Goal: Task Accomplishment & Management: Manage account settings

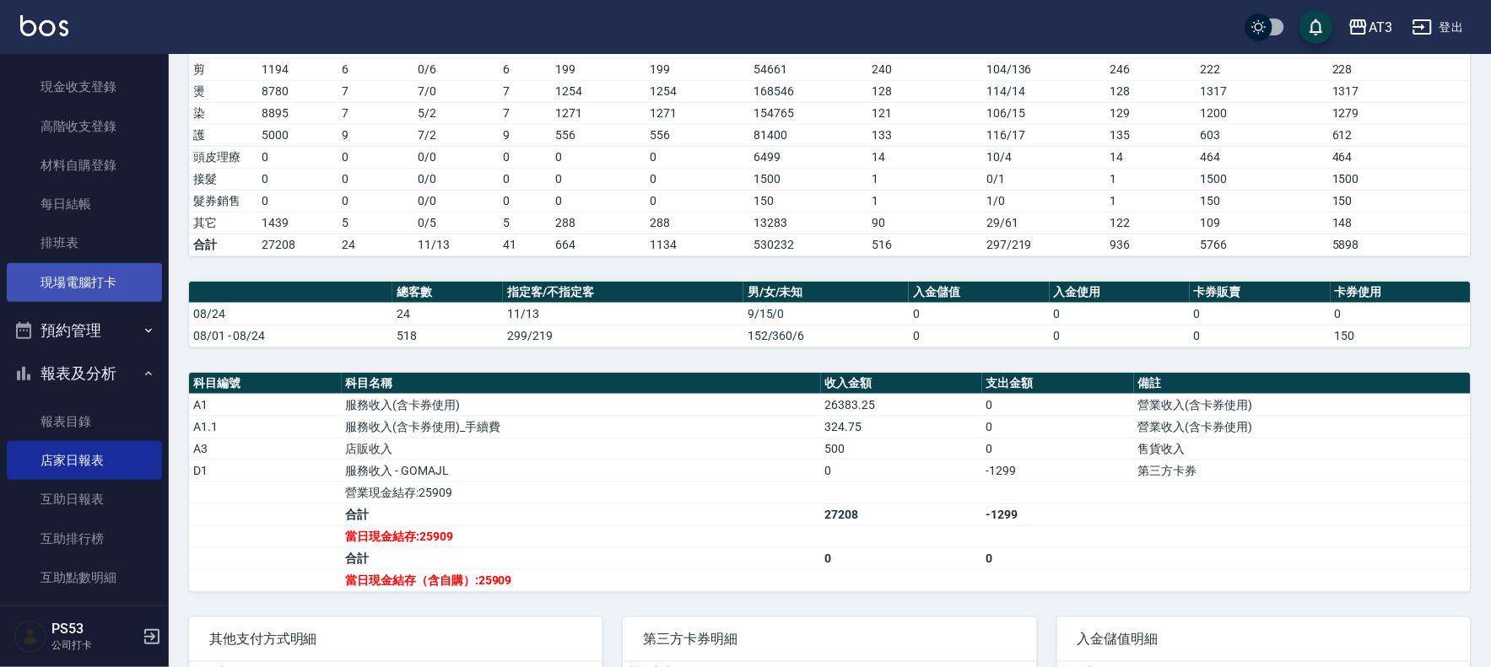
scroll to position [149, 0]
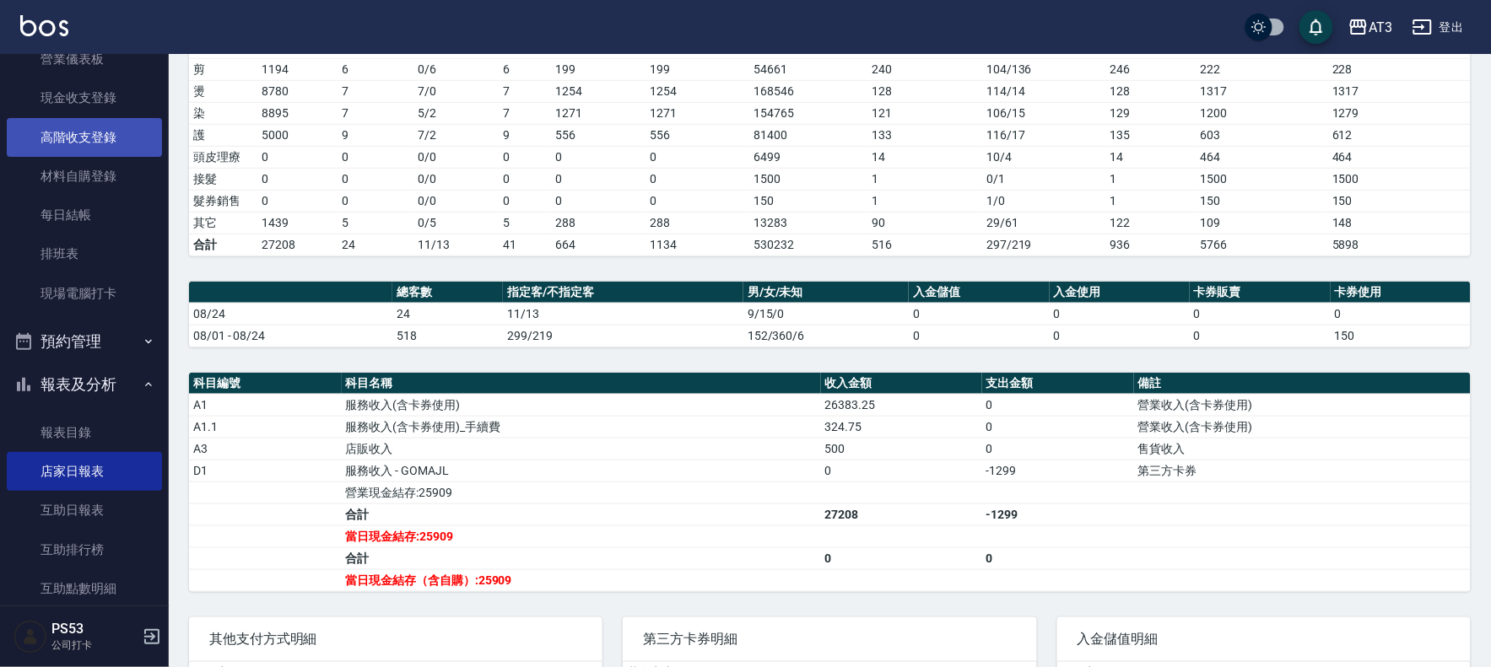
drag, startPoint x: 106, startPoint y: 132, endPoint x: 98, endPoint y: 131, distance: 8.6
click at [106, 132] on link "高階收支登錄" at bounding box center [84, 137] width 155 height 39
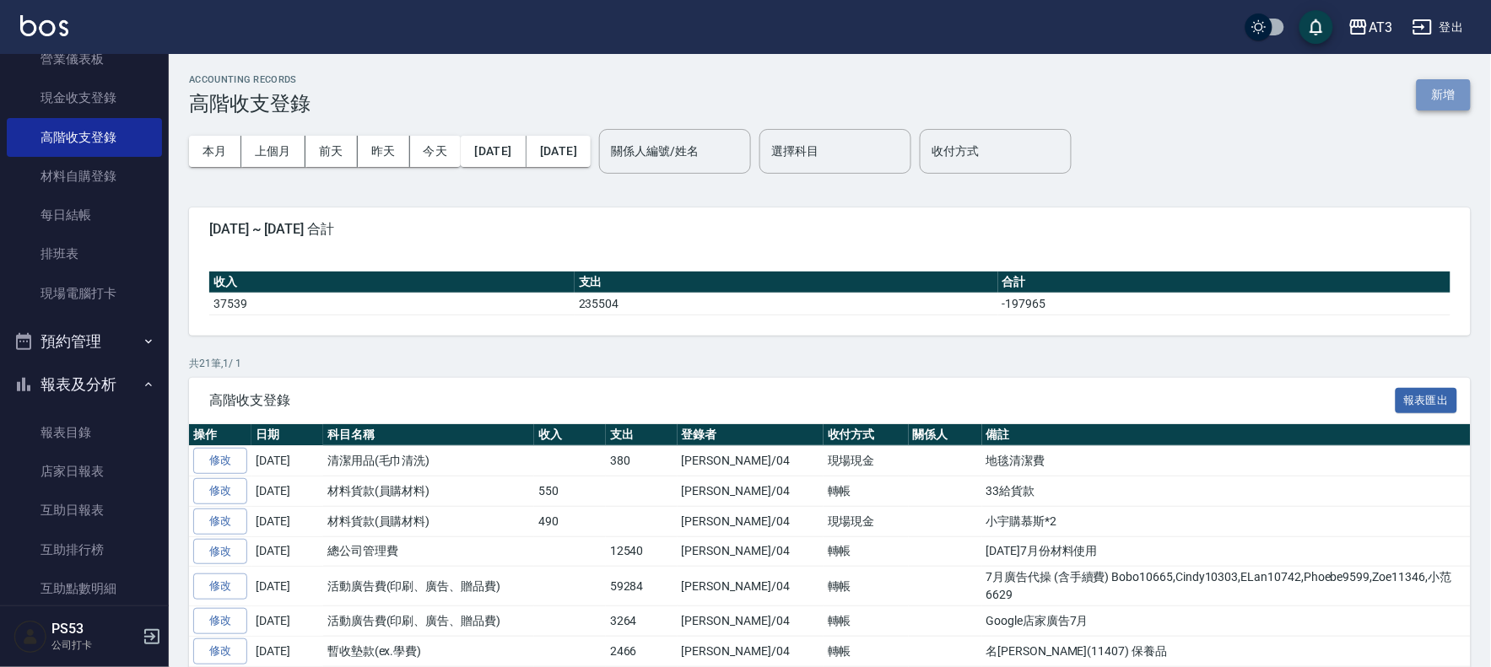
click at [1441, 87] on button "新增" at bounding box center [1444, 94] width 54 height 31
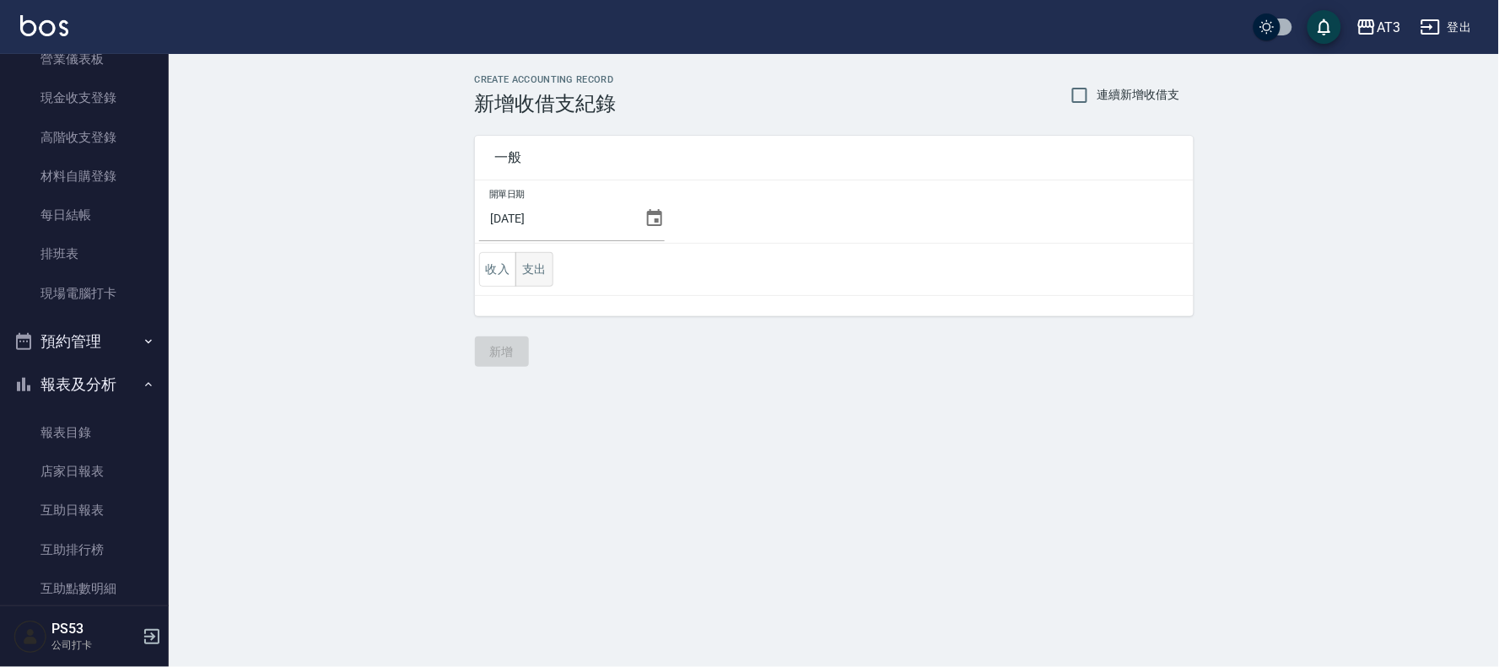
click at [534, 267] on button "支出" at bounding box center [534, 269] width 38 height 35
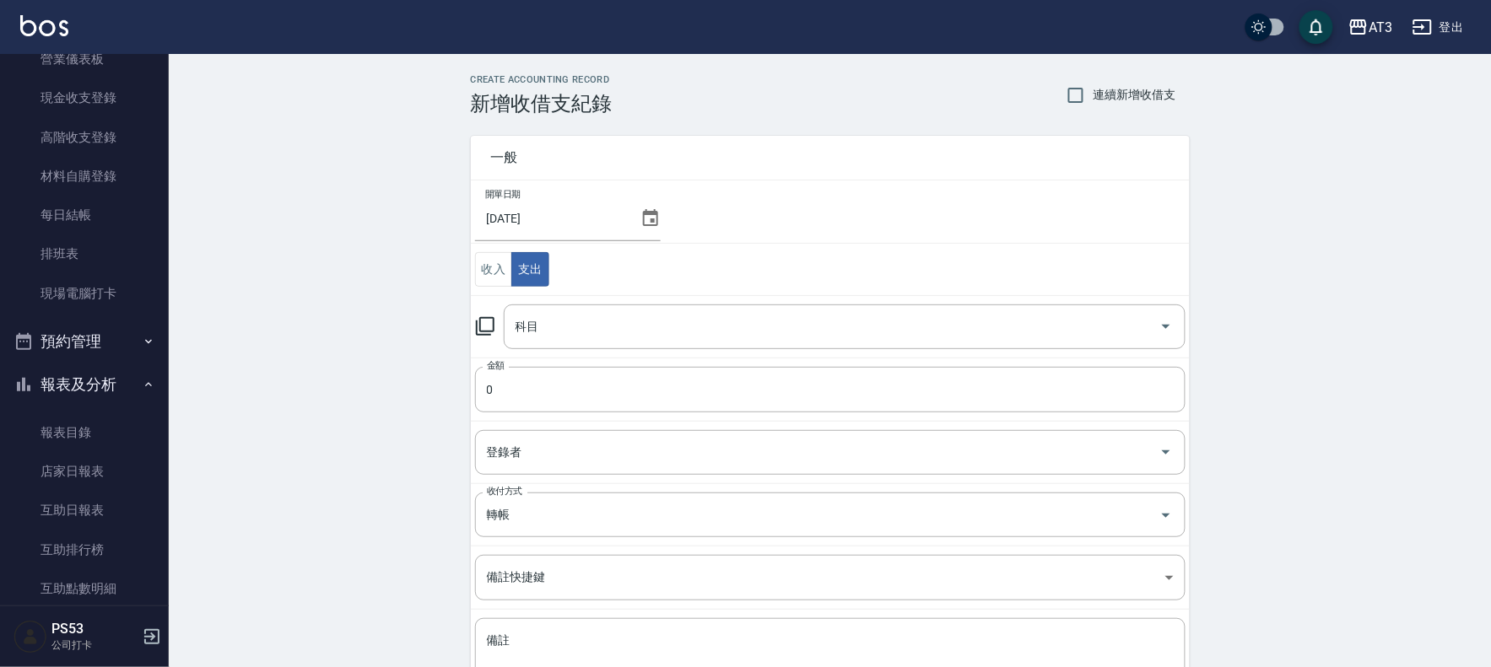
click at [484, 324] on icon at bounding box center [485, 326] width 20 height 20
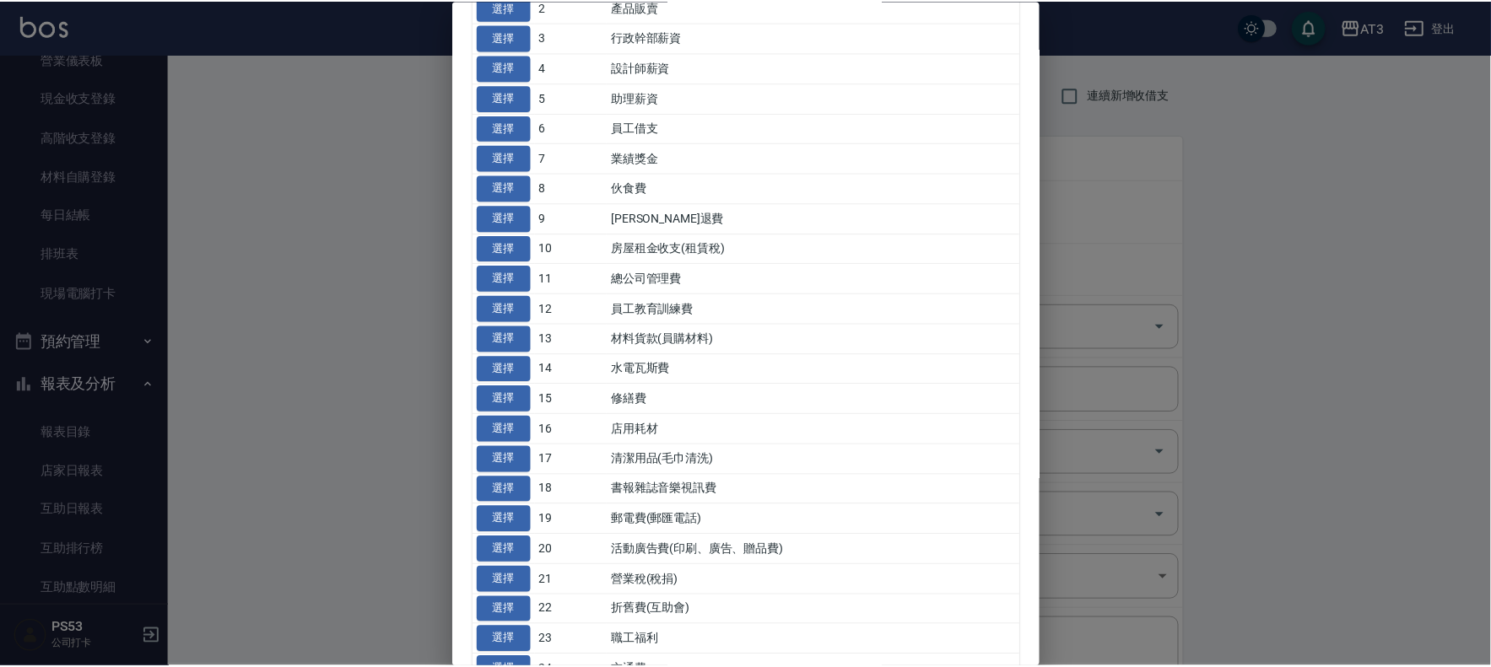
scroll to position [187, 0]
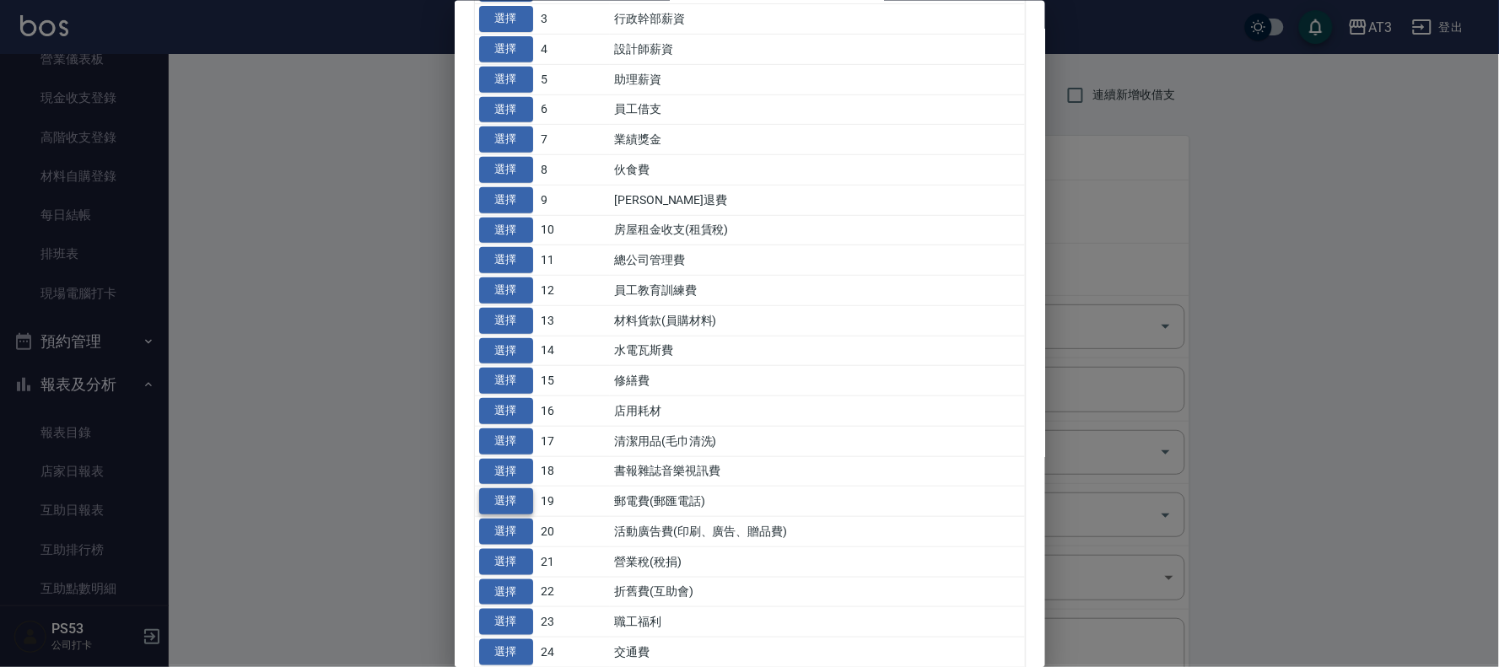
click at [506, 494] on button "選擇" at bounding box center [506, 501] width 54 height 26
type input "19 郵電費(郵匯電話)"
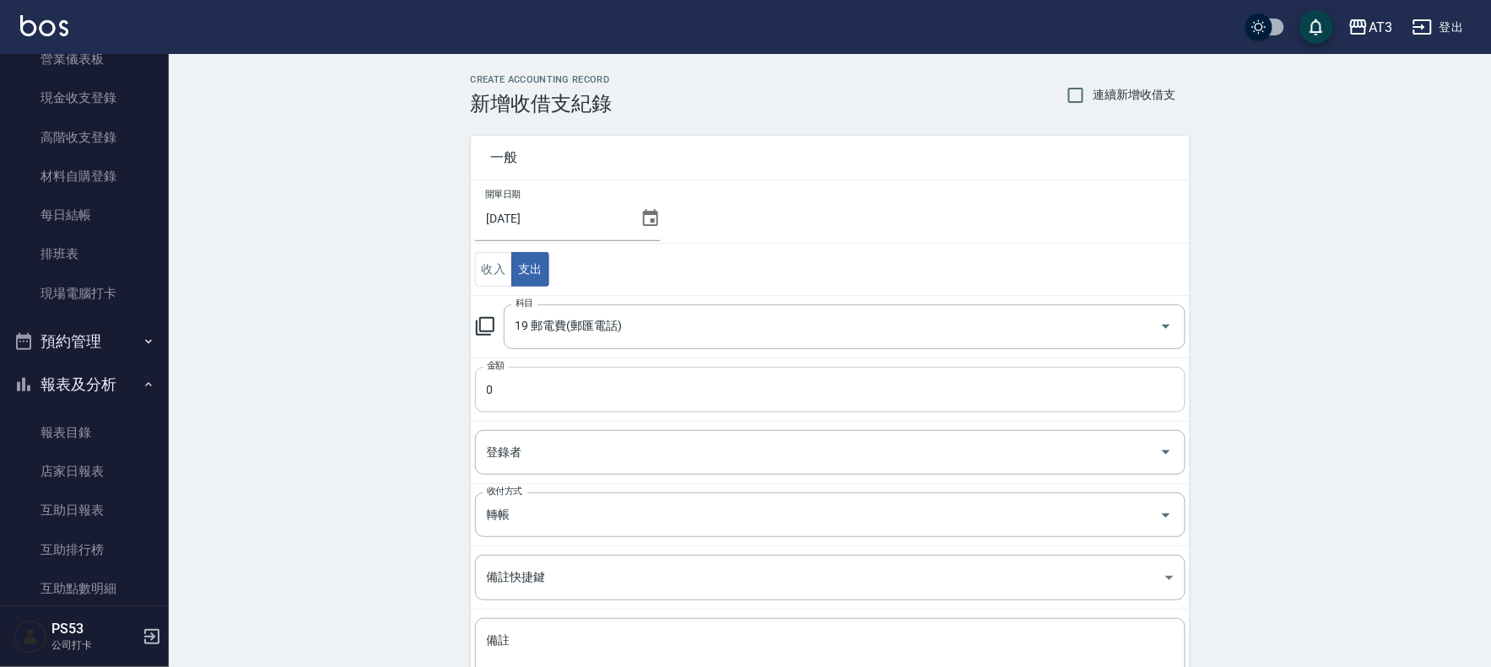
click at [553, 390] on input "0" at bounding box center [830, 390] width 710 height 46
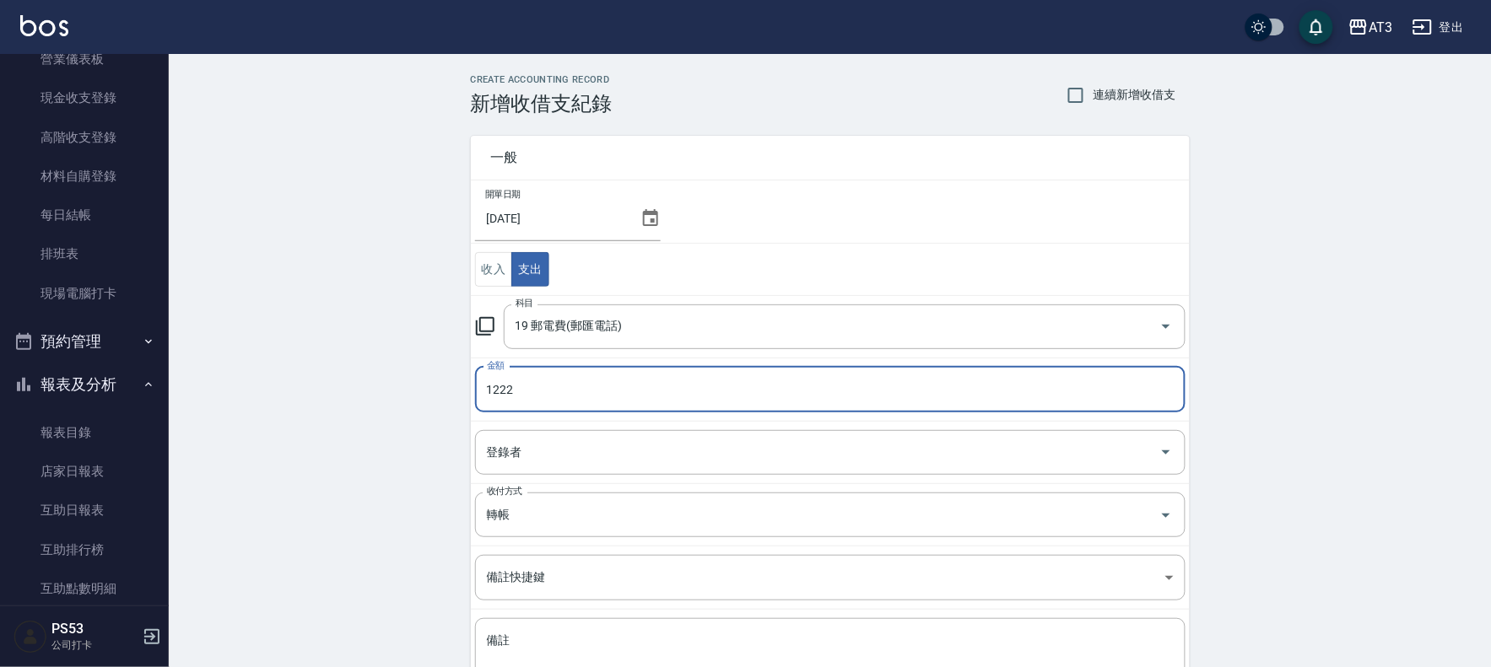
type input "1222"
click at [512, 452] on div "登錄者 登錄者" at bounding box center [830, 452] width 710 height 45
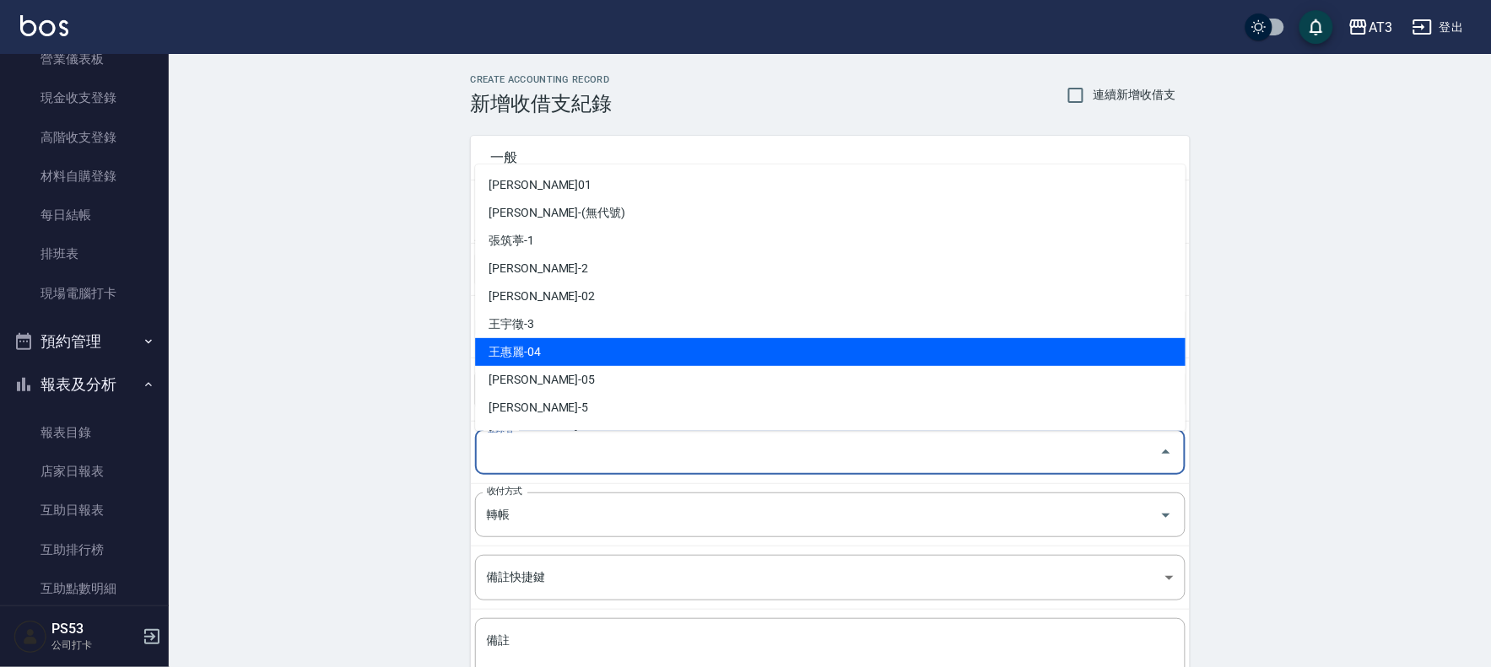
click at [570, 359] on li "王惠麗-04" at bounding box center [830, 352] width 710 height 28
type input "王惠麗-04"
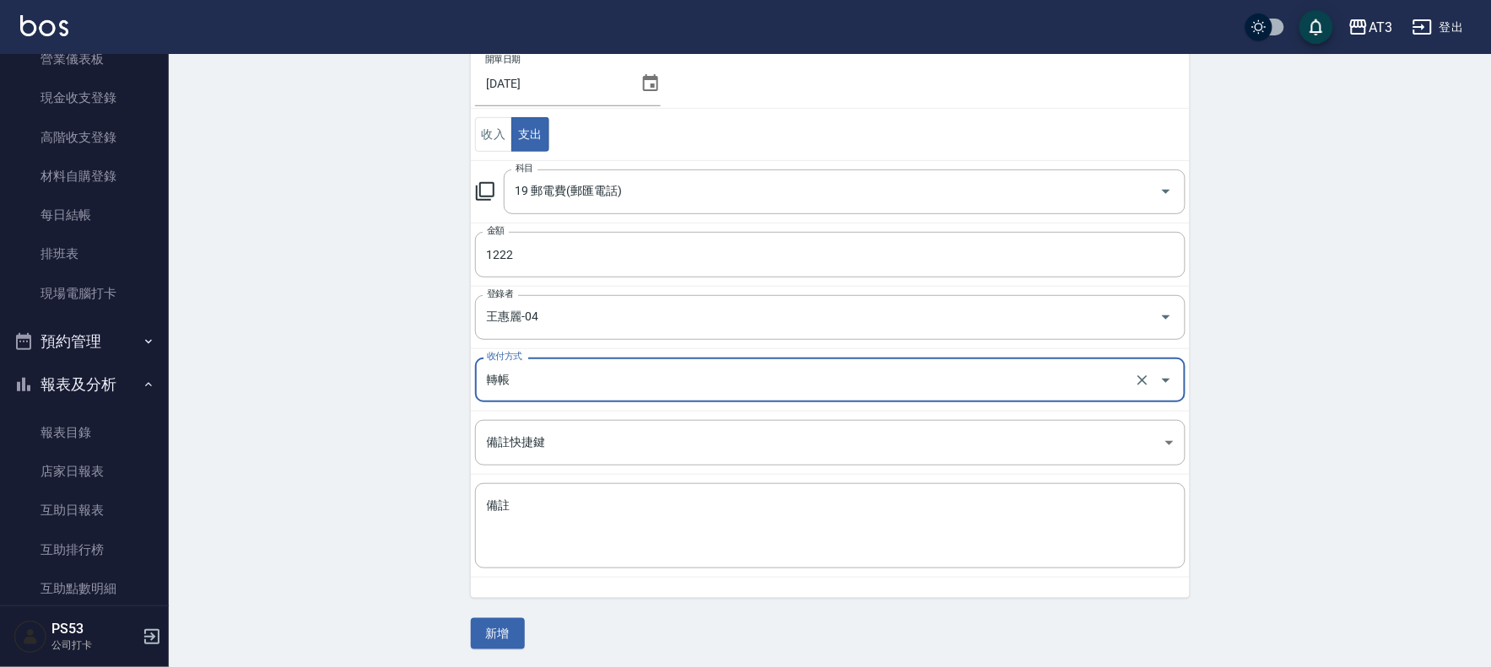
scroll to position [138, 0]
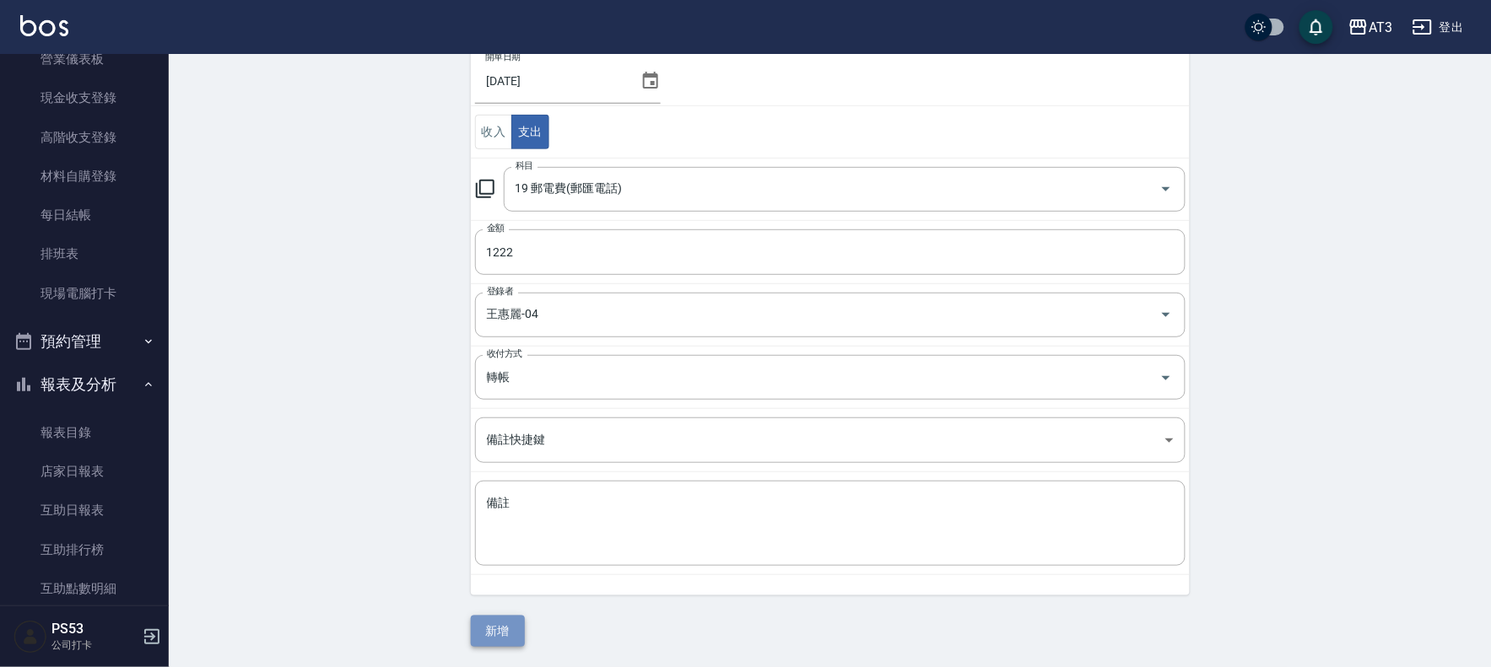
click at [502, 633] on button "新增" at bounding box center [498, 631] width 54 height 31
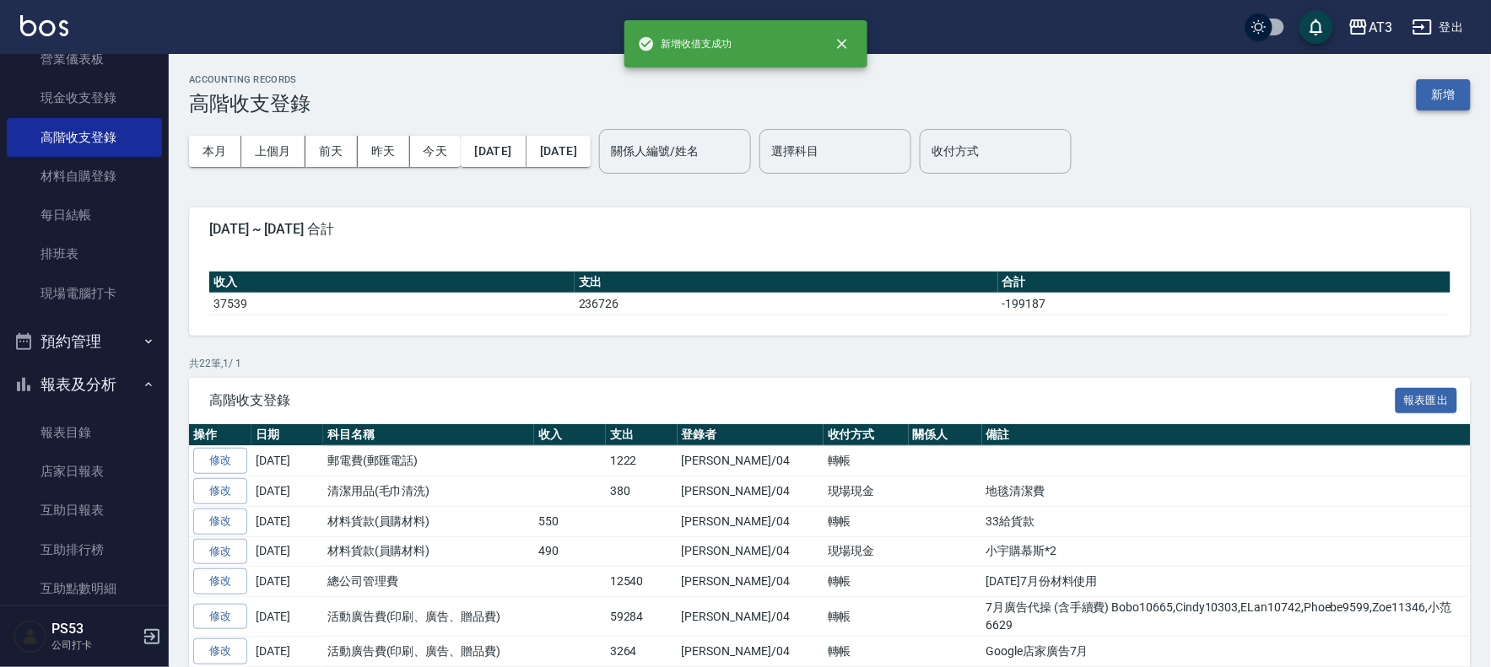
click at [1449, 90] on button "新增" at bounding box center [1444, 94] width 54 height 31
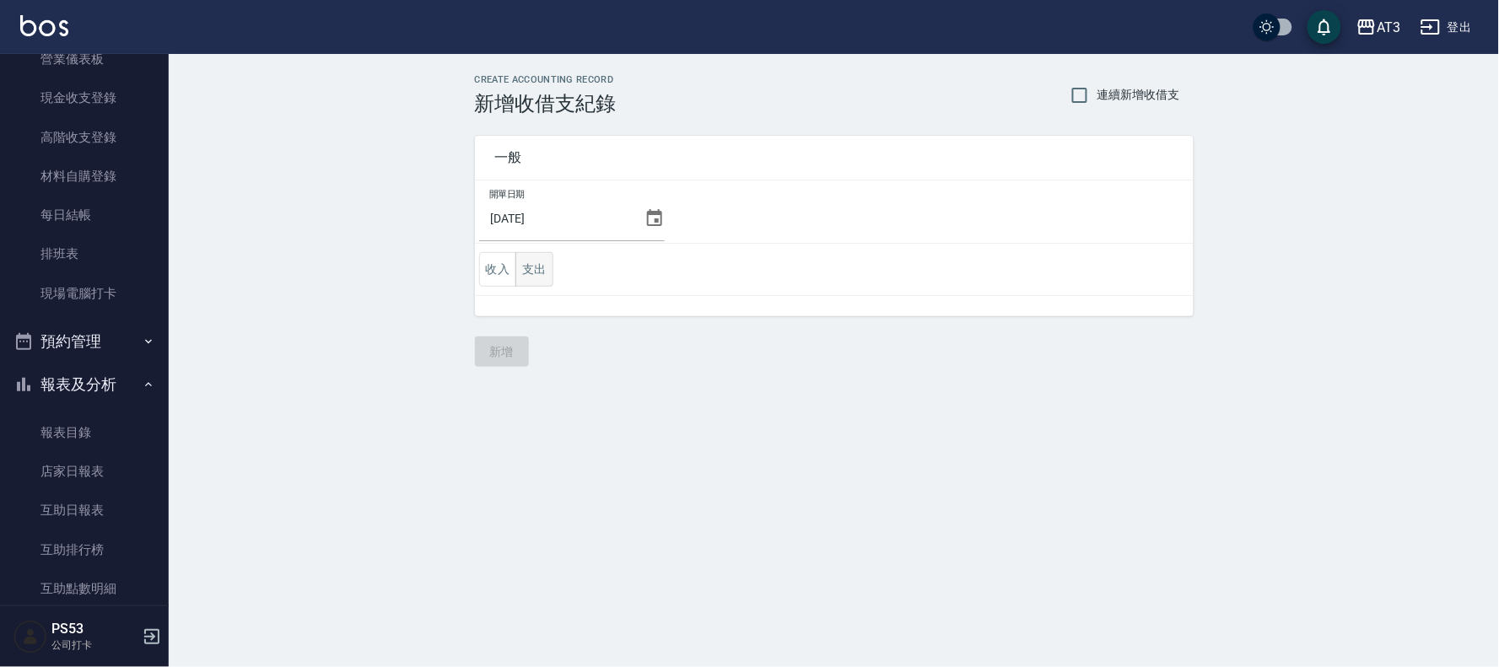
click at [541, 276] on button "支出" at bounding box center [534, 269] width 38 height 35
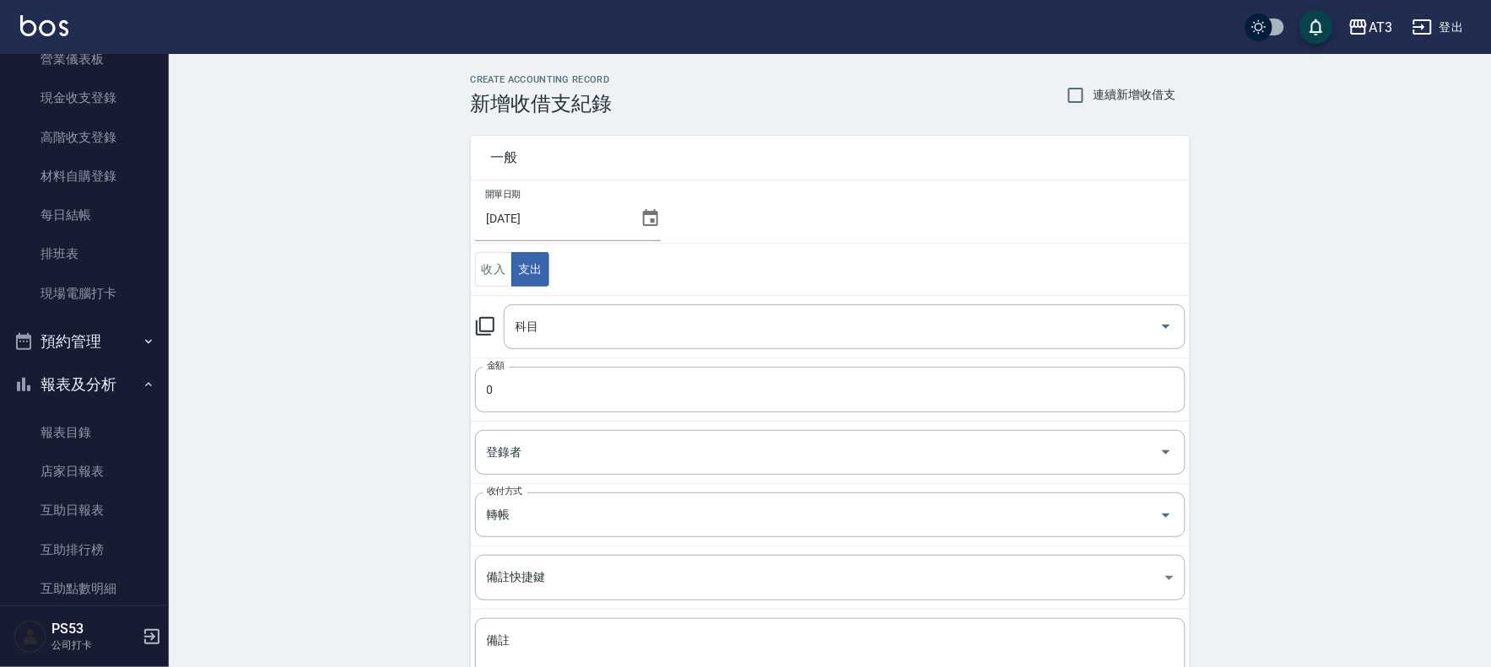
click at [482, 335] on icon at bounding box center [485, 326] width 19 height 19
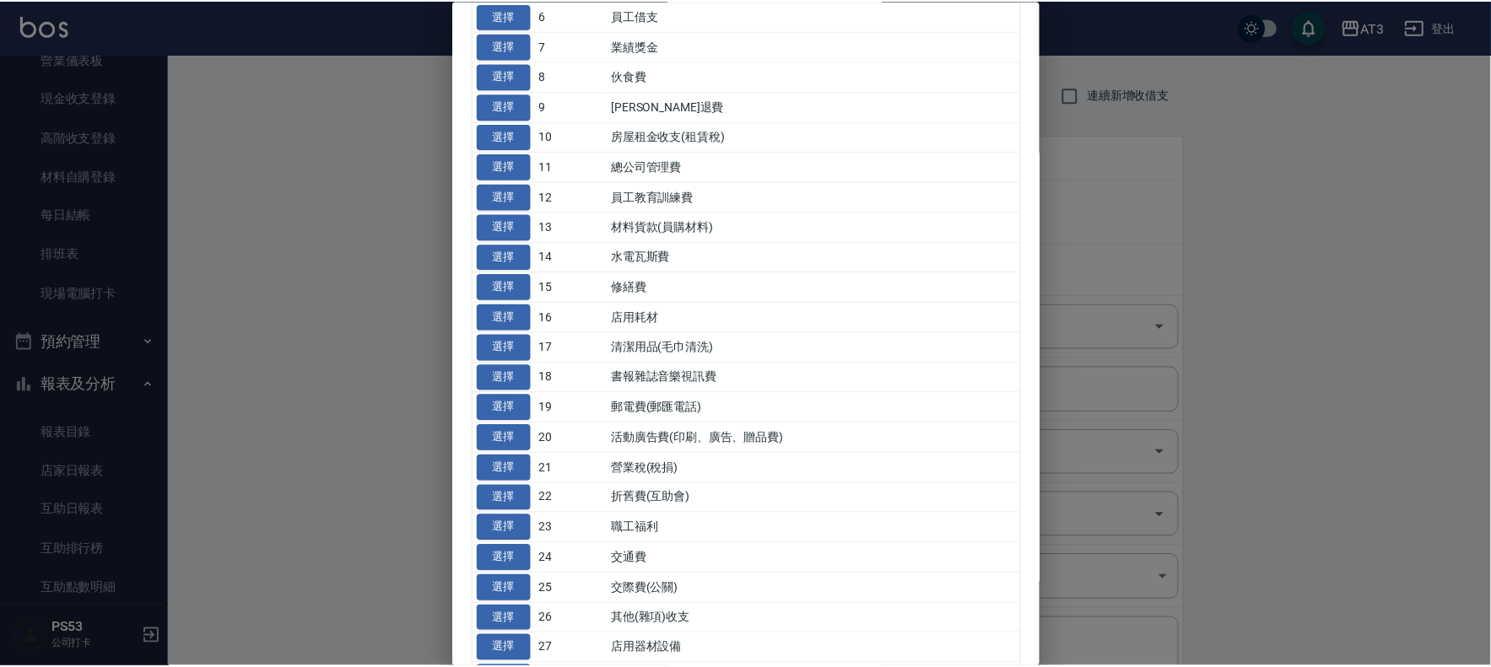
scroll to position [375, 0]
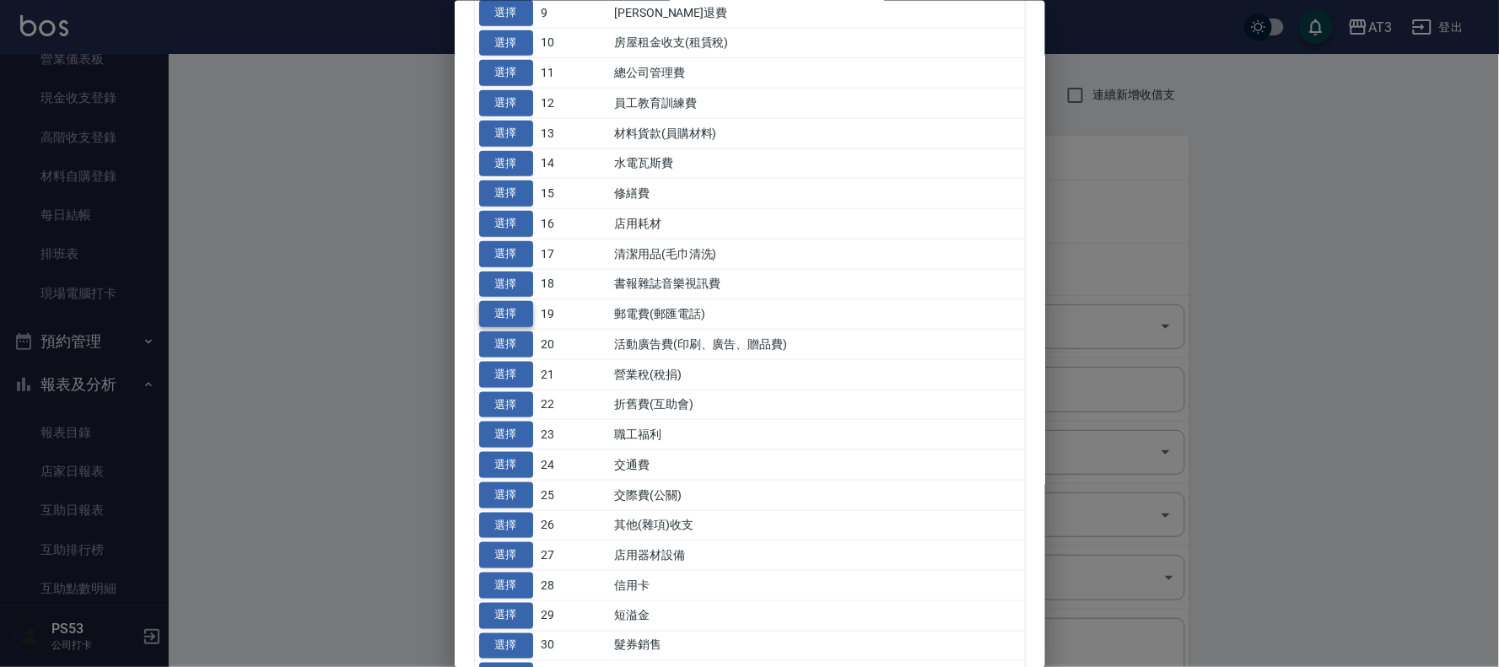
click at [524, 315] on button "選擇" at bounding box center [506, 314] width 54 height 26
type input "19 郵電費(郵匯電話)"
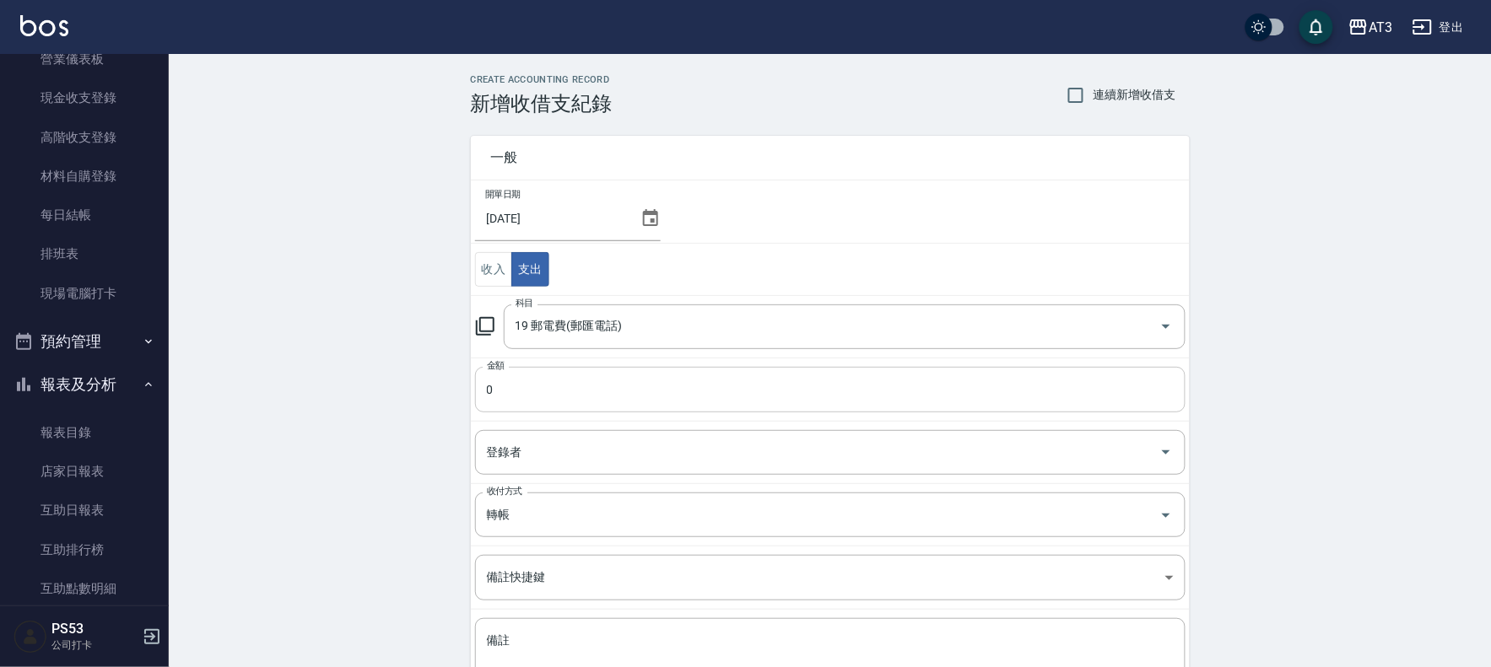
click at [648, 408] on input "0" at bounding box center [830, 390] width 710 height 46
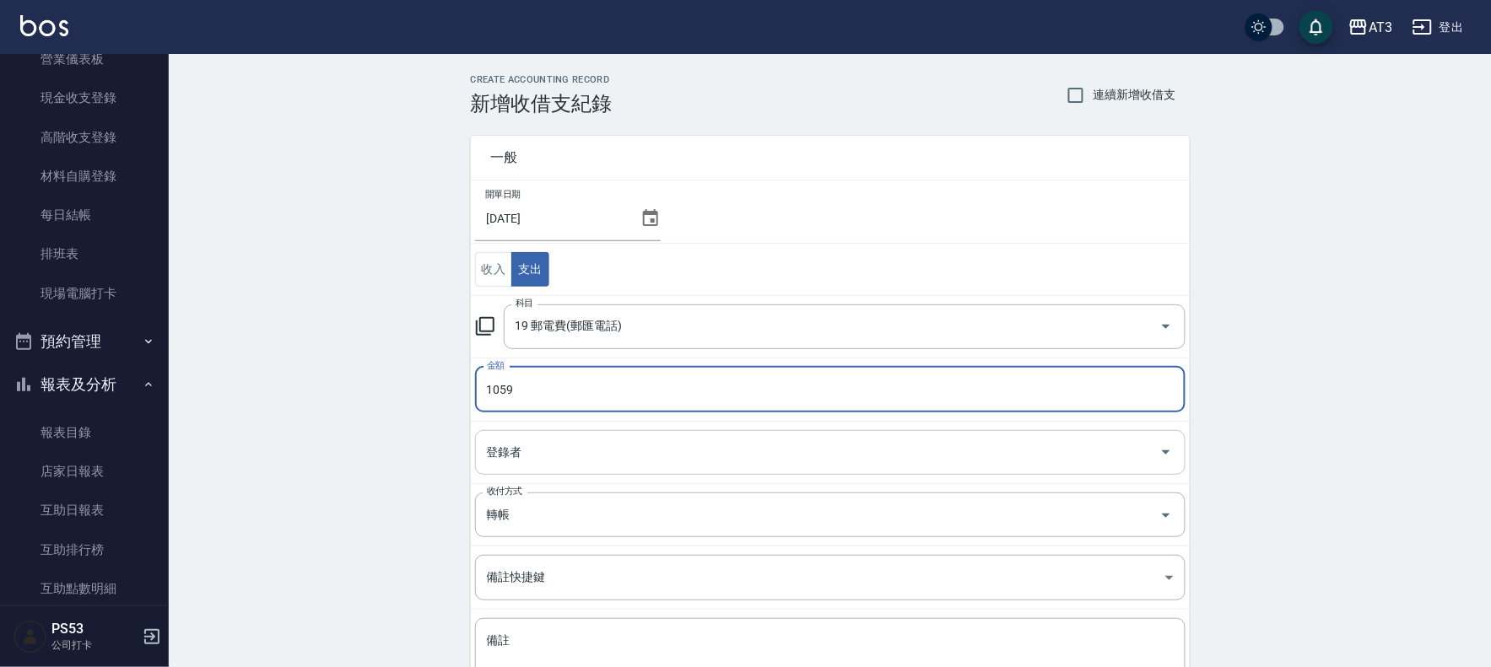
type input "1059"
click at [645, 451] on input "登錄者" at bounding box center [818, 453] width 670 height 30
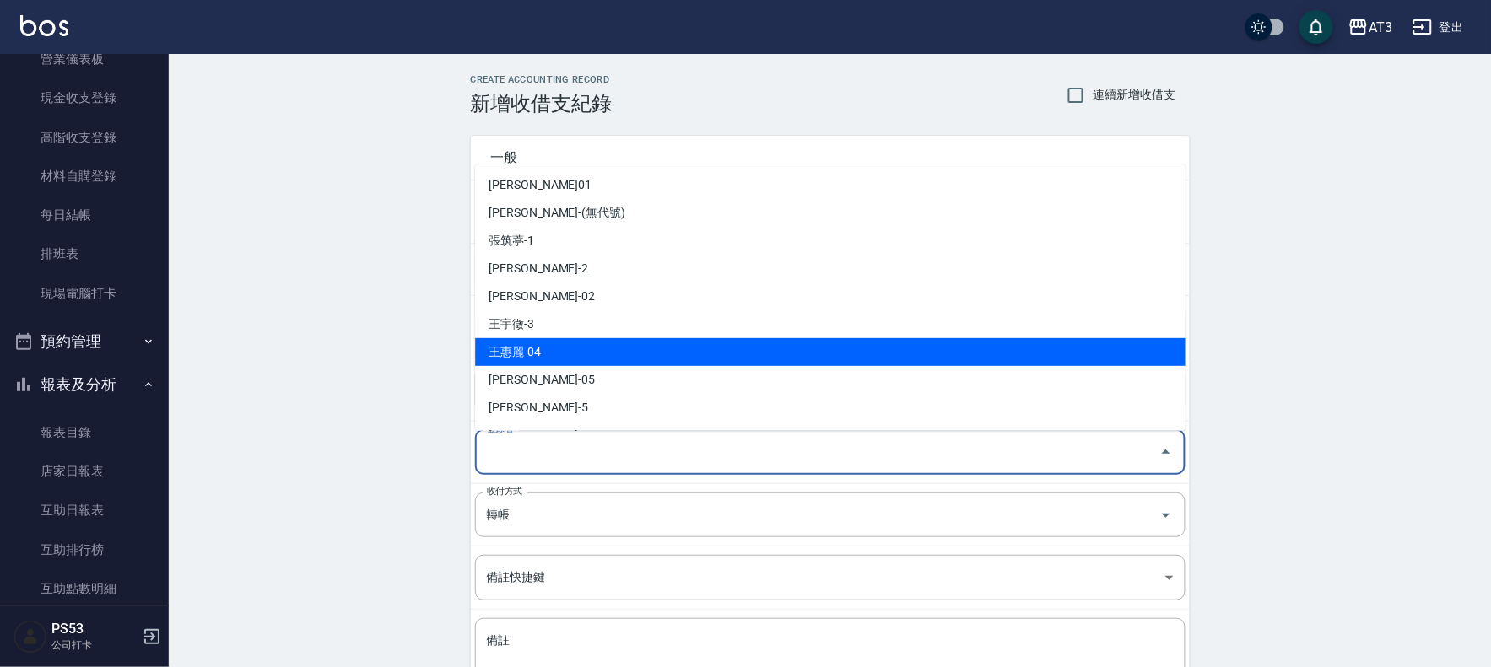
click at [633, 363] on li "王惠麗-04" at bounding box center [830, 352] width 710 height 28
type input "王惠麗-04"
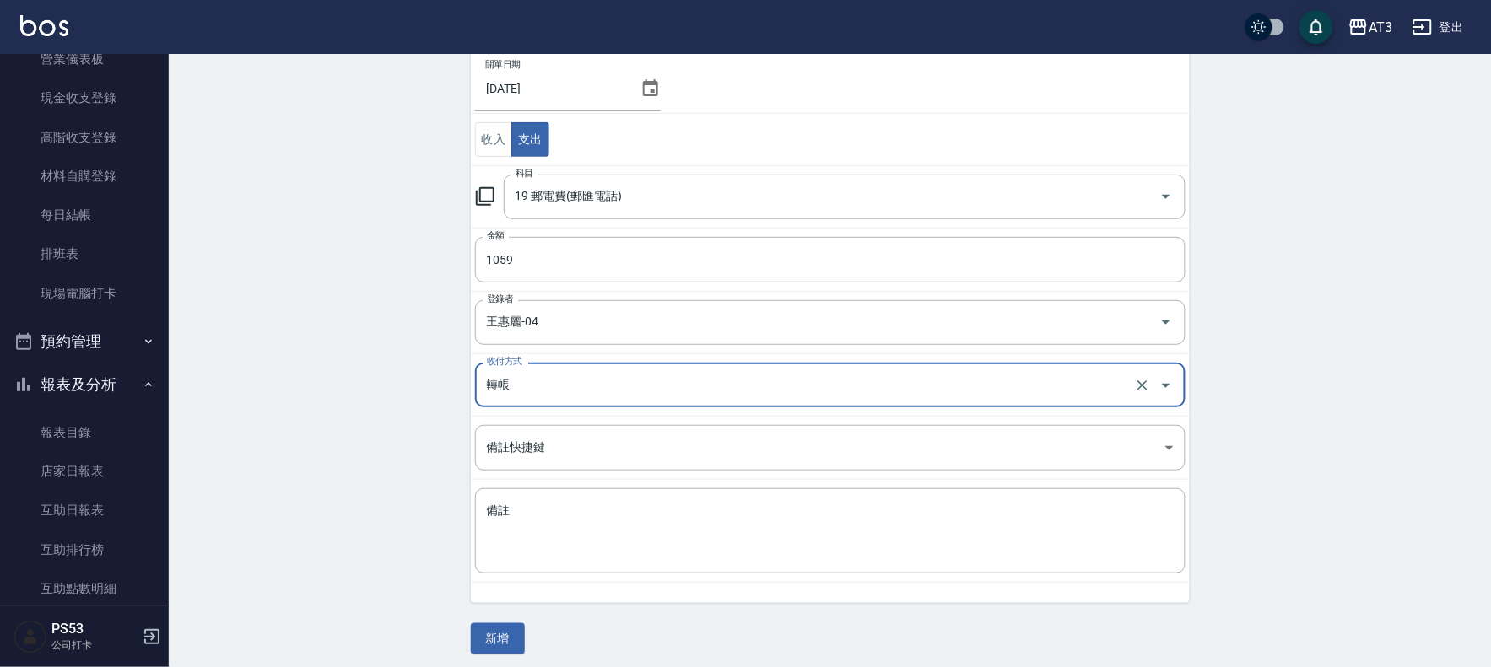
scroll to position [138, 0]
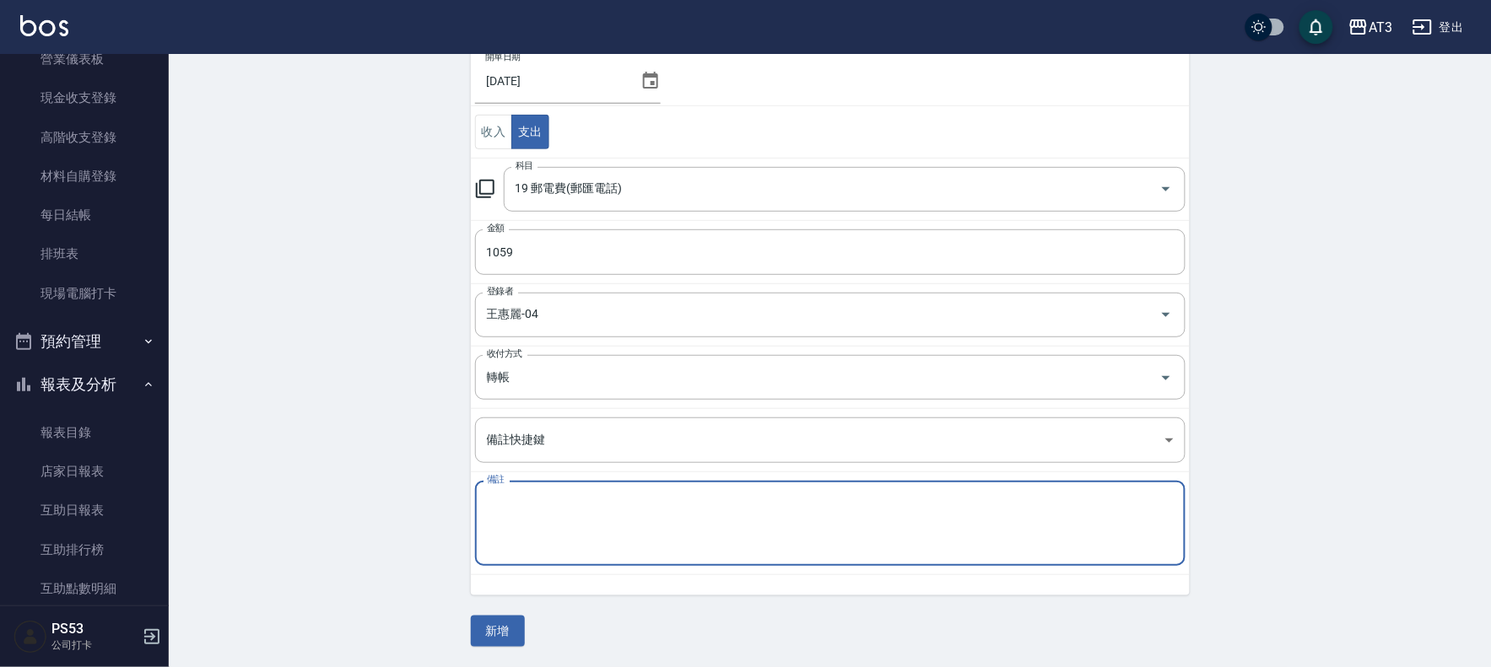
click at [500, 505] on textarea "備註" at bounding box center [830, 523] width 687 height 57
type textarea "7/6-8/5"
click at [492, 634] on button "新增" at bounding box center [498, 631] width 54 height 31
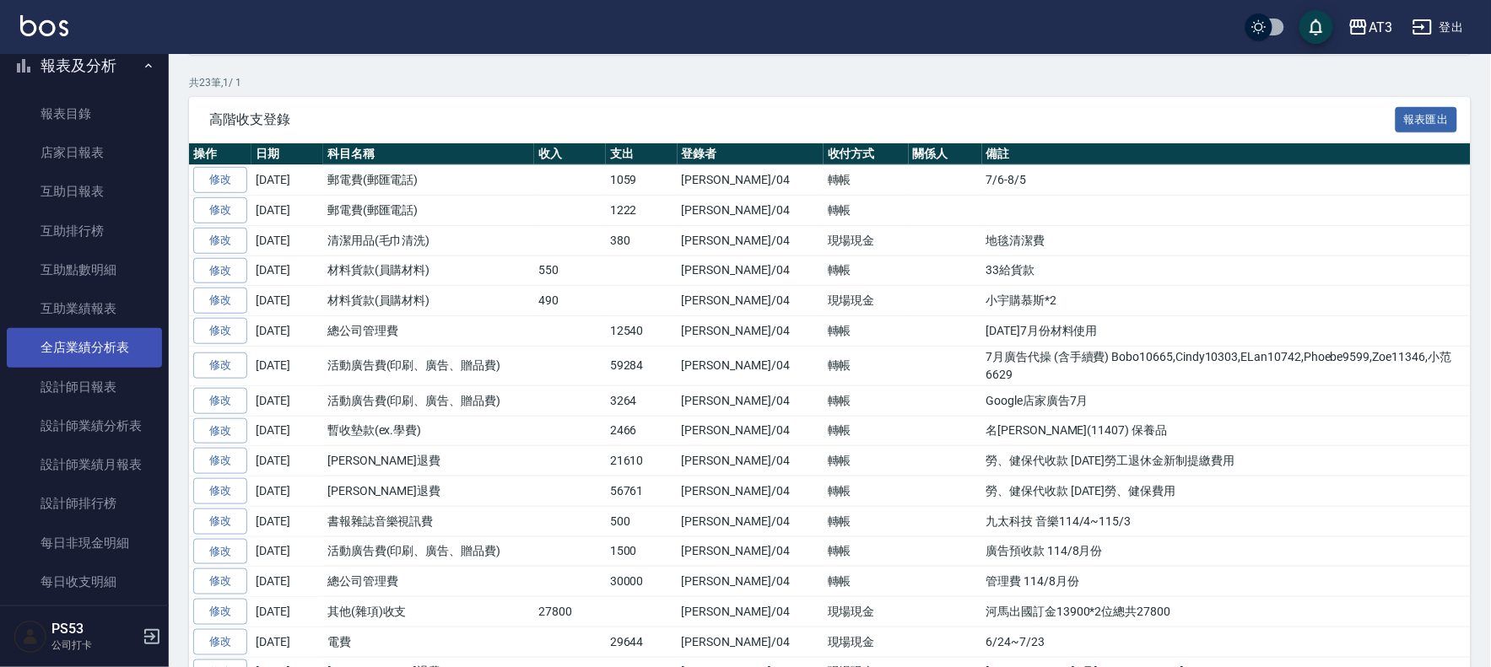
scroll to position [94, 0]
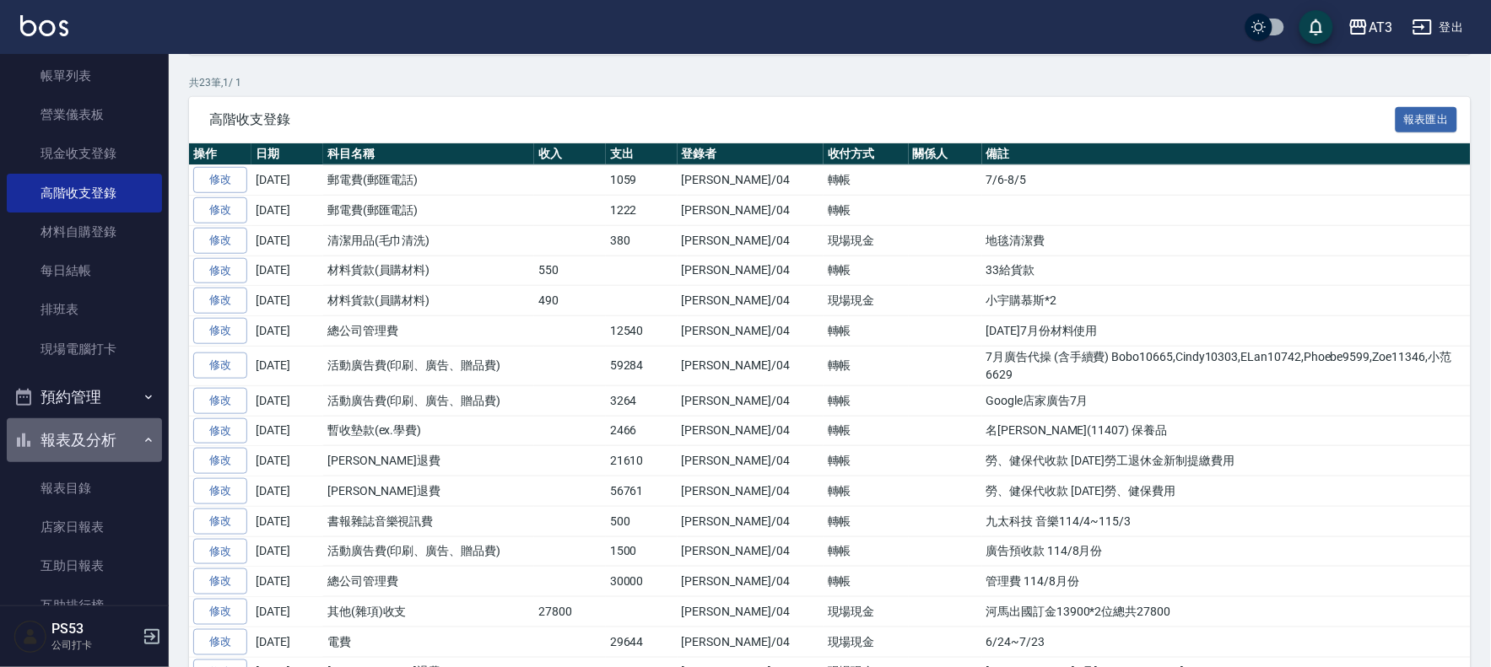
click at [141, 432] on button "報表及分析" at bounding box center [84, 440] width 155 height 44
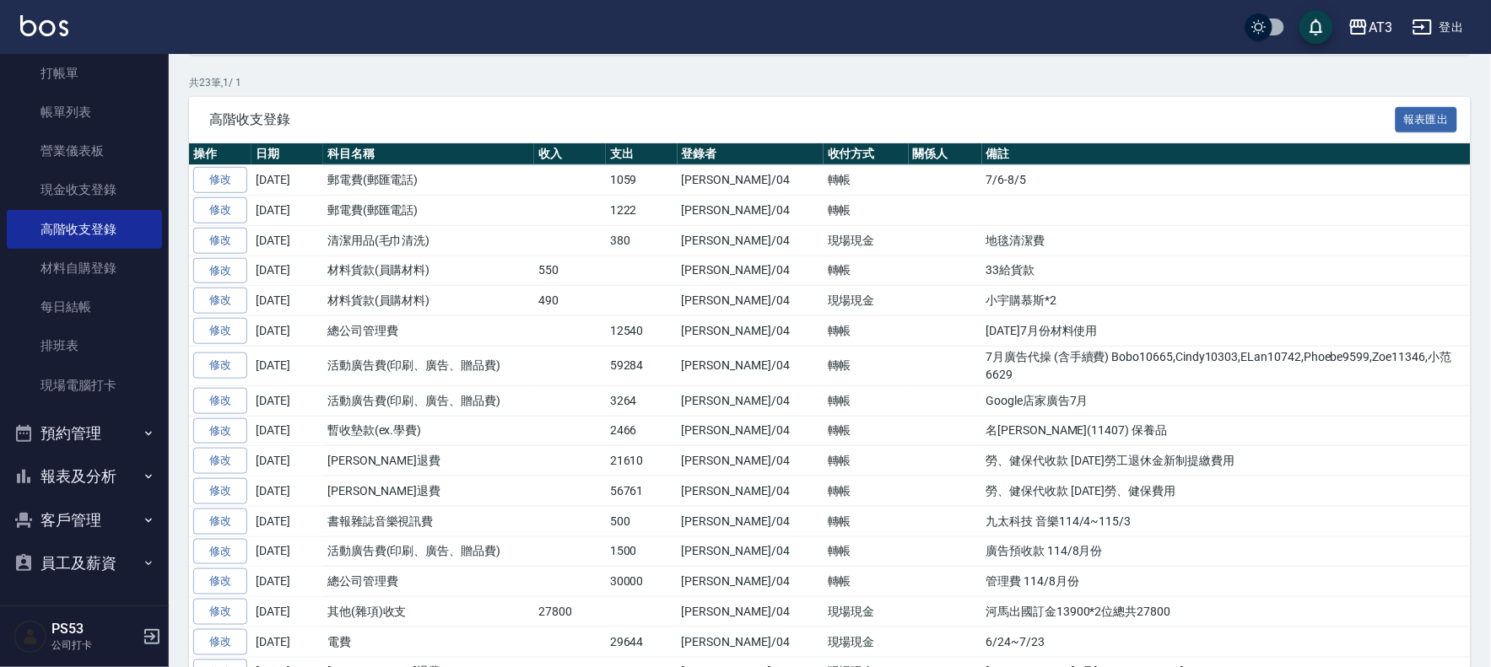
scroll to position [56, 0]
click at [93, 532] on button "客戶管理" at bounding box center [84, 522] width 155 height 44
click at [82, 559] on link "客戶列表" at bounding box center [84, 569] width 155 height 39
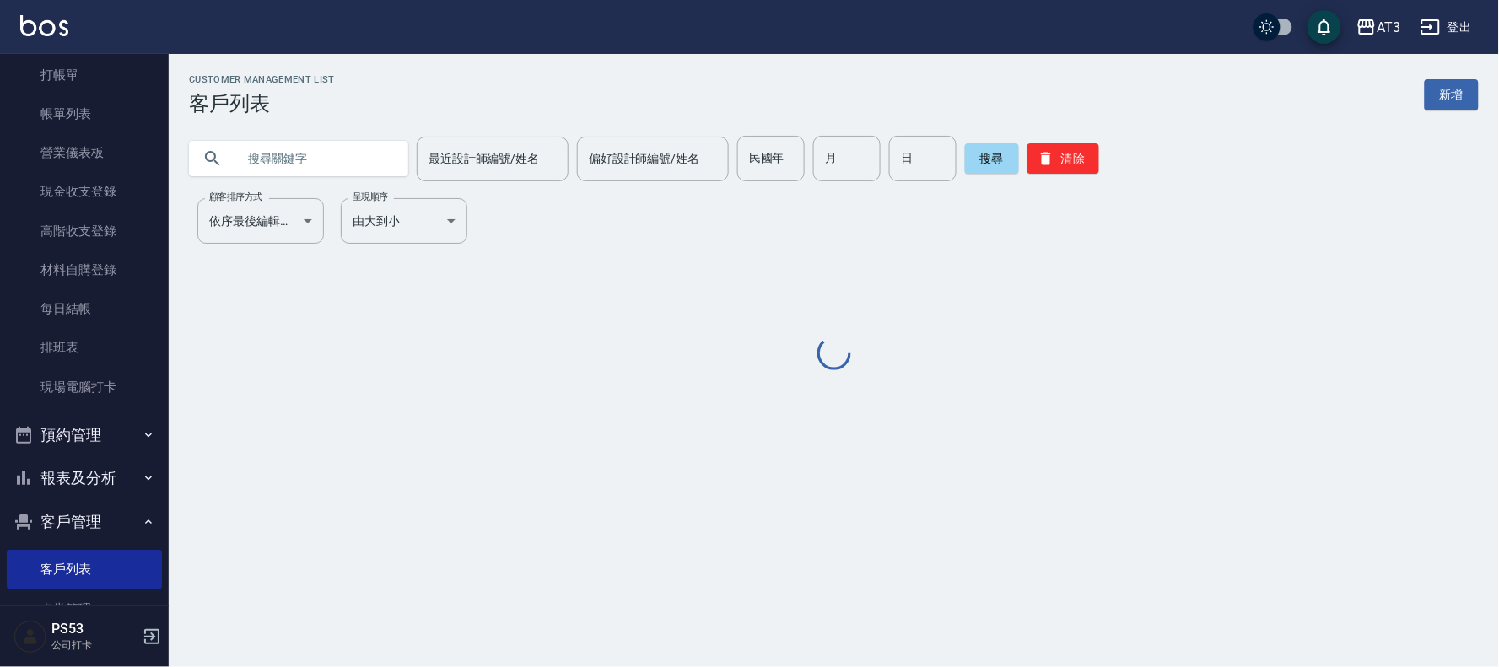
click at [316, 162] on input "text" at bounding box center [315, 159] width 159 height 46
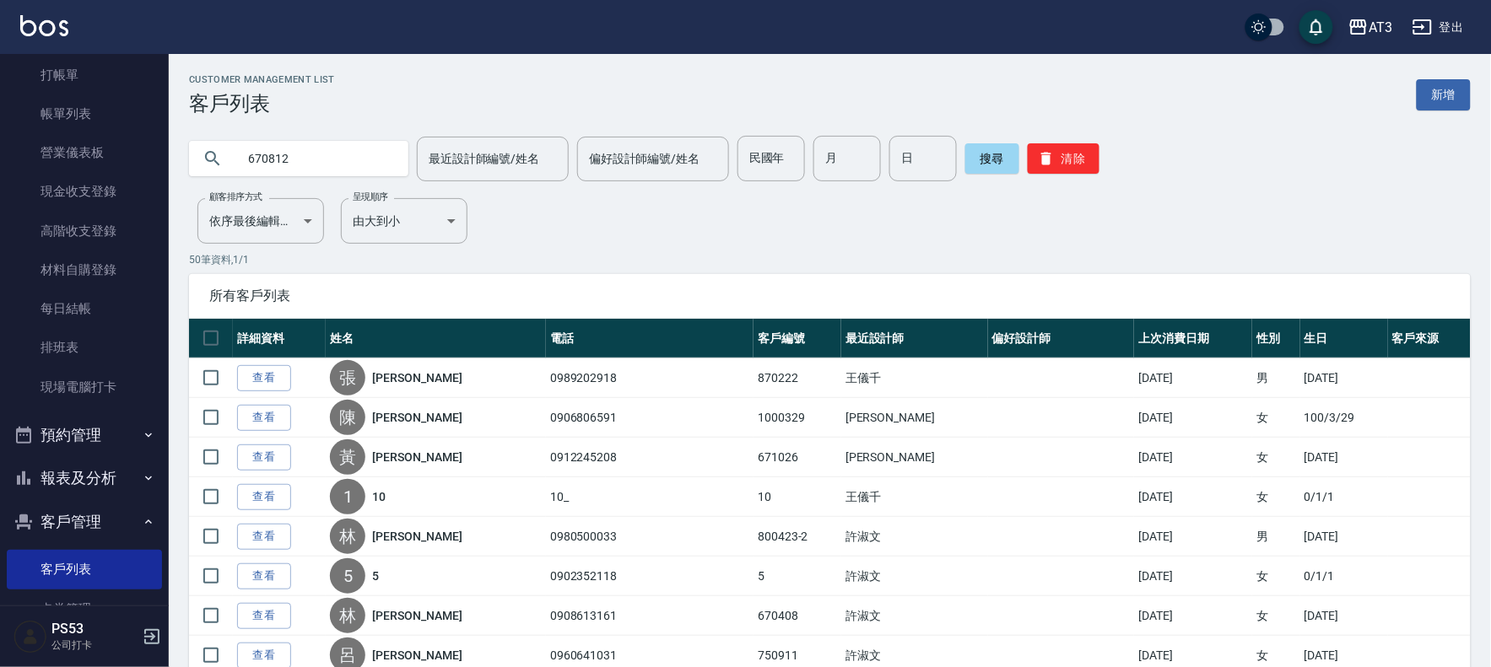
type input "670812"
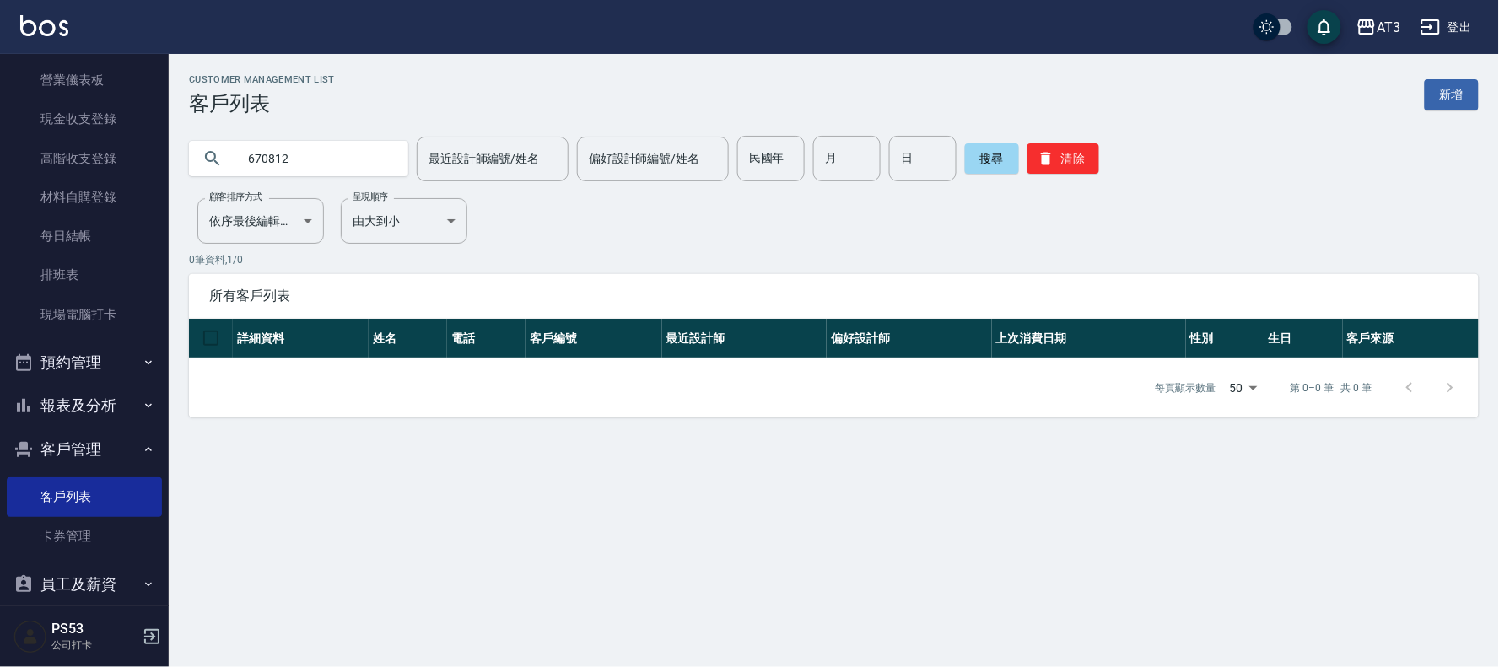
scroll to position [148, 0]
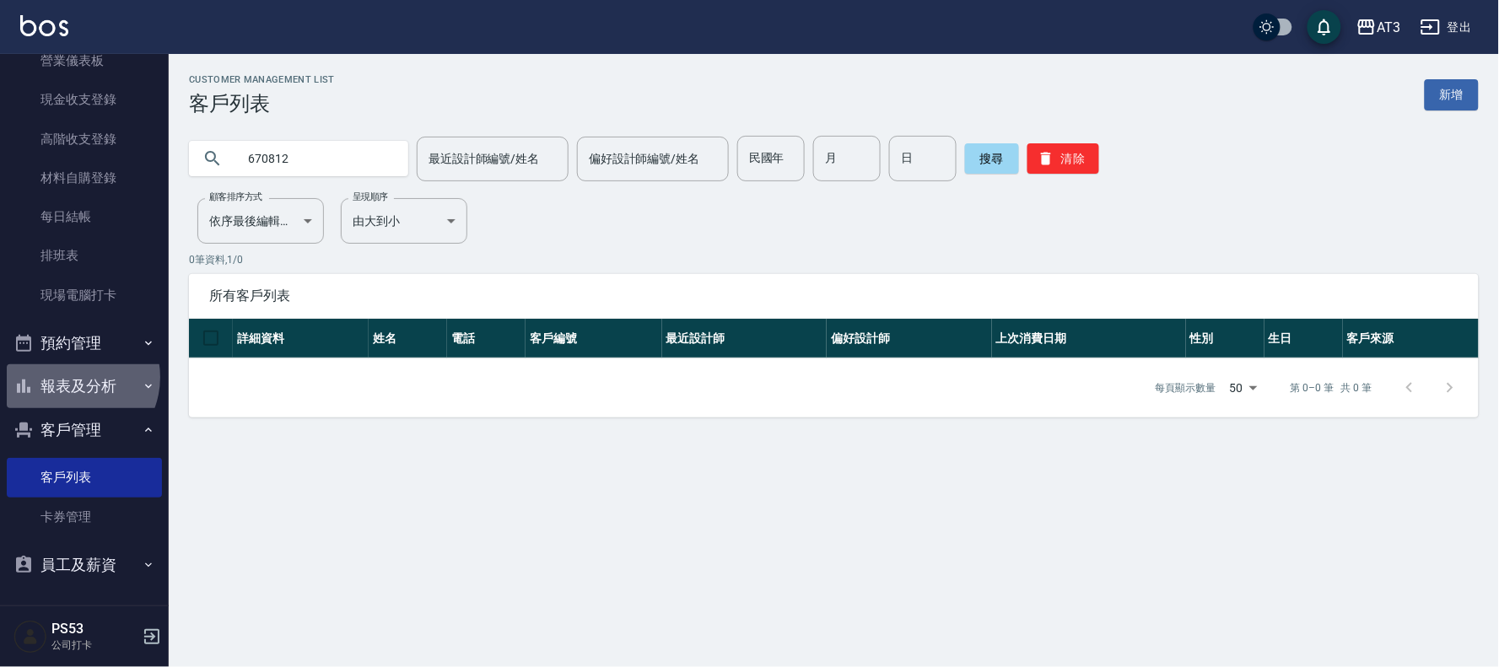
click at [70, 377] on button "報表及分析" at bounding box center [84, 386] width 155 height 44
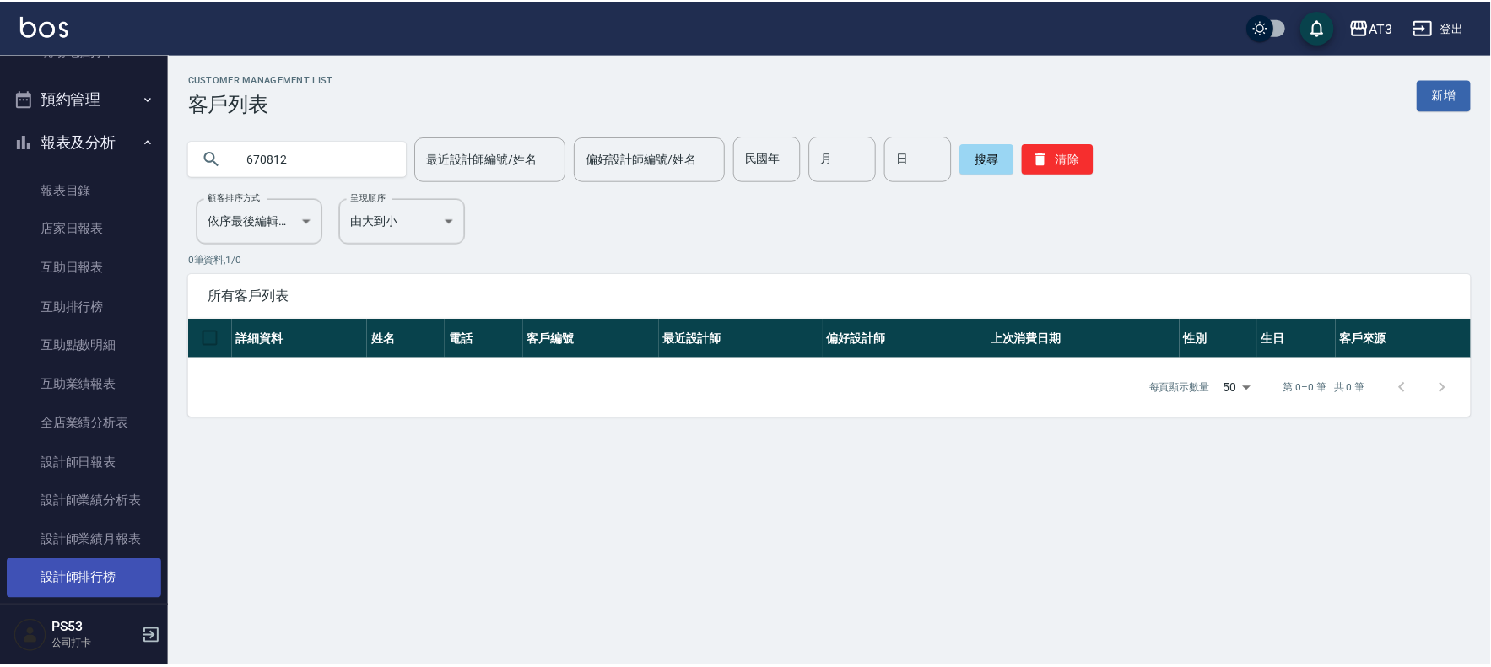
scroll to position [429, 0]
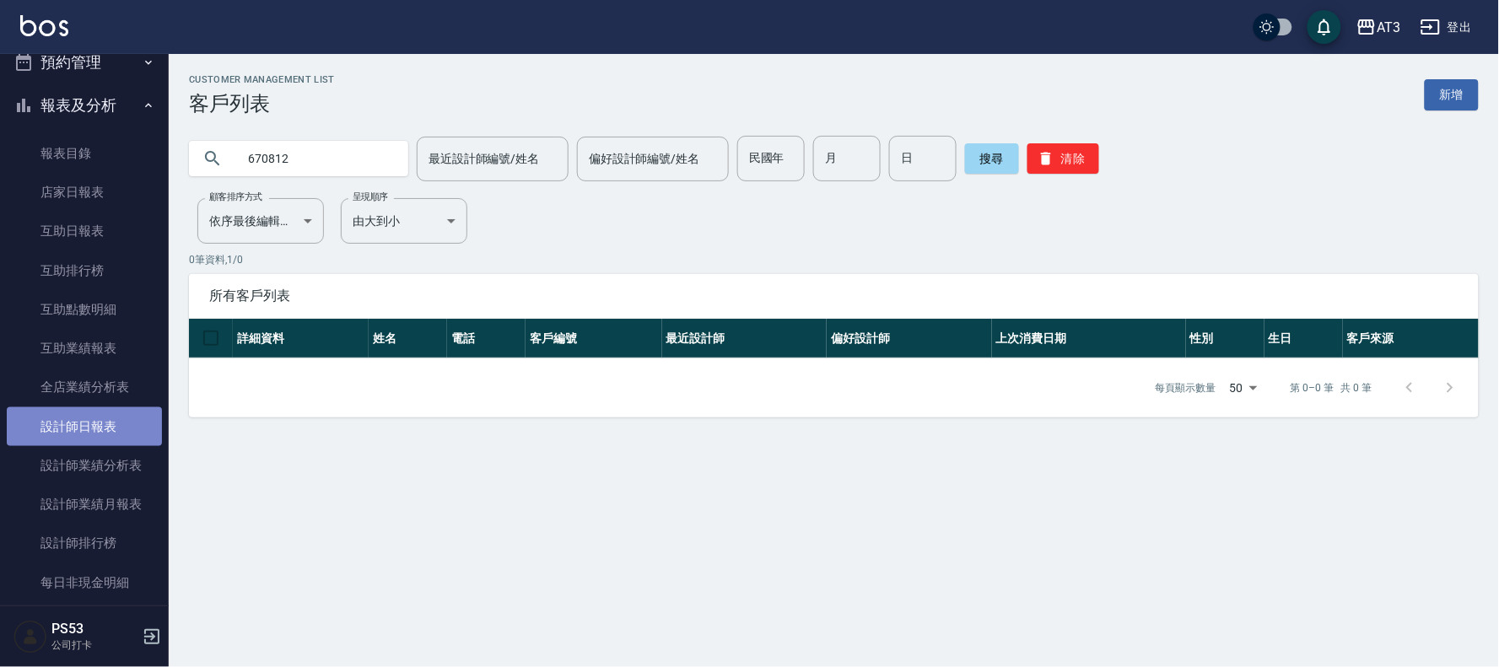
click at [89, 425] on link "設計師日報表" at bounding box center [84, 427] width 155 height 39
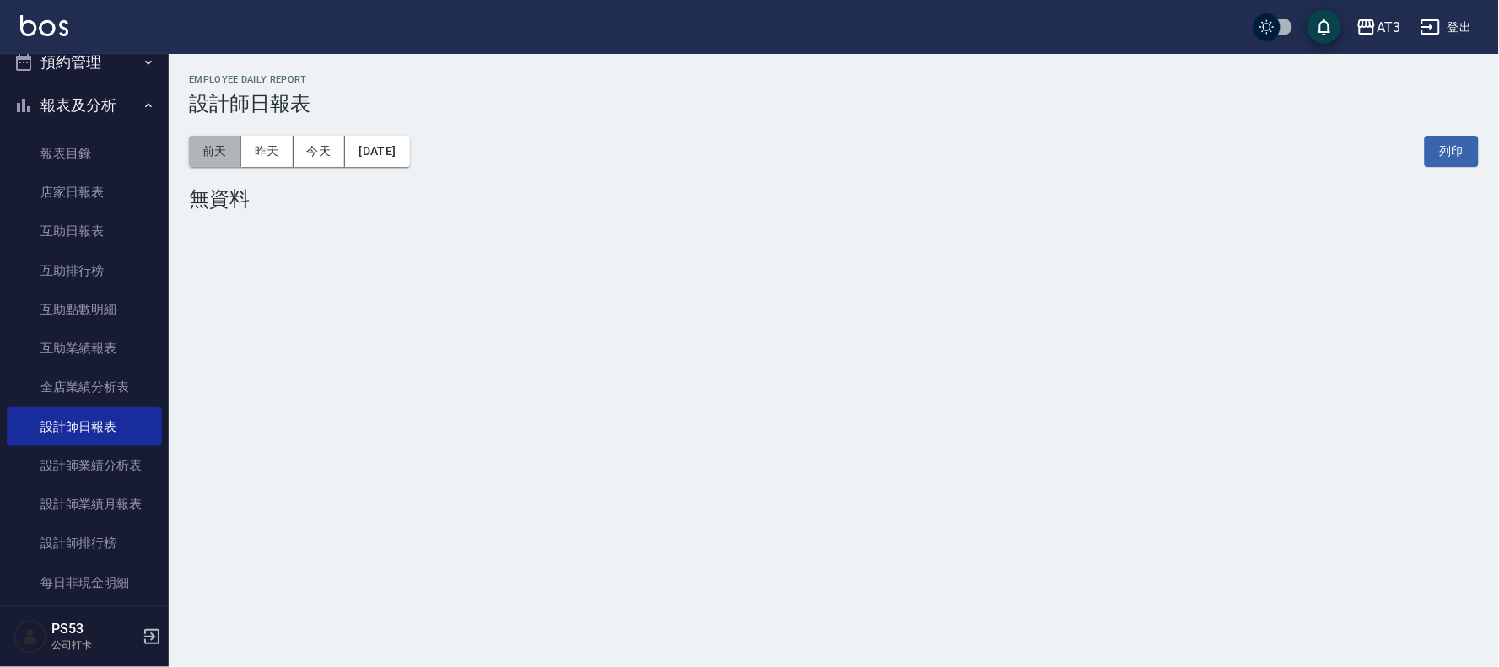
click at [215, 148] on button "前天" at bounding box center [215, 151] width 52 height 31
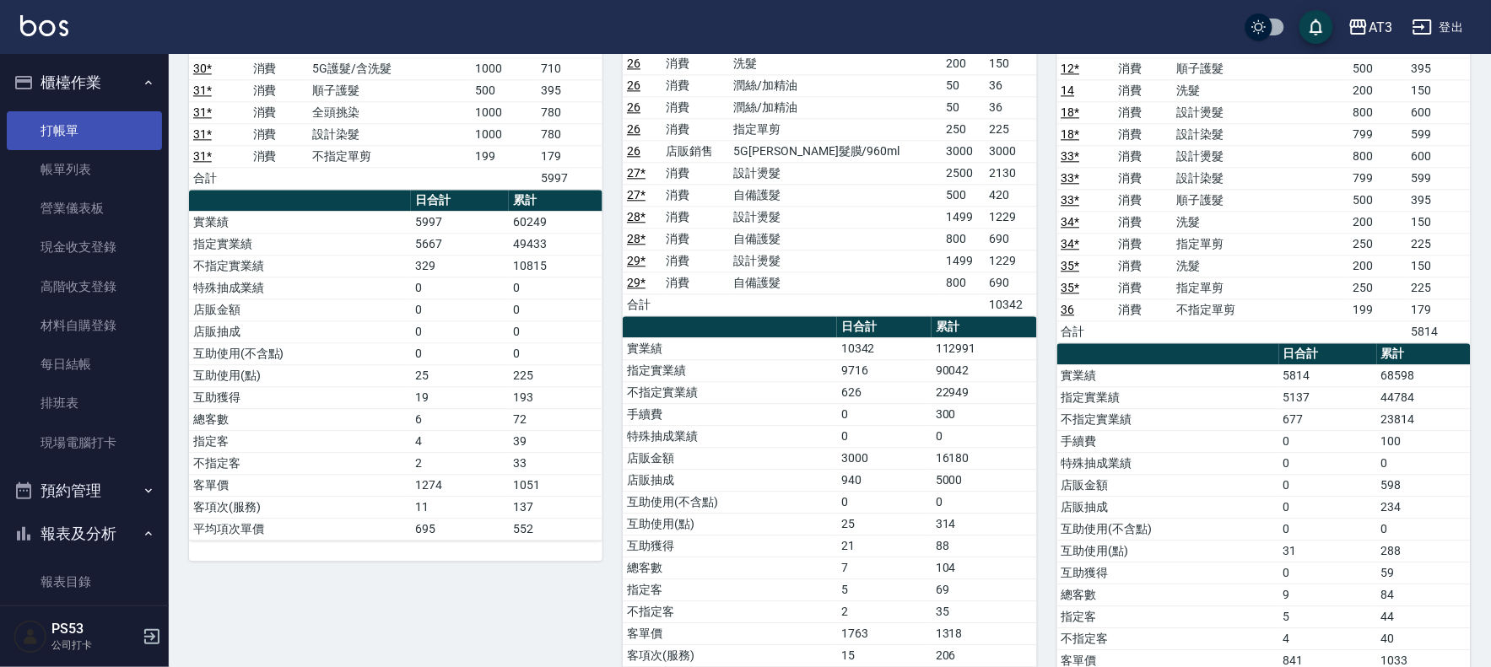
click at [67, 120] on link "打帳單" at bounding box center [84, 130] width 155 height 39
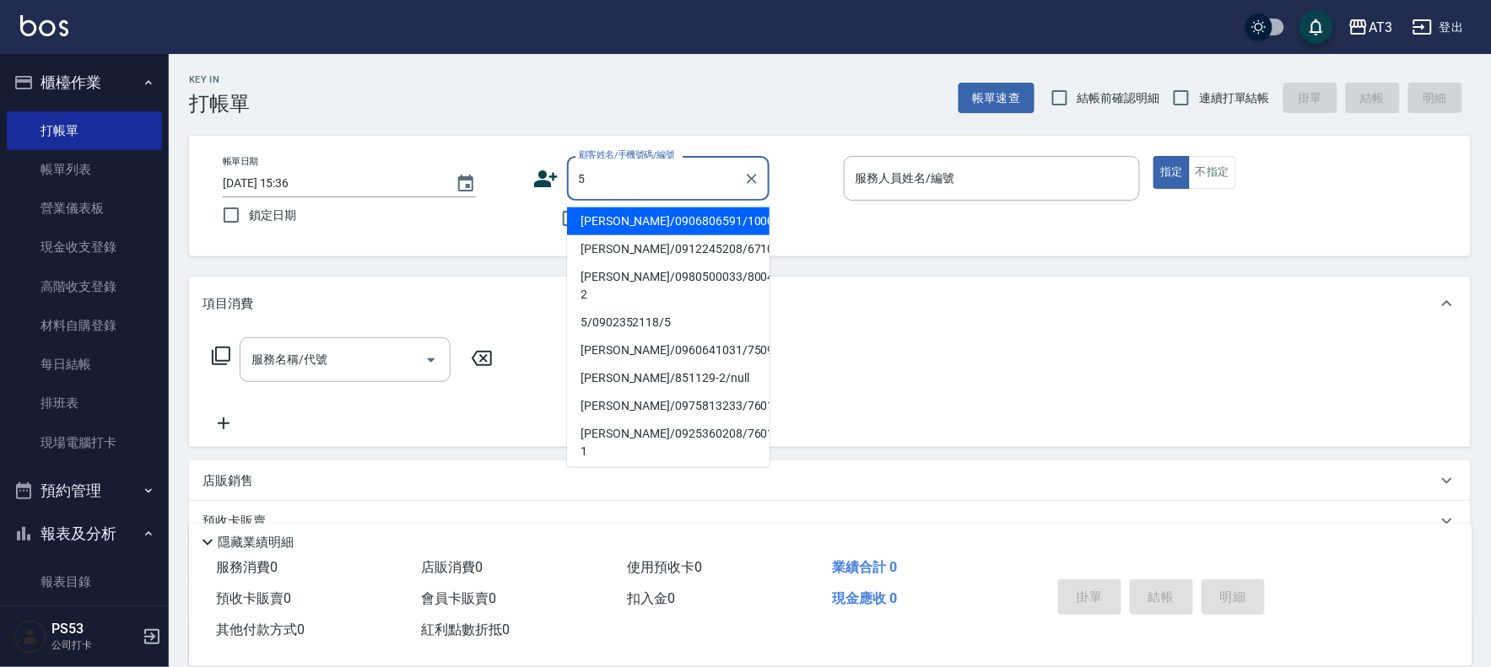
type input "5"
type input "陳禹澯/0906806591/1000329"
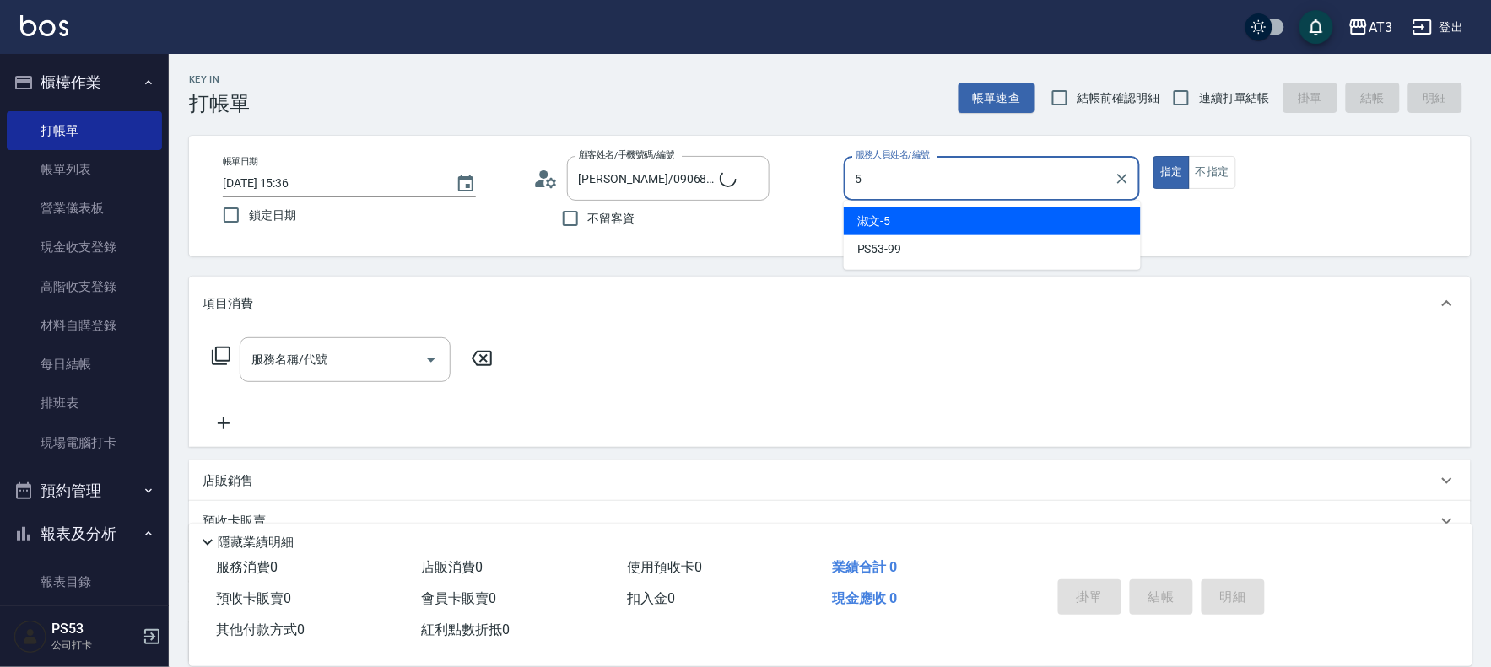
type input "5"
type button "true"
type input "5/0902352118/5"
type input "淑文-5"
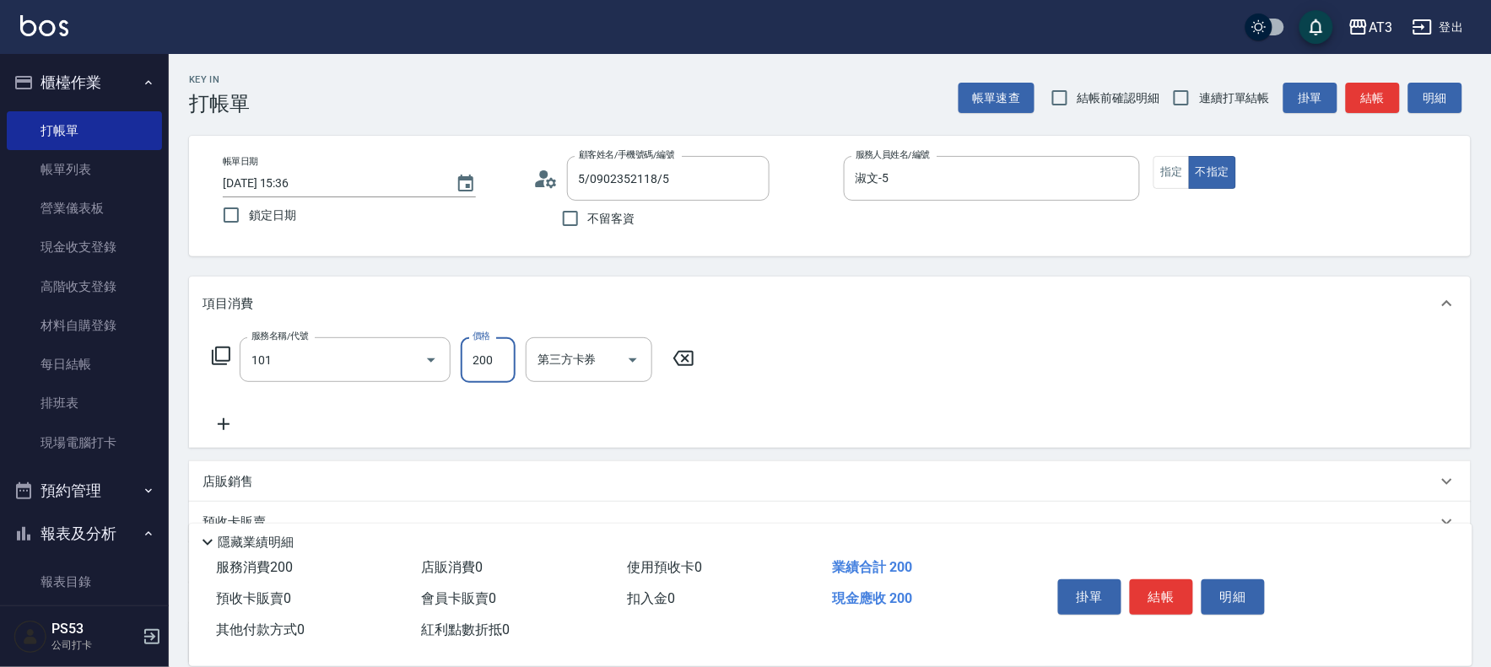
type input "洗髮(101)"
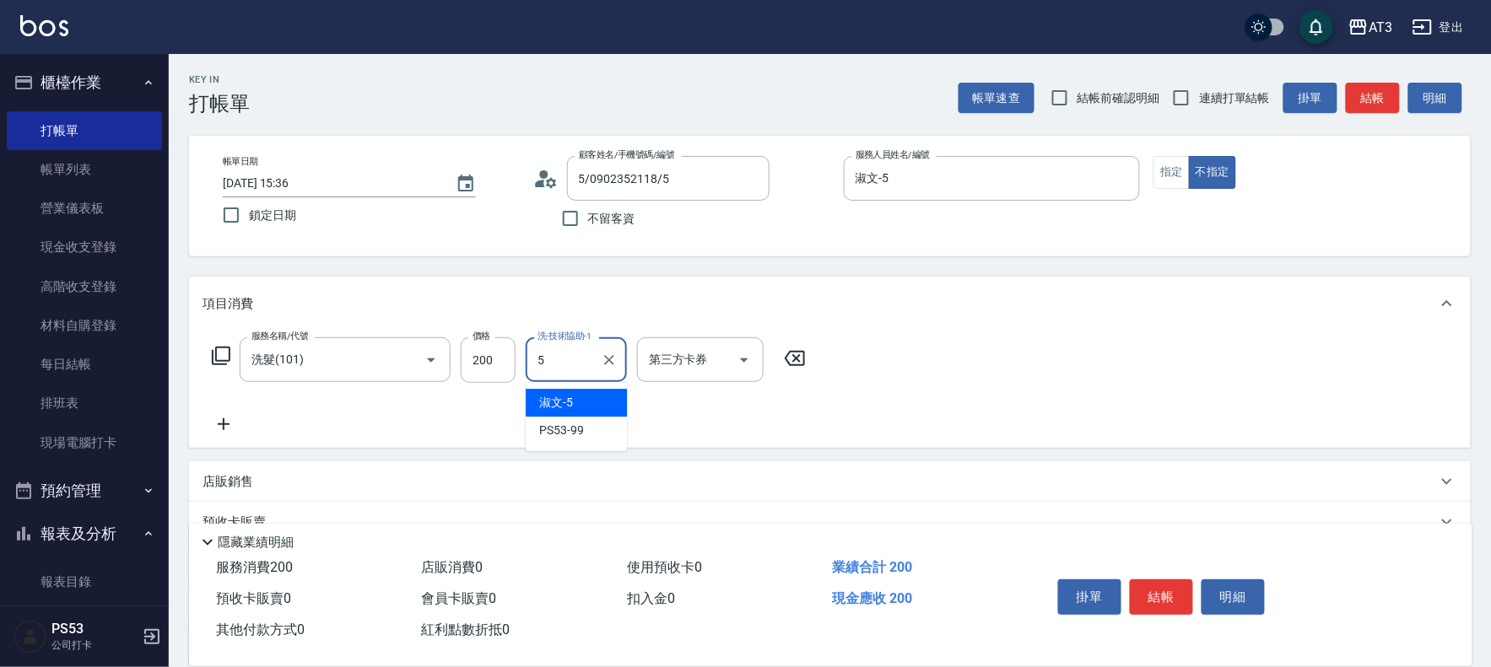
type input "淑文-5"
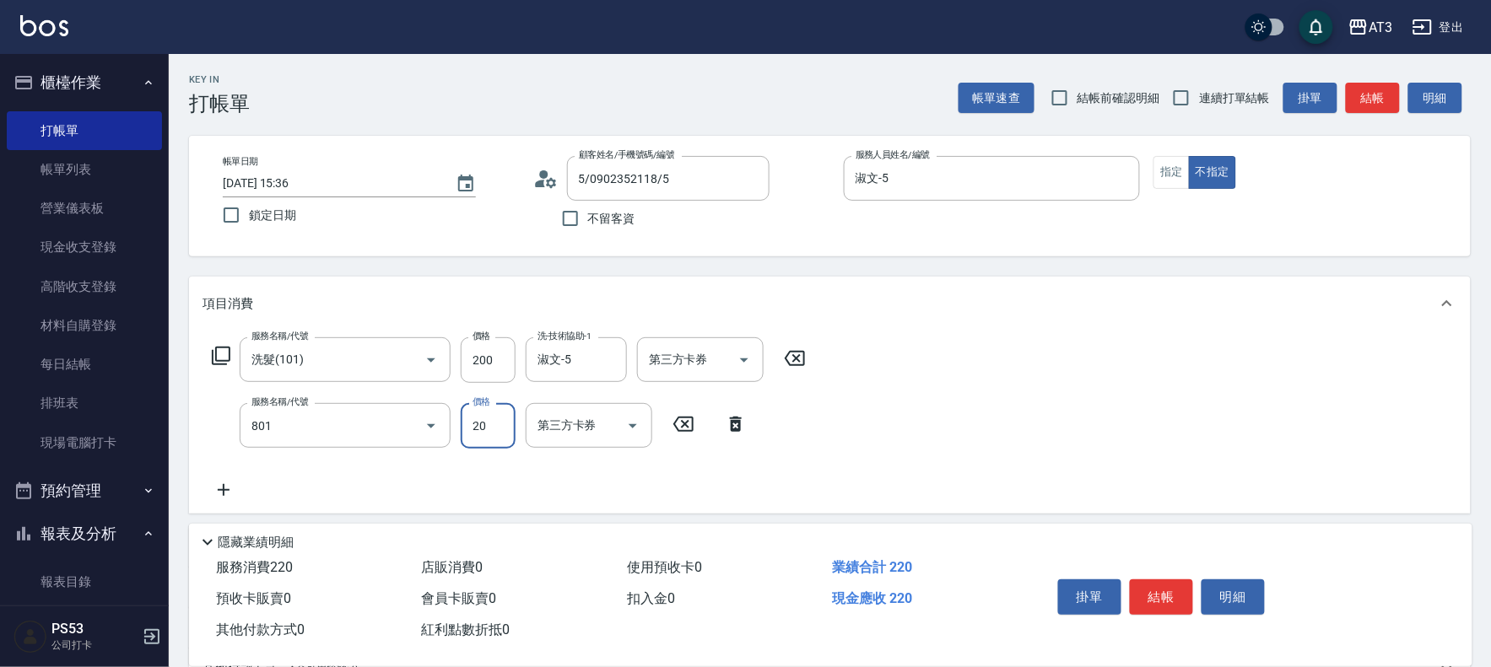
type input "潤絲(801)"
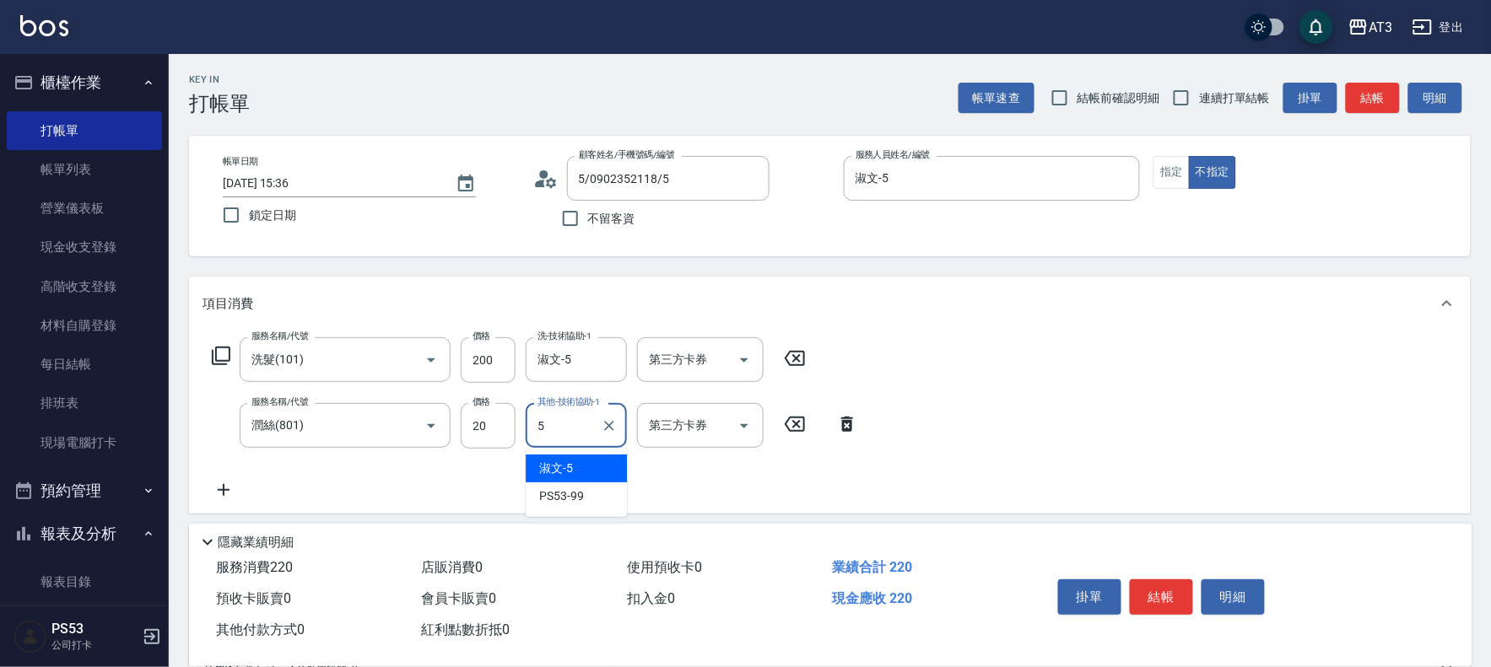
type input "淑文-5"
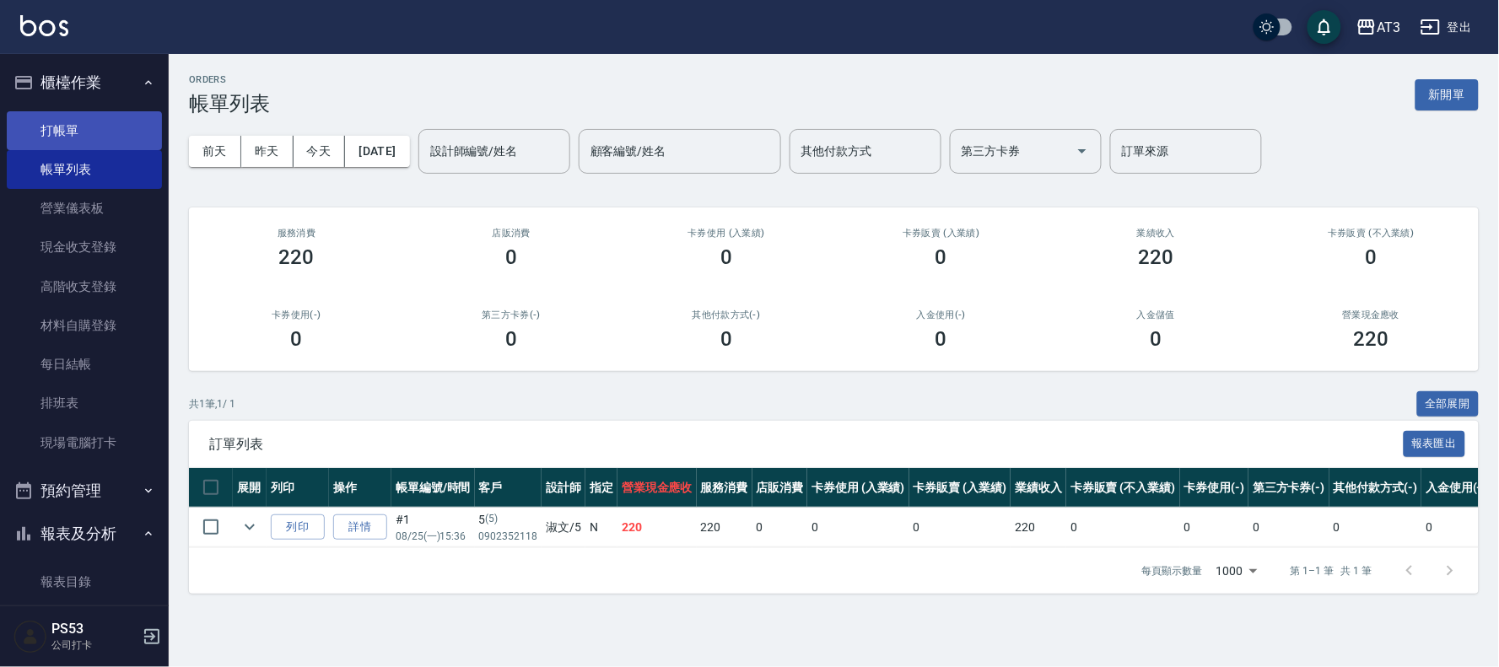
click at [87, 127] on link "打帳單" at bounding box center [84, 130] width 155 height 39
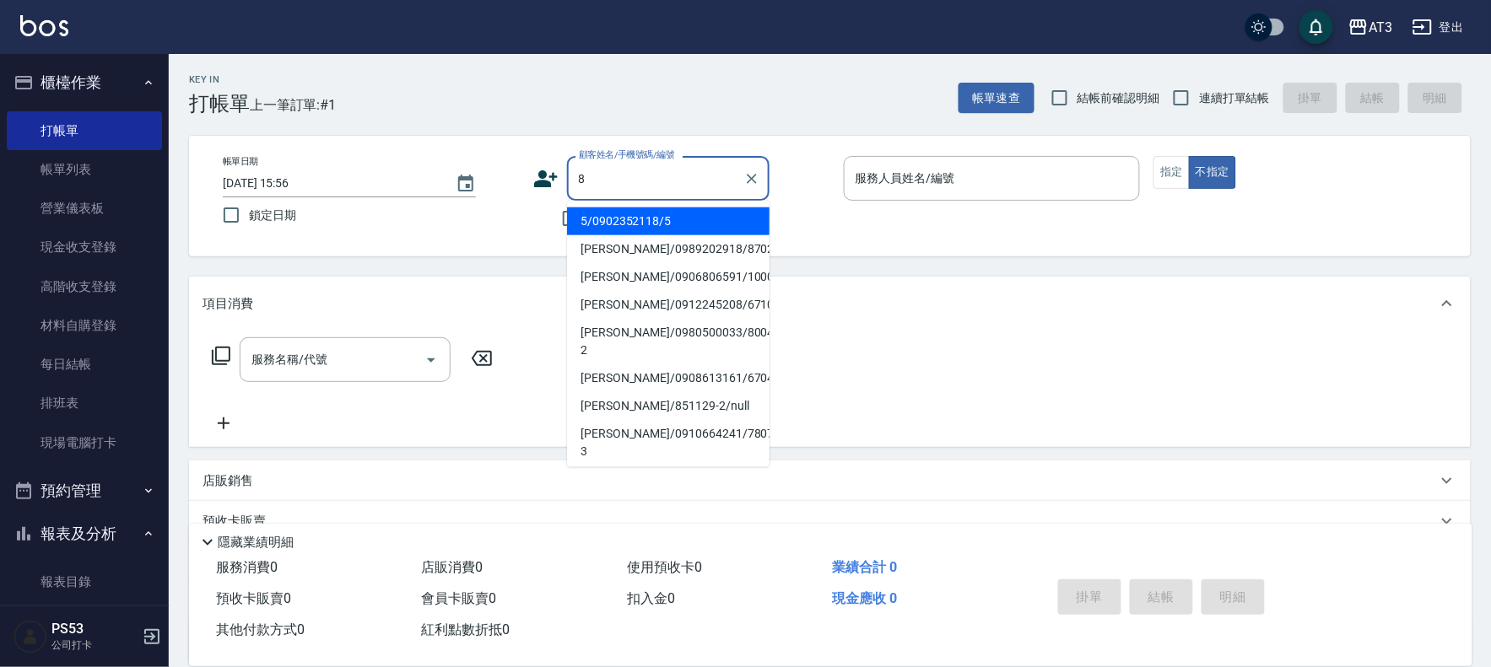
type input "陳禹澯/0906806591/1000329"
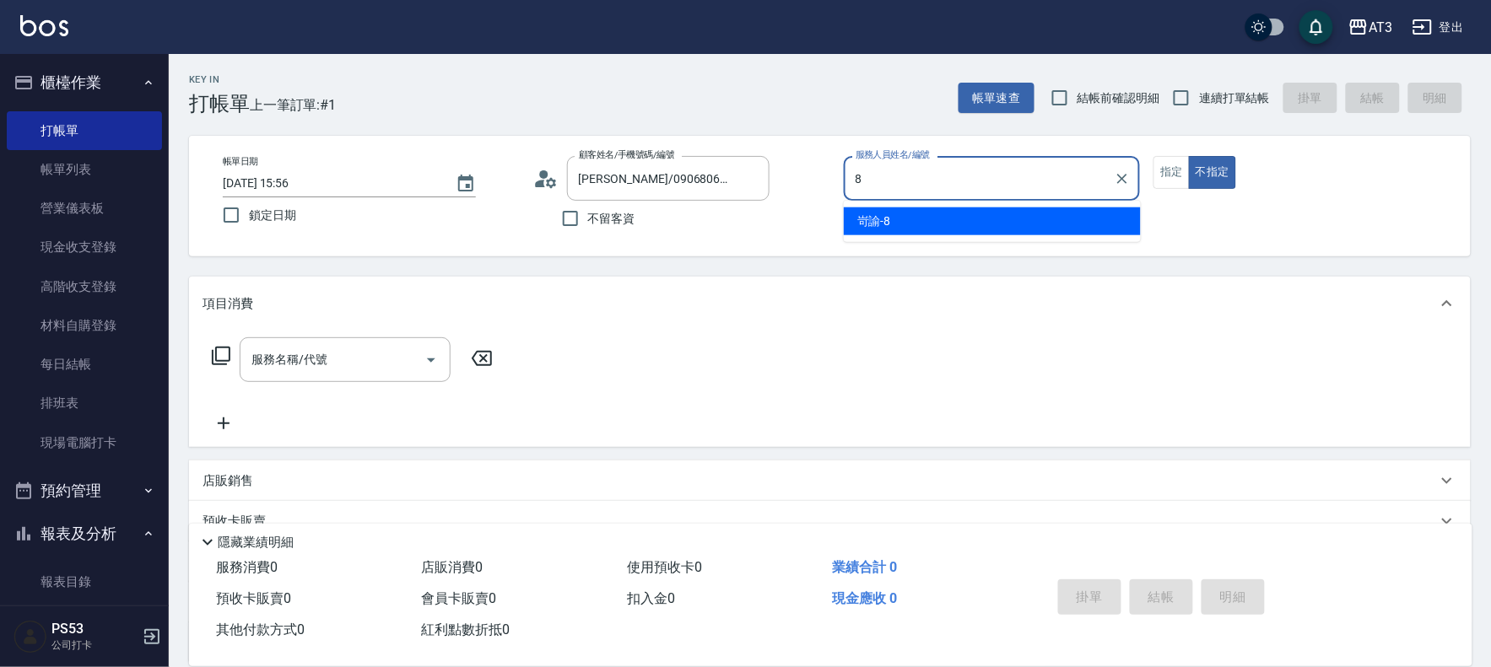
type input "岢諭-8"
type button "false"
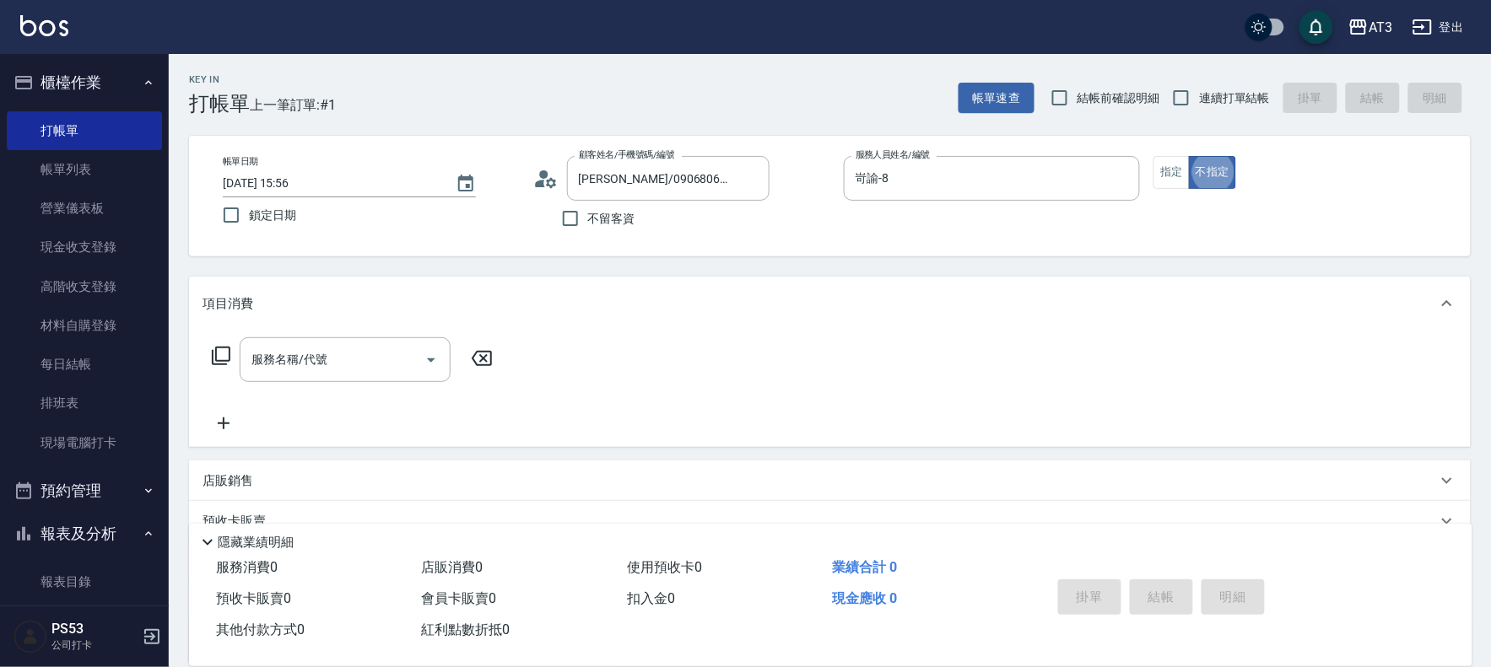
type input "巧巧/8_巧巧/8"
click at [1230, 180] on button "不指定" at bounding box center [1212, 172] width 47 height 33
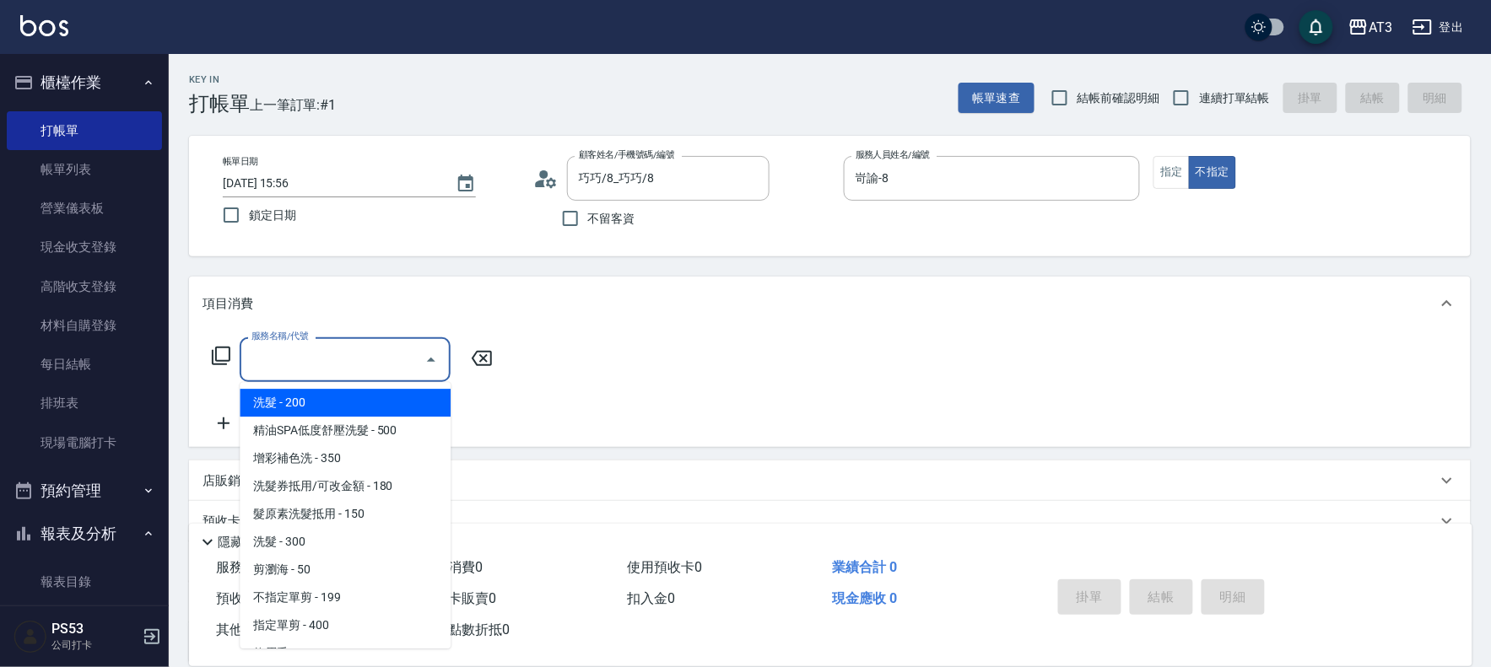
click at [335, 361] on input "服務名稱/代號" at bounding box center [332, 360] width 170 height 30
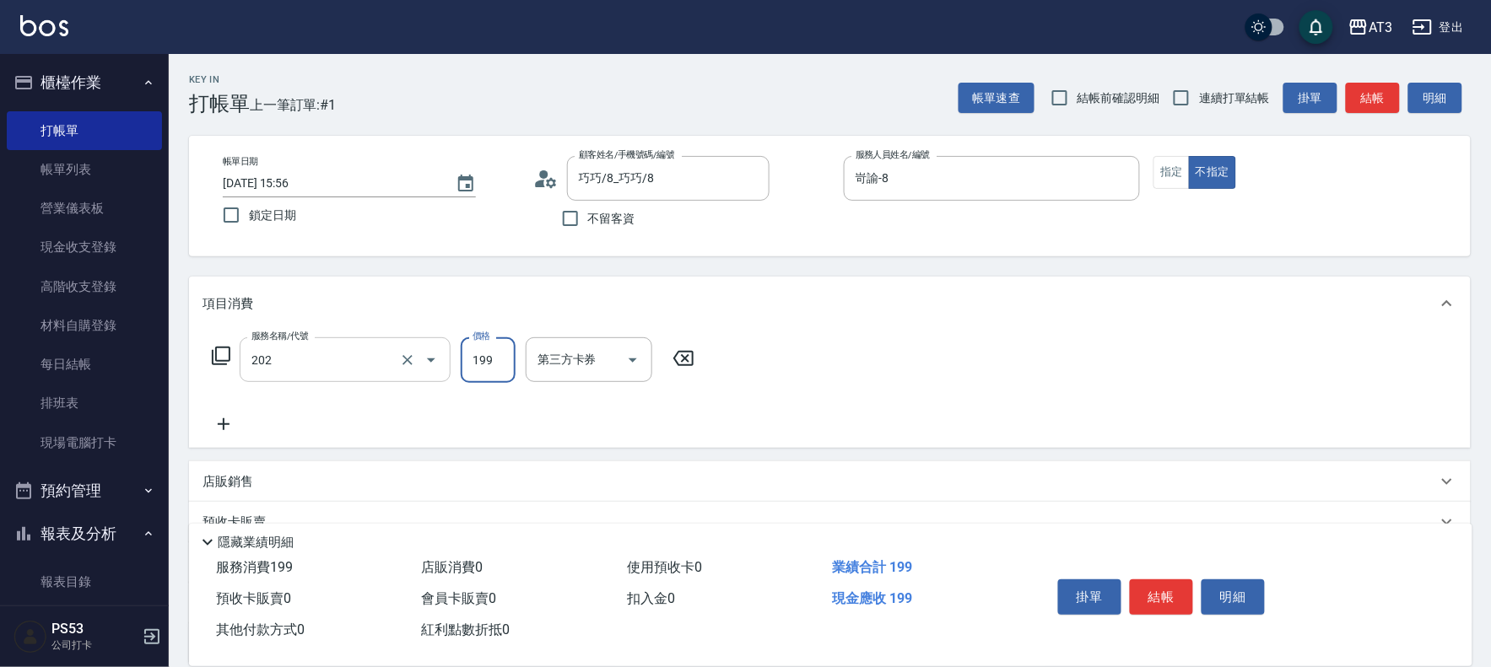
type input "不指定單剪(202)"
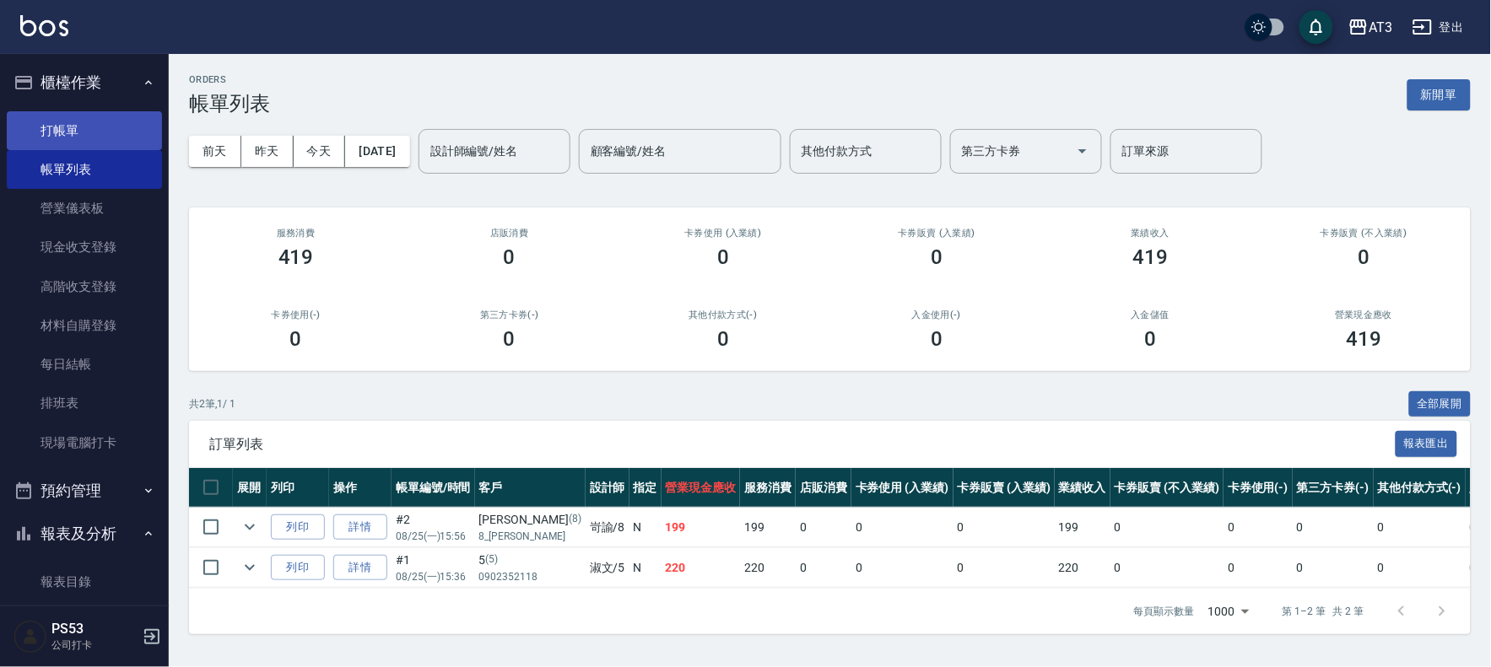
click at [46, 123] on link "打帳單" at bounding box center [84, 130] width 155 height 39
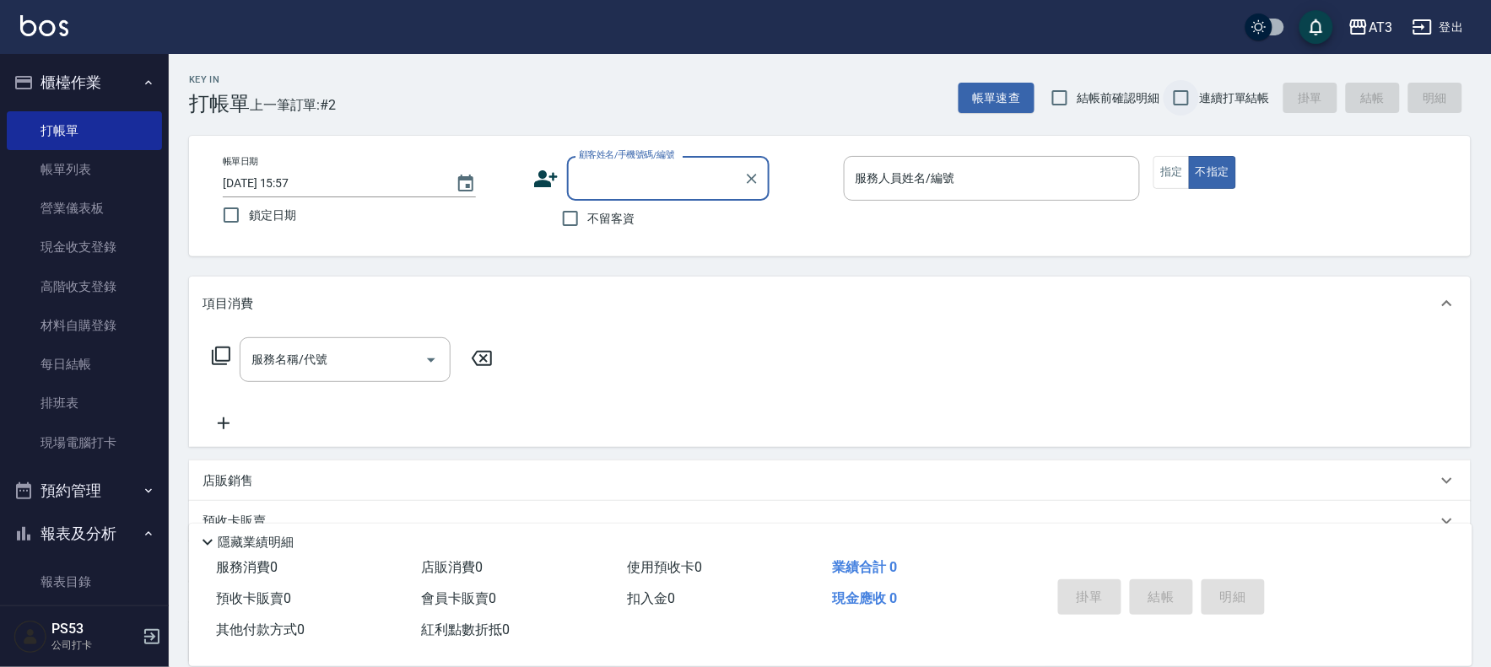
click at [1195, 96] on input "連續打單結帳" at bounding box center [1180, 97] width 35 height 35
checkbox input "true"
click at [629, 169] on div "顧客姓名/手機號碼/編號 顧客姓名/手機號碼/編號" at bounding box center [668, 178] width 202 height 45
type input "960404"
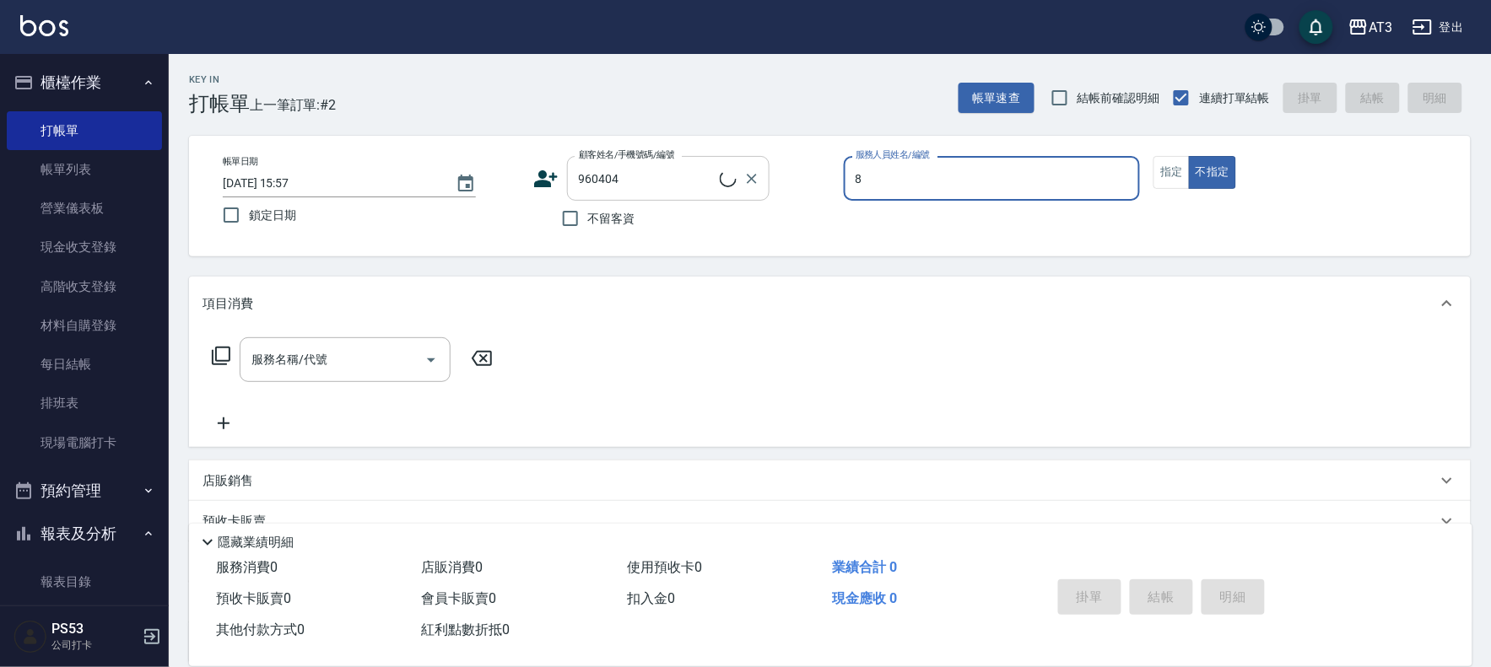
type input "8"
type button "false"
type input "簡季嫺/0906511325/960404"
type input "岢諭-8"
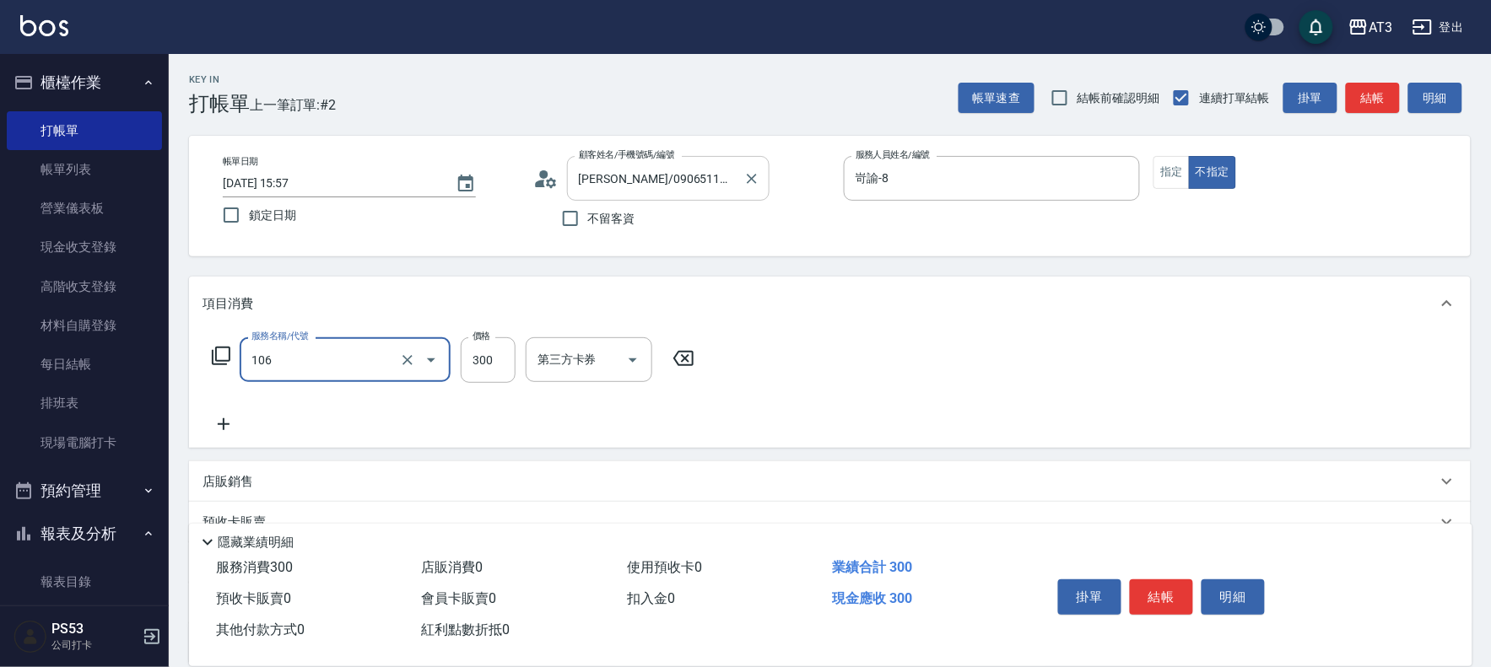
type input "洗髮(106)"
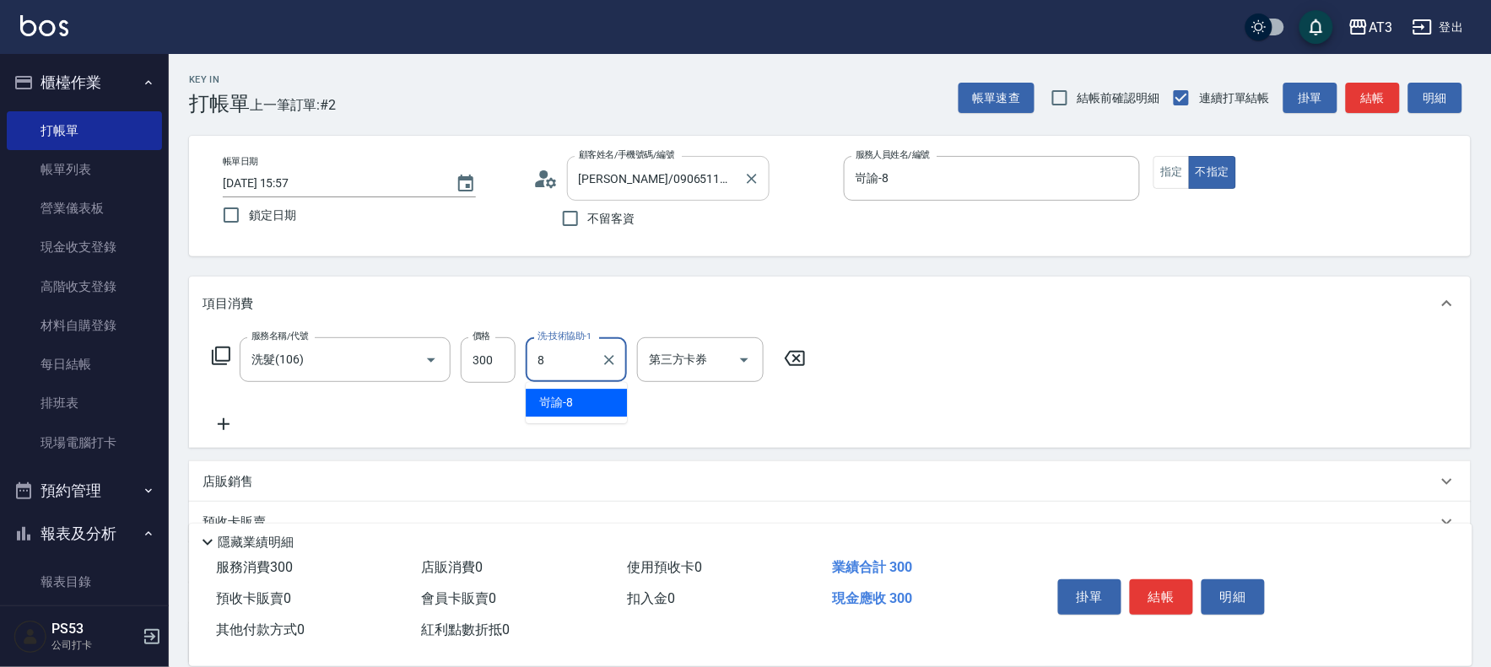
type input "岢諭-8"
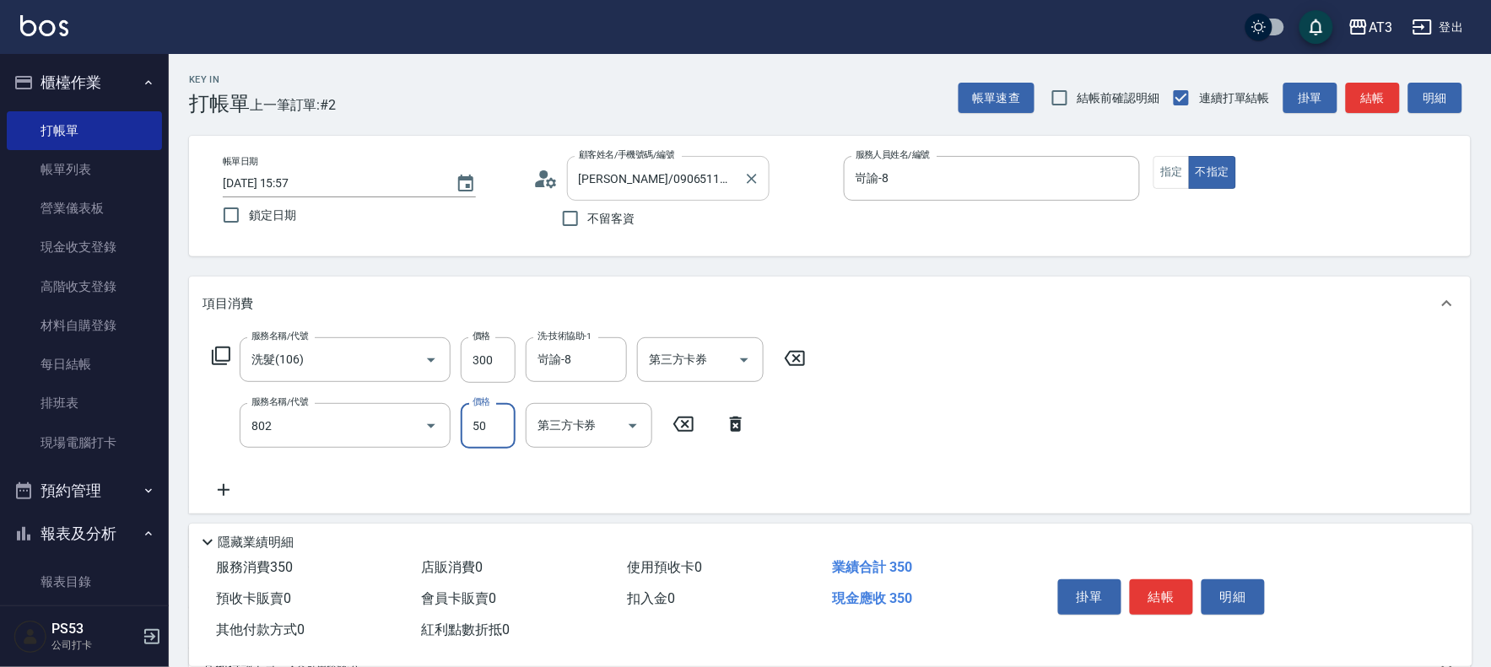
type input "潤絲/加精油(802)"
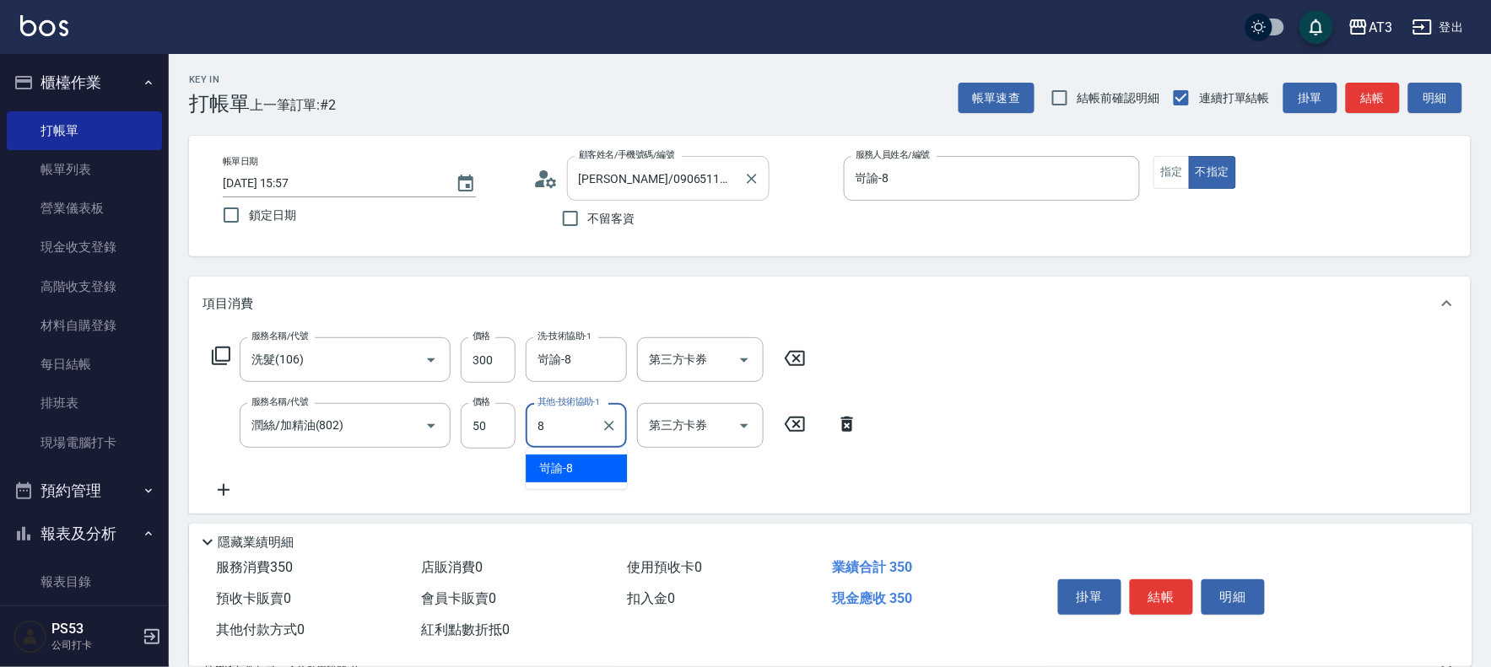
type input "岢諭-8"
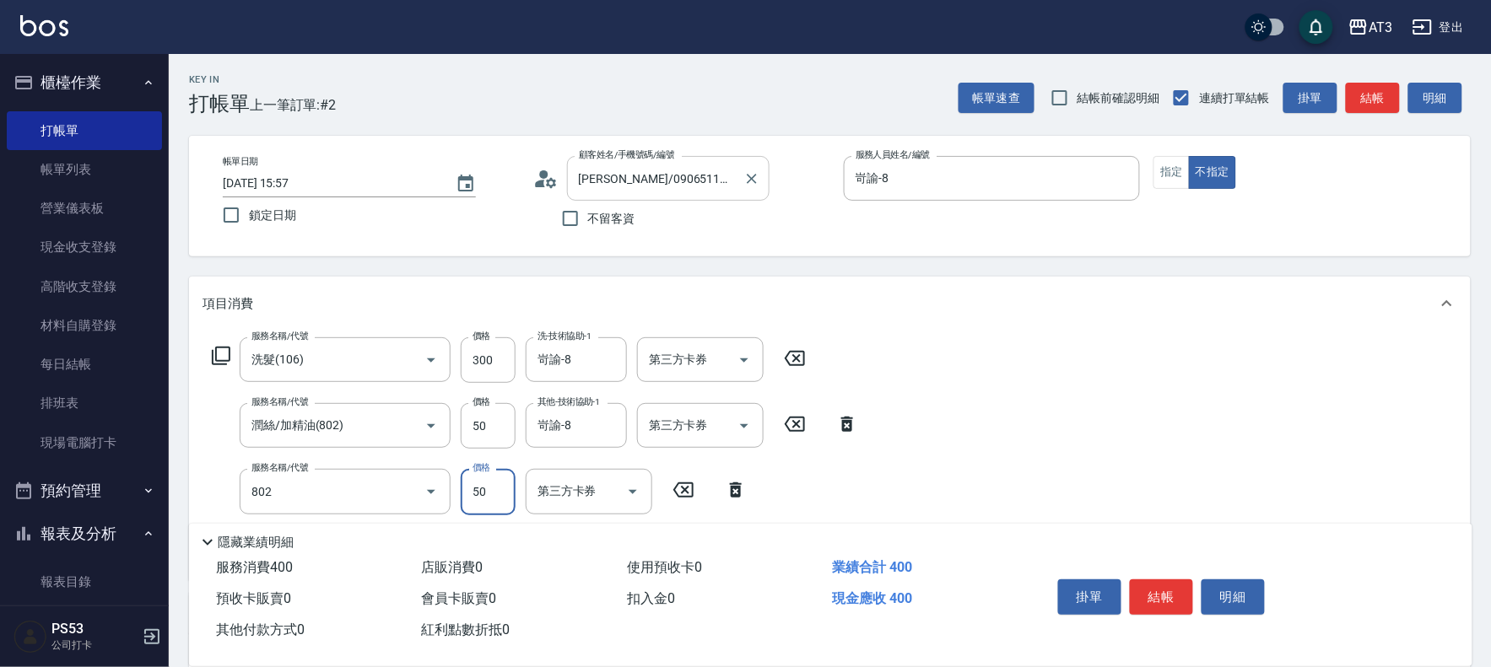
type input "潤絲/加精油(802)"
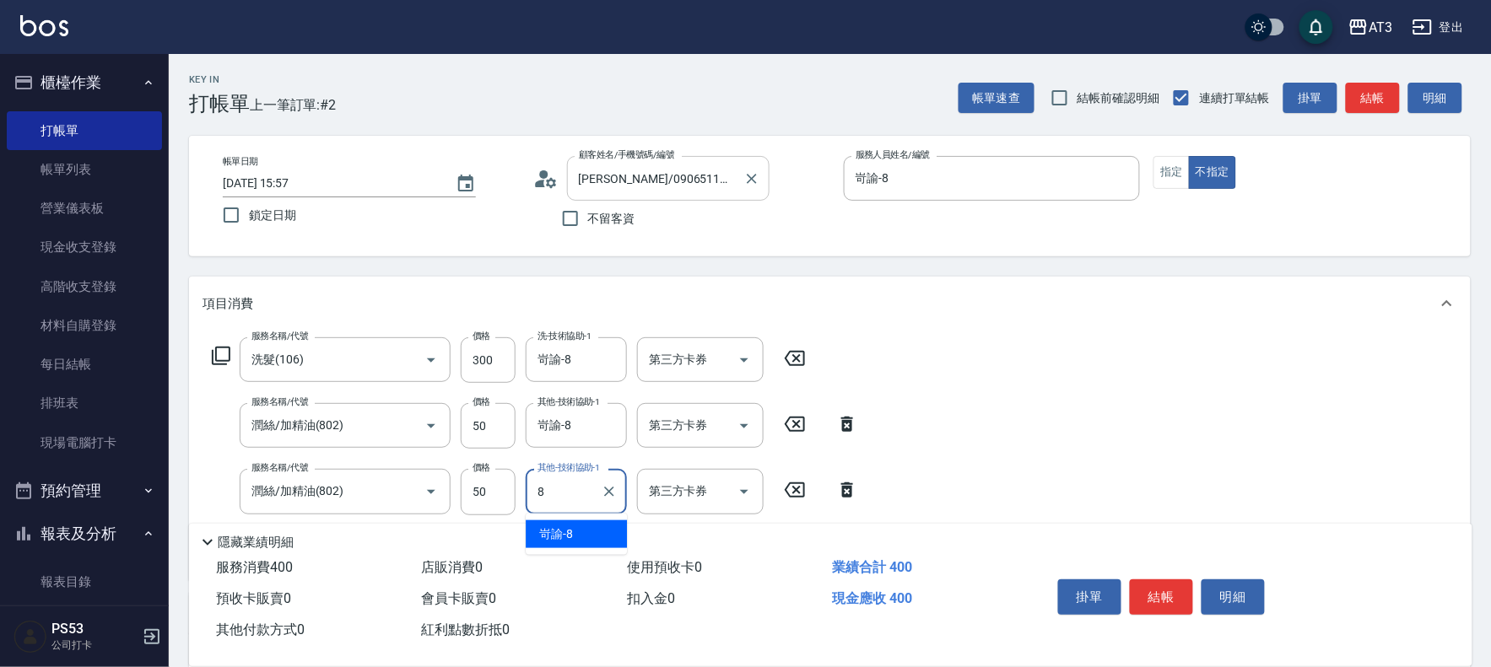
type input "岢諭-8"
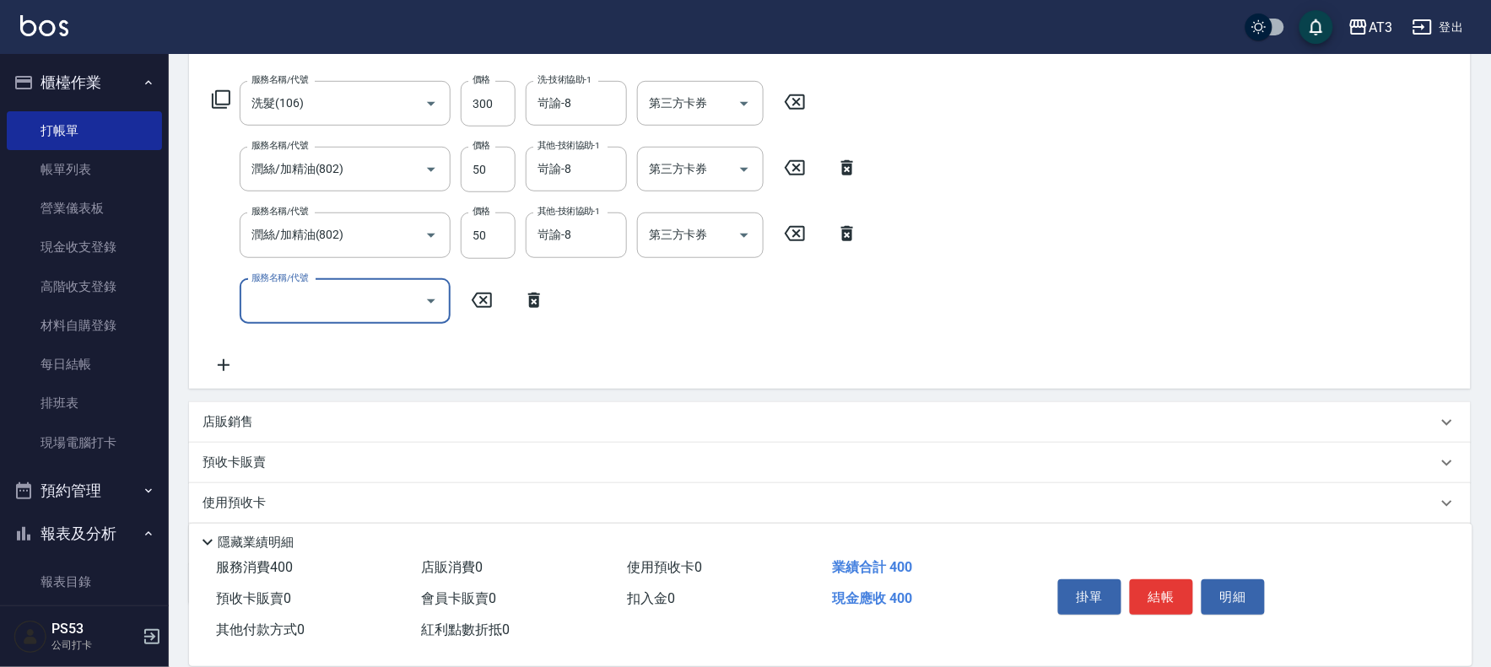
scroll to position [281, 0]
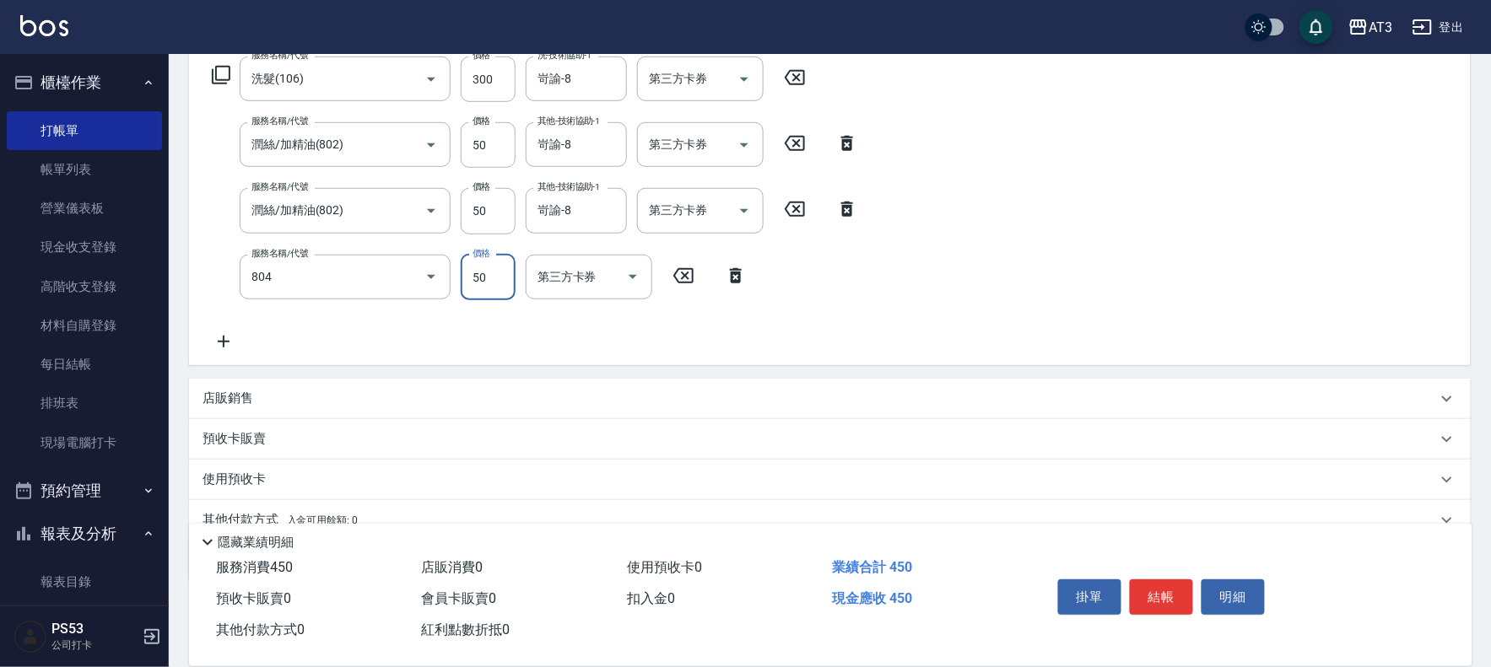
type input "吹捲/夾直/青捲/電棒/夾玉米鬚(804)"
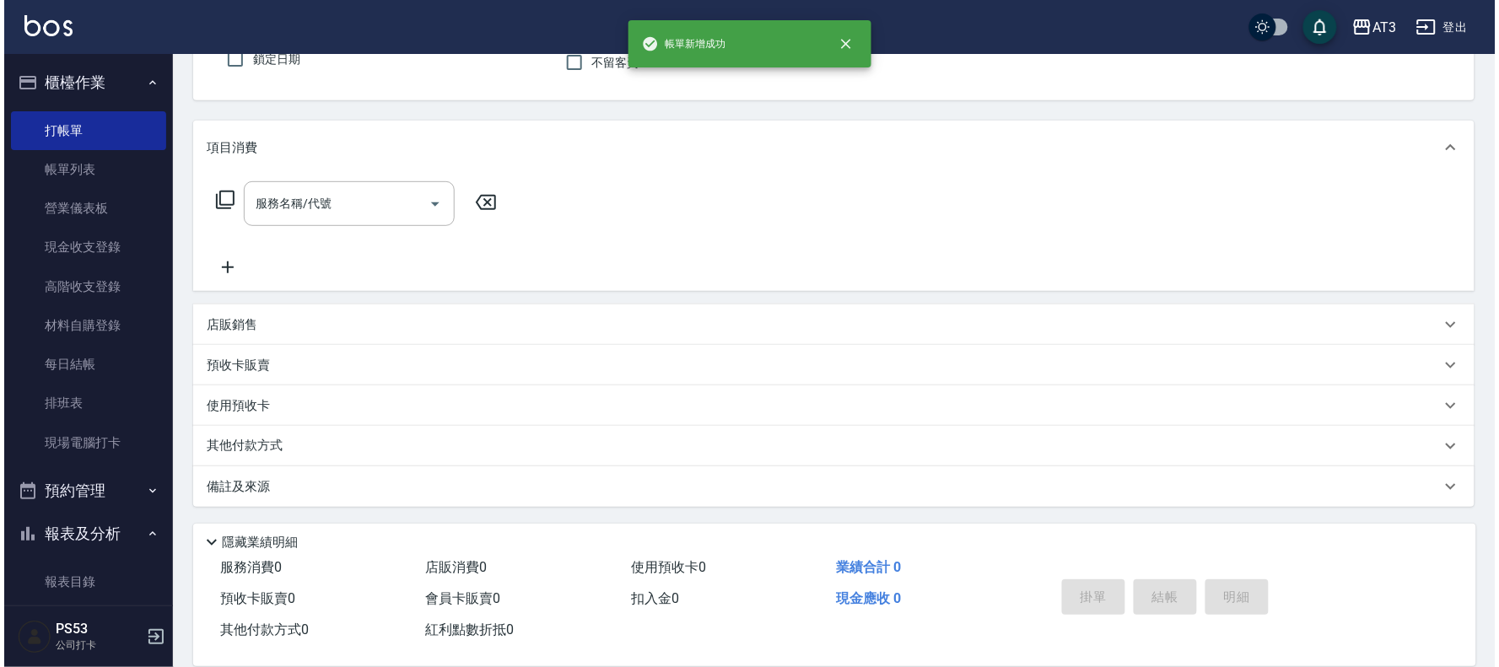
scroll to position [0, 0]
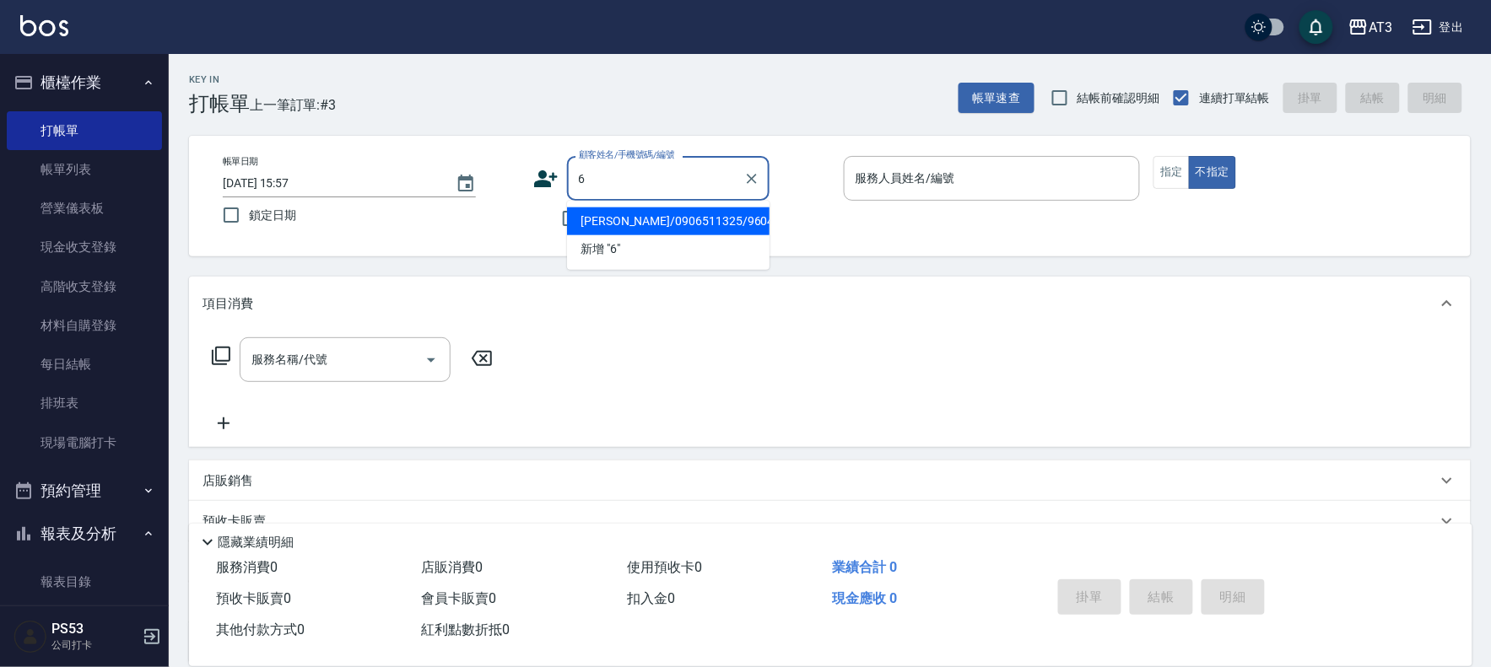
type input "6"
type input "簡季嫺/0906511325/960404"
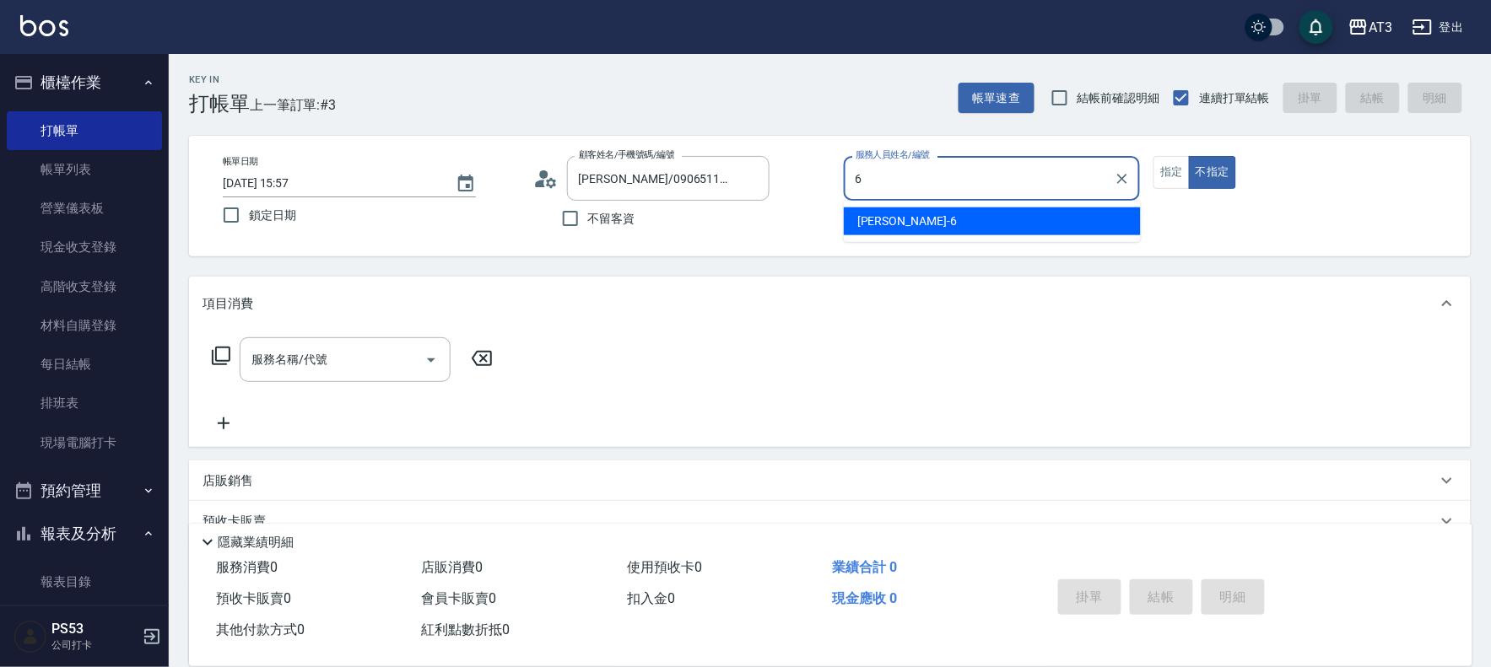
type input "詩雅-6"
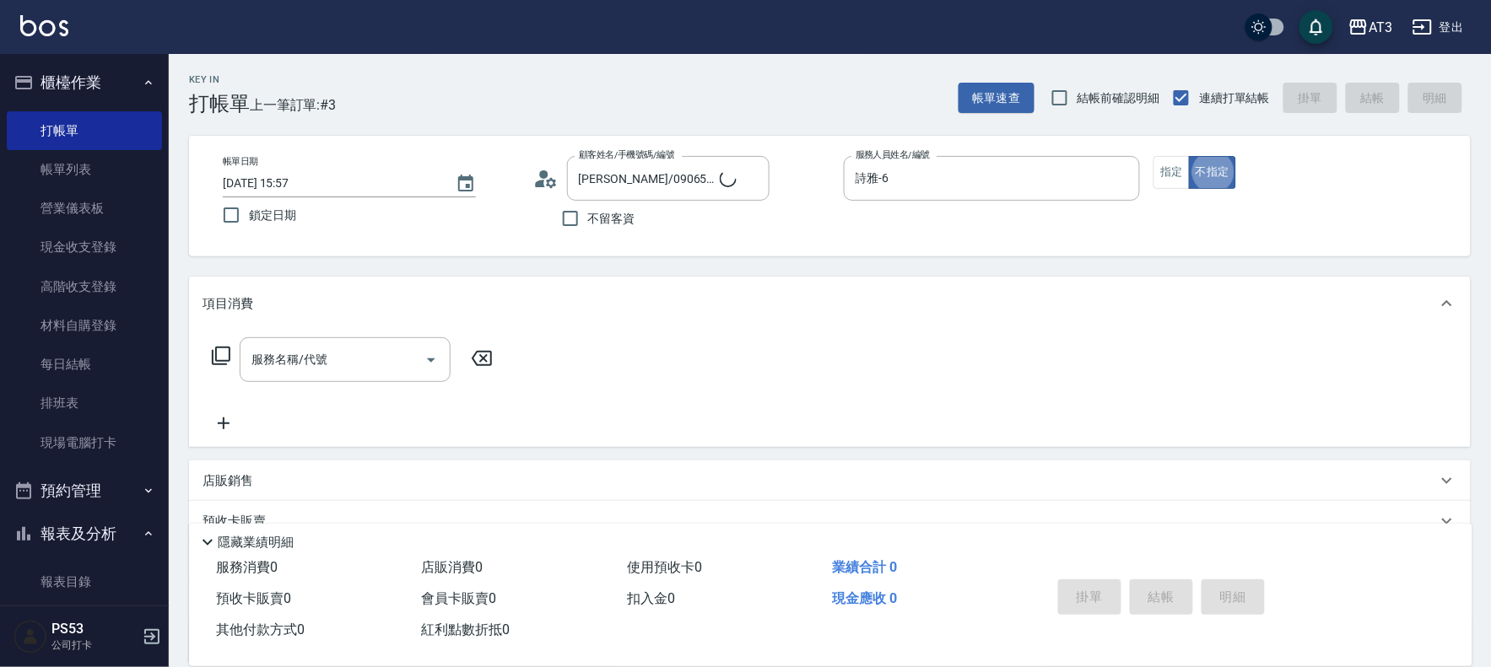
type input "6/30_辣椒/6"
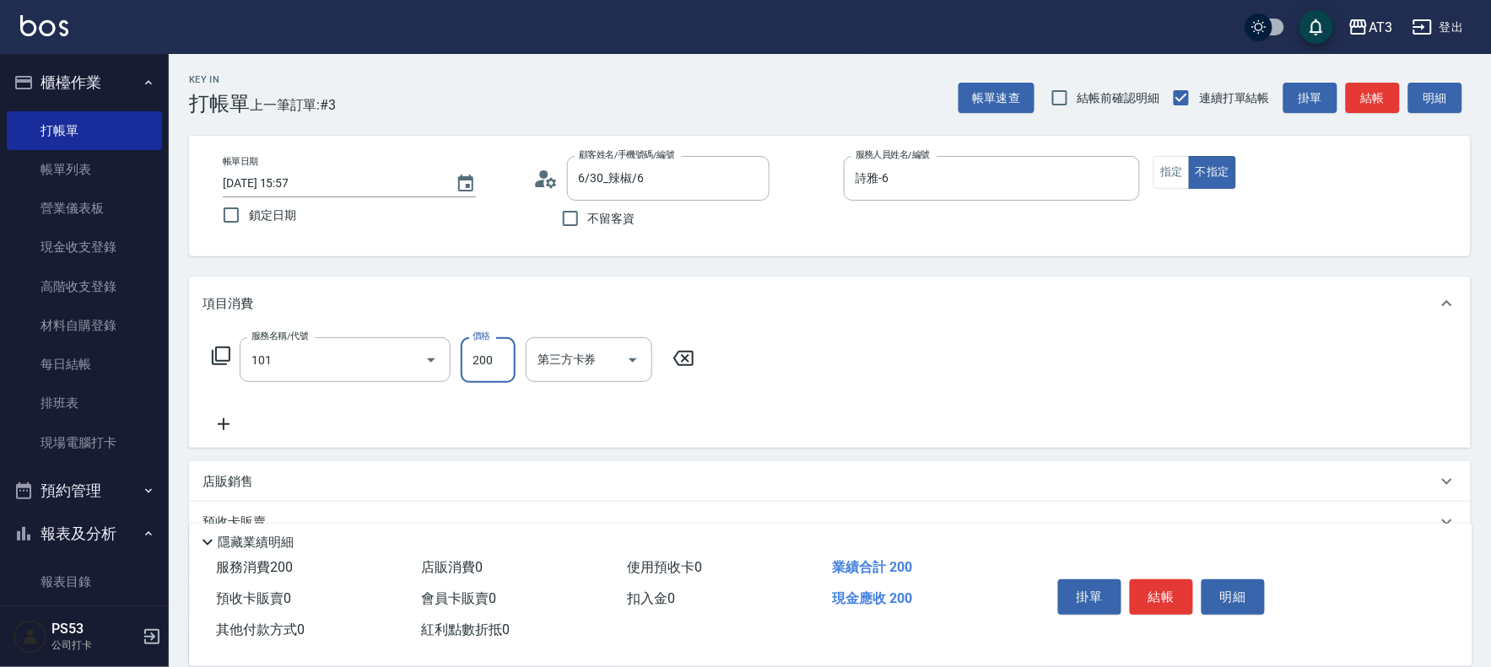
type input "洗髮(101)"
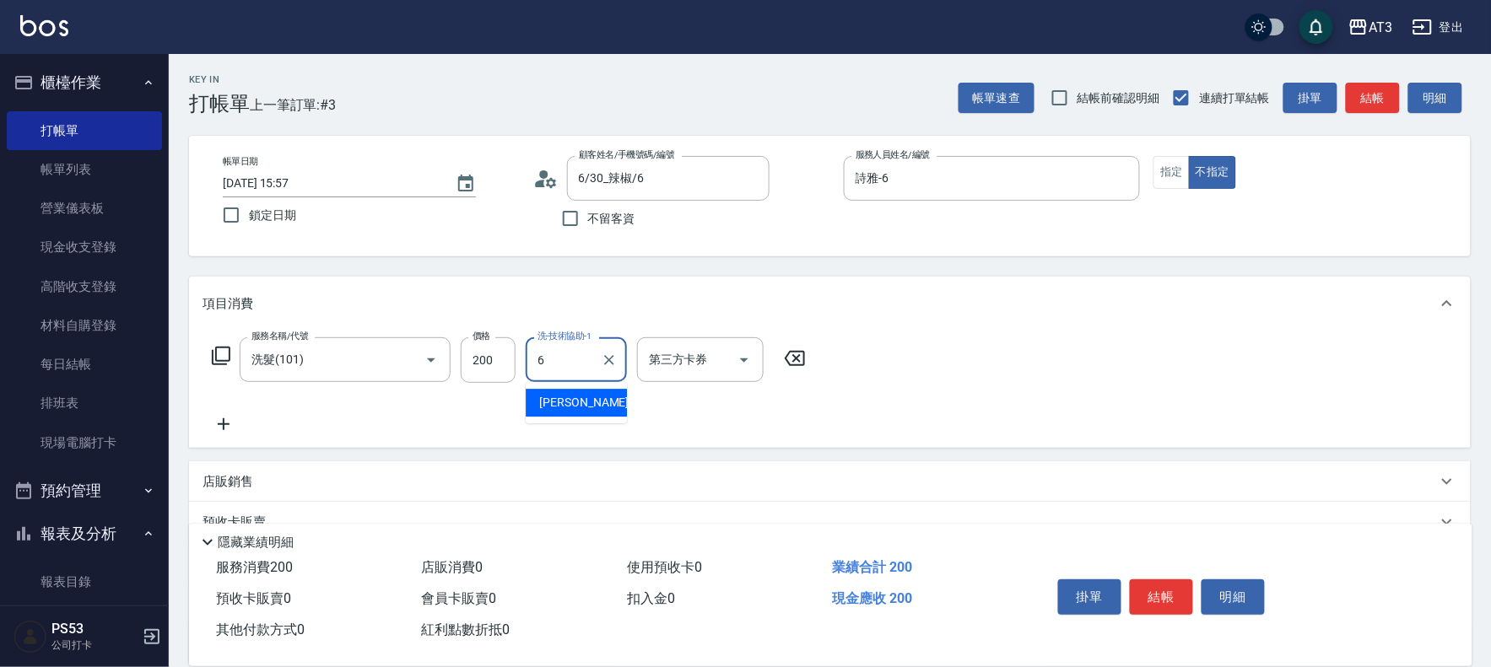
type input "詩雅-6"
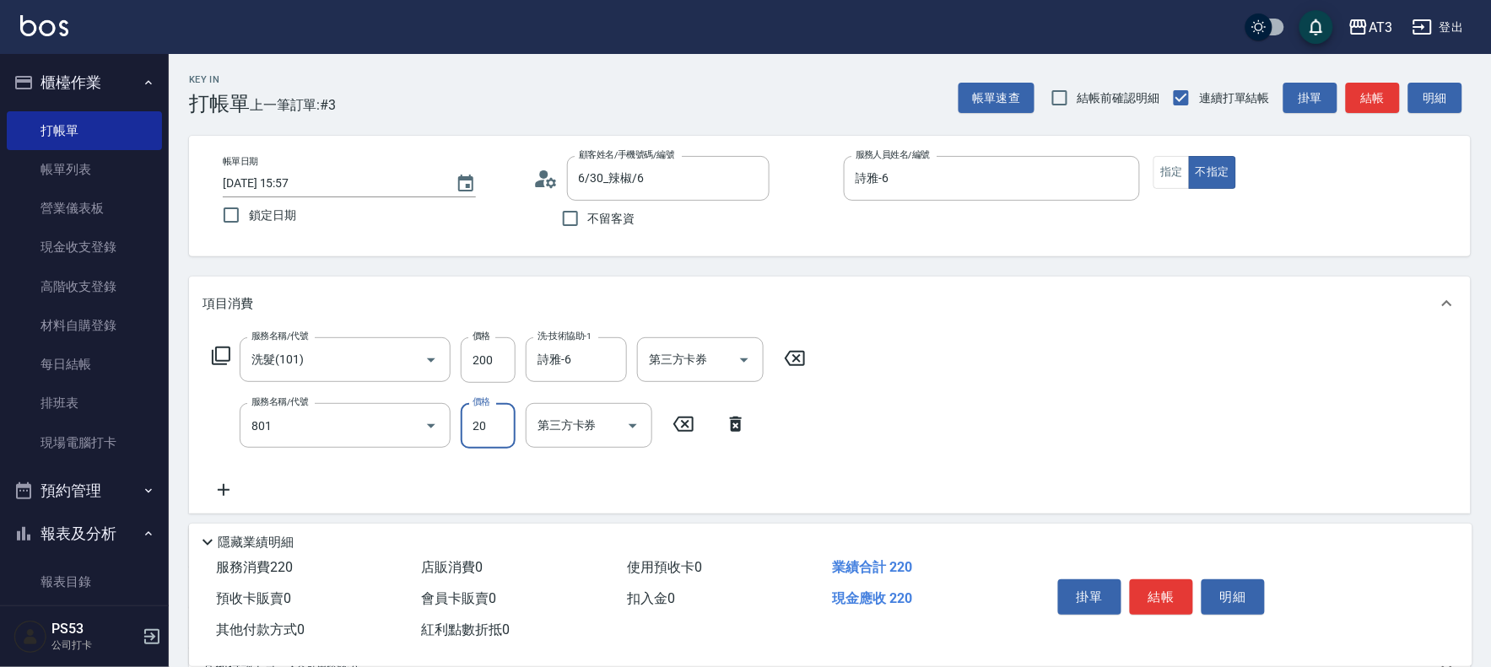
type input "潤絲(801)"
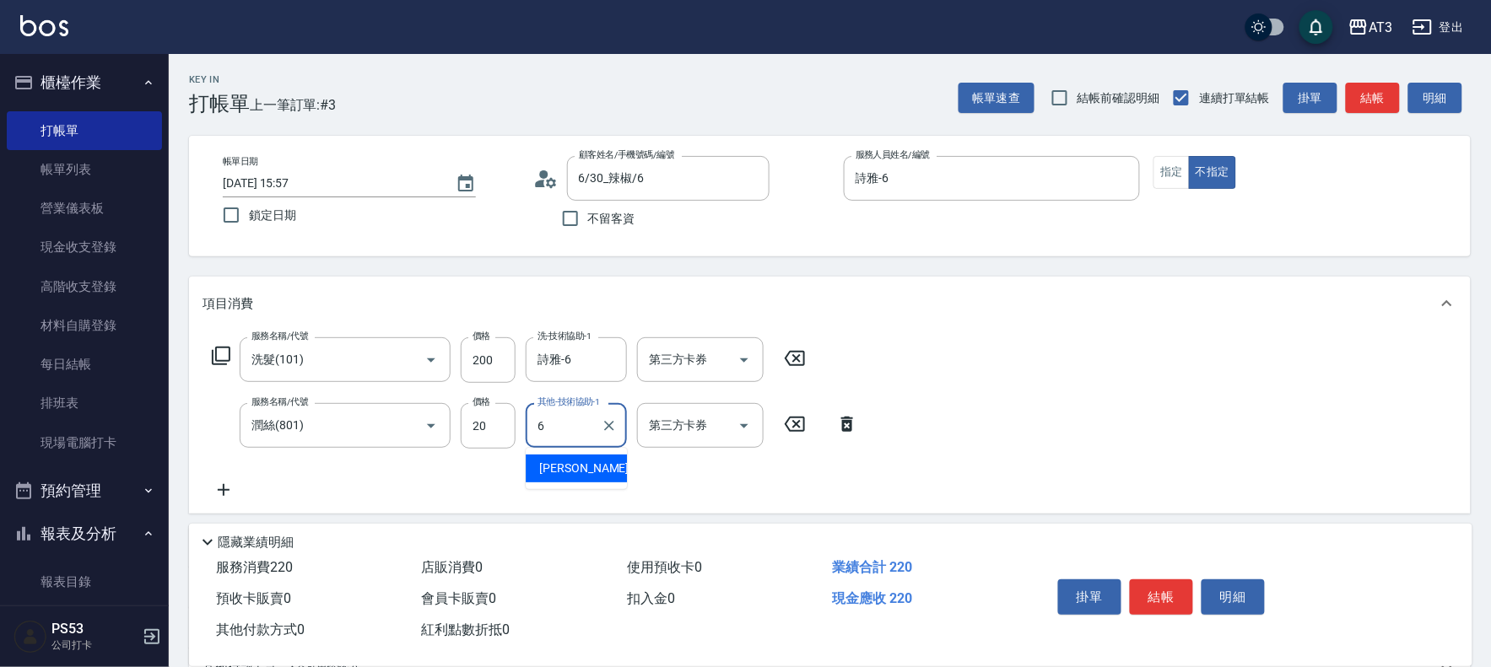
type input "詩雅-6"
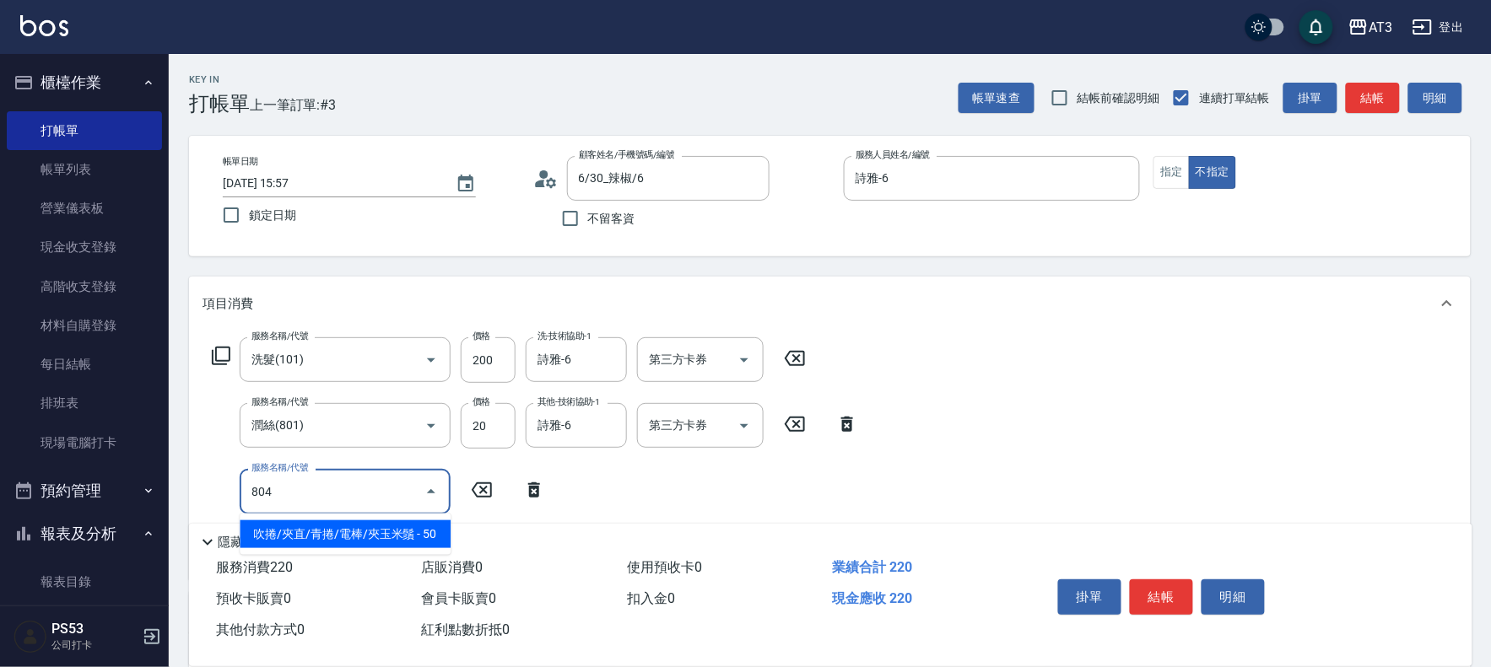
type input "吹捲/夾直/青捲/電棒/夾玉米鬚(804)"
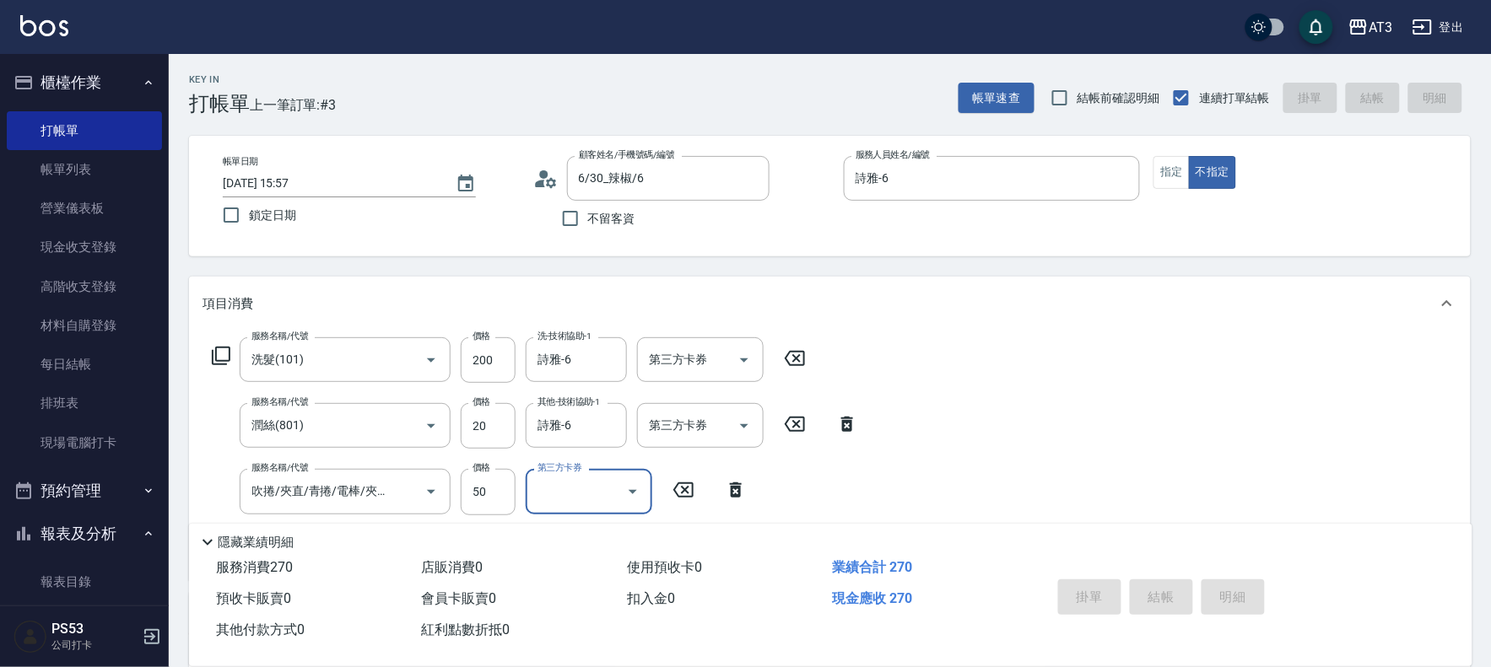
type input "2025/08/25 15:58"
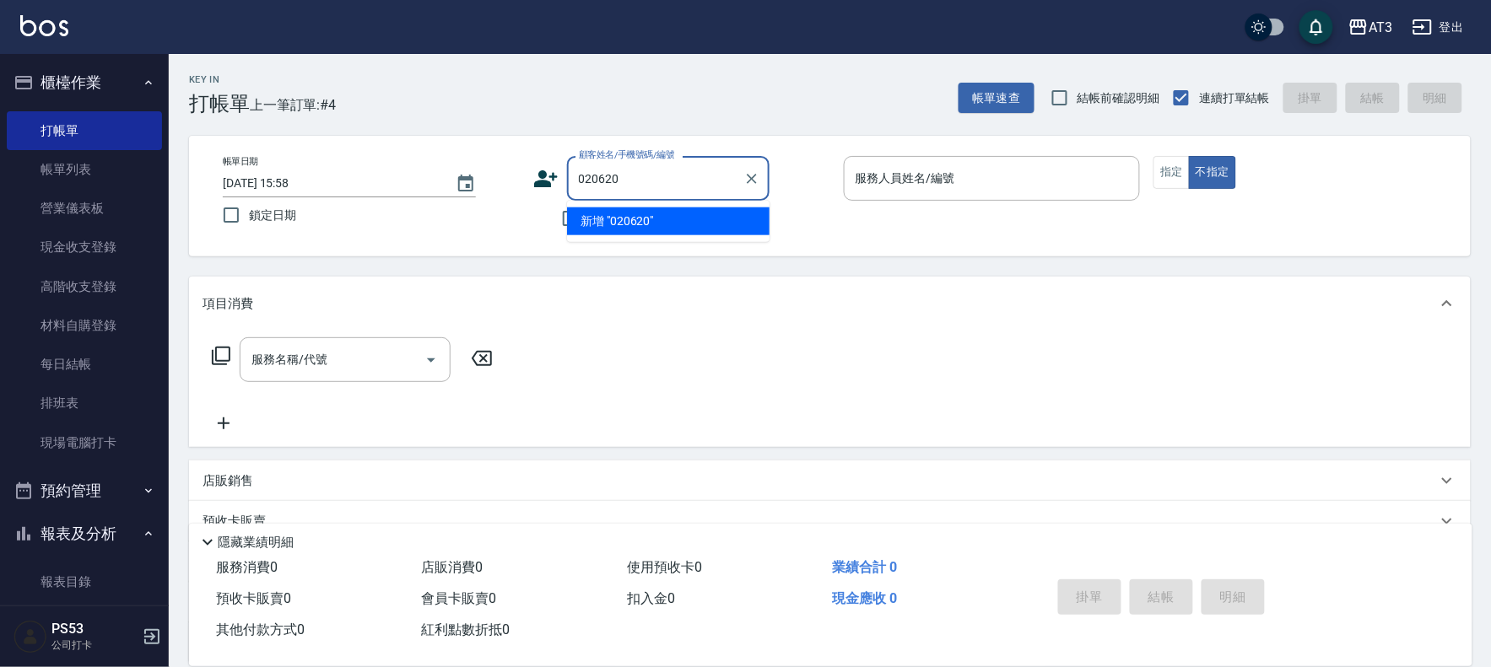
type input "020620"
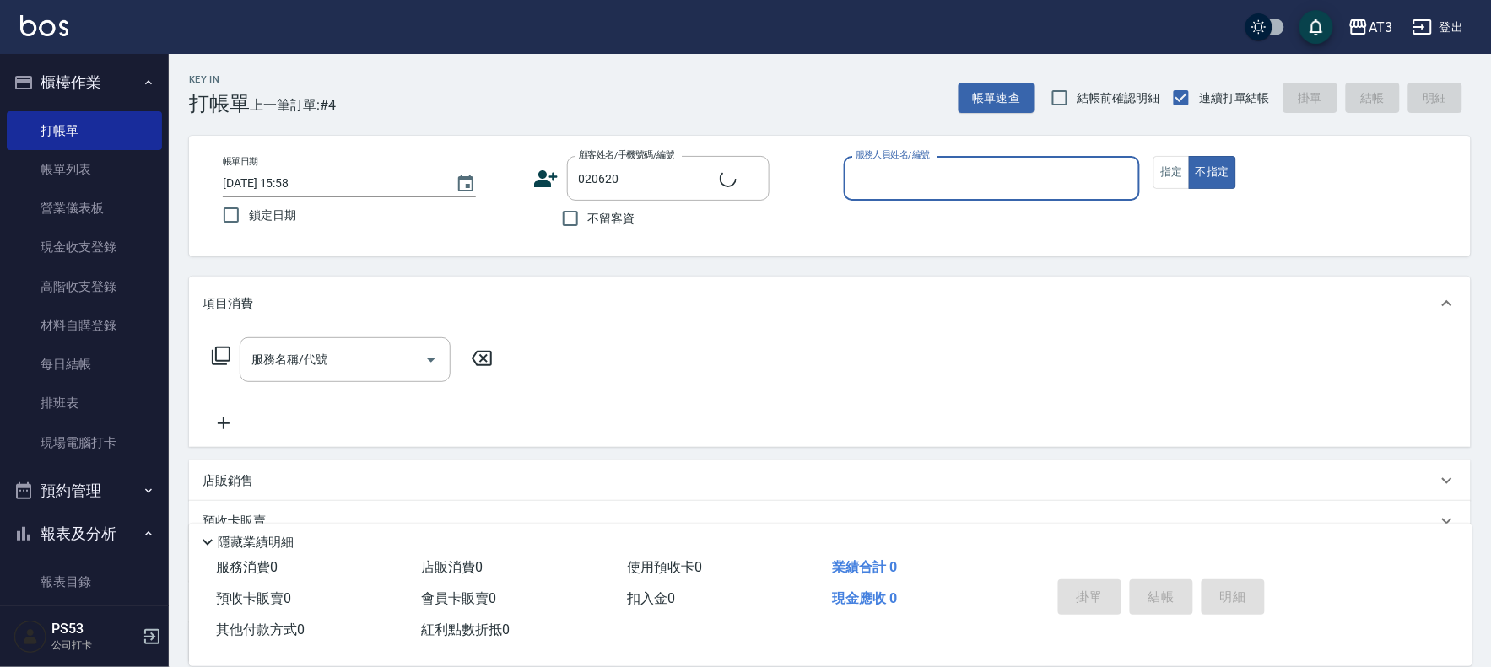
type input "8"
type input "葉雅芬/0989363400/020620"
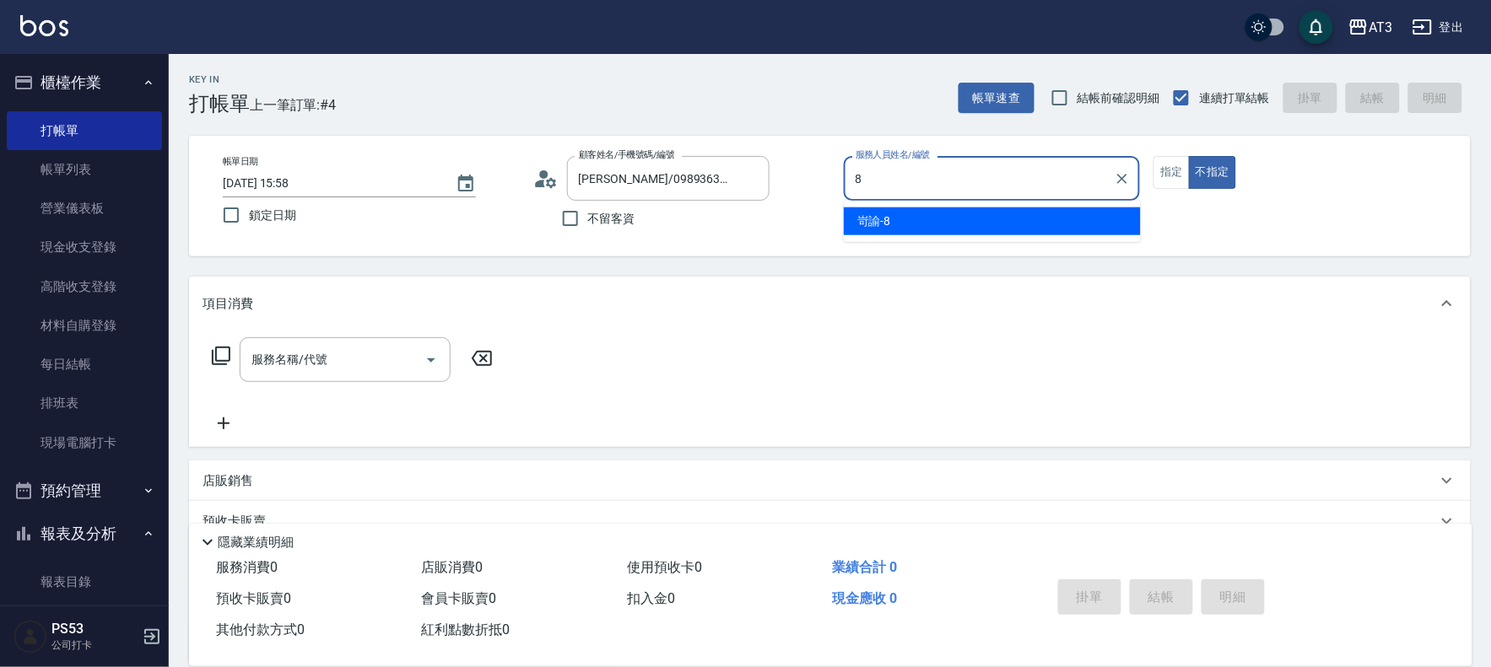
type input "岢諭-8"
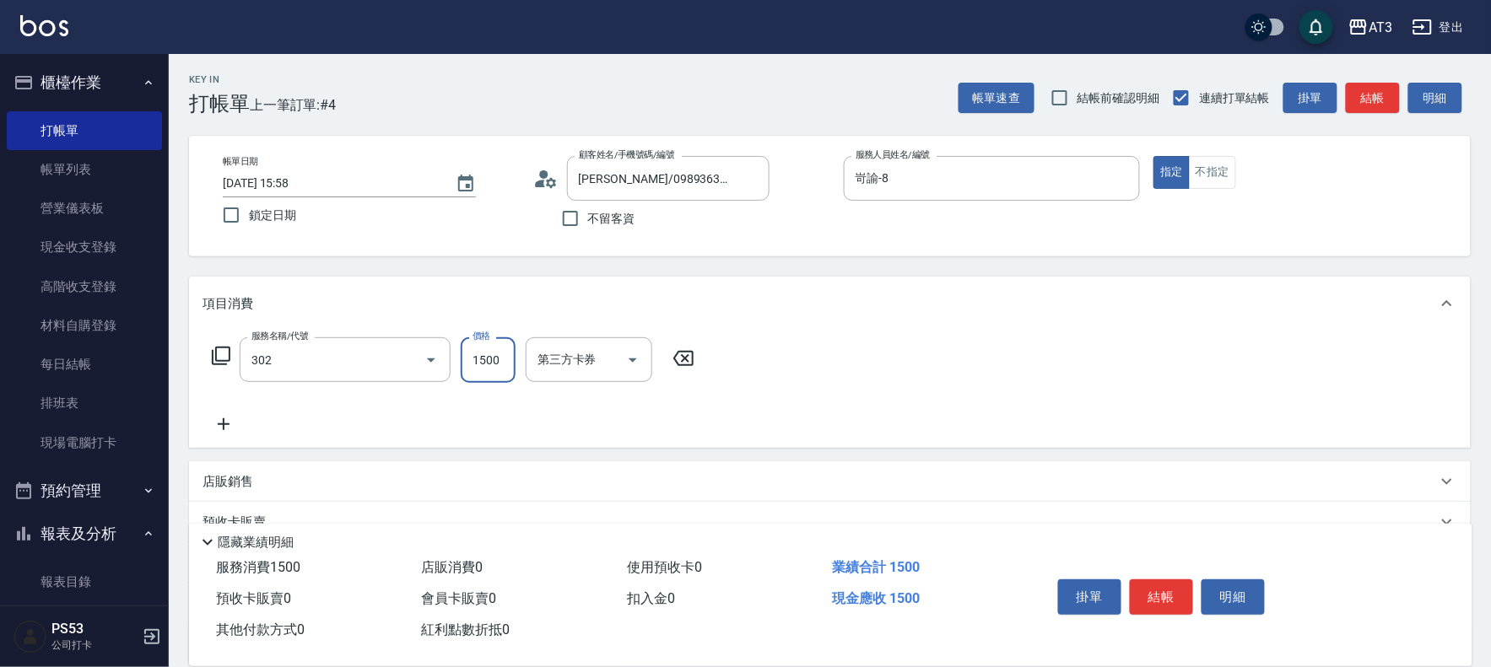
type input "設計燙髮(302)"
type input "1800"
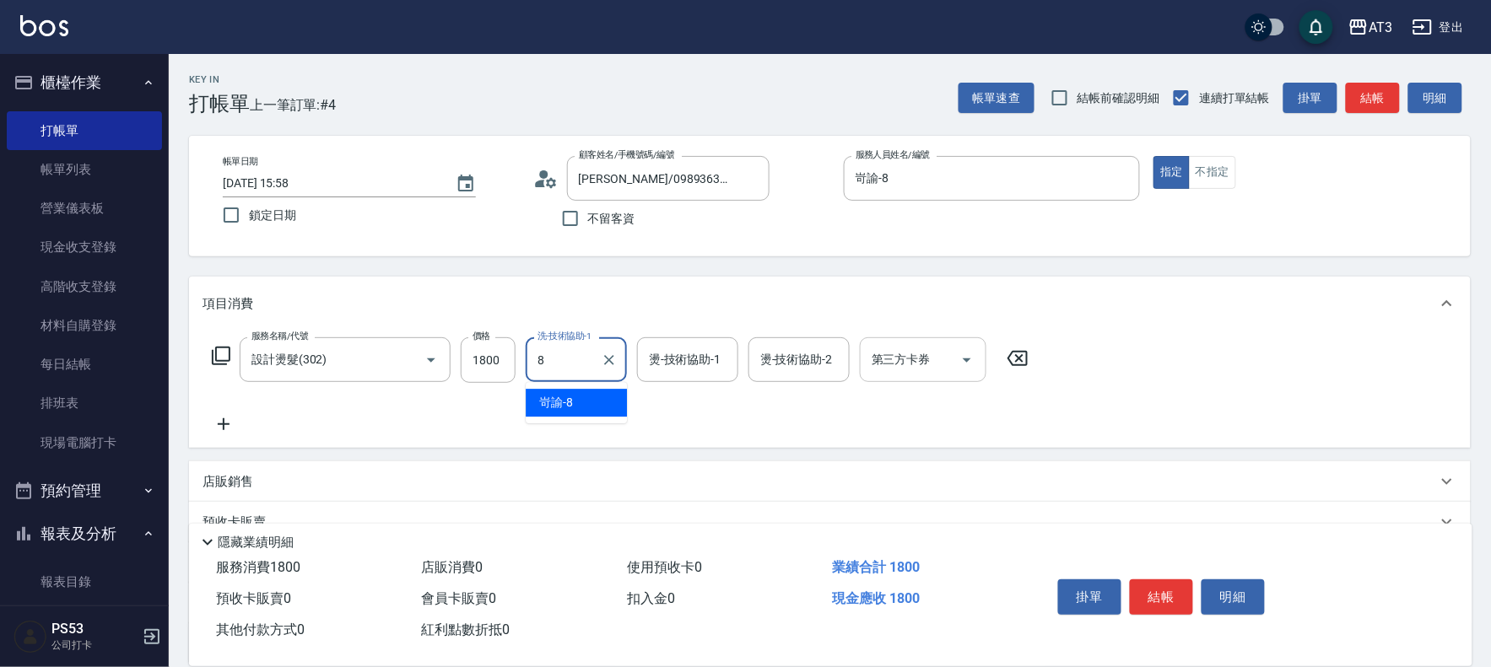
type input "岢諭-8"
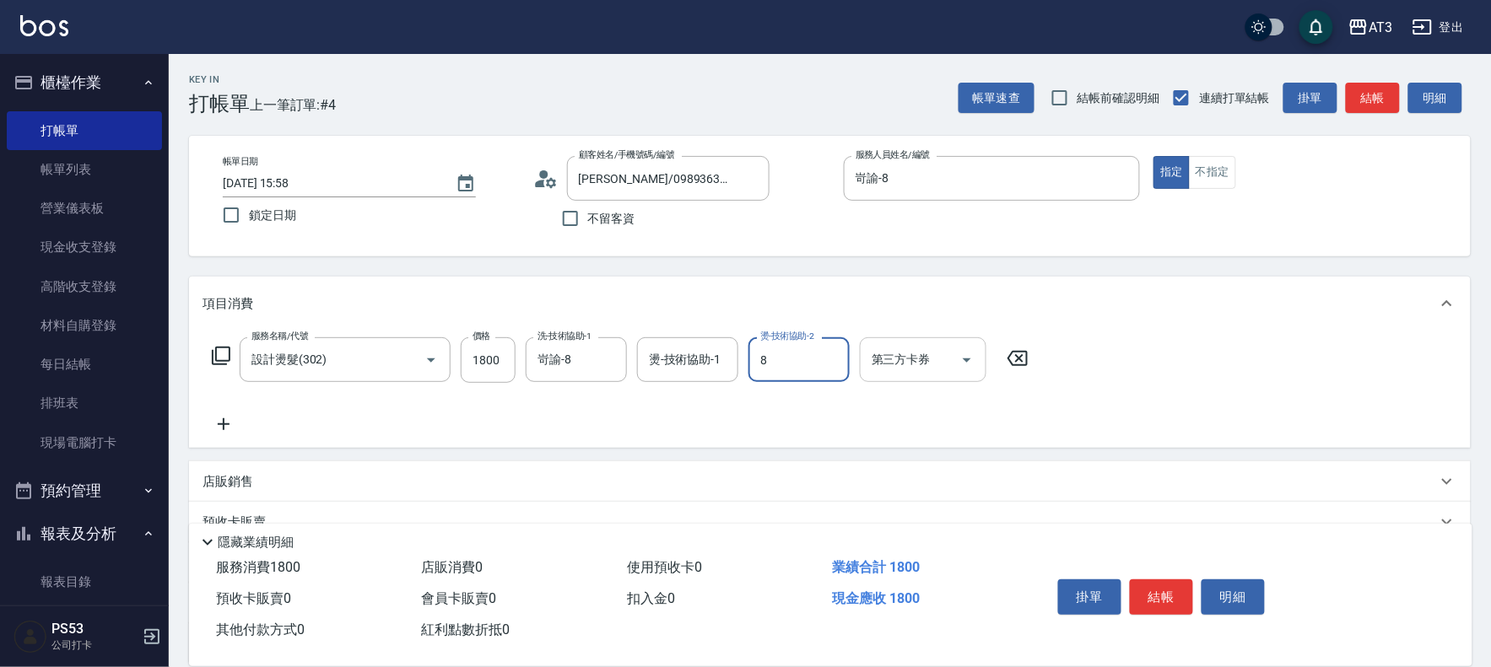
type input "岢諭-8"
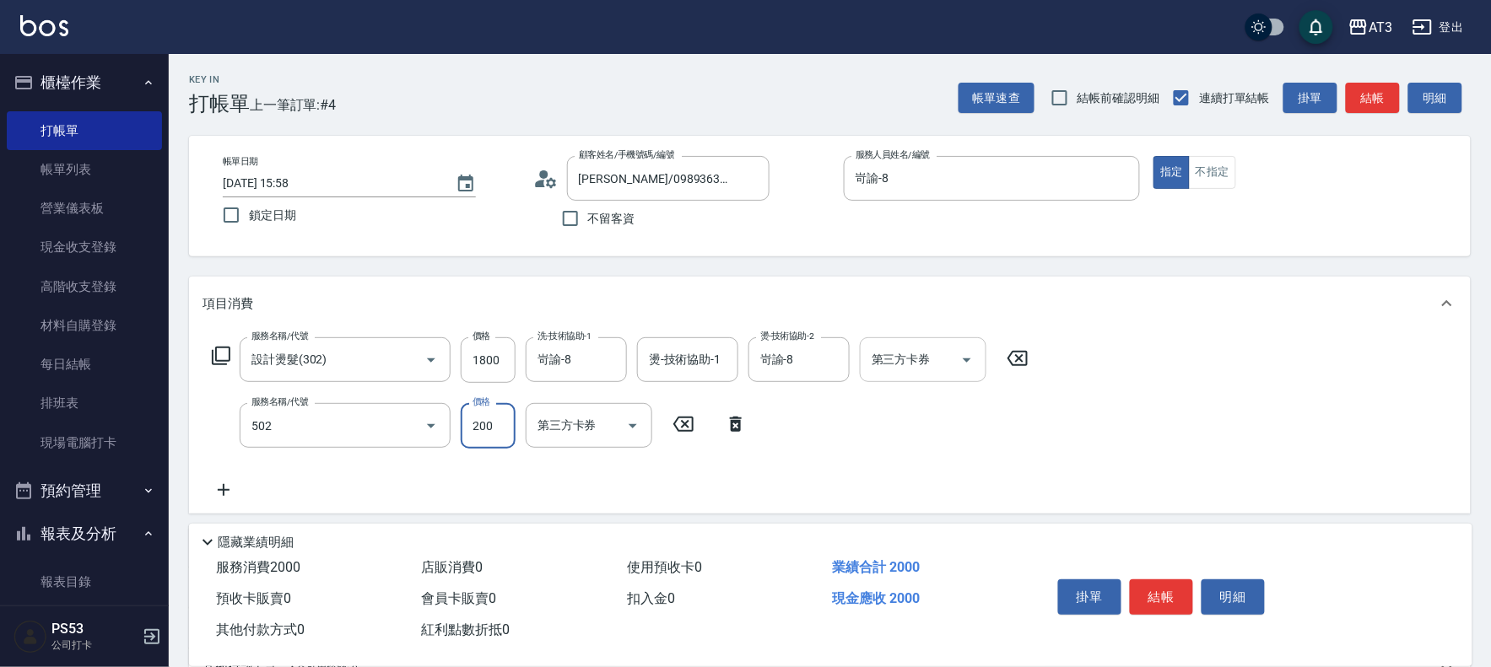
type input "自備護髮(502)"
type input "700"
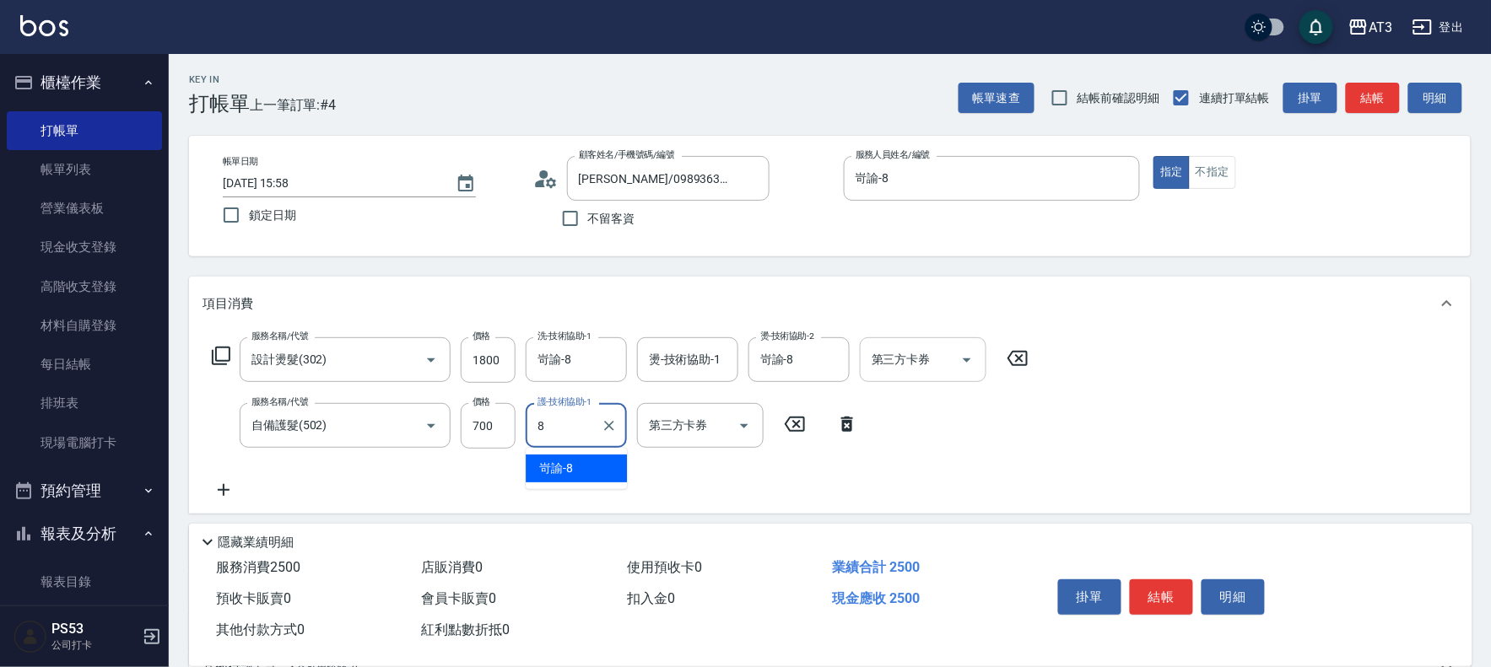
type input "岢諭-8"
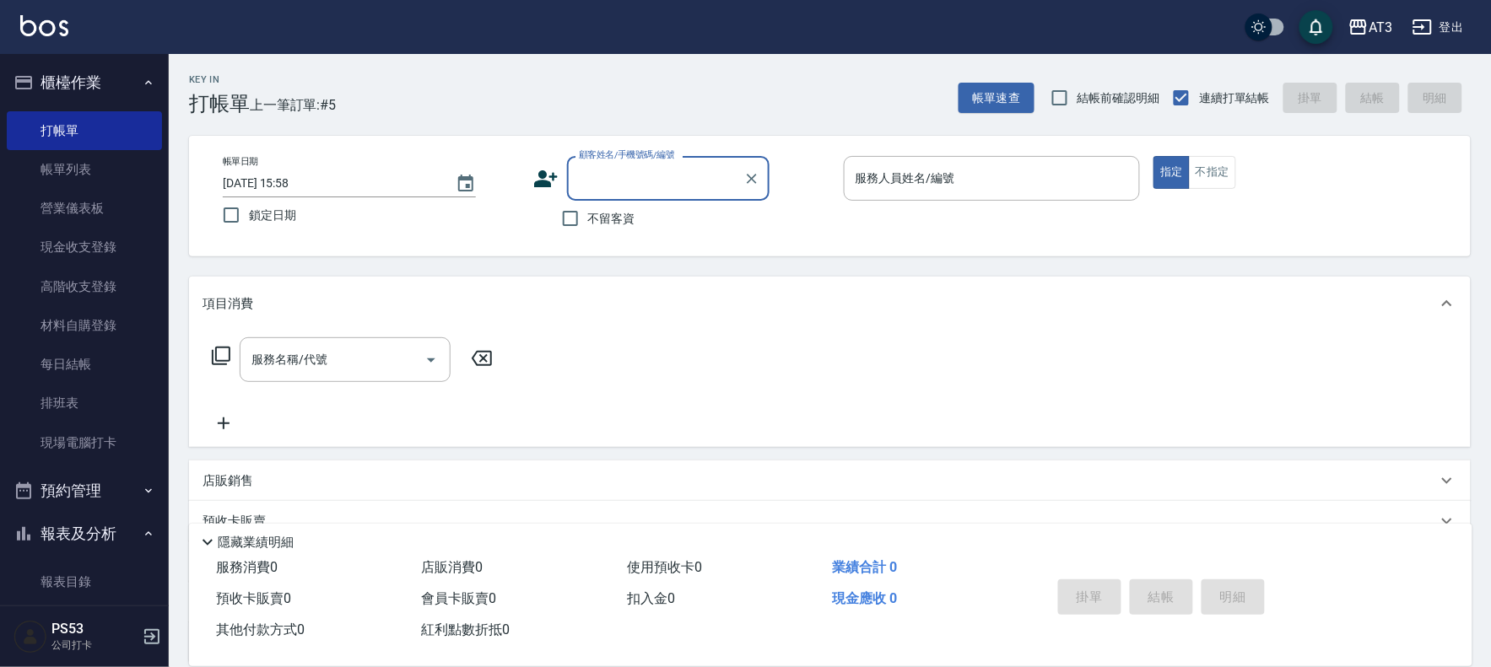
click at [554, 187] on icon at bounding box center [545, 178] width 25 height 25
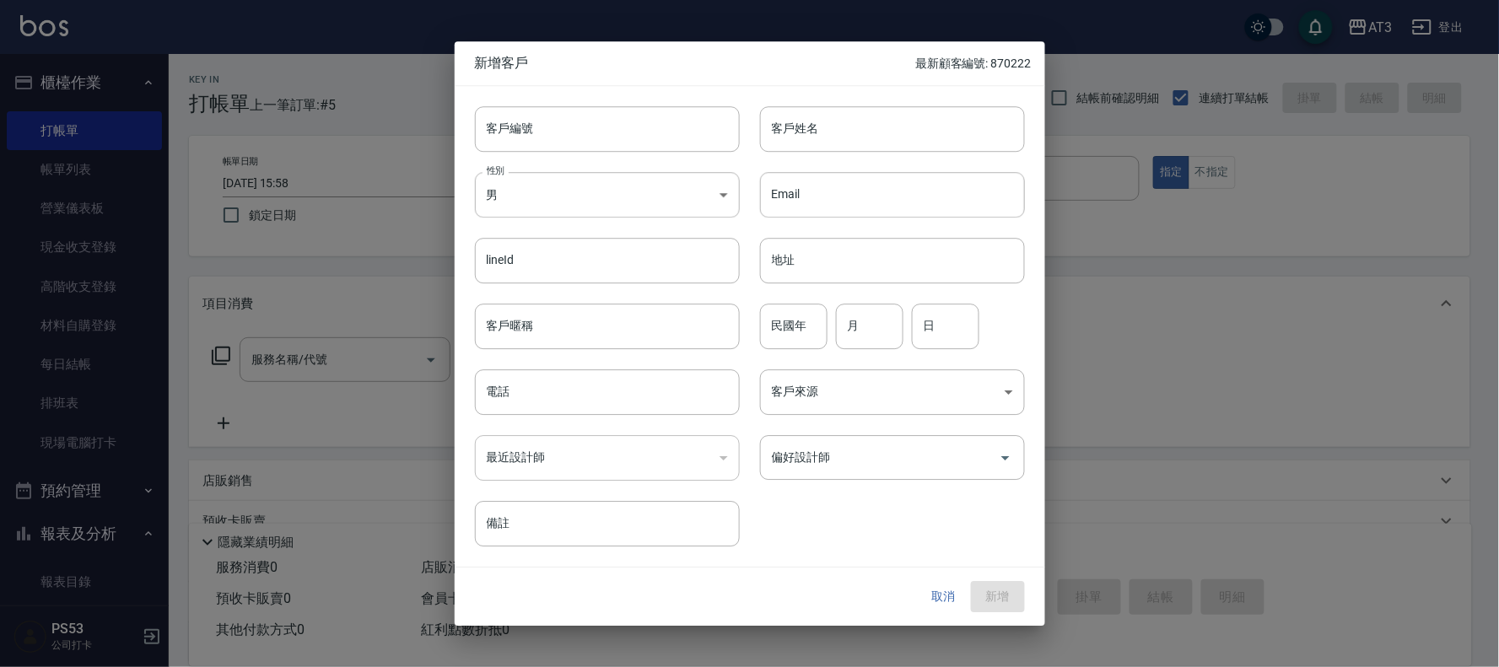
click at [931, 591] on button "取消" at bounding box center [944, 597] width 54 height 31
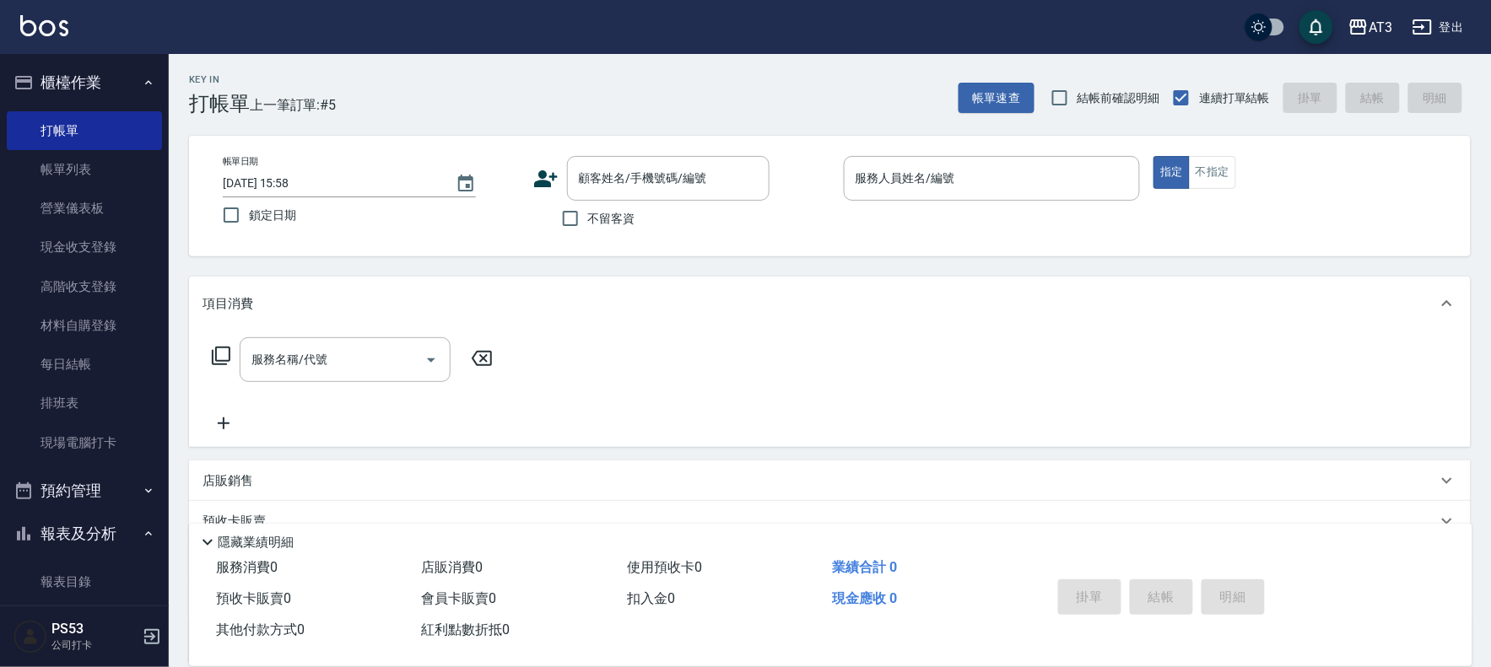
click at [1441, 26] on button "登出" at bounding box center [1438, 27] width 65 height 31
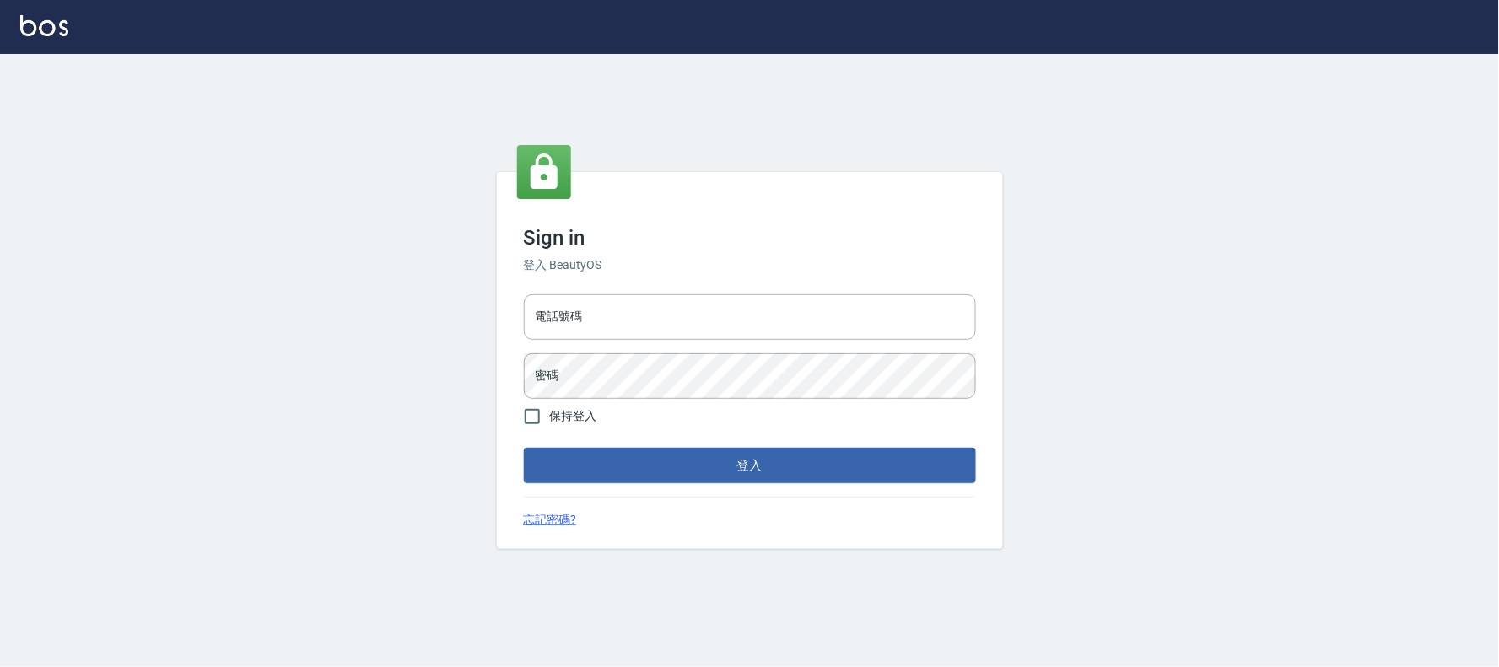
type input "032805930"
drag, startPoint x: 0, startPoint y: 0, endPoint x: 616, endPoint y: 310, distance: 689.3
click at [616, 310] on input "電話號碼" at bounding box center [750, 317] width 452 height 46
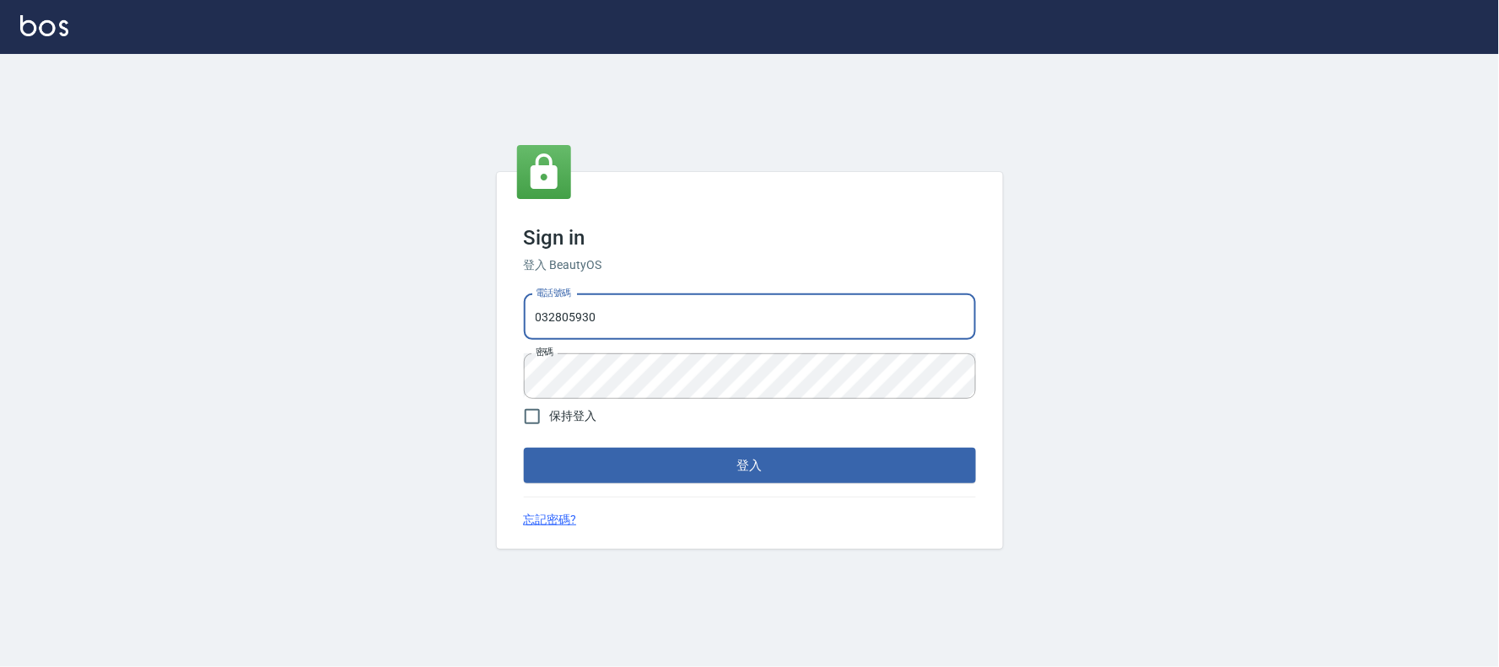
click at [616, 310] on input "032805930" at bounding box center [750, 317] width 452 height 46
type input "0912687699"
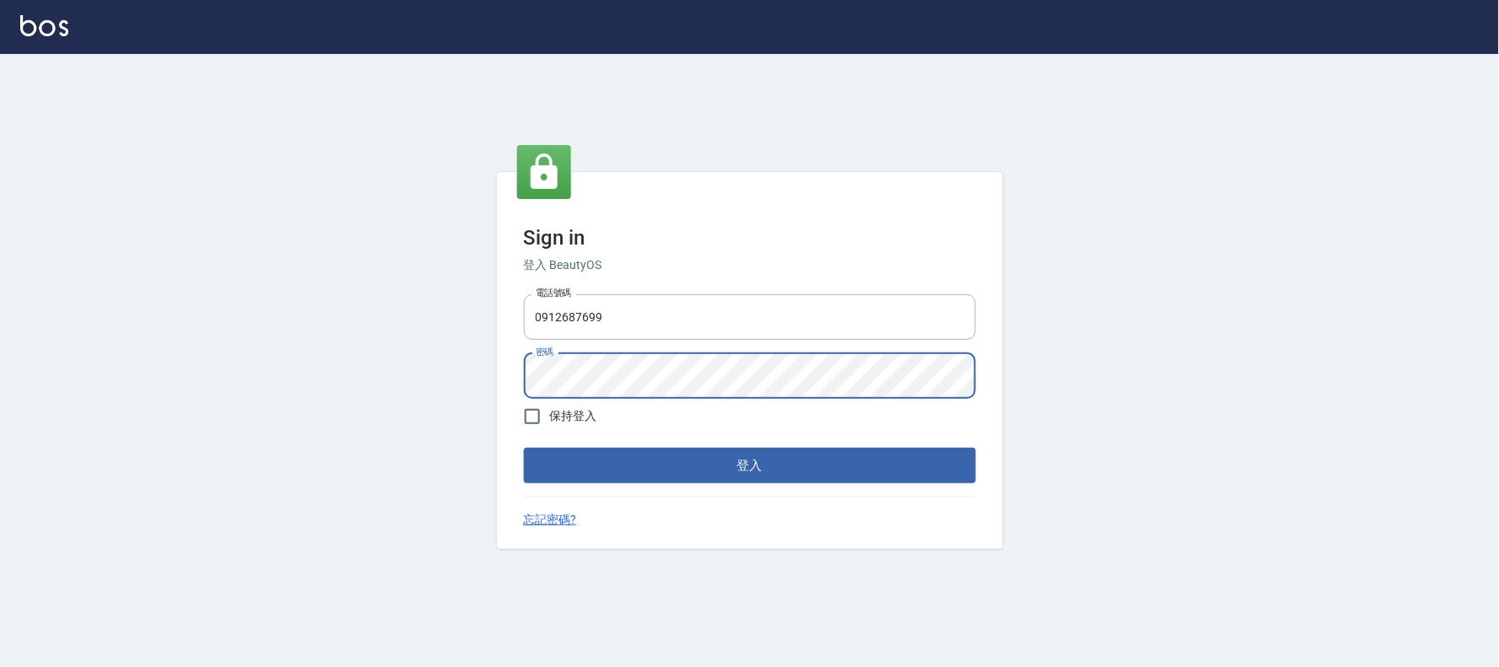
click at [524, 448] on button "登入" at bounding box center [750, 465] width 452 height 35
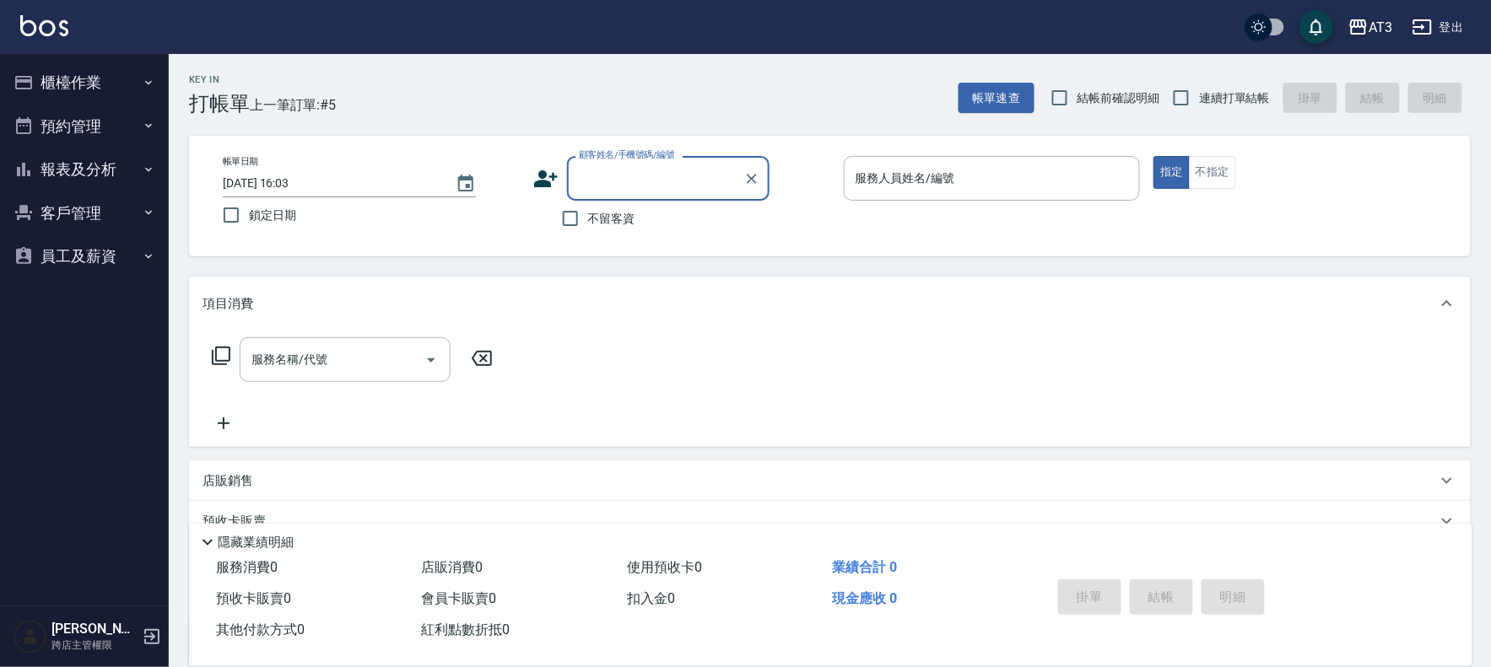
click at [72, 79] on button "櫃檯作業" at bounding box center [84, 83] width 155 height 44
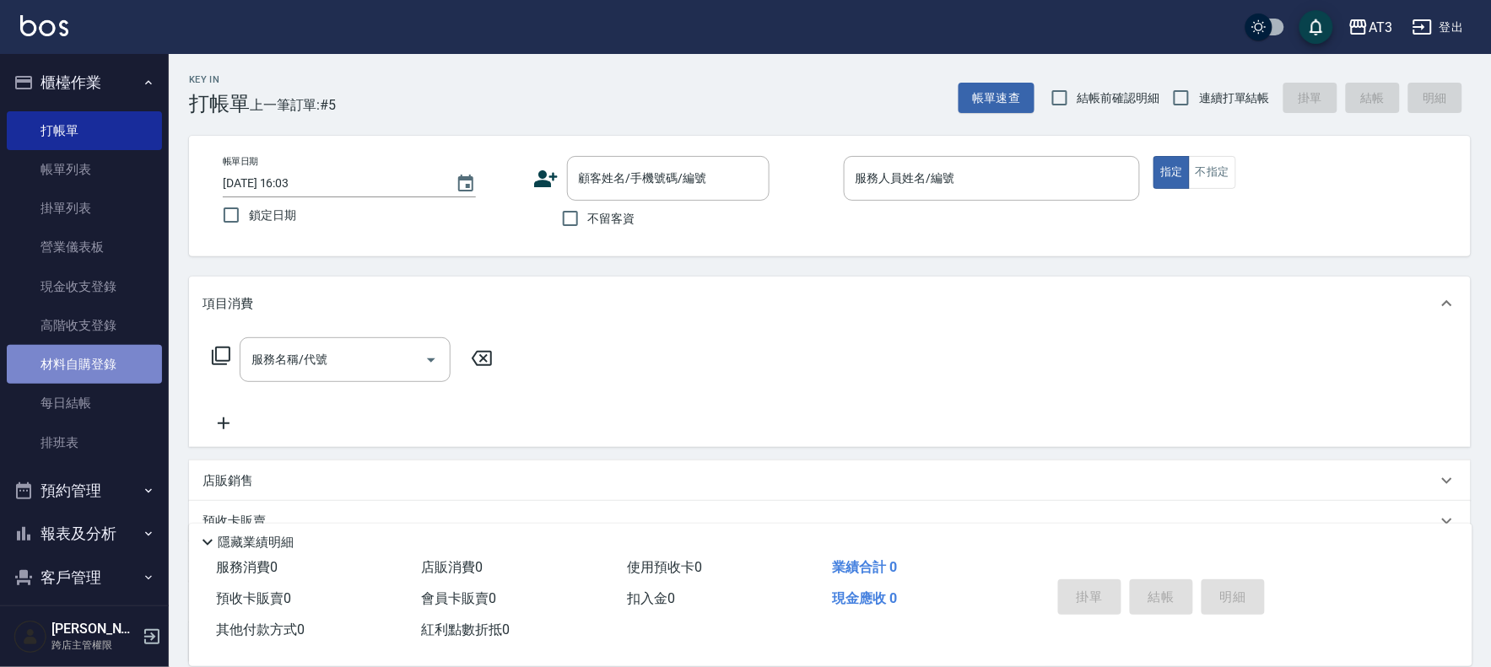
click at [121, 363] on link "材料自購登錄" at bounding box center [84, 364] width 155 height 39
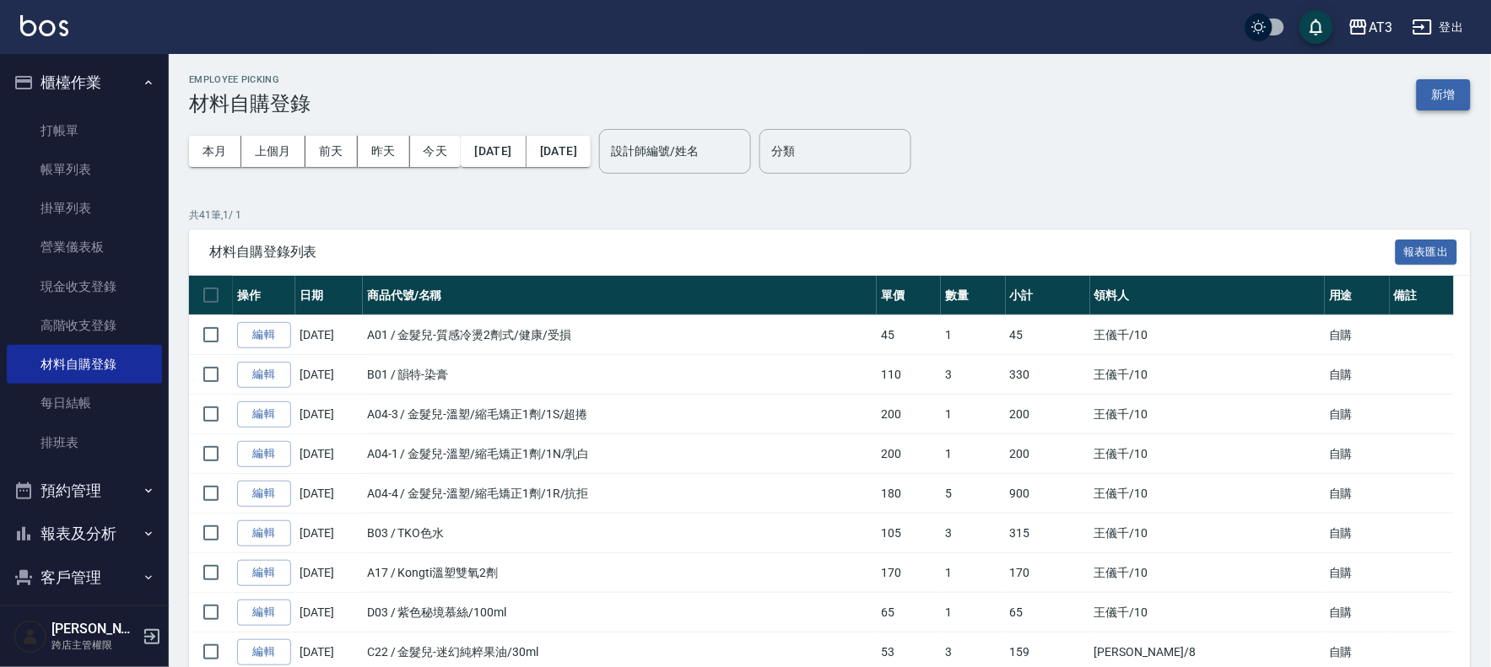
click at [1453, 98] on button "新增" at bounding box center [1444, 94] width 54 height 31
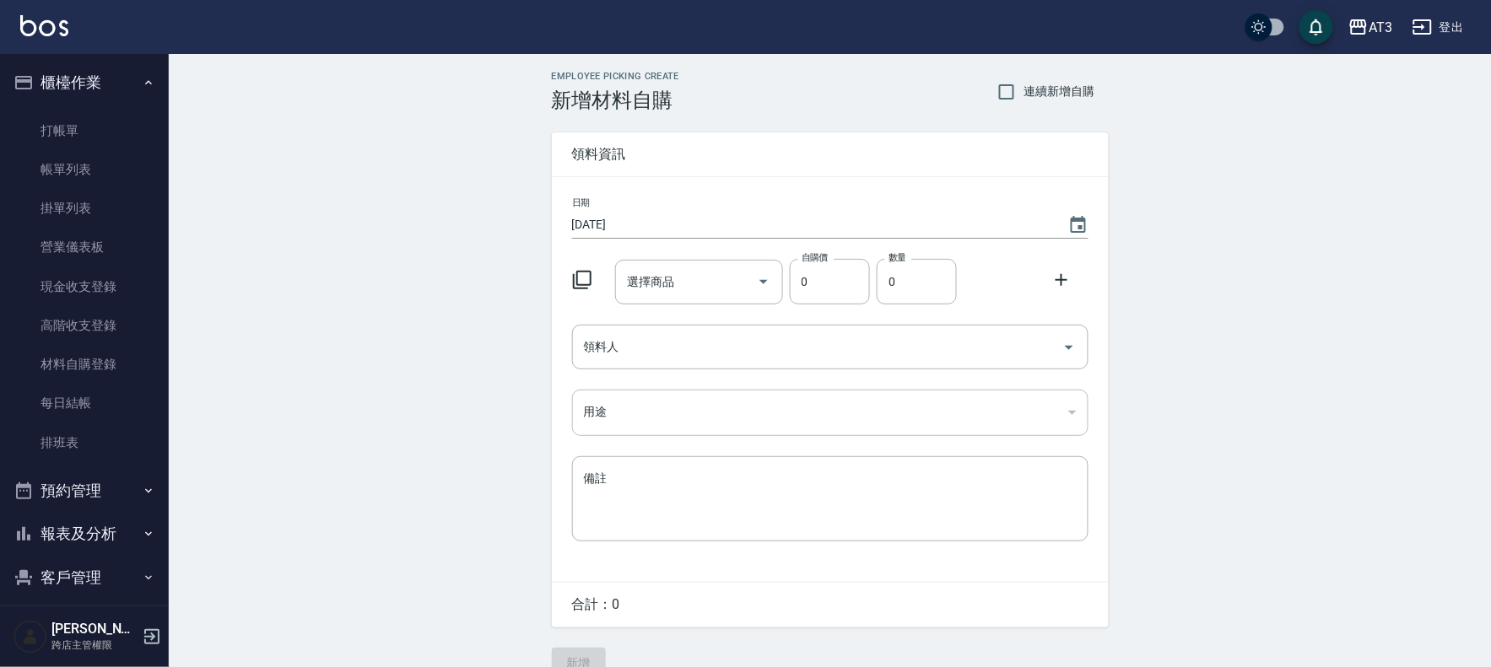
click at [577, 279] on icon at bounding box center [582, 280] width 19 height 19
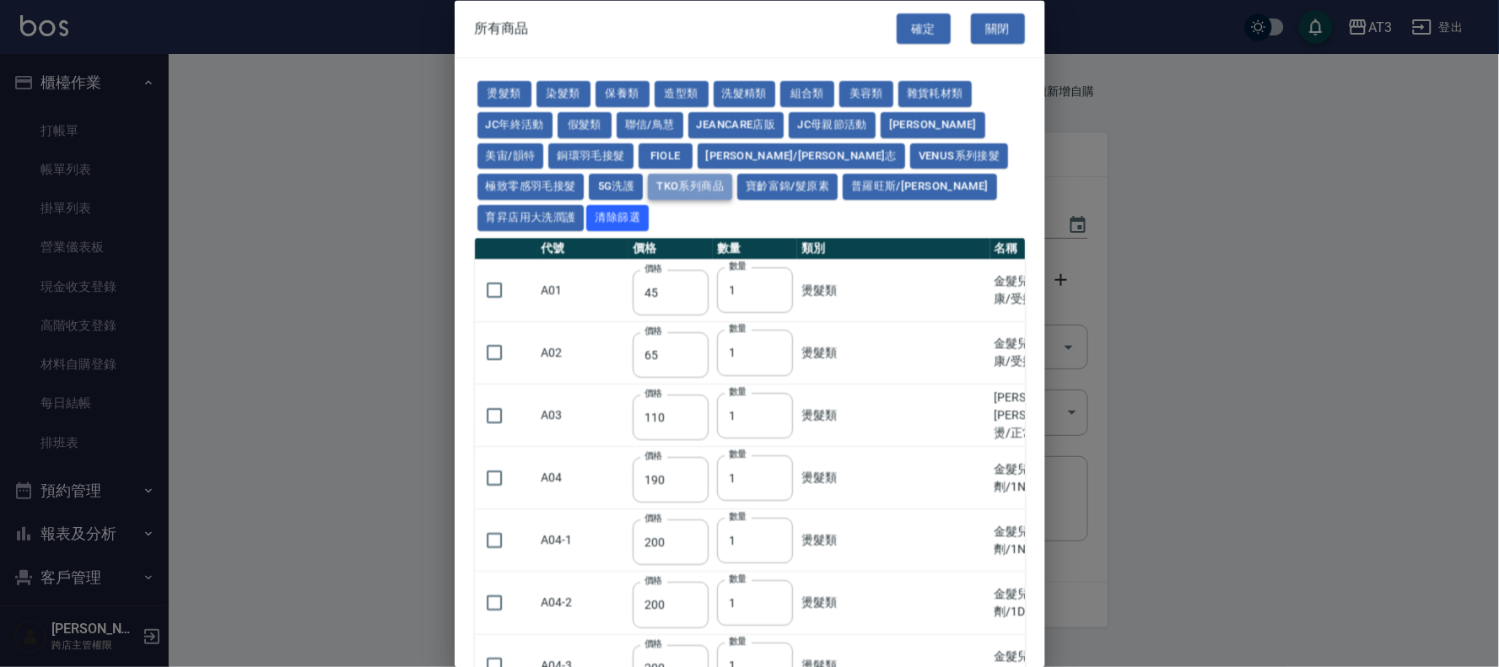
click at [648, 192] on button "TKO系列商品" at bounding box center [690, 188] width 84 height 26
type input "407"
type input "420"
type input "1300"
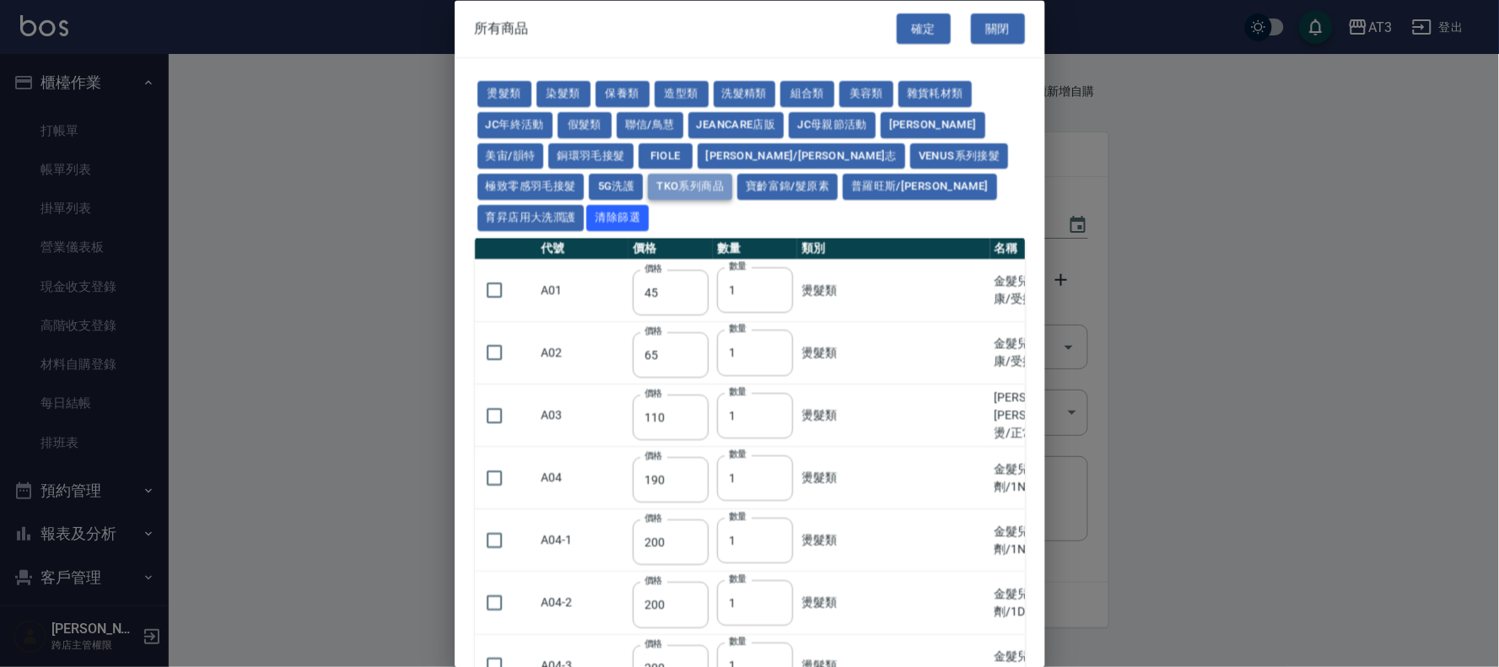
type input "50"
type input "500"
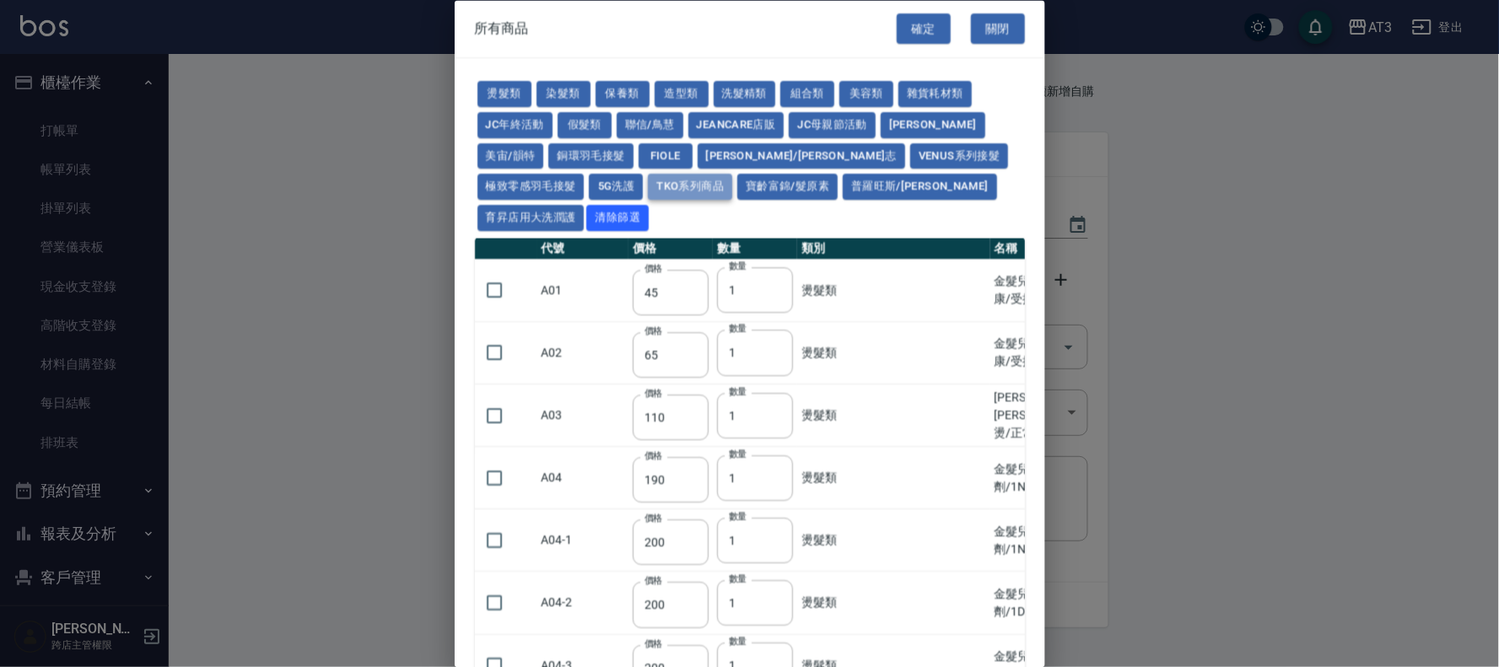
type input "500"
type input "200"
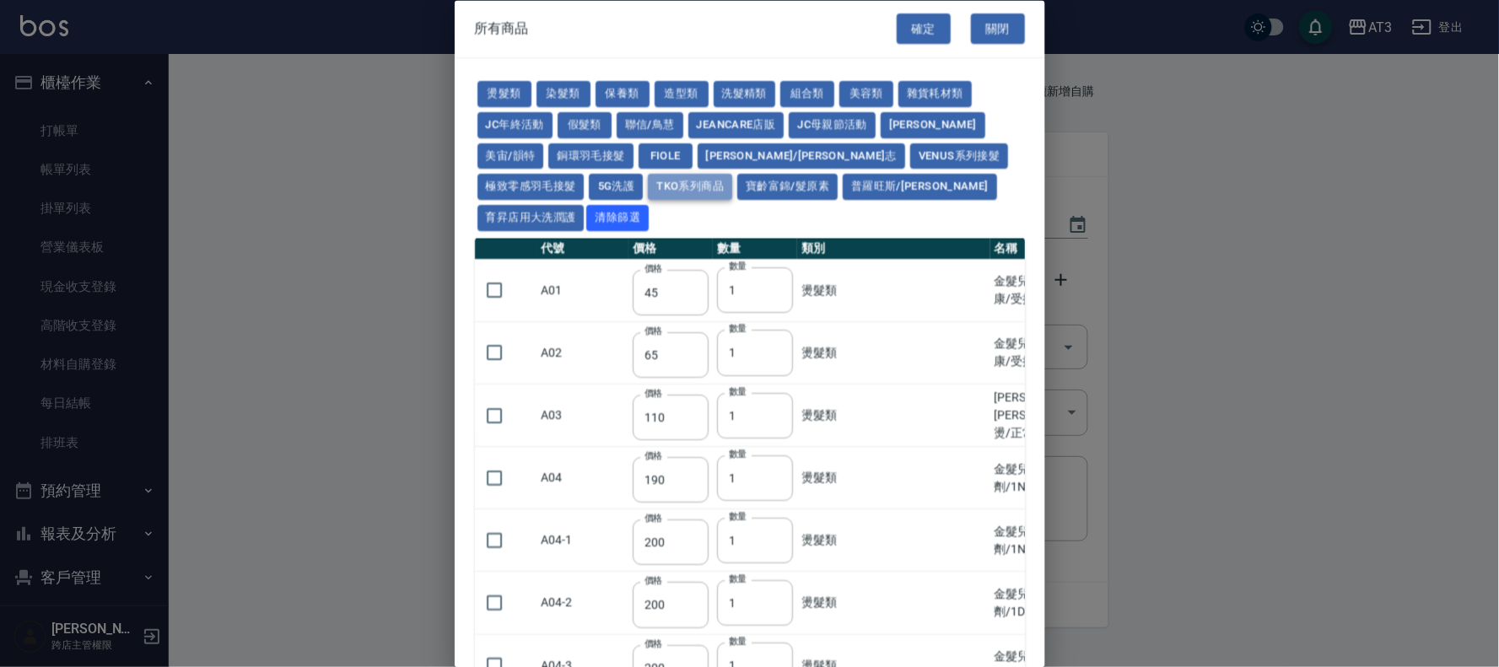
type input "200"
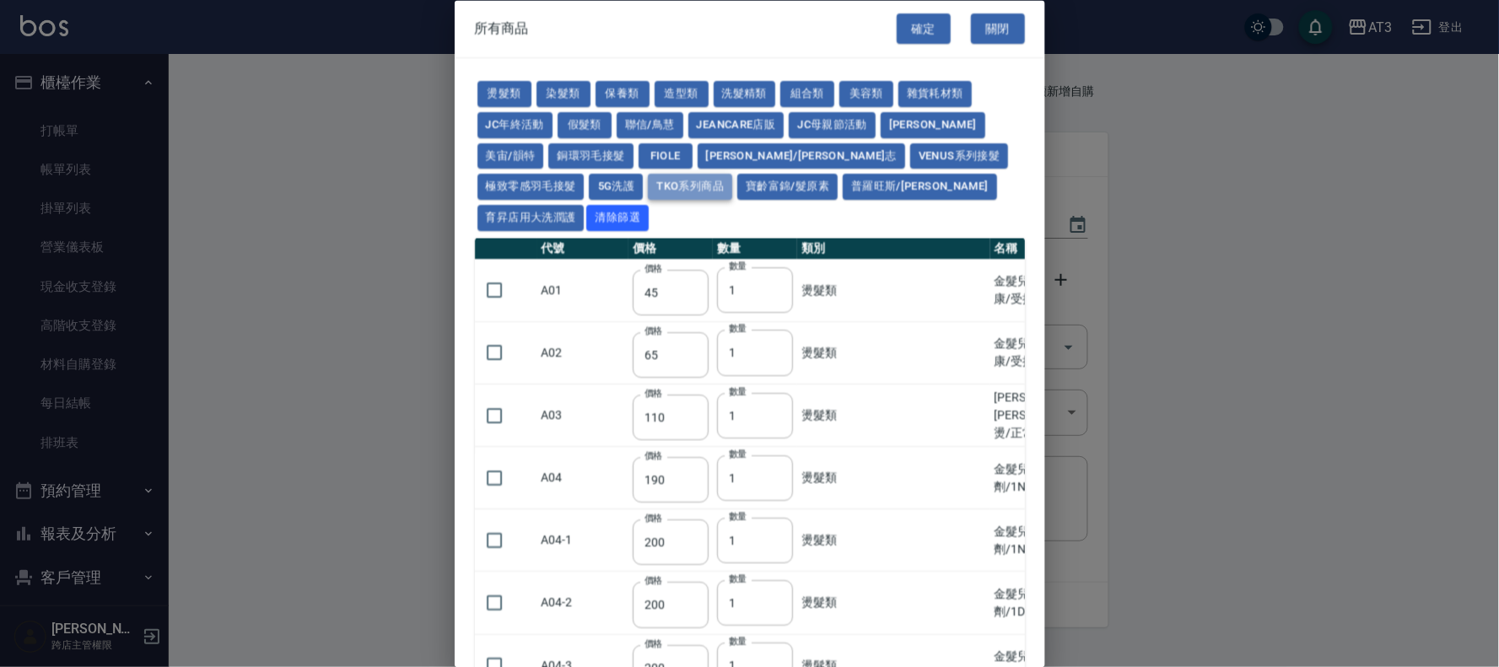
type input "200"
type input "420"
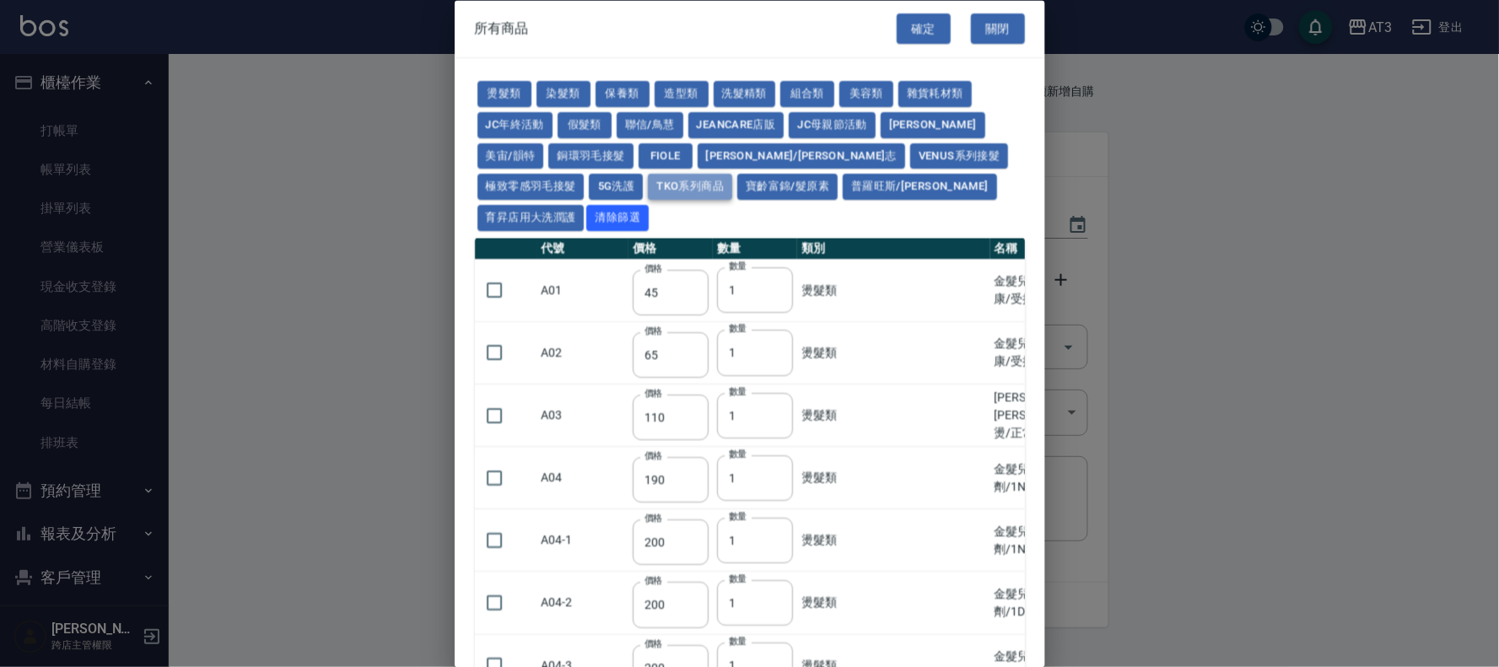
type input "420"
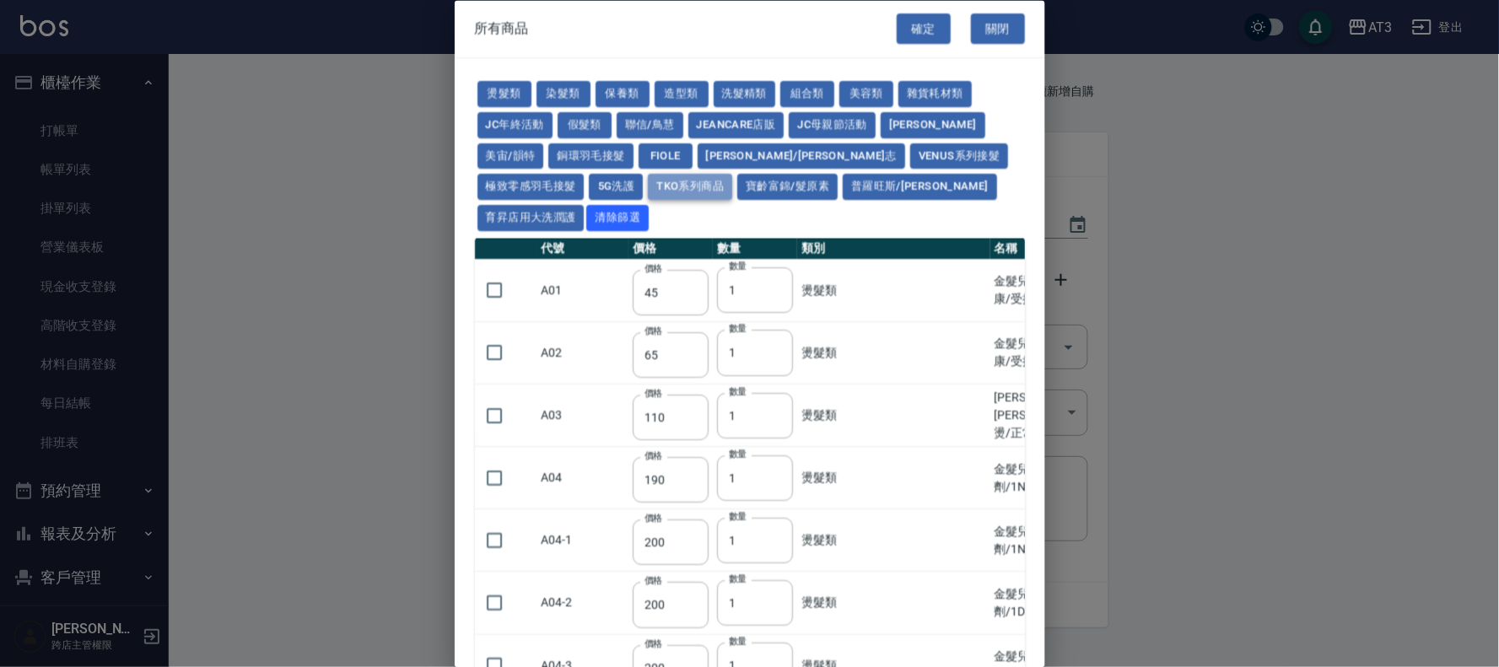
type input "420"
type input "150"
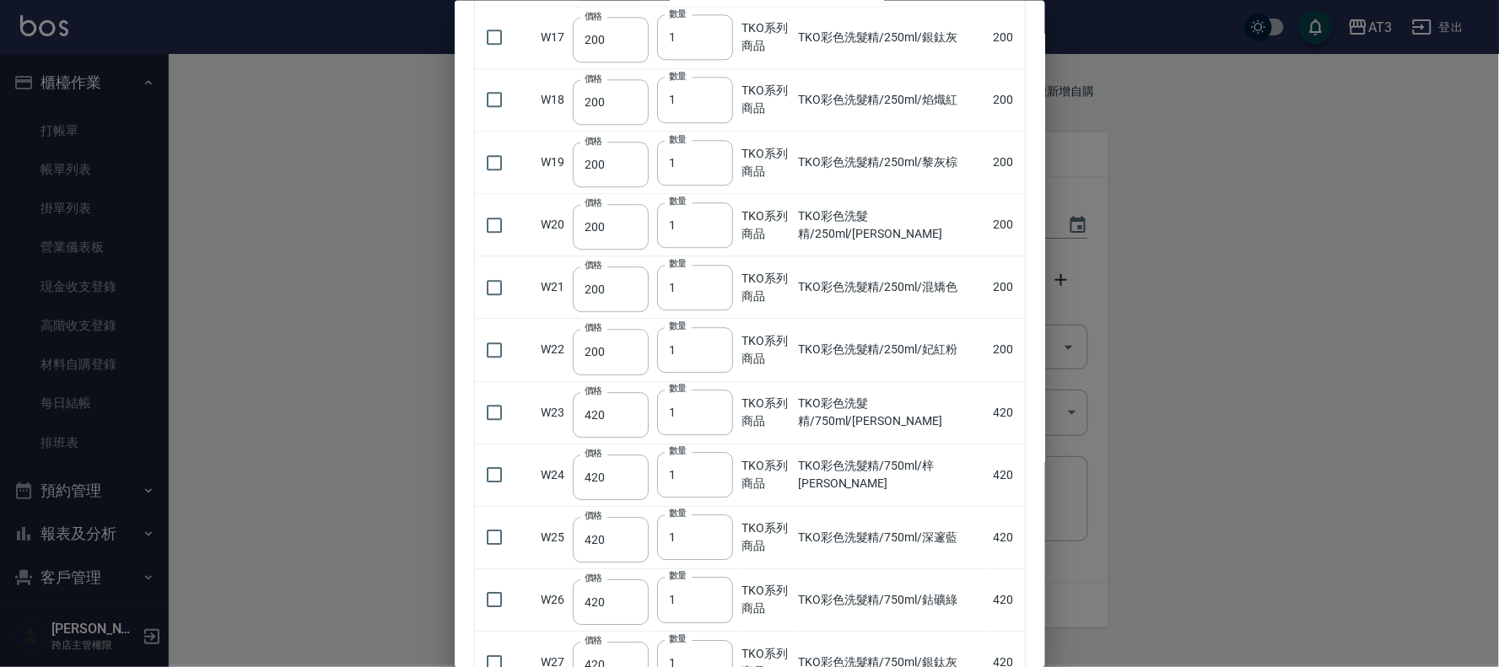
scroll to position [1733, 0]
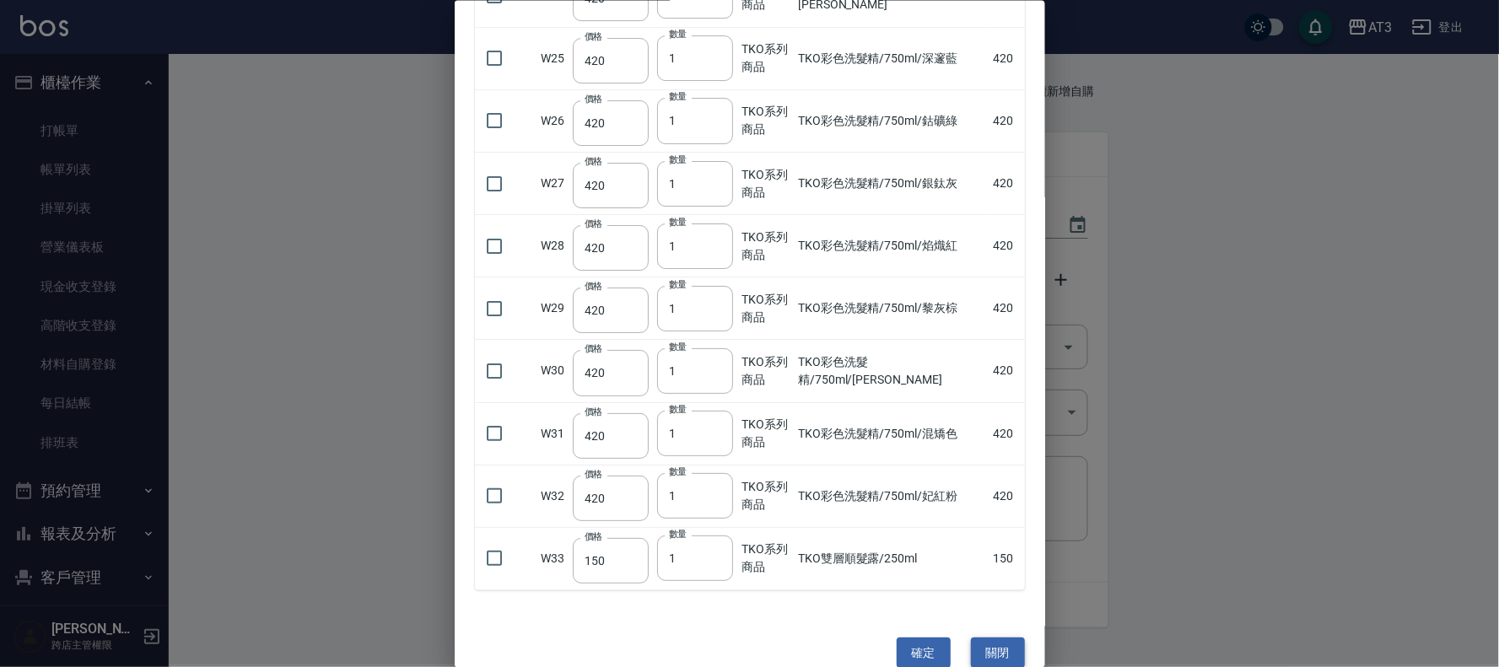
click at [985, 638] on button "關閉" at bounding box center [998, 653] width 54 height 31
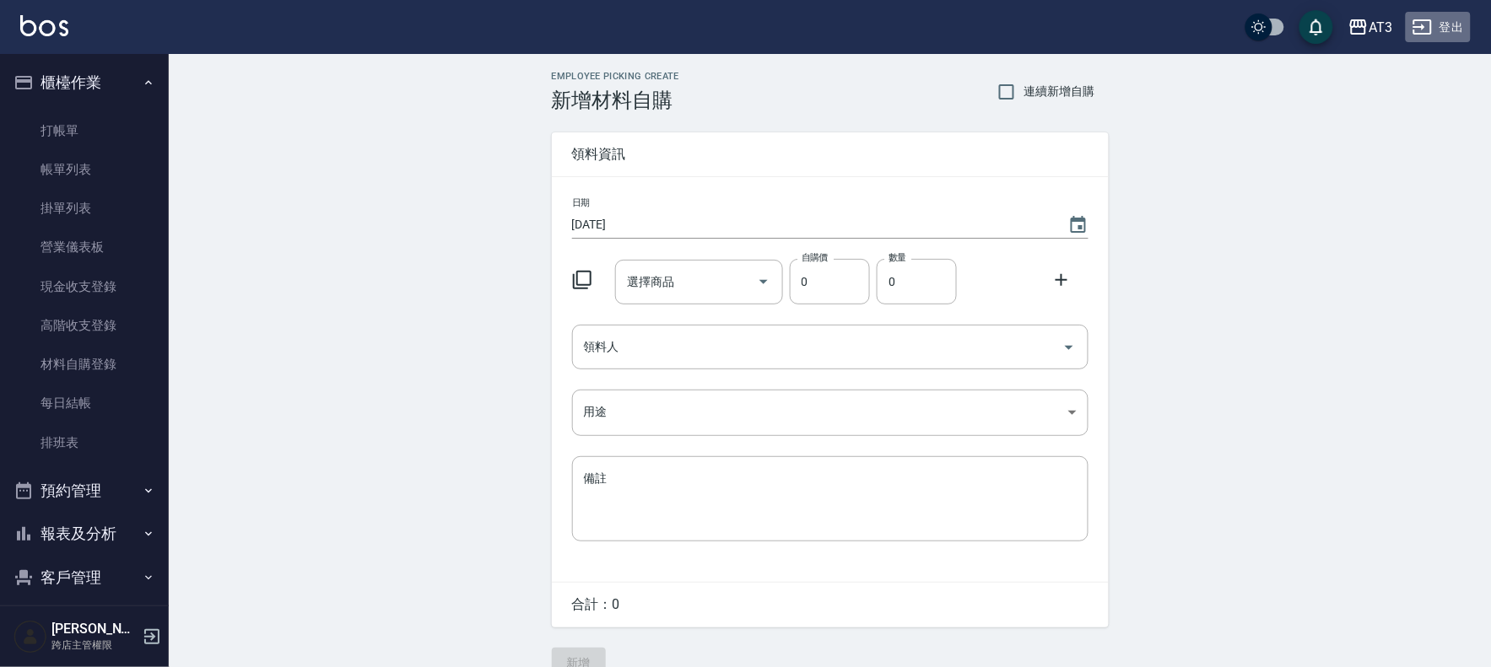
click at [1447, 26] on button "登出" at bounding box center [1438, 27] width 65 height 31
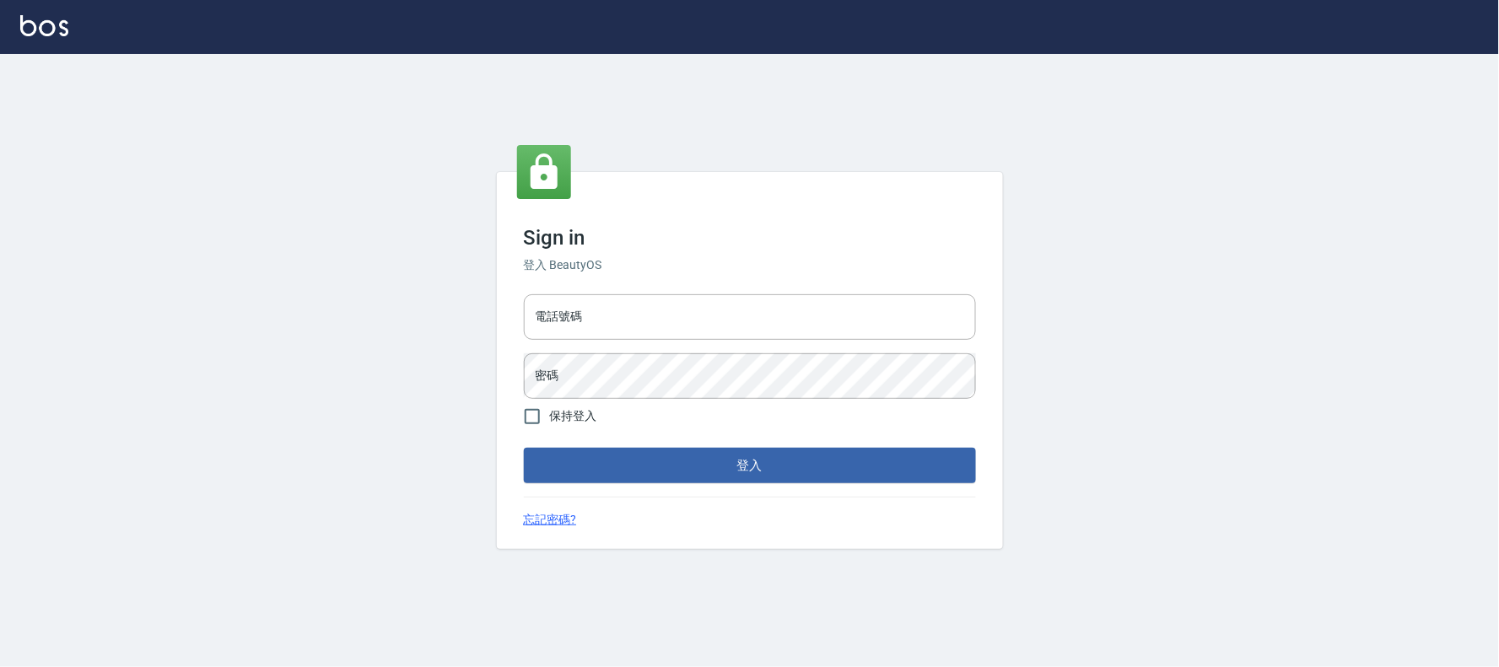
type input "032805930"
click at [701, 467] on button "登入" at bounding box center [750, 465] width 452 height 35
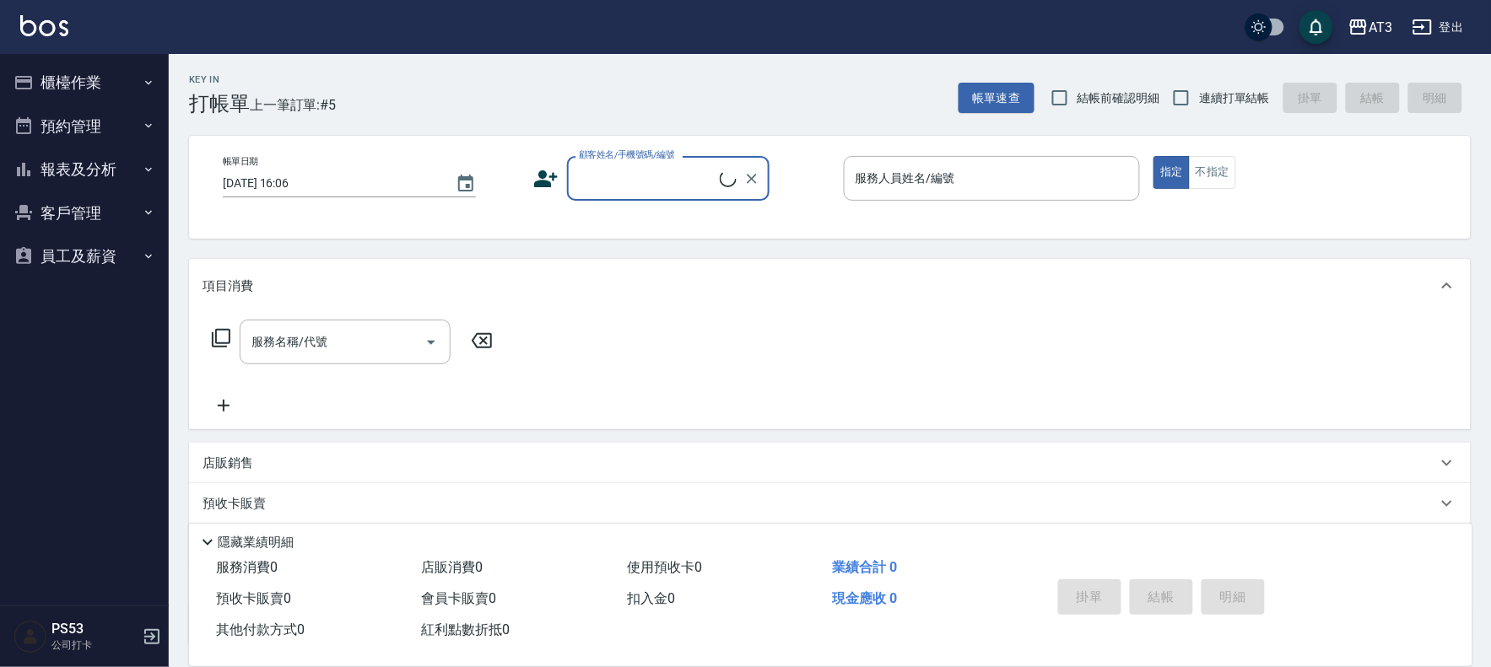
click at [45, 70] on button "櫃檯作業" at bounding box center [84, 83] width 155 height 44
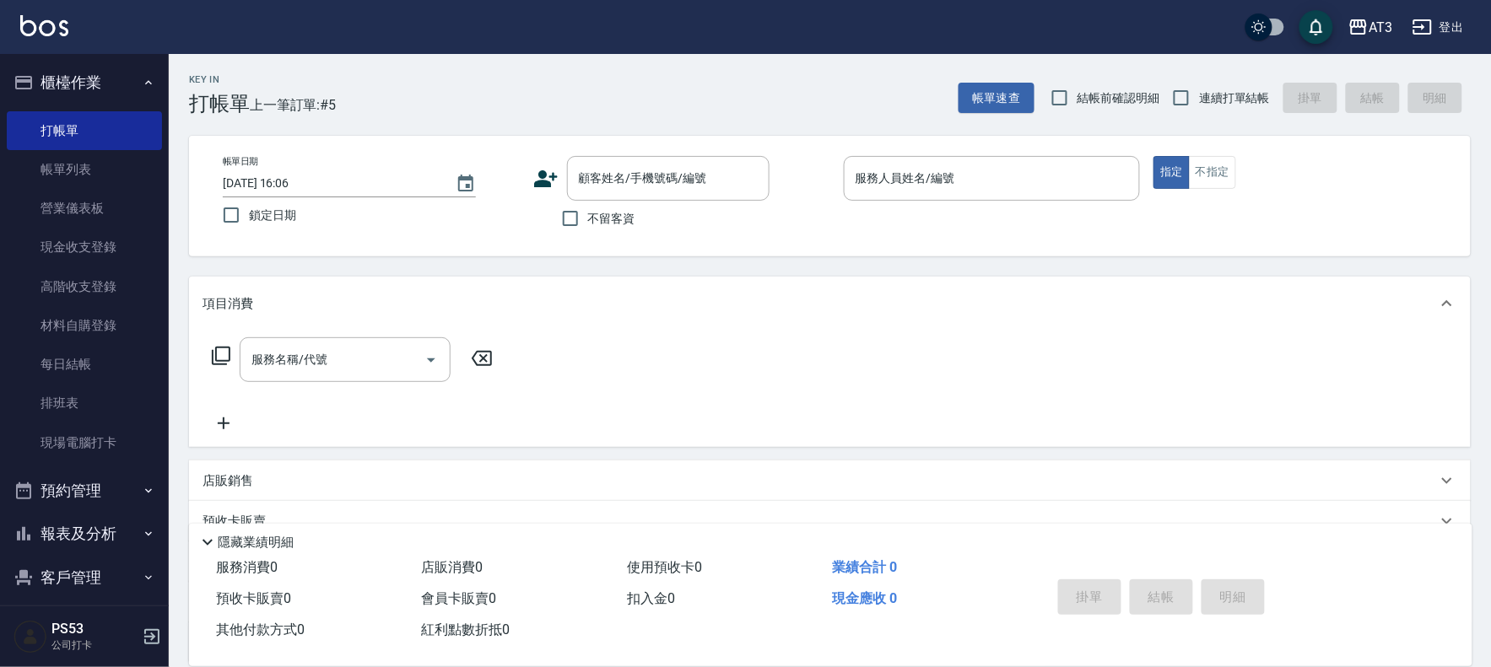
click at [547, 171] on icon at bounding box center [545, 178] width 25 height 25
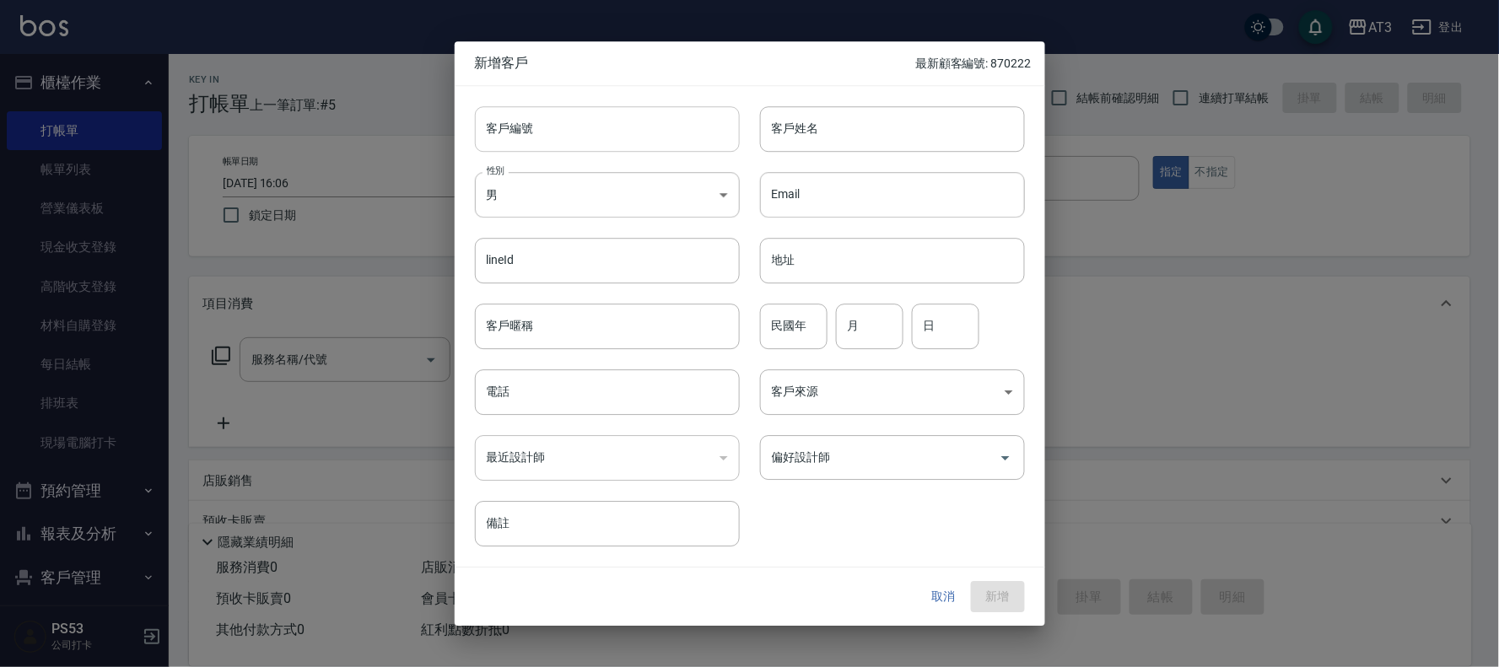
click at [553, 111] on input "客戶編號" at bounding box center [607, 129] width 265 height 46
type input "730701"
type input "e"
type input "郭明真"
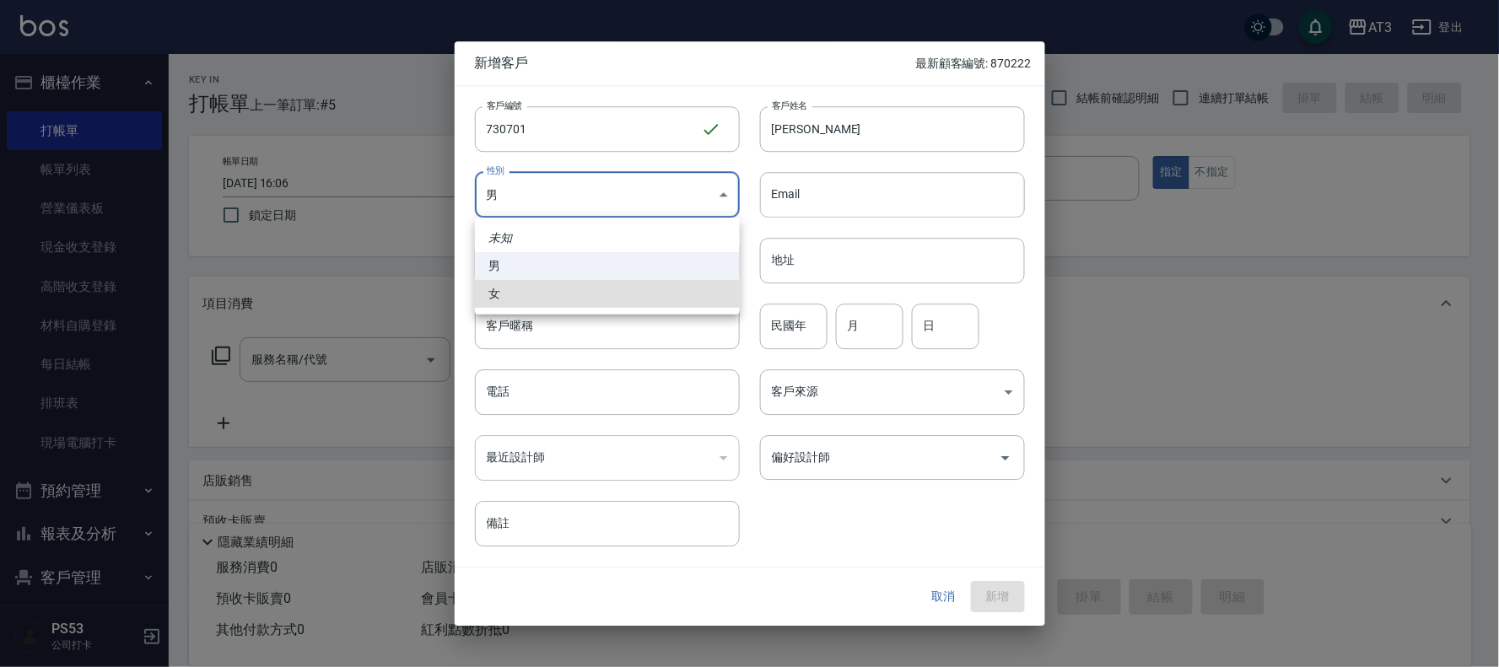
type input "FEMALE"
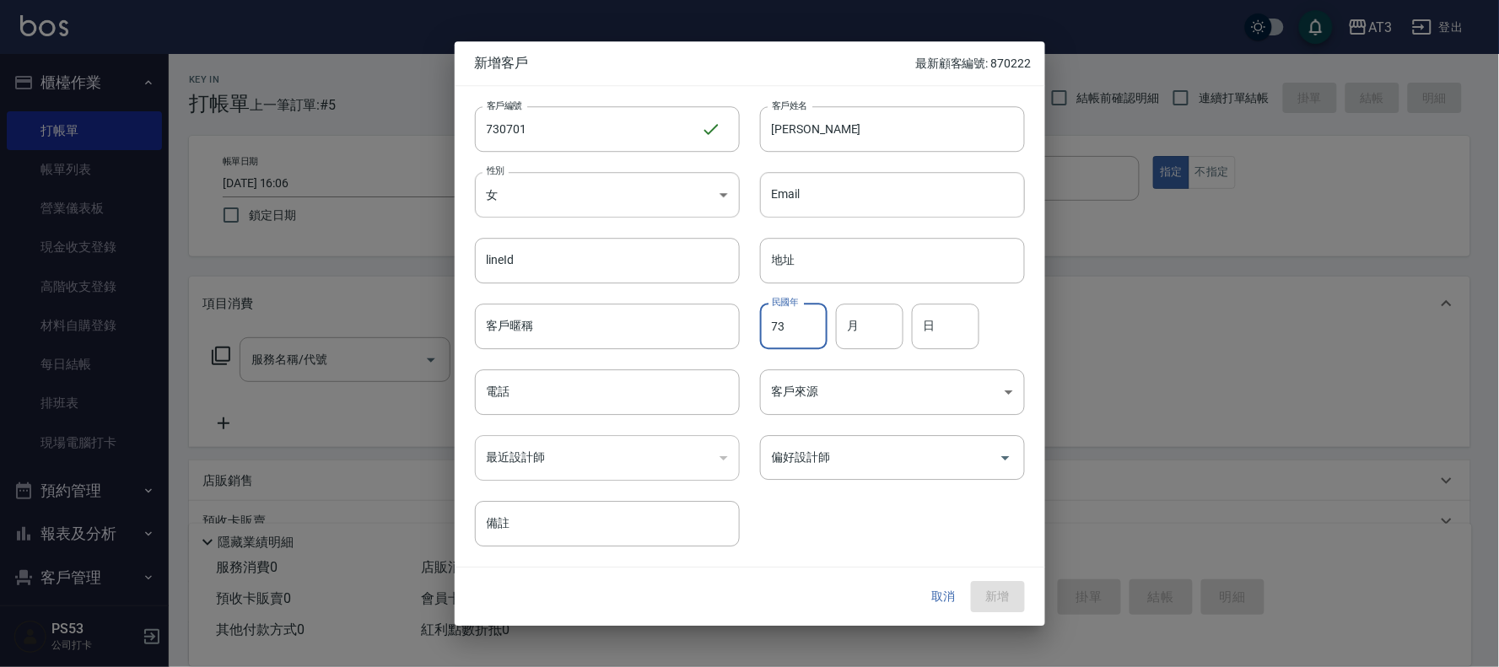
type input "73"
type input "07"
type input "01"
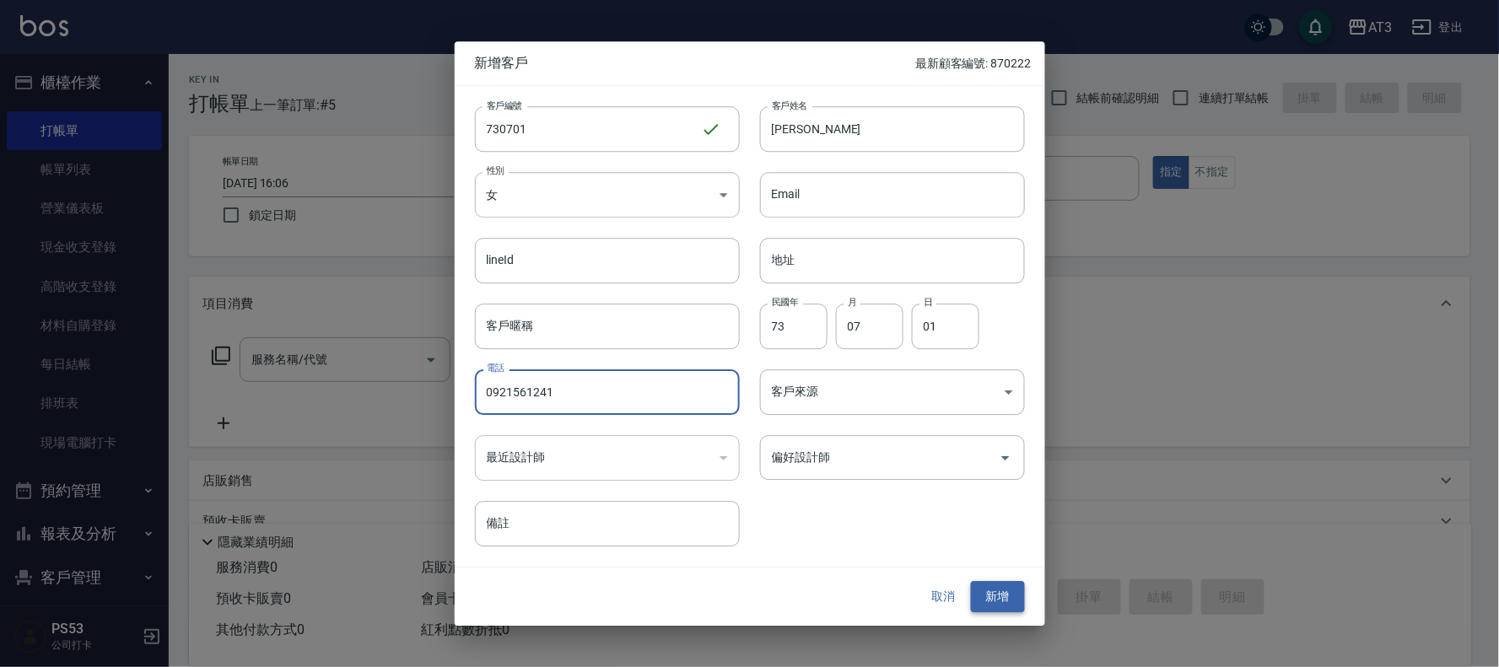
type input "0921561241"
click at [1012, 585] on button "新增" at bounding box center [998, 597] width 54 height 31
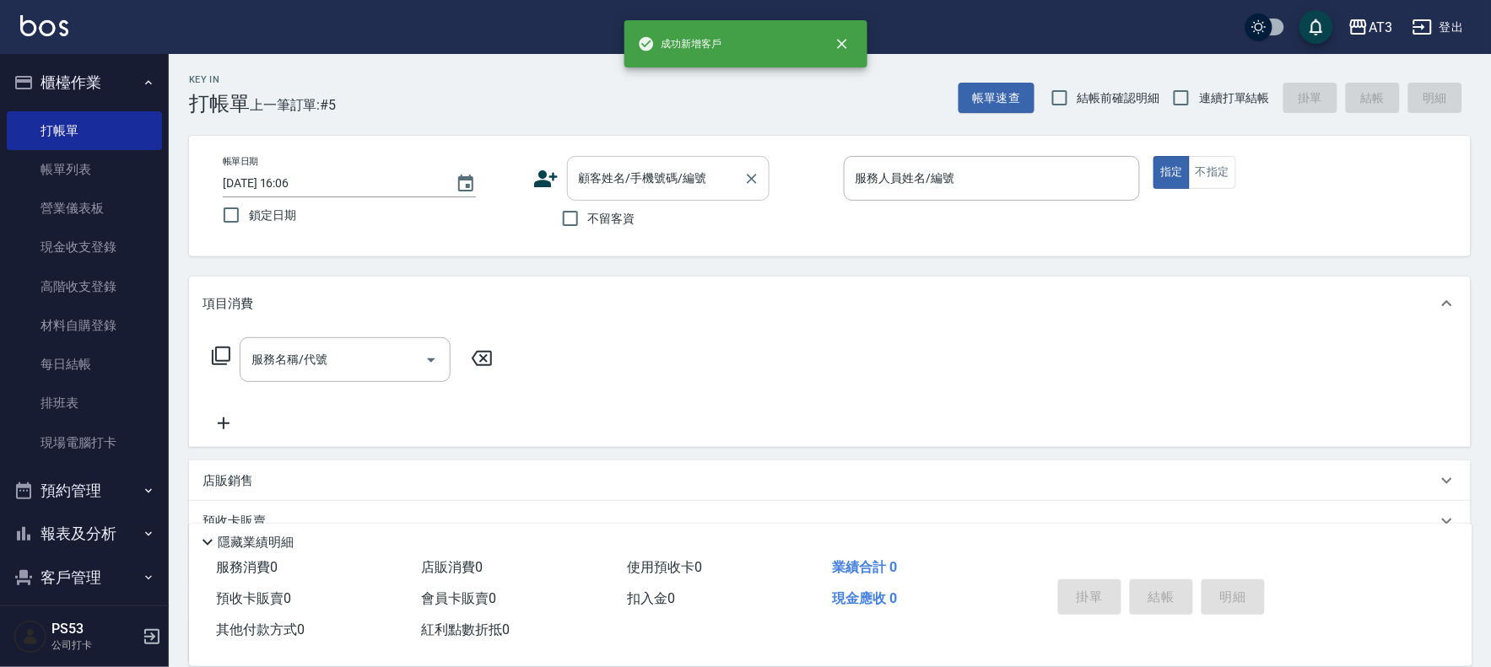
click at [714, 167] on input "顧客姓名/手機號碼/編號" at bounding box center [656, 179] width 162 height 30
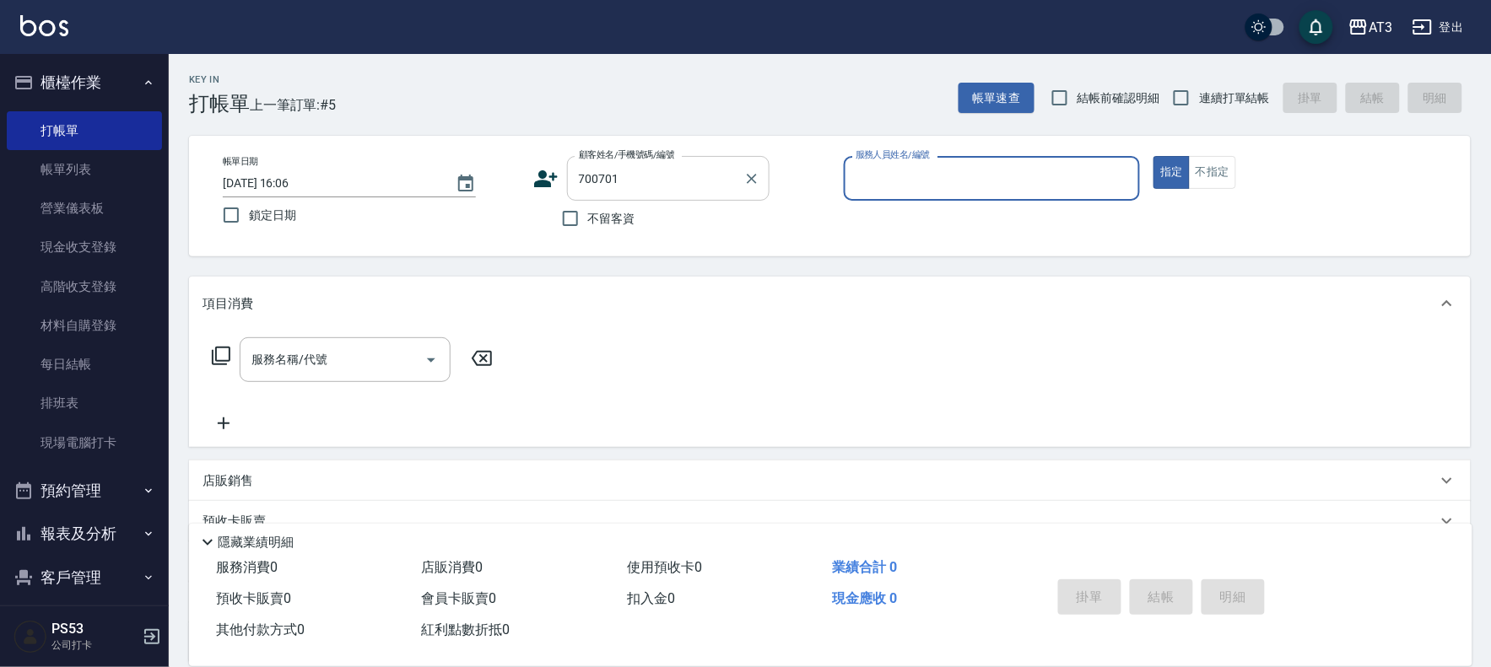
type input "700701"
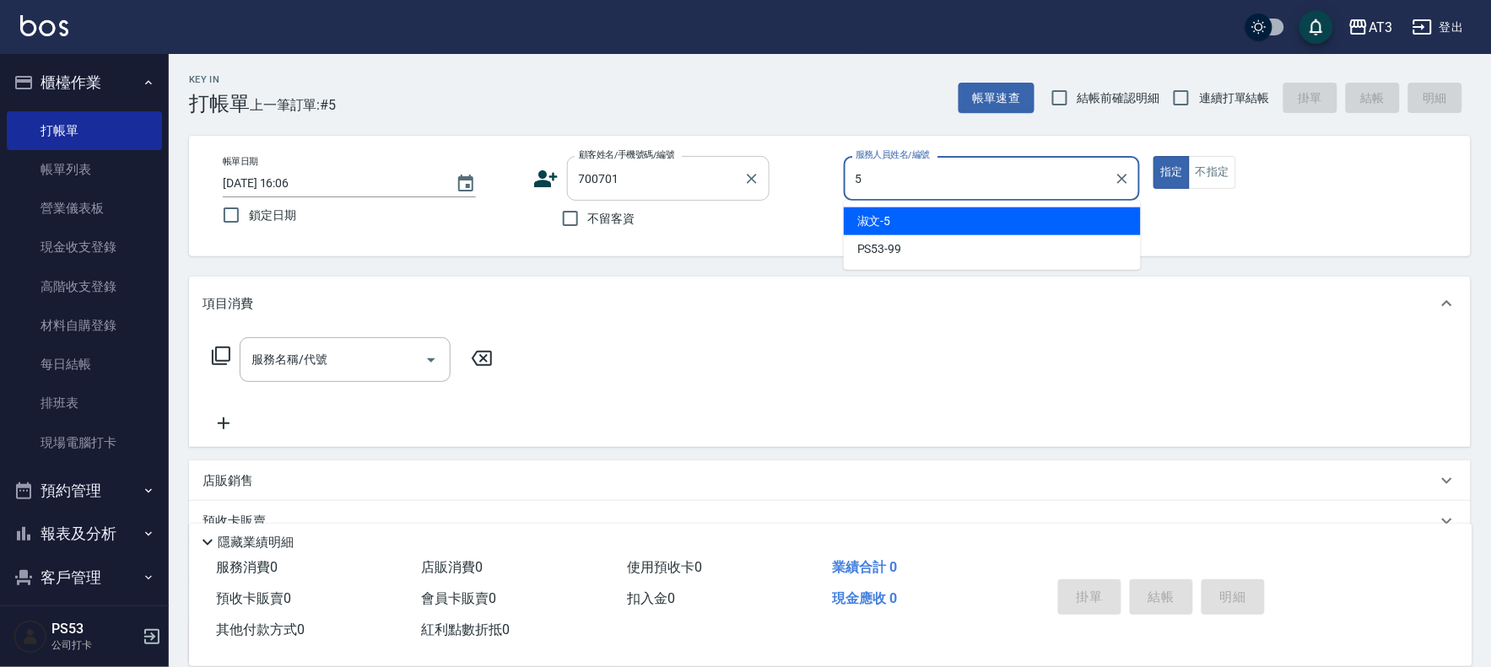
type input "5"
type button "true"
type input "淑文-5"
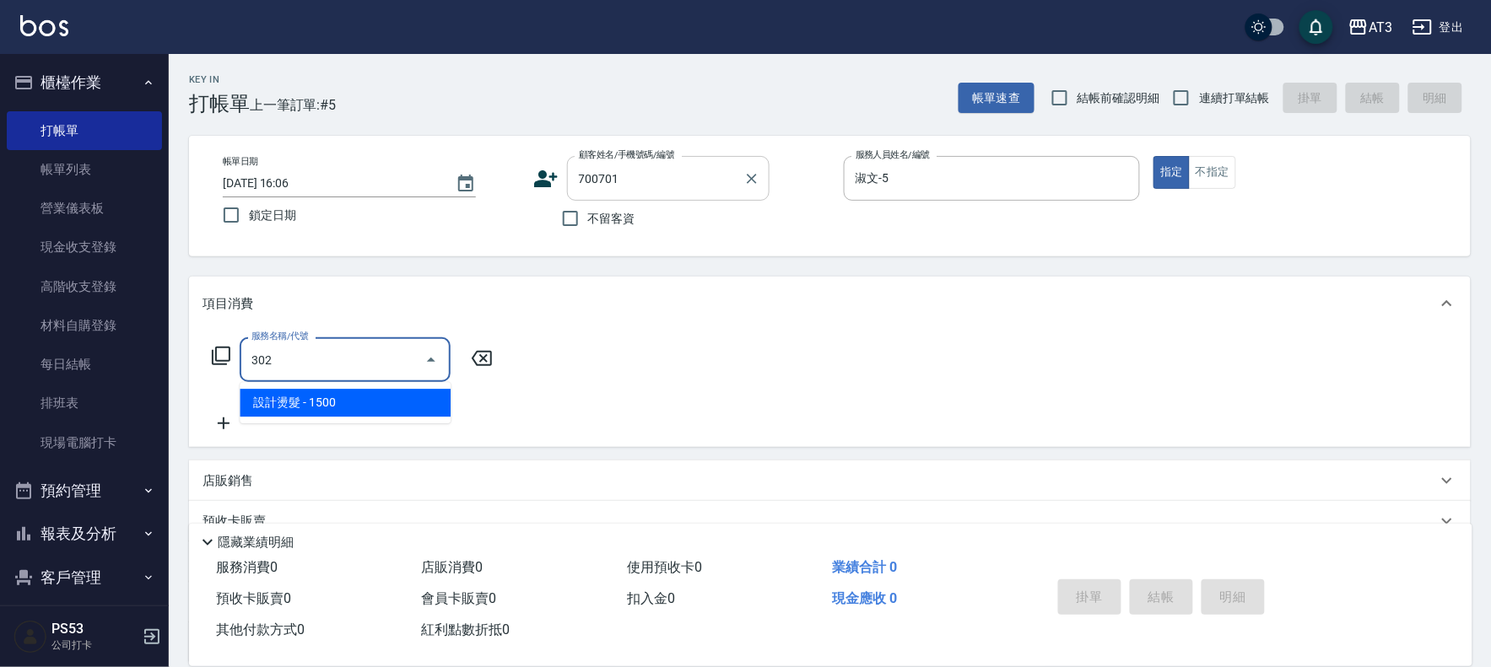
type input "設計燙髮(302)"
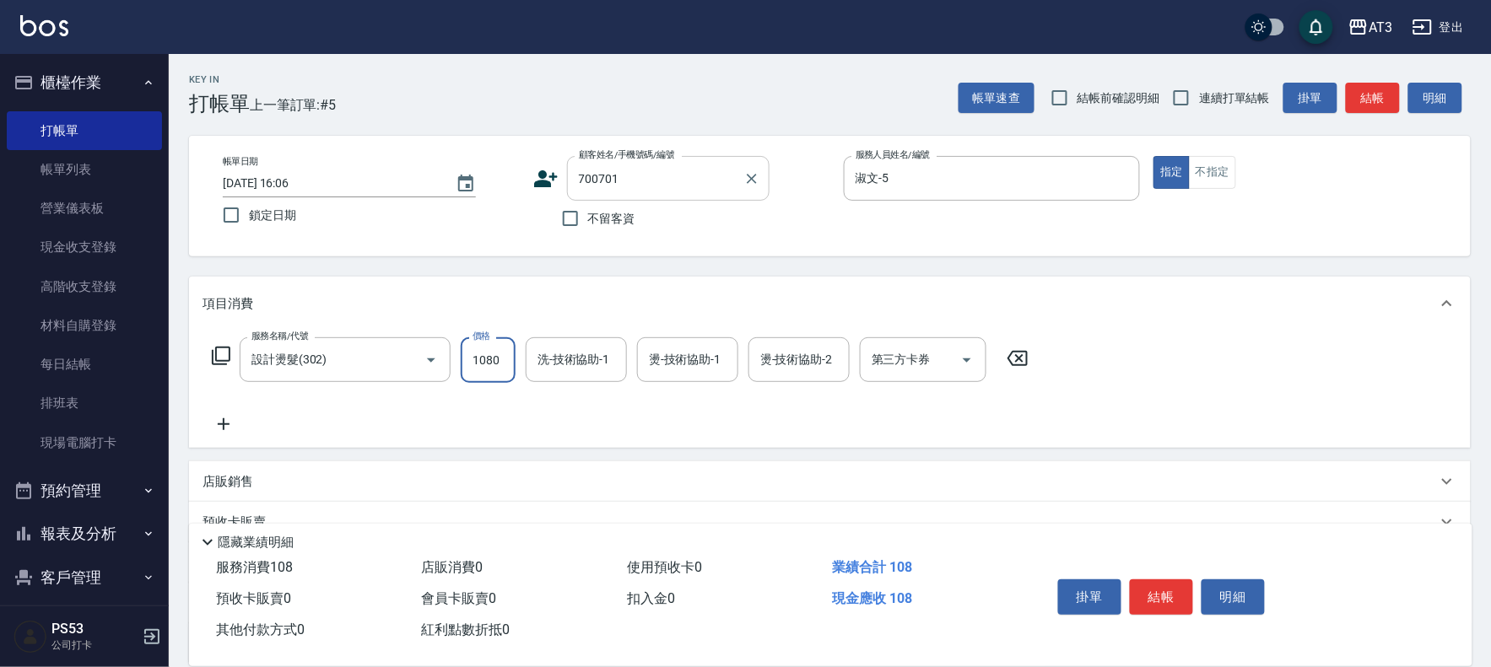
type input "1080"
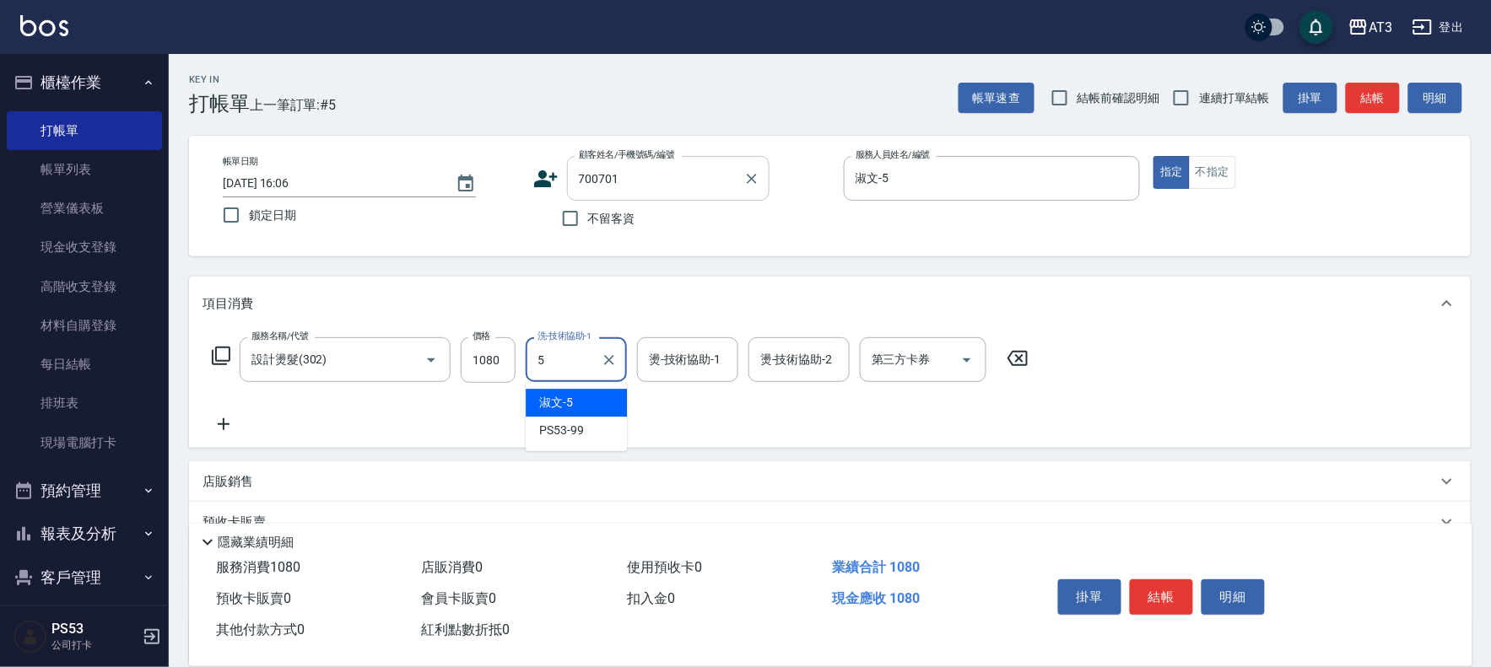
type input "淑文-5"
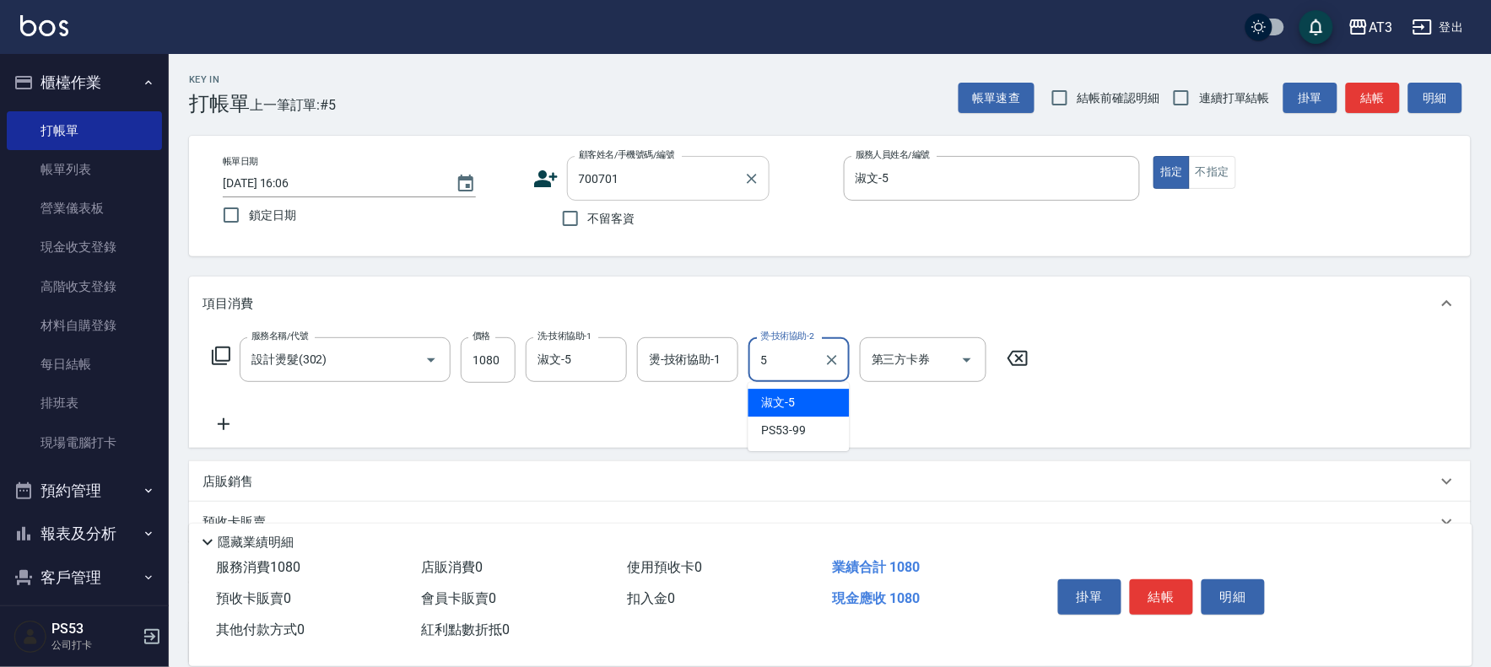
type input "淑文-5"
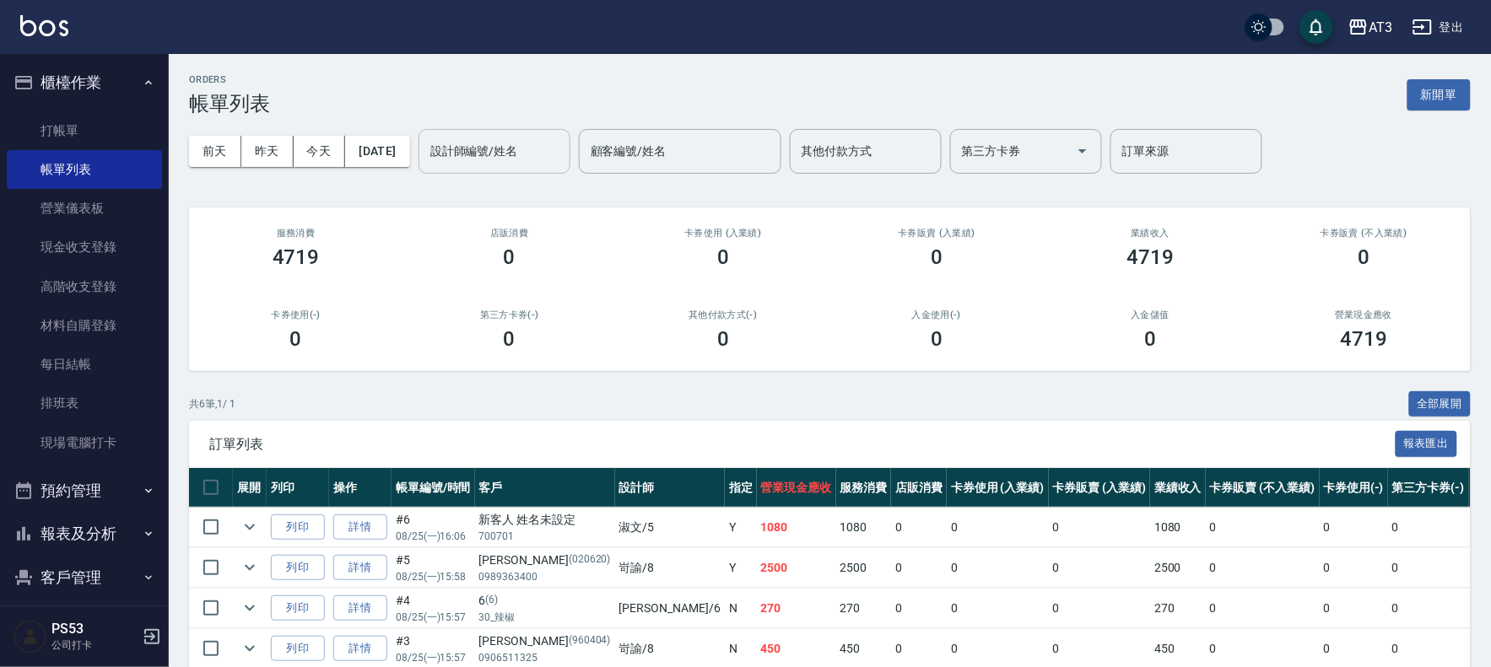
click at [487, 152] on input "設計師編號/姓名" at bounding box center [494, 152] width 137 height 30
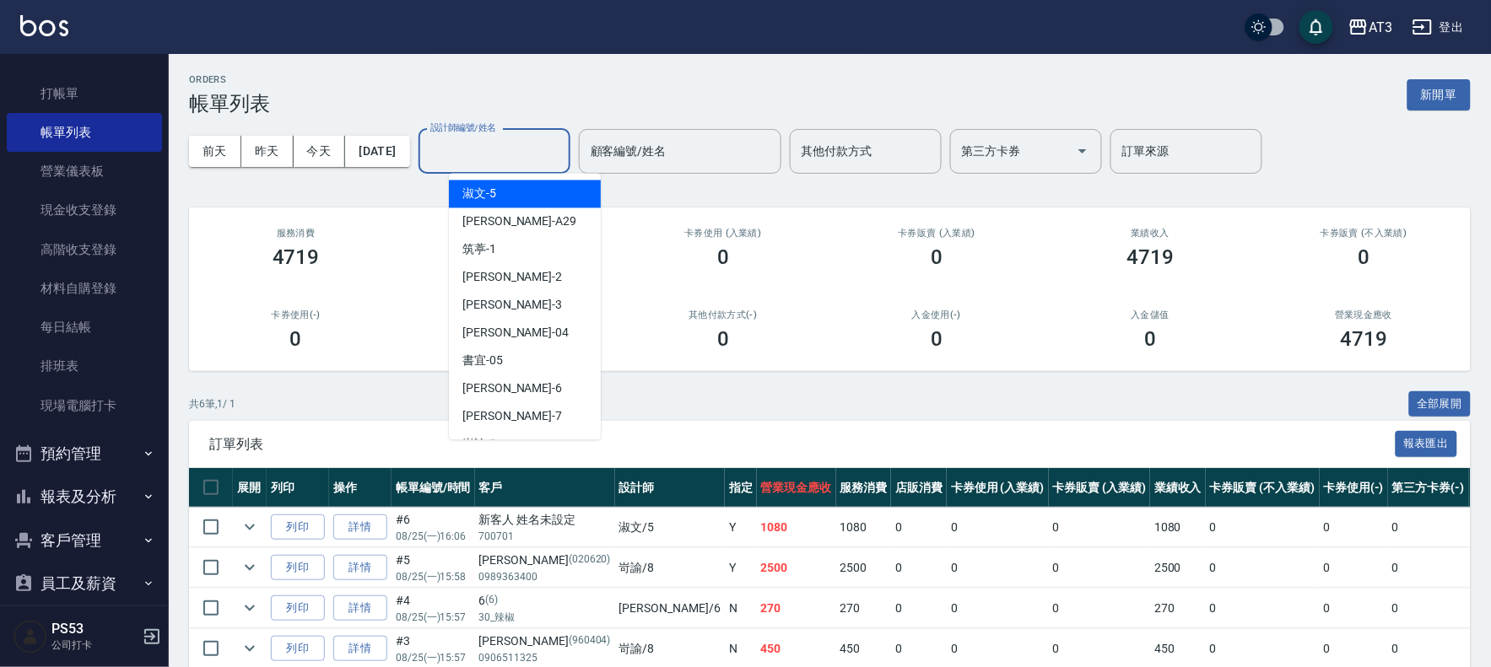
scroll to position [56, 0]
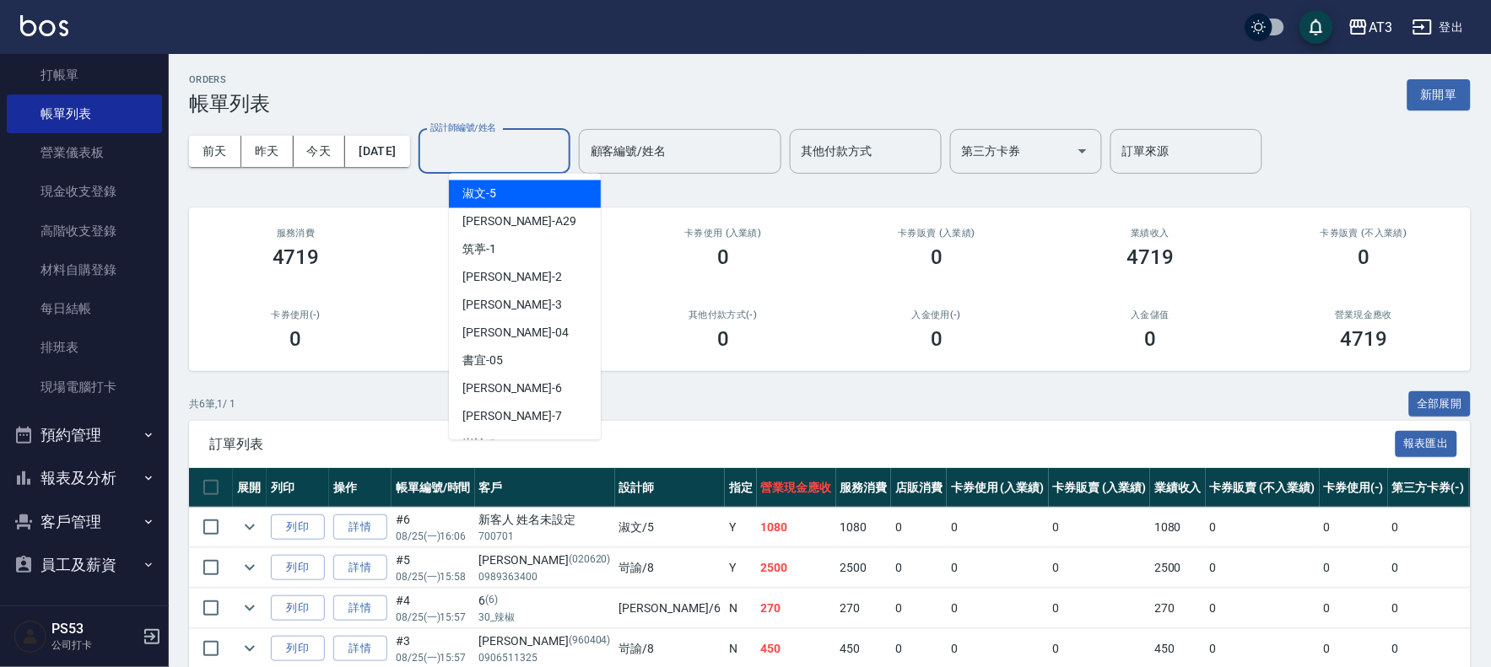
click at [93, 528] on button "客戶管理" at bounding box center [84, 522] width 155 height 44
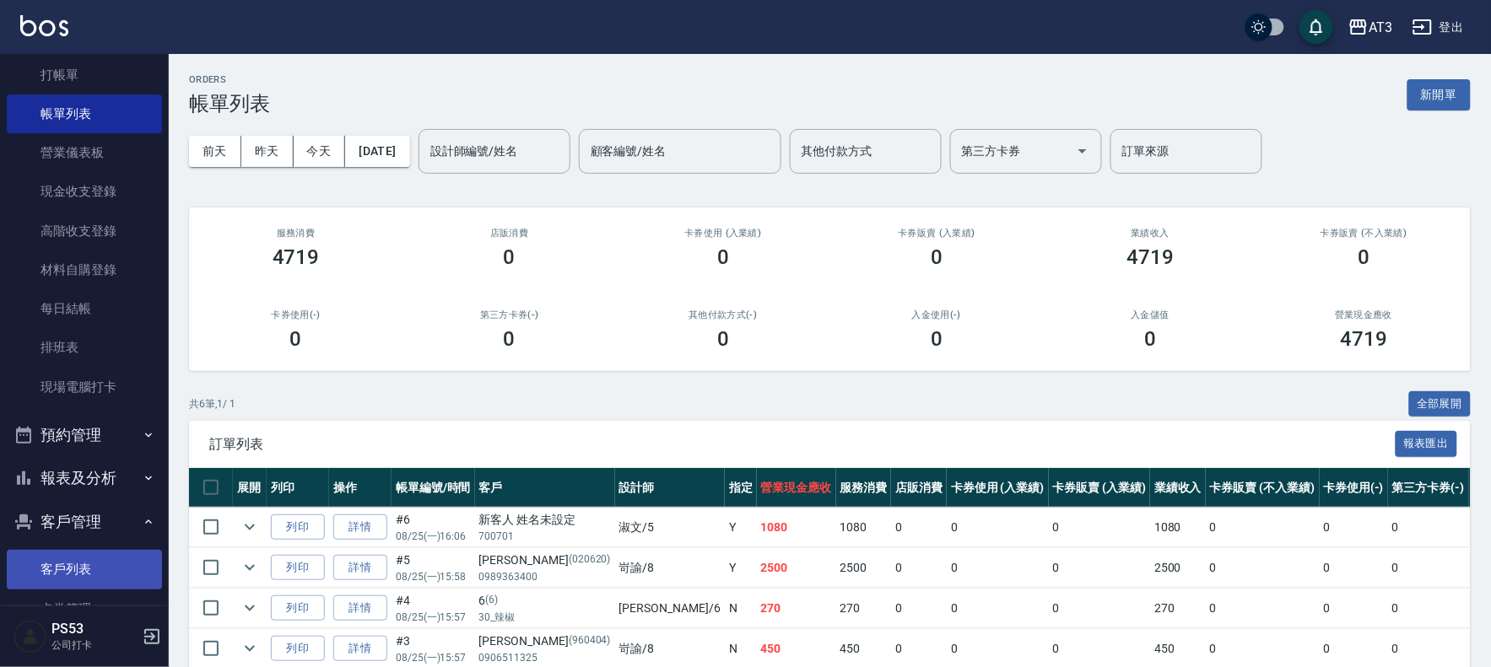
click at [94, 570] on link "客戶列表" at bounding box center [84, 569] width 155 height 39
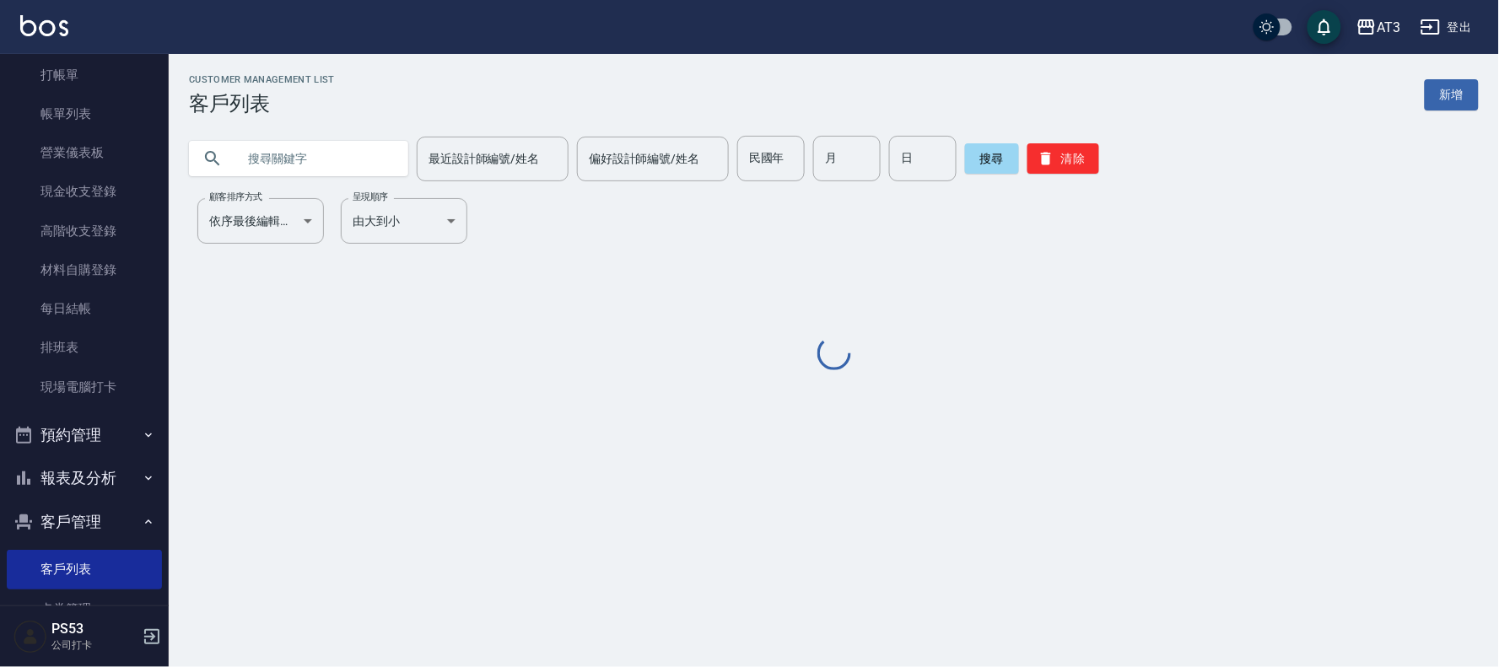
click at [350, 160] on input "text" at bounding box center [315, 159] width 159 height 46
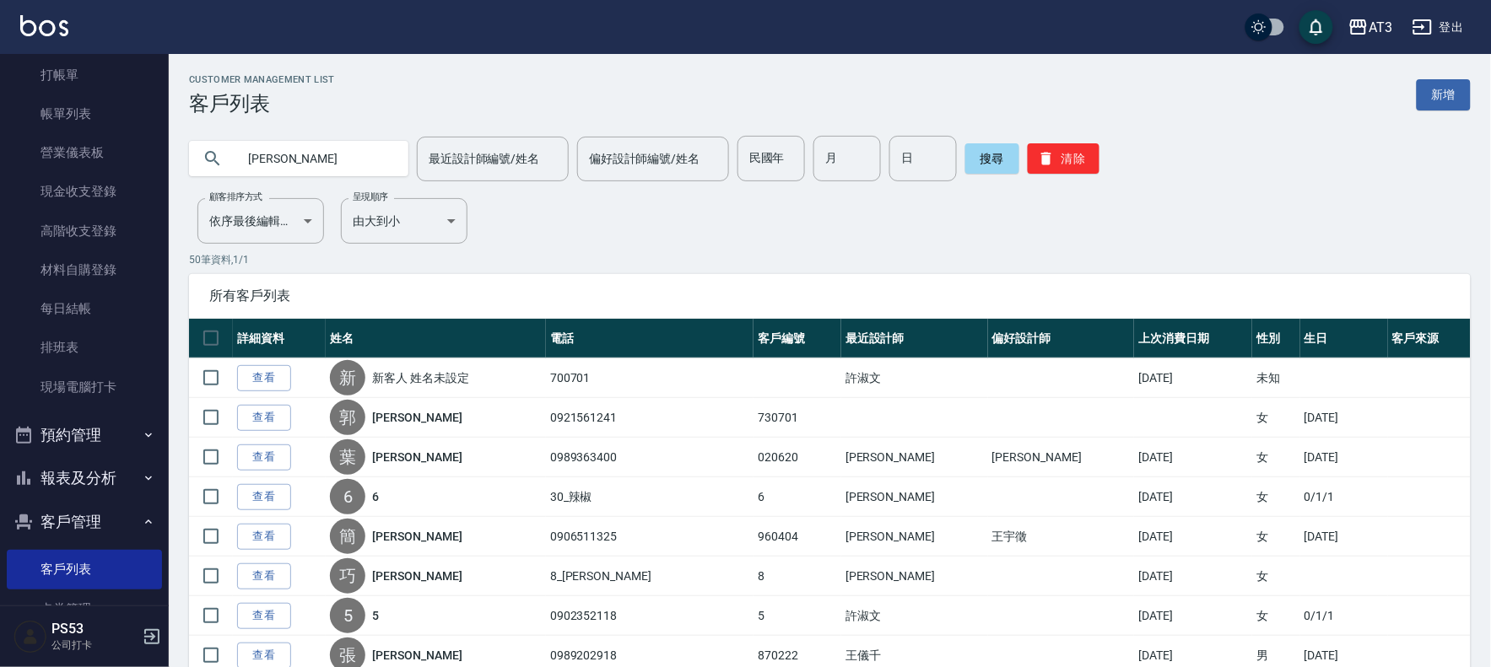
type input "張夢"
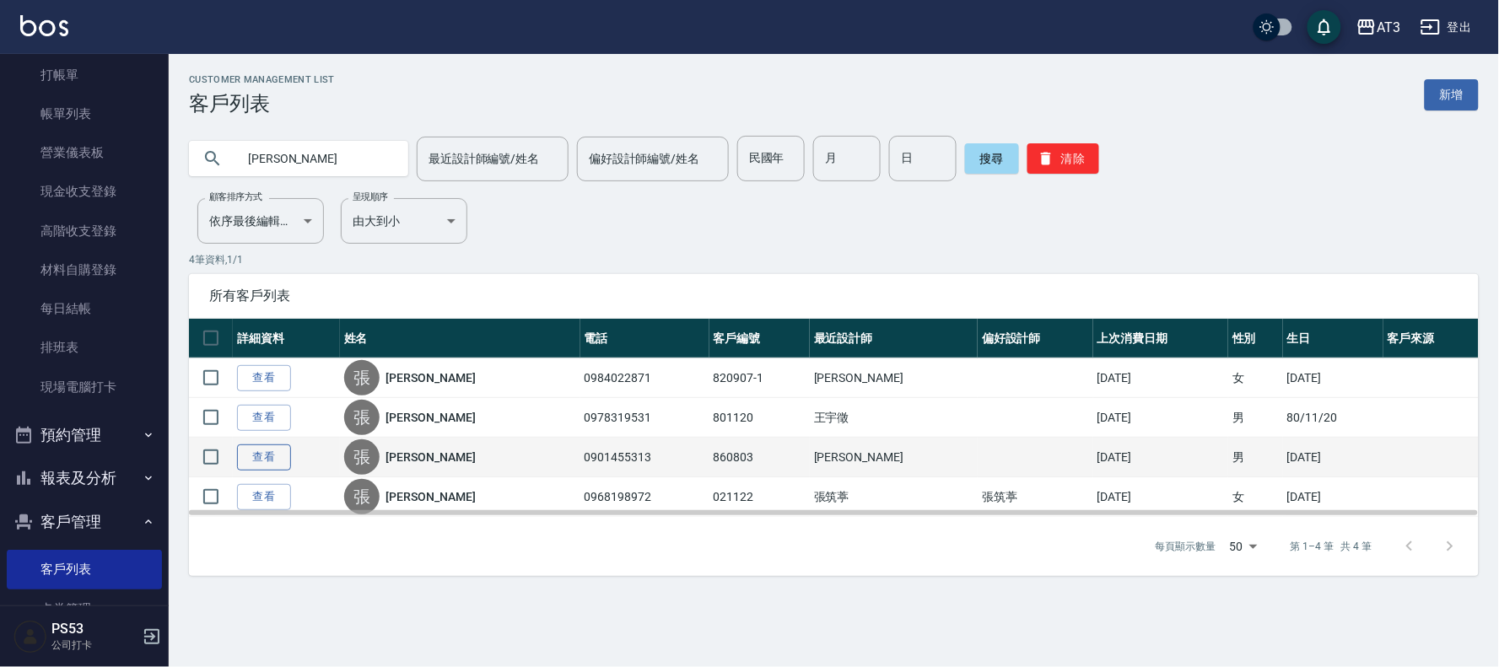
click at [266, 461] on link "查看" at bounding box center [264, 458] width 54 height 26
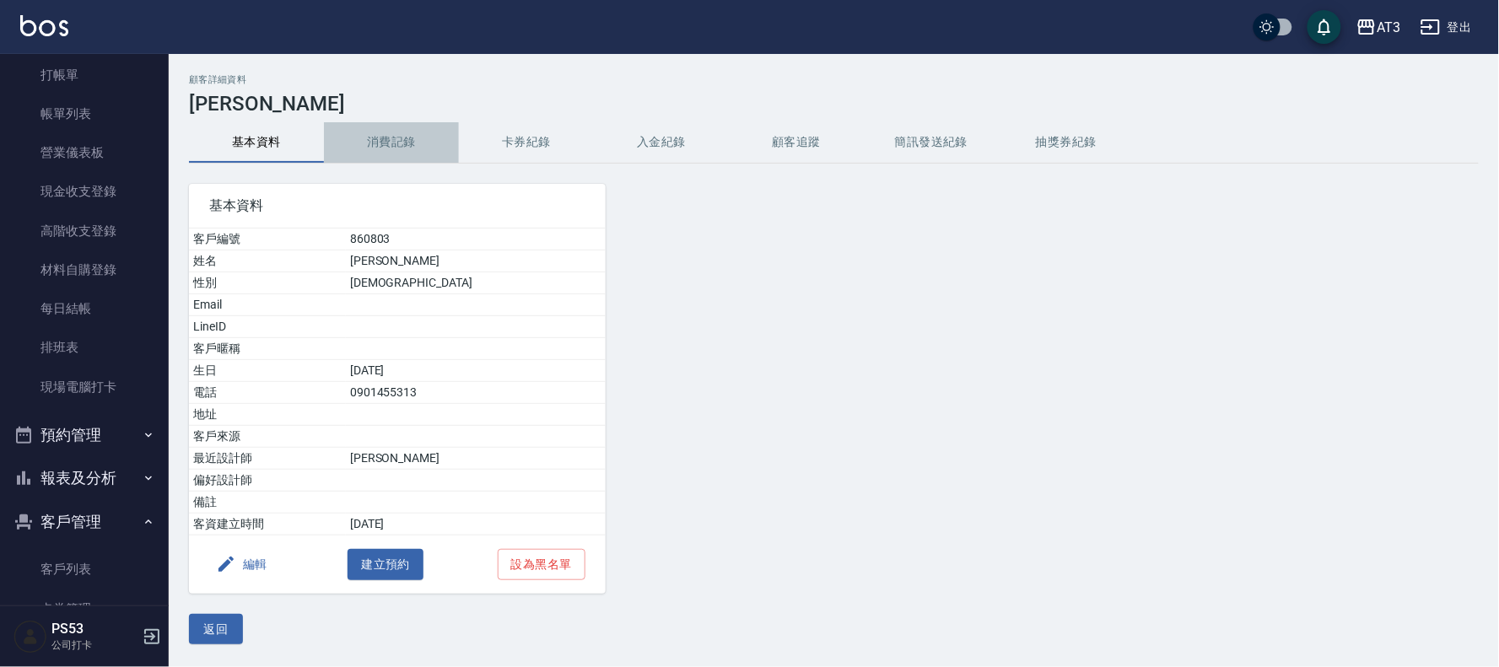
click at [397, 142] on button "消費記錄" at bounding box center [391, 142] width 135 height 40
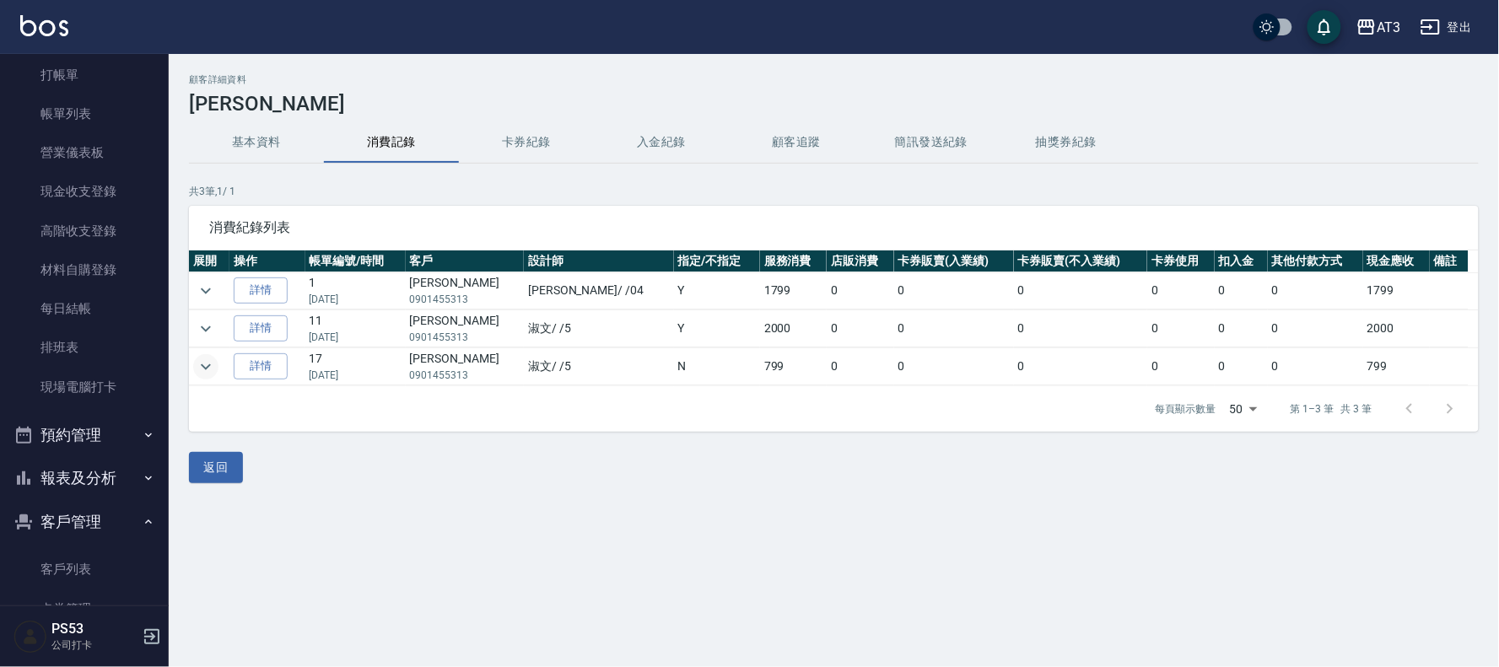
click at [207, 359] on icon "expand row" at bounding box center [206, 367] width 20 height 20
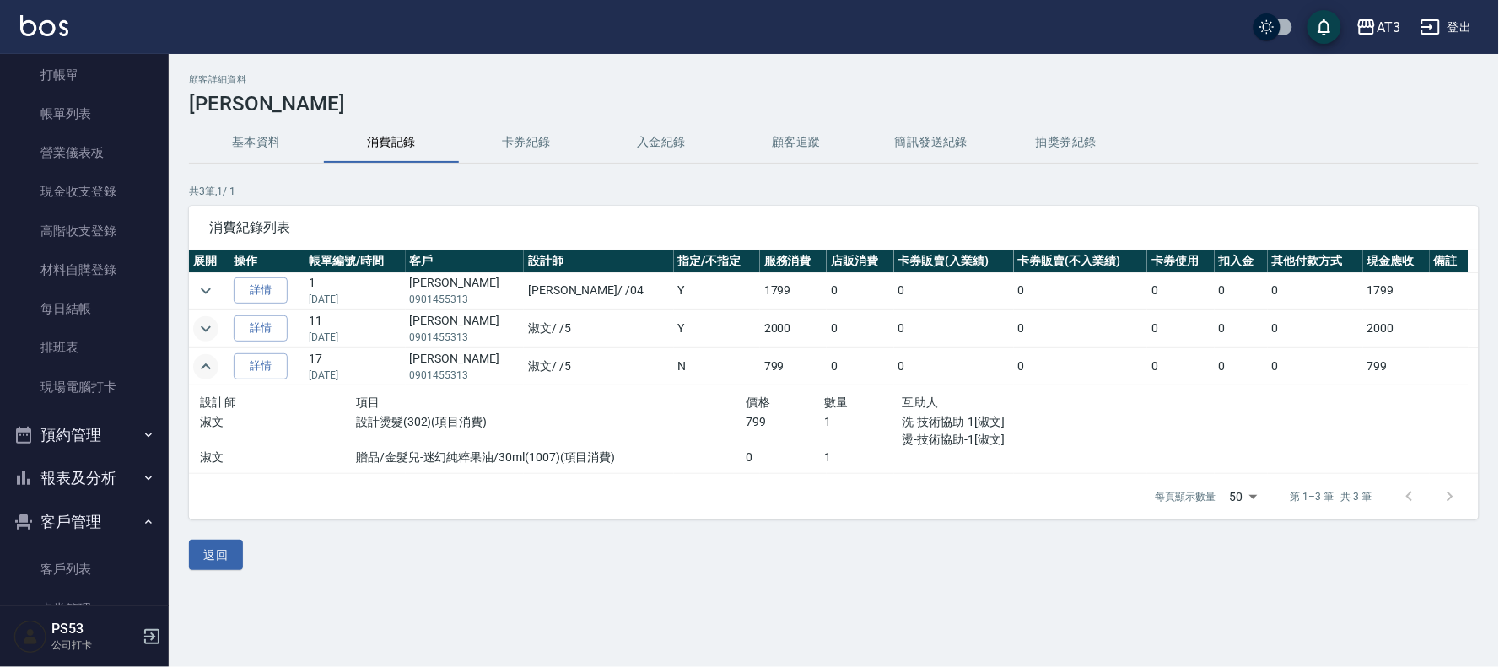
click at [197, 322] on icon "expand row" at bounding box center [206, 329] width 20 height 20
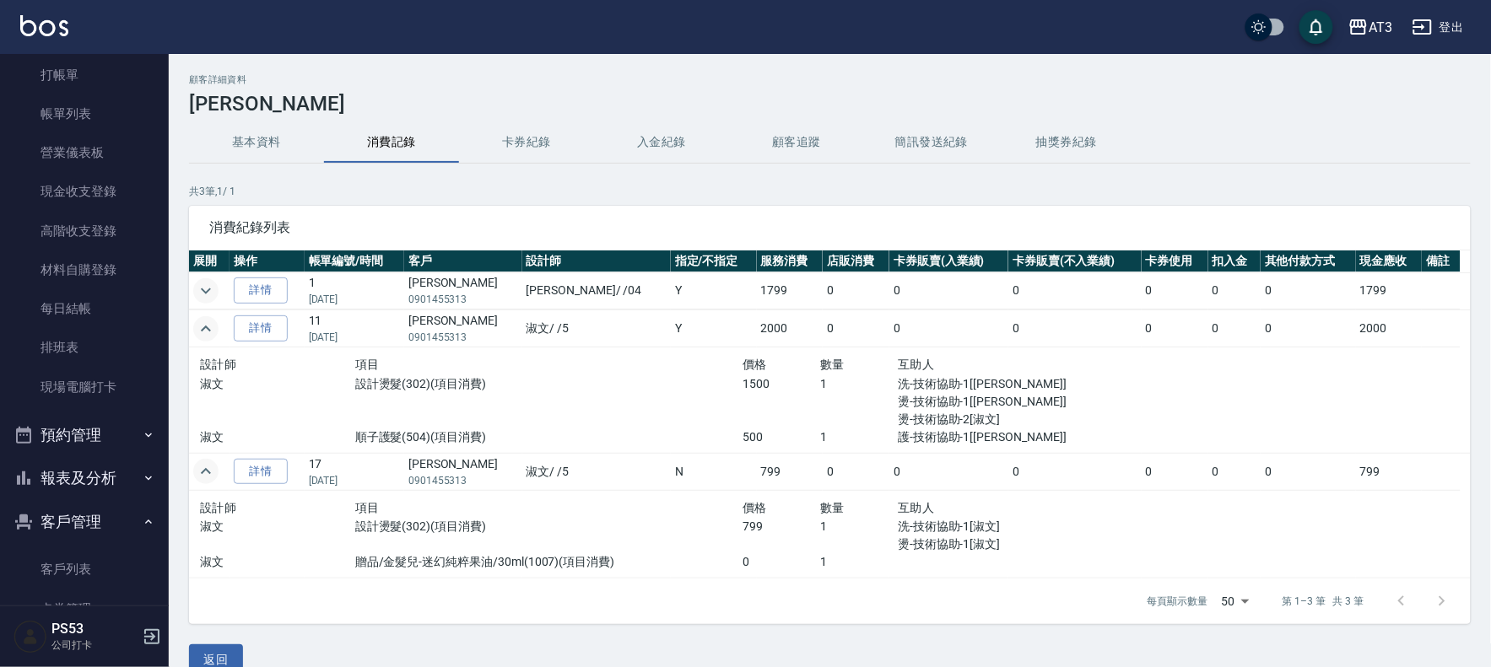
click at [205, 296] on icon "expand row" at bounding box center [206, 291] width 20 height 20
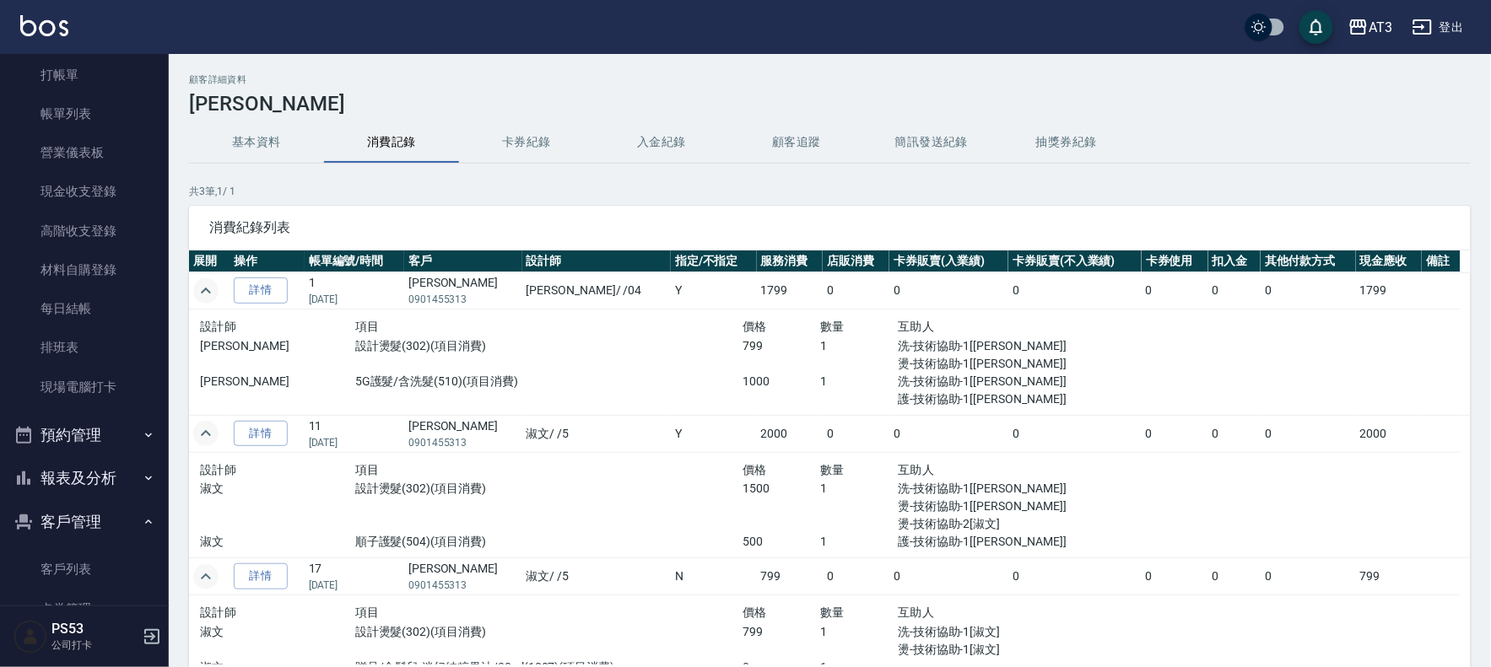
click at [1043, 110] on h3 "張夢梅" at bounding box center [830, 104] width 1282 height 24
click at [49, 84] on link "打帳單" at bounding box center [84, 75] width 155 height 39
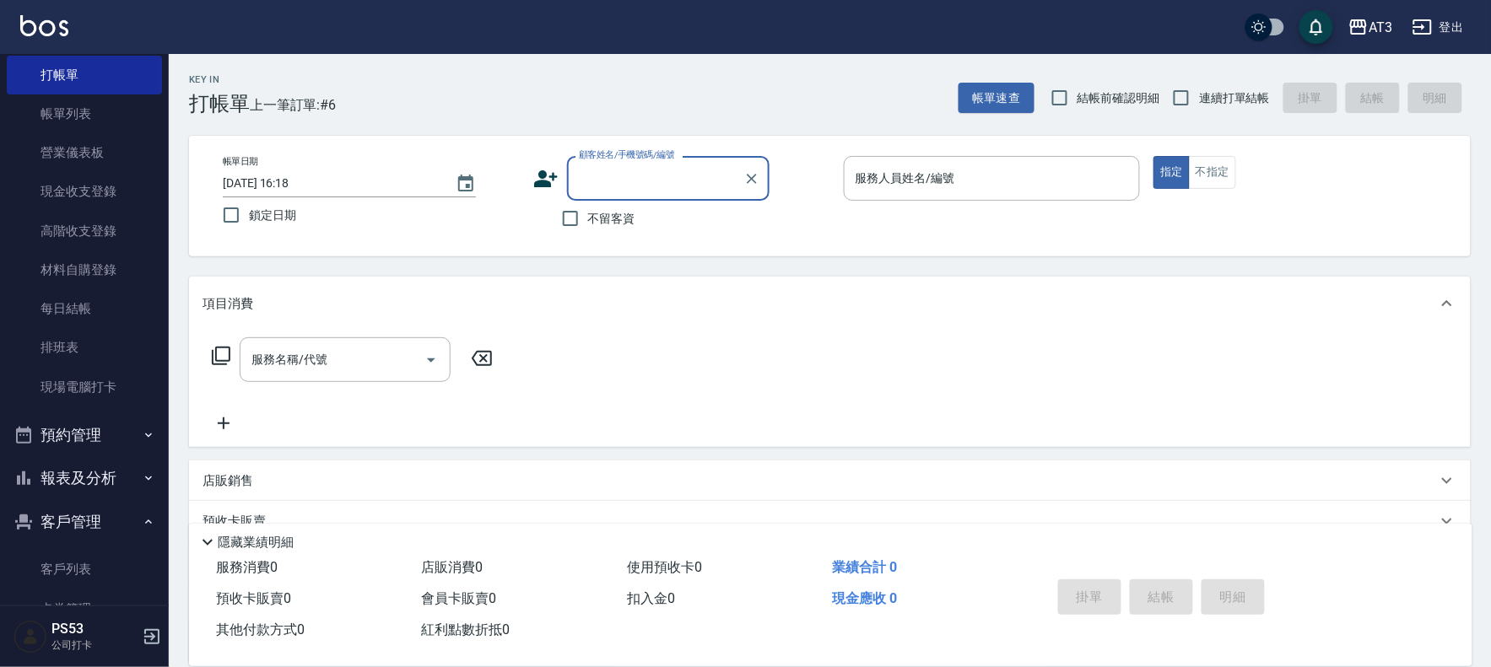
click at [538, 175] on icon at bounding box center [546, 178] width 24 height 17
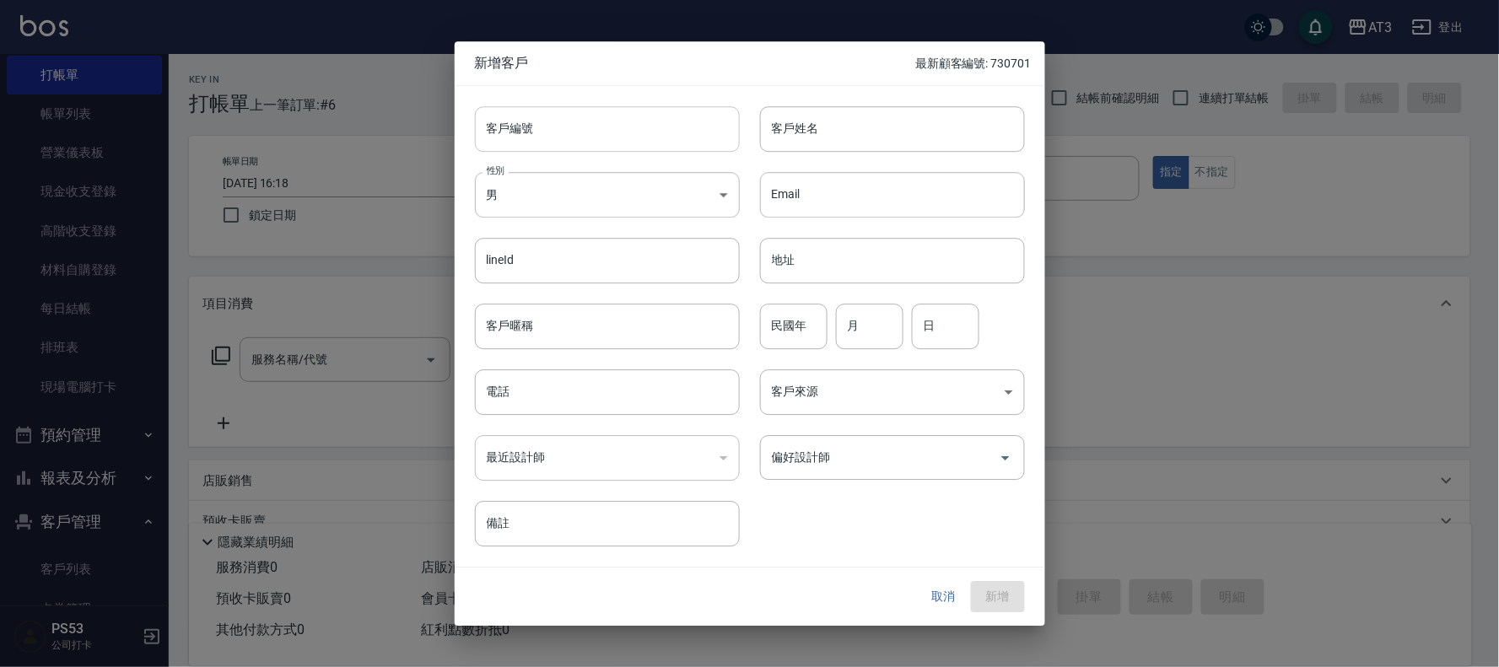
click at [620, 144] on input "客戶編號" at bounding box center [607, 129] width 265 height 46
type input "950905"
type input "黃馨慧"
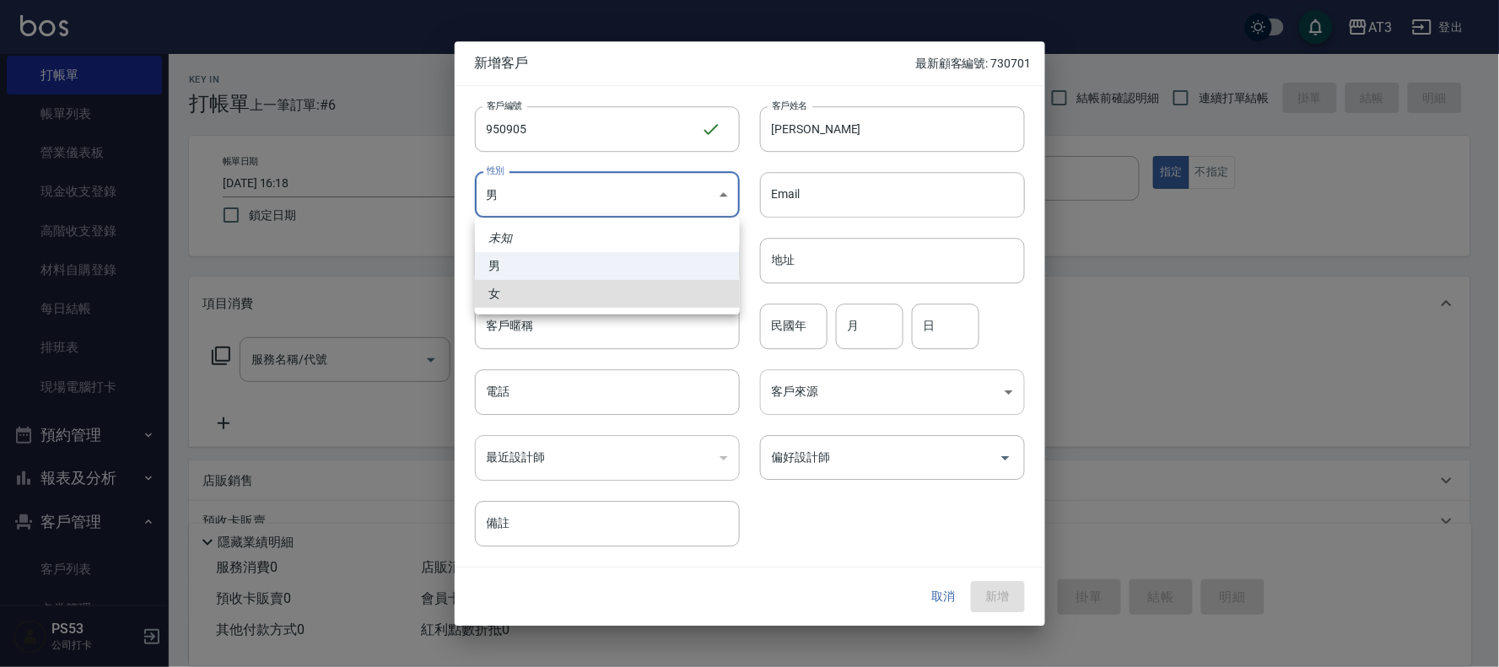
type input "FEMALE"
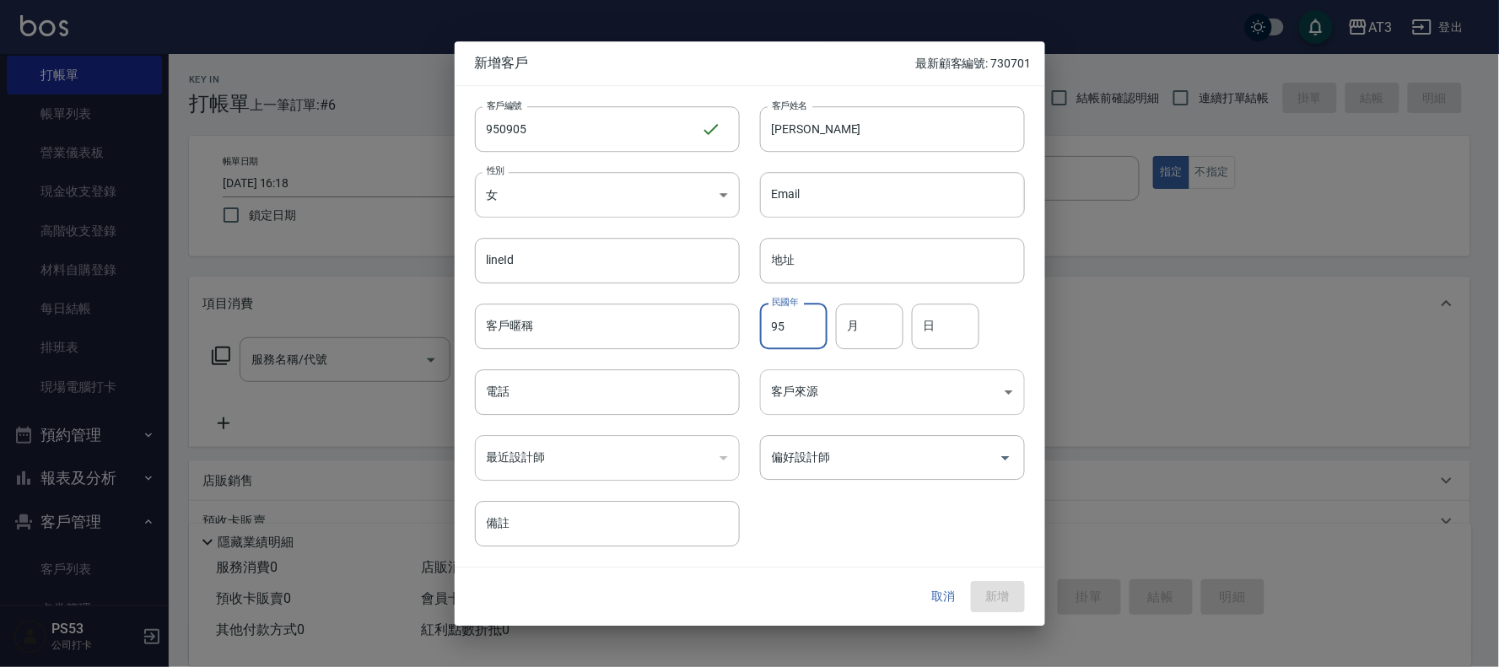
type input "95"
type input "09"
type input "05"
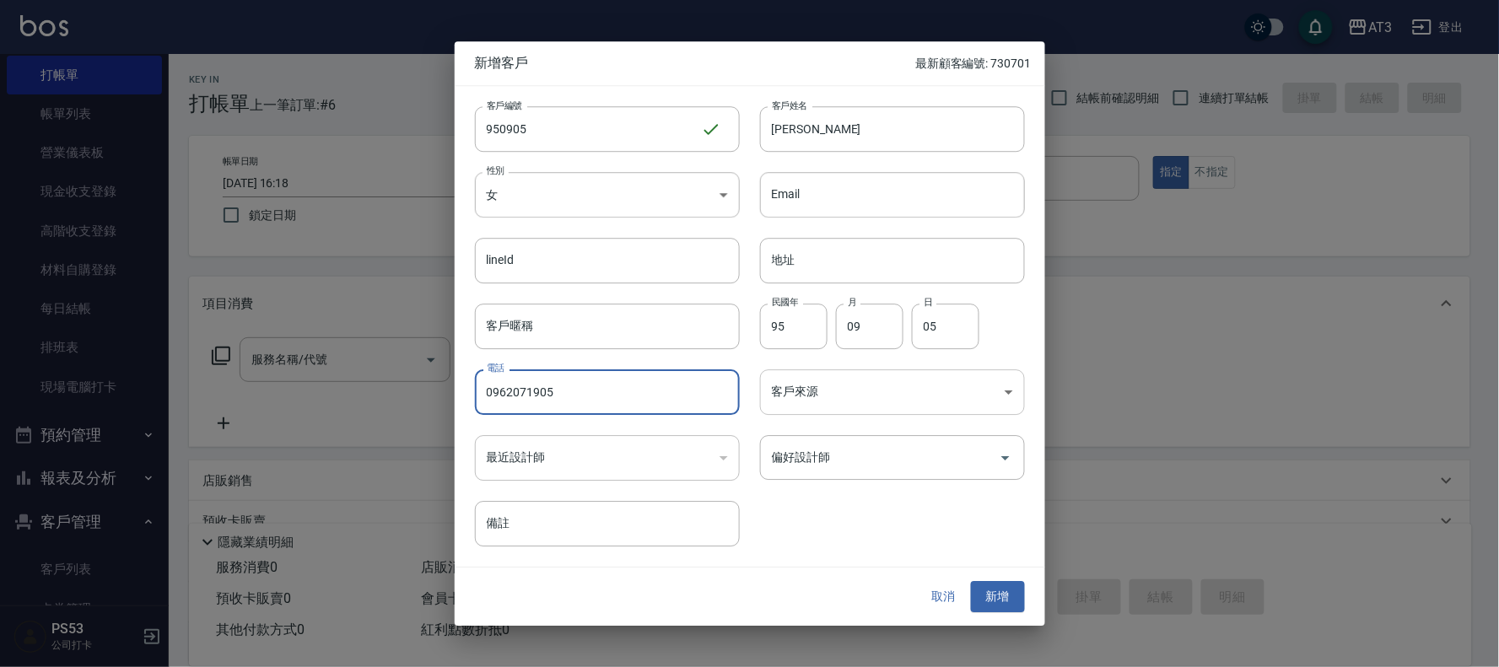
type input "0962071905"
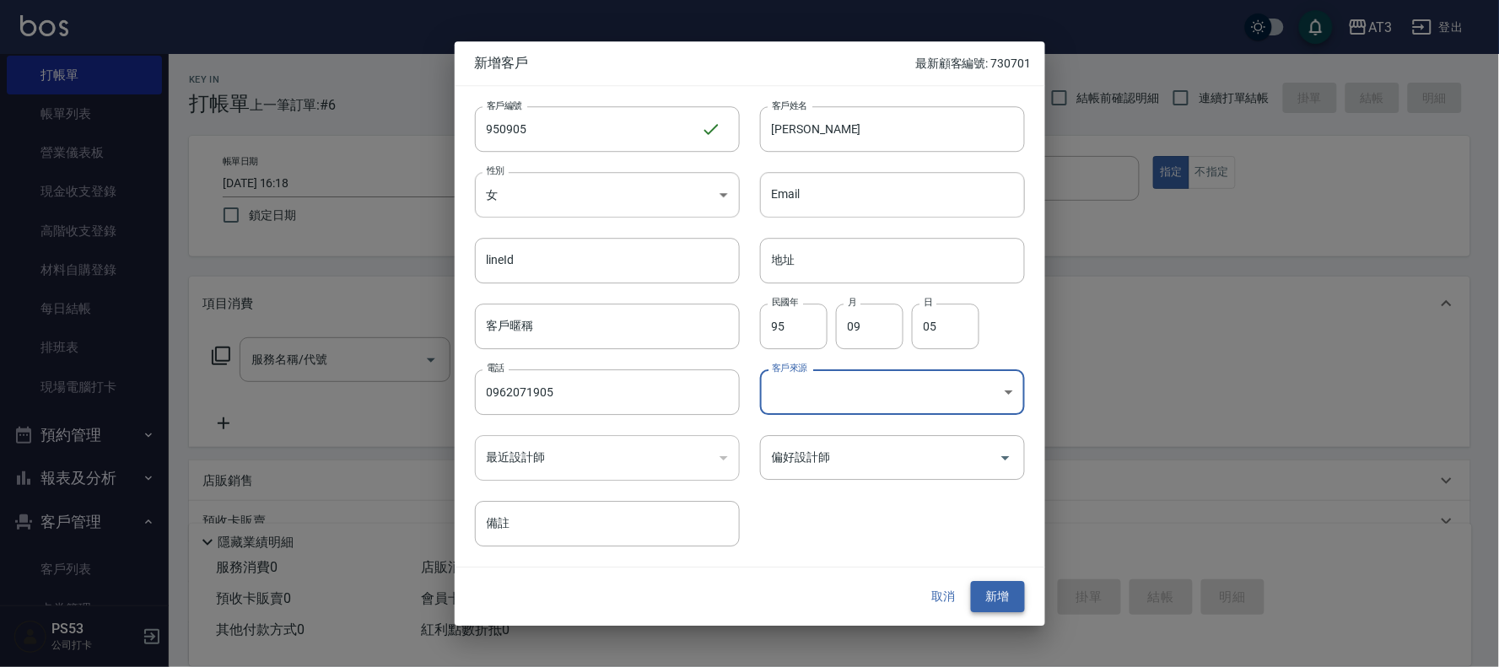
click at [1005, 588] on button "新增" at bounding box center [998, 597] width 54 height 31
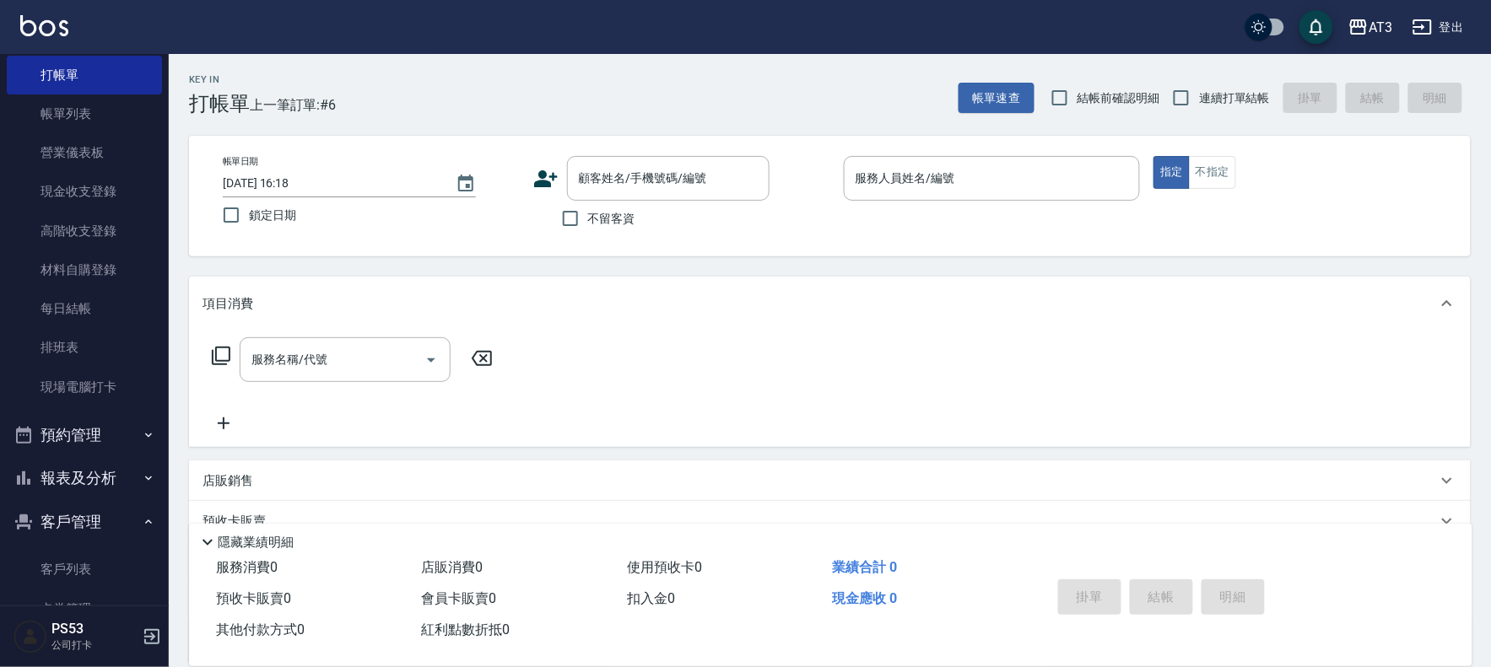
click at [537, 169] on icon at bounding box center [545, 178] width 25 height 25
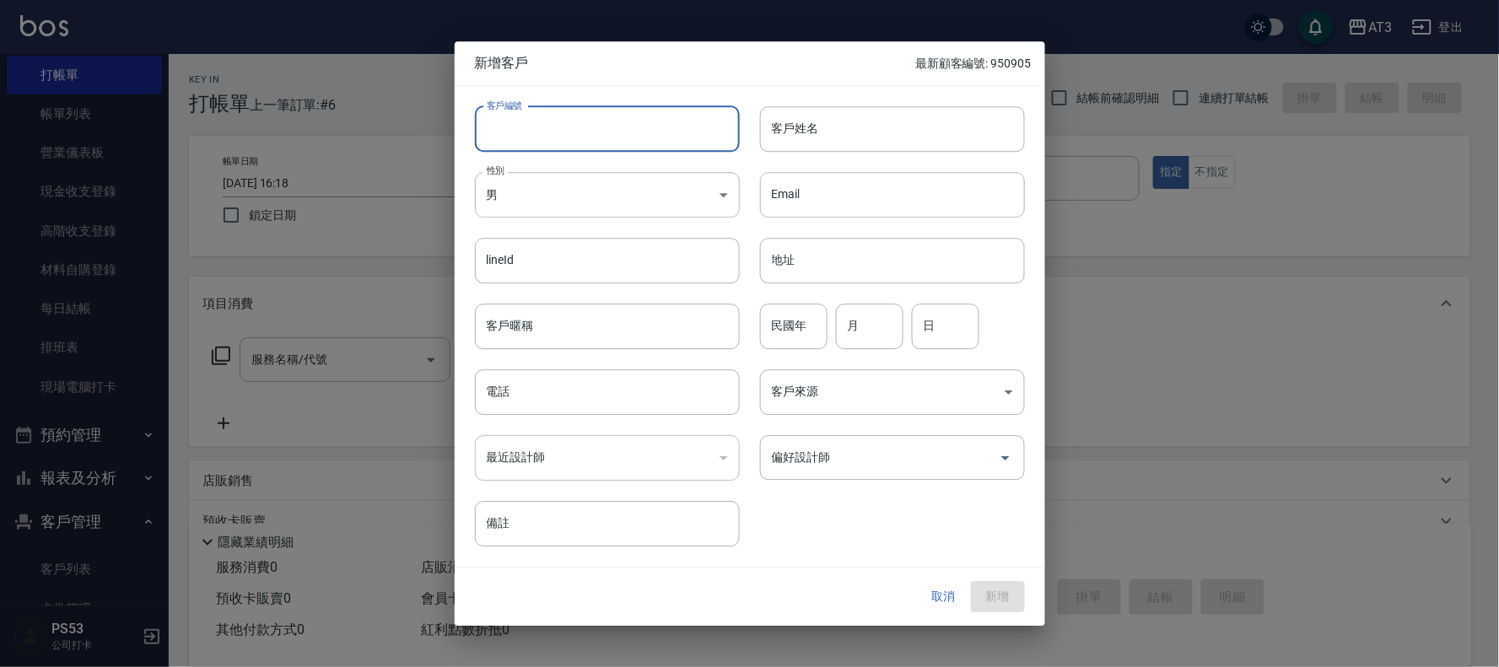
click at [592, 136] on input "客戶編號" at bounding box center [607, 129] width 265 height 46
type input "660830"
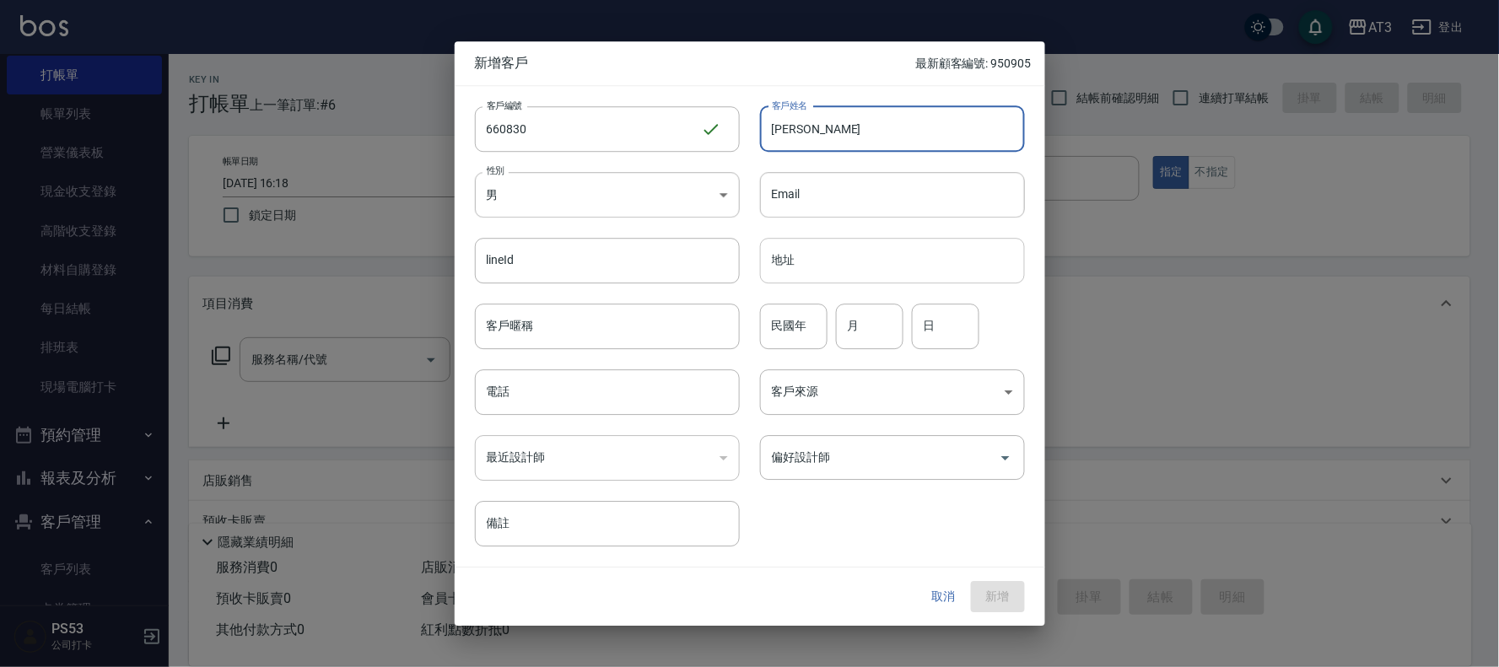
type input "陳怡岭"
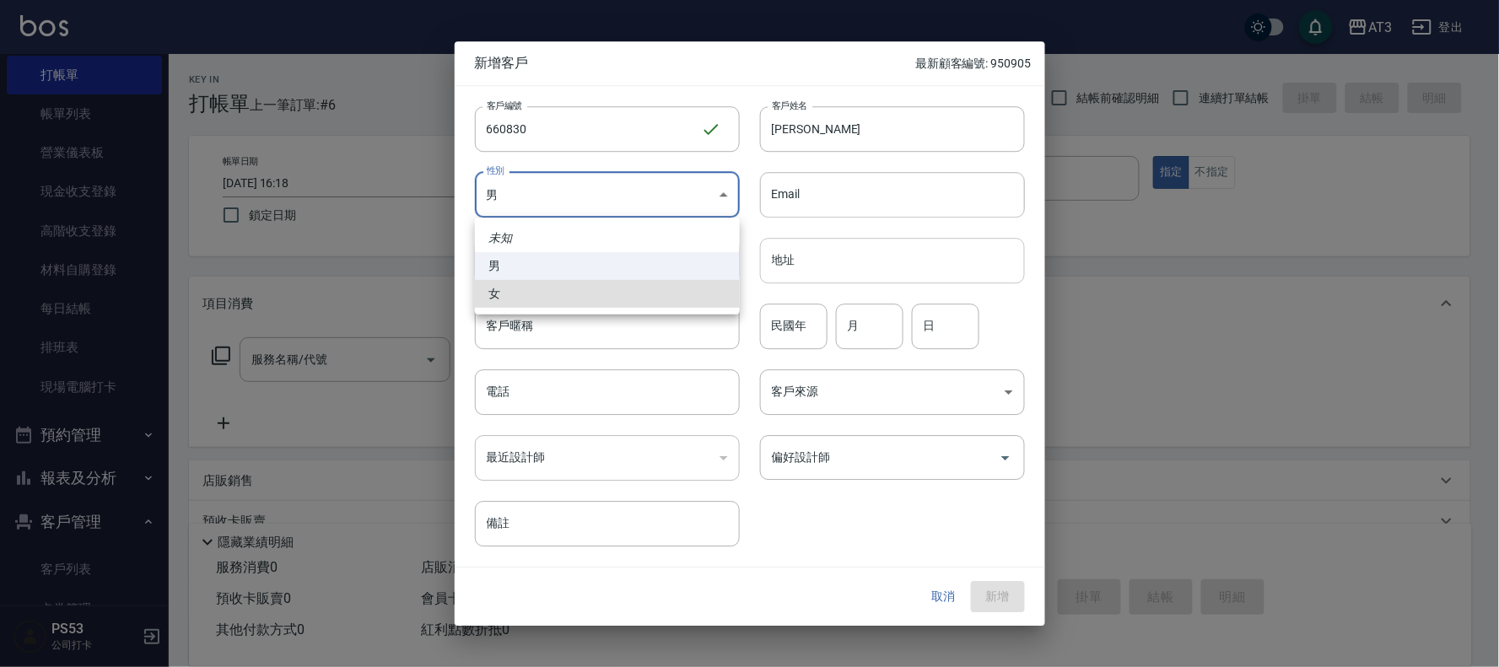
type input "FEMALE"
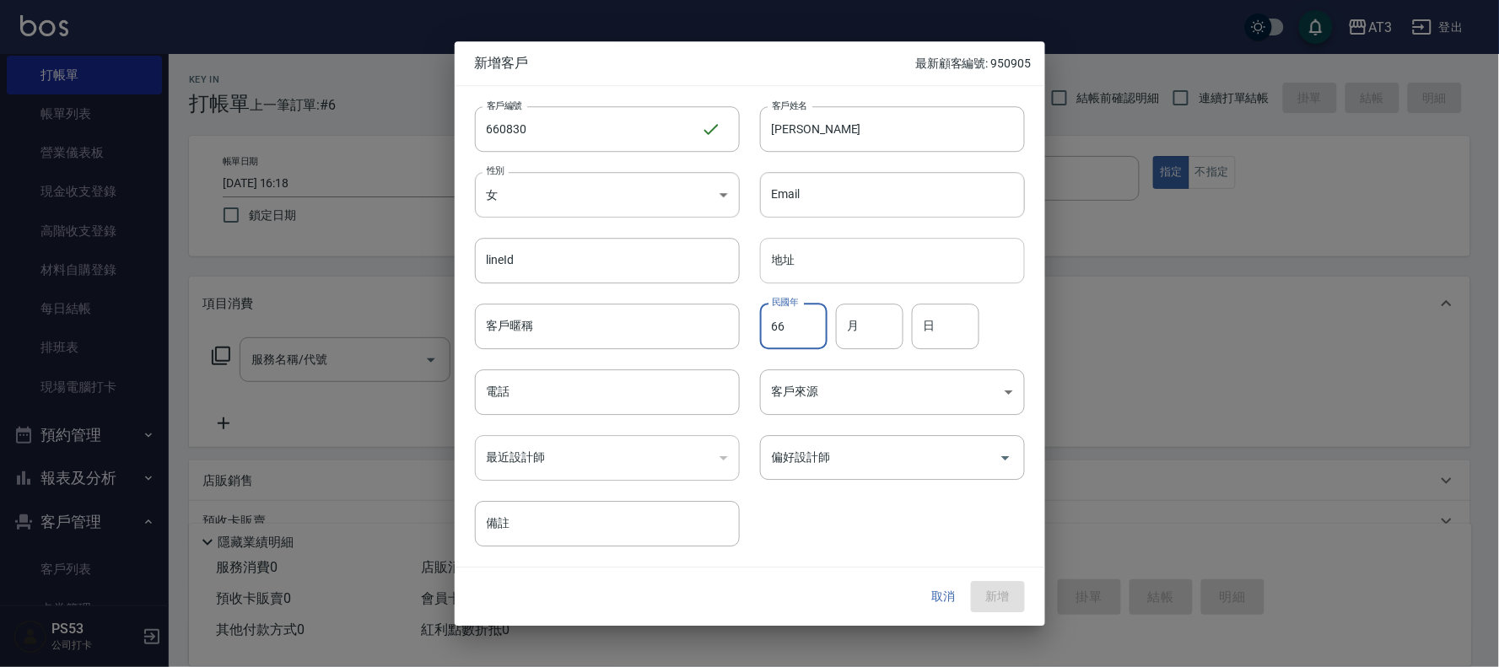
type input "66"
type input "08"
type input "30"
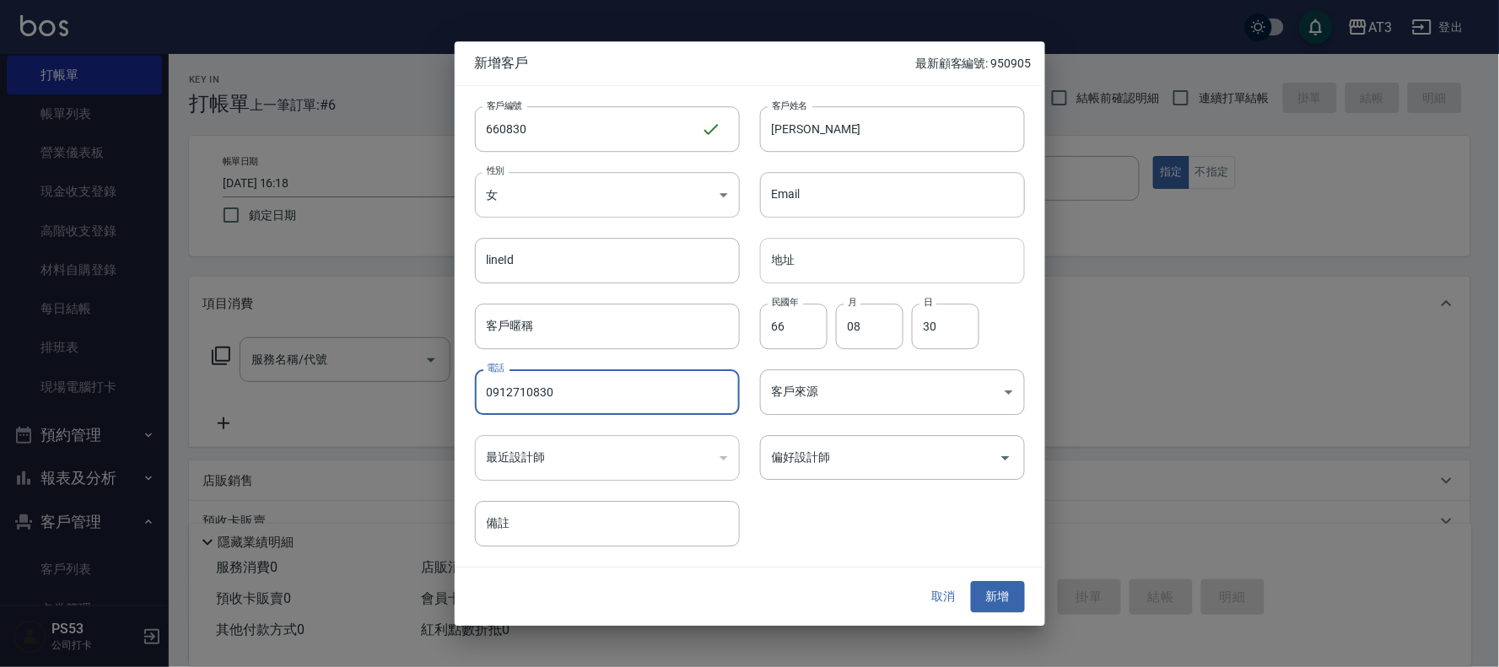
type input "0912710830"
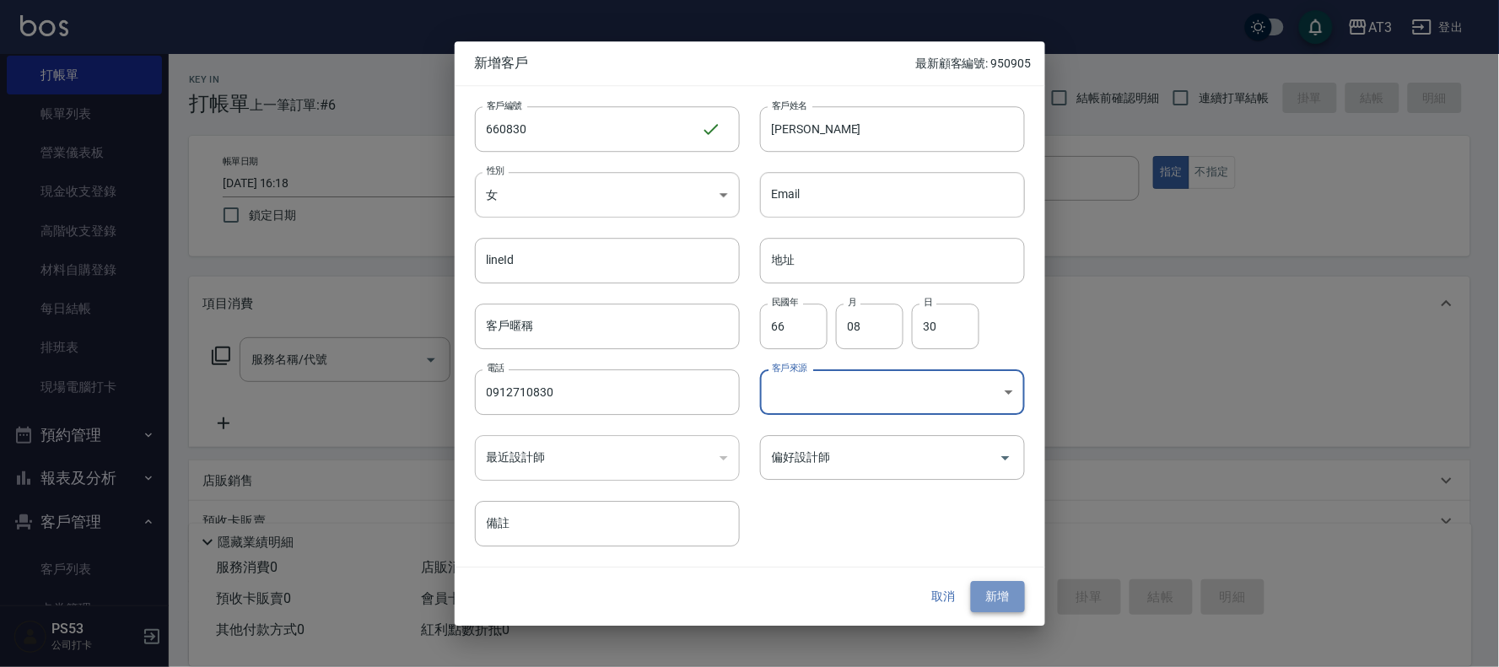
click at [1007, 588] on button "新增" at bounding box center [998, 597] width 54 height 31
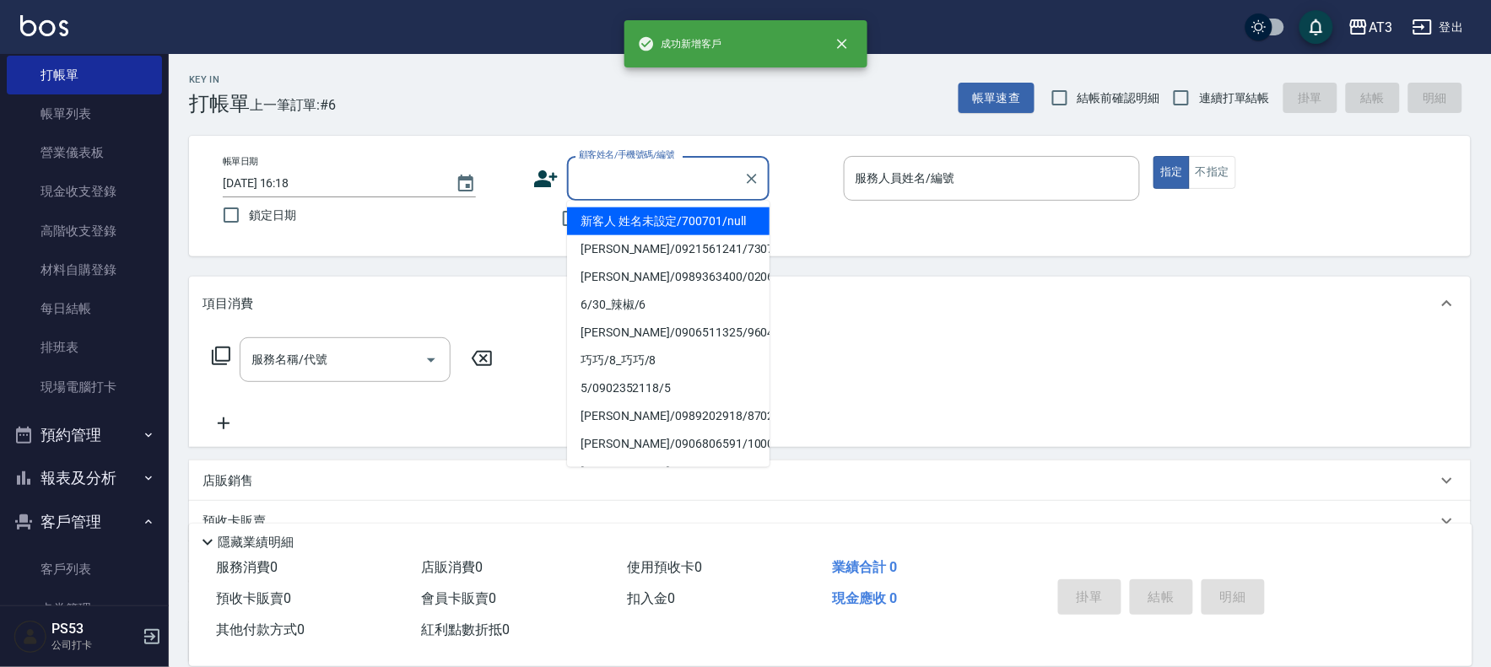
click at [603, 170] on div "顧客姓名/手機號碼/編號 顧客姓名/手機號碼/編號" at bounding box center [668, 178] width 202 height 45
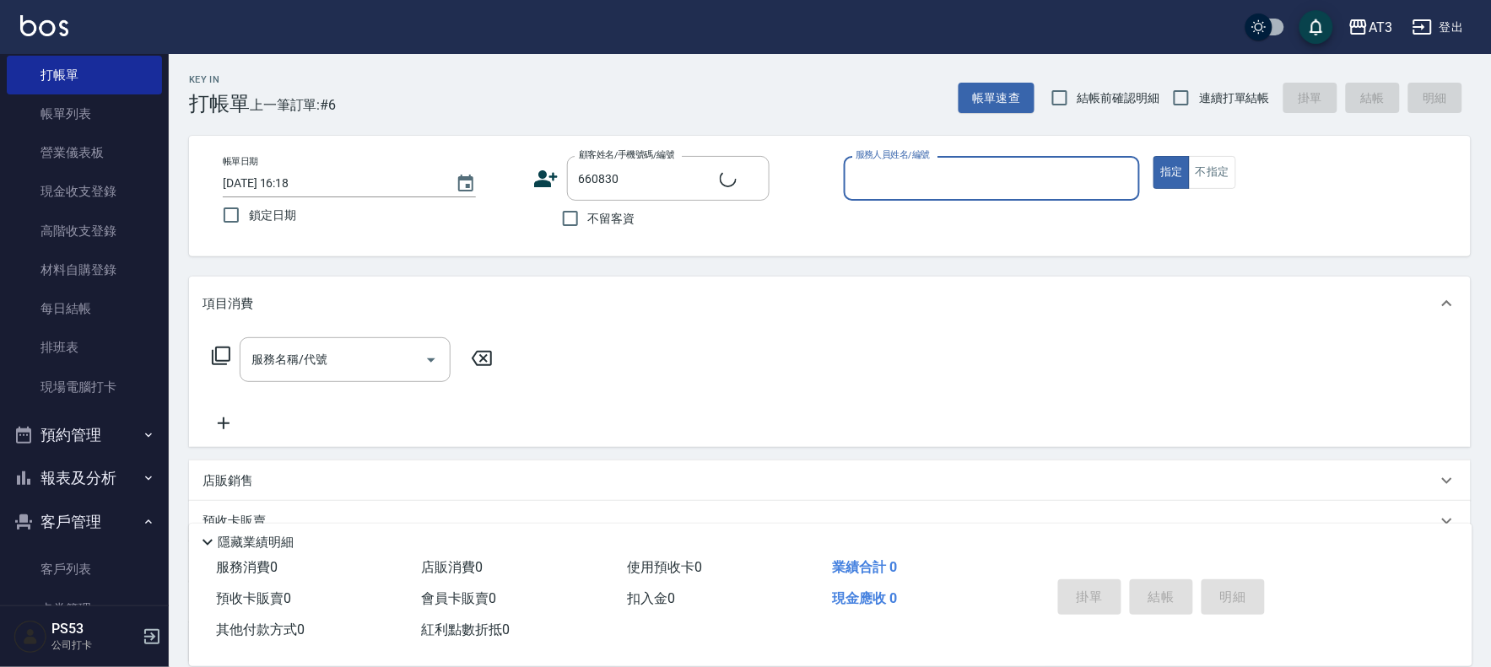
type input "陳怡岭/0912710830/660830"
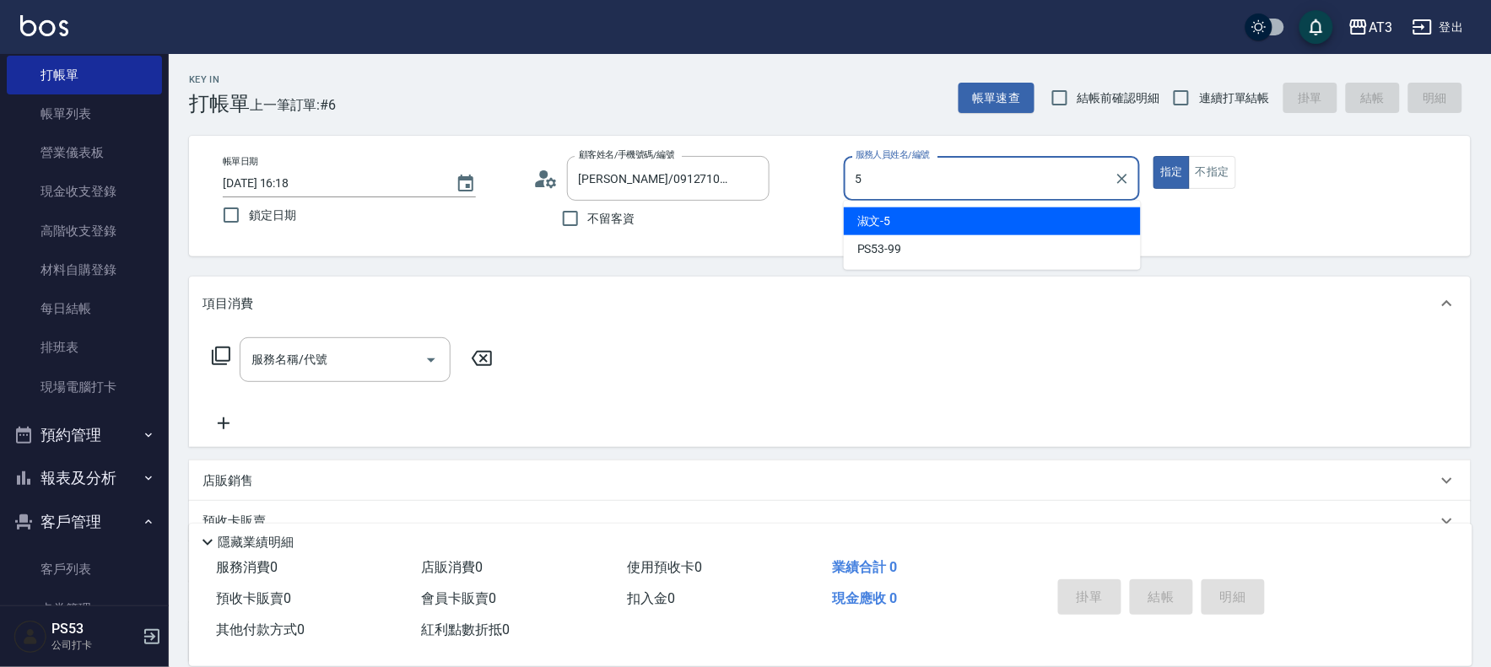
type input "淑文-5"
type button "true"
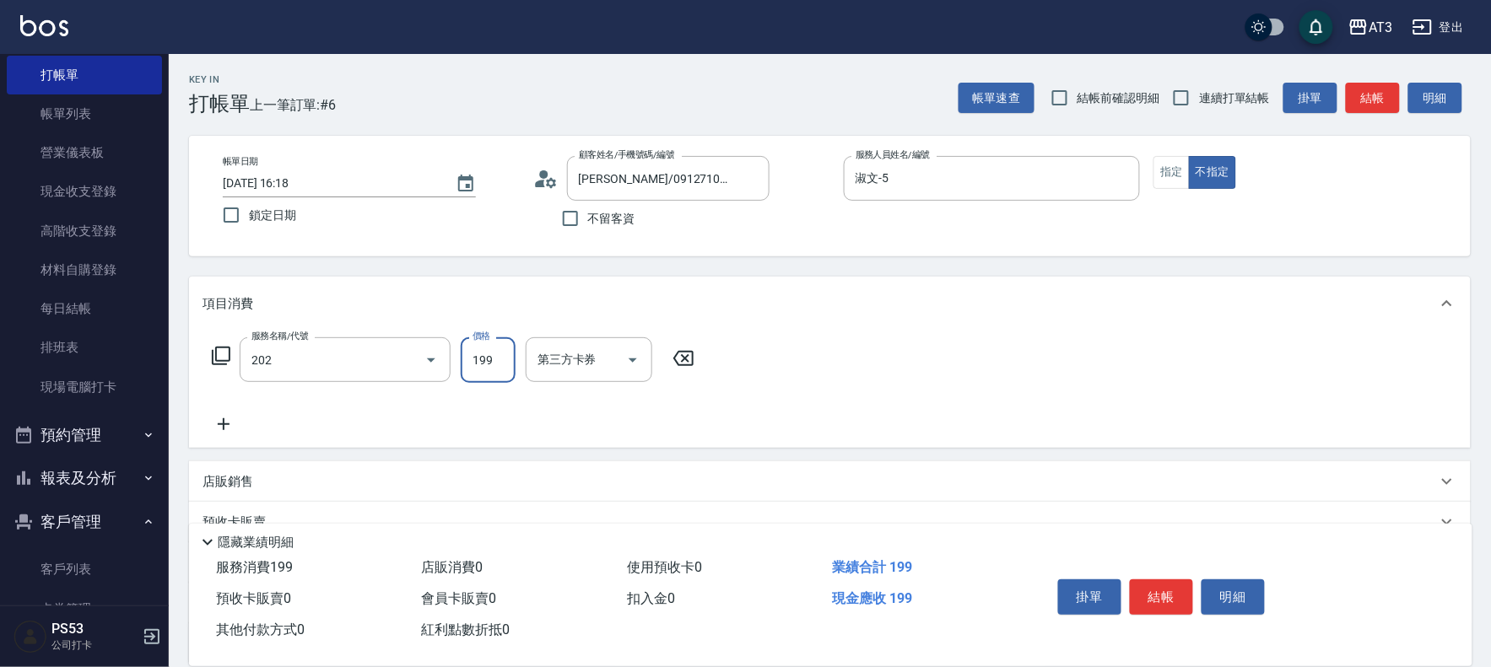
type input "不指定單剪(202)"
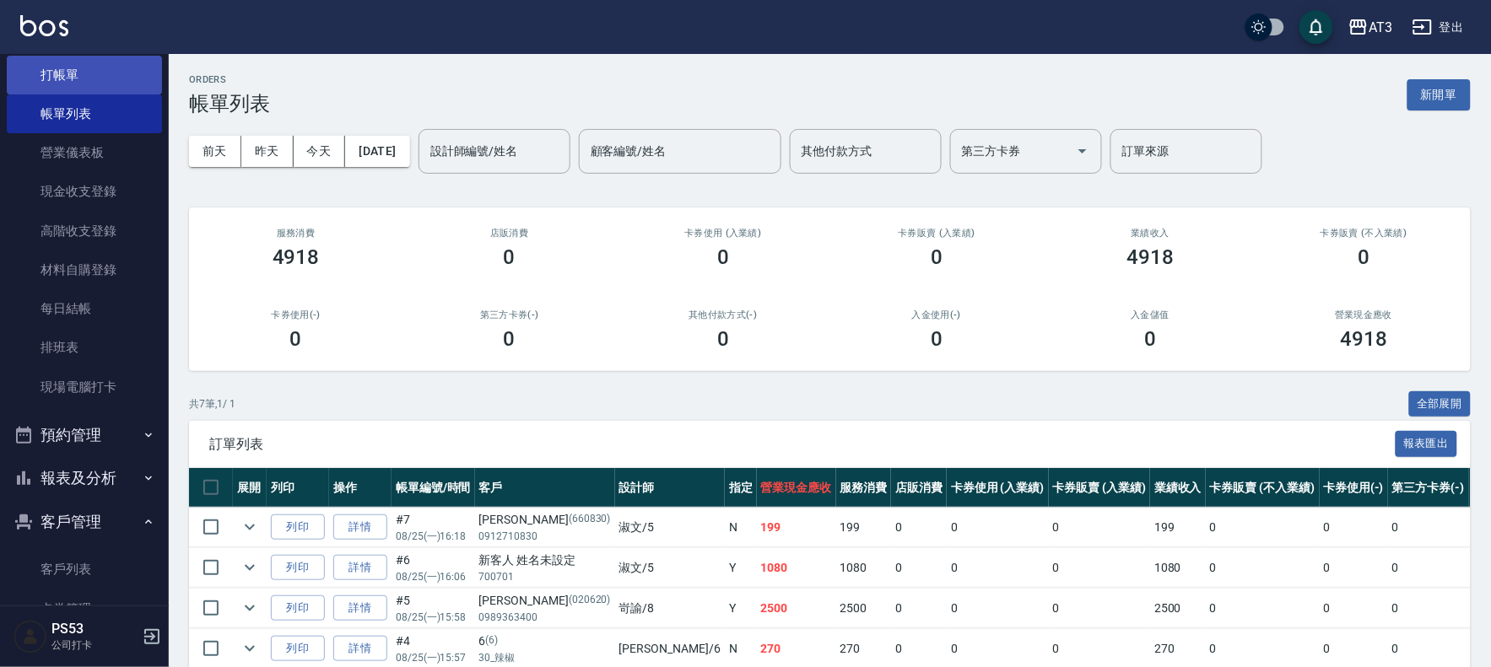
click at [88, 82] on link "打帳單" at bounding box center [84, 75] width 155 height 39
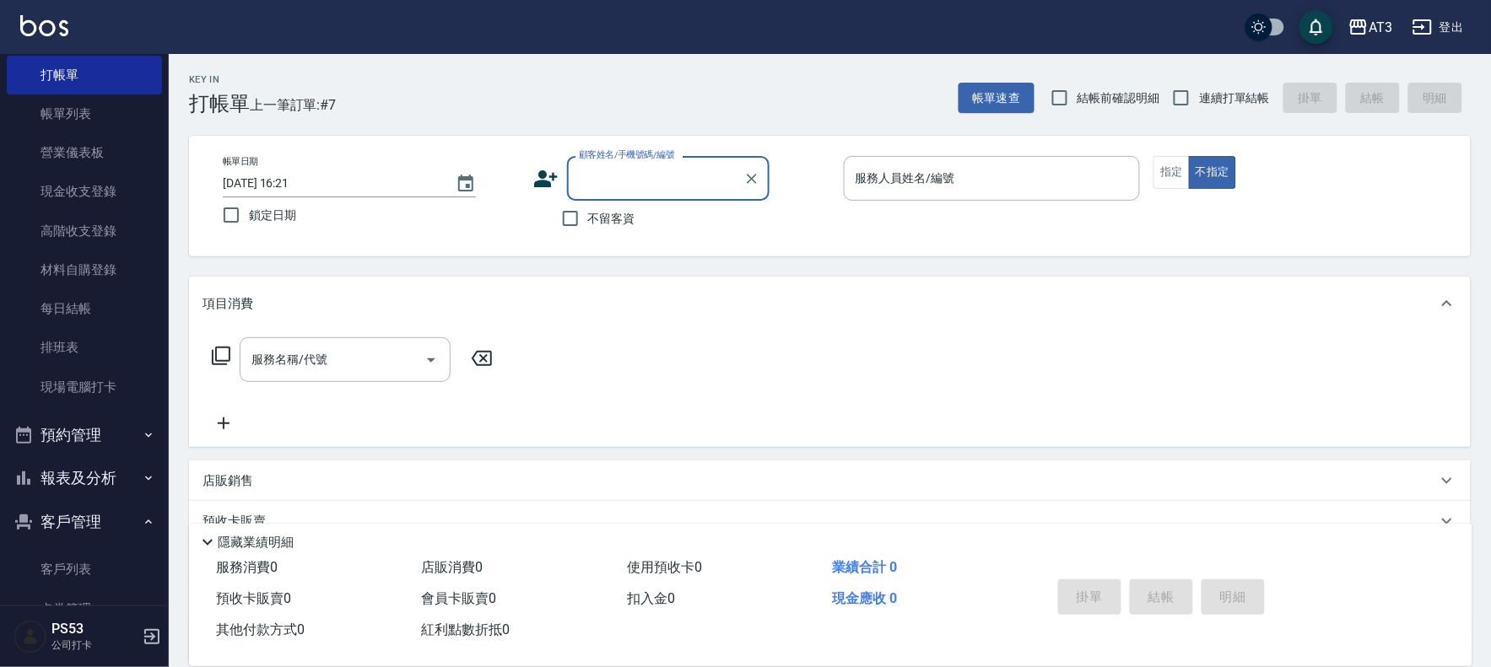
click at [538, 172] on icon at bounding box center [546, 178] width 24 height 17
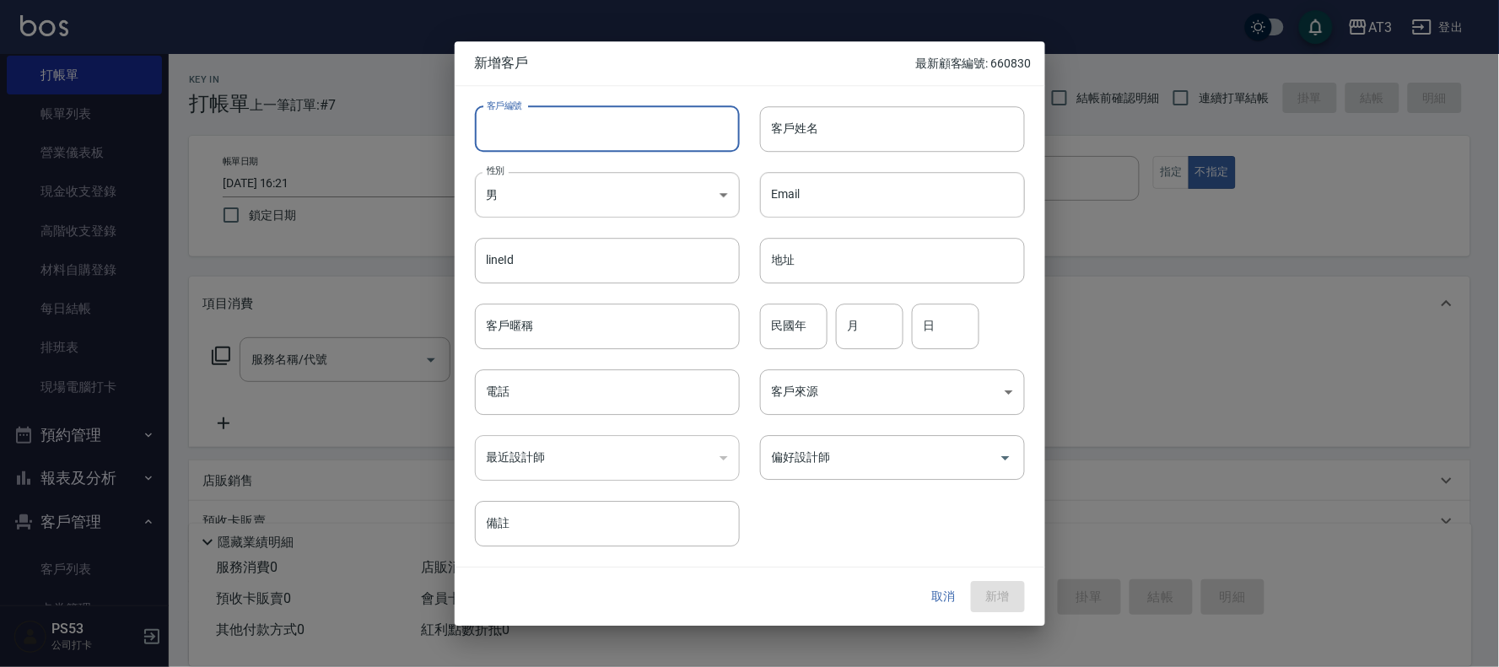
click at [538, 136] on input "客戶編號" at bounding box center [607, 129] width 265 height 46
type input "921015-3"
click at [800, 144] on input "客戶姓名" at bounding box center [892, 129] width 265 height 46
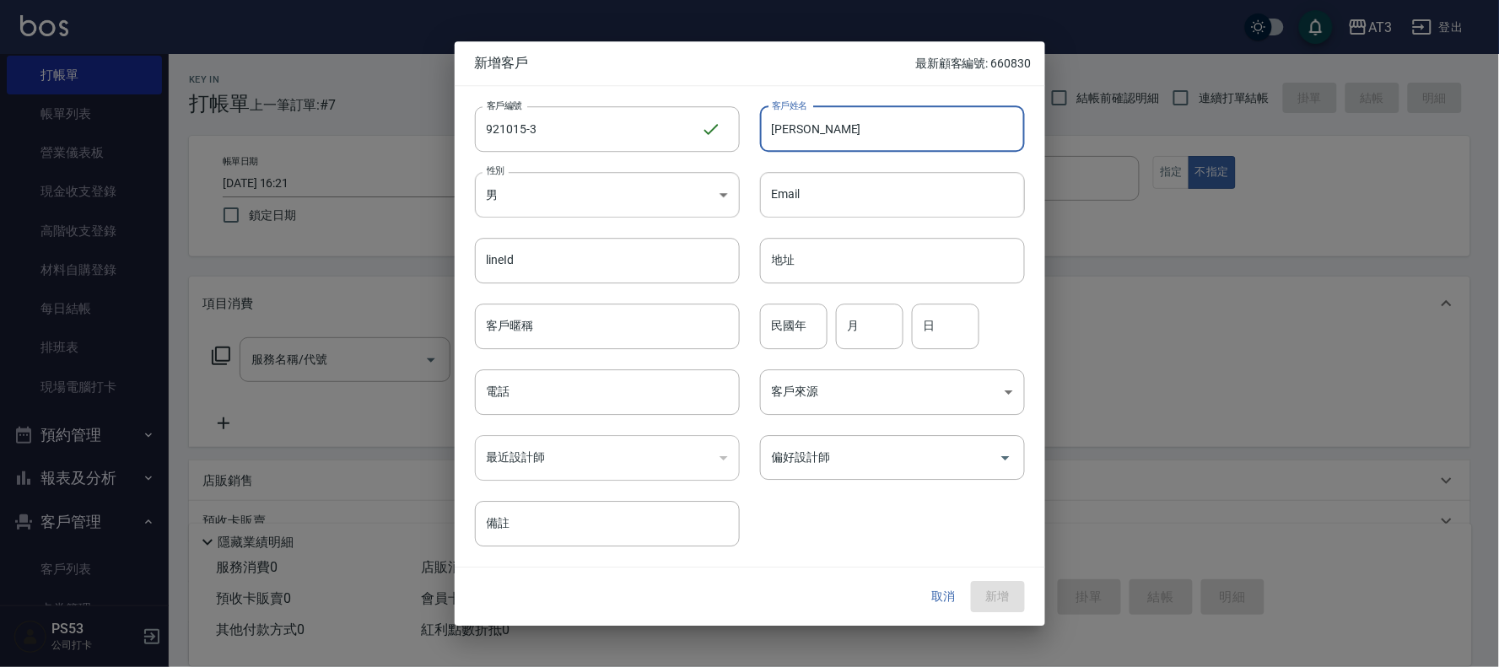
type input "馮郁凱"
type input "92"
type input "10"
type input "15"
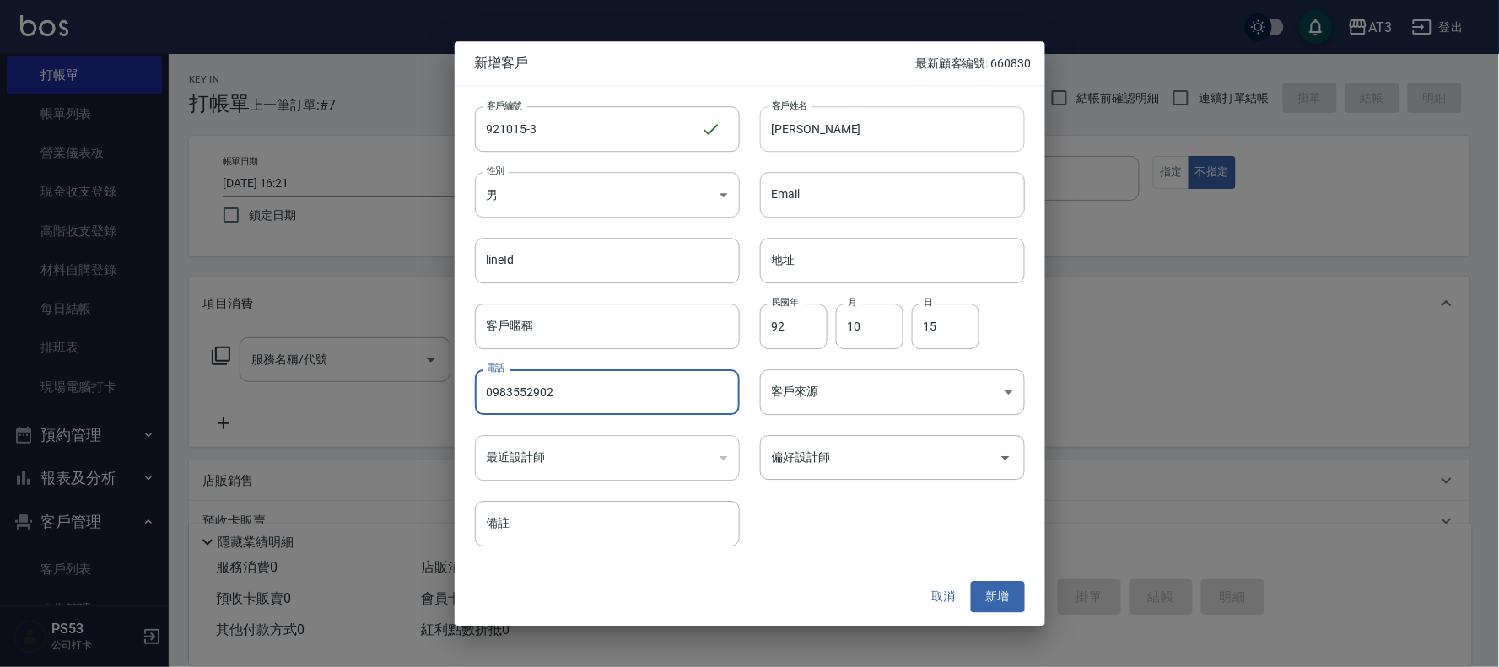
type input "0983552902"
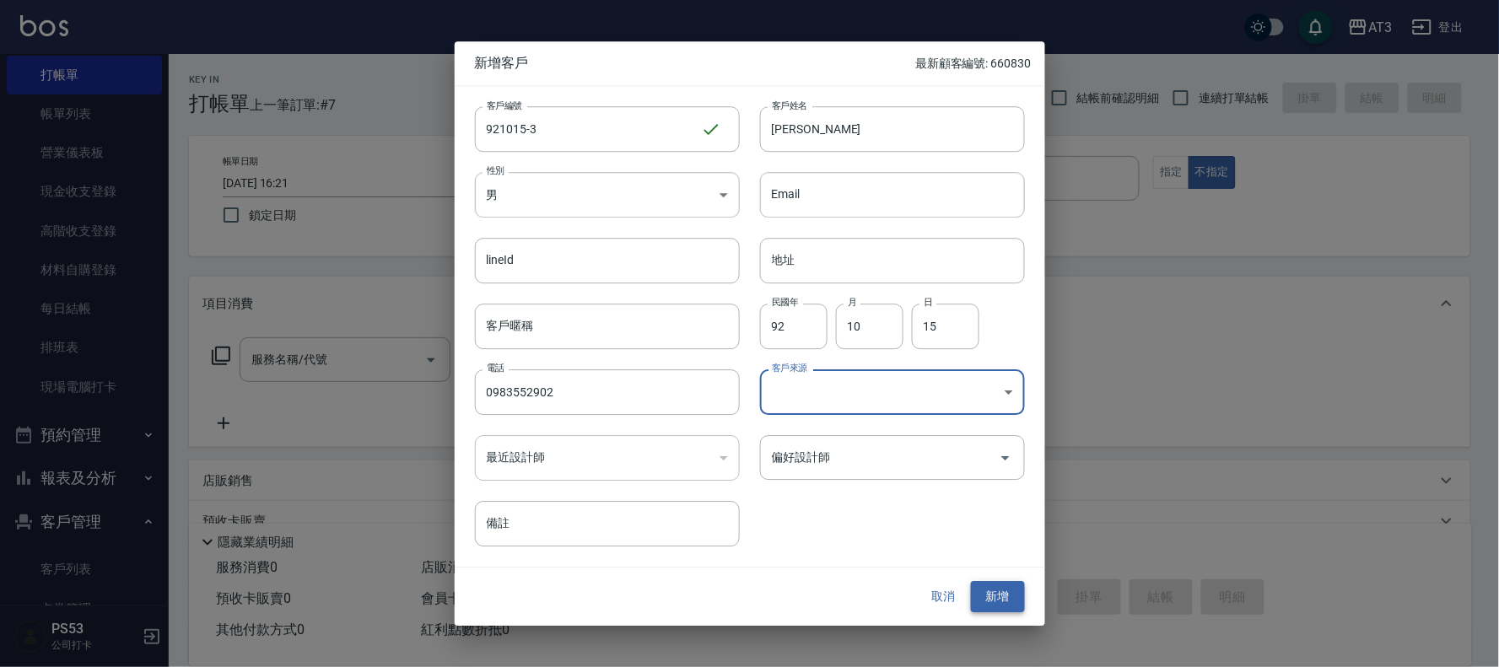
click at [1007, 607] on button "新增" at bounding box center [998, 597] width 54 height 31
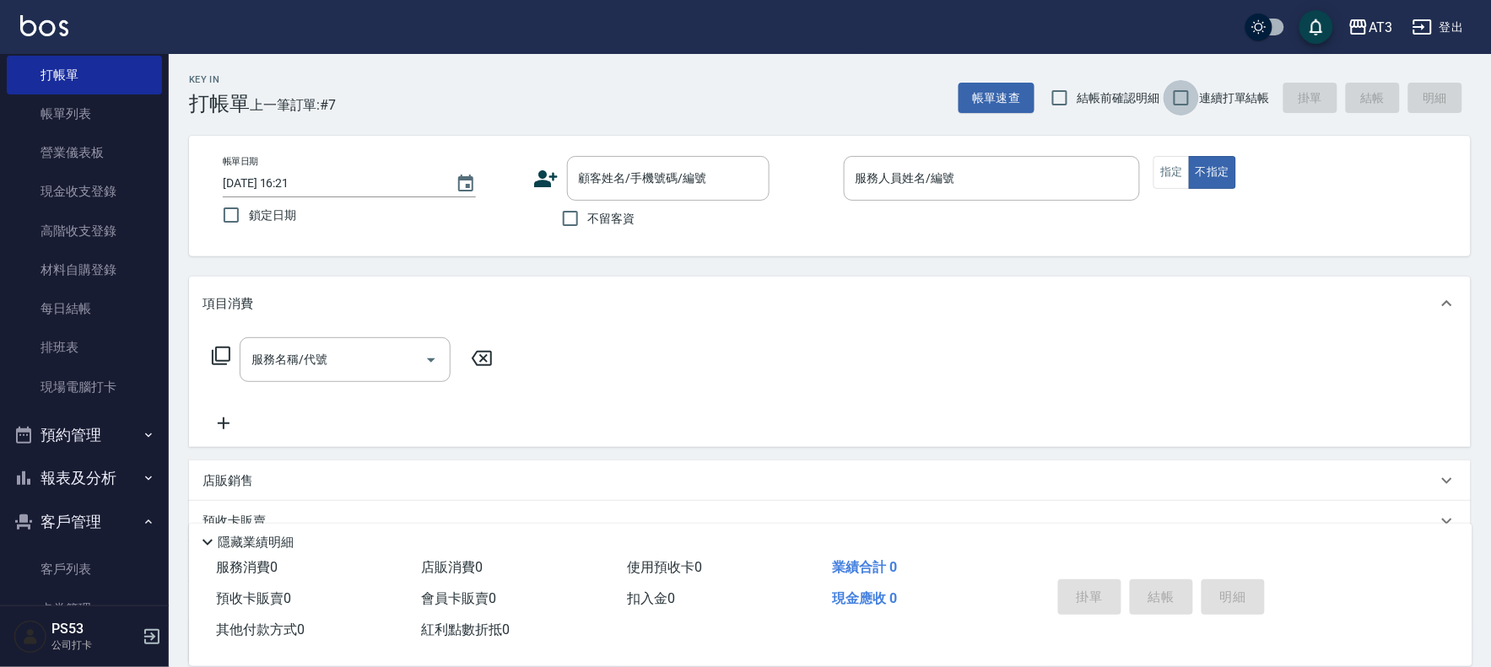
click at [1171, 98] on input "連續打單結帳" at bounding box center [1180, 97] width 35 height 35
checkbox input "true"
click at [548, 184] on icon at bounding box center [546, 178] width 24 height 17
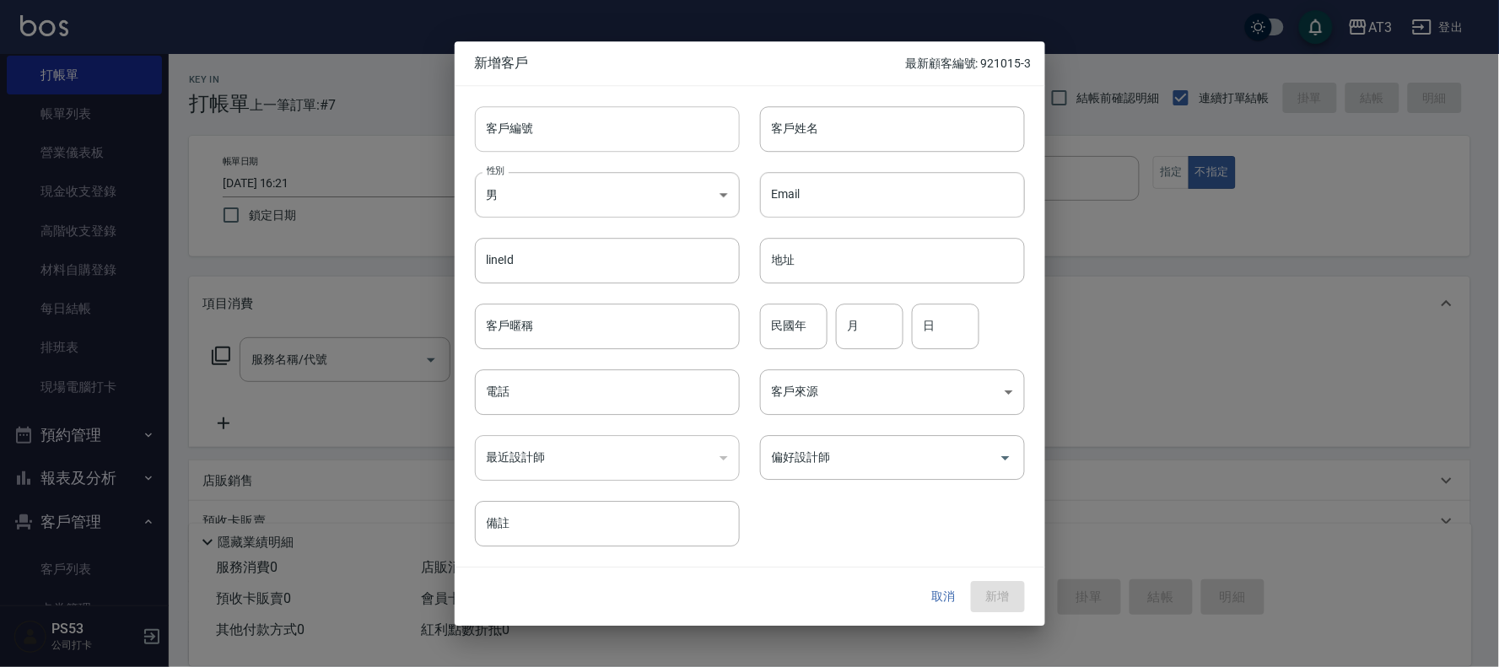
click at [572, 127] on input "客戶編號" at bounding box center [607, 129] width 265 height 46
type input "710702"
type input "鍾佳靜"
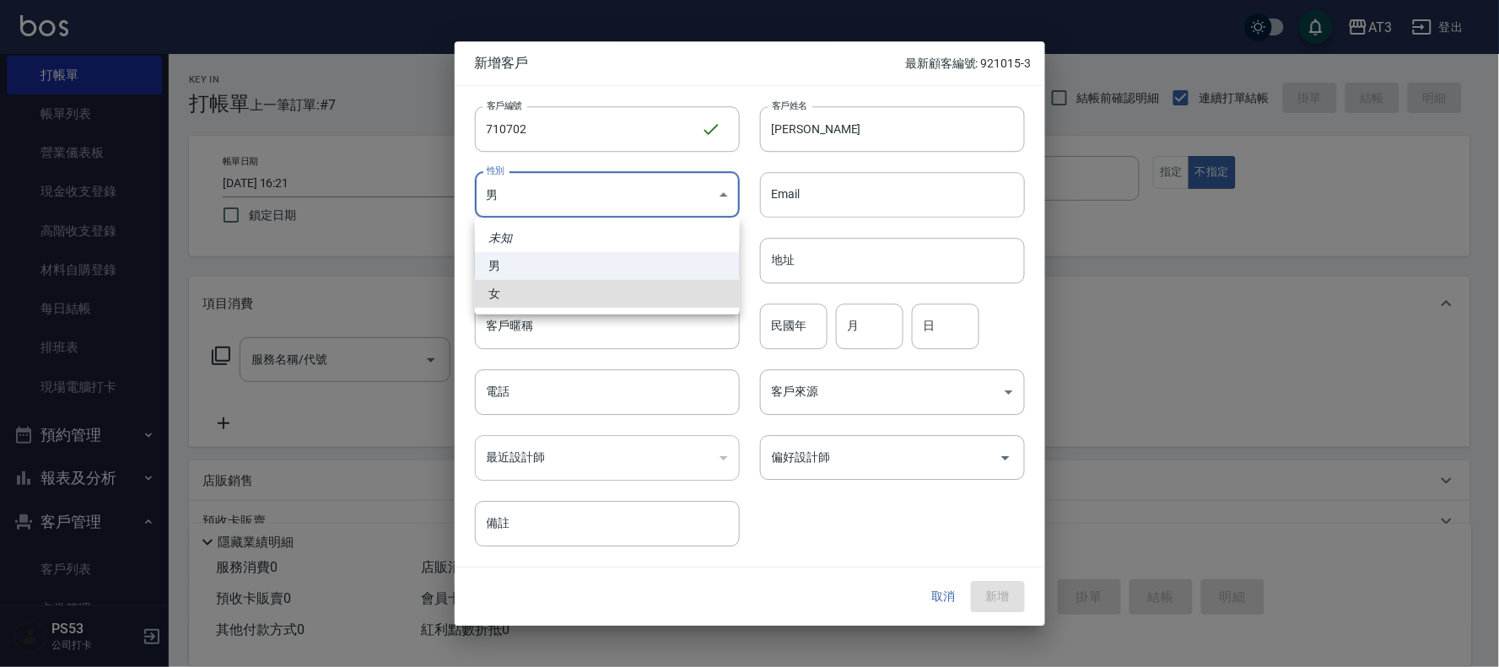
type input "FEMALE"
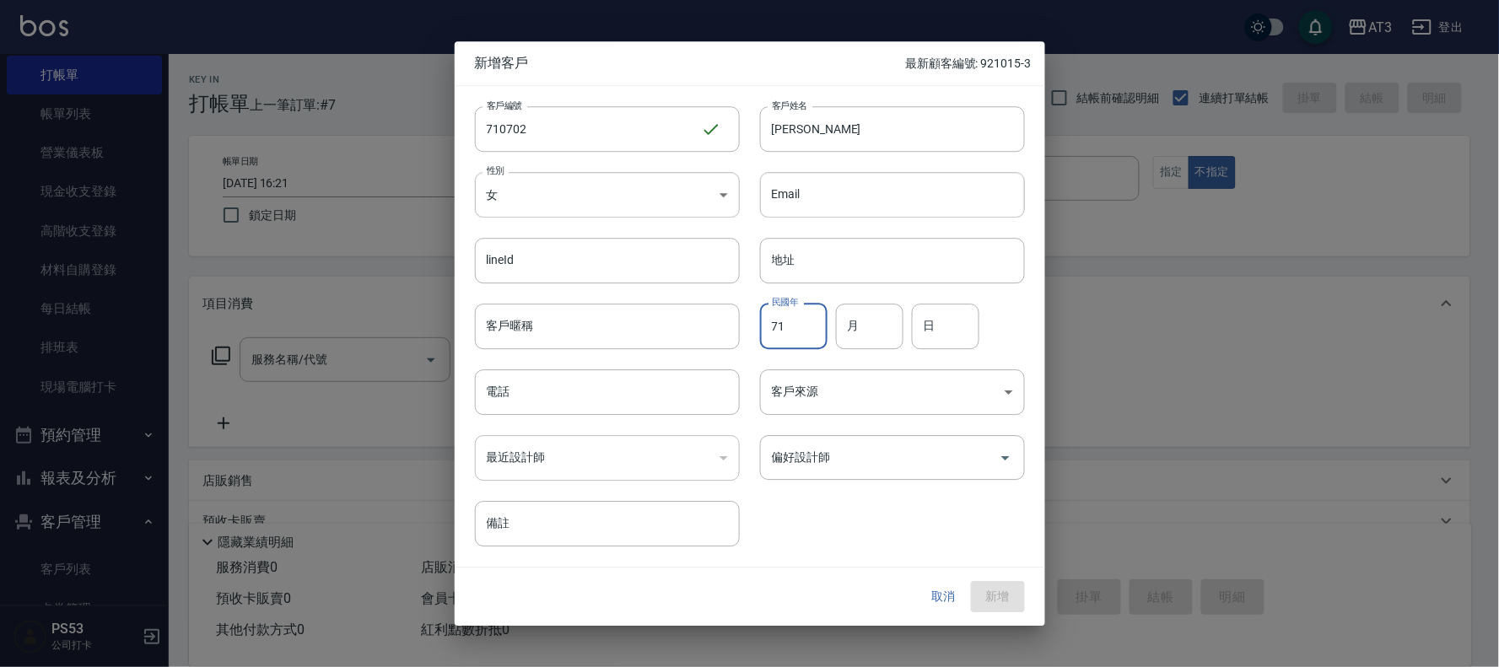
type input "71"
type input "07"
type input "02"
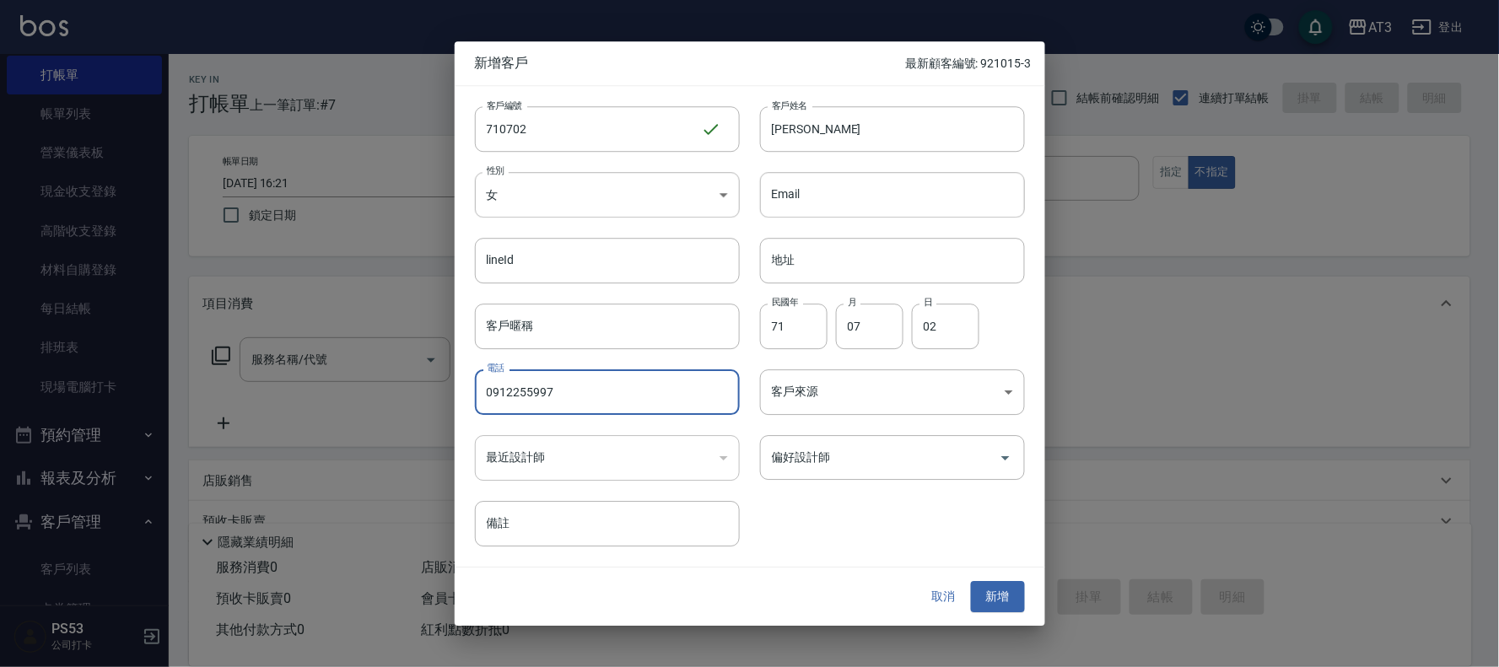
type input "0912255997"
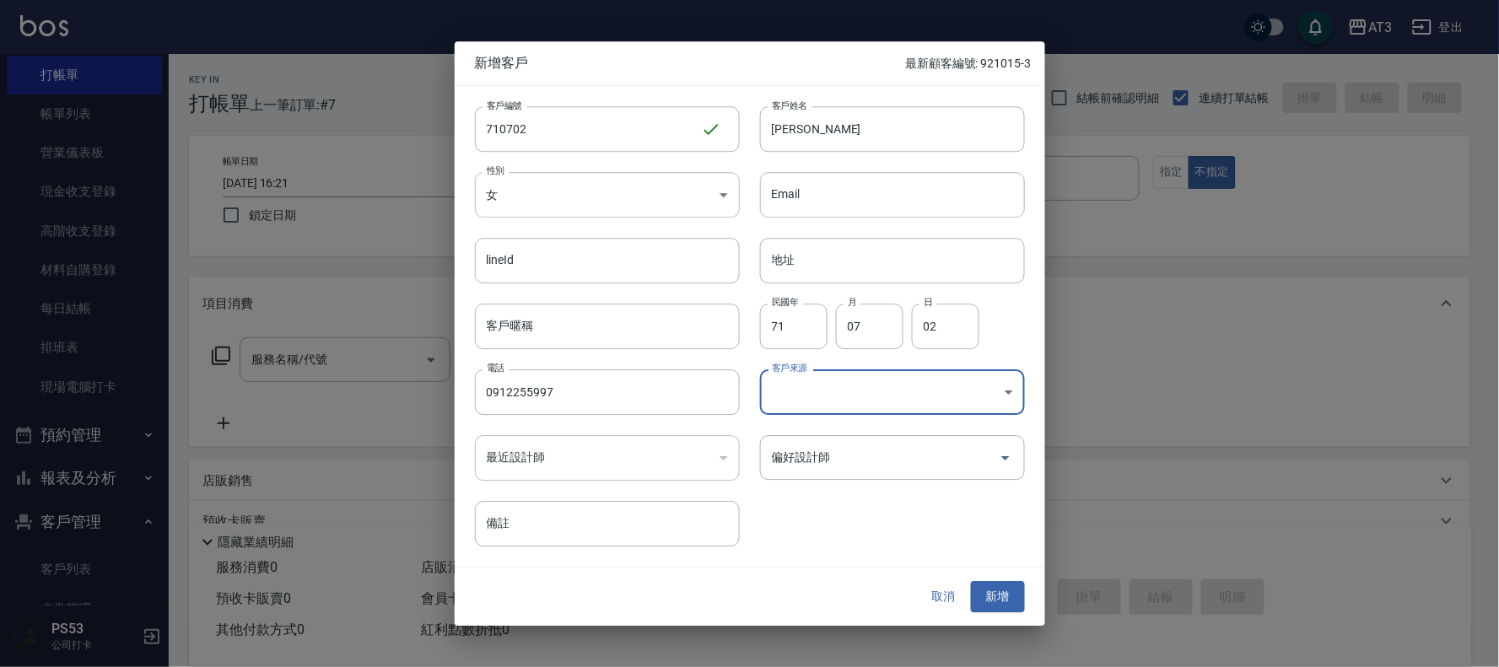
click at [1010, 586] on button "新增" at bounding box center [998, 597] width 54 height 31
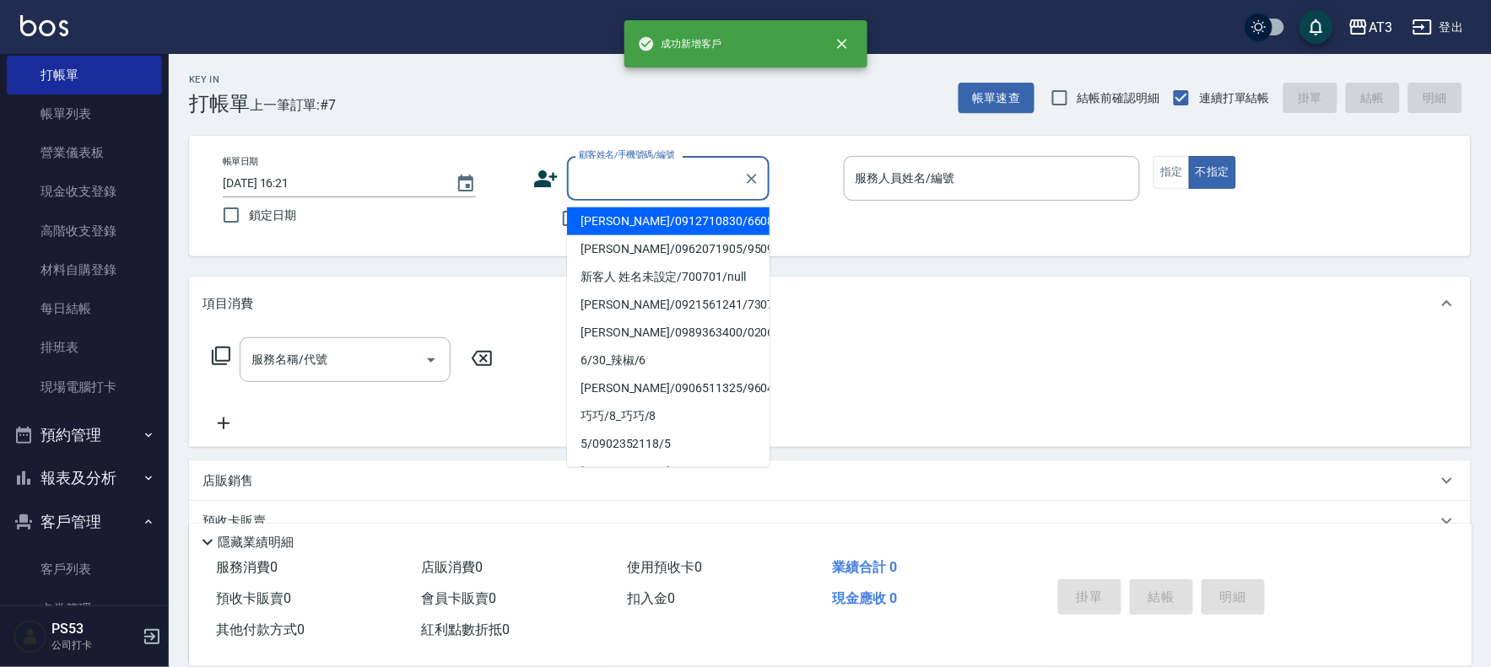
click at [607, 188] on input "顧客姓名/手機號碼/編號" at bounding box center [656, 179] width 162 height 30
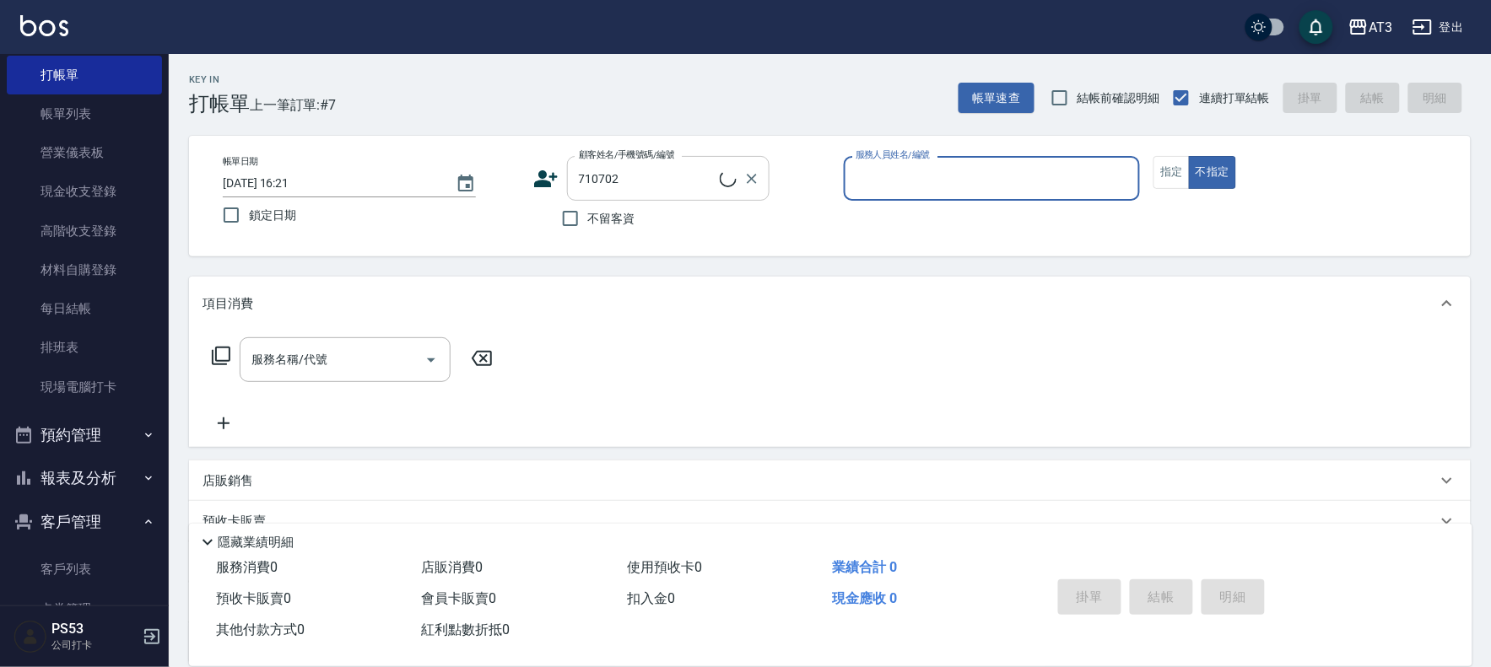
type input "鍾佳靜/0912255997/710702"
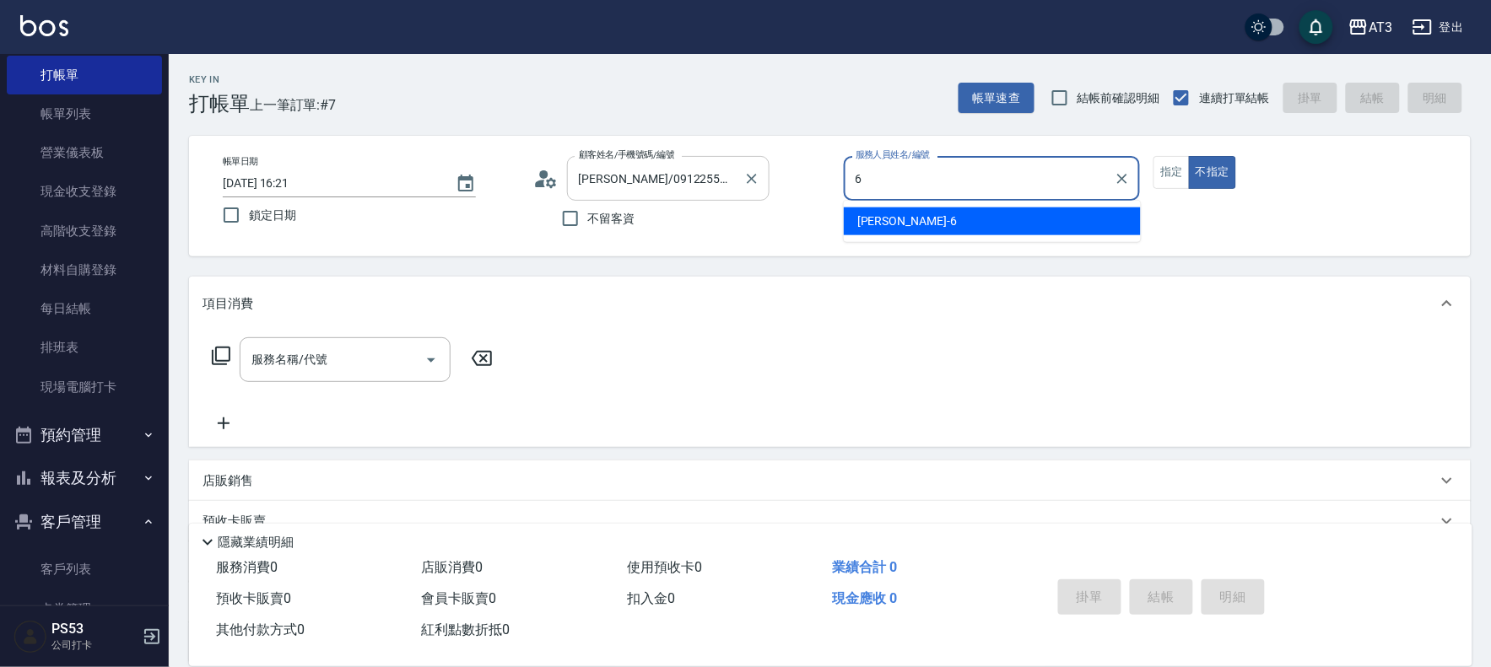
type input "6"
type button "false"
type input "詩雅-6"
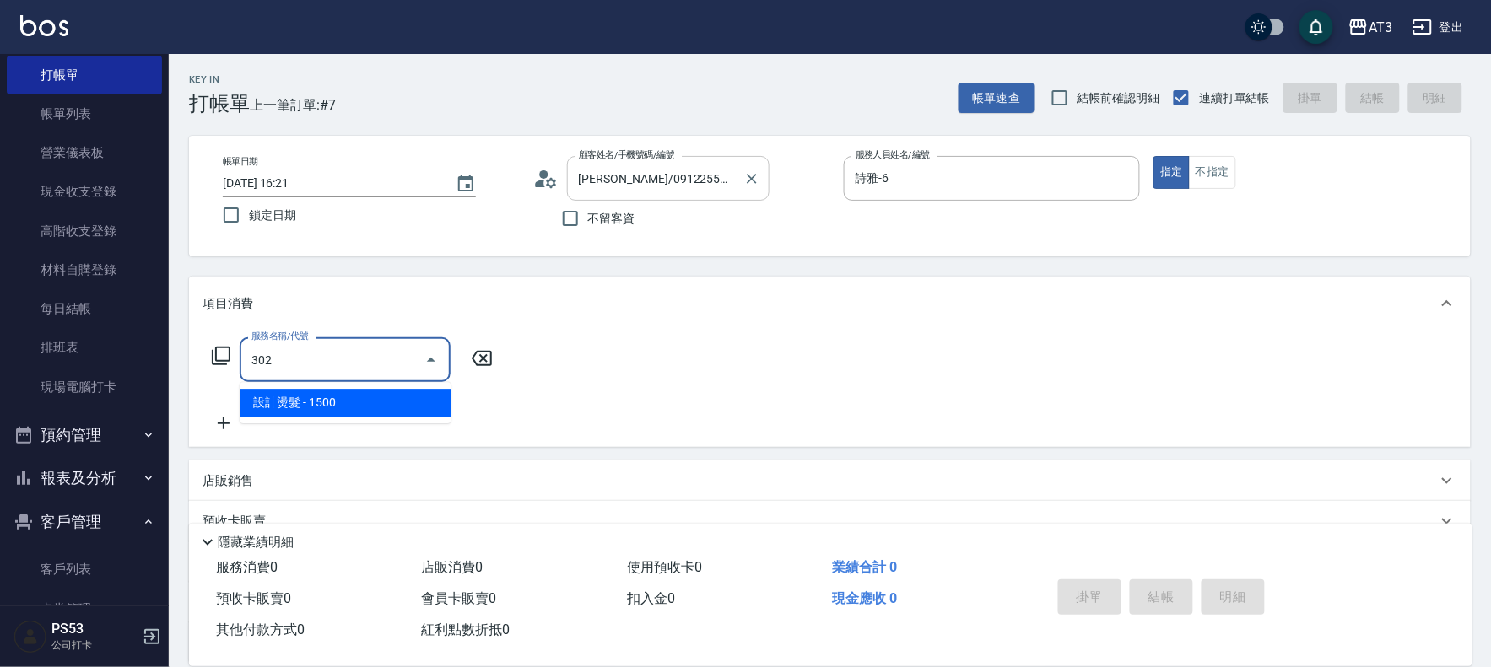
type input "302"
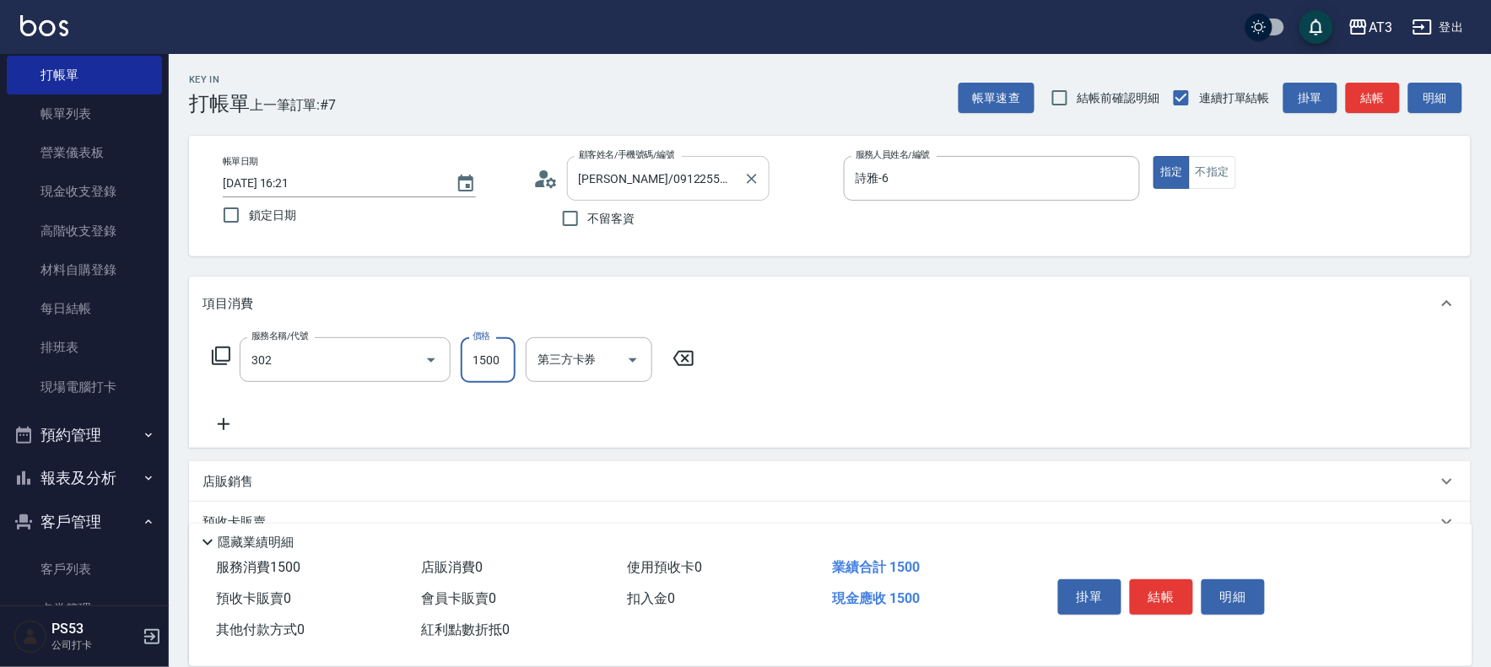
type input "1"
type input "設計燙髮(302)"
type input "1099"
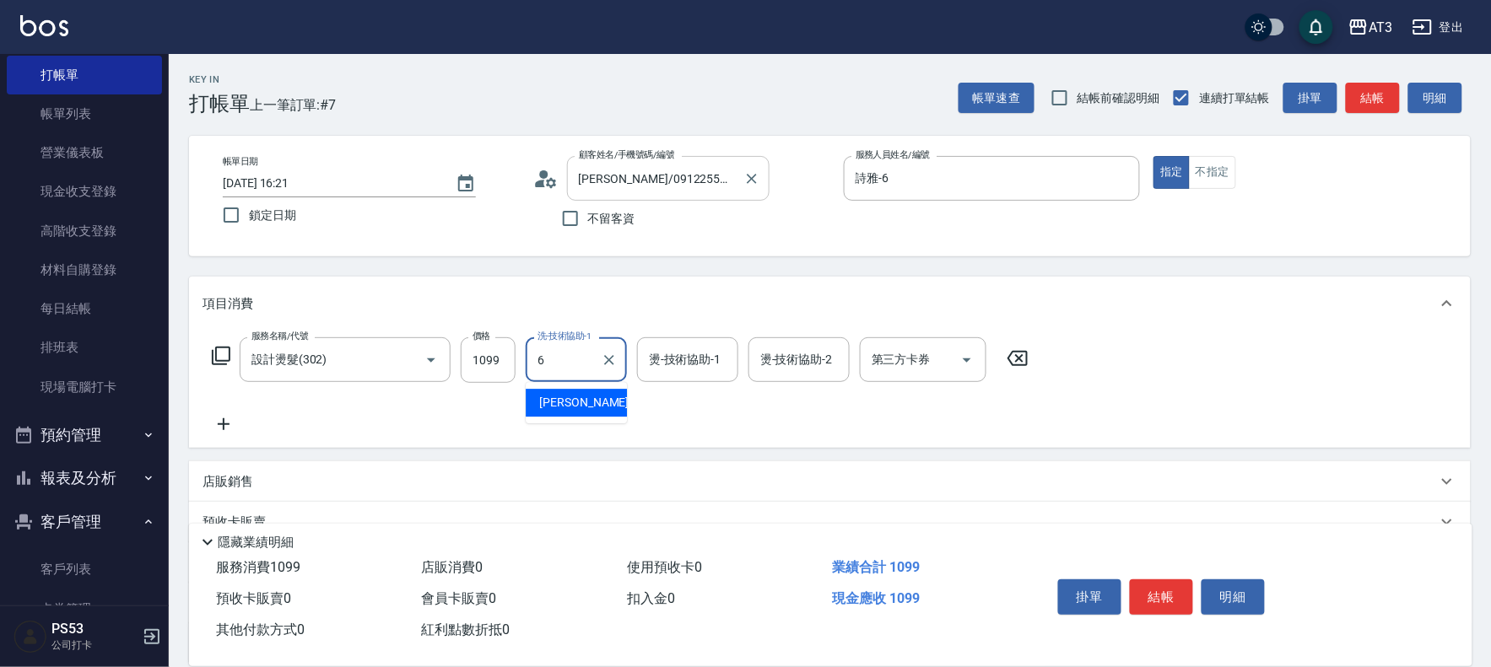
type input "詩雅-6"
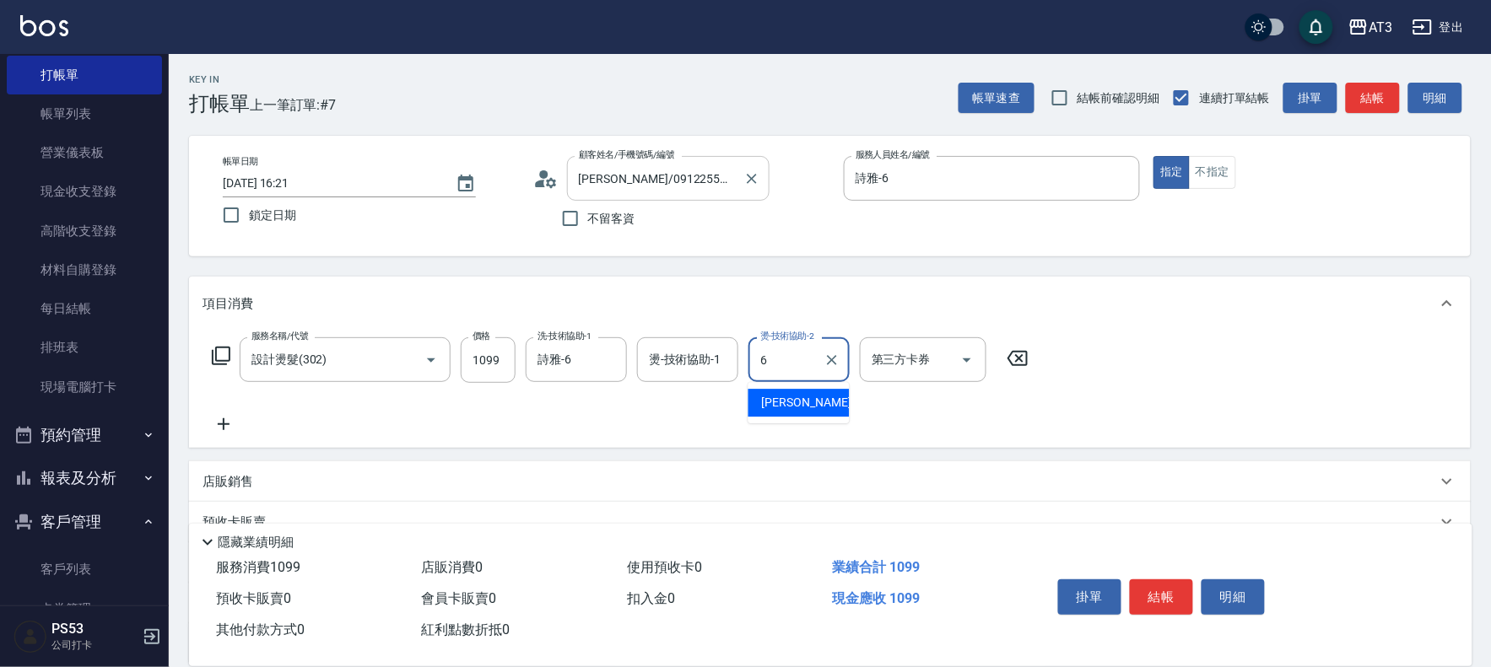
type input "詩雅-6"
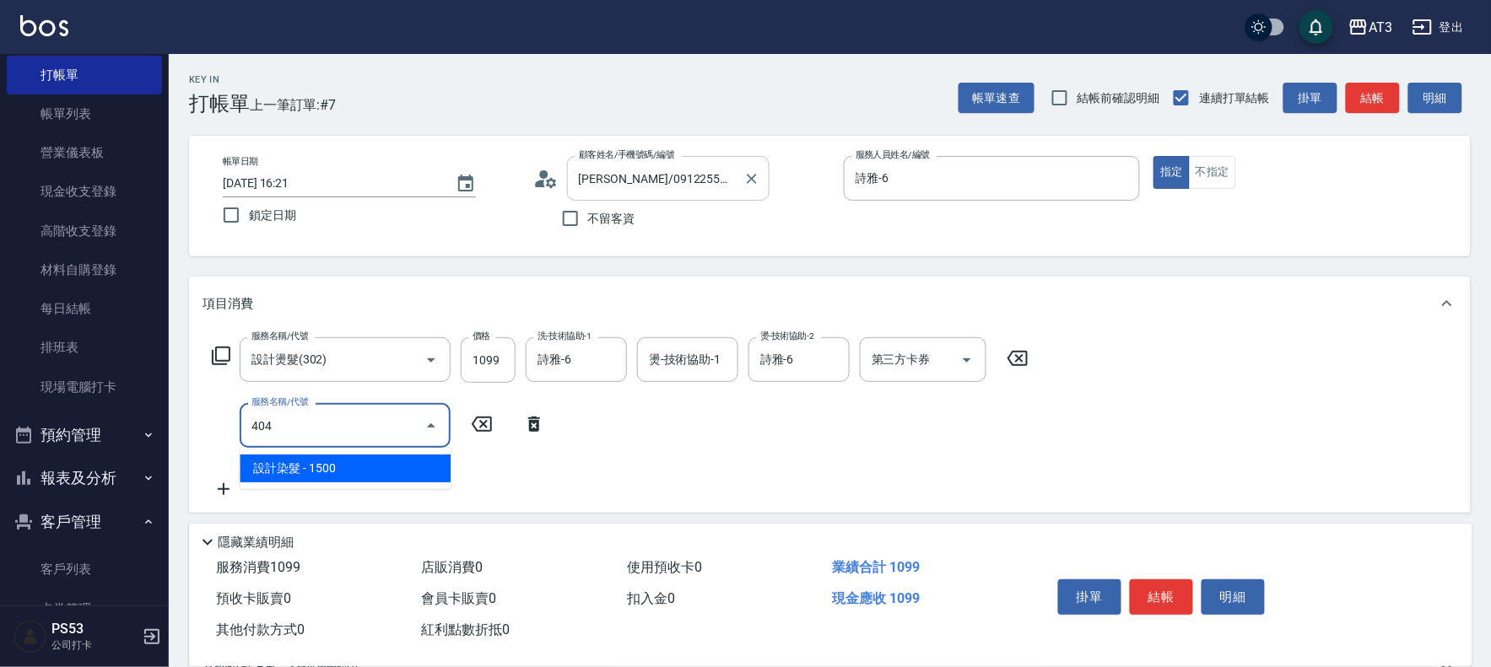
type input "設計染髮(404)"
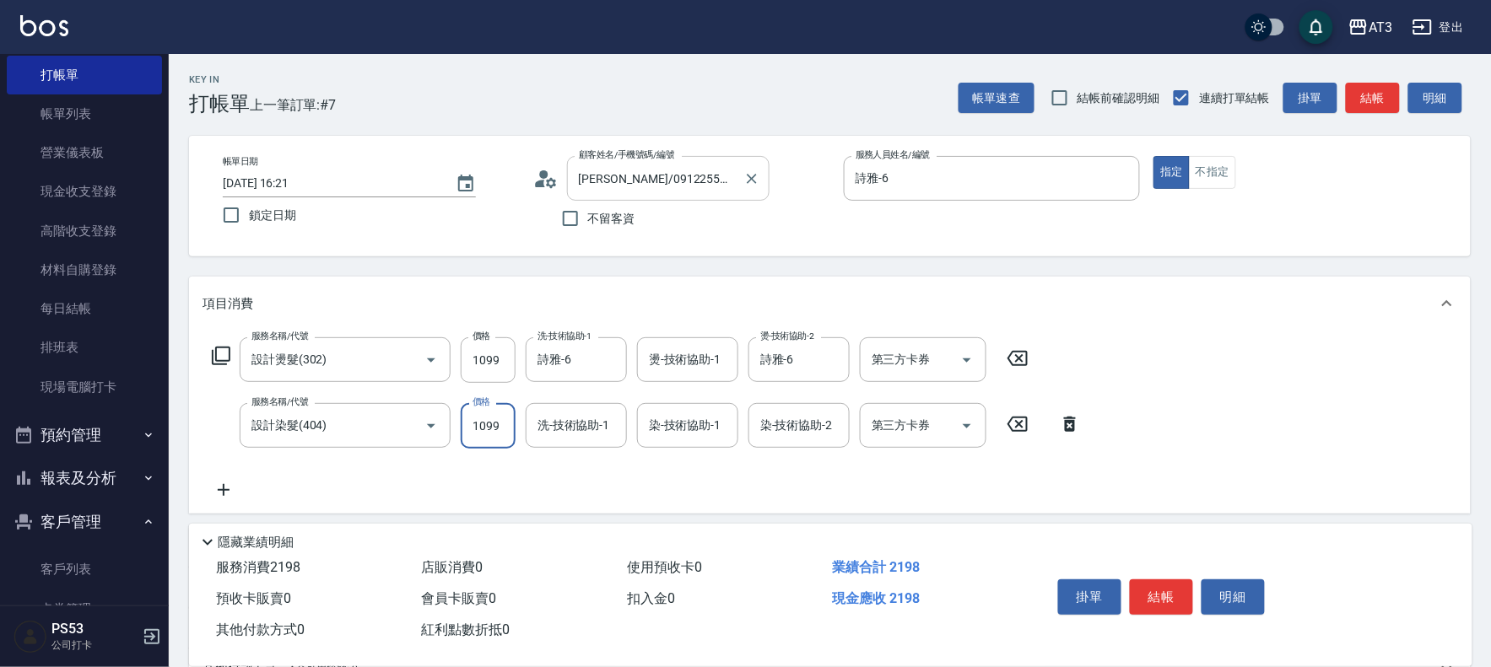
type input "1099"
type input "詩雅-6"
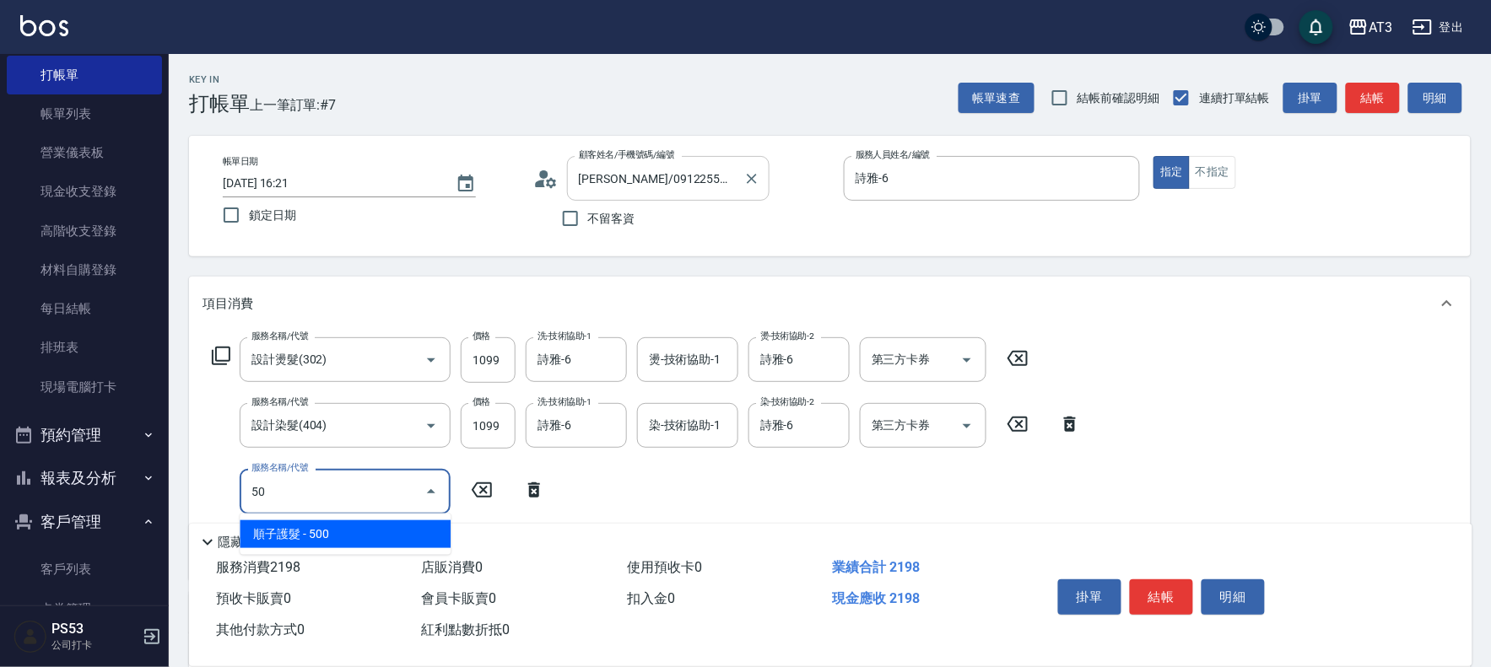
type input "5"
type input "C2花漾深層護髮/新(517)"
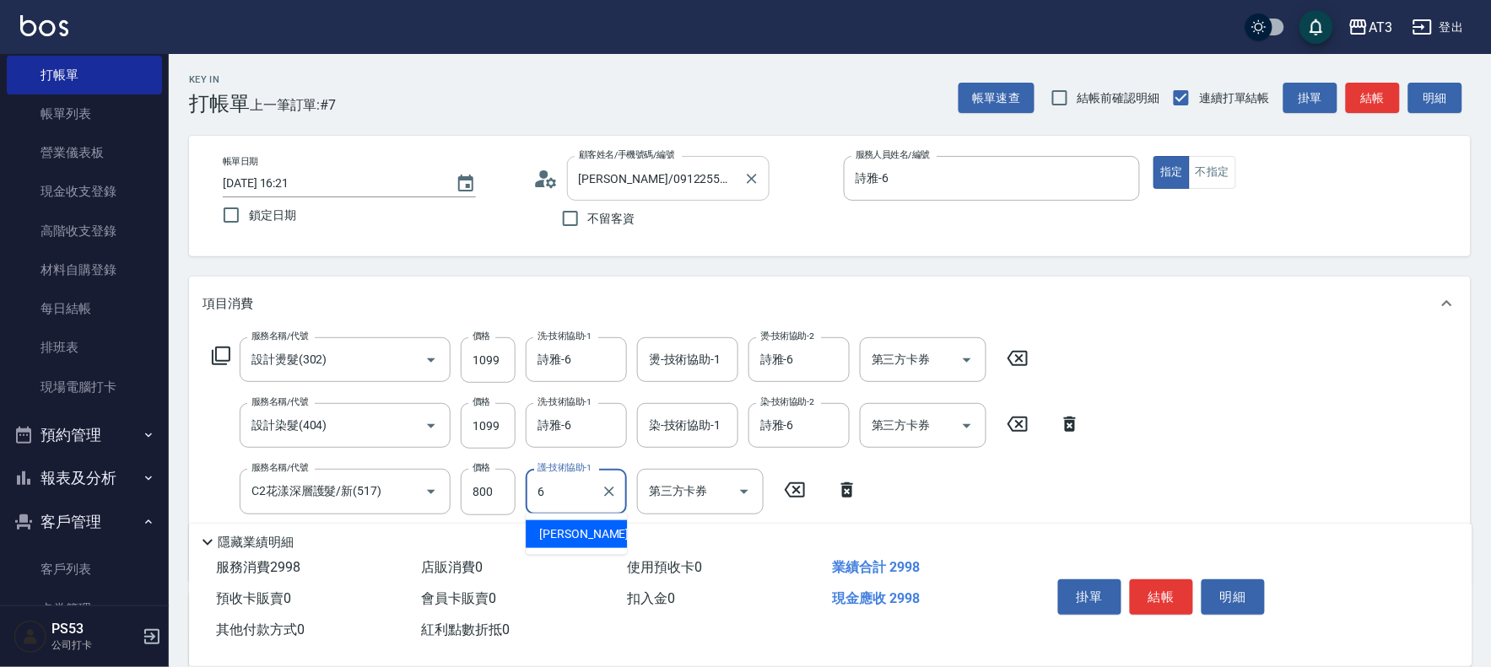
type input "詩雅-6"
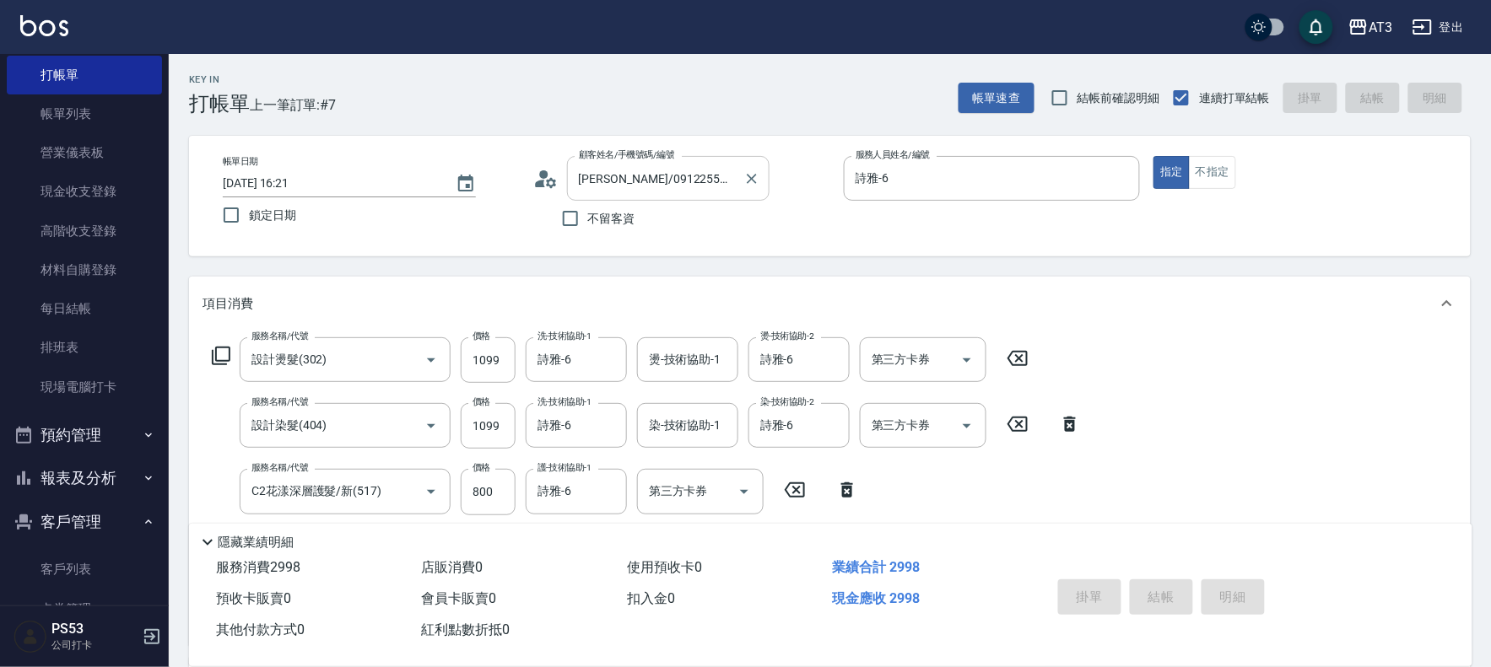
type input "2025/08/25 16:33"
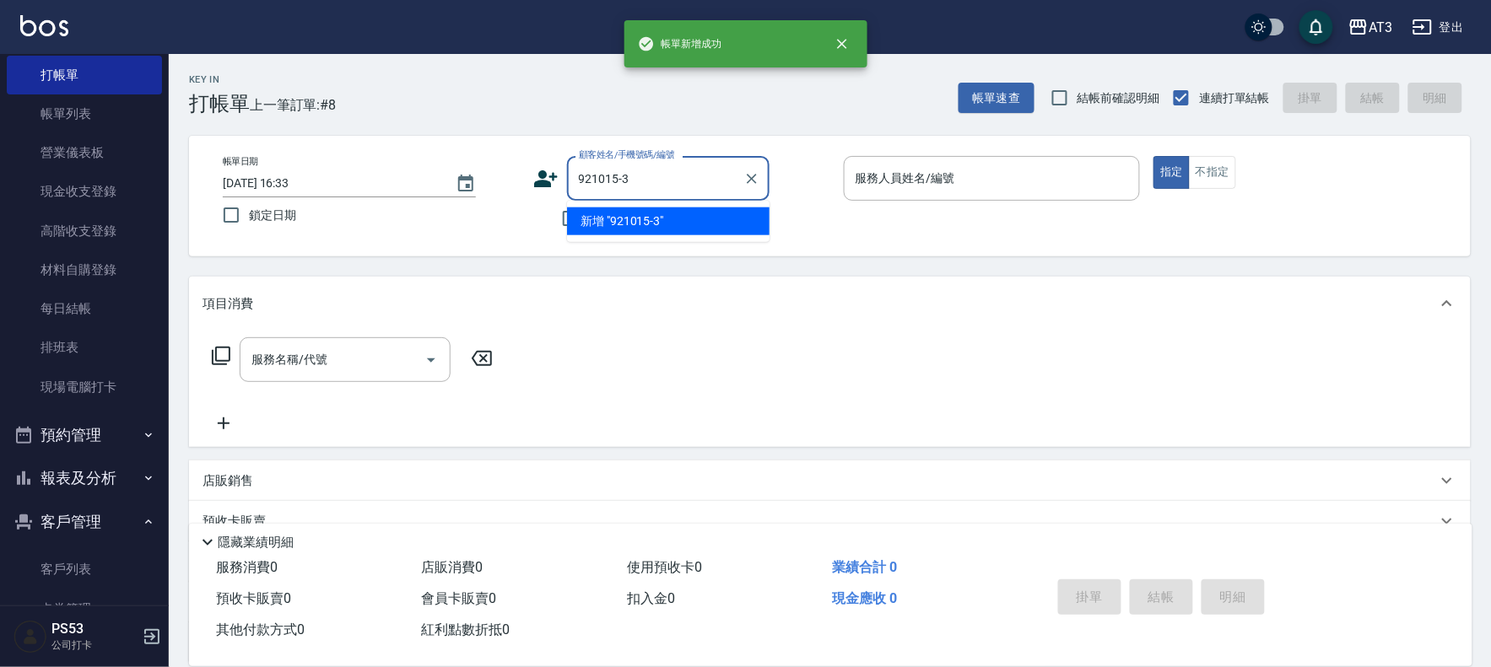
type input "921015-3"
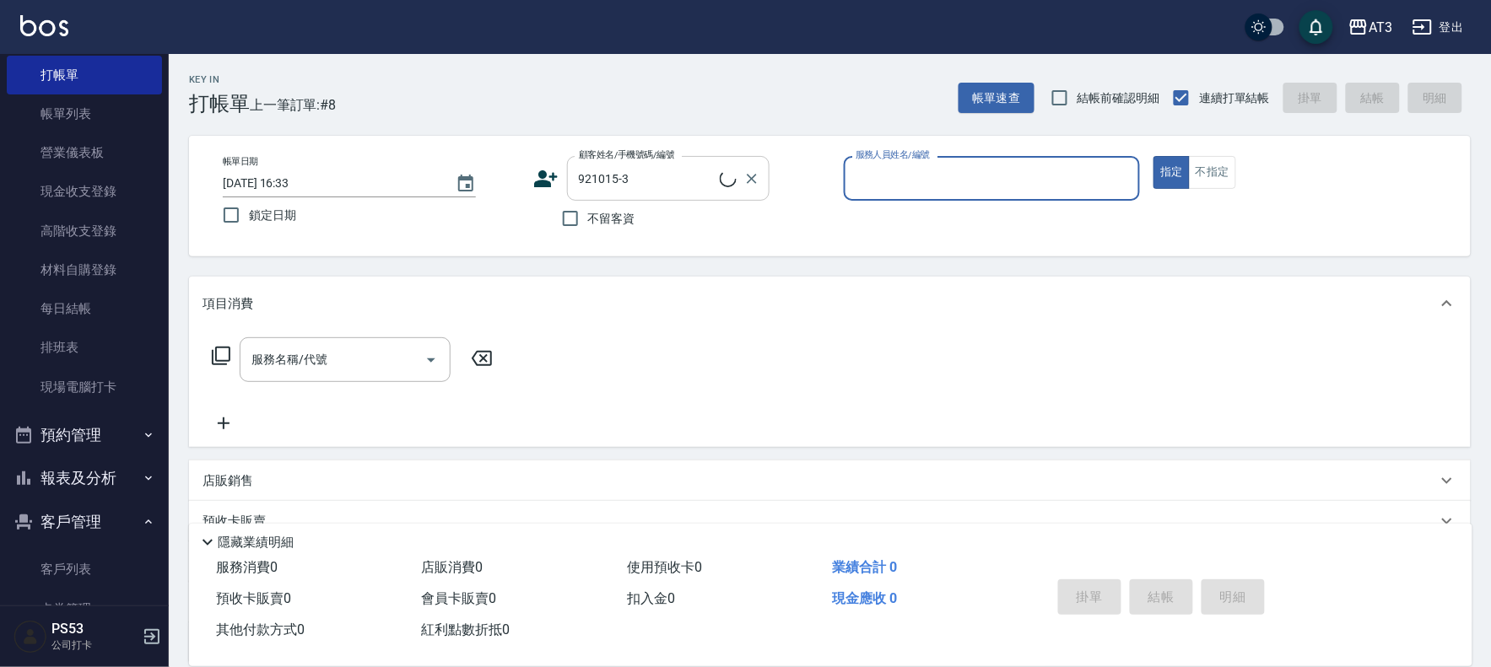
type input "5"
type input "馮郁凱/0983552902/921015-3"
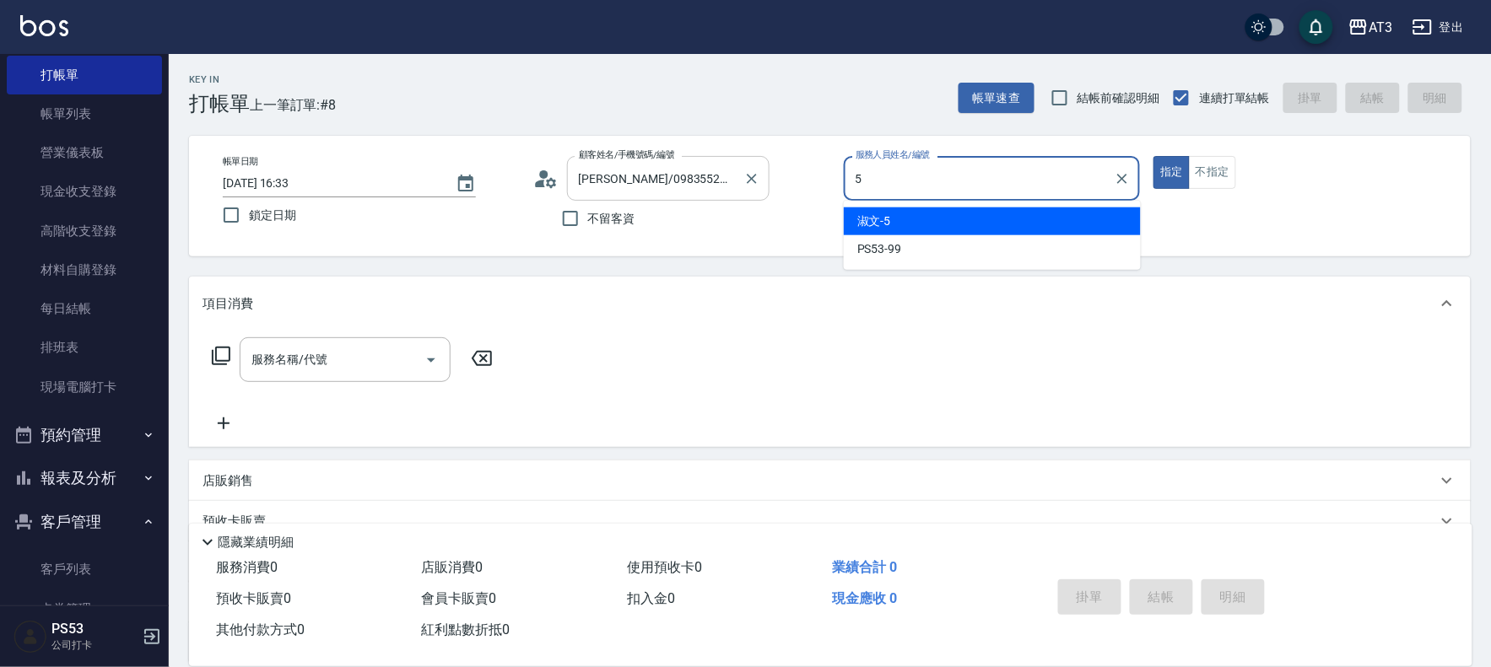
type input "淑文-5"
type button "true"
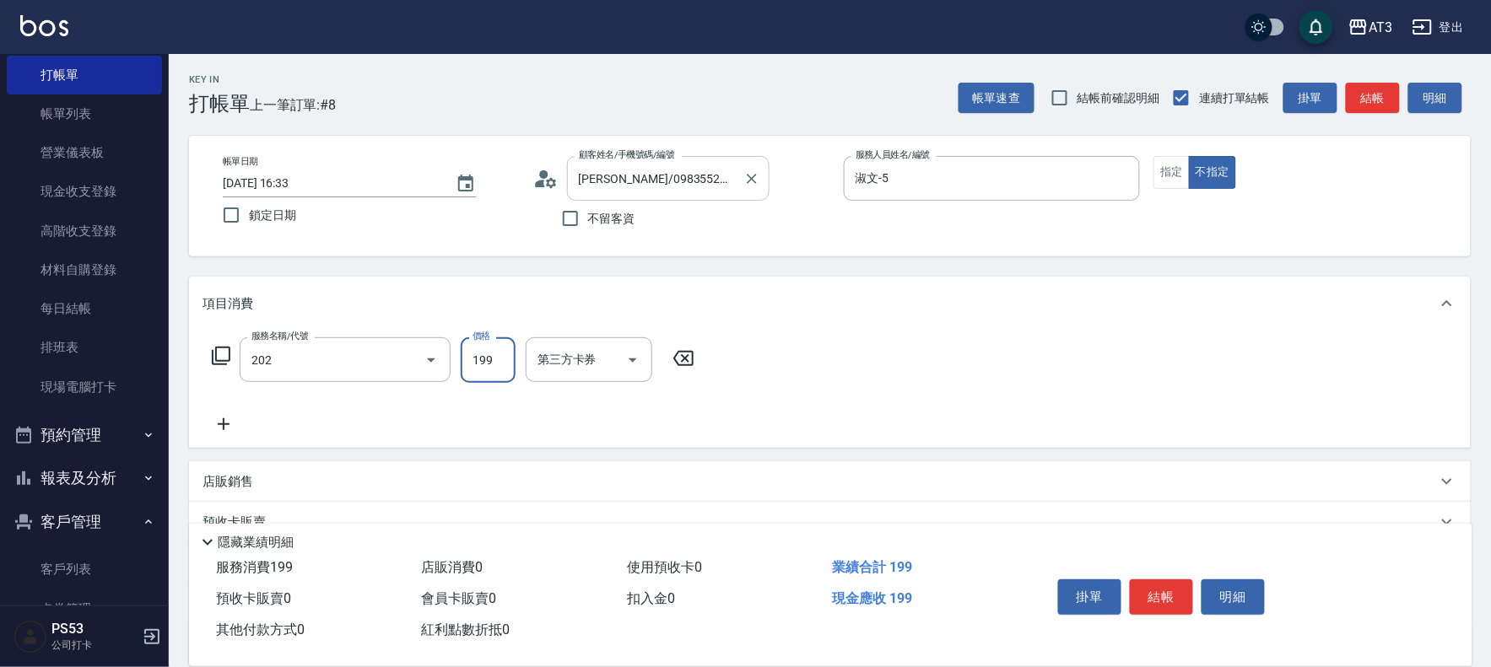
type input "不指定單剪(202)"
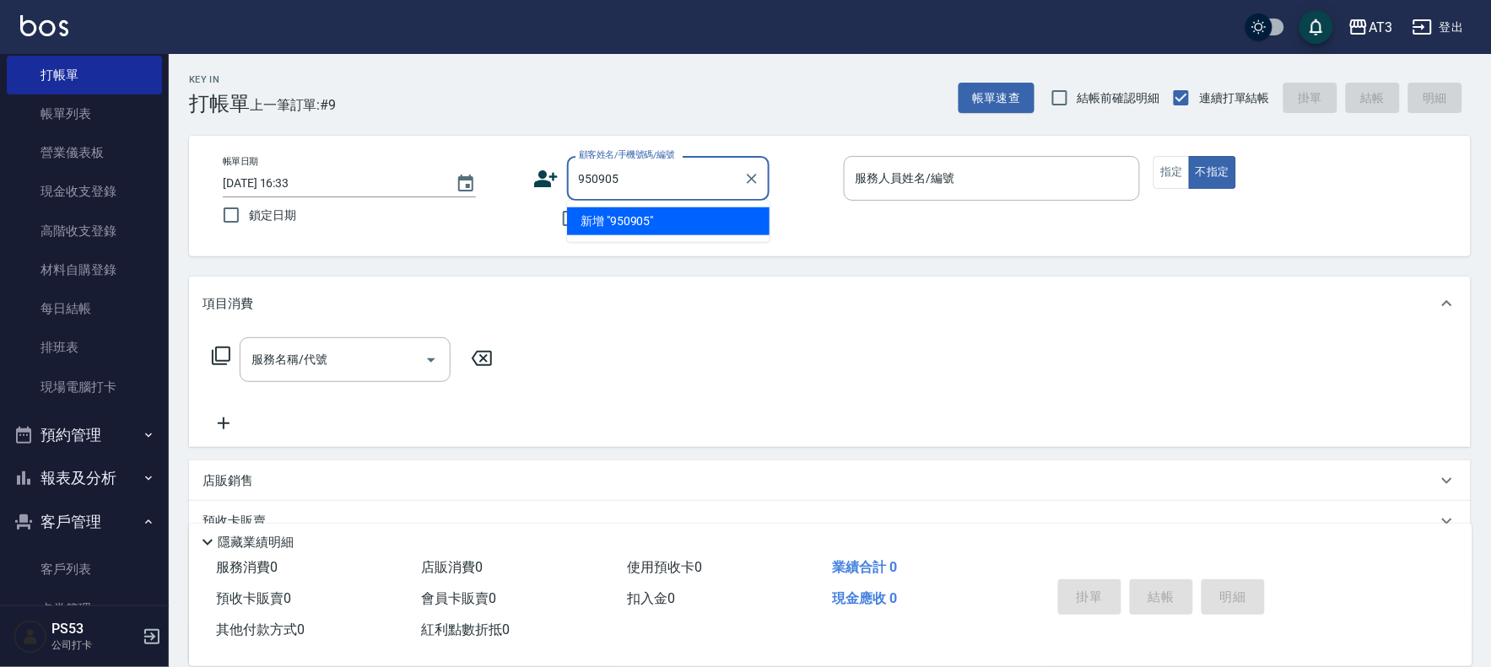
type input "950905"
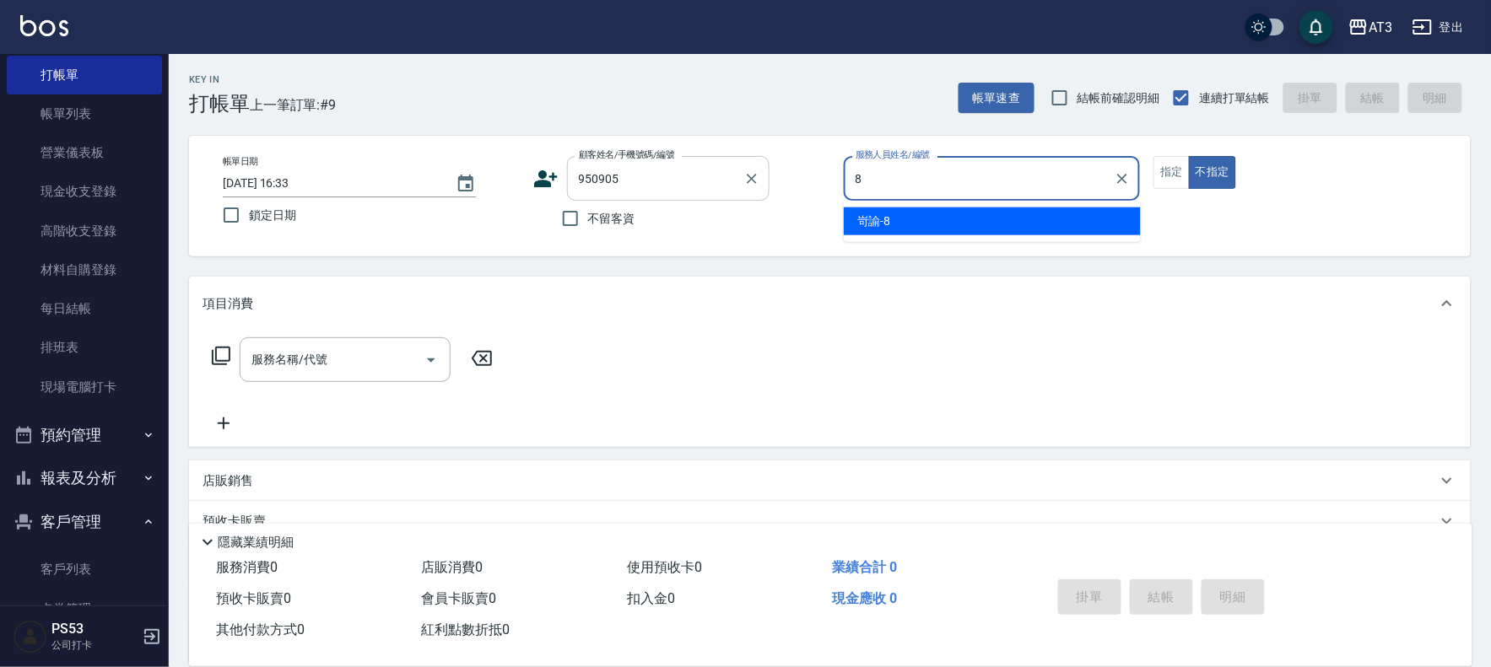
type input "岢諭-8"
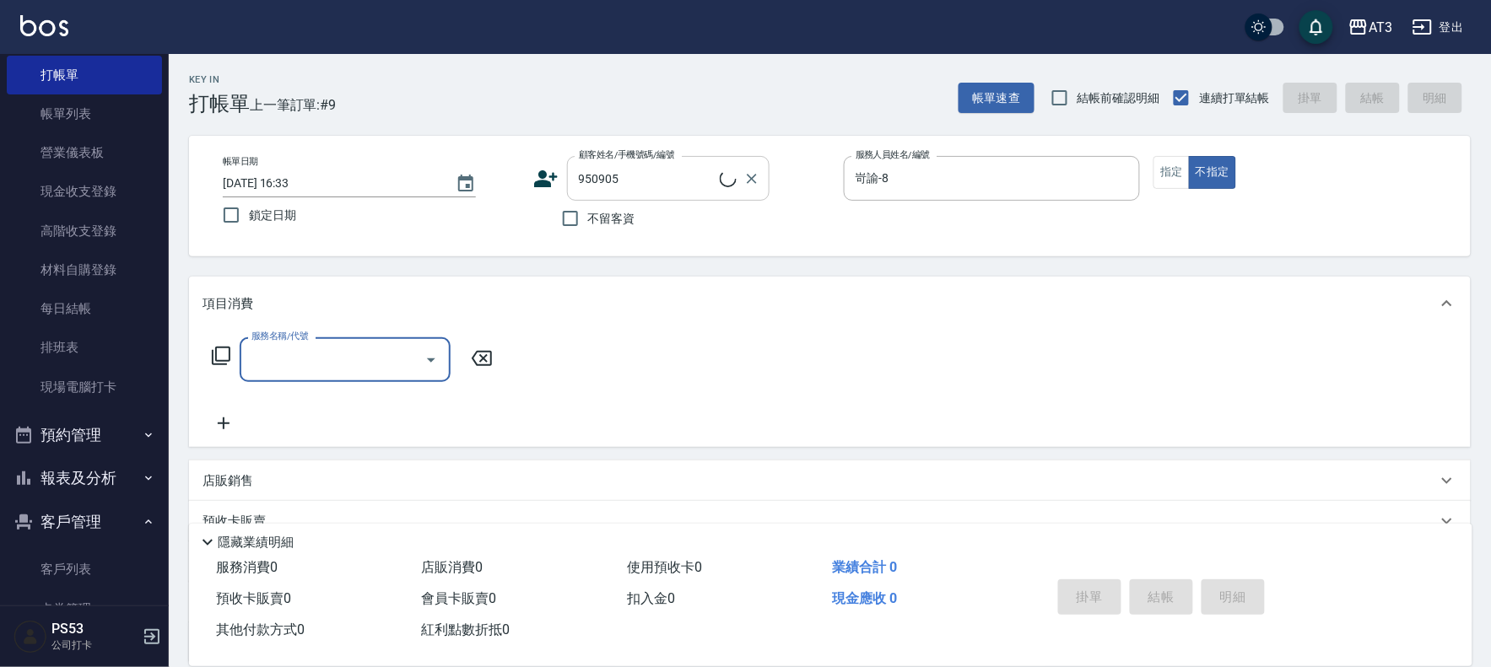
type input "黃馨慧/0962071905/950905"
click at [301, 373] on input "服務名稱/代號" at bounding box center [332, 360] width 170 height 30
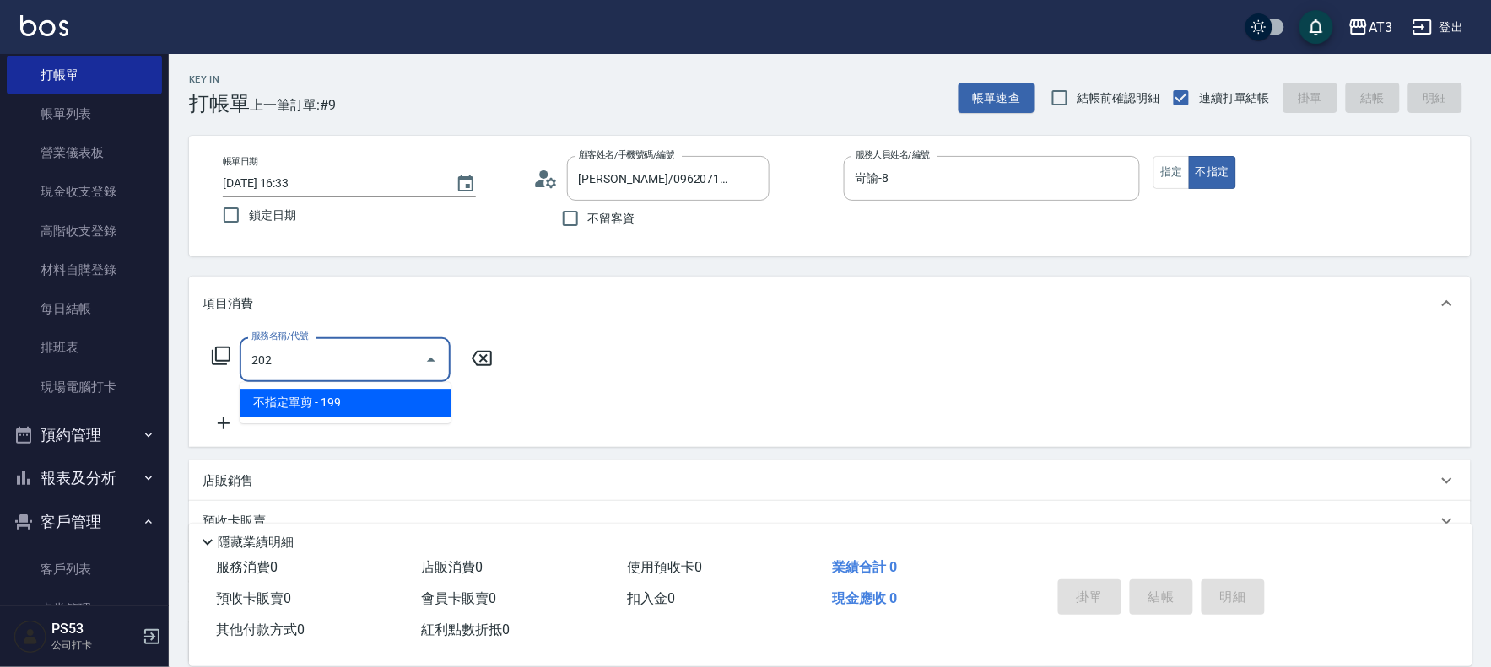
type input "不指定單剪(202)"
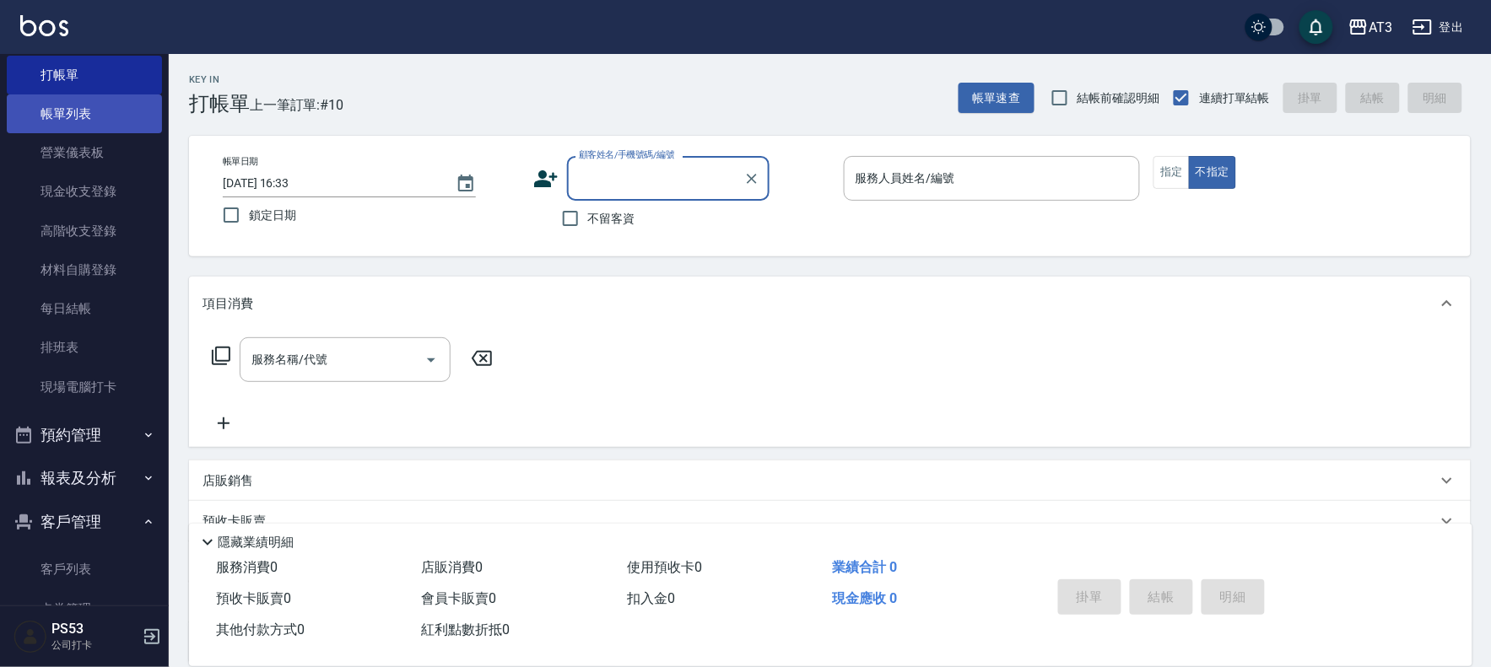
click at [79, 112] on link "帳單列表" at bounding box center [84, 113] width 155 height 39
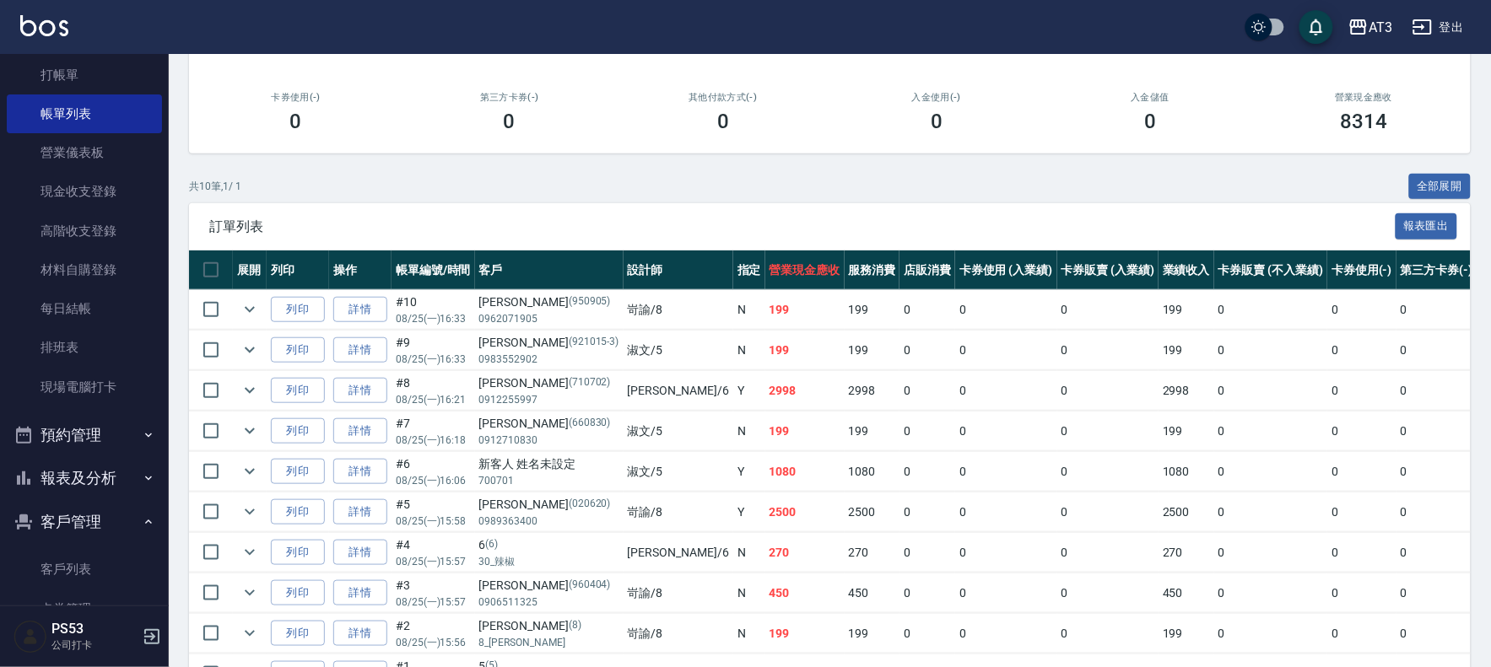
scroll to position [281, 0]
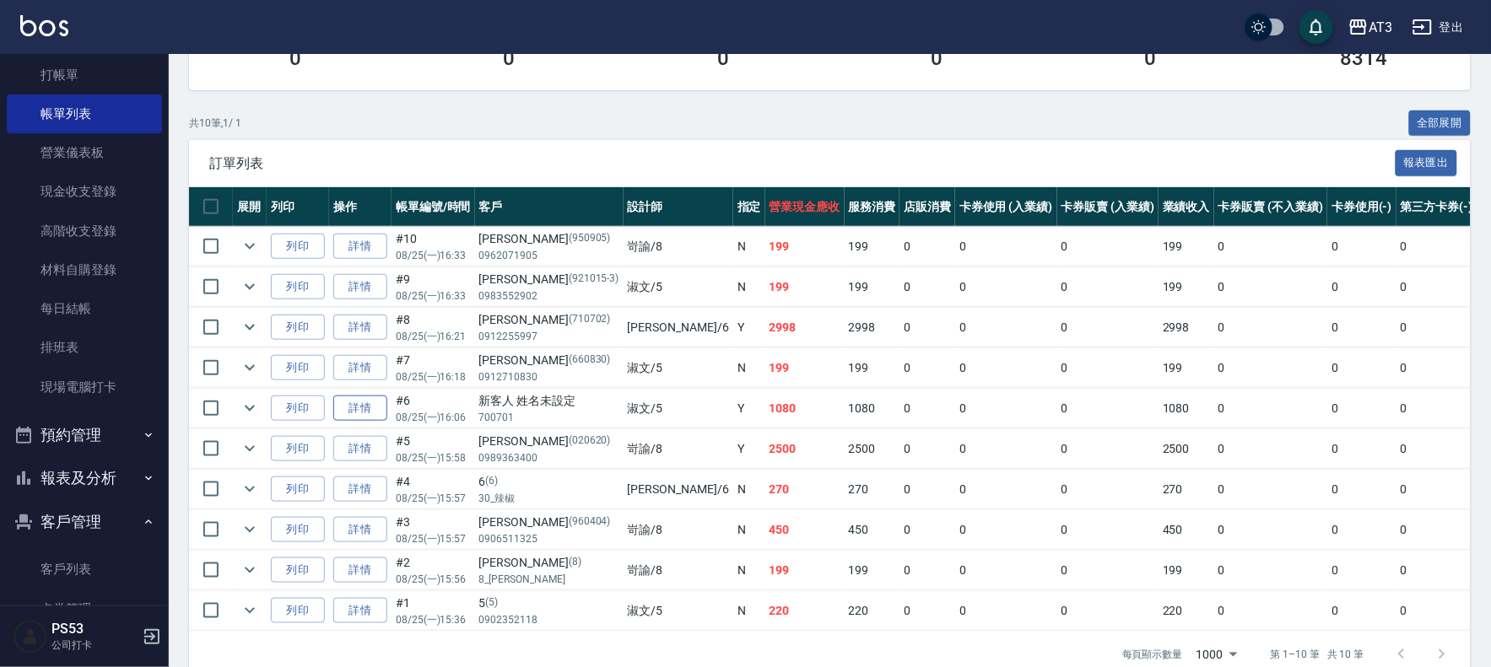
click at [368, 407] on link "詳情" at bounding box center [360, 409] width 54 height 26
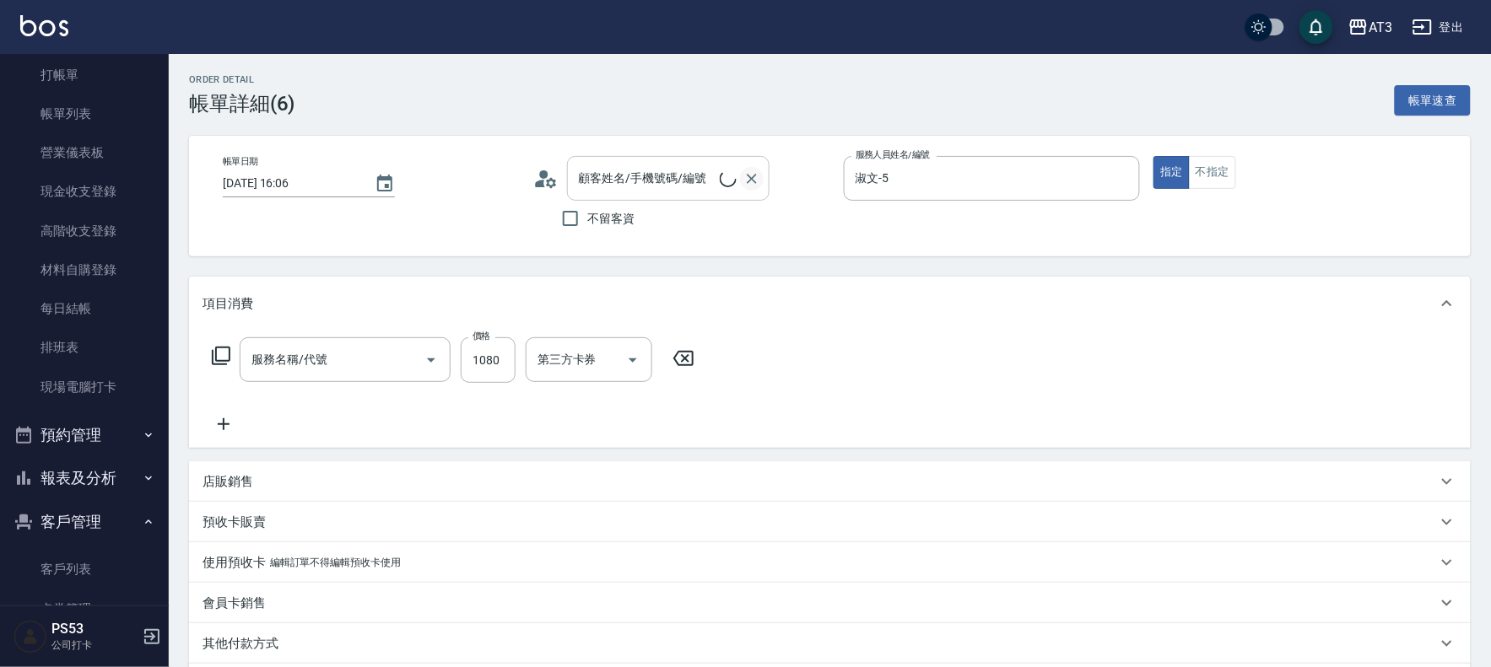
type input "2025/08/25 16:06"
type input "淑文-5"
click at [753, 180] on icon "Clear" at bounding box center [752, 179] width 10 height 10
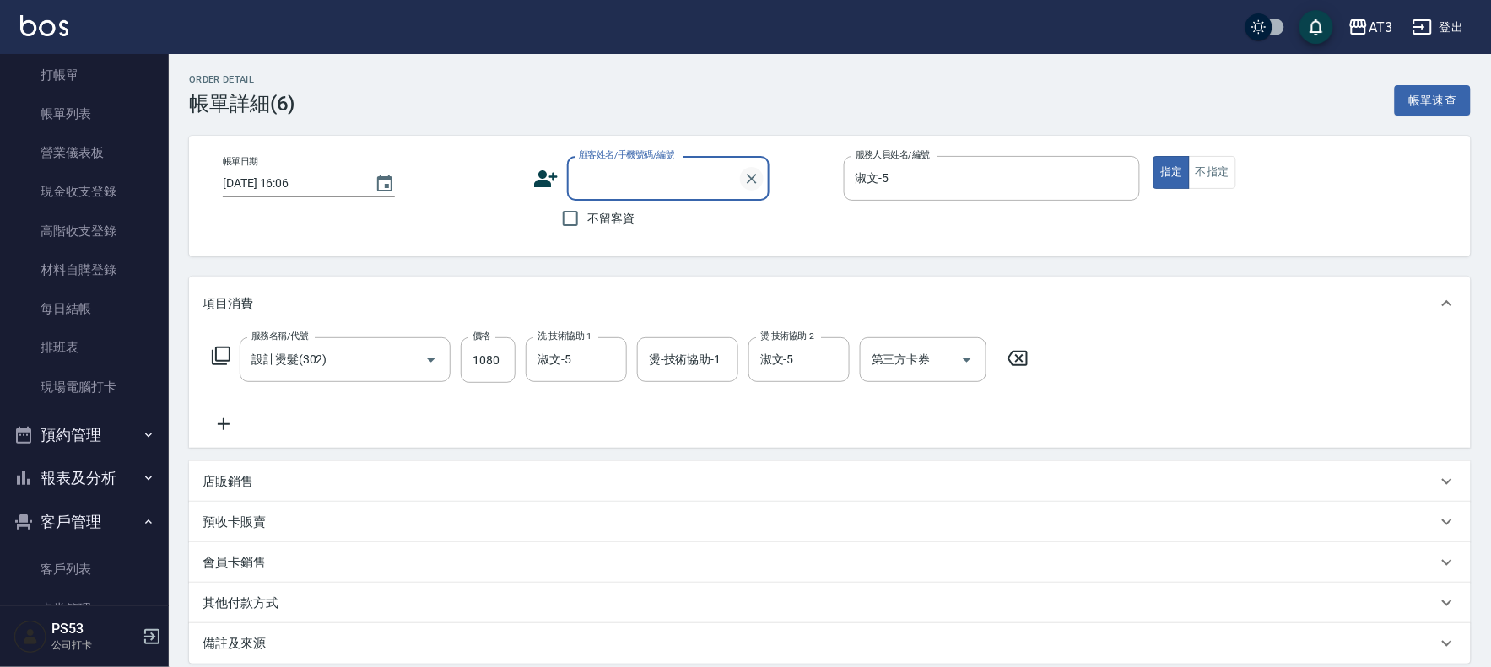
type input "設計燙髮(302)"
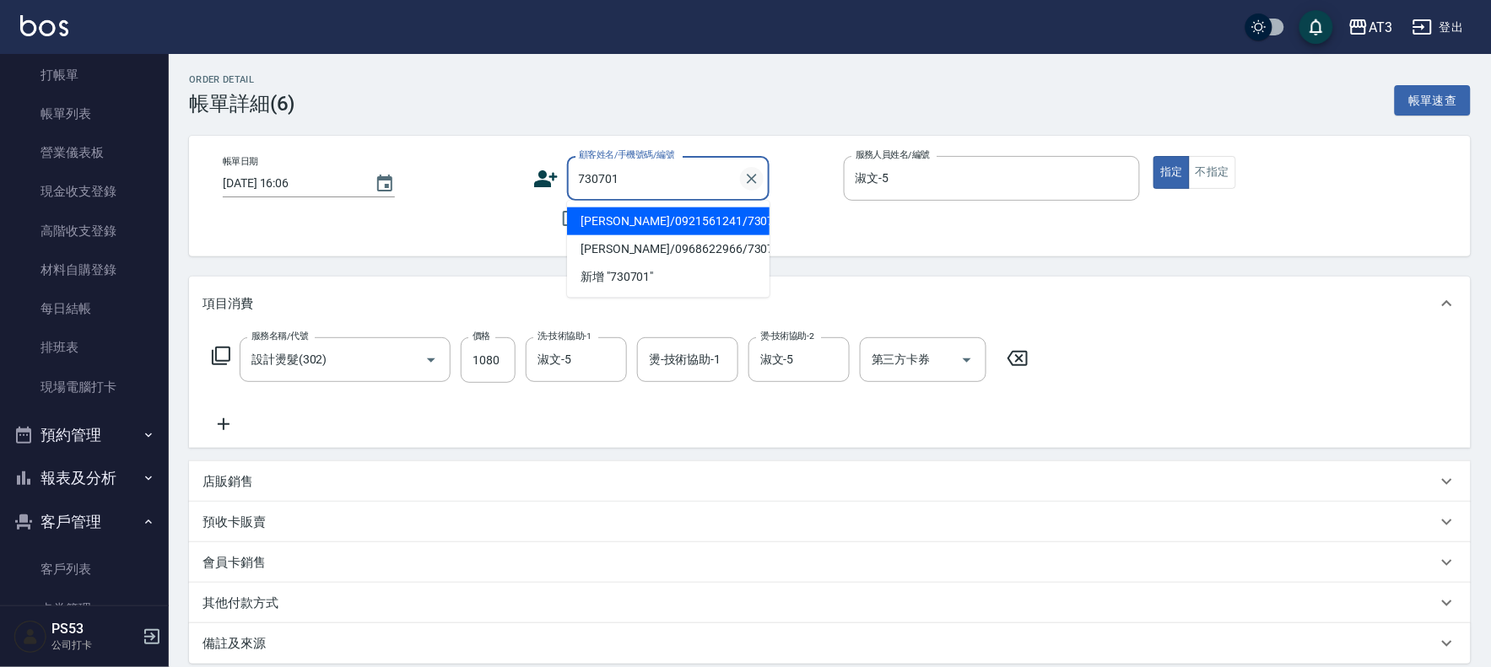
type input "郭明真/0921561241/730701"
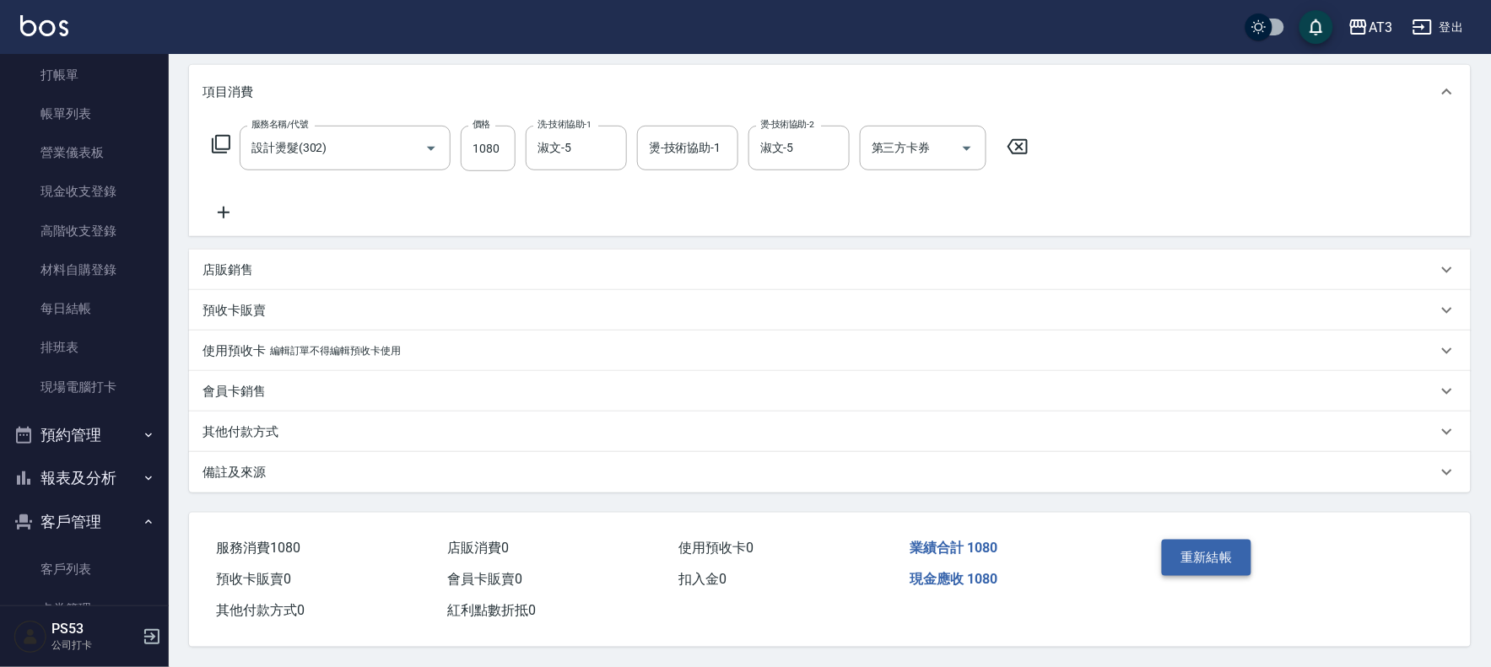
click at [1223, 557] on button "重新結帳" at bounding box center [1206, 557] width 89 height 35
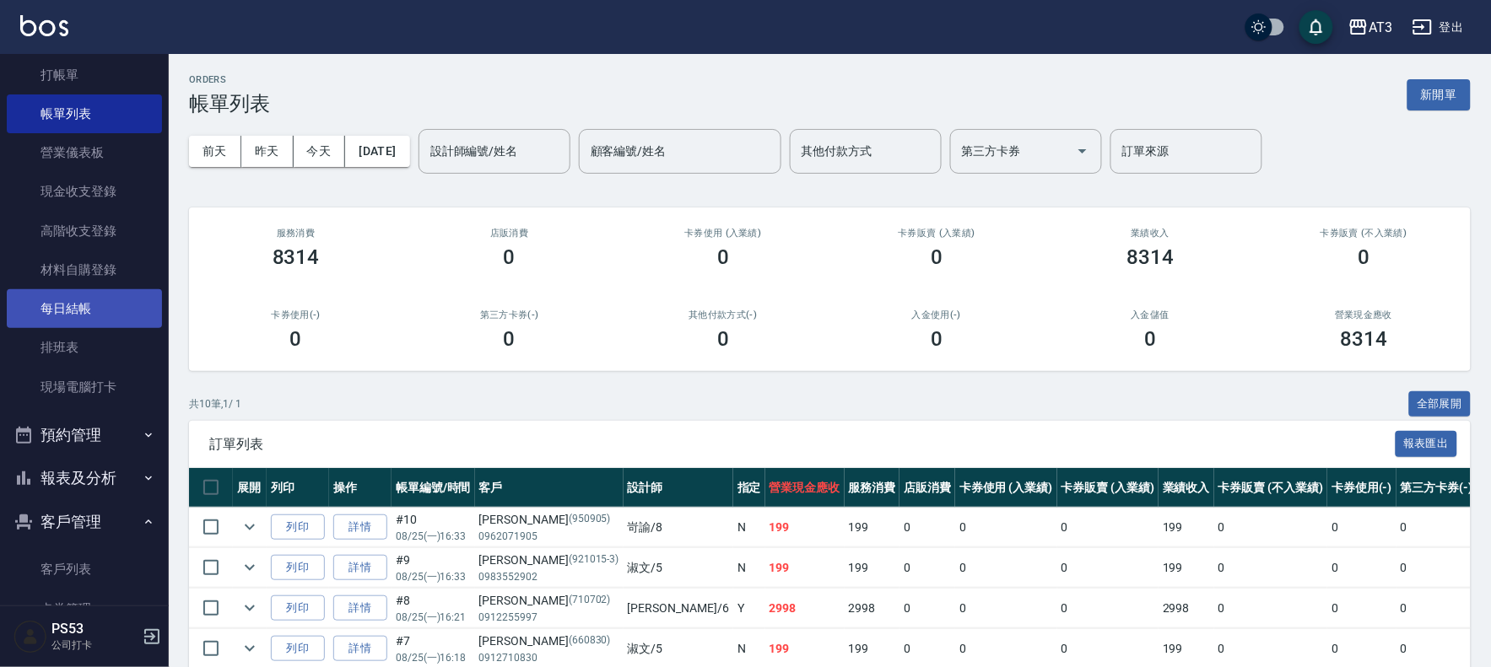
click at [45, 302] on link "每日結帳" at bounding box center [84, 308] width 155 height 39
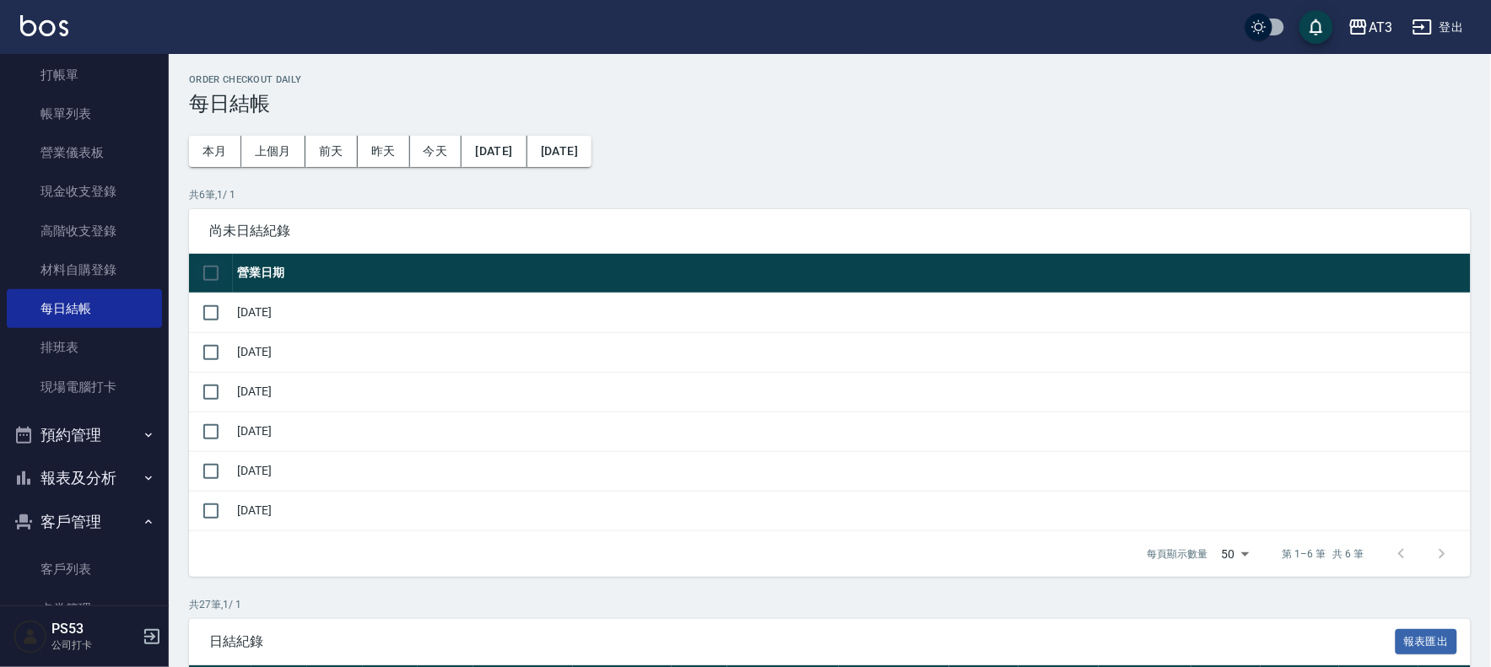
click at [211, 275] on input "checkbox" at bounding box center [210, 273] width 35 height 35
checkbox input "true"
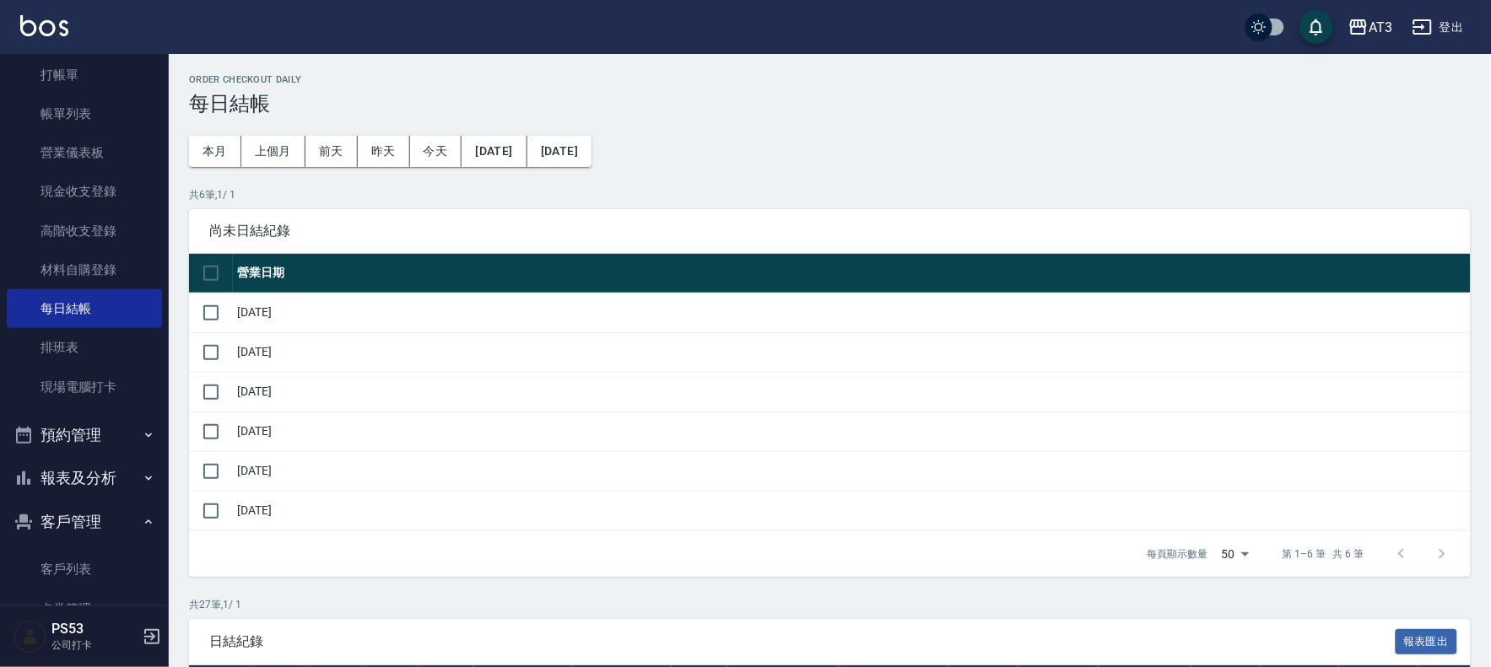
checkbox input "true"
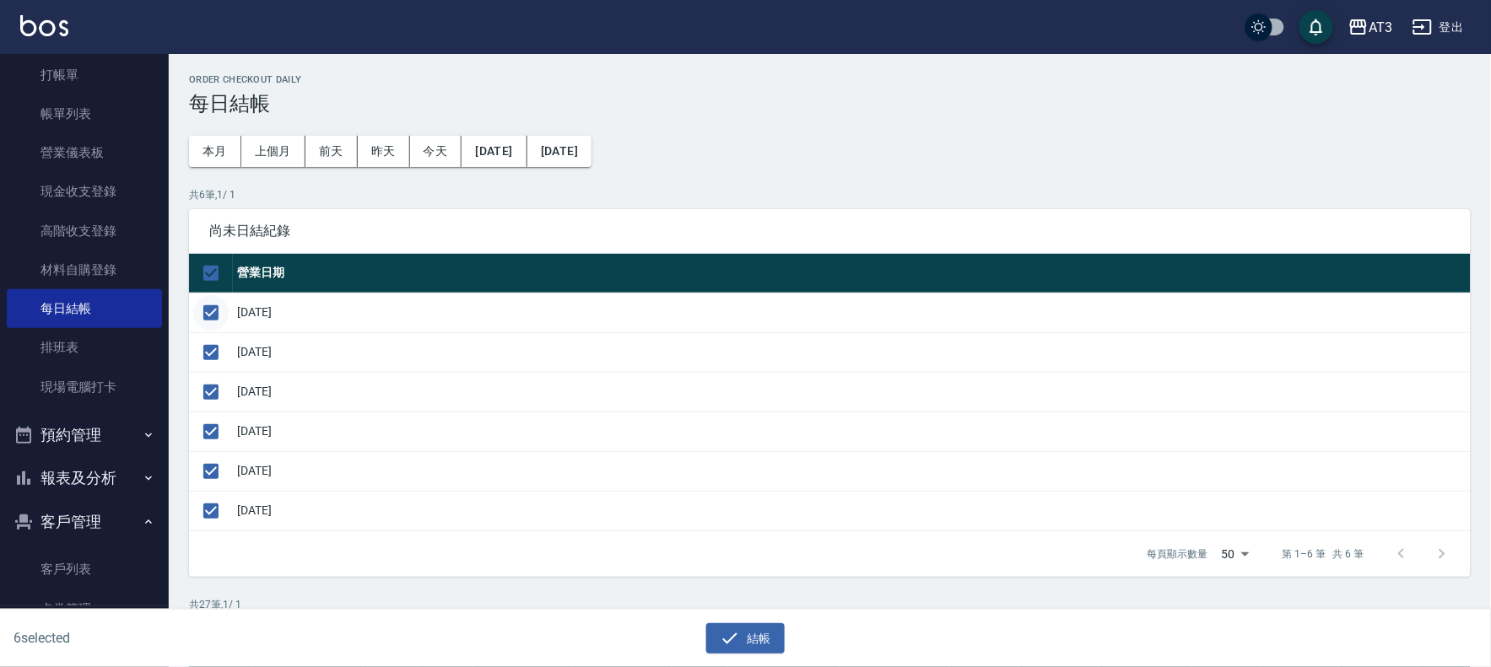
click at [211, 305] on input "checkbox" at bounding box center [210, 312] width 35 height 35
checkbox input "false"
click at [208, 307] on input "checkbox" at bounding box center [210, 312] width 35 height 35
checkbox input "true"
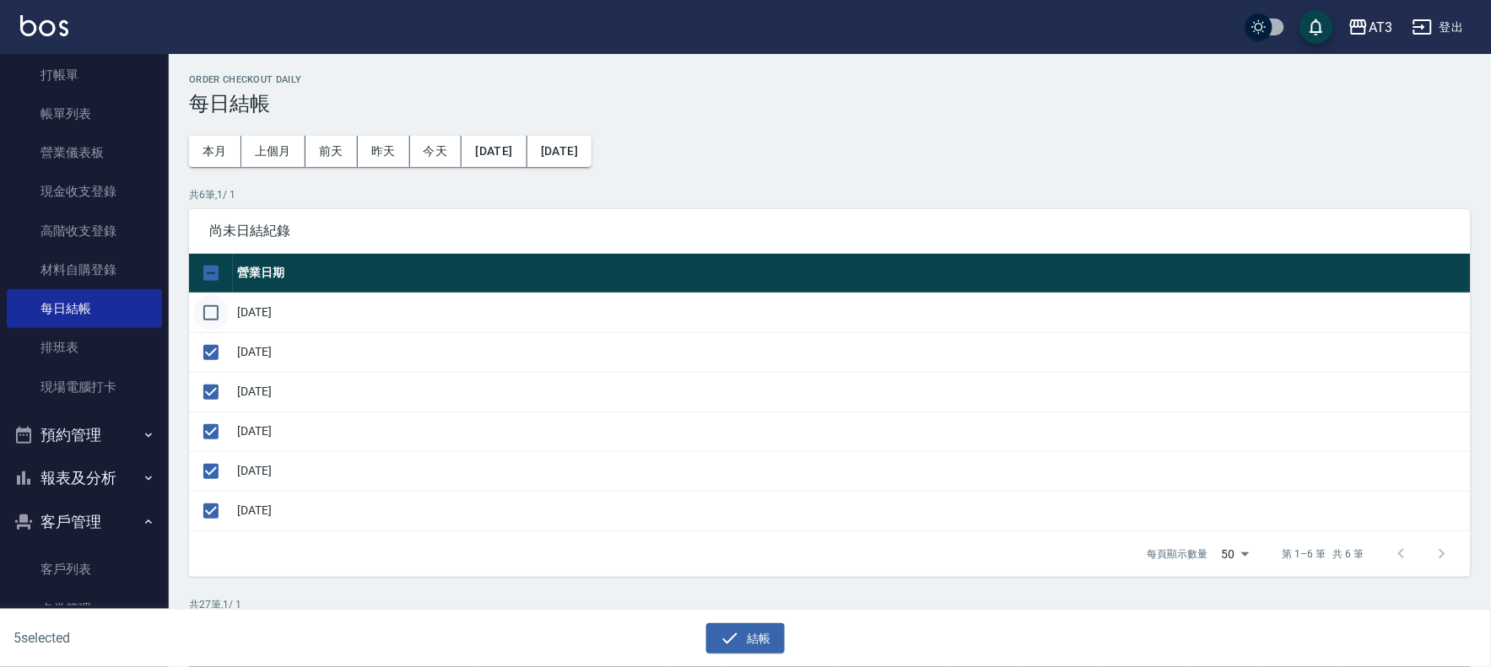
checkbox input "true"
click at [223, 506] on input "checkbox" at bounding box center [210, 511] width 35 height 35
checkbox input "false"
click at [772, 638] on button "結帳" at bounding box center [745, 638] width 78 height 31
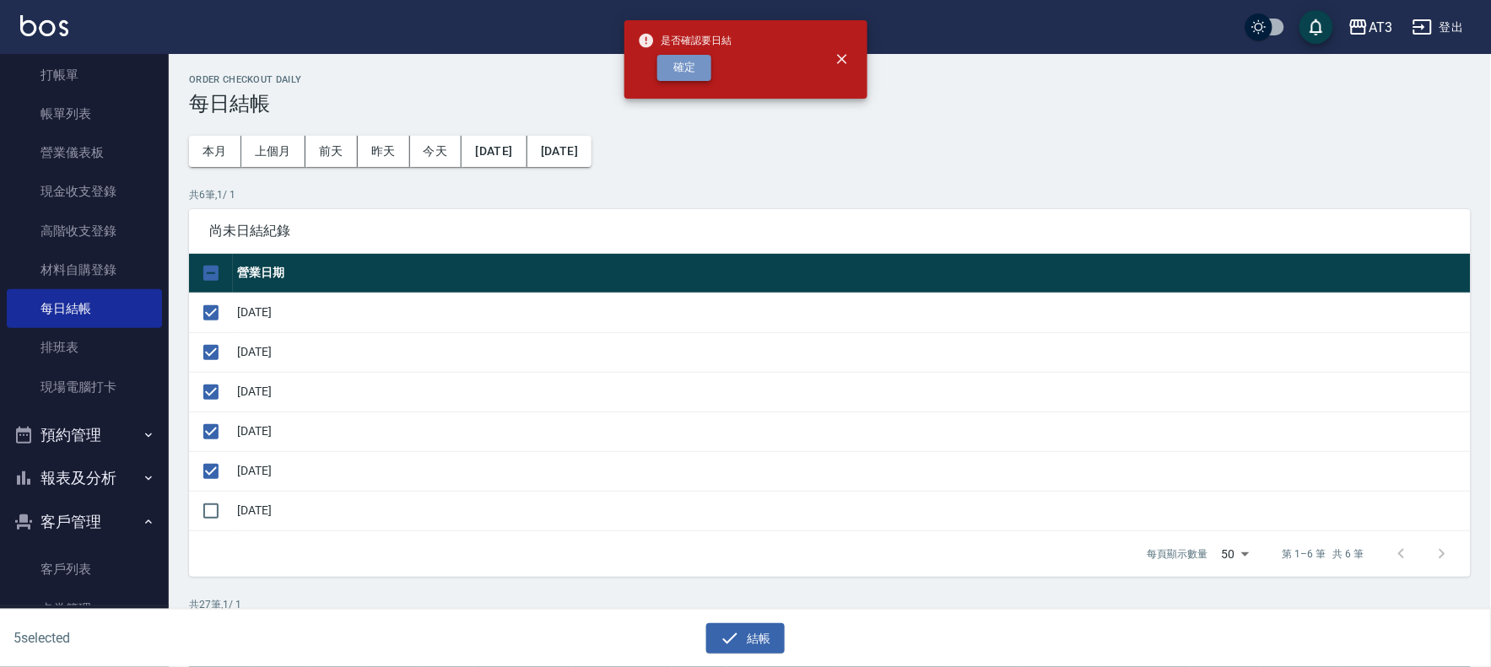
click at [688, 68] on button "確定" at bounding box center [684, 68] width 54 height 26
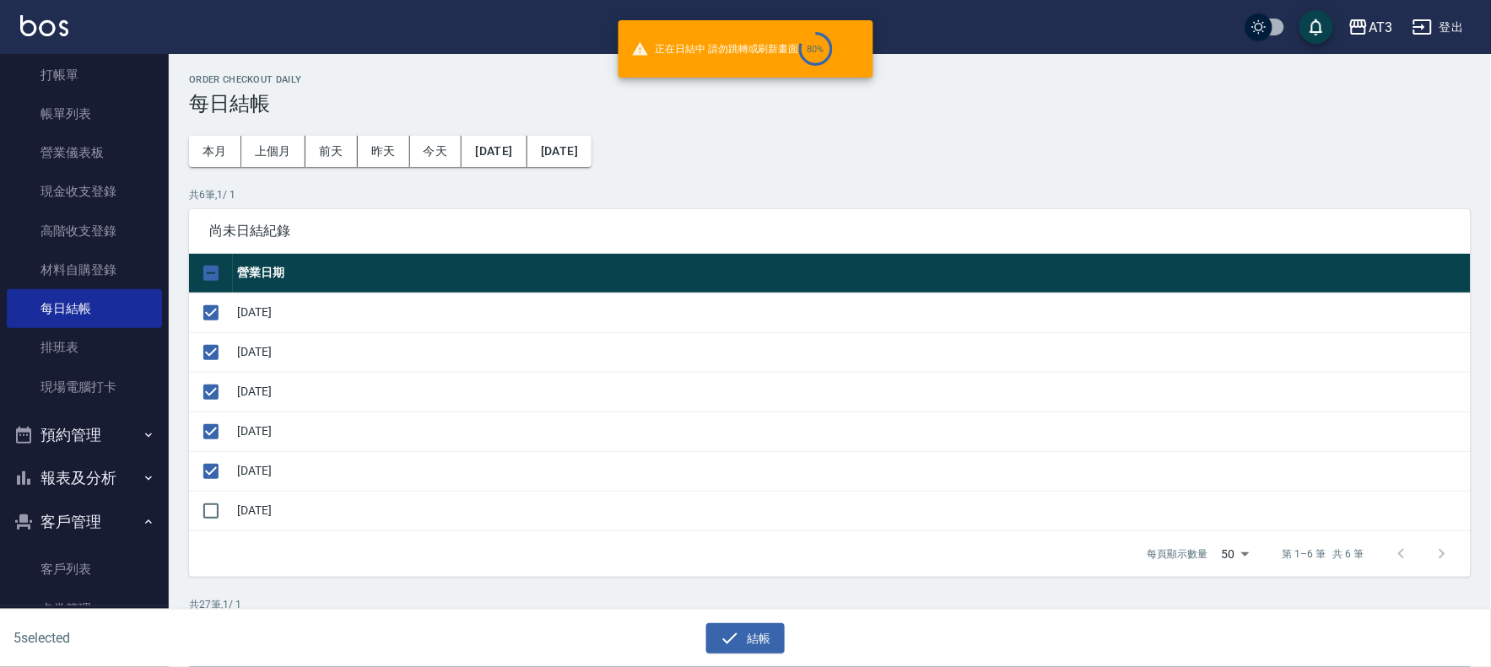
checkbox input "false"
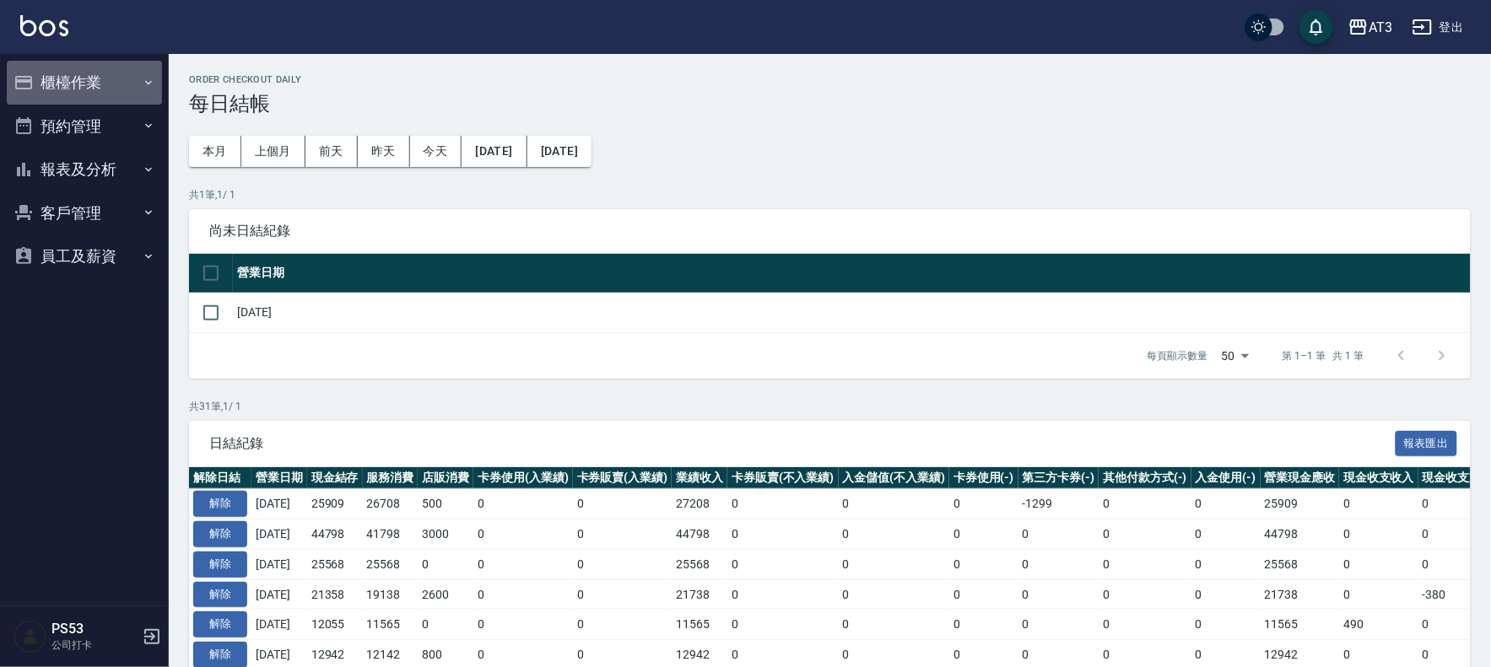
click at [89, 79] on button "櫃檯作業" at bounding box center [84, 83] width 155 height 44
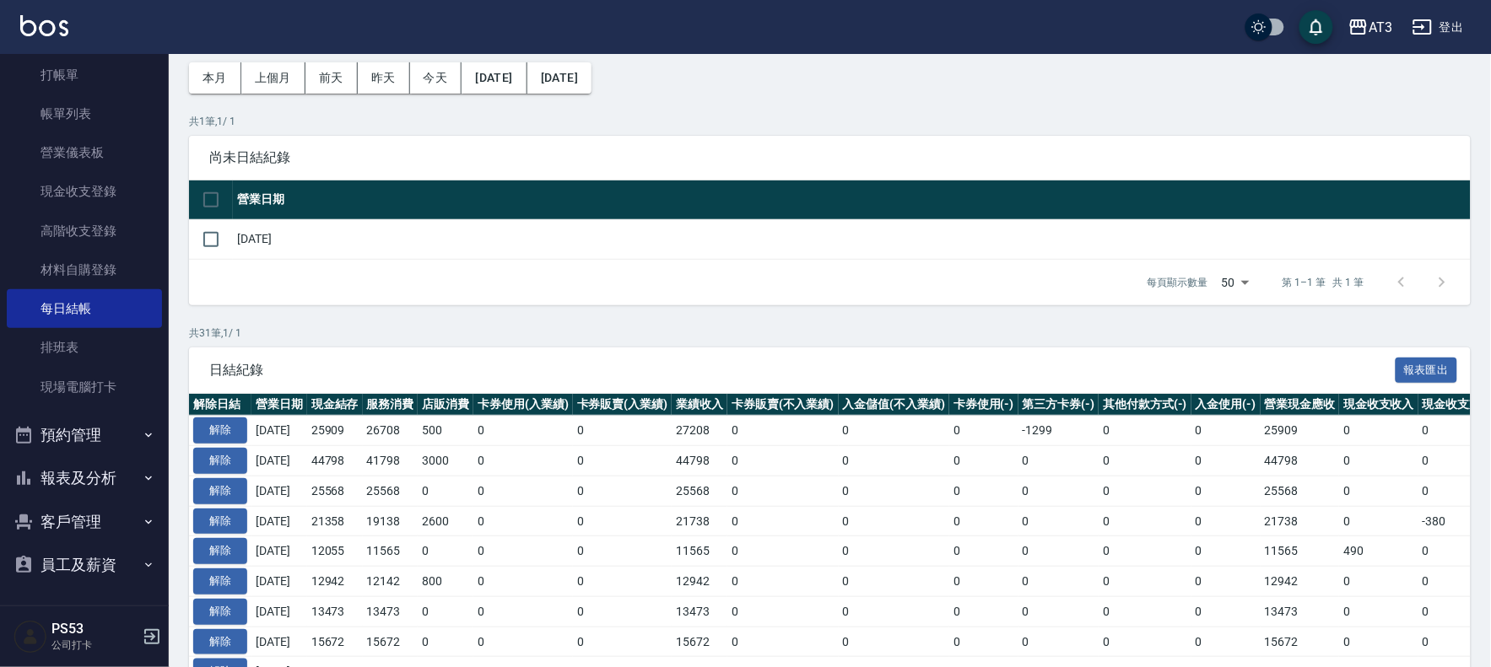
scroll to position [94, 0]
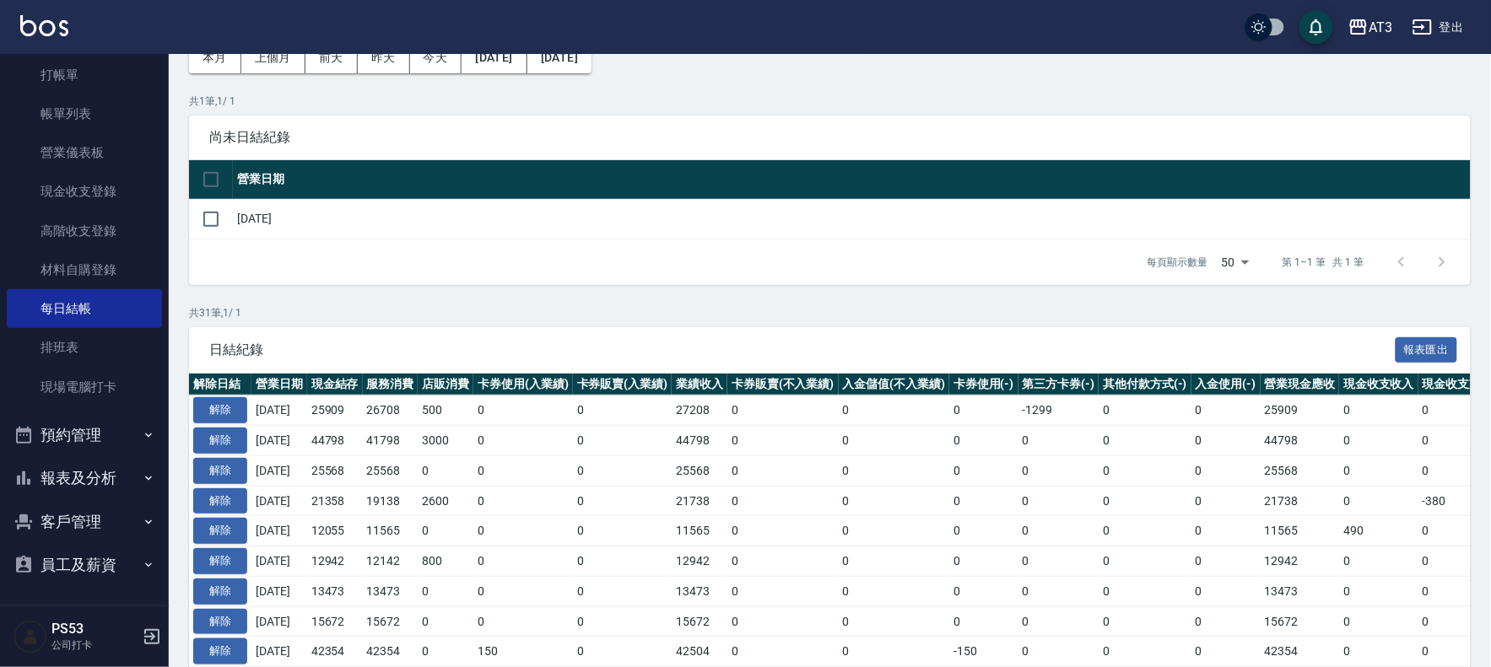
click at [99, 555] on button "員工及薪資" at bounding box center [84, 565] width 155 height 44
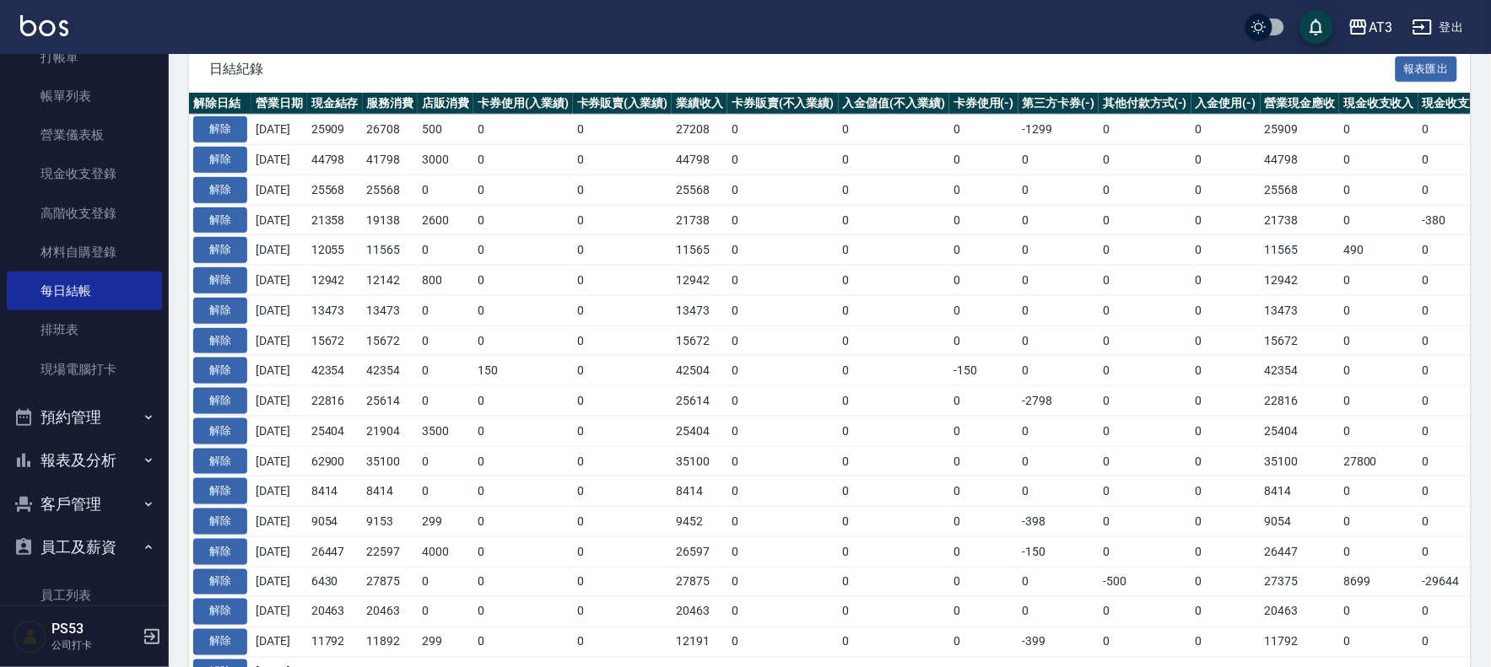
scroll to position [148, 0]
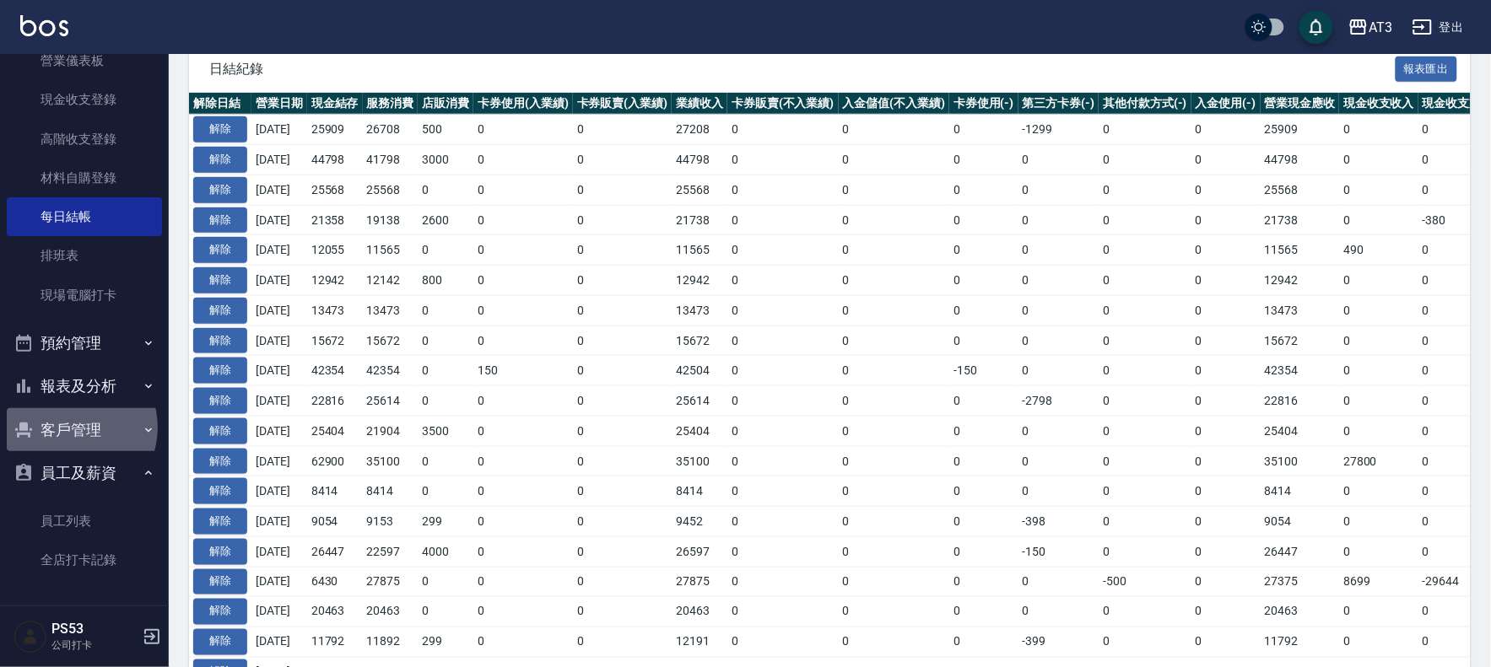
click at [71, 427] on button "客戶管理" at bounding box center [84, 430] width 155 height 44
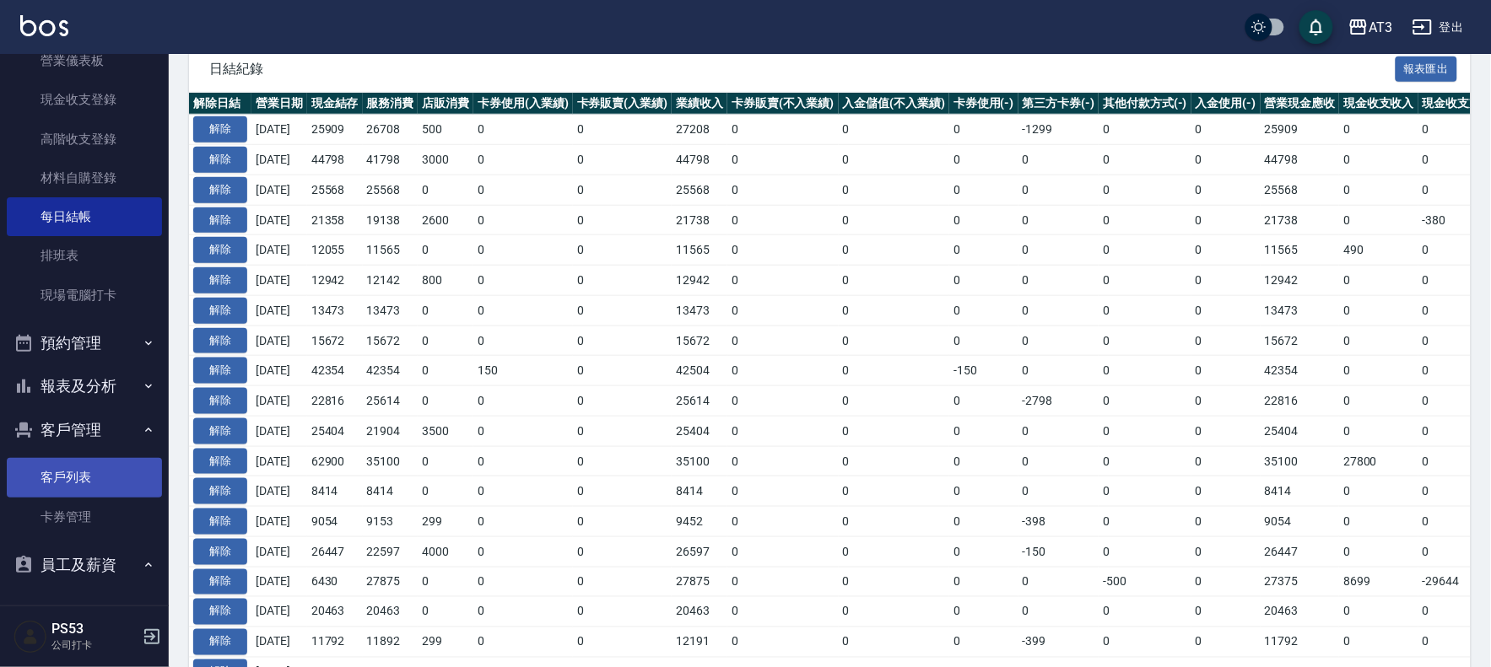
click at [74, 472] on link "客戶列表" at bounding box center [84, 477] width 155 height 39
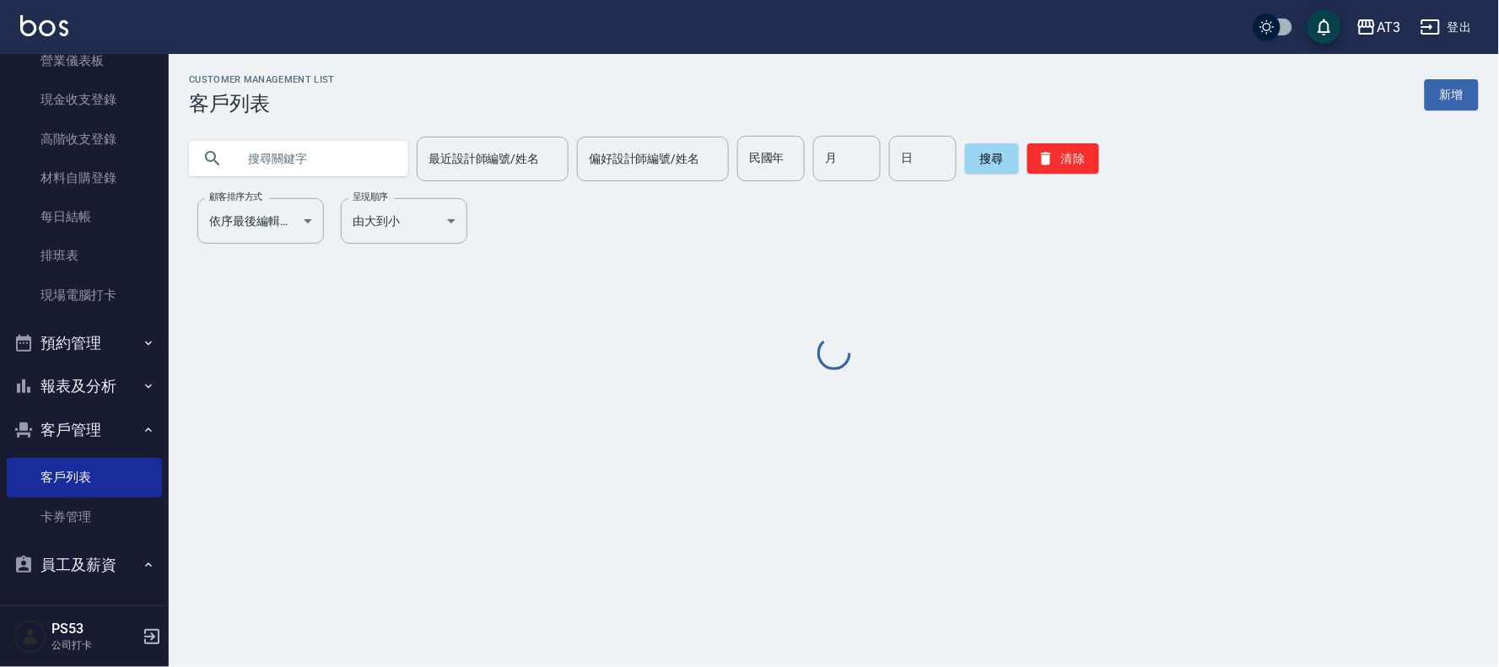
click at [285, 171] on input "text" at bounding box center [315, 159] width 159 height 46
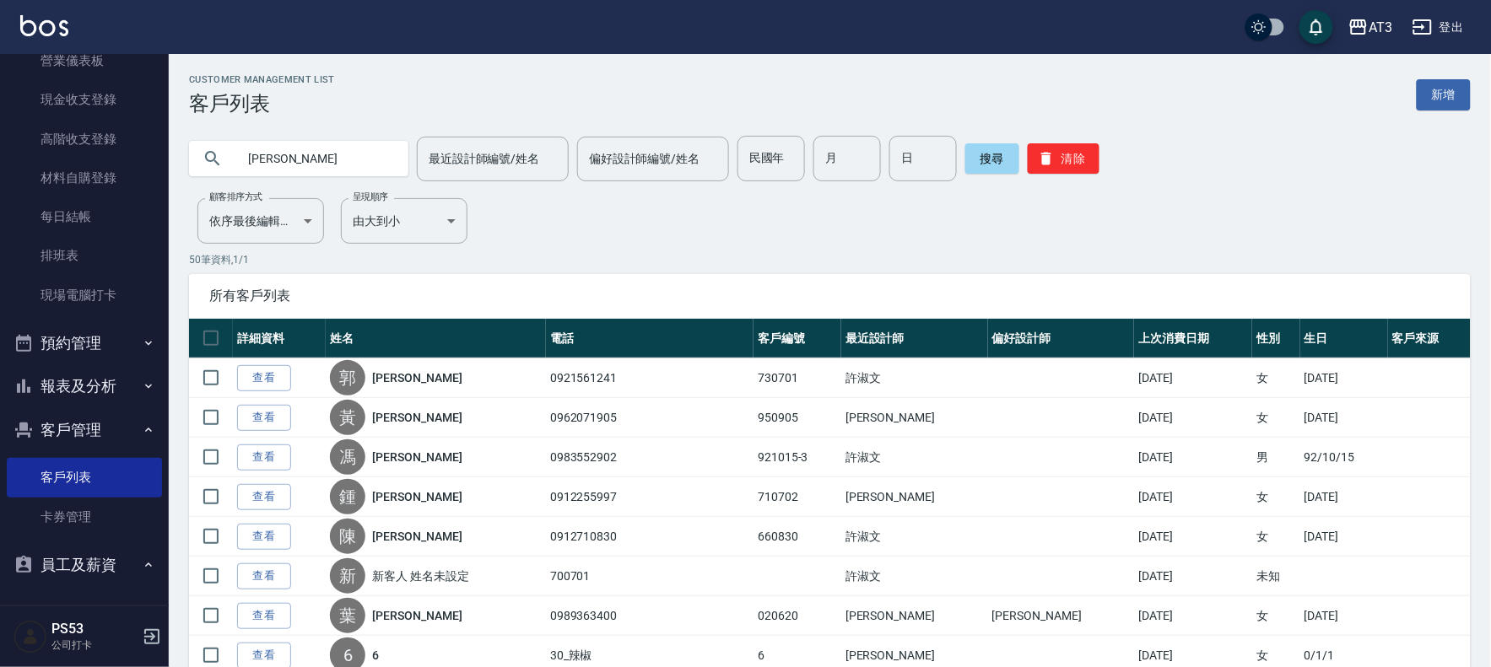
type input "陳盈"
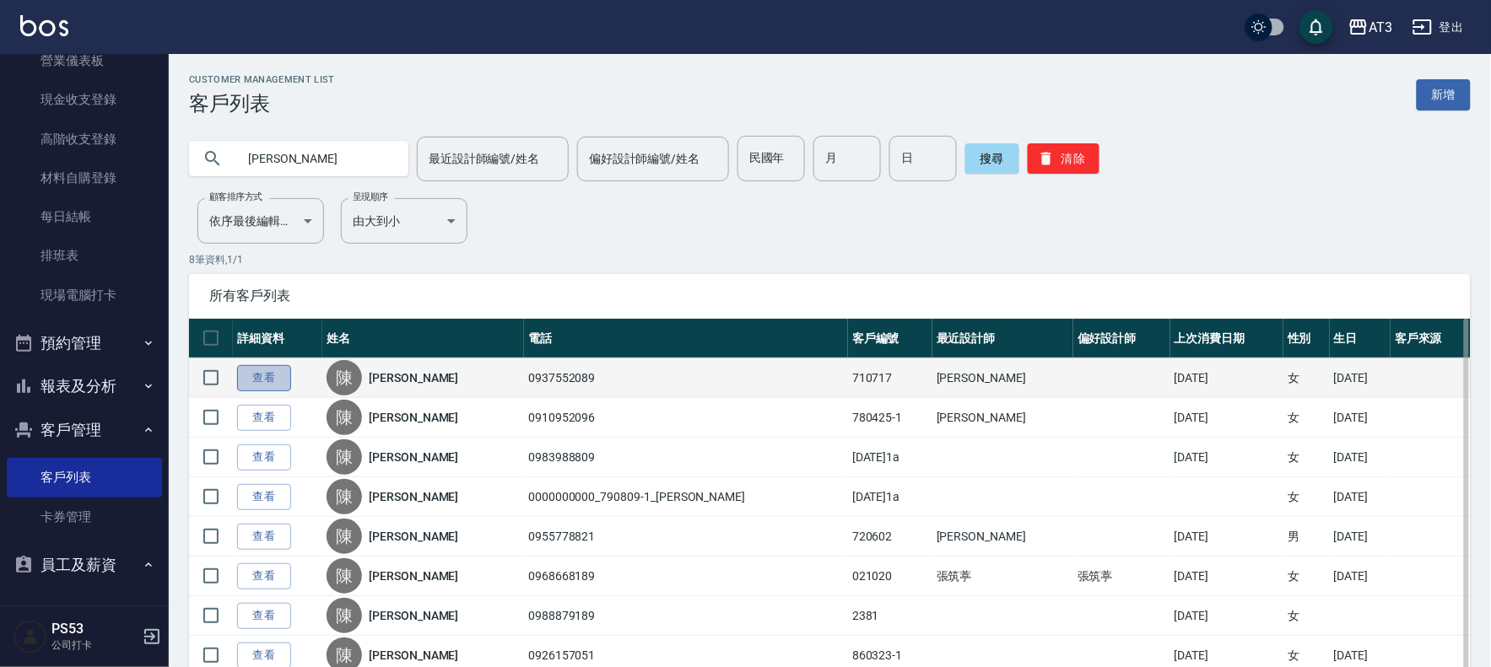
click at [283, 377] on link "查看" at bounding box center [264, 378] width 54 height 26
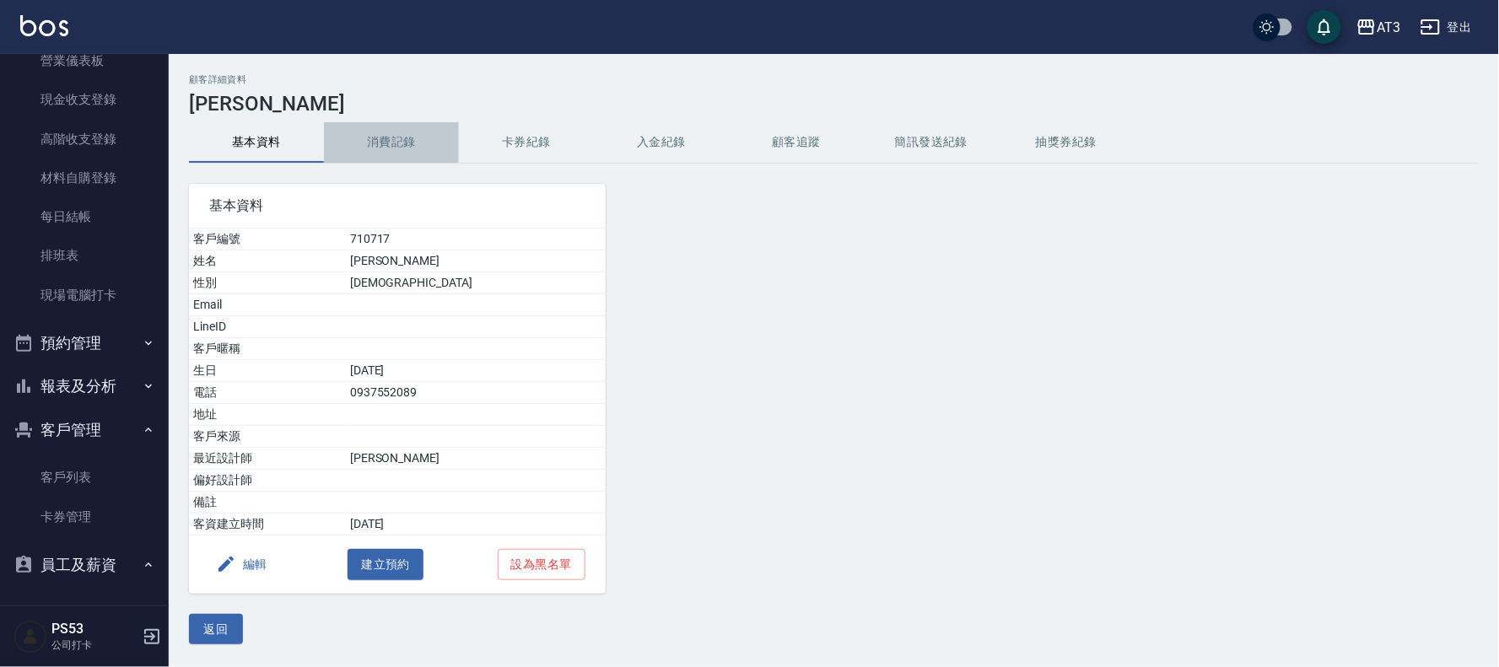
click at [402, 148] on button "消費記錄" at bounding box center [391, 142] width 135 height 40
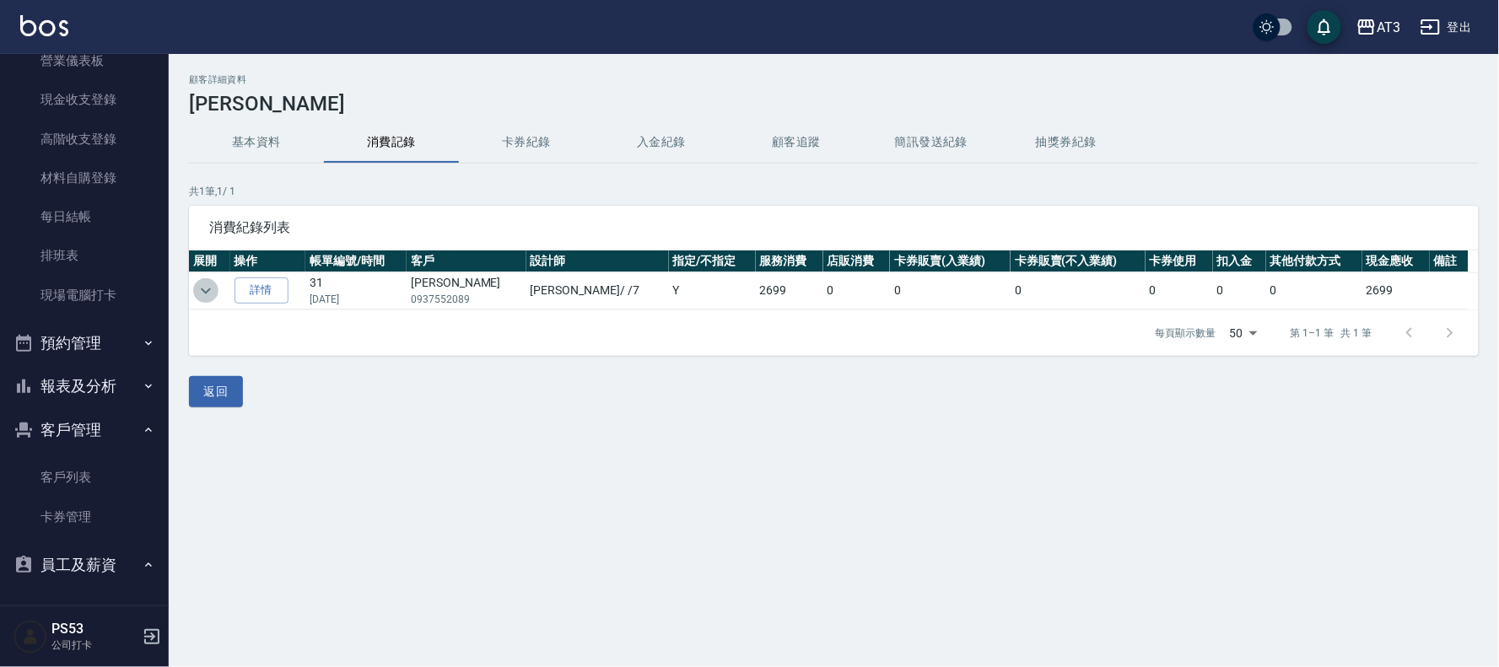
click at [209, 290] on icon "expand row" at bounding box center [206, 291] width 20 height 20
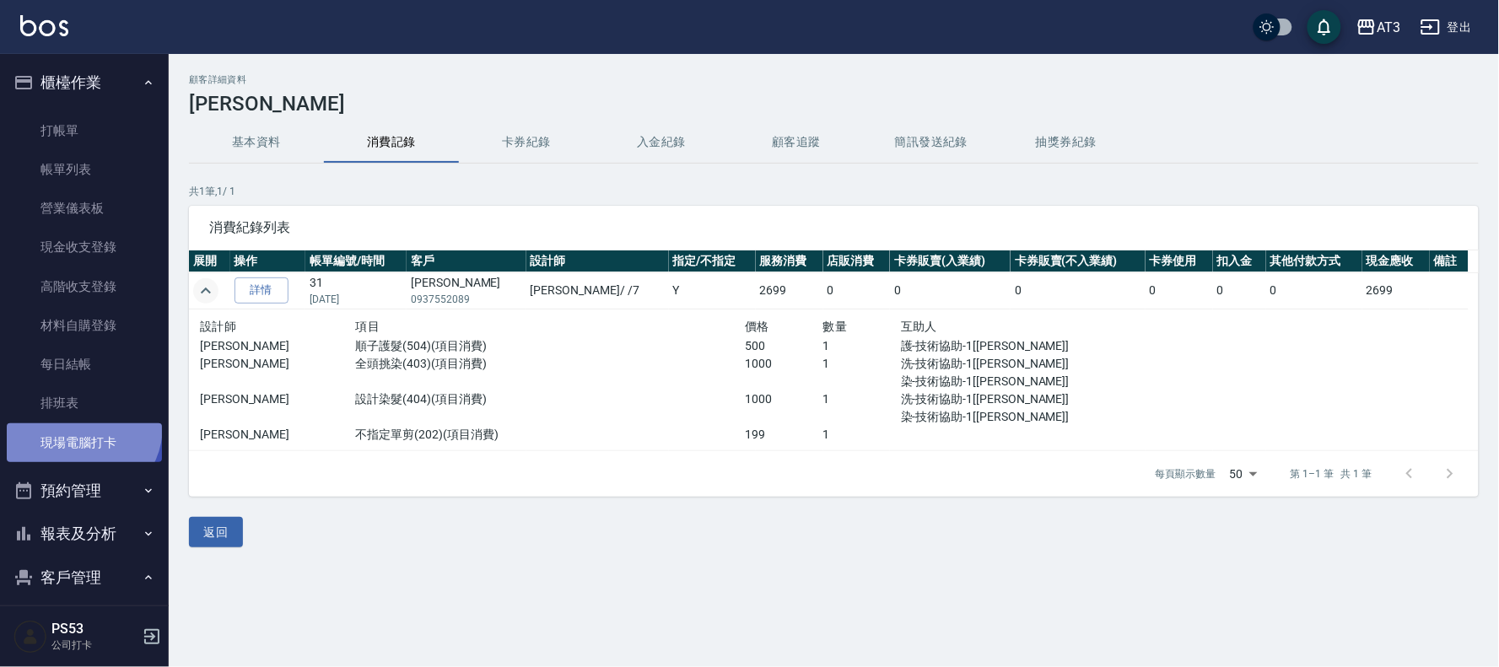
click at [78, 426] on link "現場電腦打卡" at bounding box center [84, 443] width 155 height 39
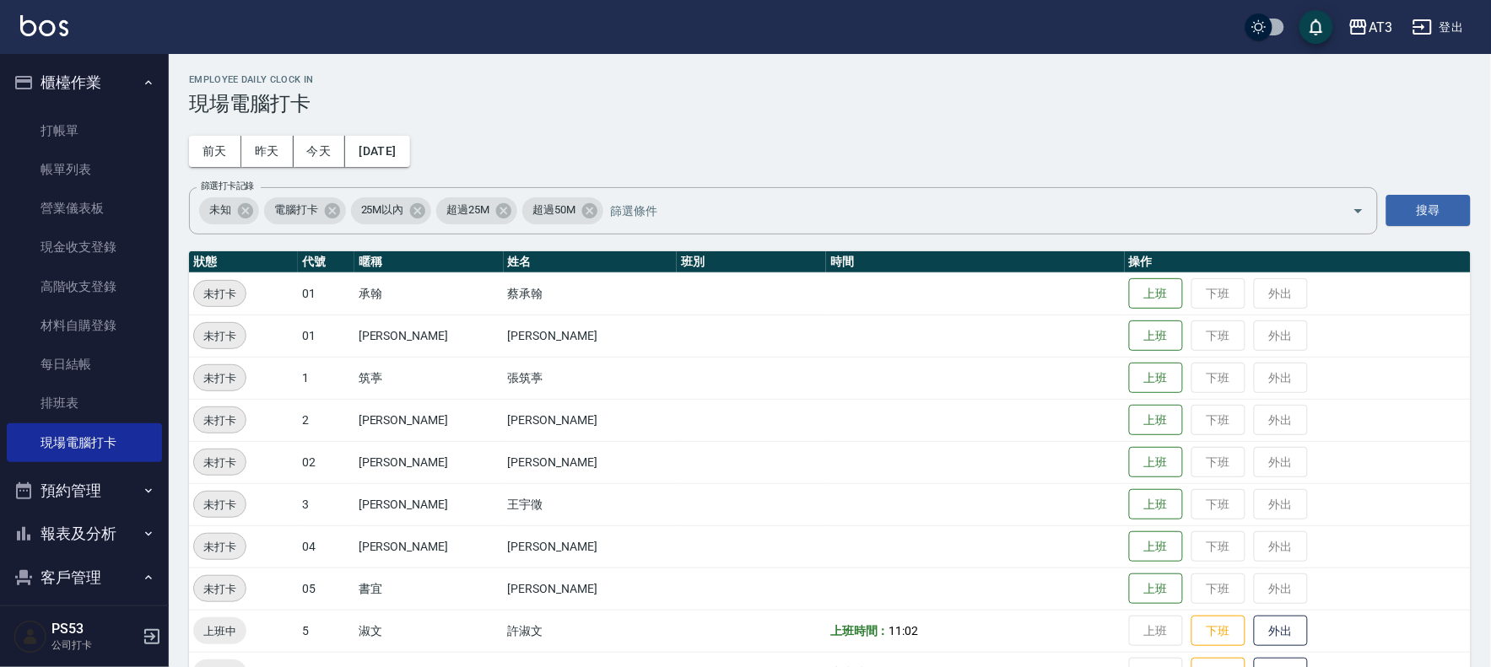
scroll to position [281, 0]
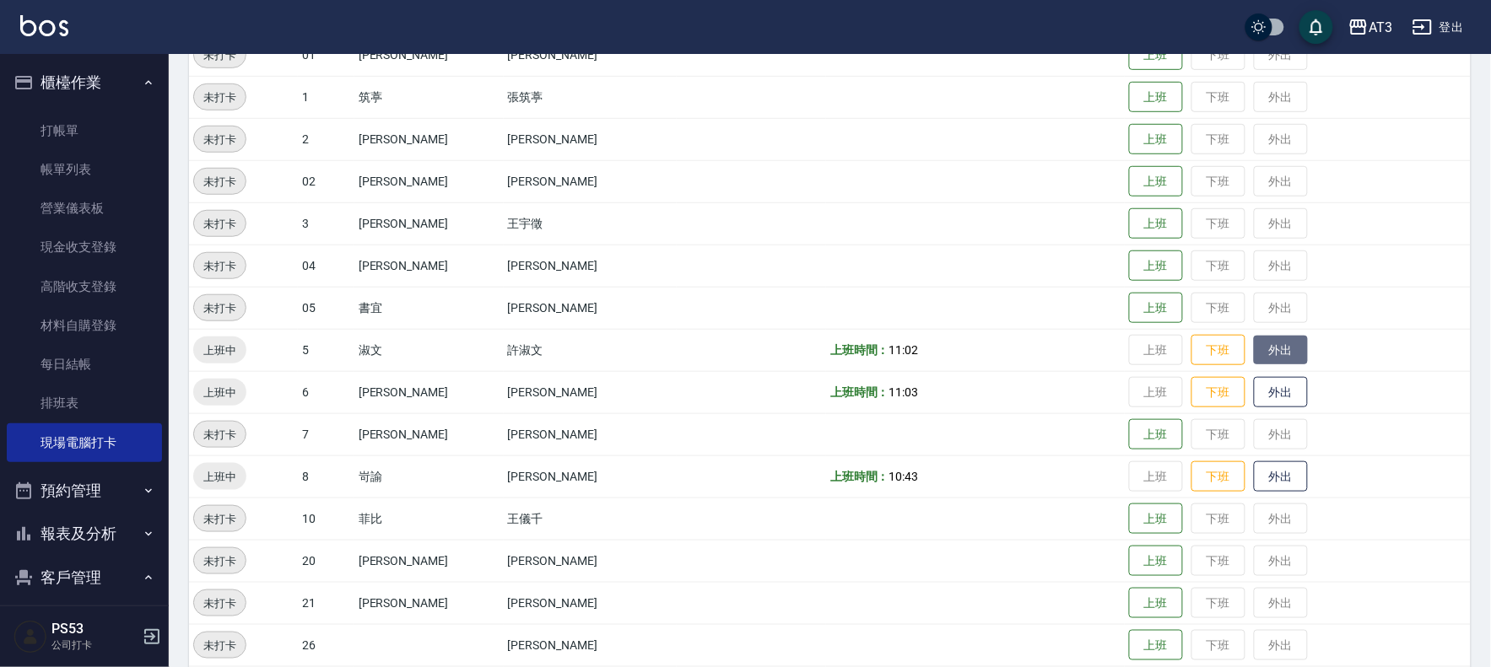
click at [1254, 344] on button "外出" at bounding box center [1281, 351] width 54 height 30
click at [1255, 348] on button "歸來" at bounding box center [1281, 351] width 54 height 30
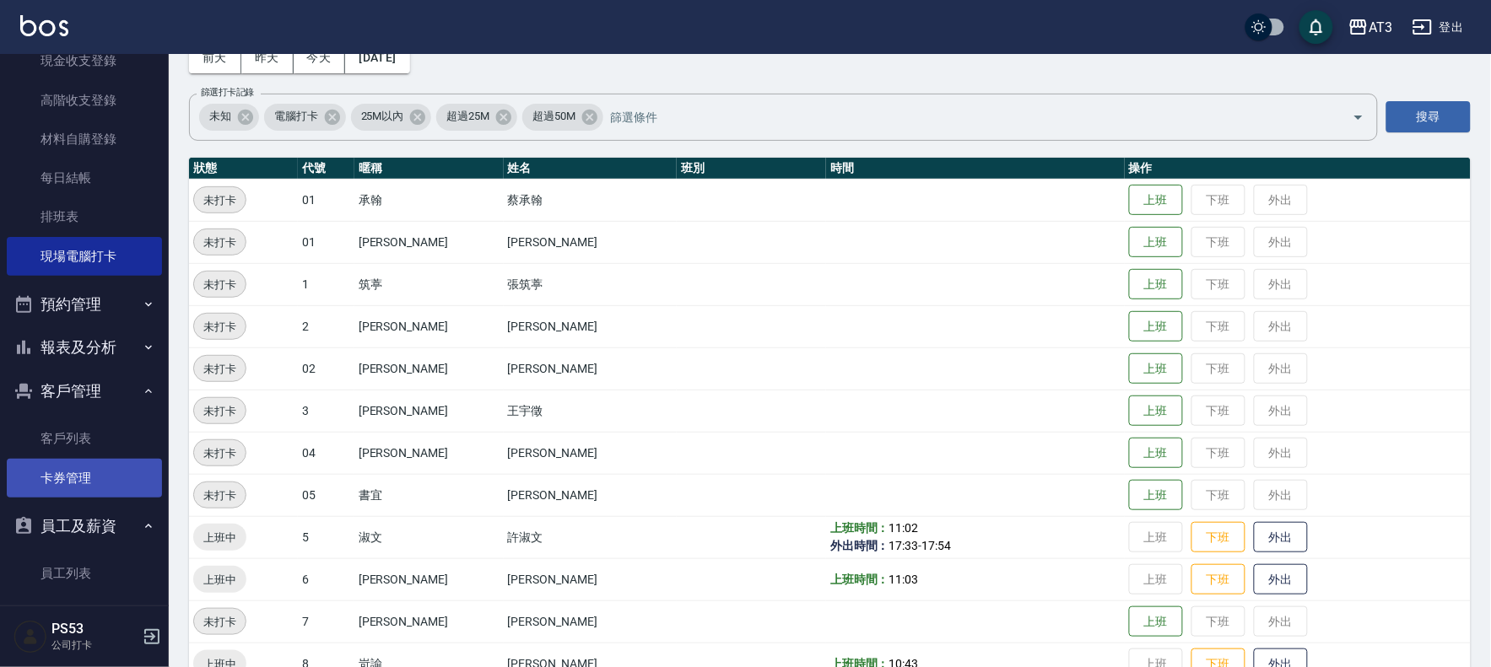
scroll to position [187, 0]
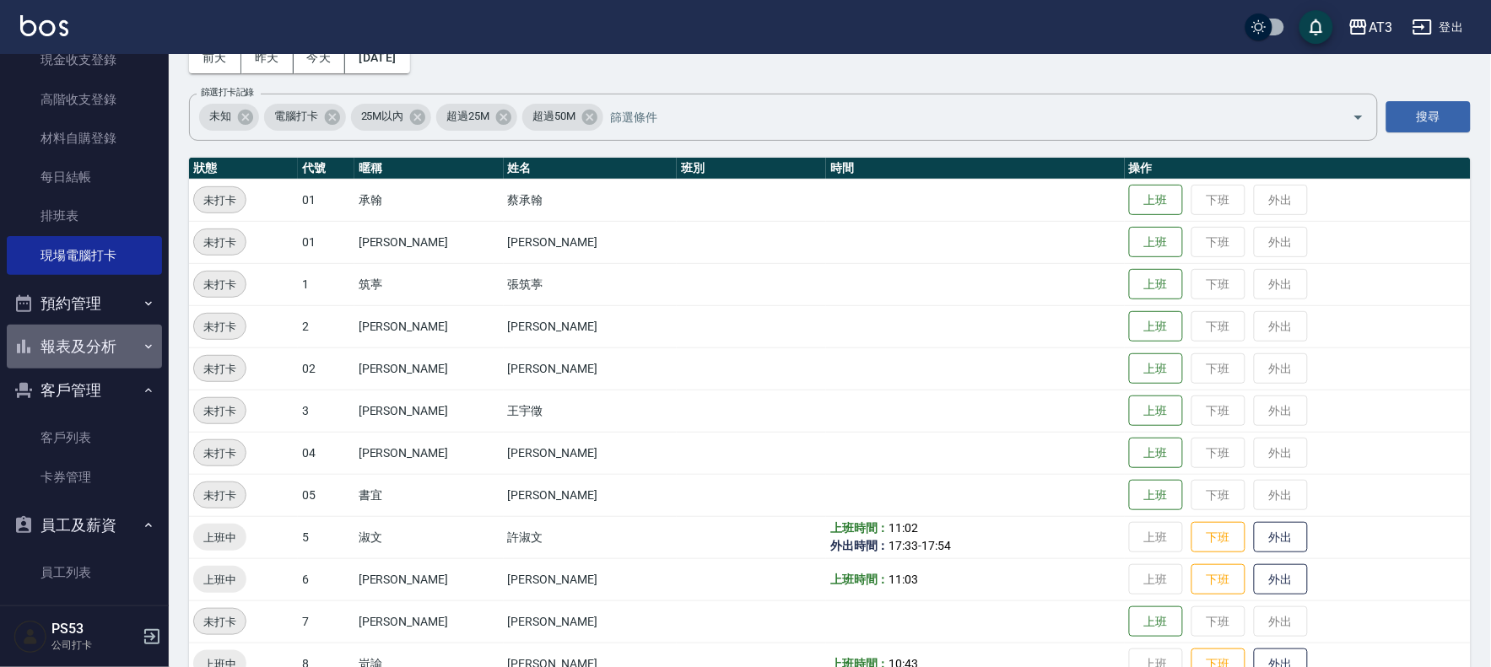
click at [119, 344] on button "報表及分析" at bounding box center [84, 347] width 155 height 44
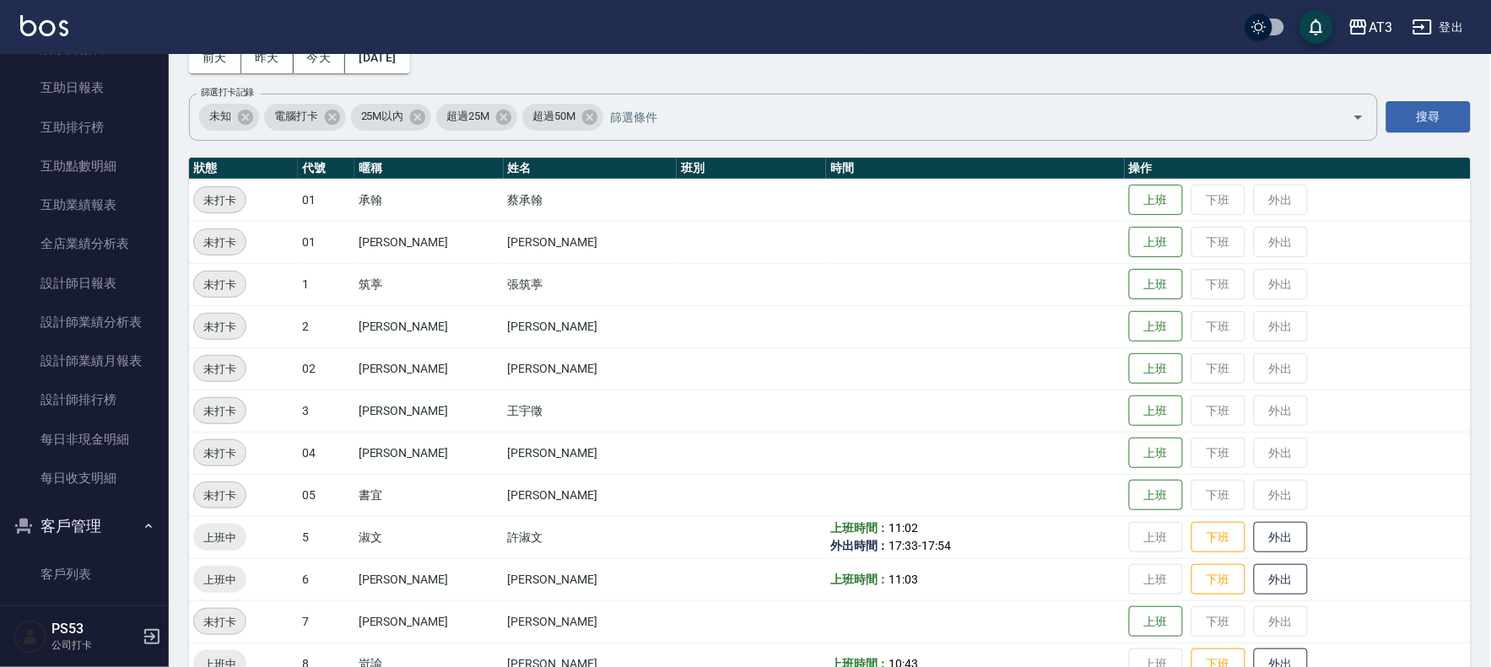
scroll to position [656, 0]
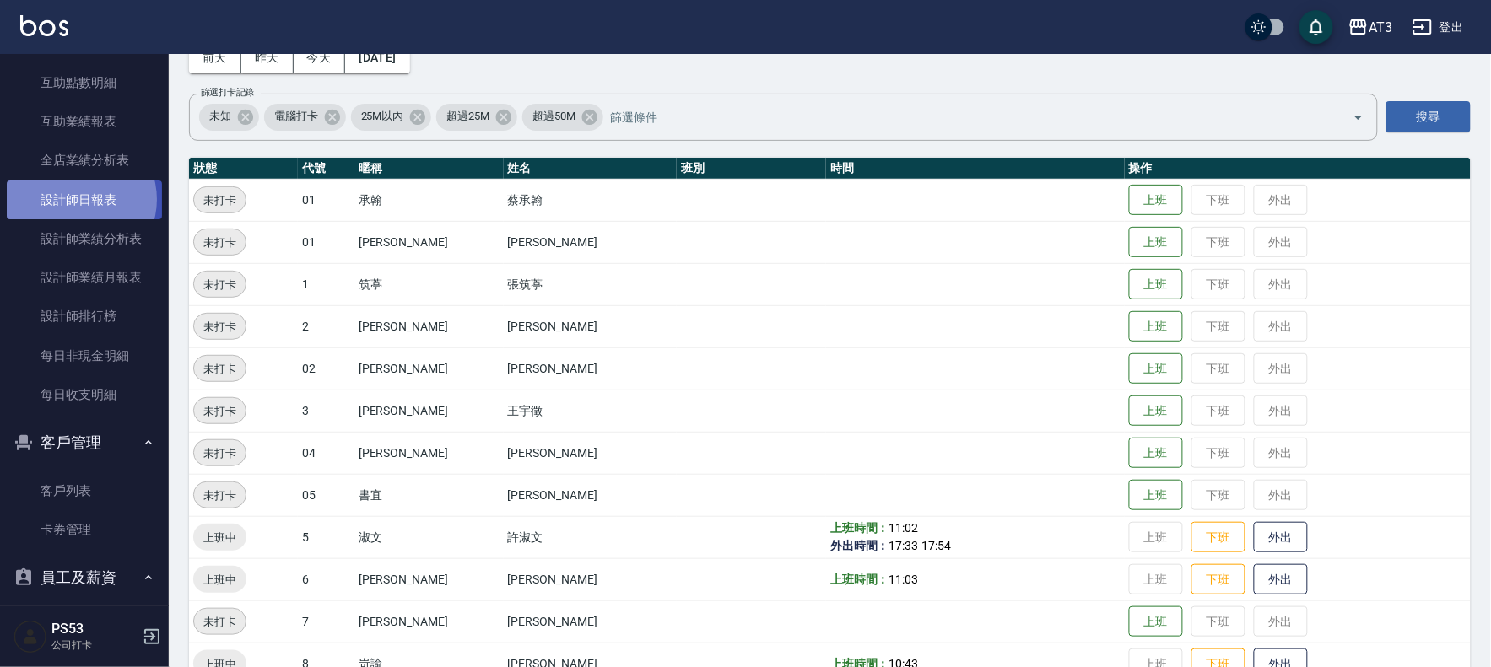
click at [79, 199] on link "設計師日報表" at bounding box center [84, 200] width 155 height 39
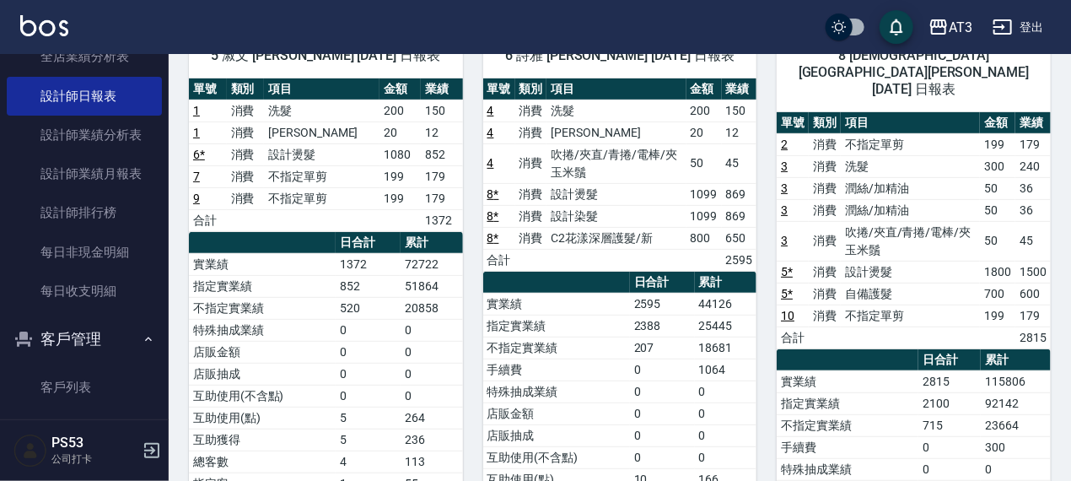
scroll to position [130, 0]
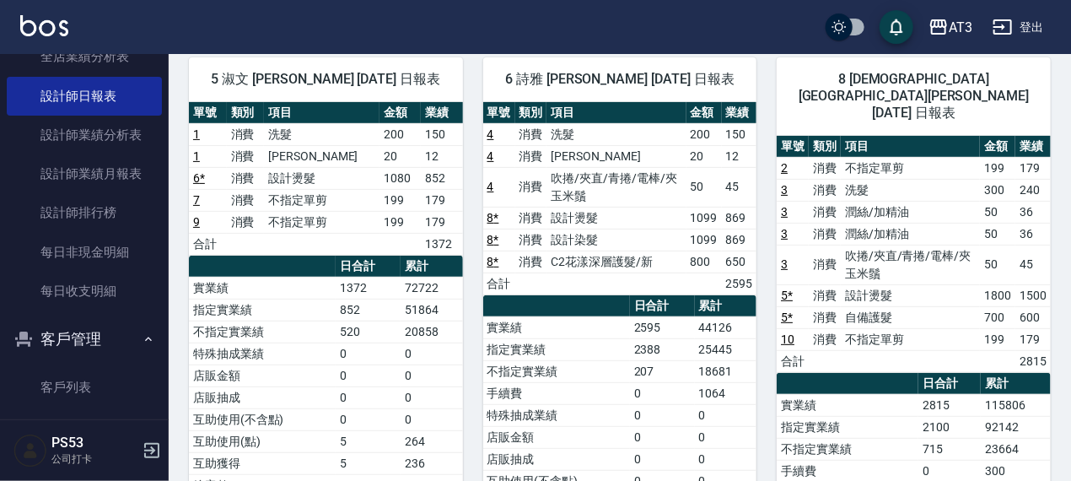
click at [7, 77] on link "設計師日報表" at bounding box center [84, 96] width 155 height 39
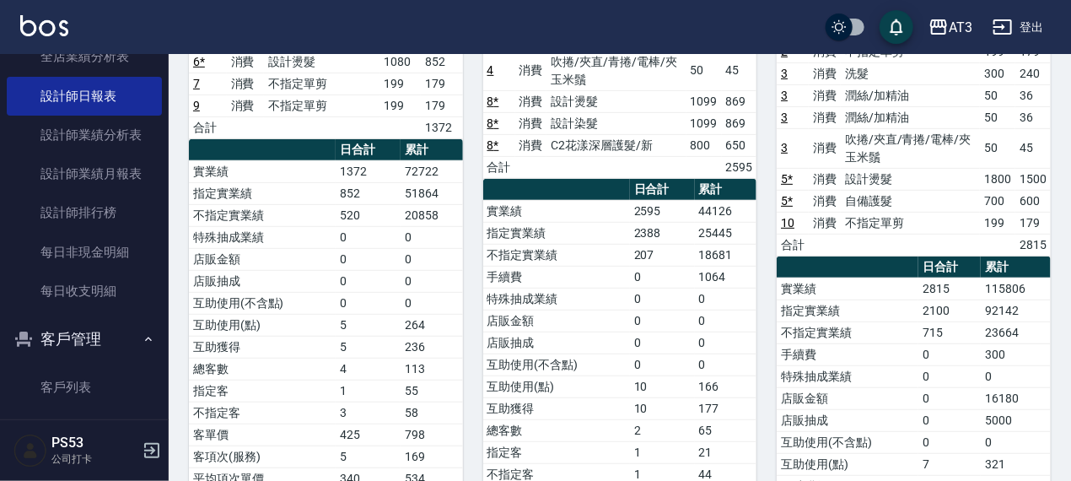
scroll to position [265, 0]
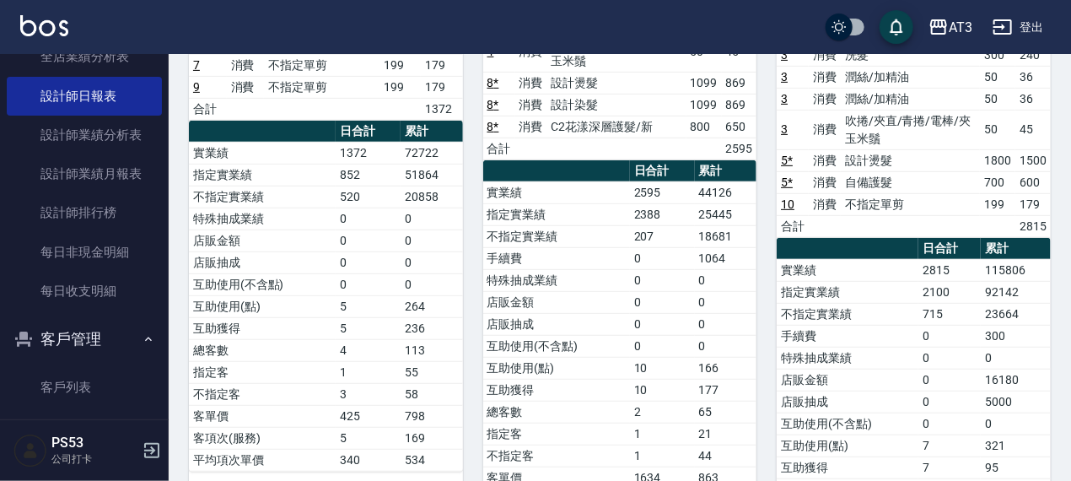
drag, startPoint x: 754, startPoint y: 250, endPoint x: 638, endPoint y: 6, distance: 270.2
click at [754, 247] on td "1064" at bounding box center [726, 258] width 62 height 22
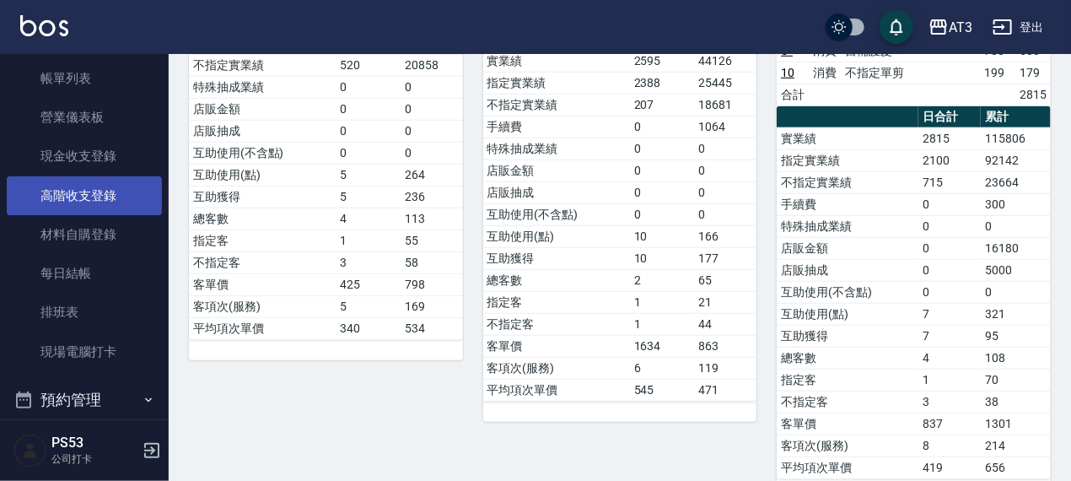
scroll to position [219, 0]
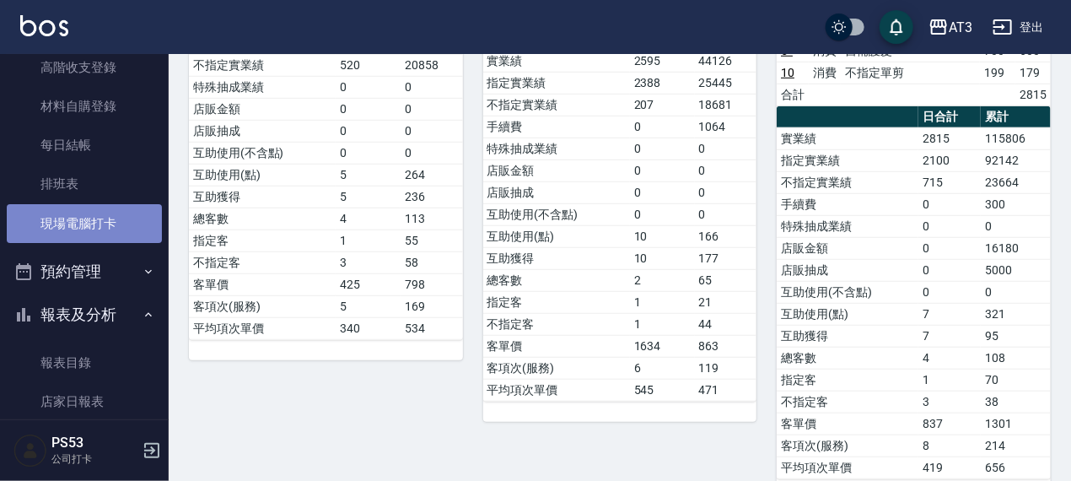
click at [109, 218] on link "現場電腦打卡" at bounding box center [84, 223] width 155 height 39
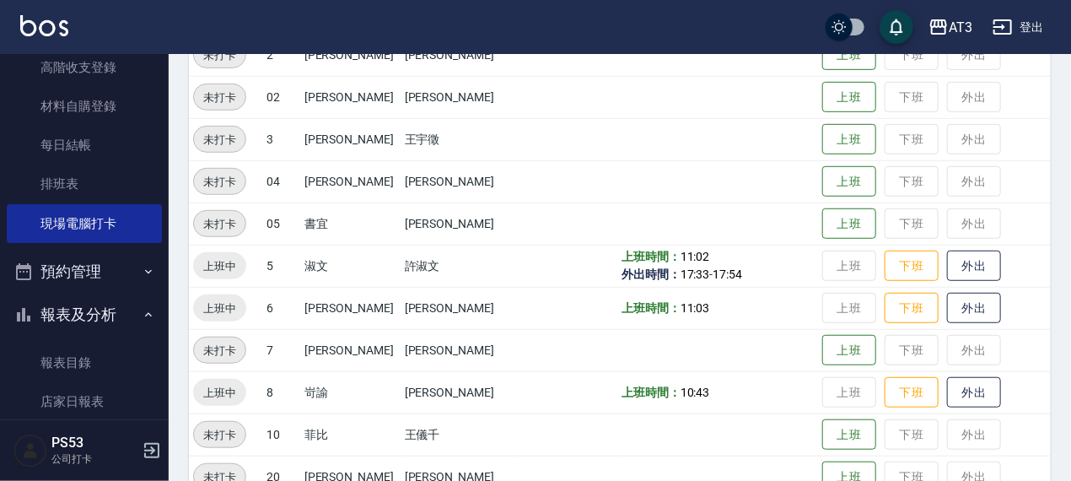
scroll to position [405, 0]
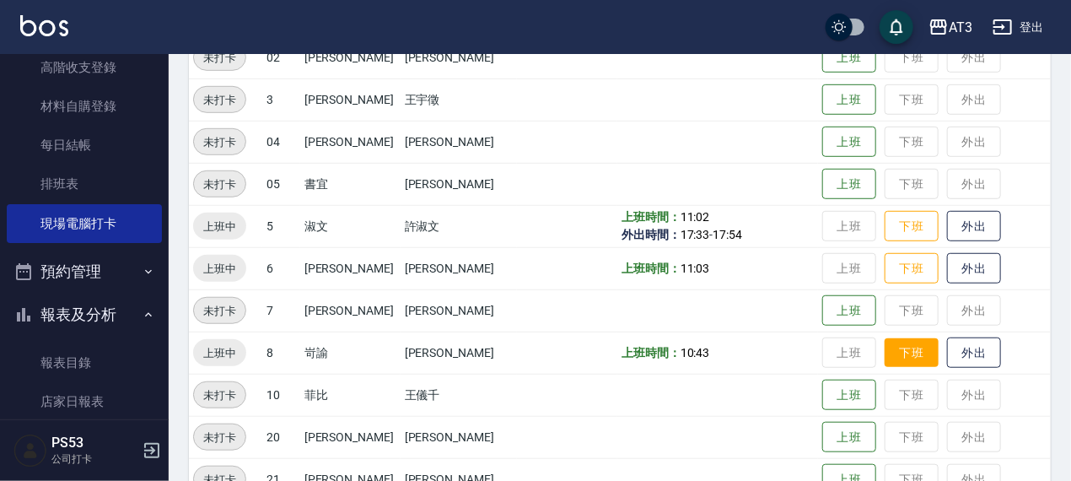
click at [898, 358] on button "下班" at bounding box center [912, 353] width 54 height 30
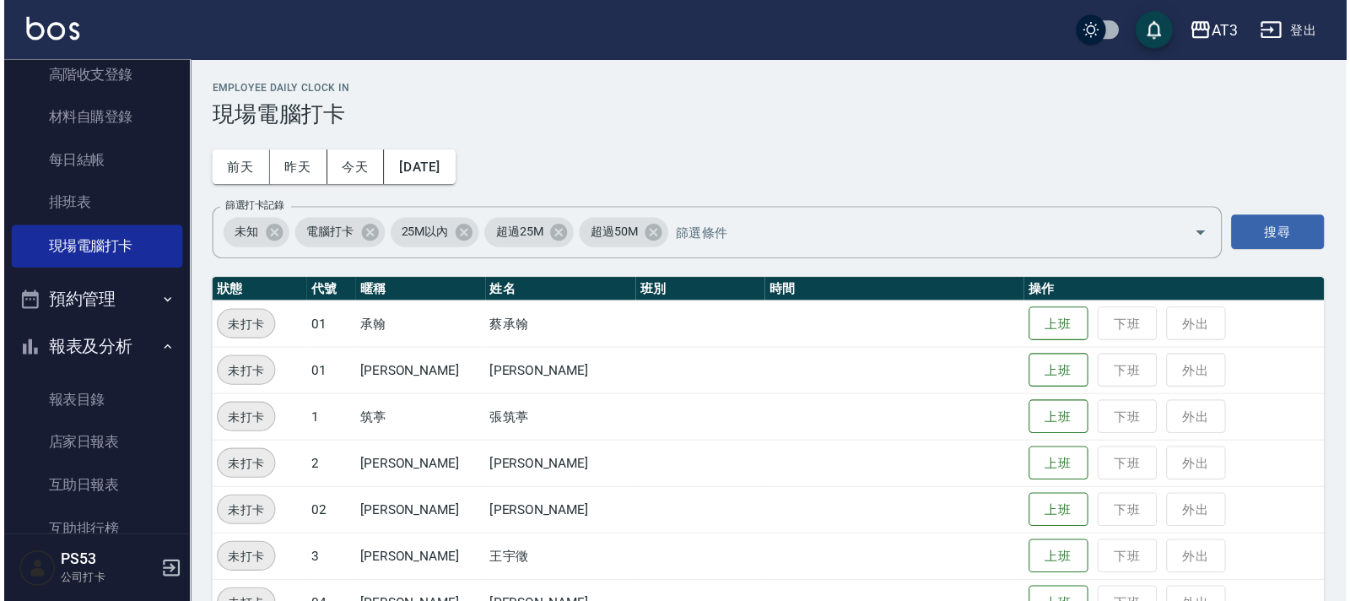
scroll to position [219, 0]
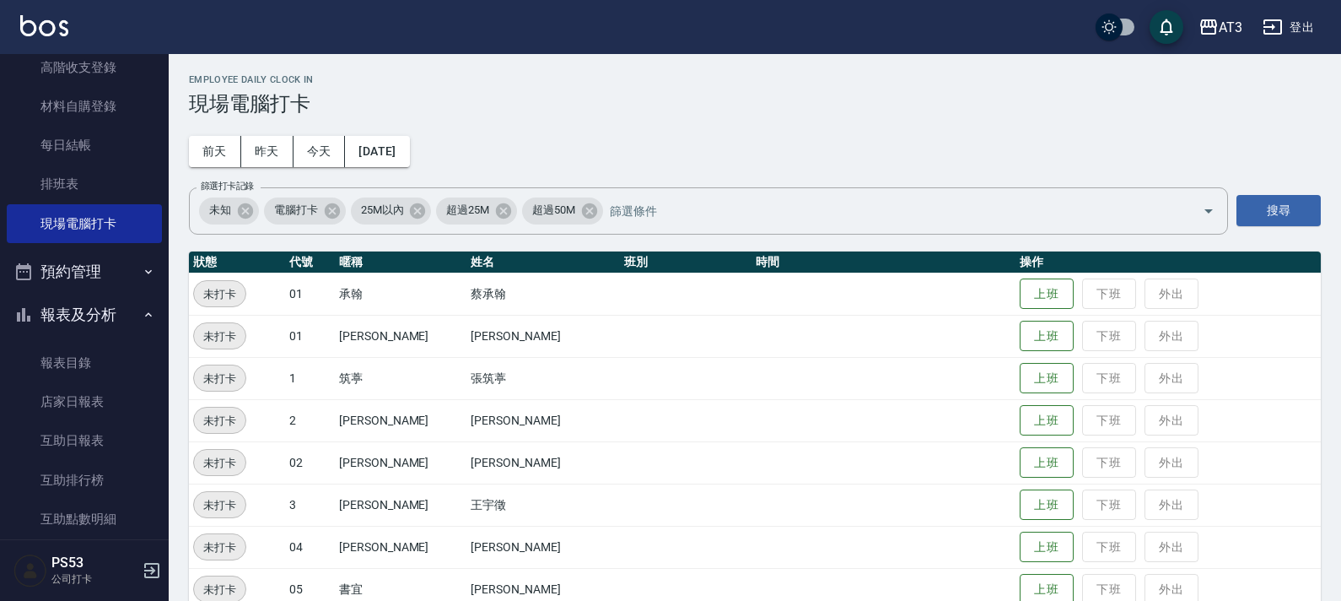
drag, startPoint x: 985, startPoint y: 42, endPoint x: 946, endPoint y: 78, distance: 53.7
click at [946, 78] on h2 "Employee Daily Clock In" at bounding box center [755, 79] width 1132 height 11
click at [1304, 39] on button "登出" at bounding box center [1288, 27] width 65 height 31
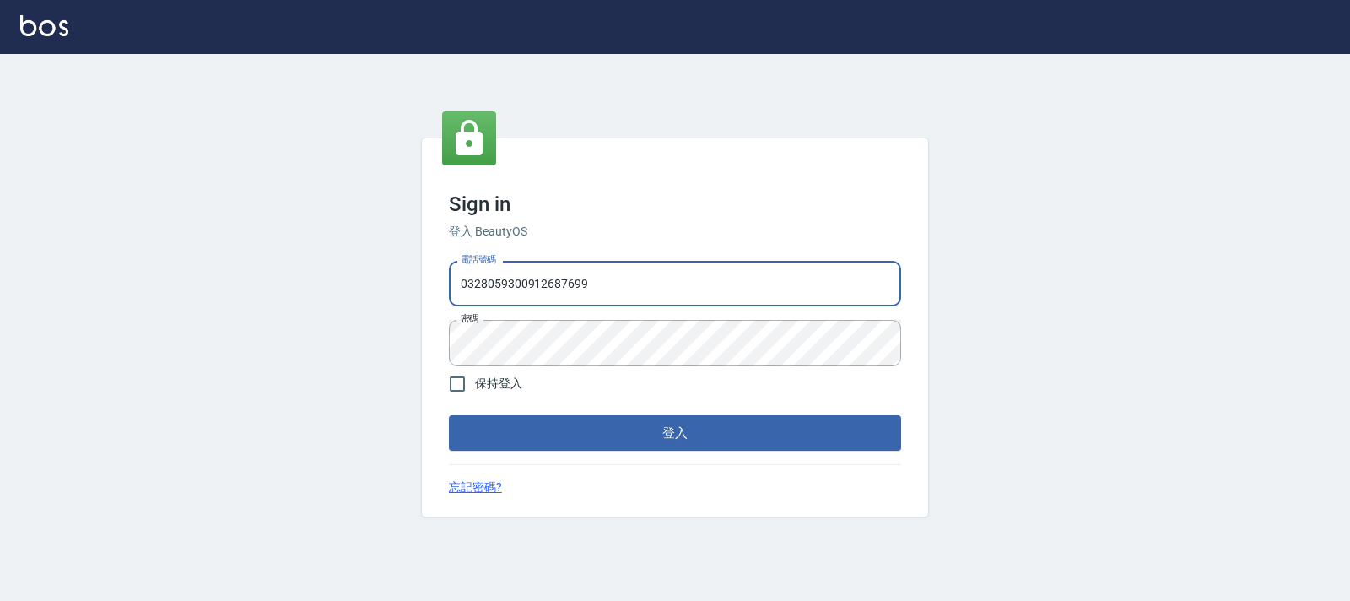
click at [449, 415] on button "登入" at bounding box center [675, 432] width 452 height 35
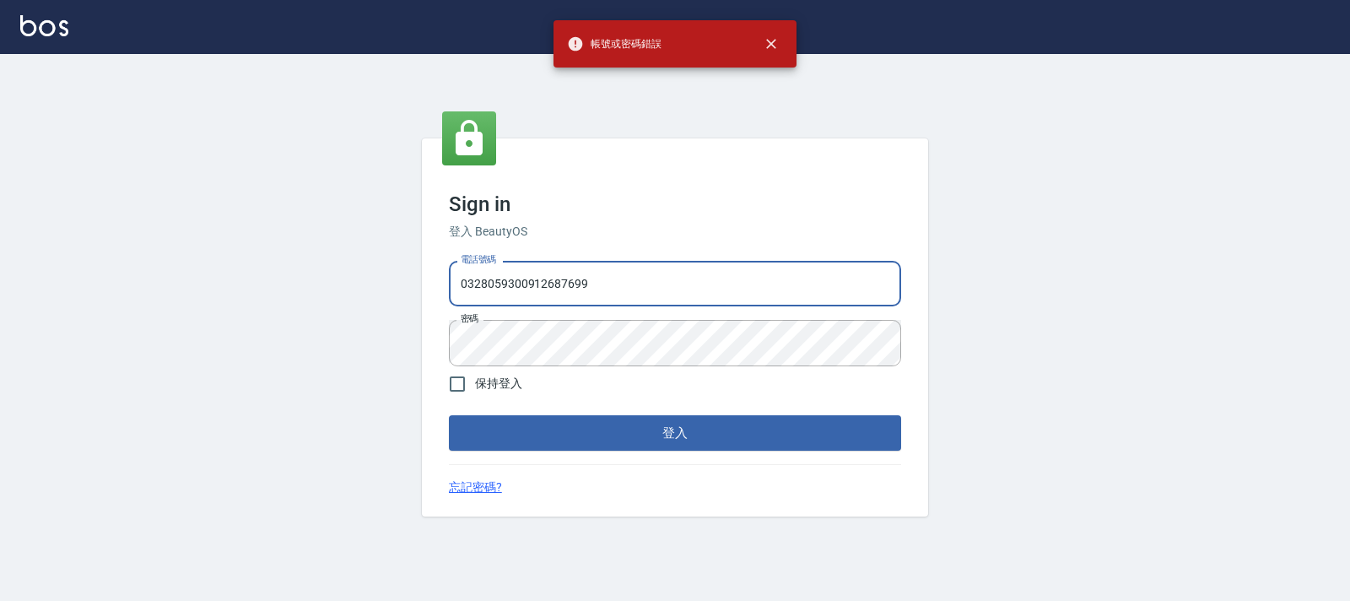
click at [632, 284] on input "0328059300912687699" at bounding box center [675, 284] width 452 height 46
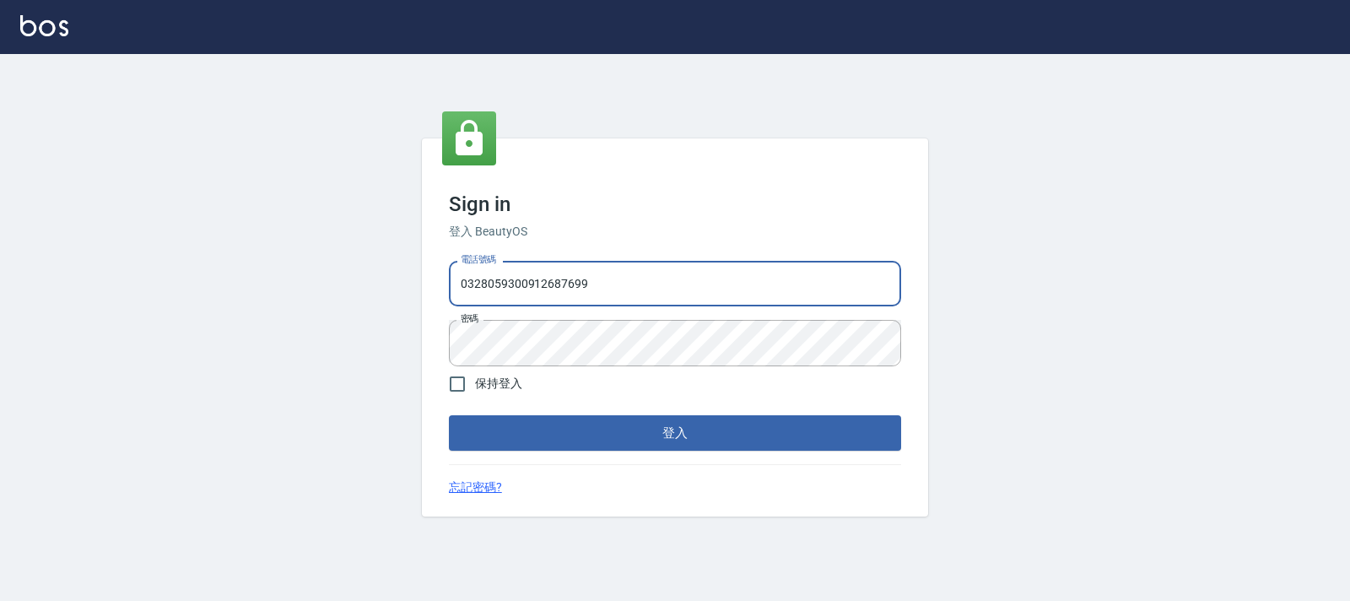
click at [629, 285] on input "0328059300912687699" at bounding box center [675, 284] width 452 height 46
type input "0912687699"
click at [449, 415] on button "登入" at bounding box center [675, 432] width 452 height 35
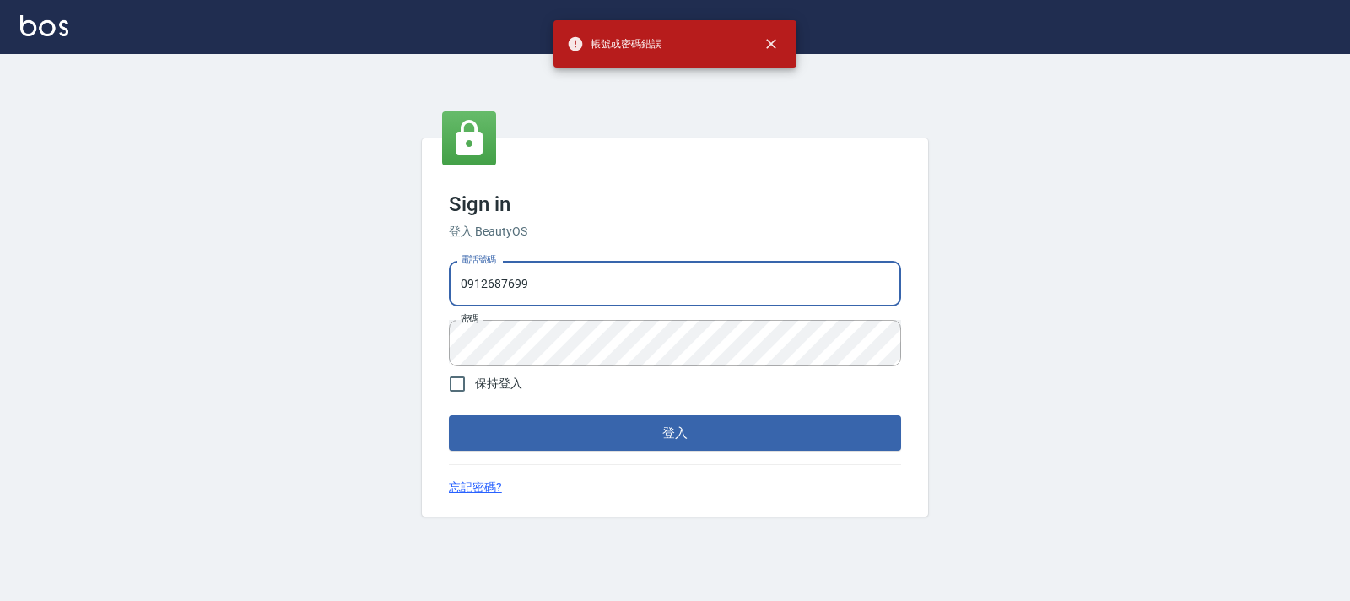
click at [490, 367] on label "保持登入" at bounding box center [481, 383] width 83 height 35
click at [475, 367] on input "保持登入" at bounding box center [457, 383] width 35 height 35
checkbox input "true"
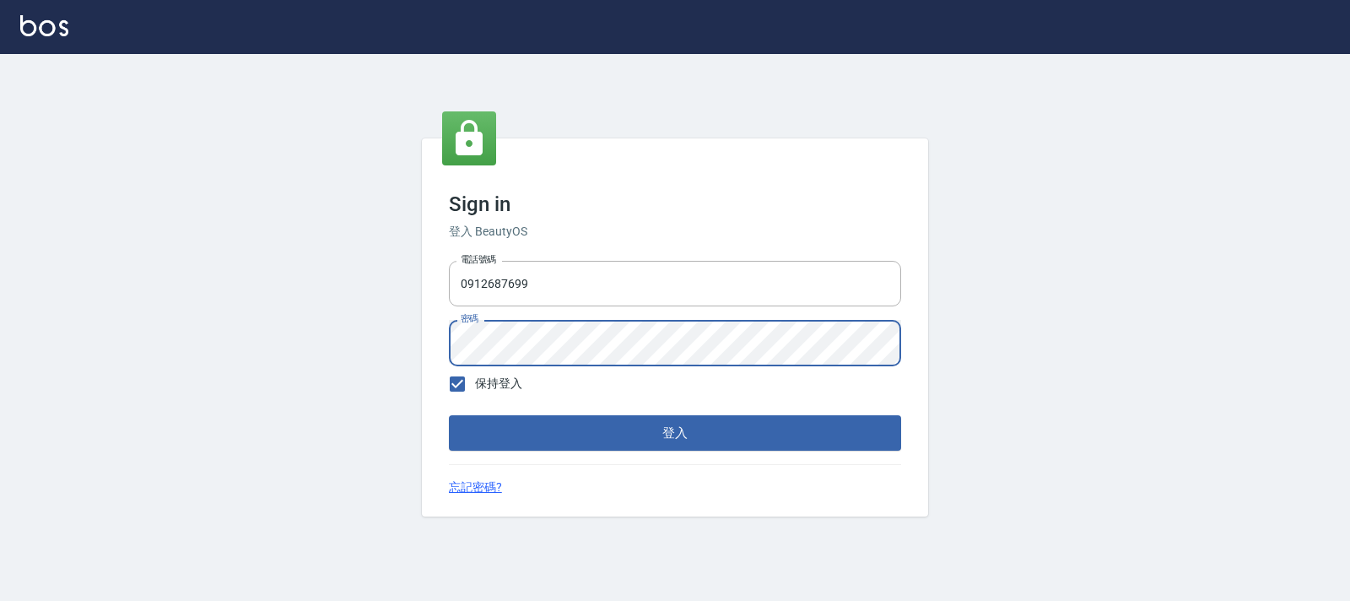
click at [449, 415] on button "登入" at bounding box center [675, 432] width 452 height 35
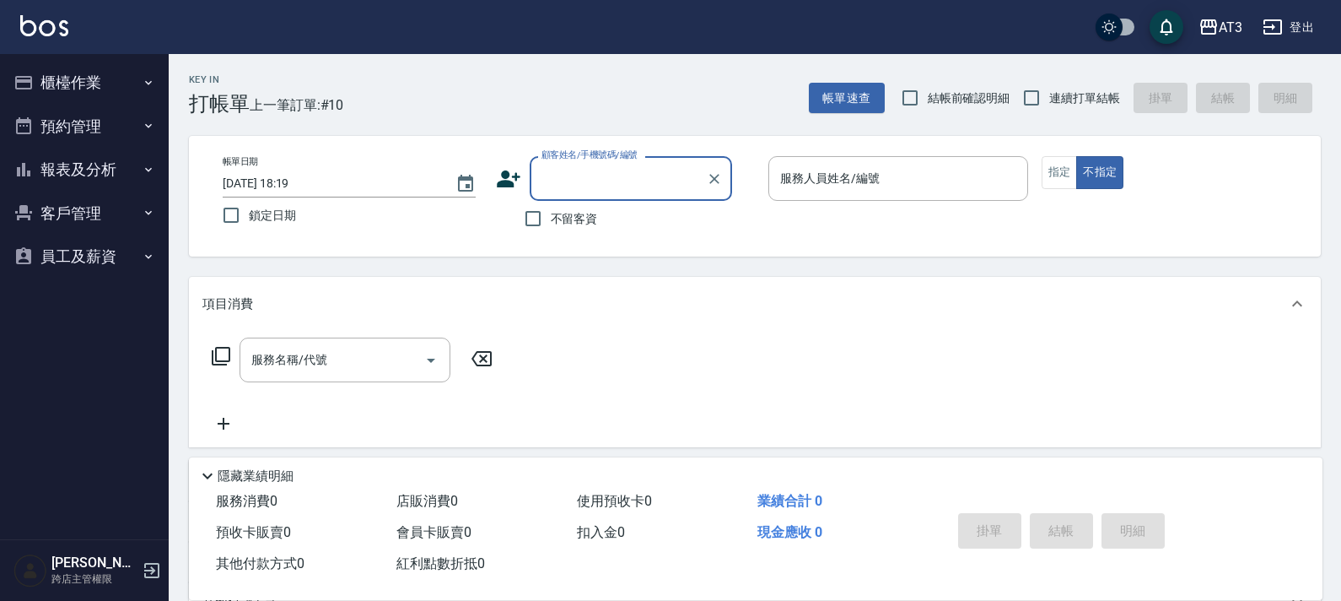
drag, startPoint x: 1224, startPoint y: 0, endPoint x: 1153, endPoint y: 349, distance: 356.4
click at [1153, 349] on div "服務名稱/代號 服務名稱/代號" at bounding box center [755, 389] width 1132 height 116
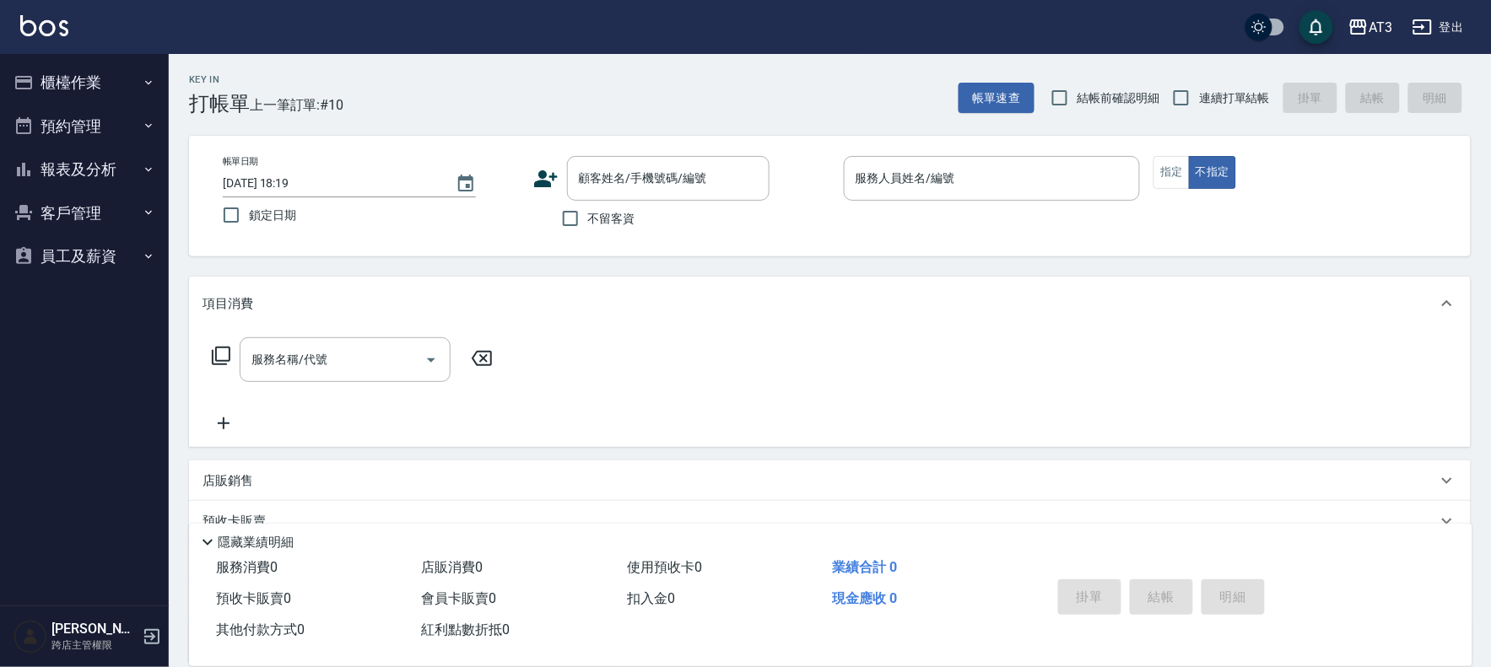
drag, startPoint x: 1152, startPoint y: 2, endPoint x: 1174, endPoint y: 282, distance: 281.0
click at [1175, 282] on div "項目消費" at bounding box center [830, 304] width 1282 height 54
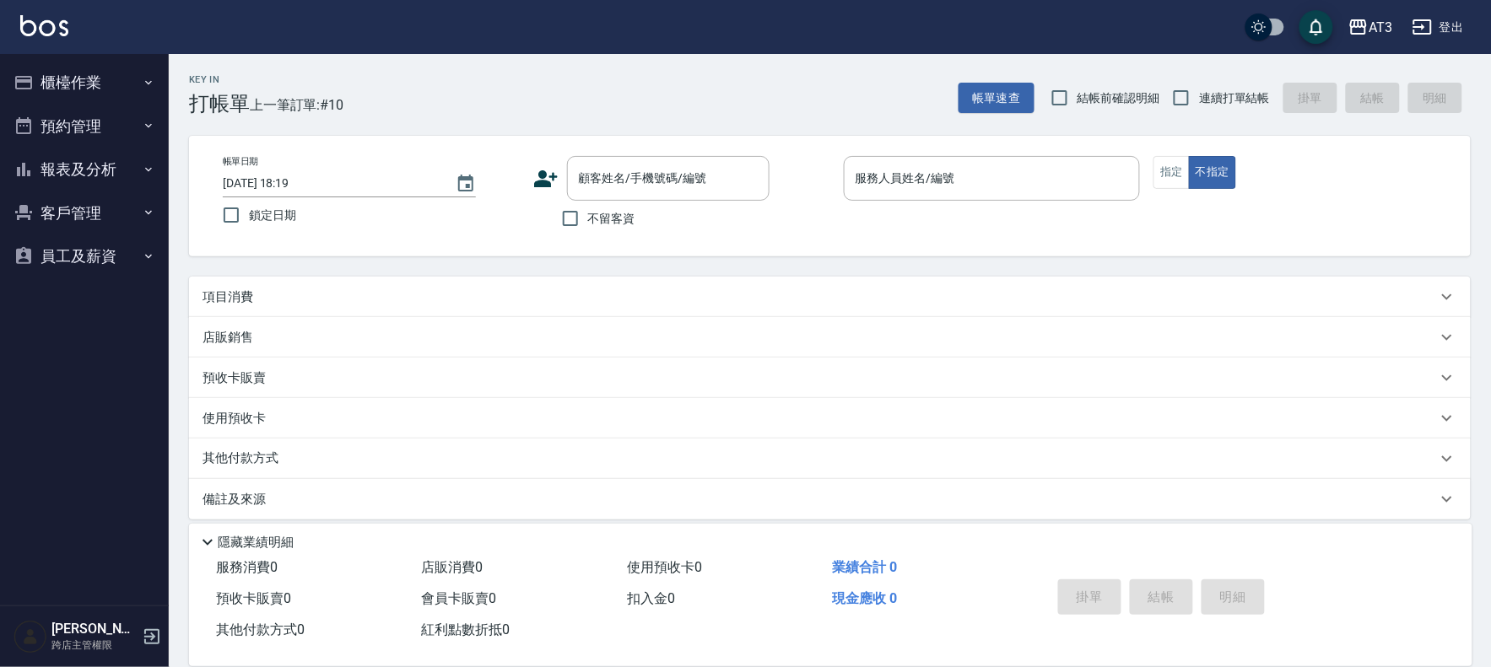
drag, startPoint x: 1454, startPoint y: 3, endPoint x: 1085, endPoint y: 321, distance: 487.5
click at [1082, 336] on div "店販銷售" at bounding box center [819, 338] width 1234 height 18
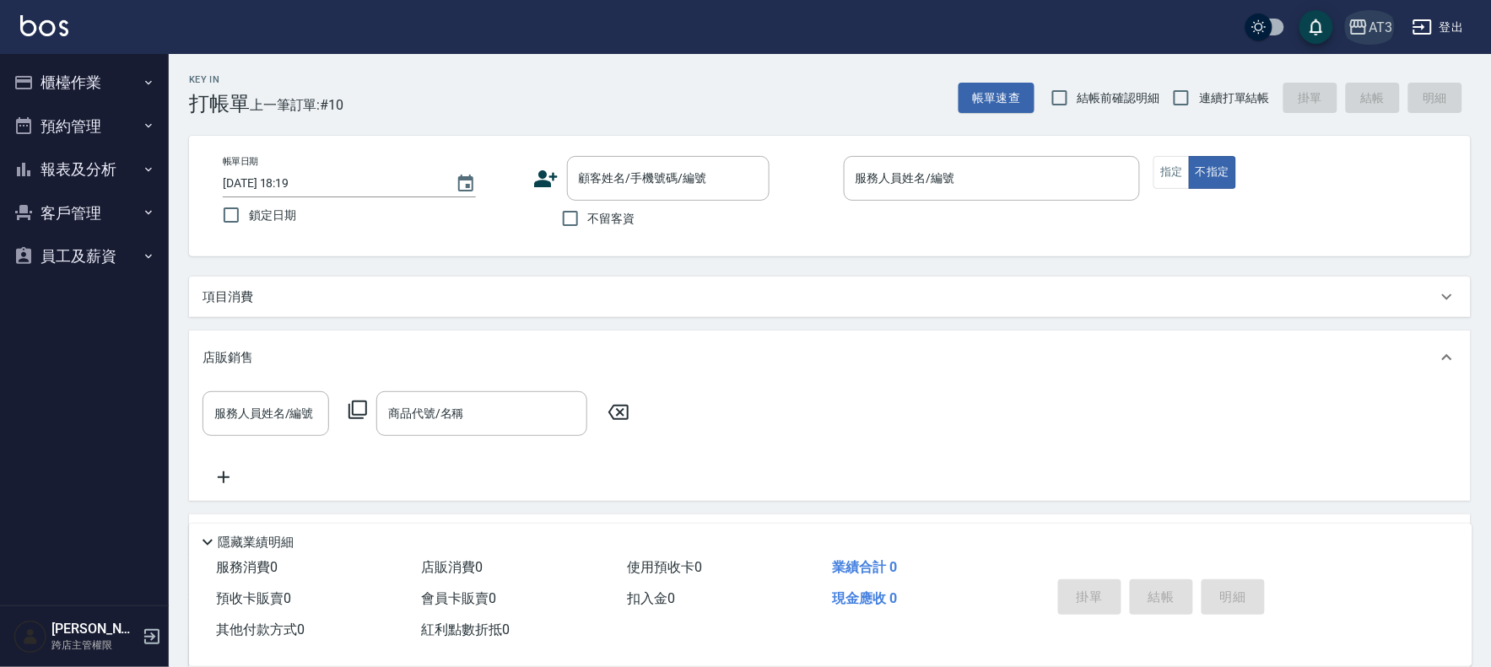
click at [1349, 35] on div "AT3" at bounding box center [1380, 27] width 24 height 21
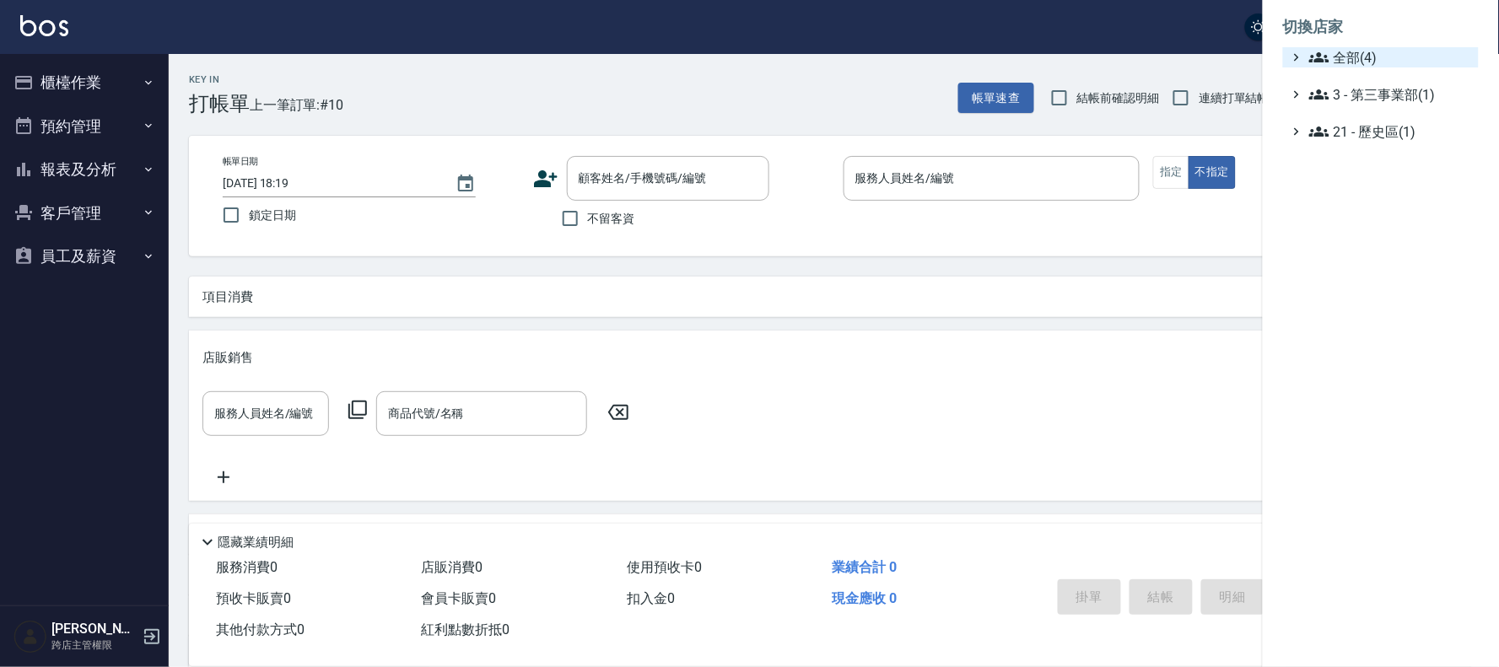
click at [1343, 52] on span "全部(4)" at bounding box center [1390, 57] width 163 height 20
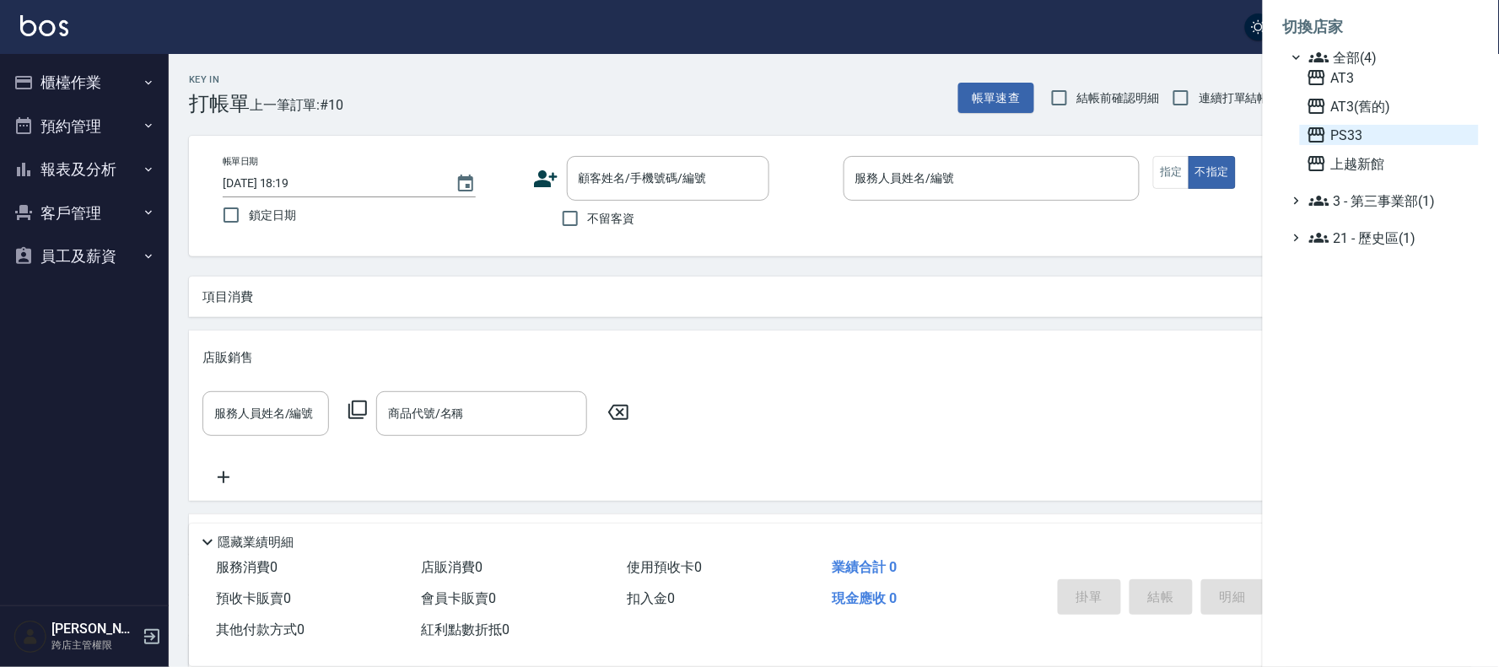
click at [1328, 138] on span "PS33" at bounding box center [1389, 135] width 165 height 20
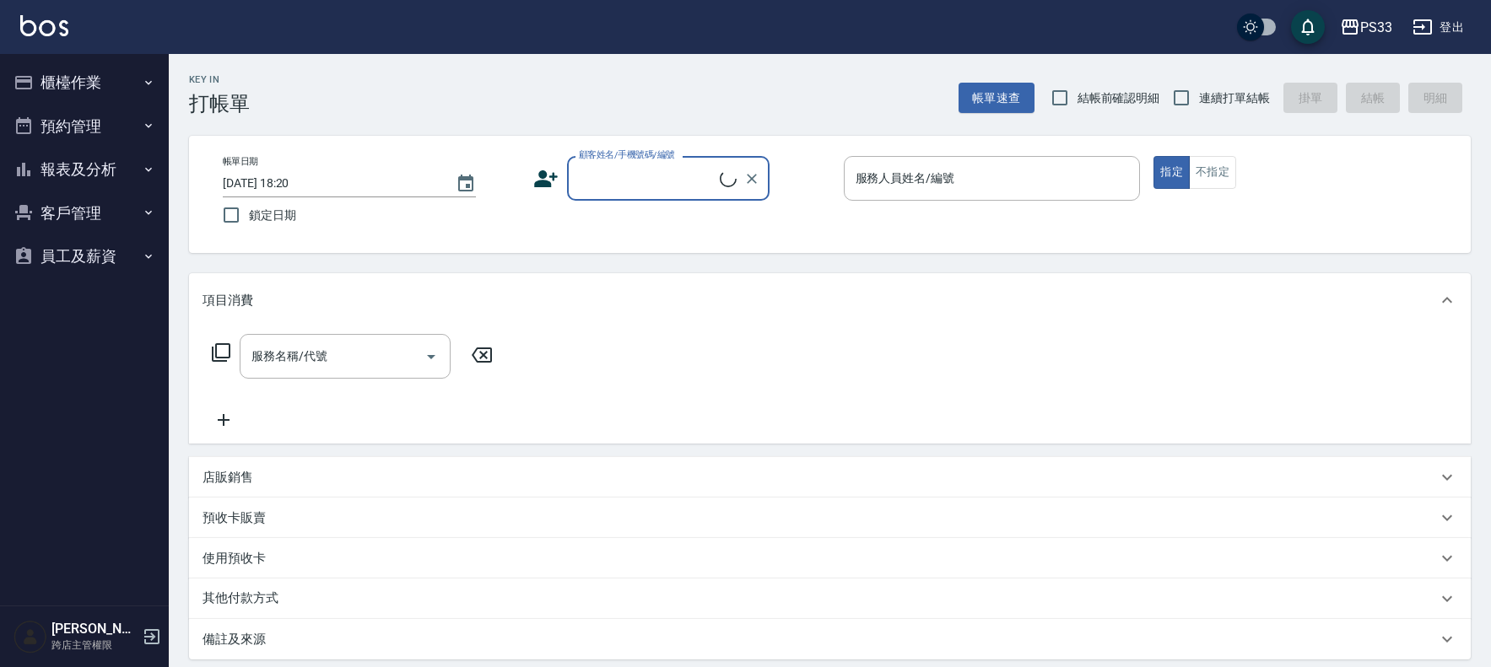
click at [78, 95] on button "櫃檯作業" at bounding box center [84, 83] width 155 height 44
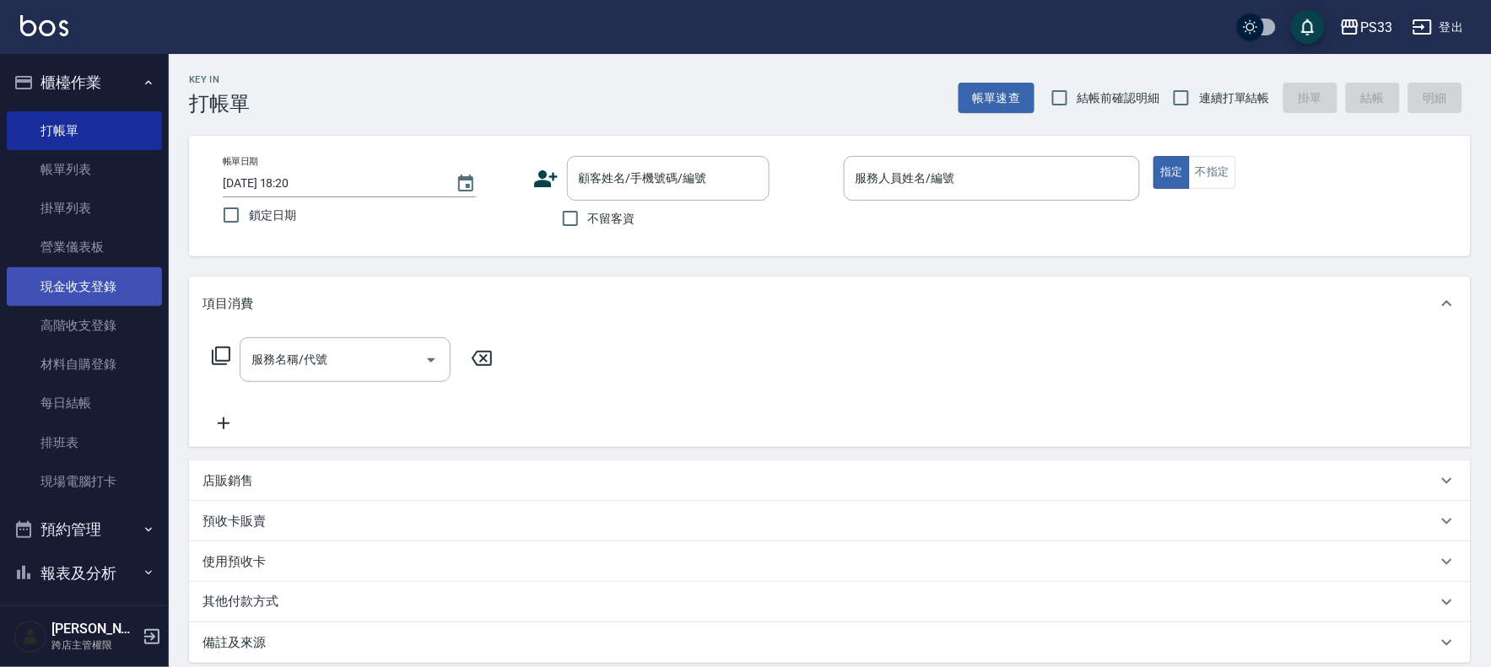
click at [96, 276] on link "現金收支登錄" at bounding box center [84, 286] width 155 height 39
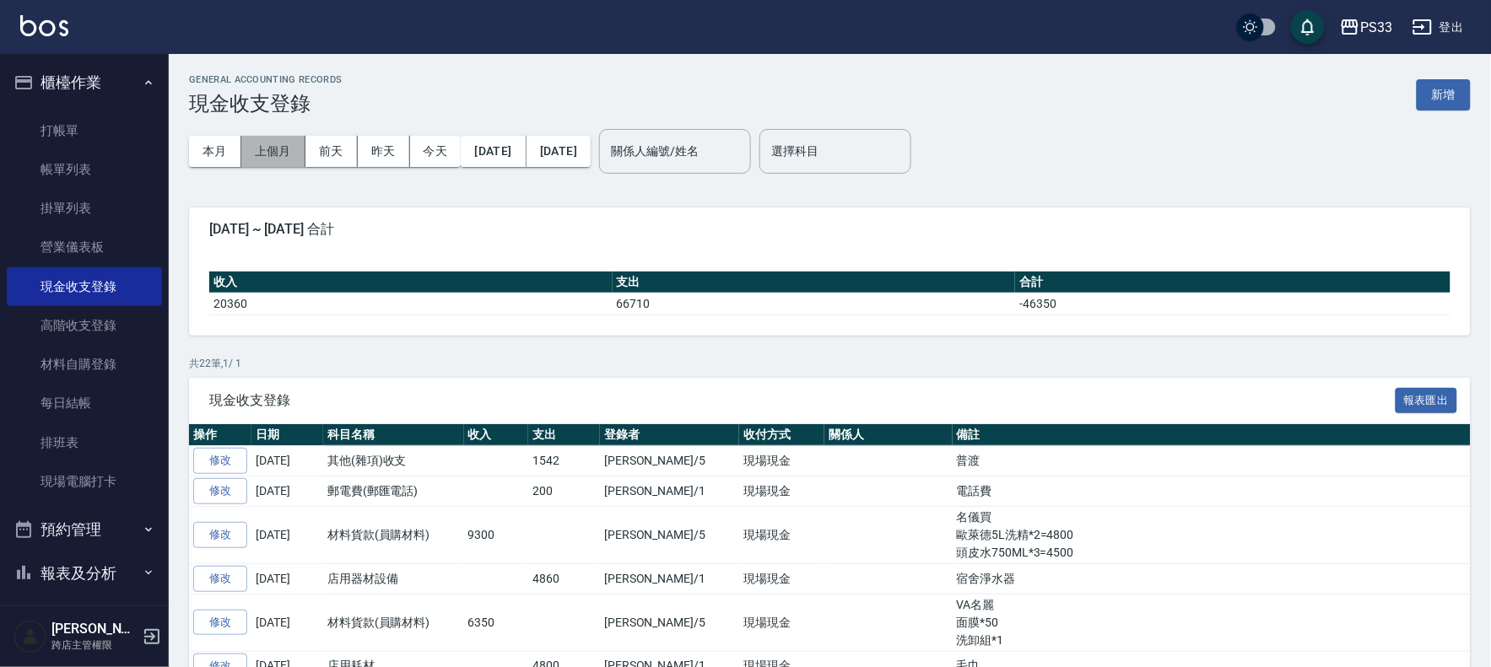
click at [289, 157] on button "上個月" at bounding box center [273, 151] width 64 height 31
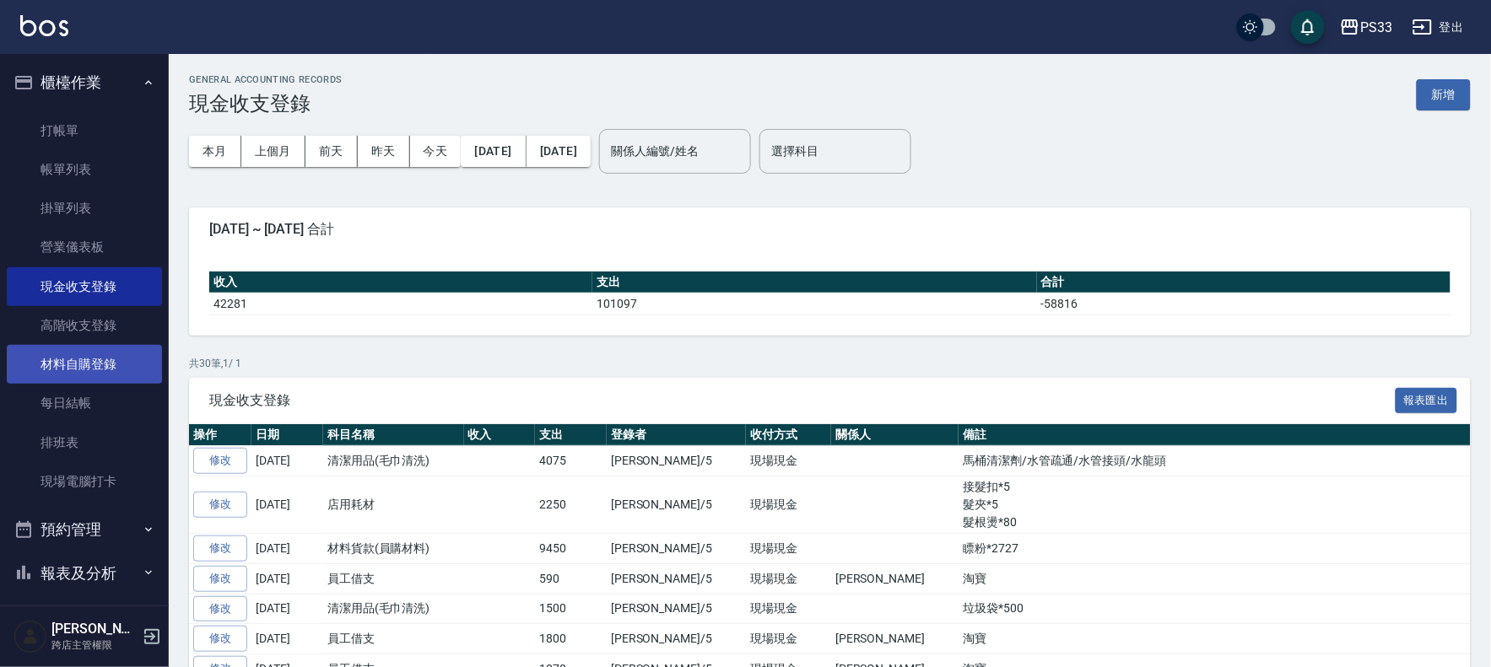
click at [88, 361] on link "材料自購登錄" at bounding box center [84, 364] width 155 height 39
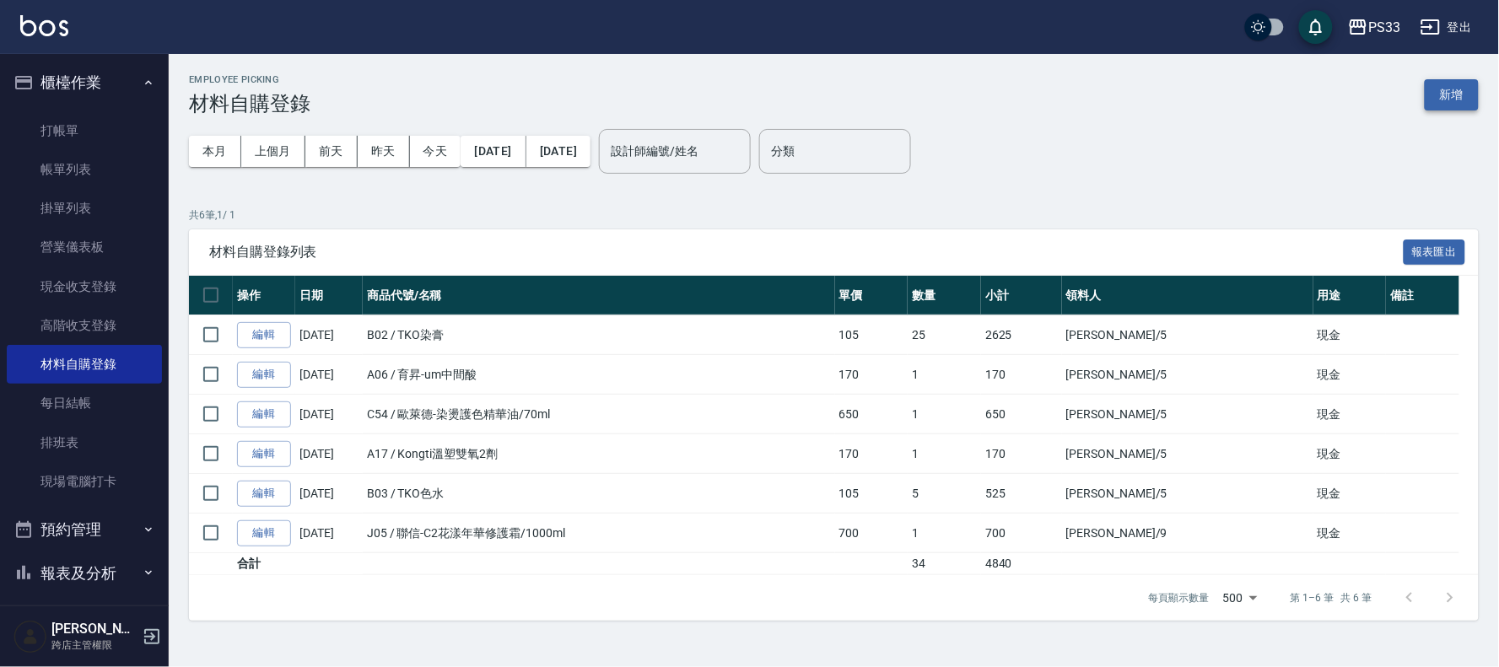
click at [1449, 98] on button "新增" at bounding box center [1452, 94] width 54 height 31
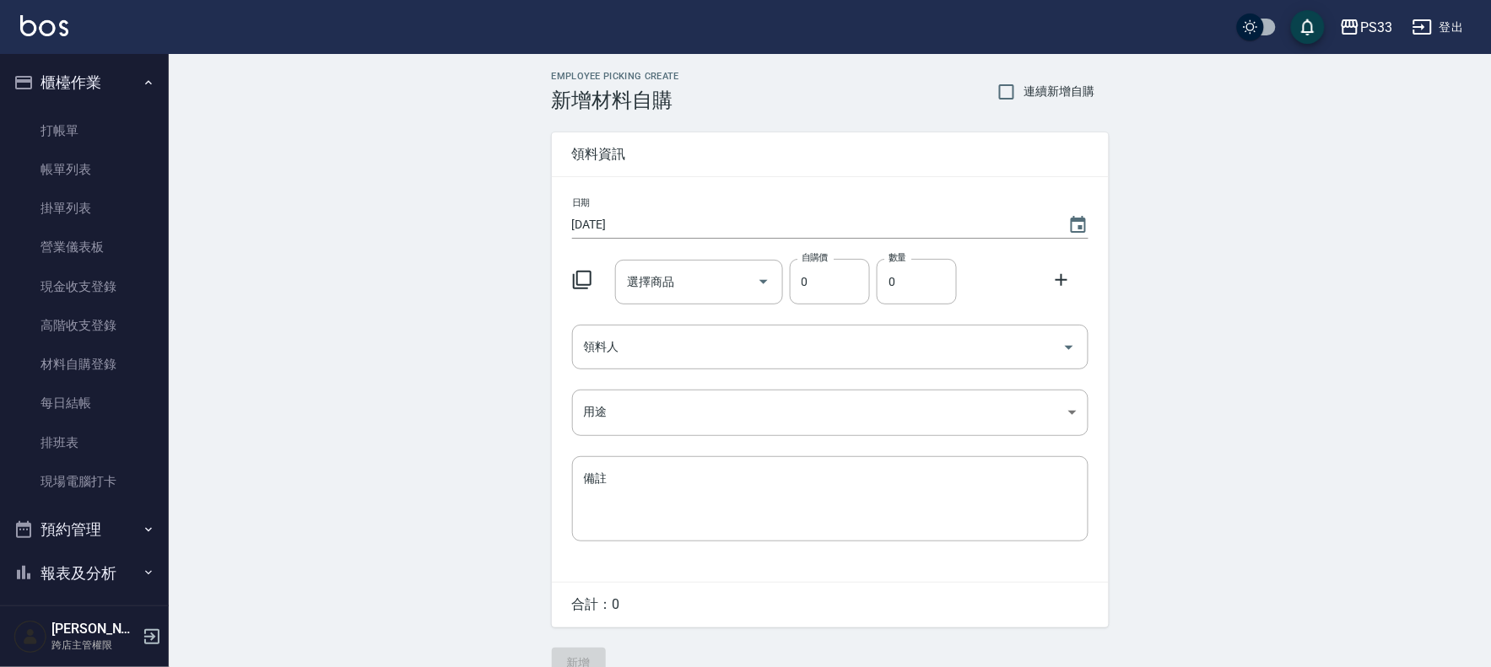
click at [578, 283] on icon at bounding box center [582, 280] width 20 height 20
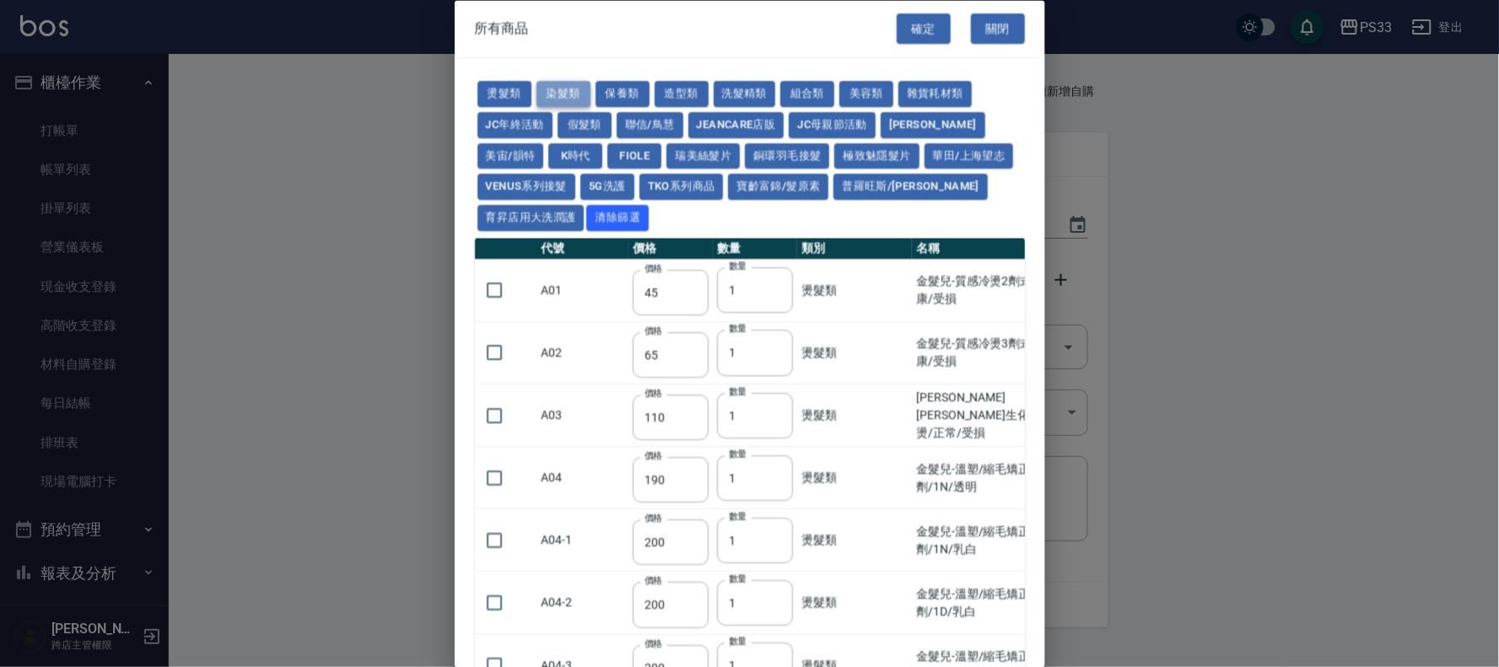
click at [564, 99] on button "染髮類" at bounding box center [564, 95] width 54 height 26
type input "105"
type input "250"
type input "200"
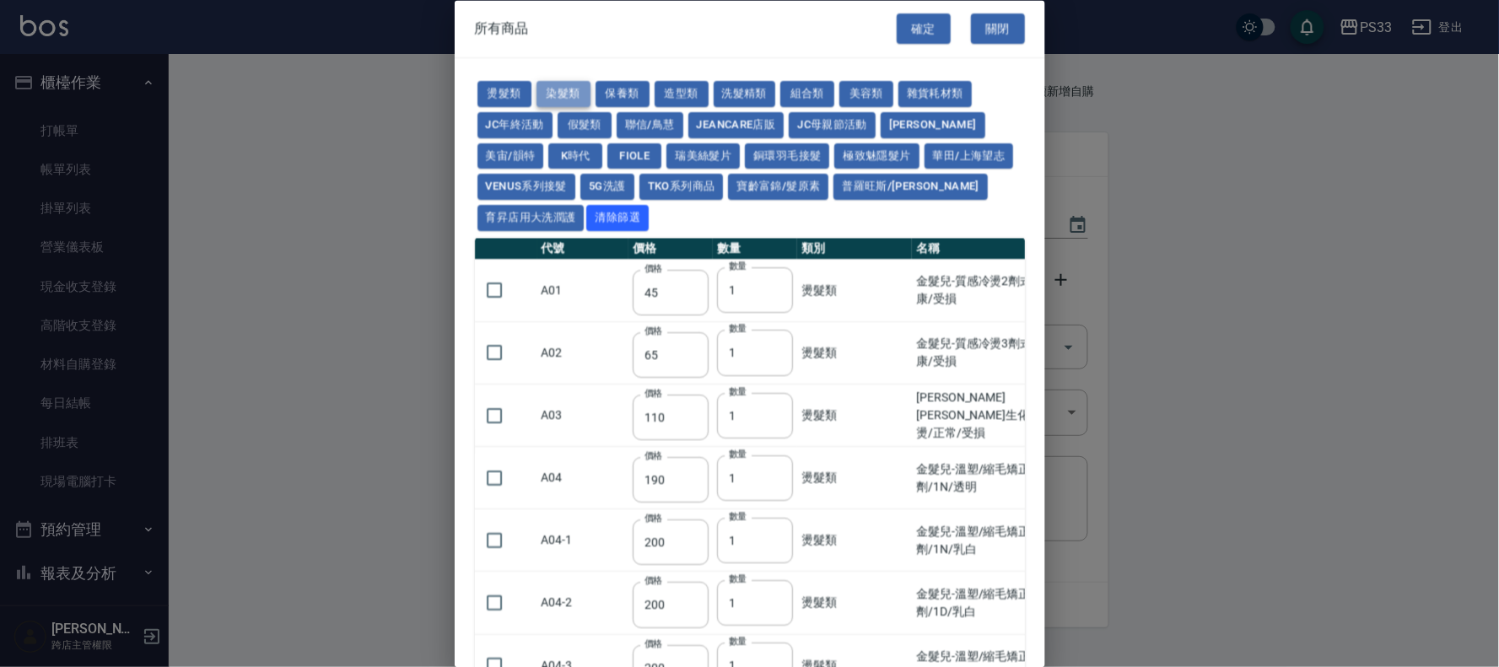
type input "500"
type input "420"
type input "221"
type input "110"
type input "360"
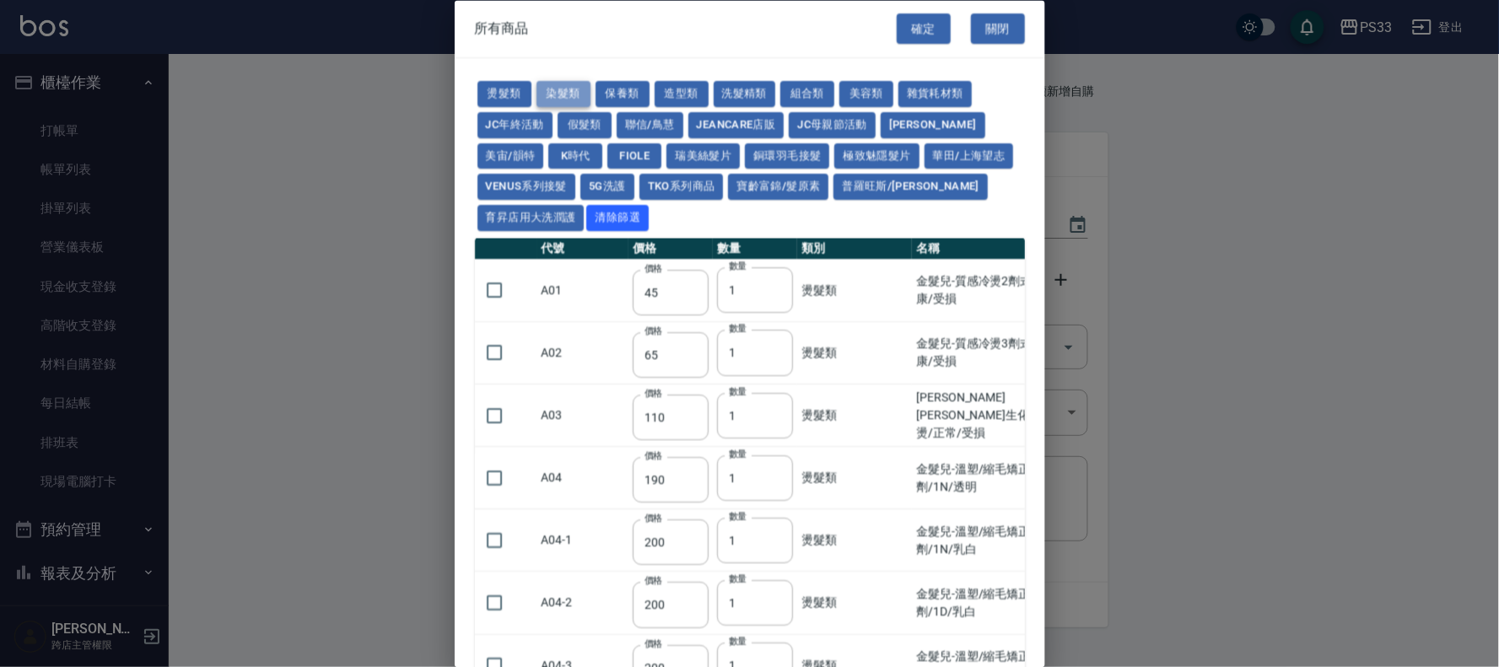
type input "105"
type input "406"
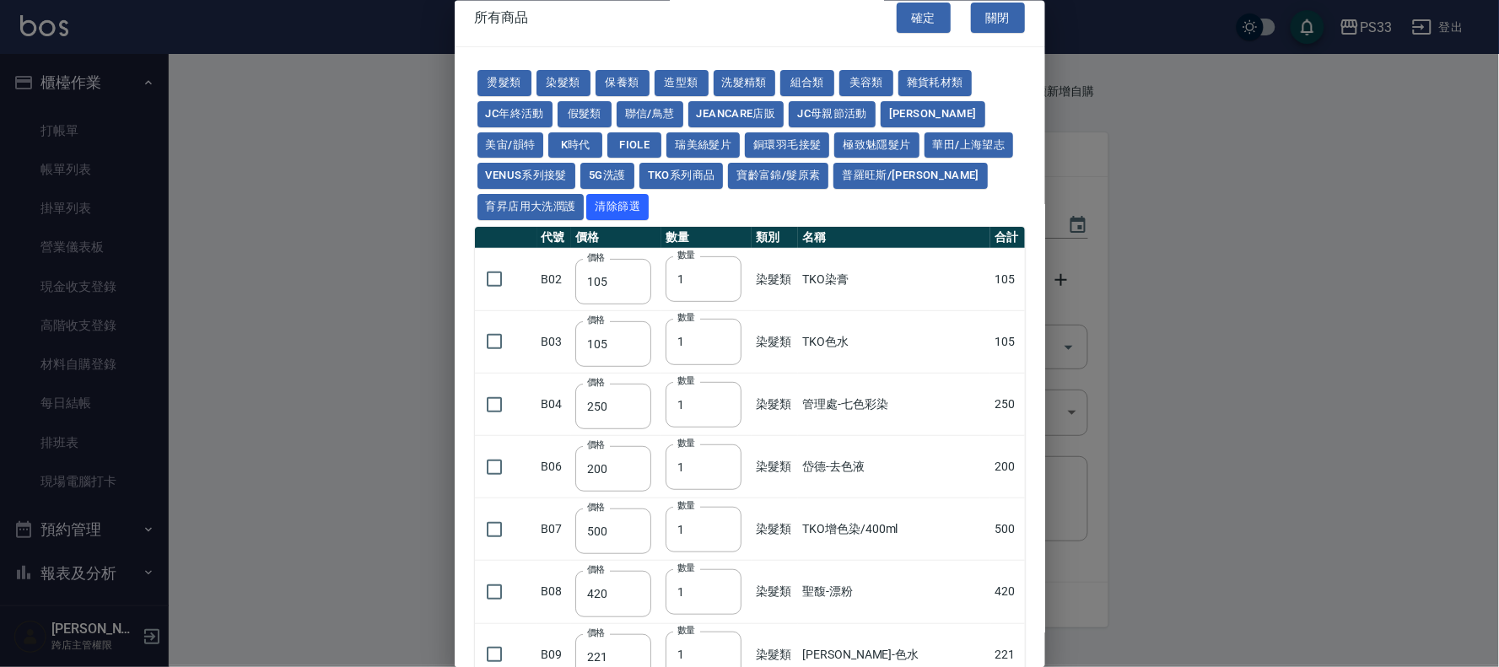
scroll to position [11, 0]
click at [744, 78] on button "洗髮精類" at bounding box center [745, 84] width 62 height 26
type input "100"
type input "193"
type input "350"
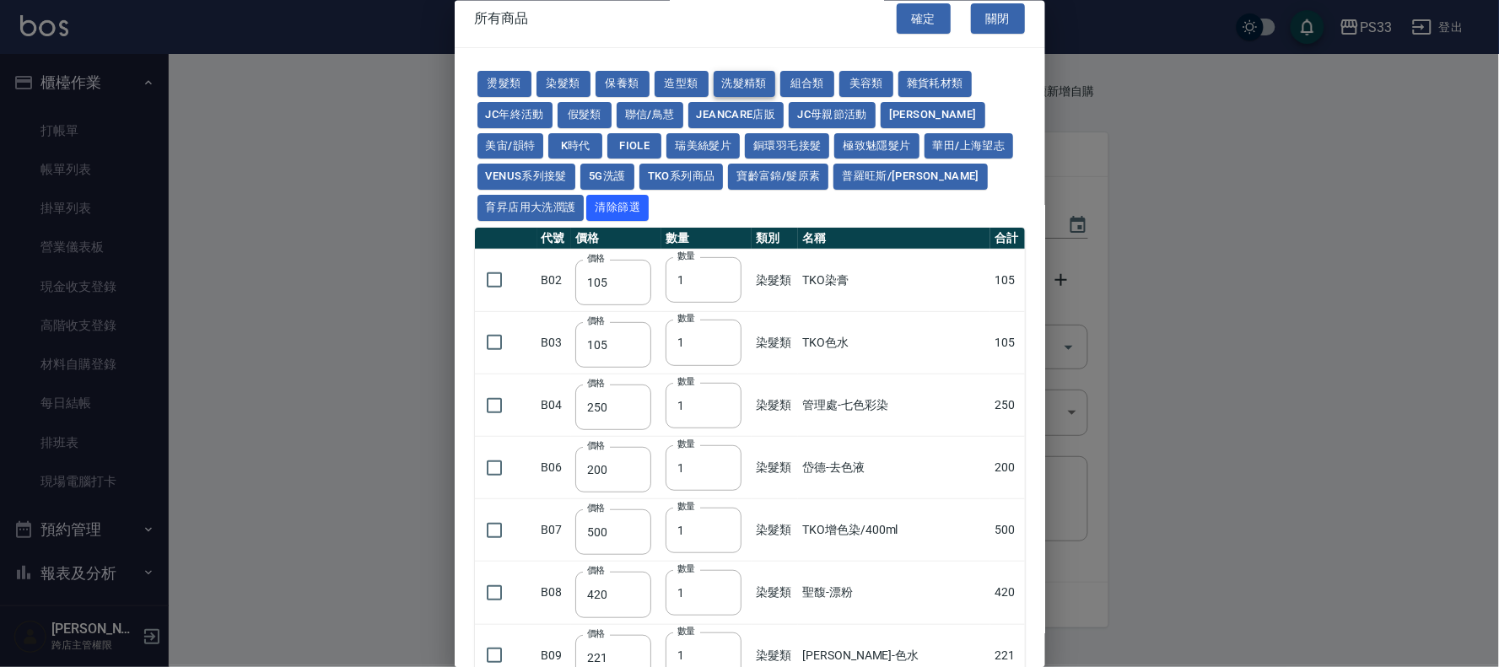
type input "630"
type input "350"
type input "650"
type input "300"
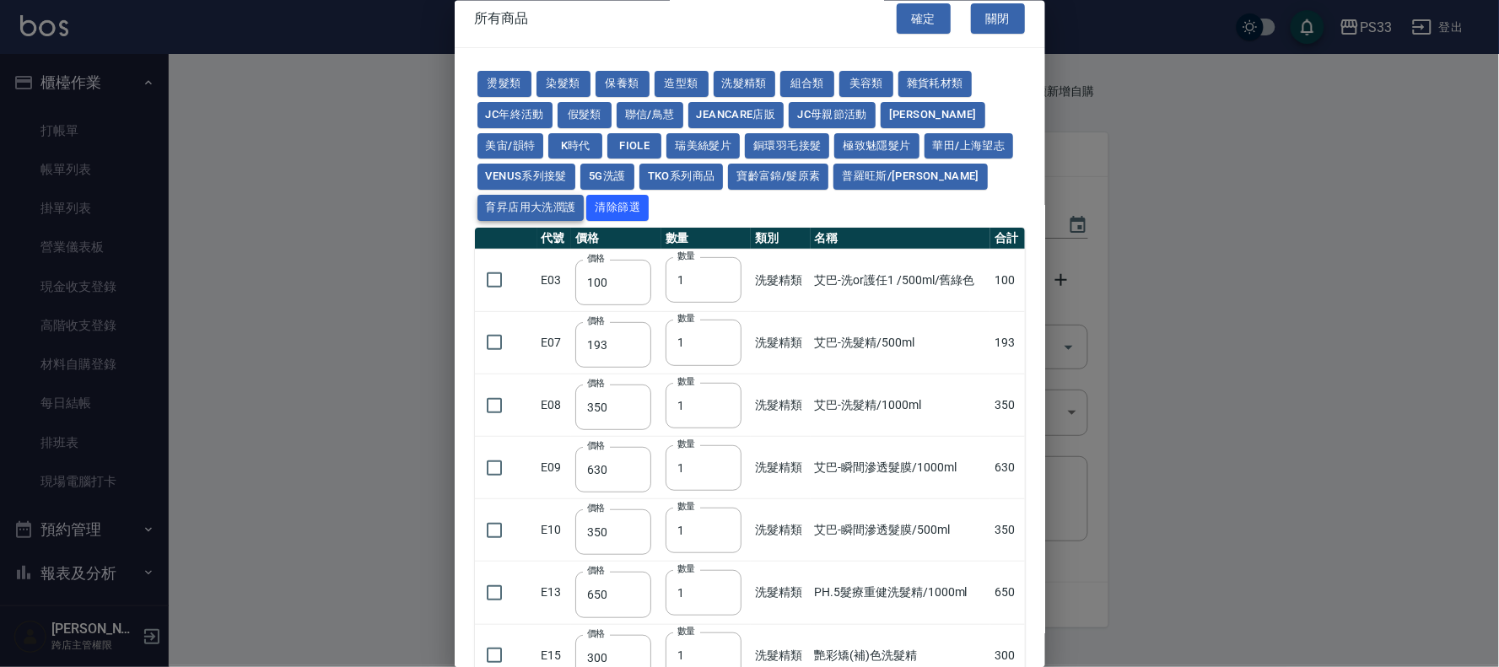
click at [585, 206] on button "育昇店用大洗潤護" at bounding box center [531, 208] width 107 height 26
type input "160"
type input "170"
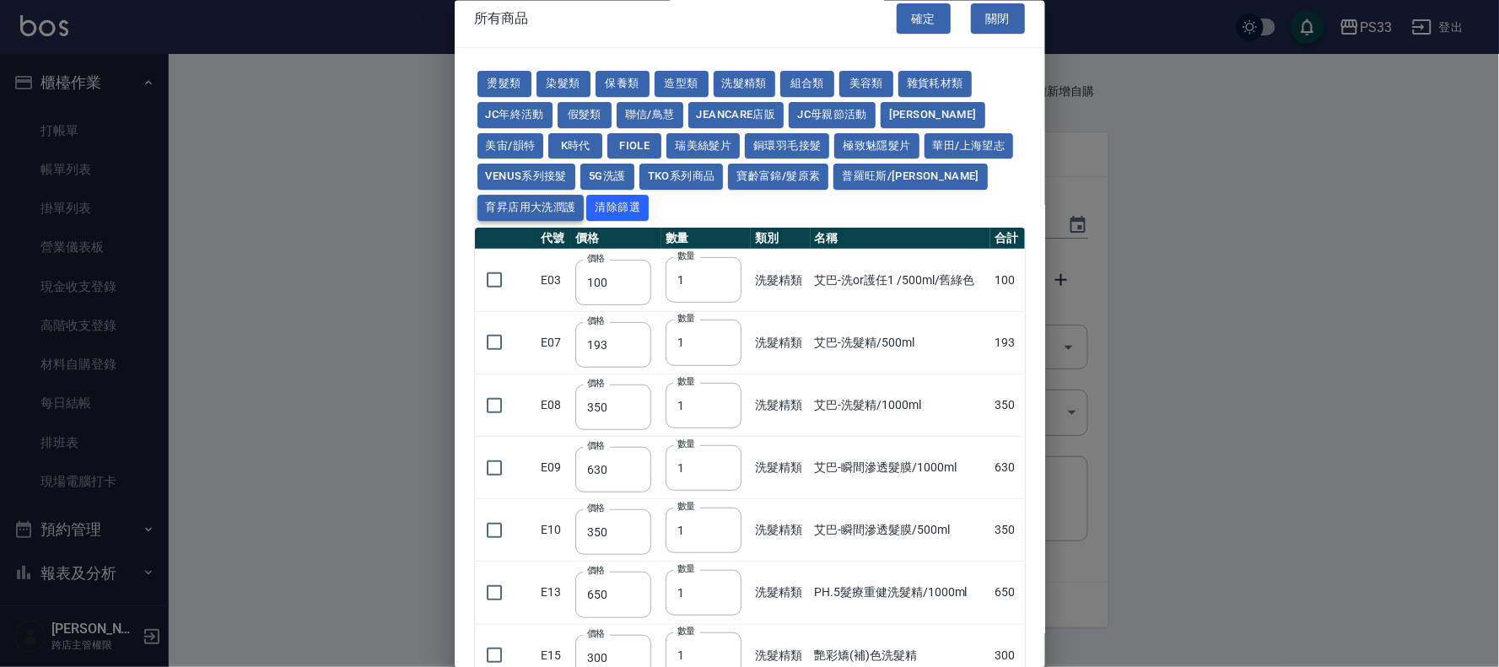
type input "170"
type input "180"
type input "165"
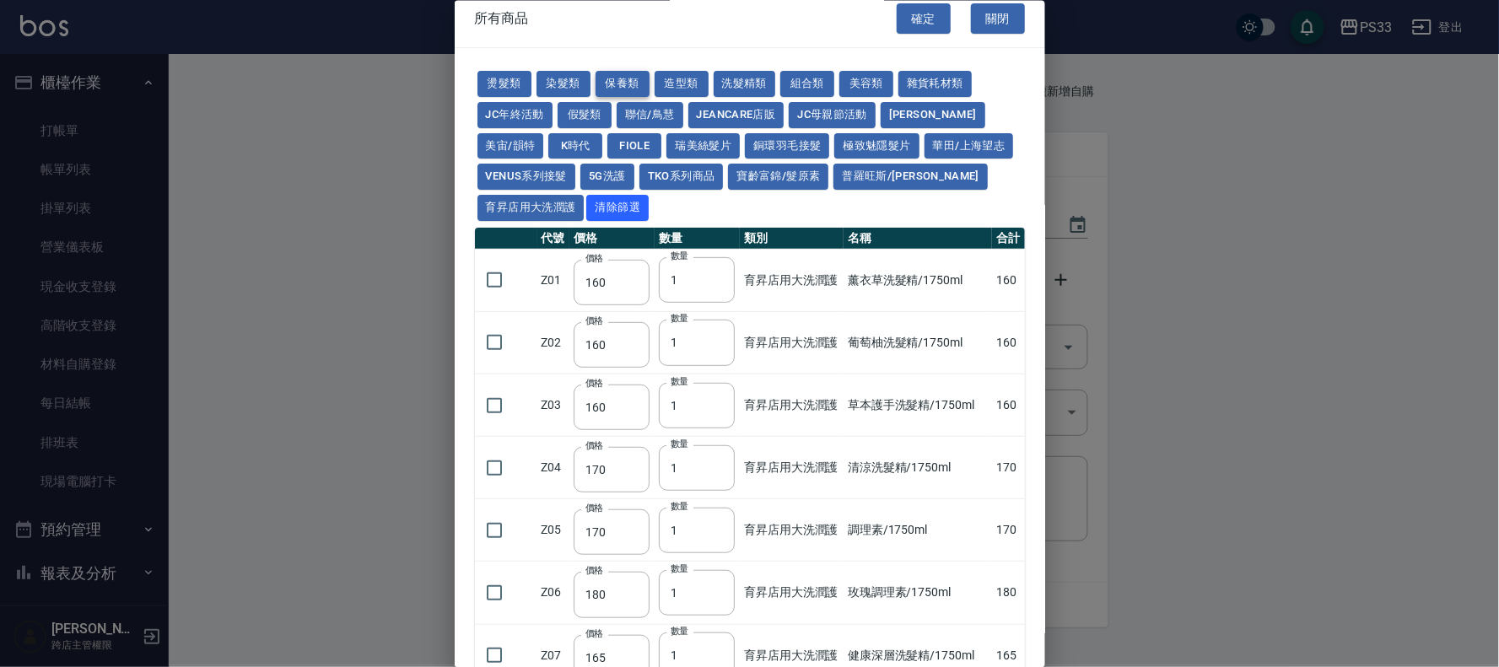
click at [621, 80] on button "保養類" at bounding box center [623, 84] width 54 height 26
type input "150"
type input "200"
type input "60"
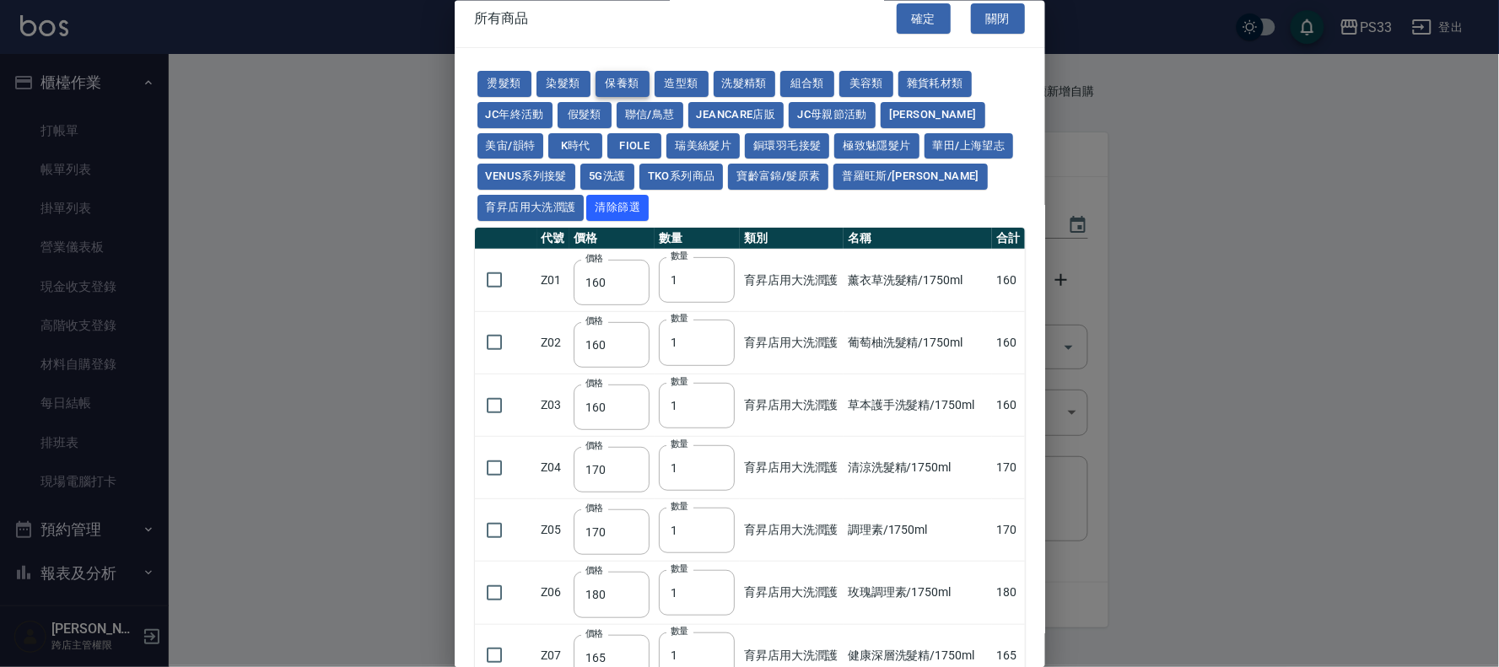
type input "245"
type input "100"
type input "1620"
type input "700"
type input "175"
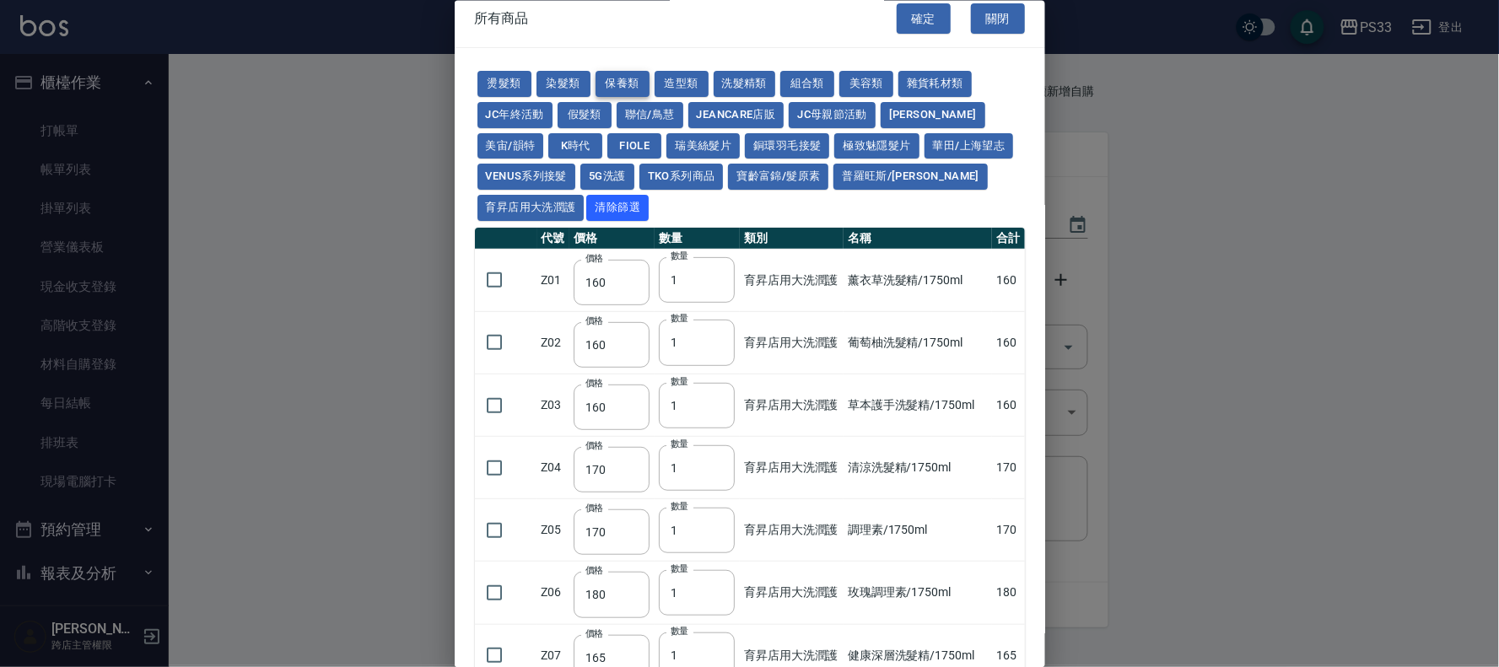
type input "1300"
type input "250"
type input "340"
type input "53"
type input "32"
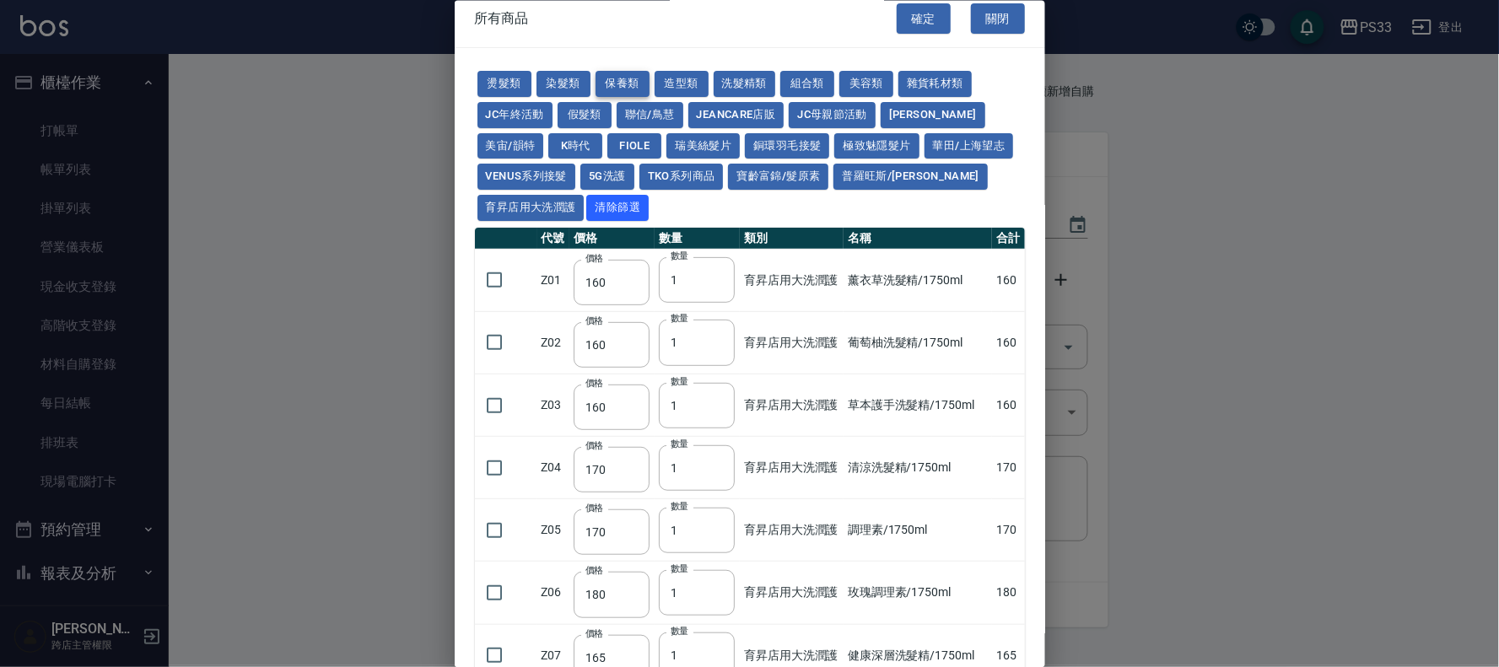
type input "340"
type input "53"
type input "800"
type input "208"
type input "1200"
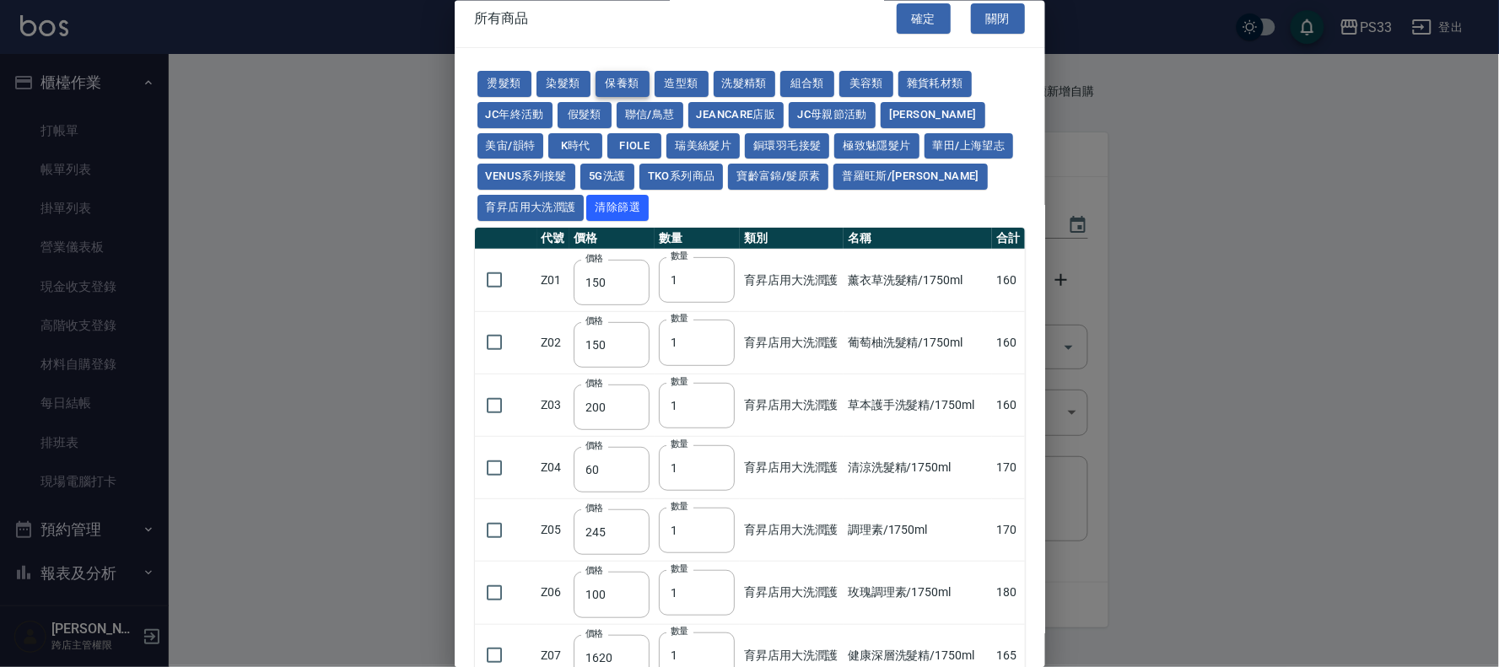
type input "490"
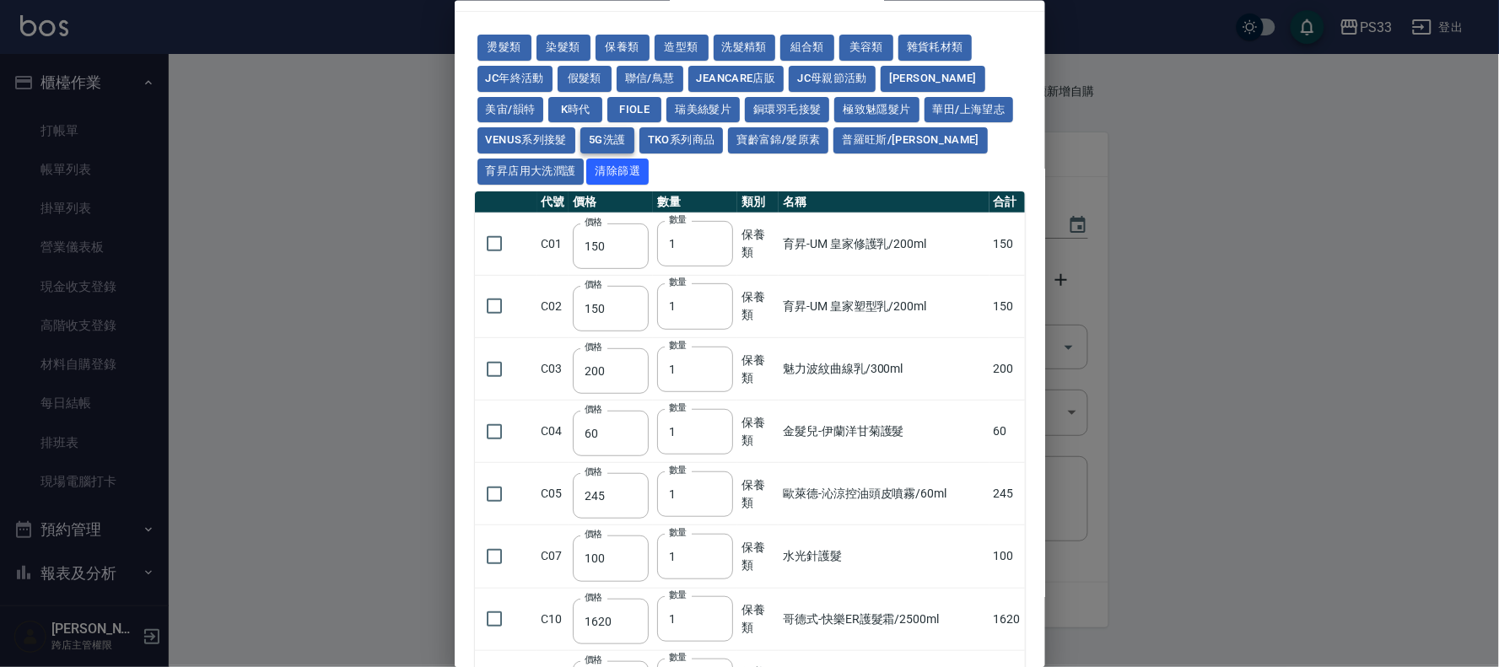
scroll to position [0, 0]
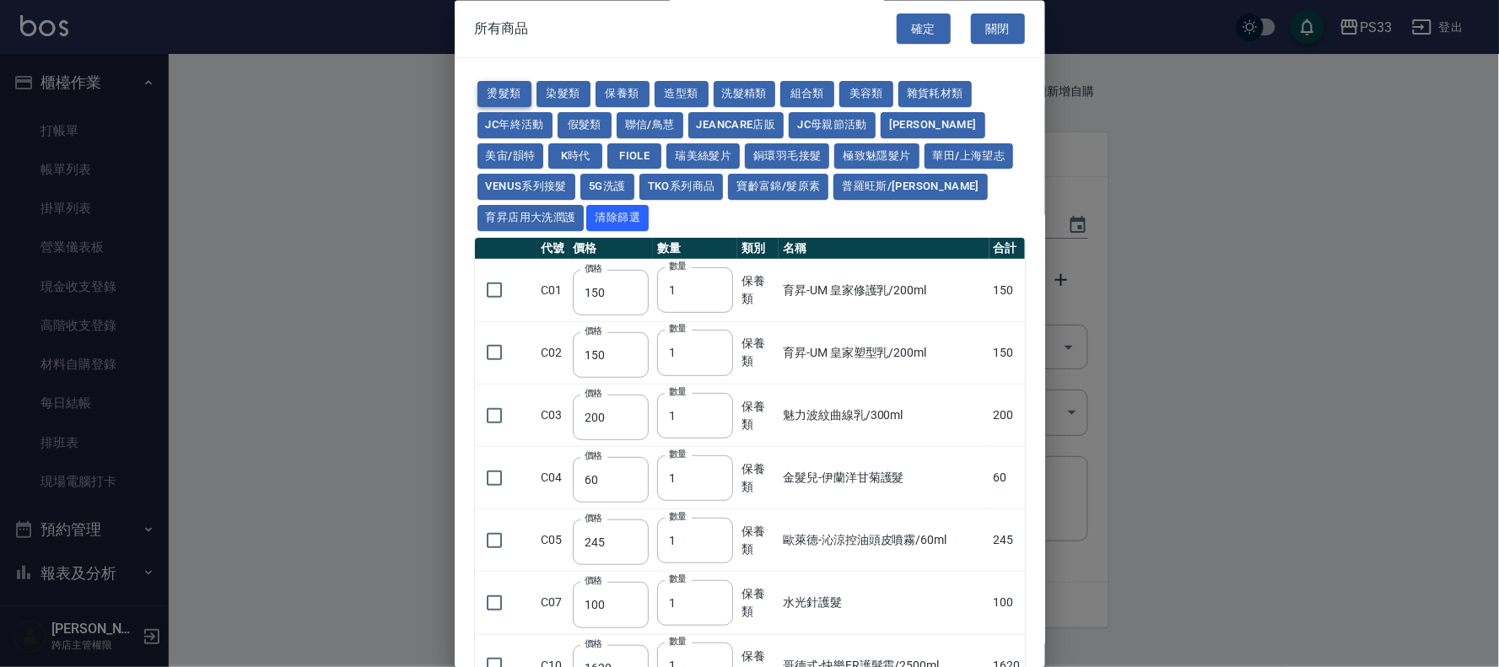
click at [503, 98] on button "燙髮類" at bounding box center [505, 95] width 54 height 26
type input "45"
type input "65"
type input "110"
type input "190"
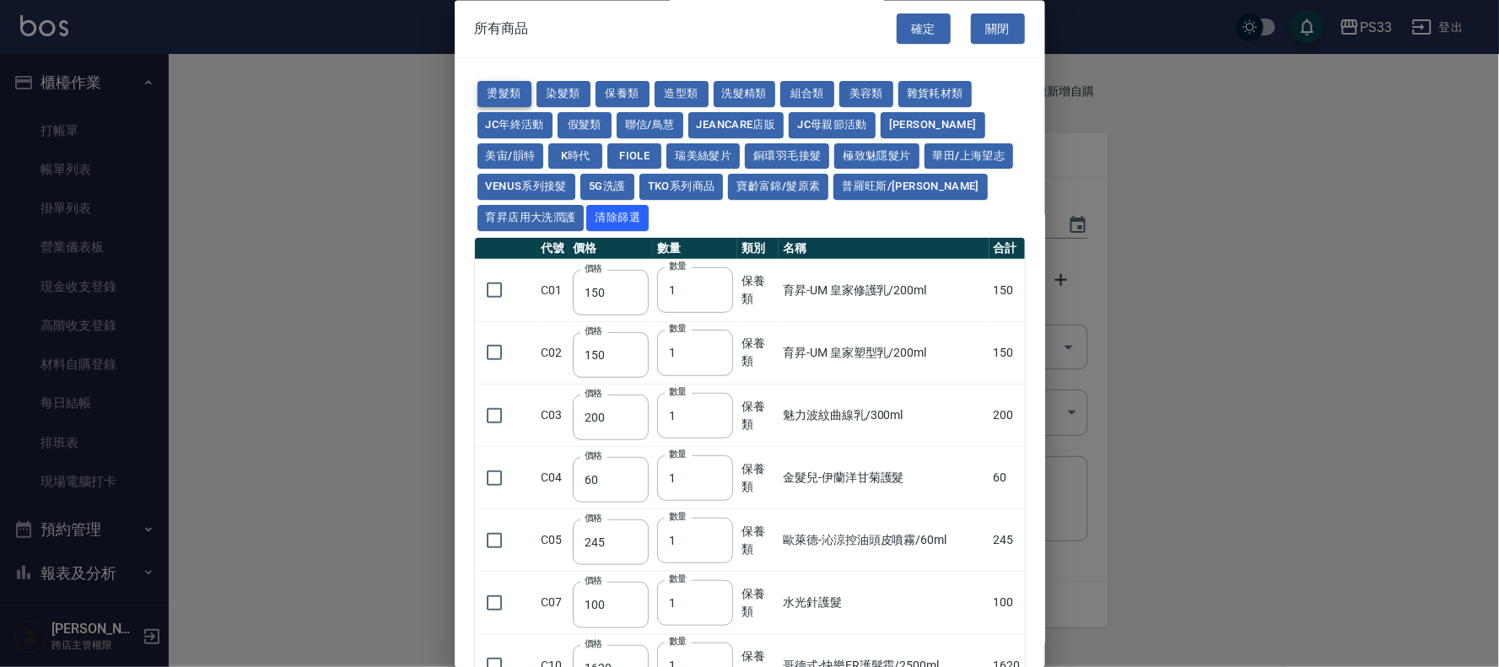
type input "200"
type input "190"
type input "160"
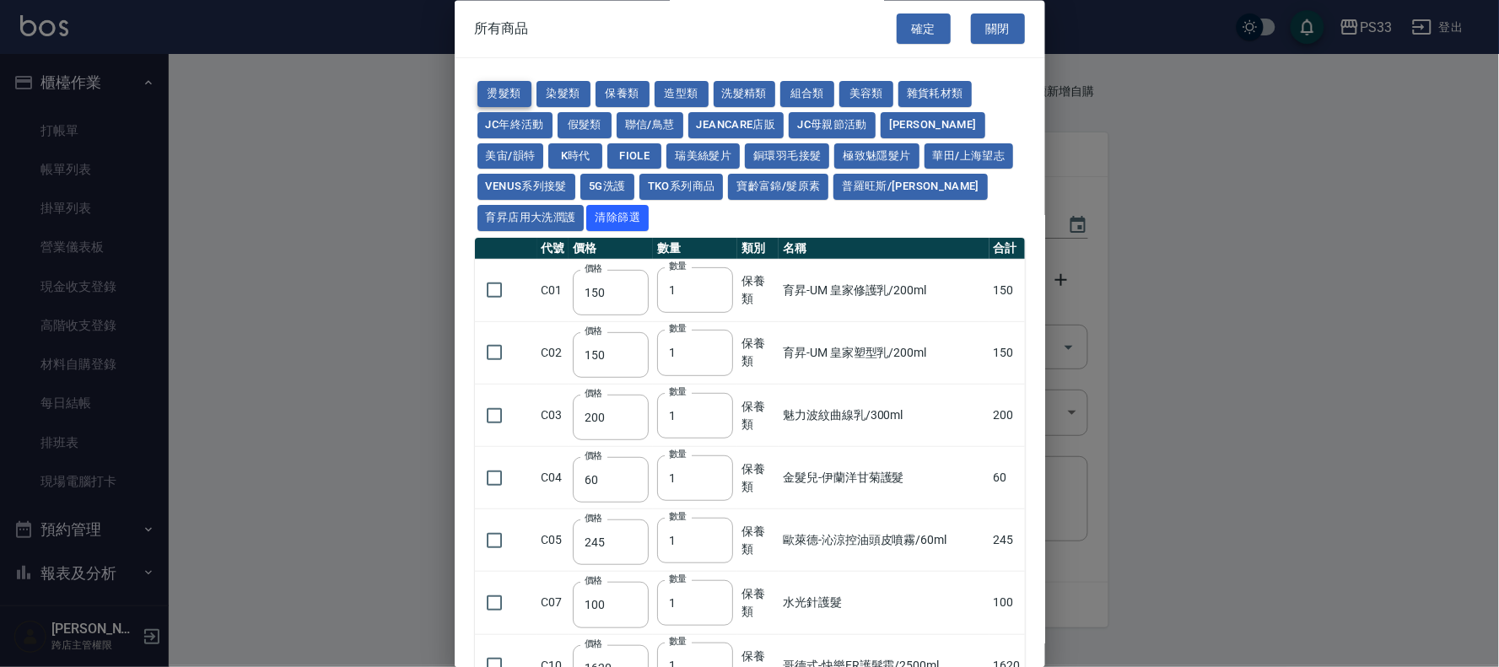
type input "170"
type input "270"
type input "225"
type input "280"
type input "220"
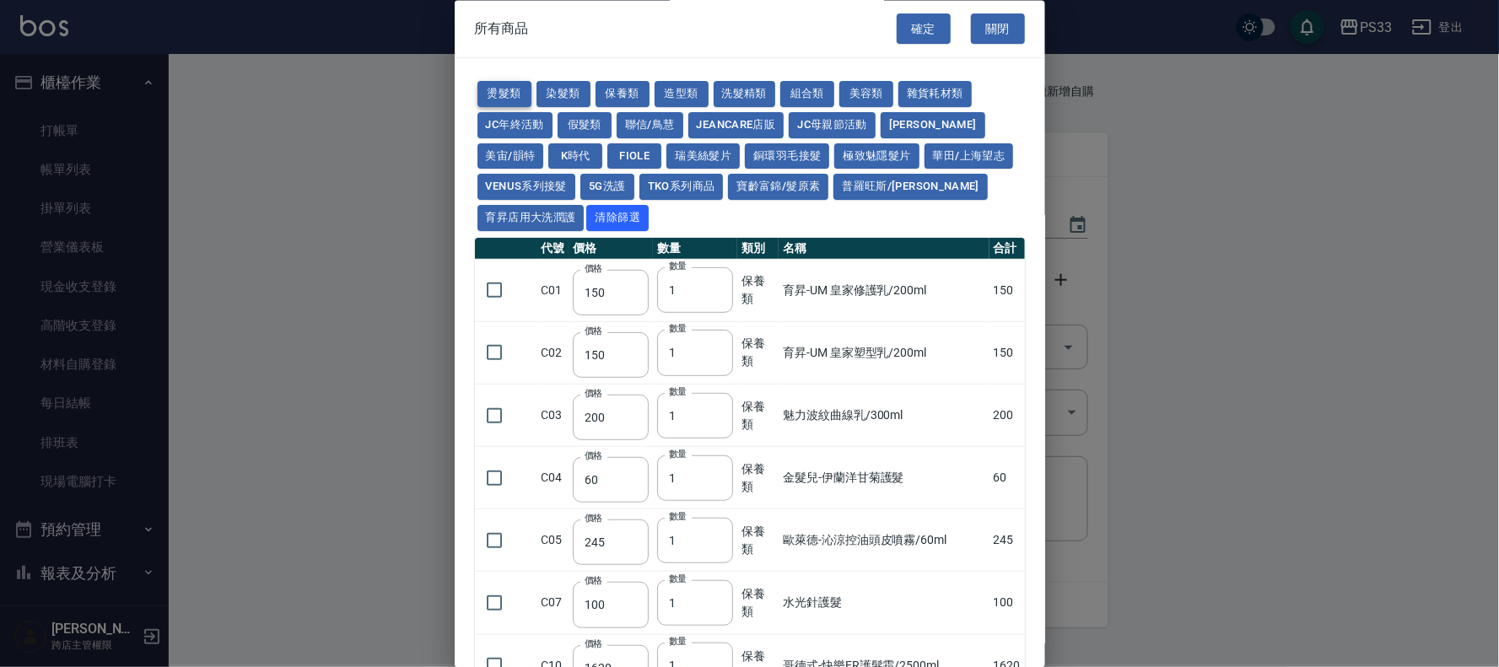
type input "260"
type input "450"
type input "250"
type input "400"
type input "170"
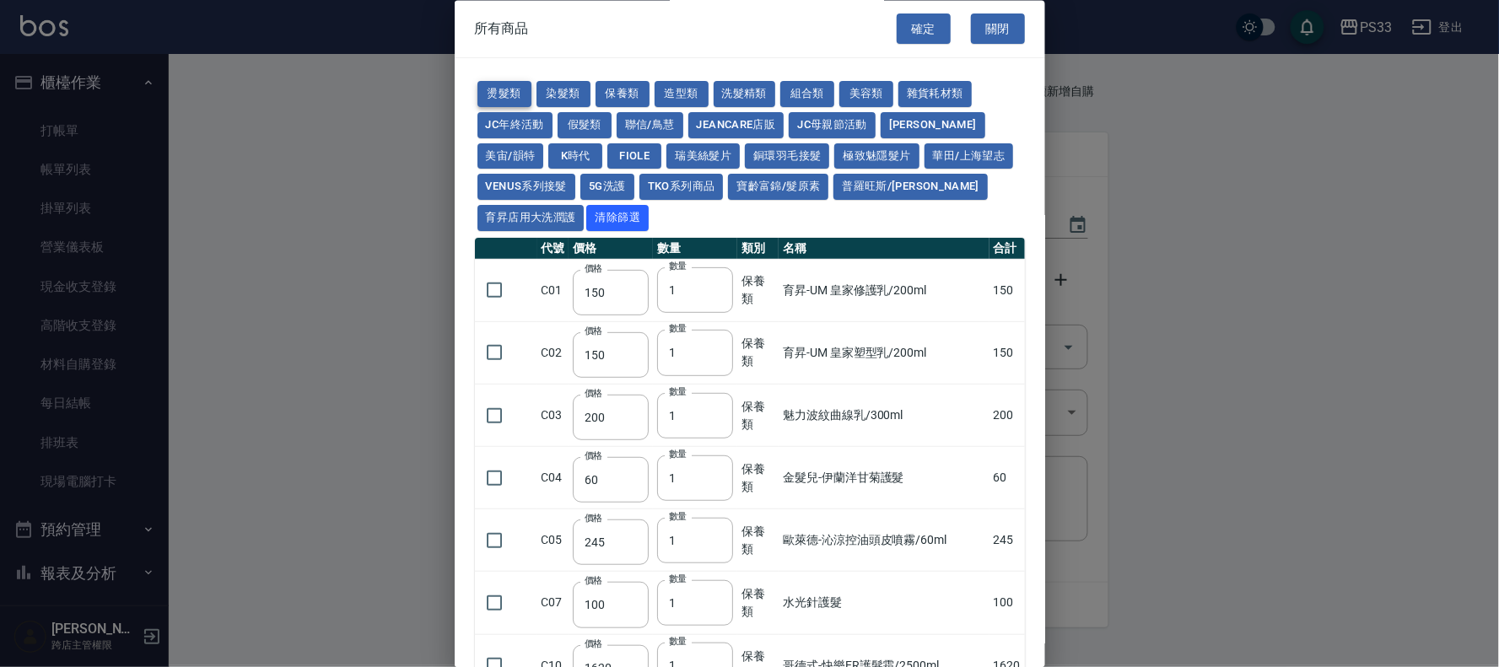
type input "270"
type input "180"
type input "160"
type input "280"
type input "200"
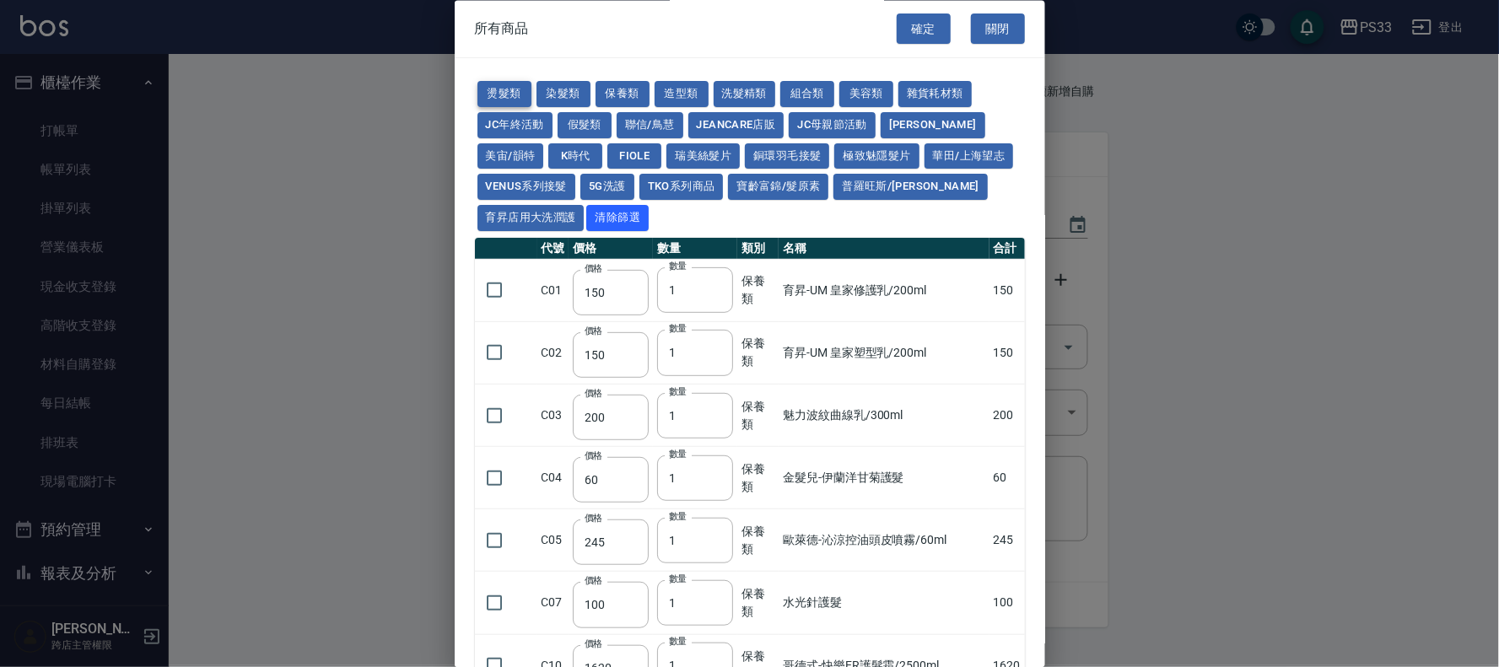
type input "160"
type input "300"
type input "160"
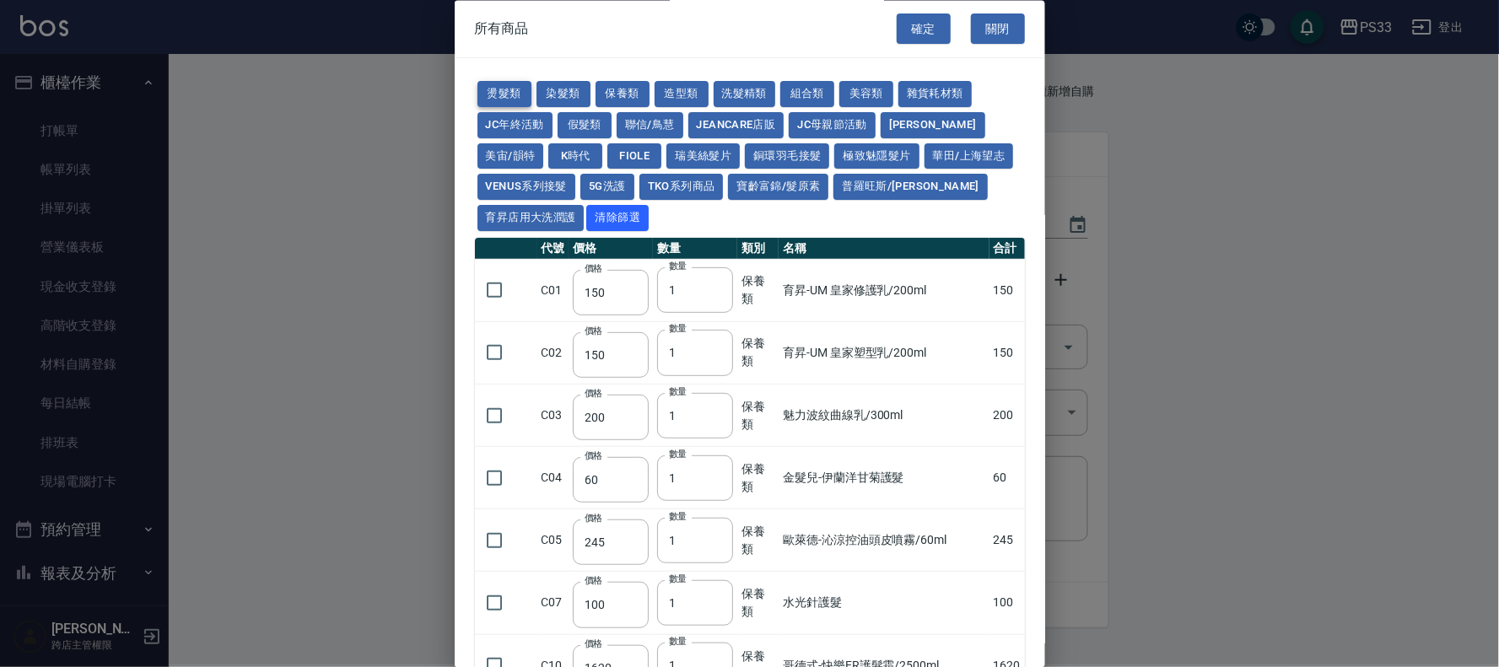
type input "260"
type input "500"
type input "300"
type input "480"
type input "360"
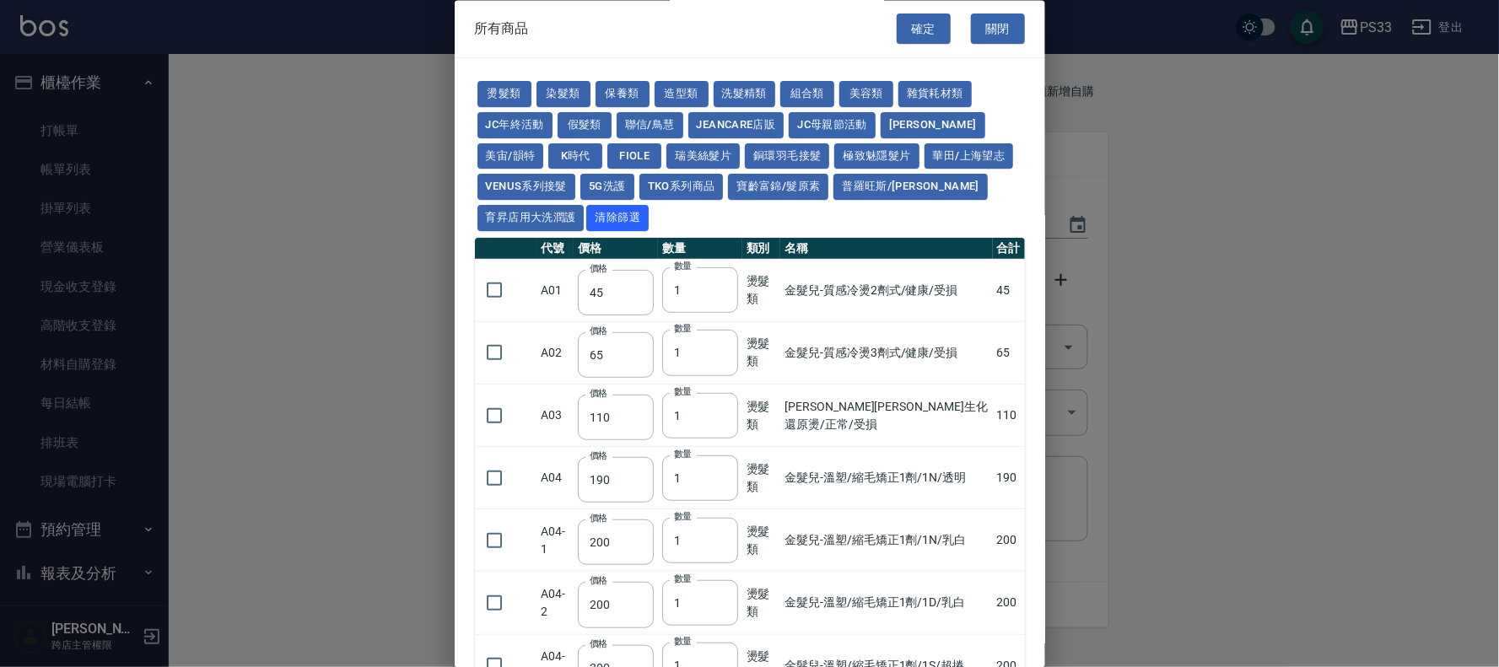
scroll to position [94, 0]
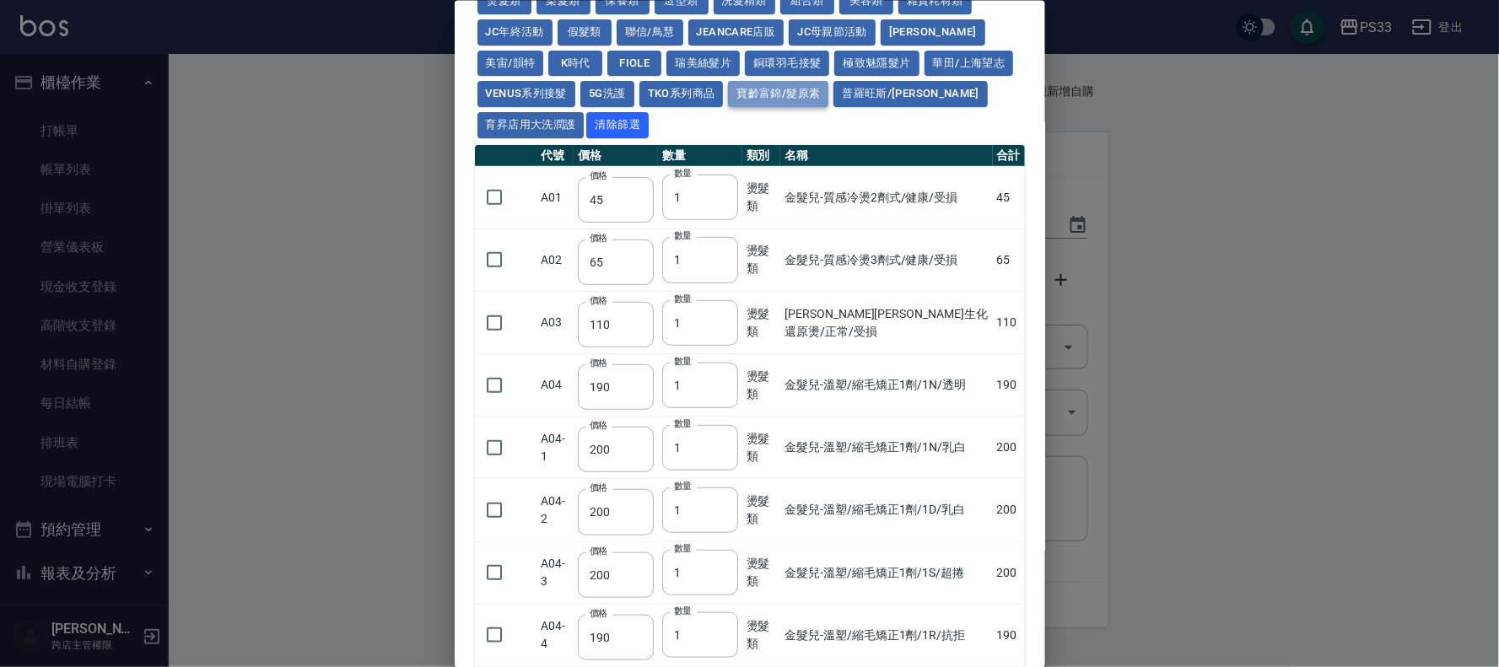
click at [829, 89] on button "寶齡富錦/髮原素" at bounding box center [778, 94] width 100 height 26
type input "319"
type input "254"
type input "1099"
type input "640"
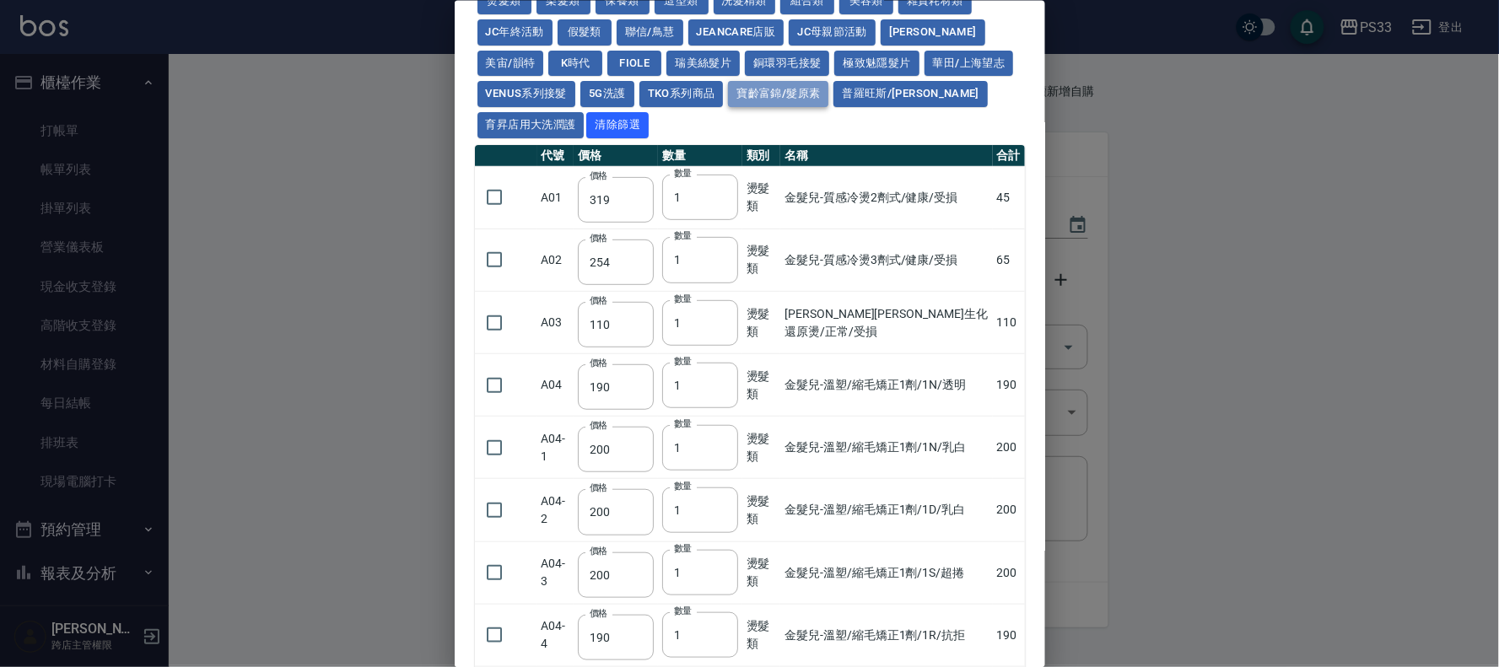
type input "640"
type input "481"
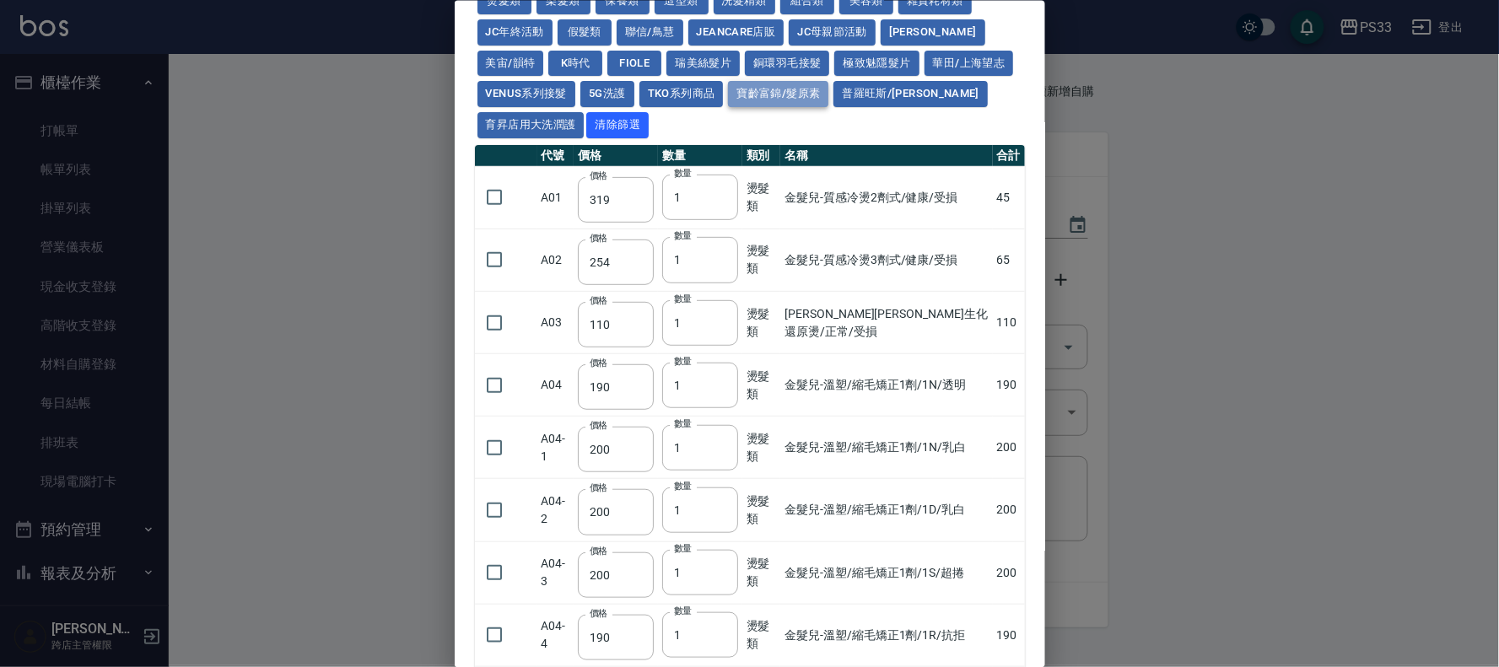
type input "481"
type input "317"
type input "308"
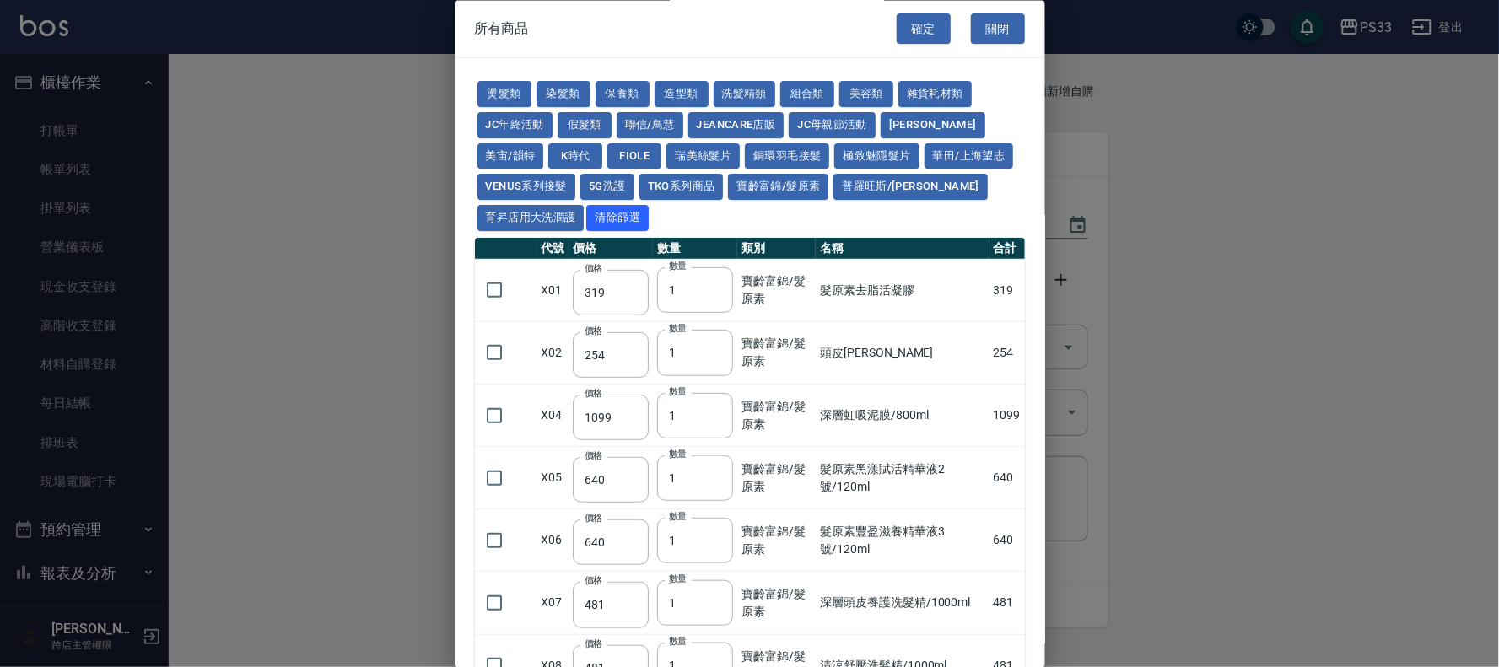
scroll to position [0, 0]
click at [681, 95] on button "造型類" at bounding box center [682, 95] width 54 height 26
type input "110"
type input "65"
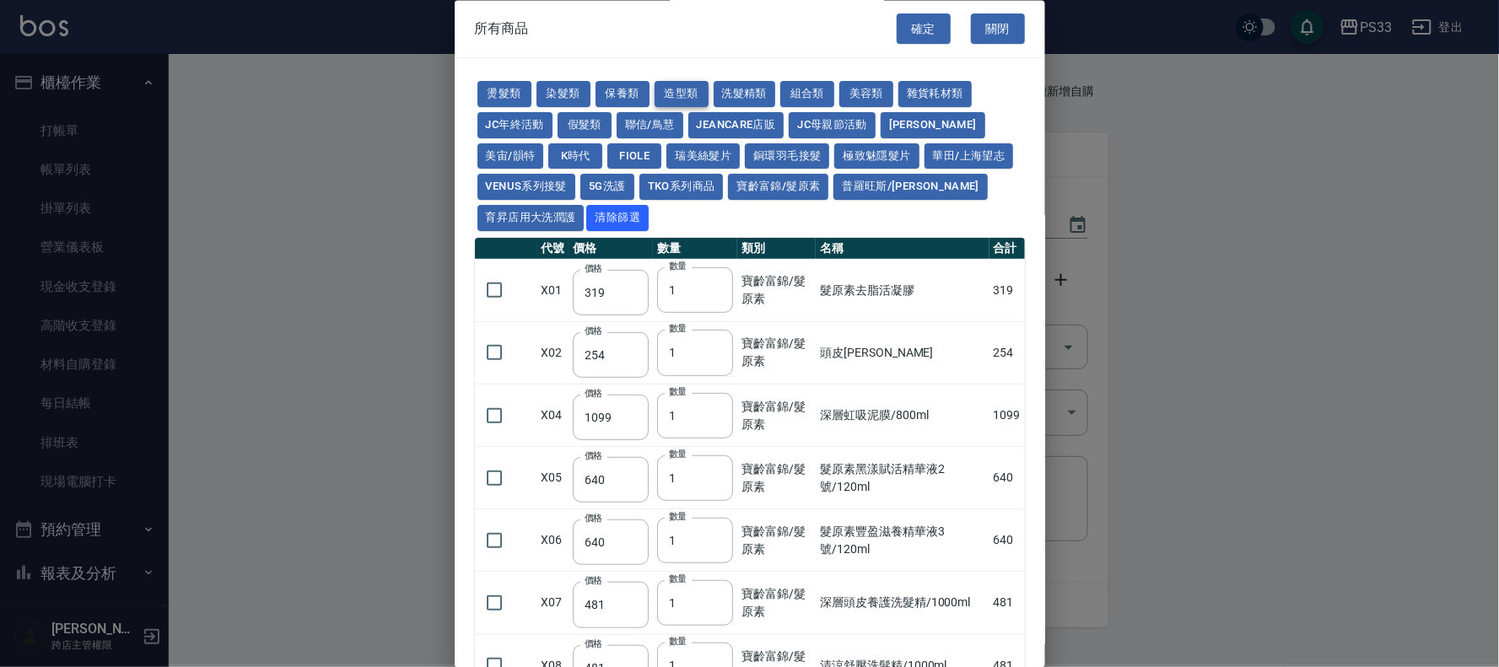
type input "338"
type input "280"
type input "130"
type input "70"
type input "290"
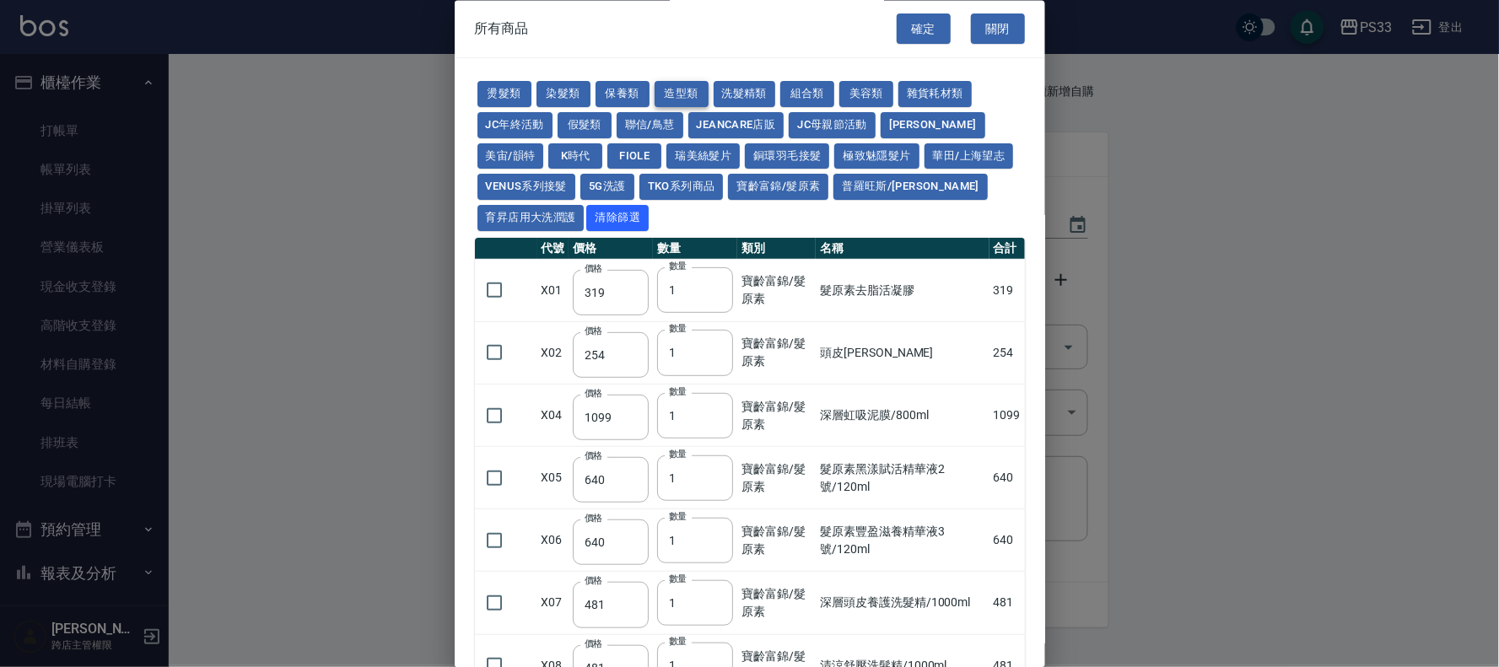
type input "280"
type input "140"
type input "400"
type input "300"
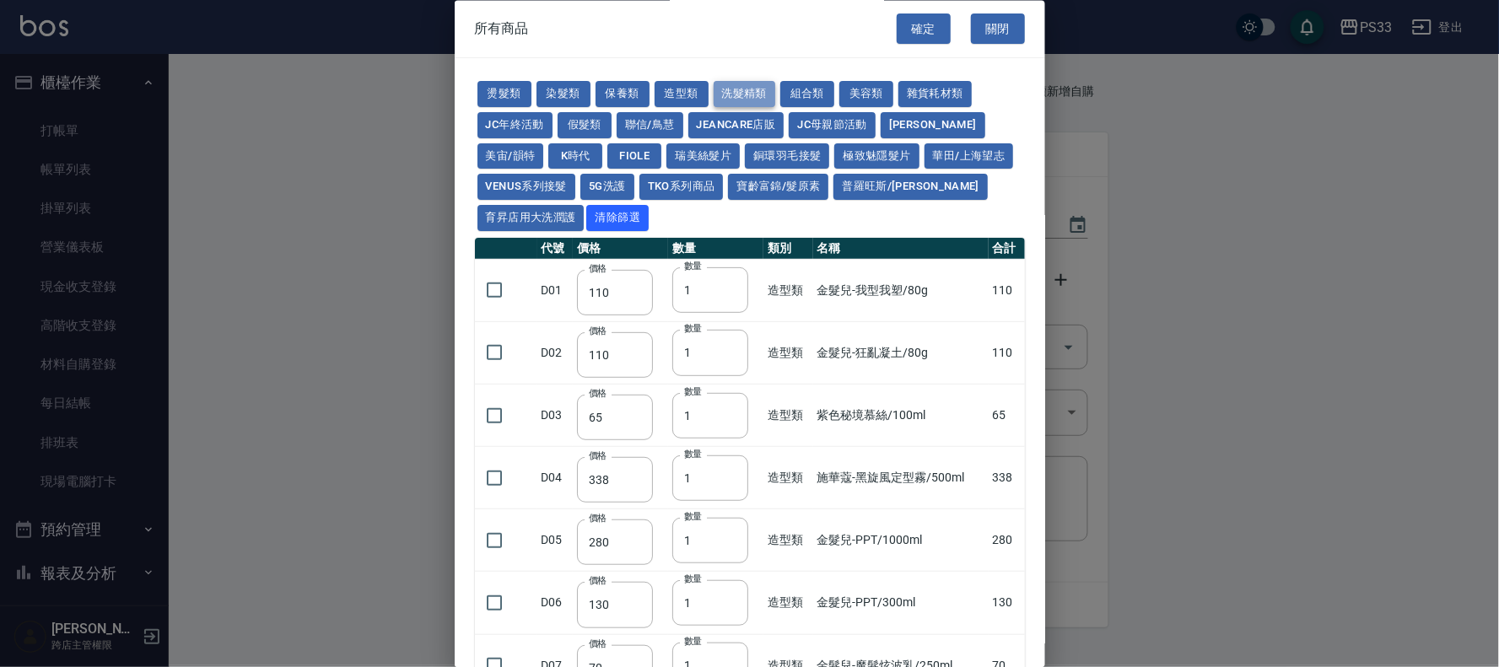
click at [731, 91] on button "洗髮精類" at bounding box center [745, 95] width 62 height 26
type input "100"
type input "193"
type input "350"
type input "630"
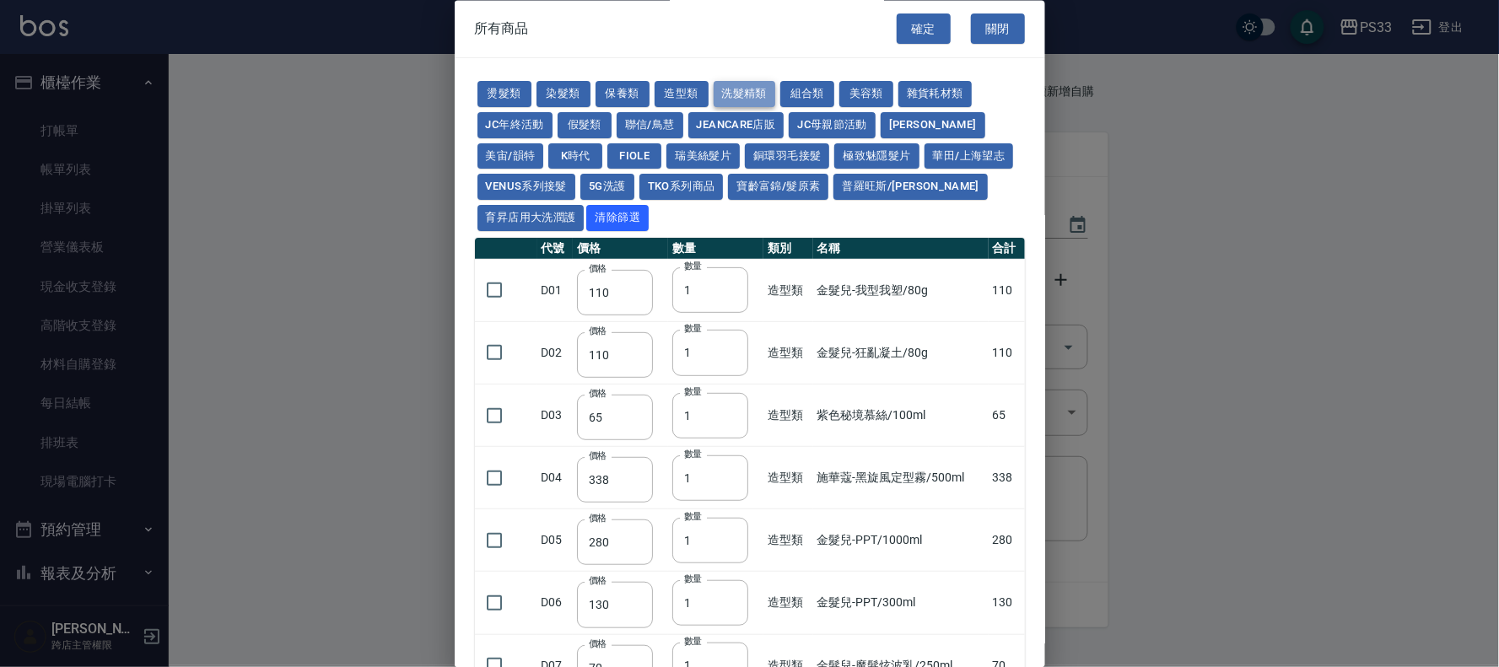
type input "350"
type input "650"
type input "300"
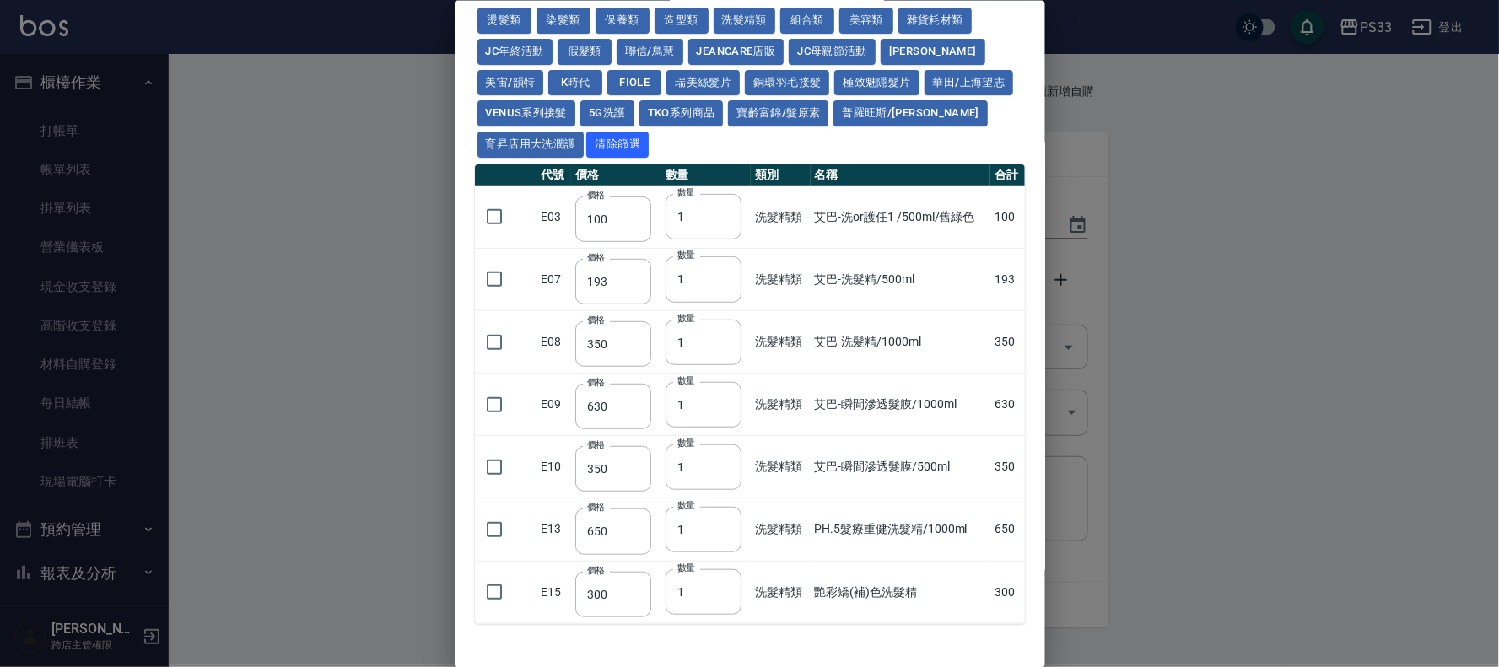
scroll to position [42, 0]
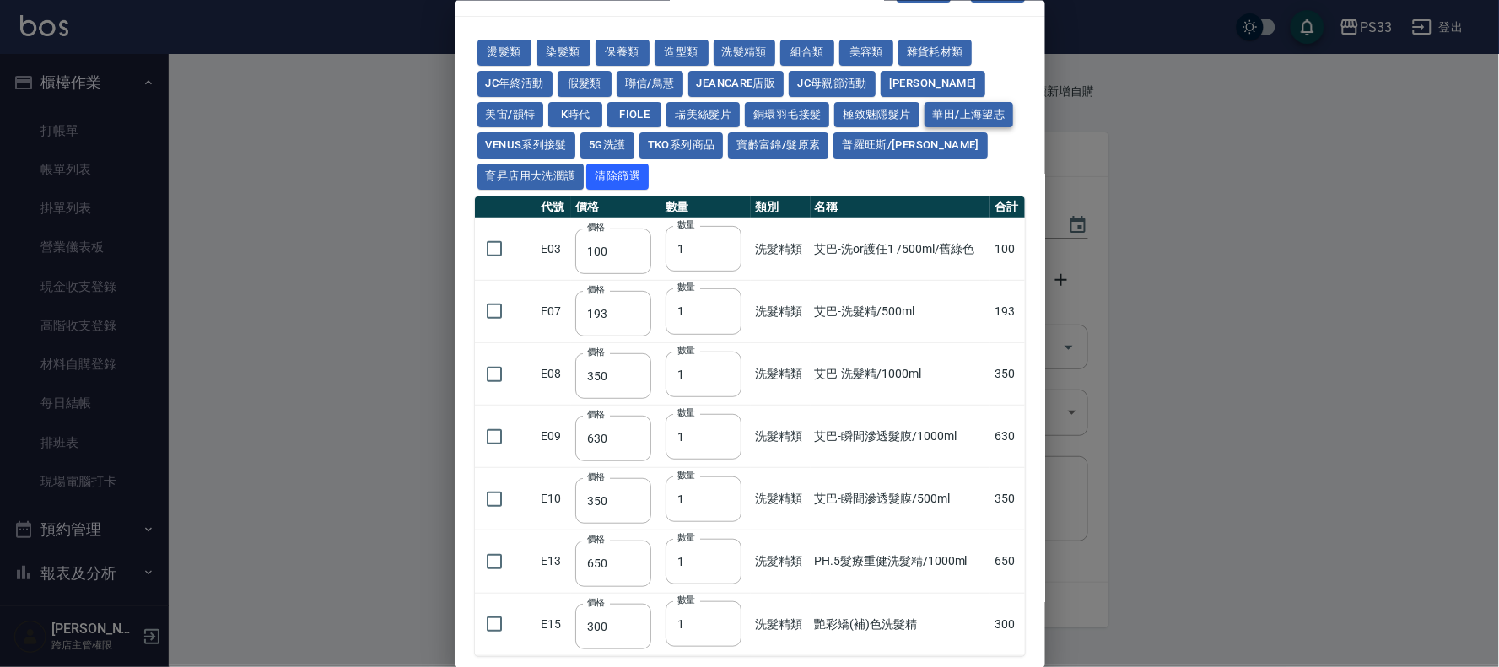
click at [925, 127] on button "華田/上海望志" at bounding box center [969, 114] width 89 height 26
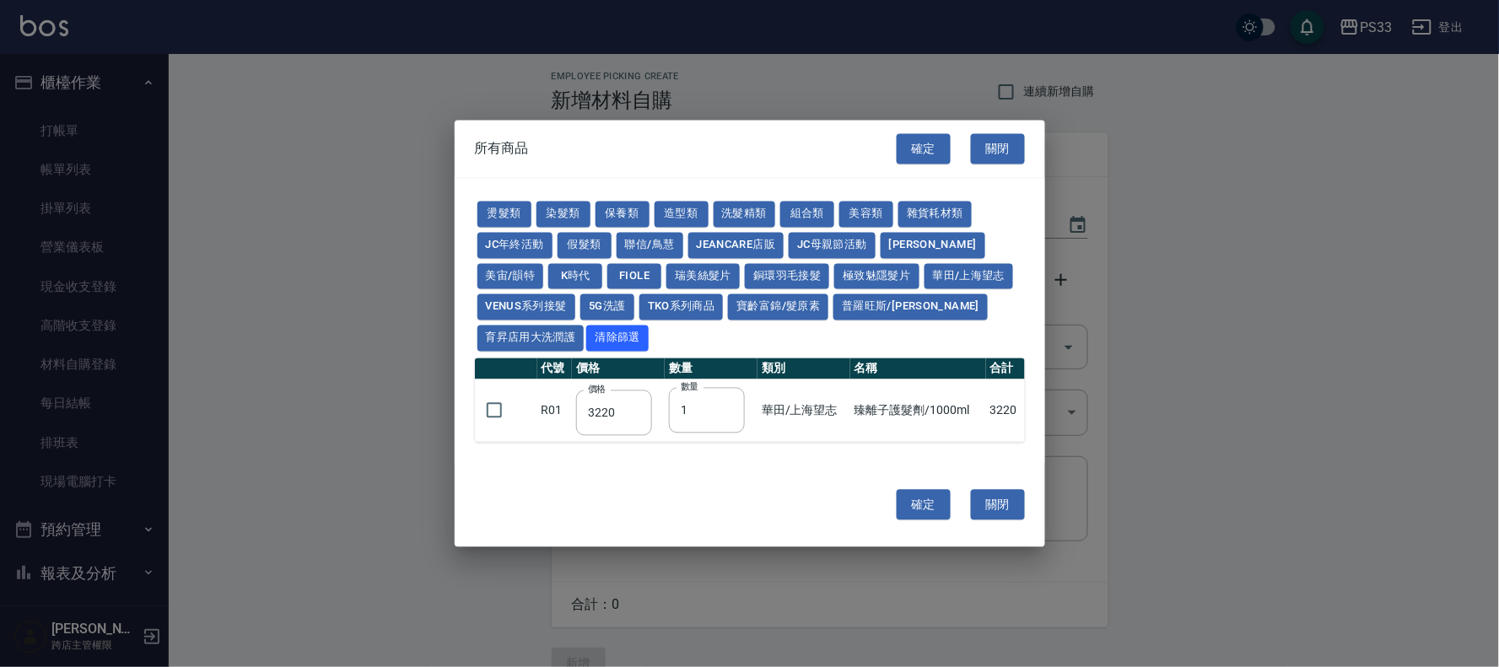
scroll to position [0, 0]
click at [561, 335] on button "育昇店用大洗潤護" at bounding box center [531, 339] width 107 height 26
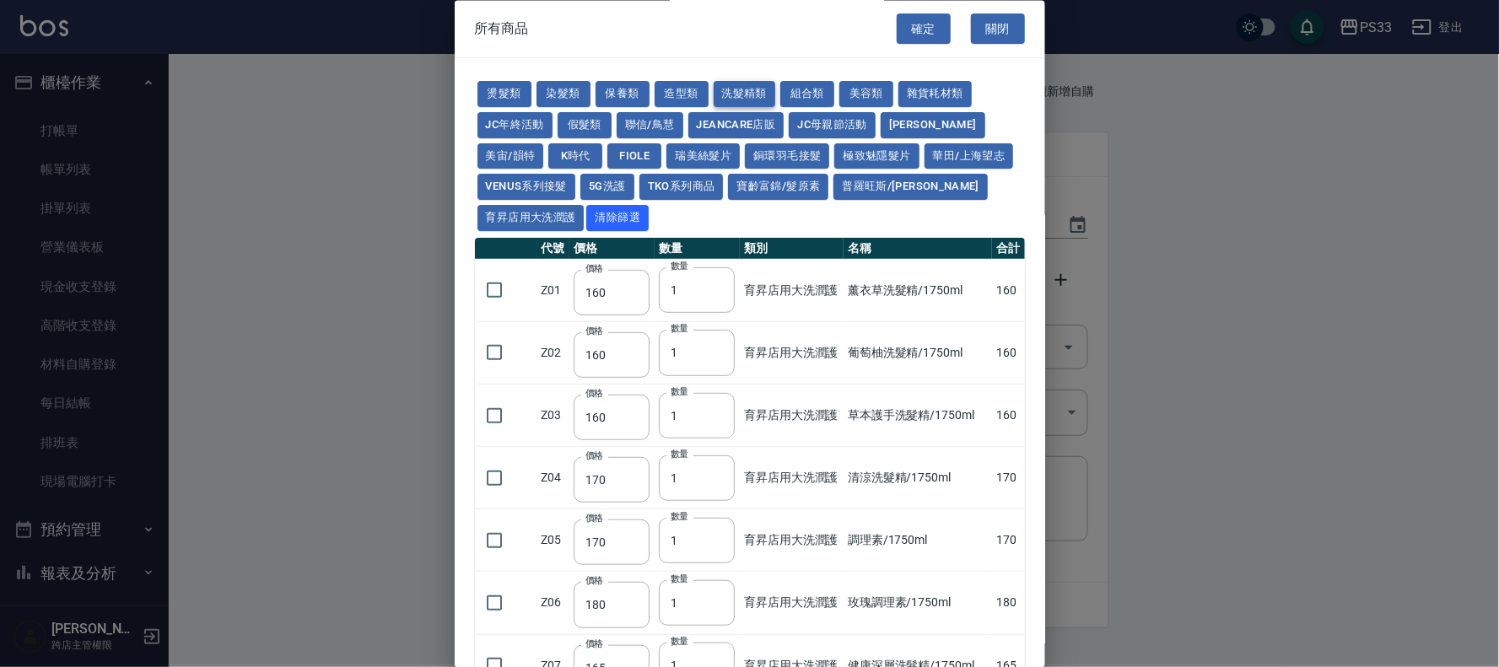
click at [739, 96] on button "洗髮精類" at bounding box center [745, 95] width 62 height 26
type input "100"
type input "193"
type input "350"
type input "630"
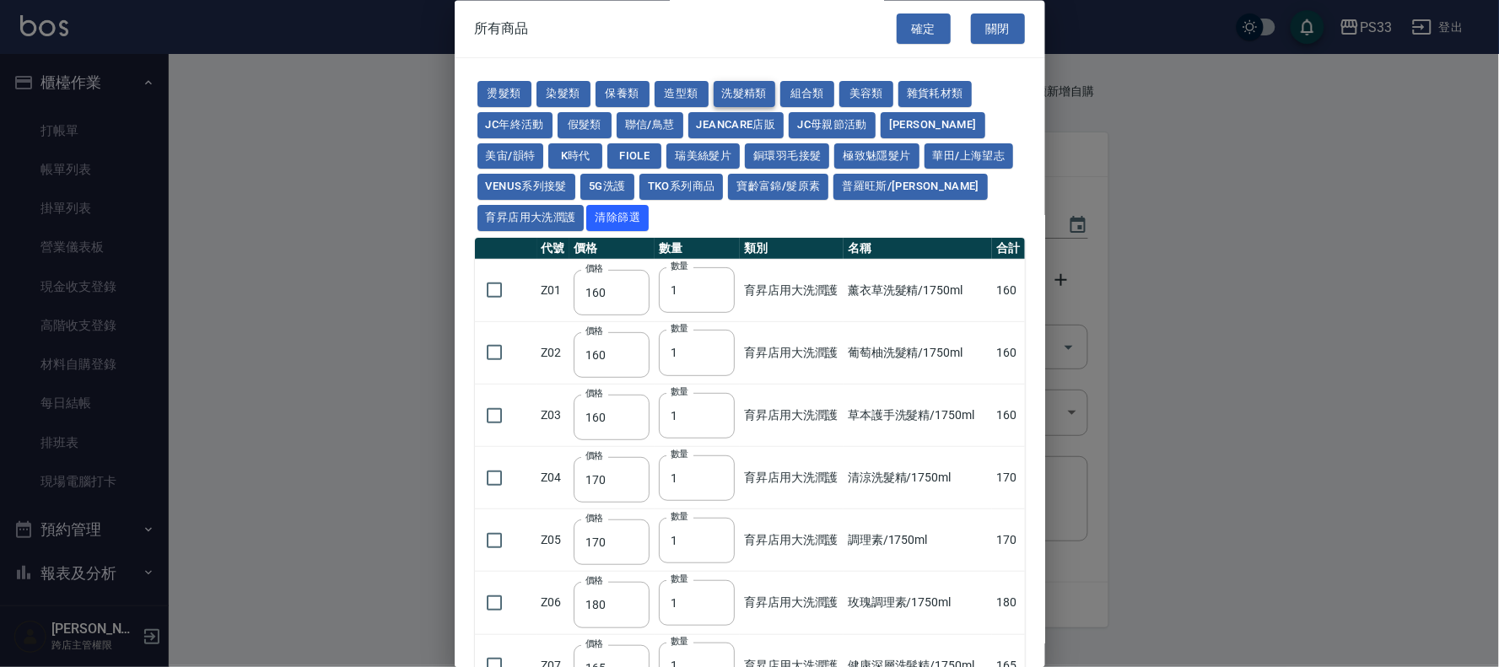
type input "350"
type input "650"
type input "300"
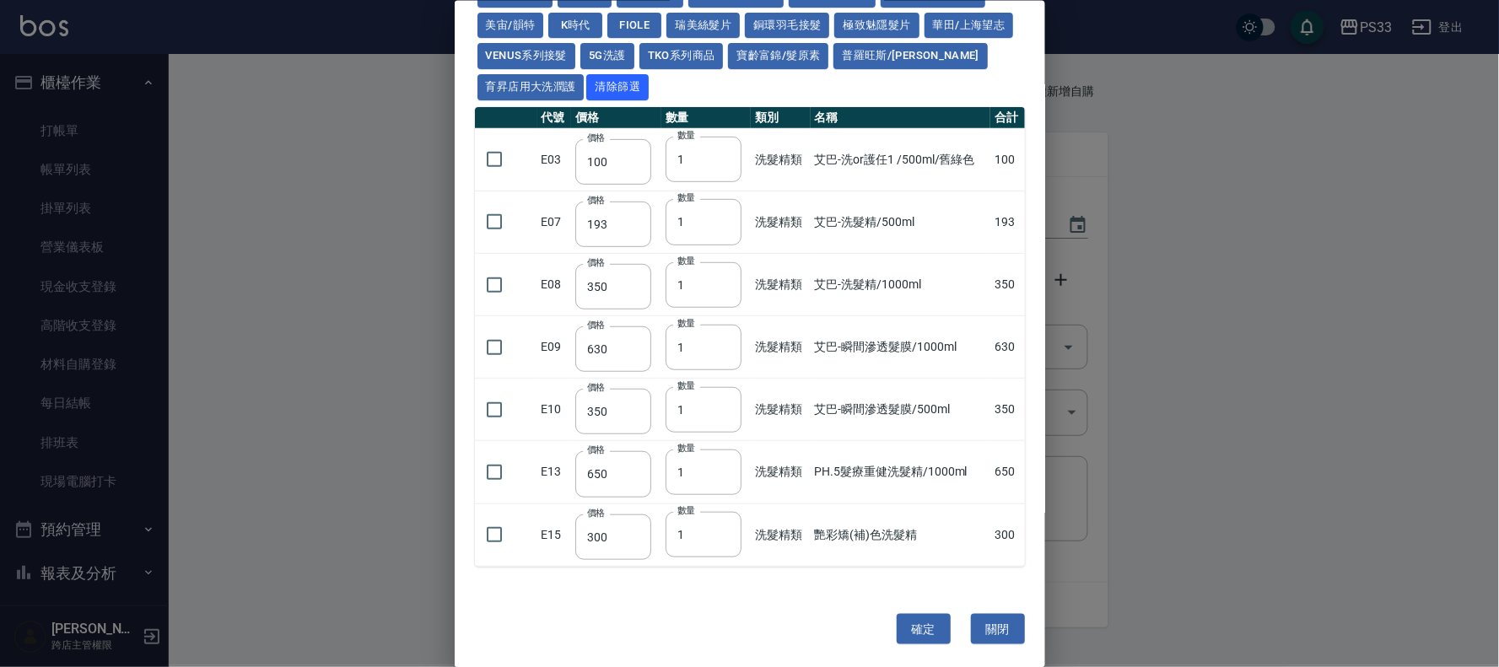
scroll to position [136, 0]
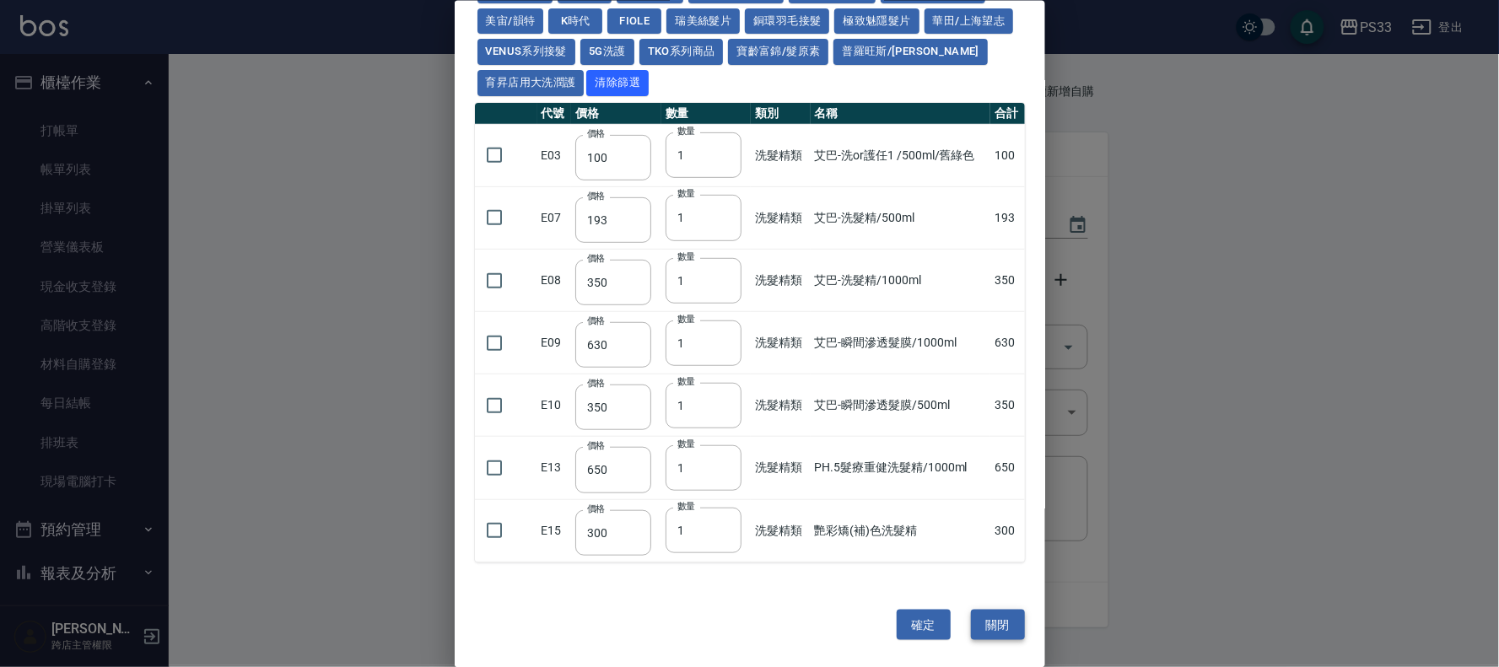
click at [979, 618] on button "關閉" at bounding box center [998, 624] width 54 height 31
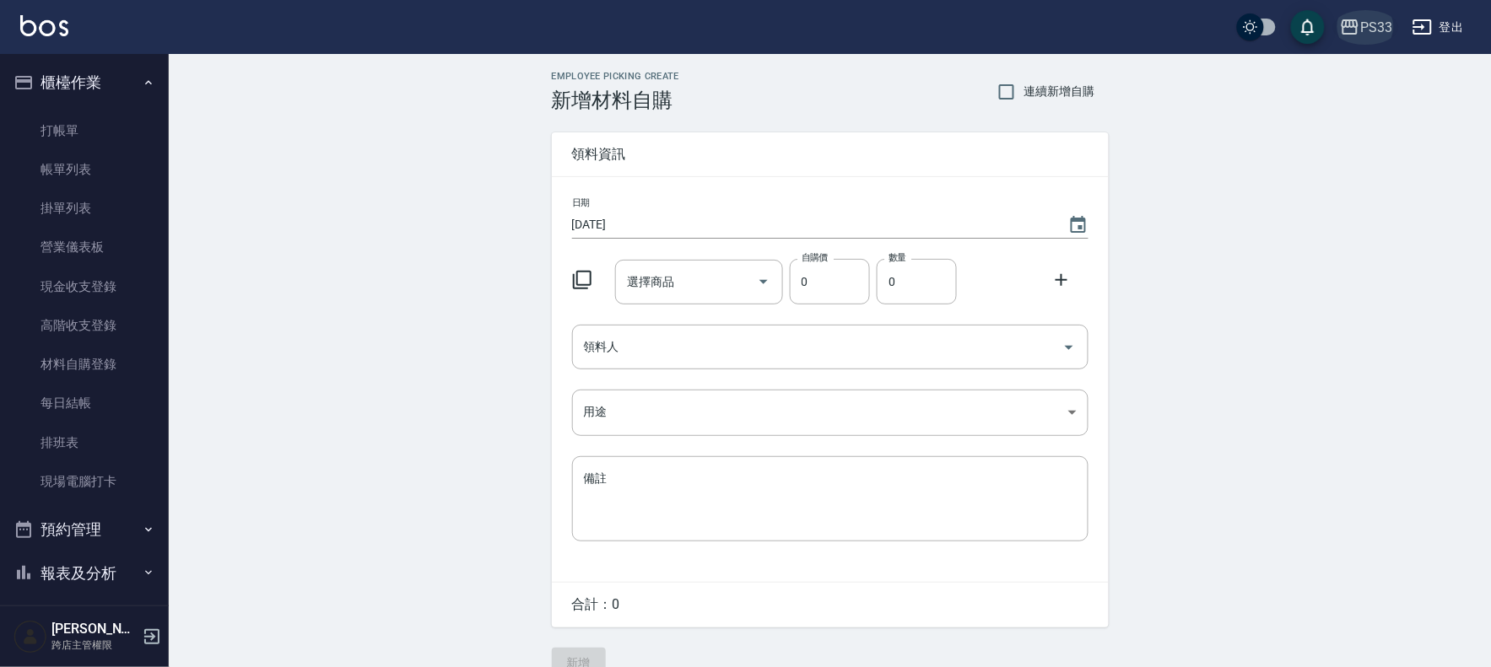
click at [1371, 21] on div "PS33" at bounding box center [1376, 27] width 32 height 21
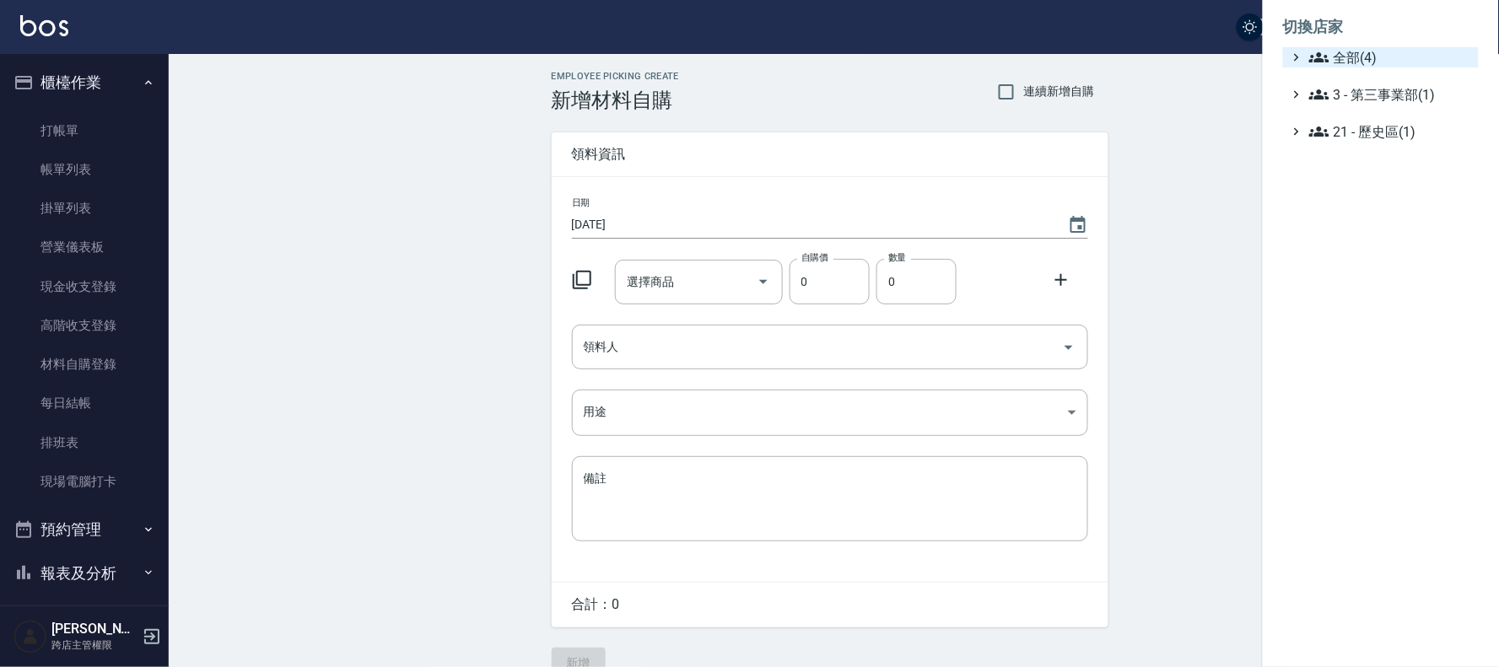
click at [1353, 55] on span "全部(4)" at bounding box center [1390, 57] width 163 height 20
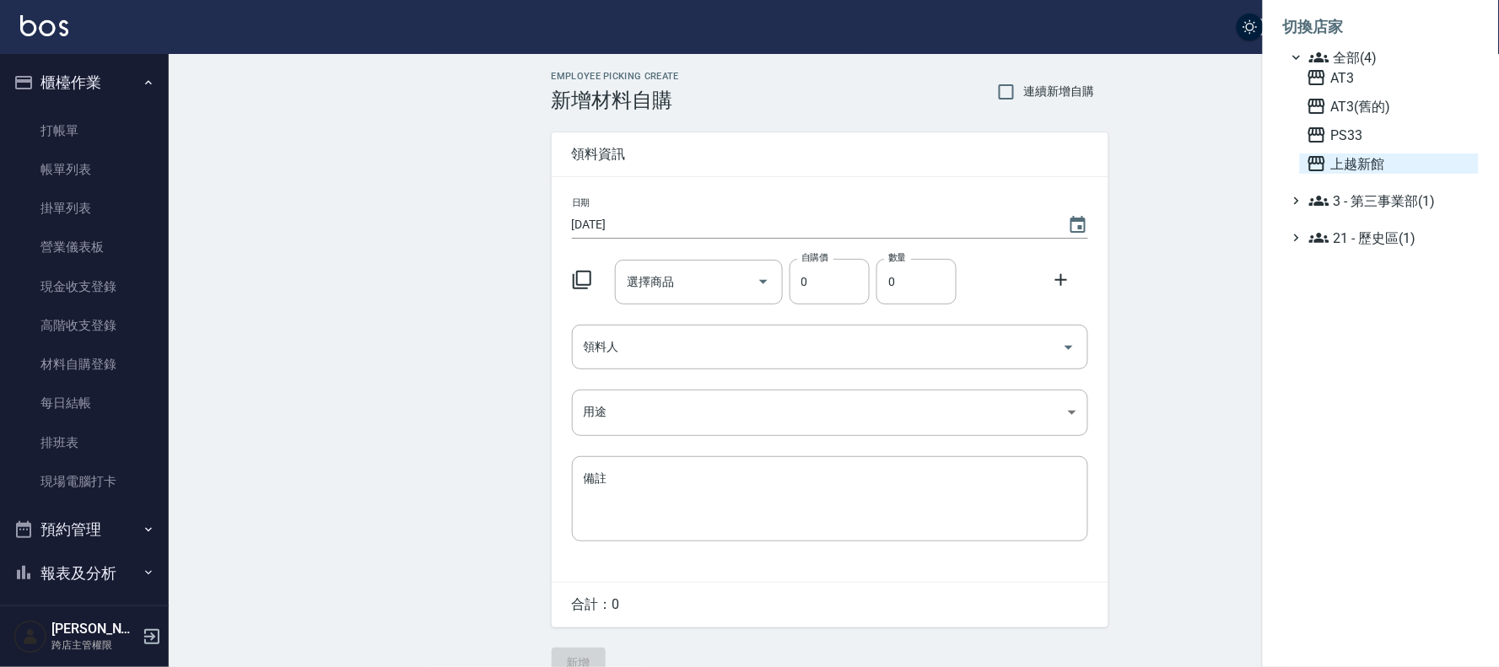
click at [1348, 162] on span "上越新館" at bounding box center [1389, 164] width 165 height 20
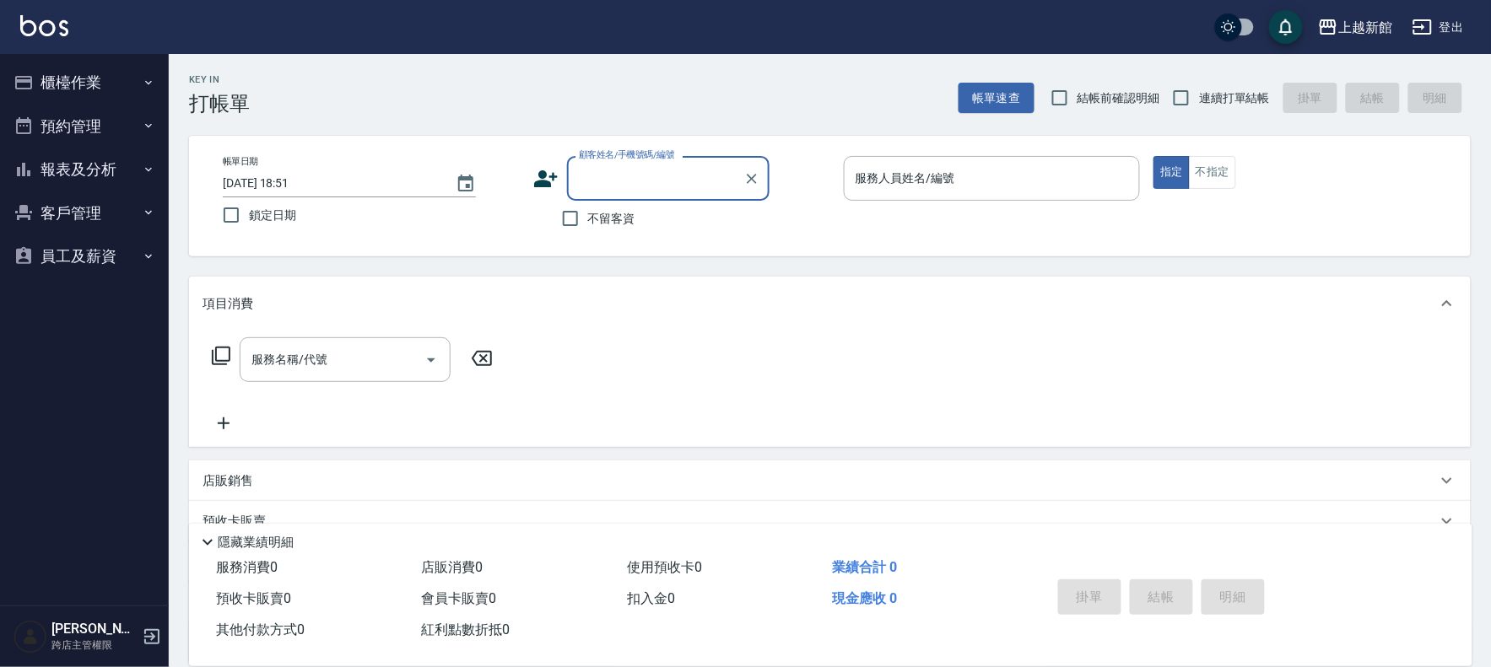
click at [90, 76] on button "櫃檯作業" at bounding box center [84, 83] width 155 height 44
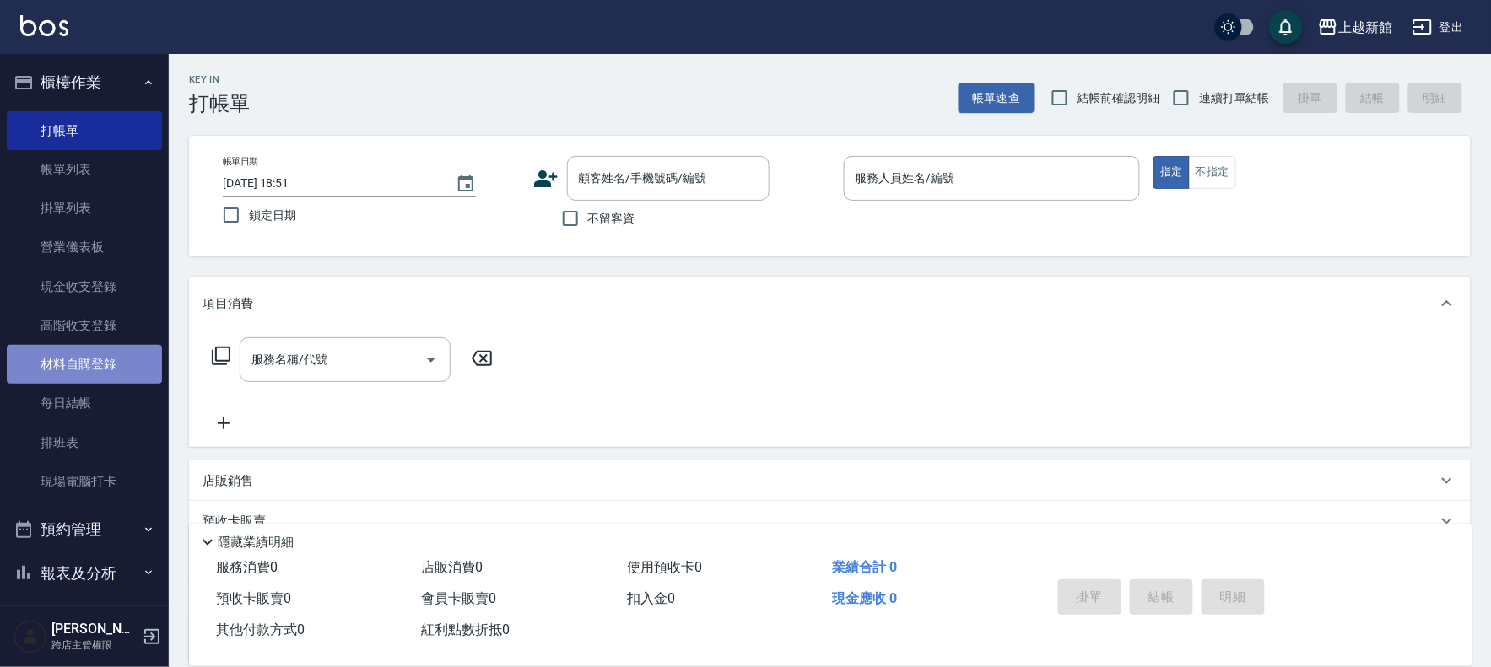
click at [89, 364] on link "材料自購登錄" at bounding box center [84, 364] width 155 height 39
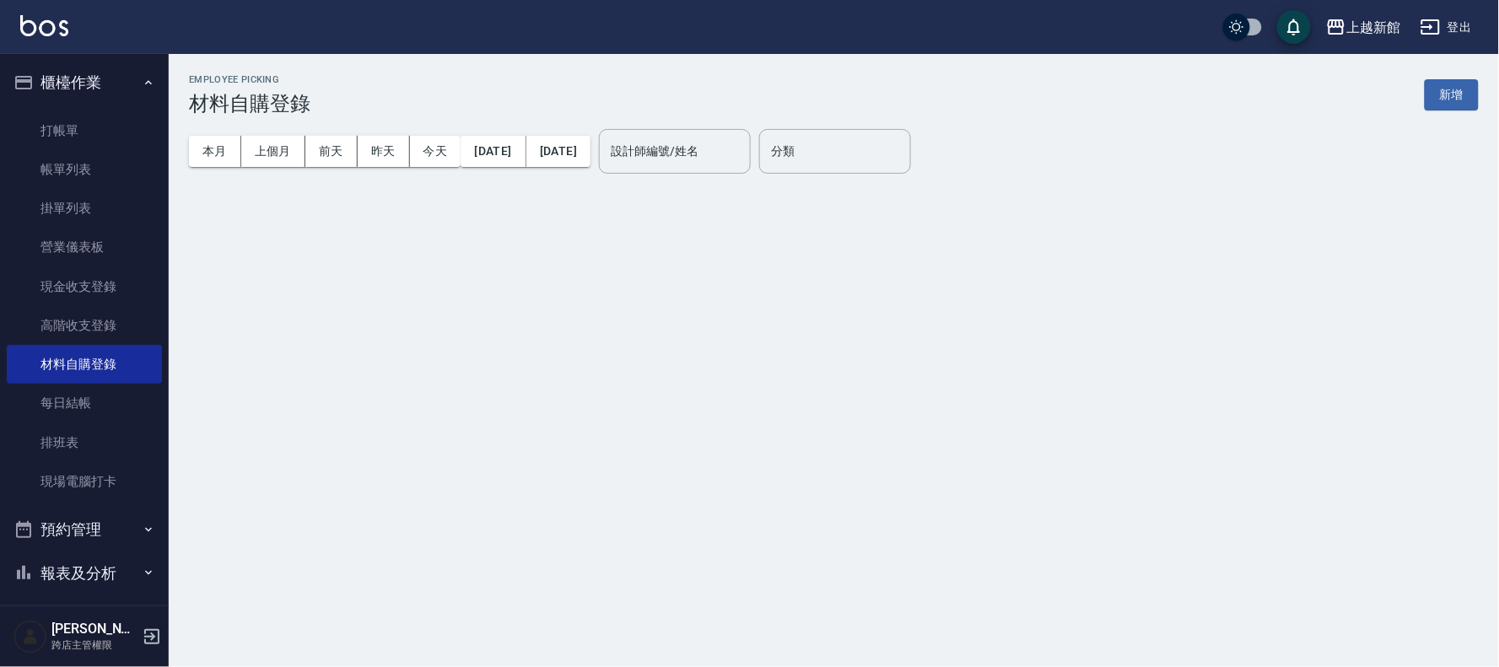
click at [1454, 104] on button "新增" at bounding box center [1452, 94] width 54 height 31
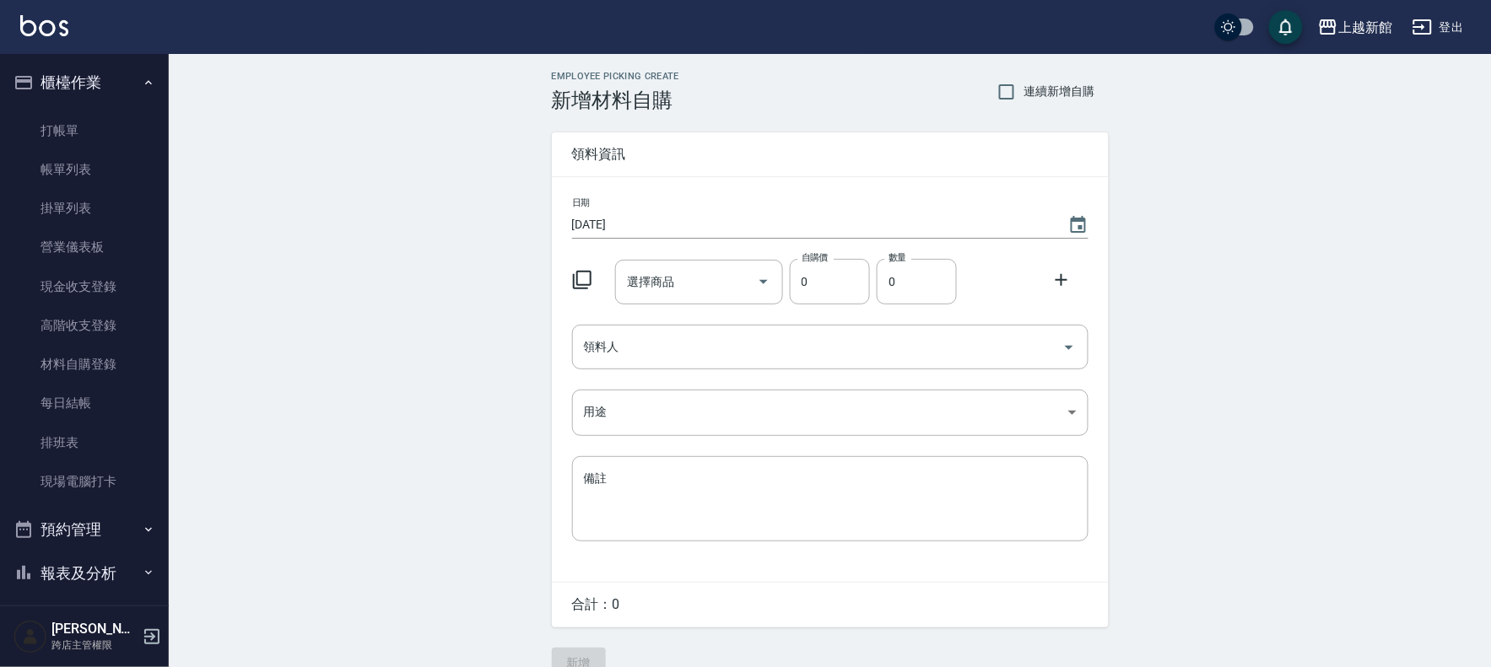
click at [576, 278] on icon at bounding box center [582, 280] width 19 height 19
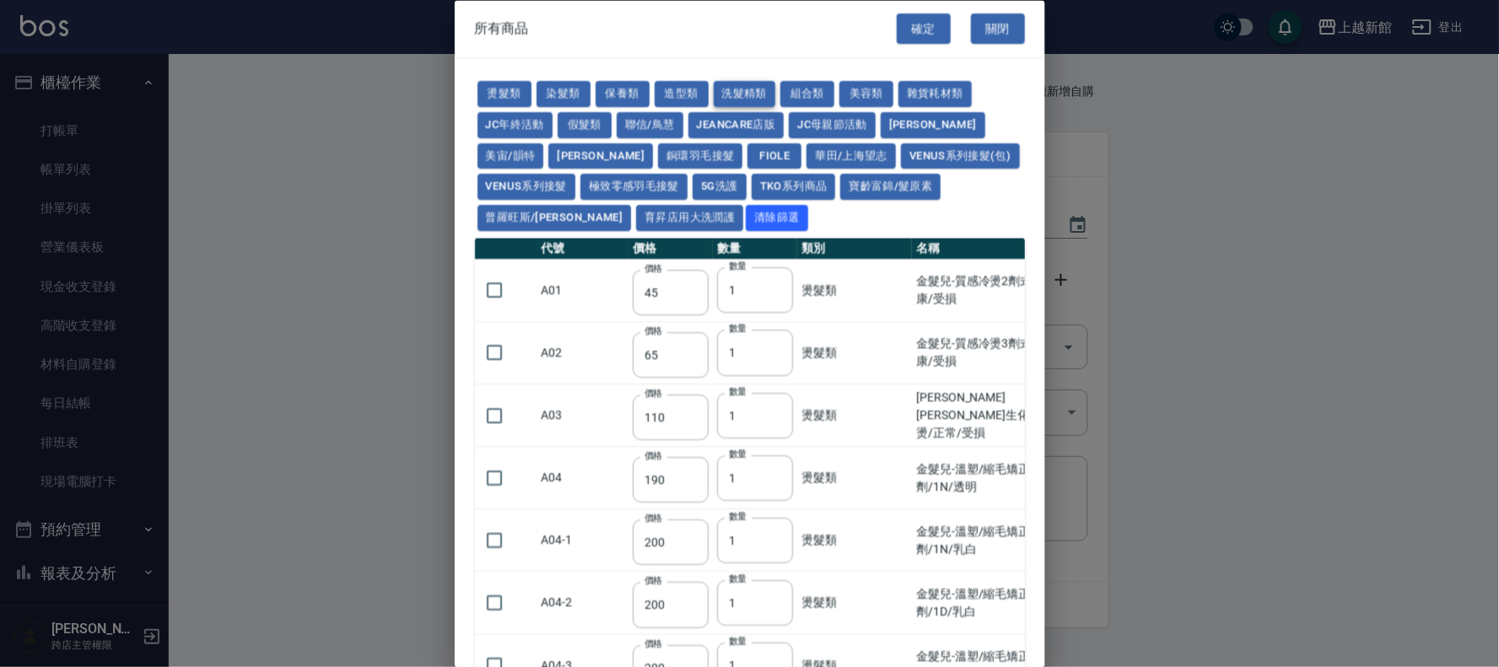
click at [730, 91] on button "洗髮精類" at bounding box center [745, 95] width 62 height 26
type input "350"
type input "193"
type input "1900"
type input "2150"
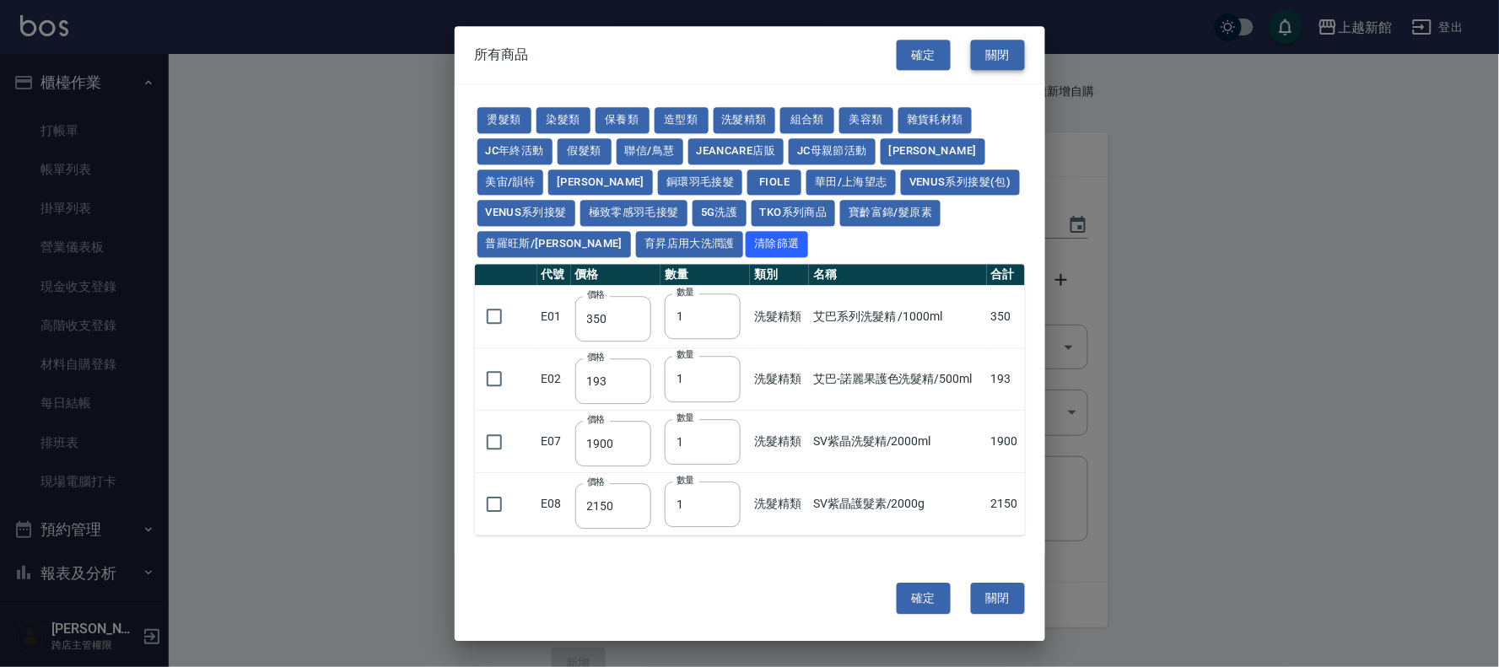
click at [996, 59] on button "關閉" at bounding box center [998, 55] width 54 height 31
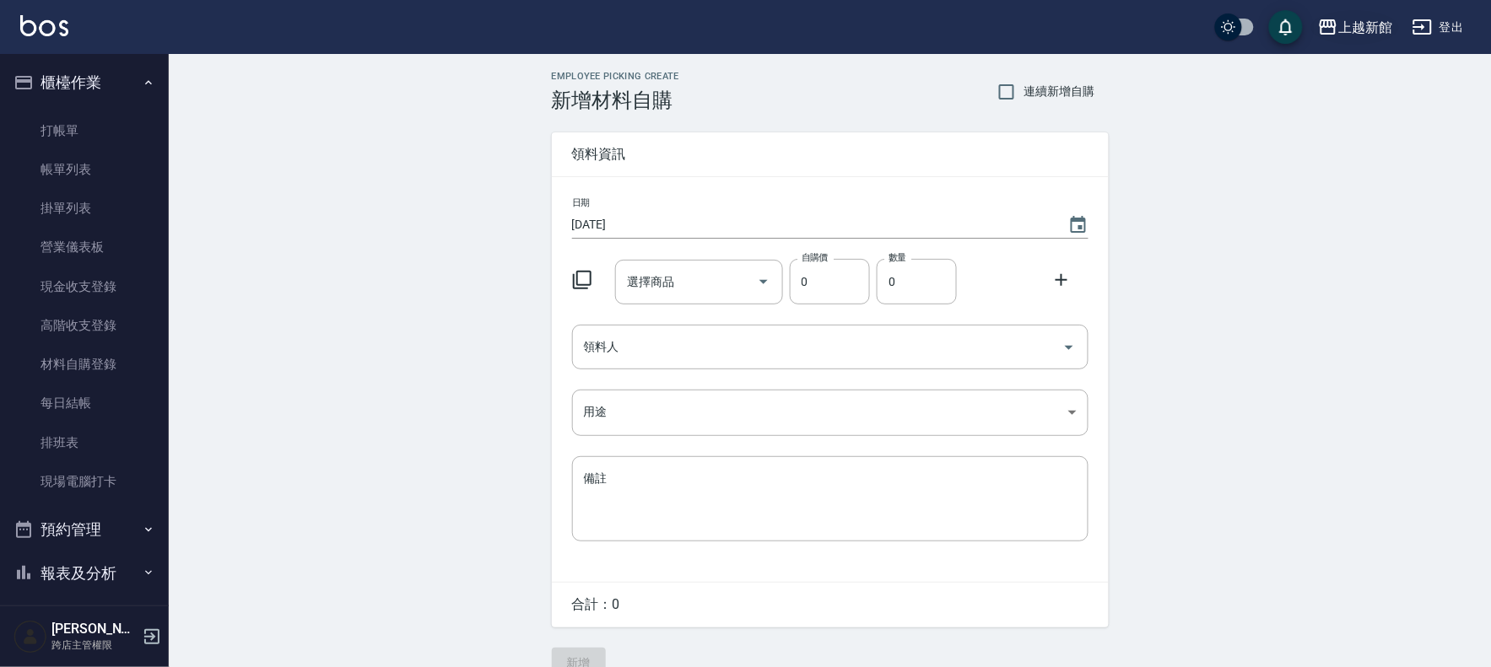
click at [1352, 26] on div "上越新館" at bounding box center [1365, 27] width 54 height 21
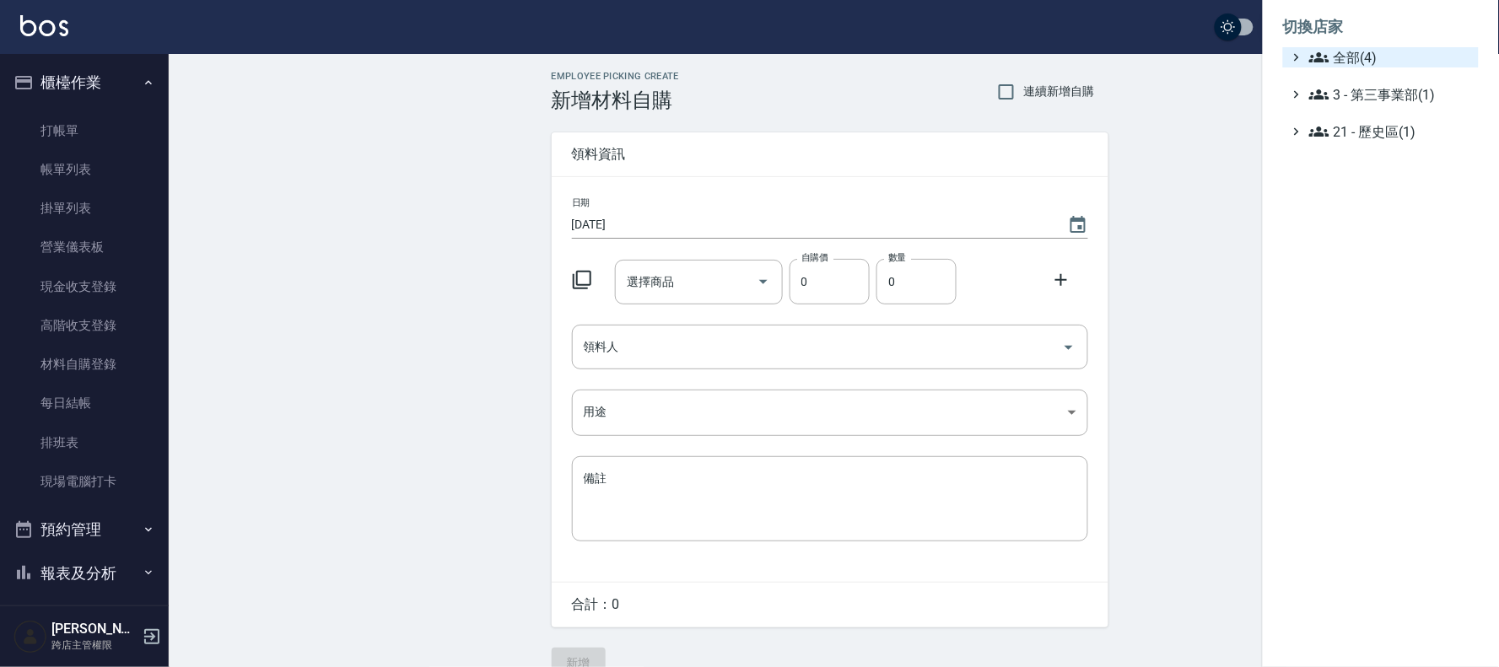
click at [1341, 57] on span "全部(4)" at bounding box center [1390, 57] width 163 height 20
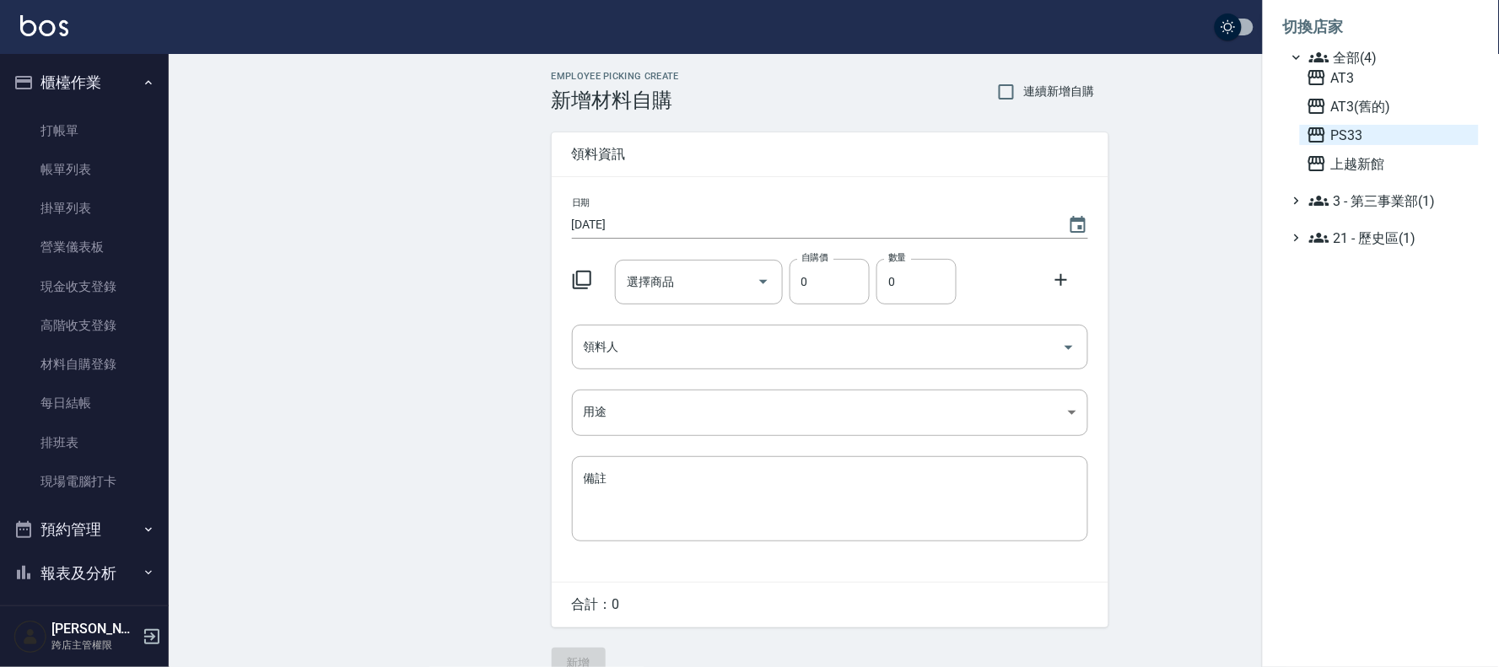
click at [1336, 136] on span "PS33" at bounding box center [1389, 135] width 165 height 20
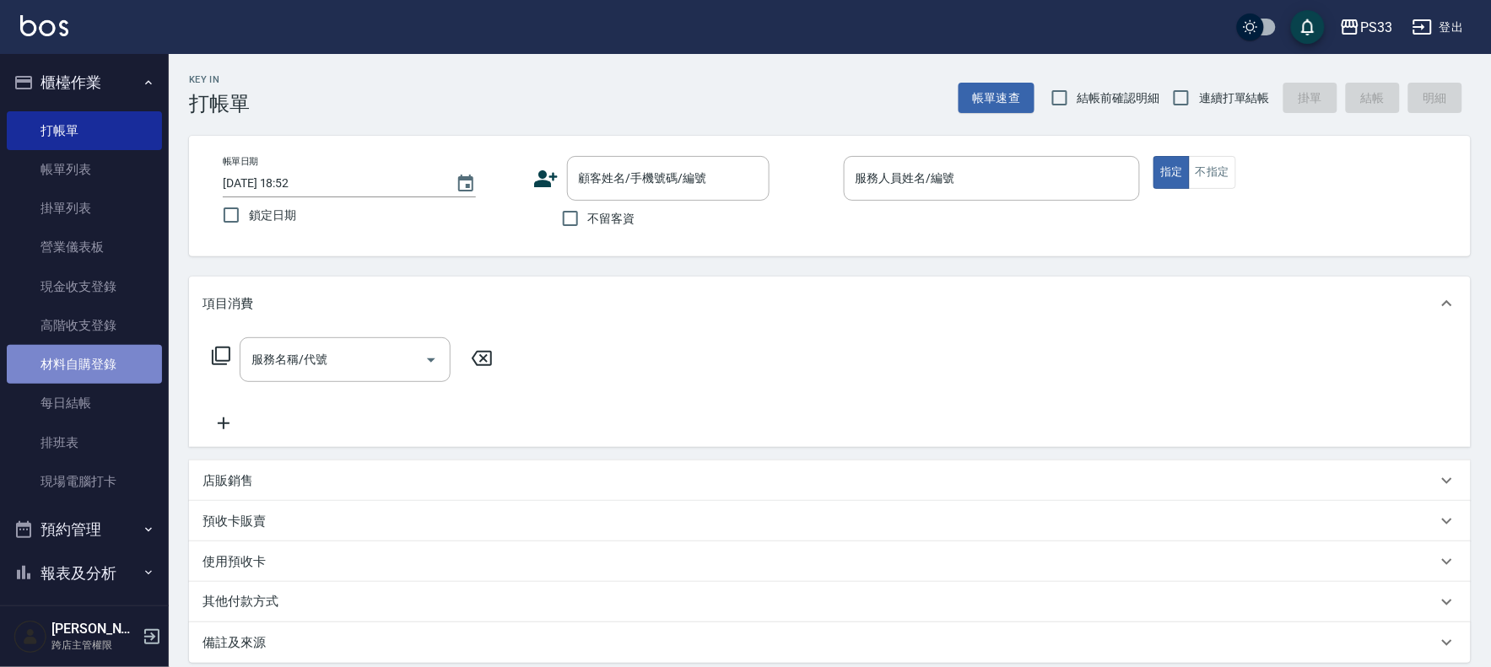
click at [87, 369] on link "材料自購登錄" at bounding box center [84, 364] width 155 height 39
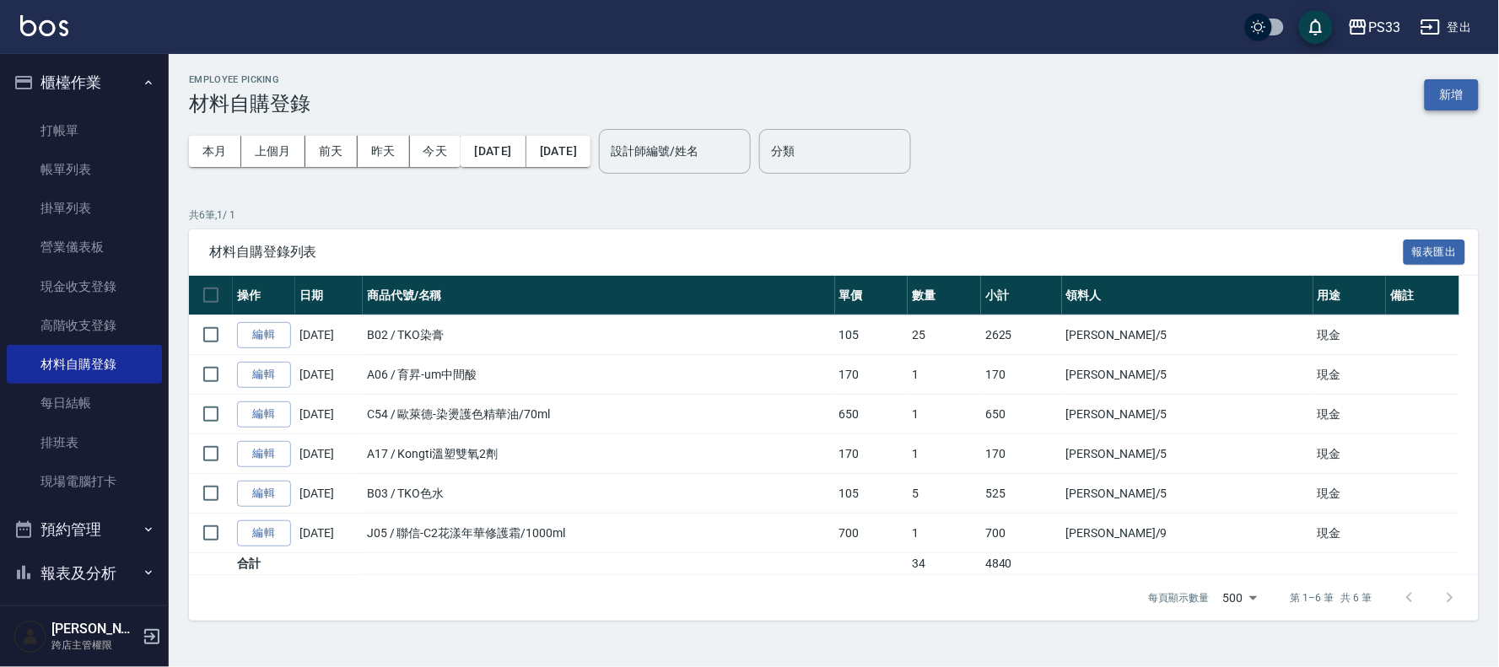
click at [1453, 86] on button "新增" at bounding box center [1452, 94] width 54 height 31
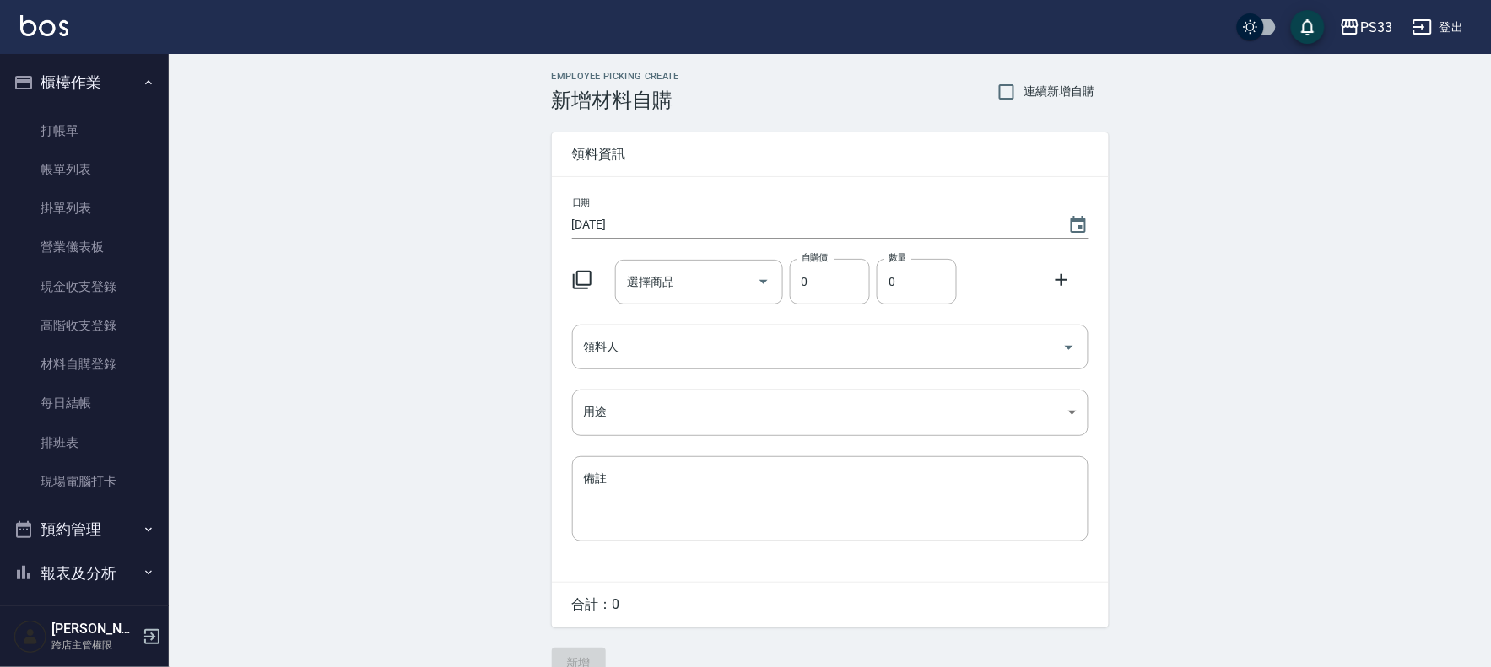
click at [583, 273] on icon at bounding box center [582, 280] width 20 height 20
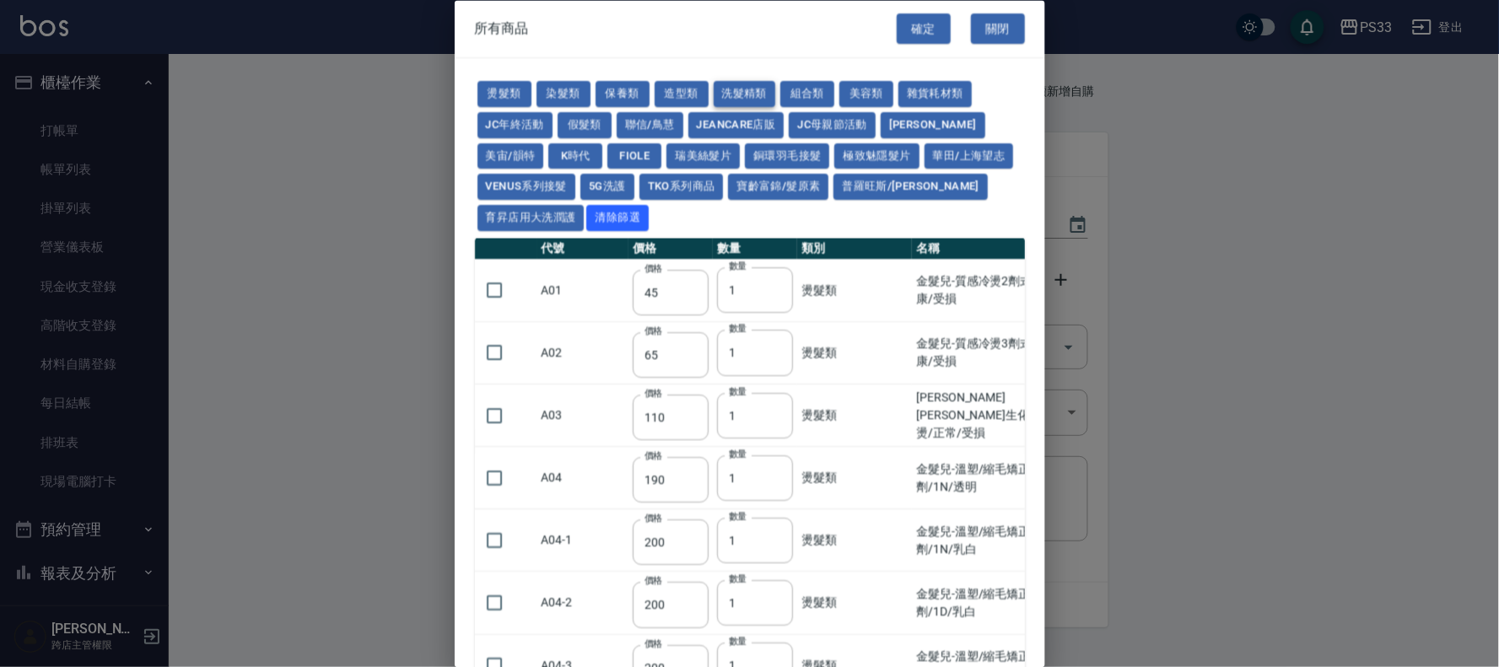
click at [722, 94] on button "洗髮精類" at bounding box center [745, 95] width 62 height 26
type input "100"
type input "193"
type input "350"
type input "630"
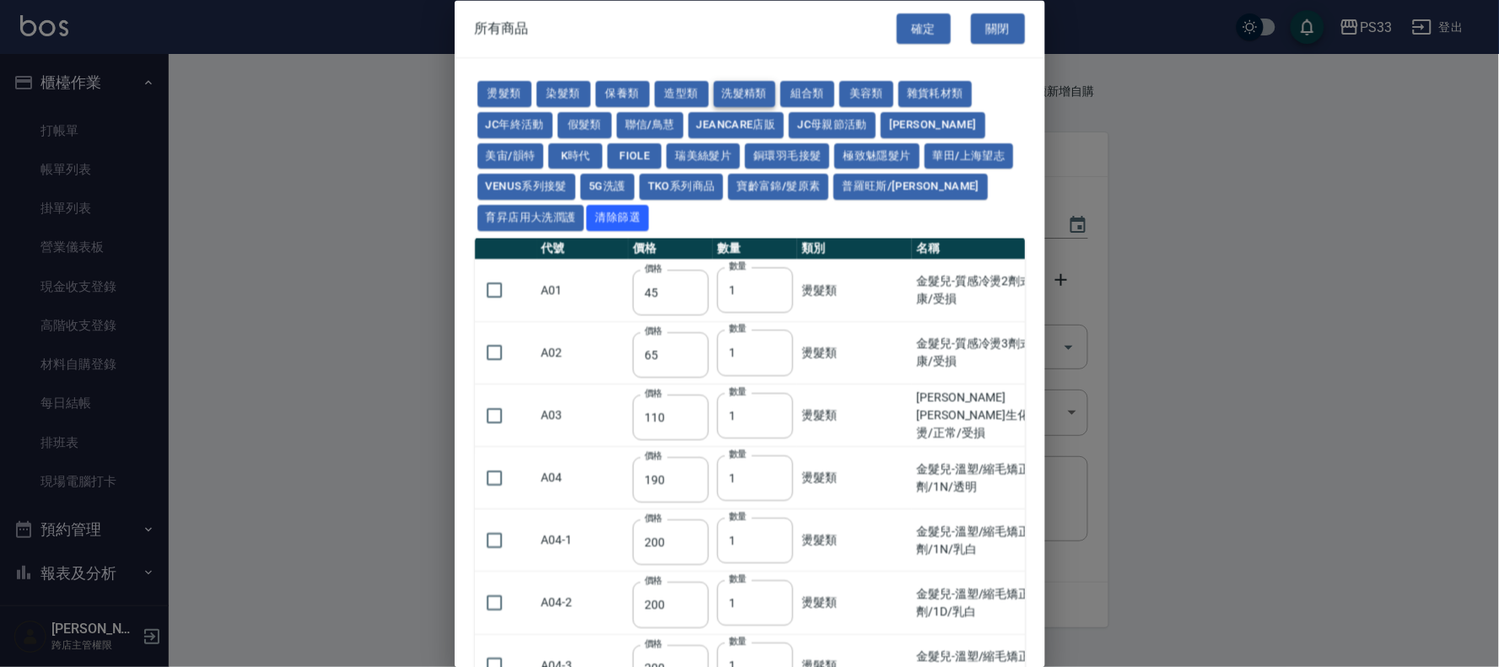
type input "350"
type input "650"
type input "300"
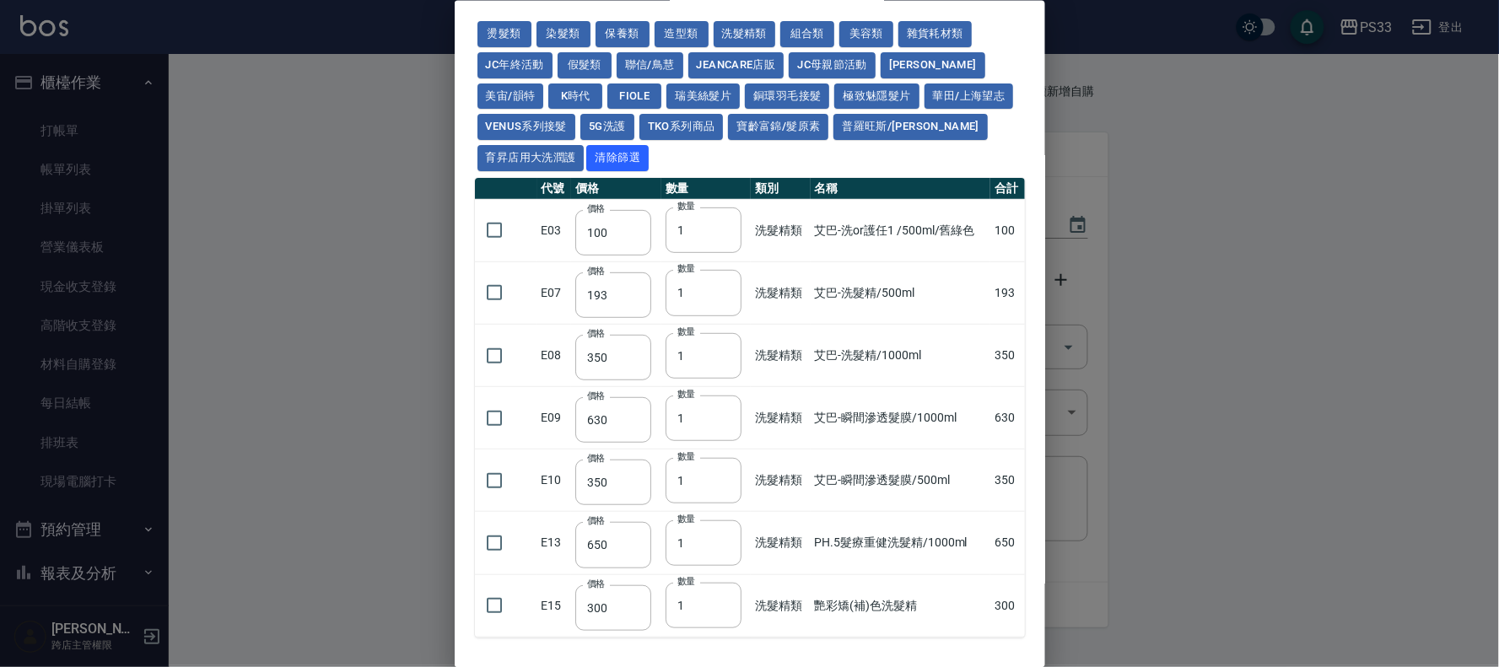
scroll to position [94, 0]
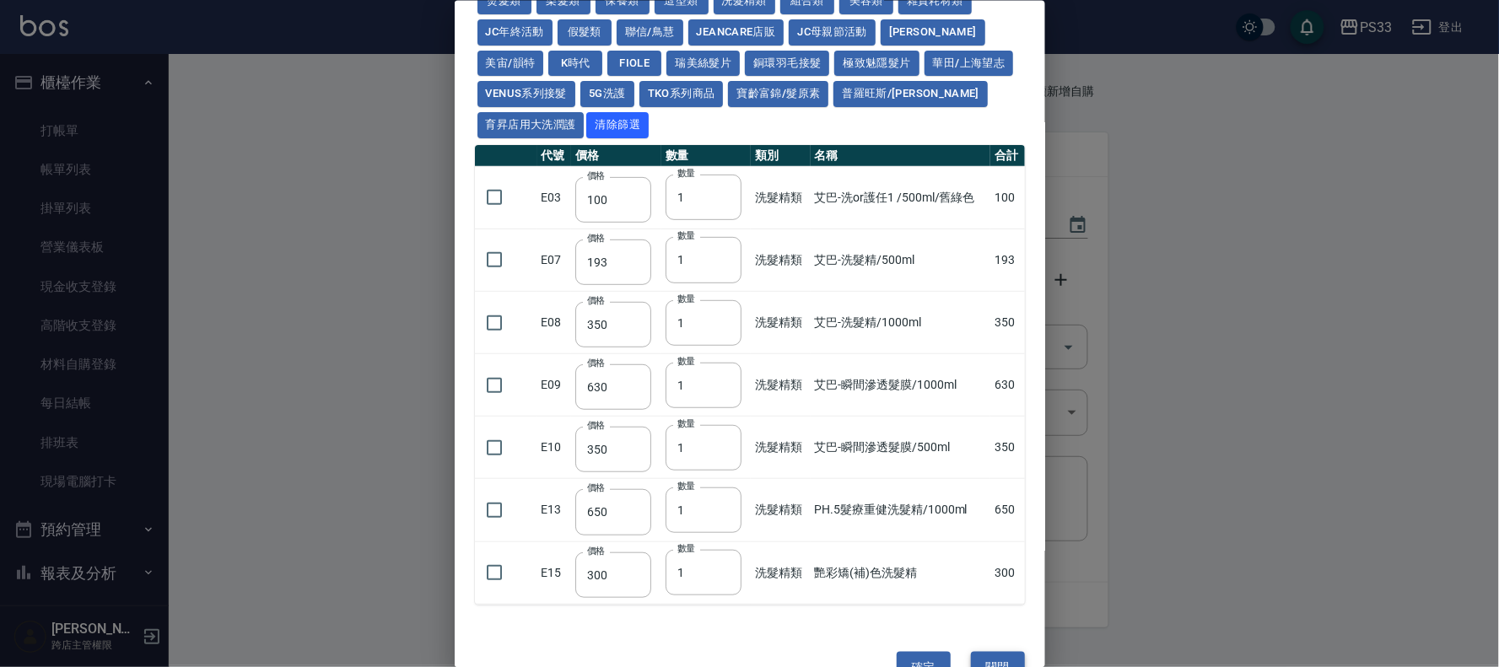
click at [982, 662] on button "關閉" at bounding box center [998, 666] width 54 height 31
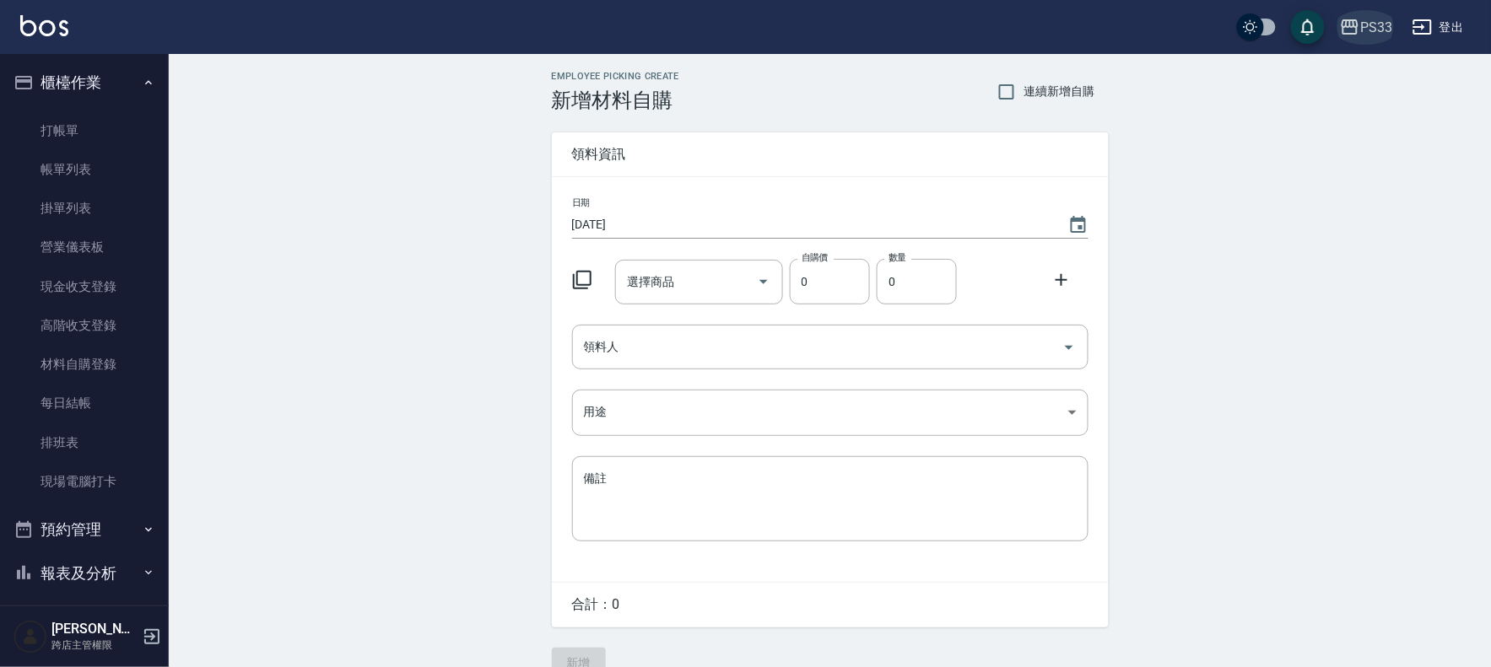
click at [1368, 23] on div "PS33" at bounding box center [1376, 27] width 32 height 21
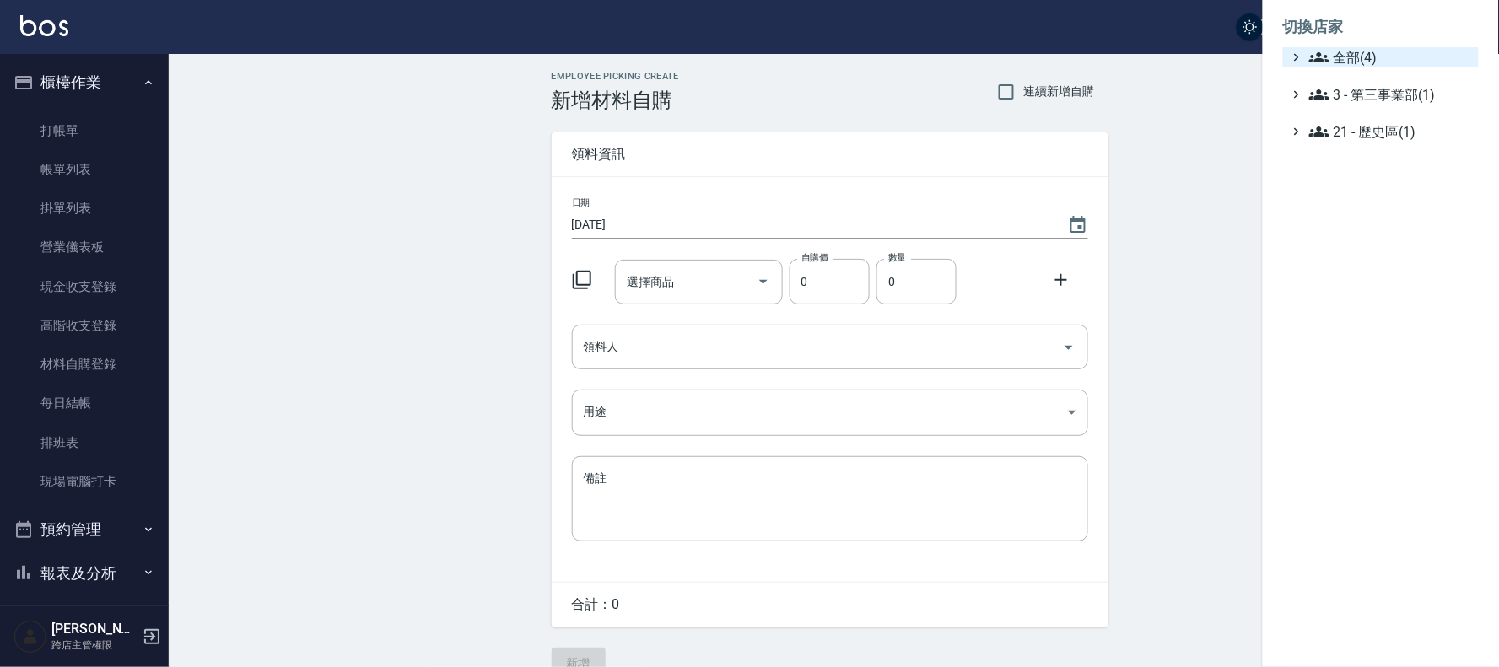
click at [1352, 66] on span "全部(4)" at bounding box center [1390, 57] width 163 height 20
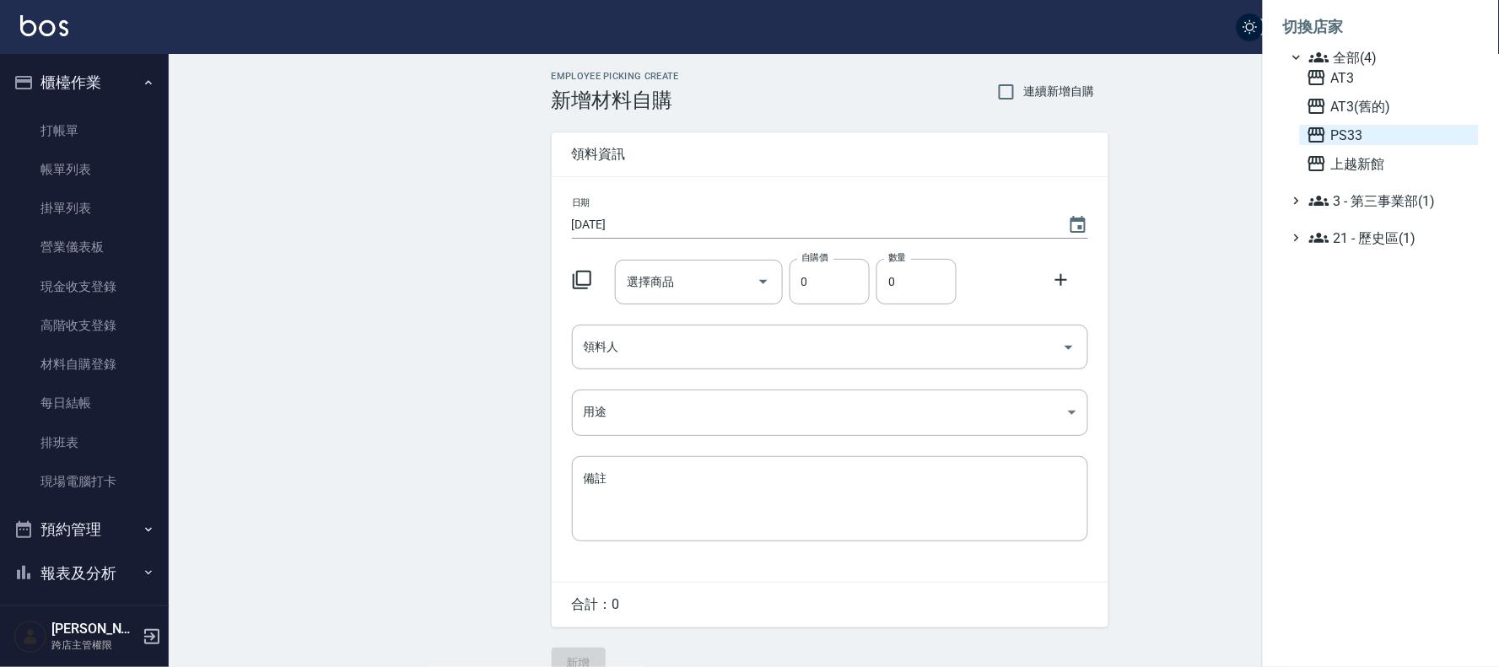
click at [1341, 131] on span "PS33" at bounding box center [1389, 135] width 165 height 20
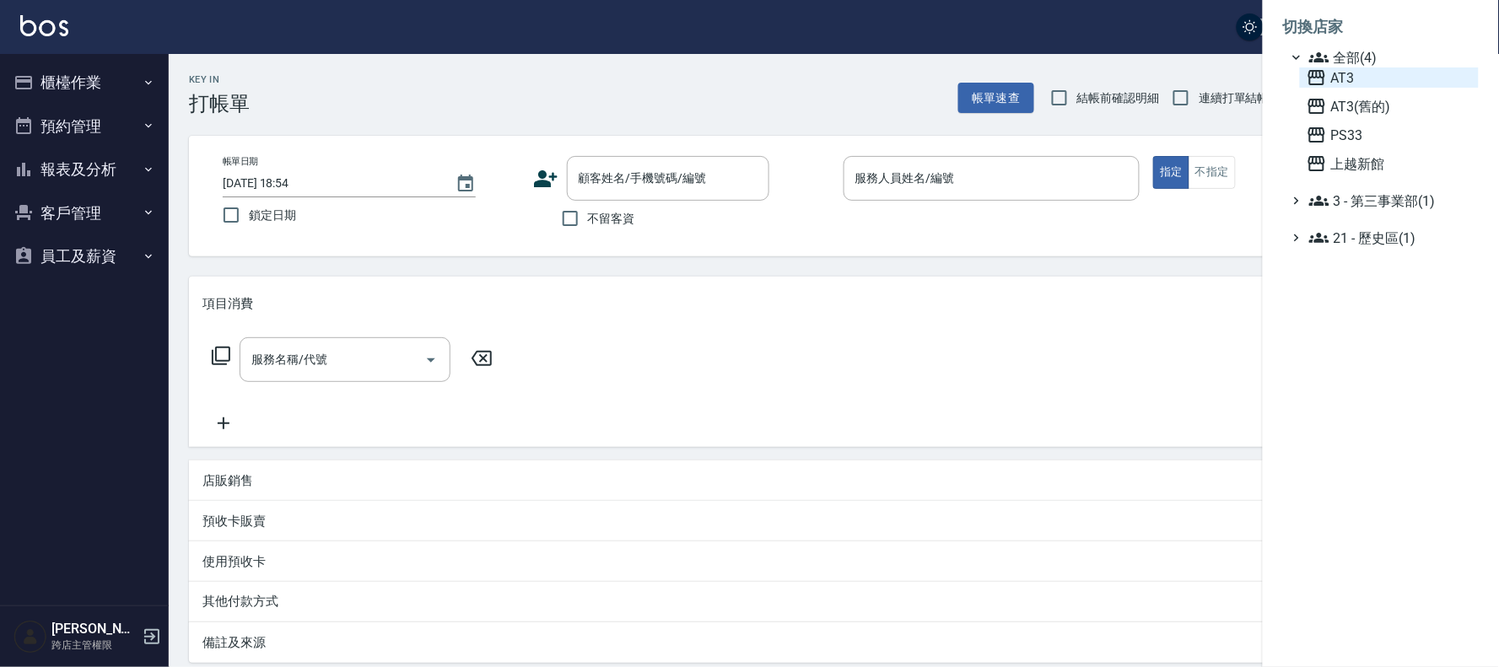
click at [1342, 76] on span "AT3" at bounding box center [1389, 77] width 165 height 20
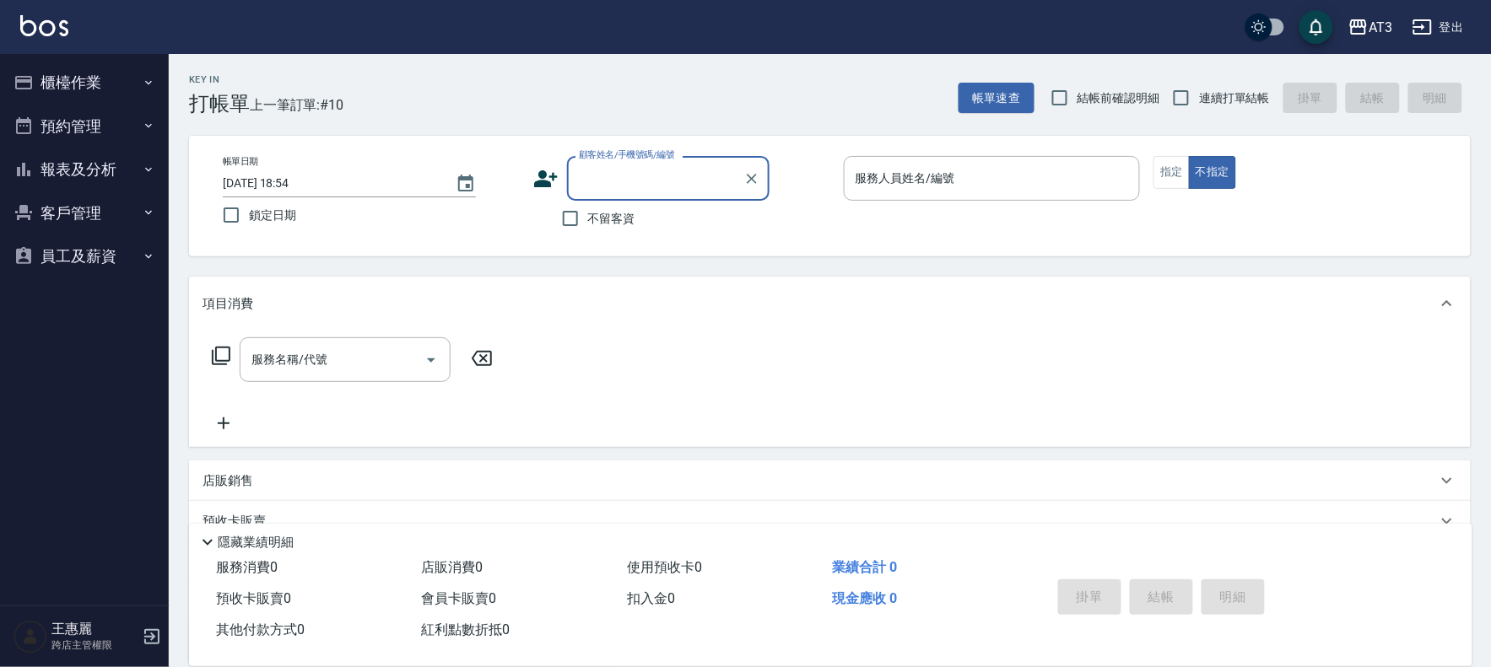
click at [76, 71] on button "櫃檯作業" at bounding box center [84, 83] width 155 height 44
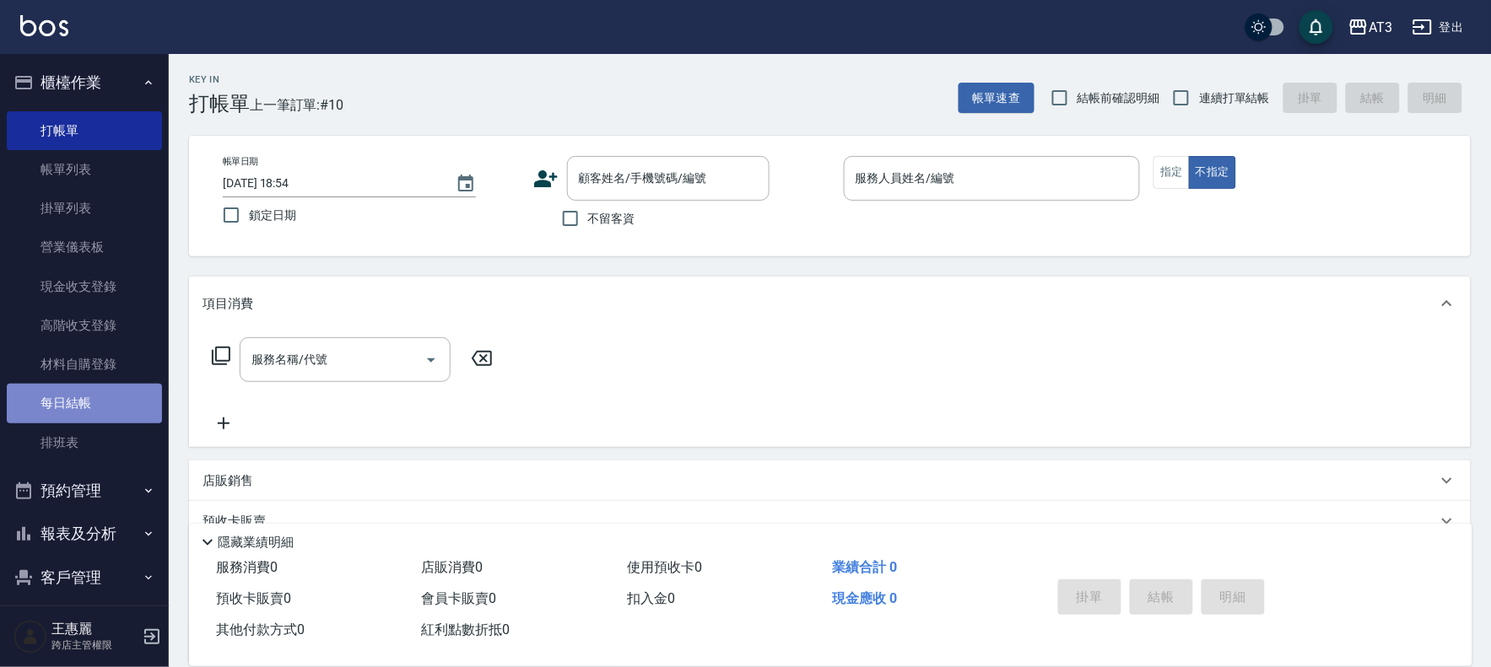
click at [102, 407] on link "每日結帳" at bounding box center [84, 403] width 155 height 39
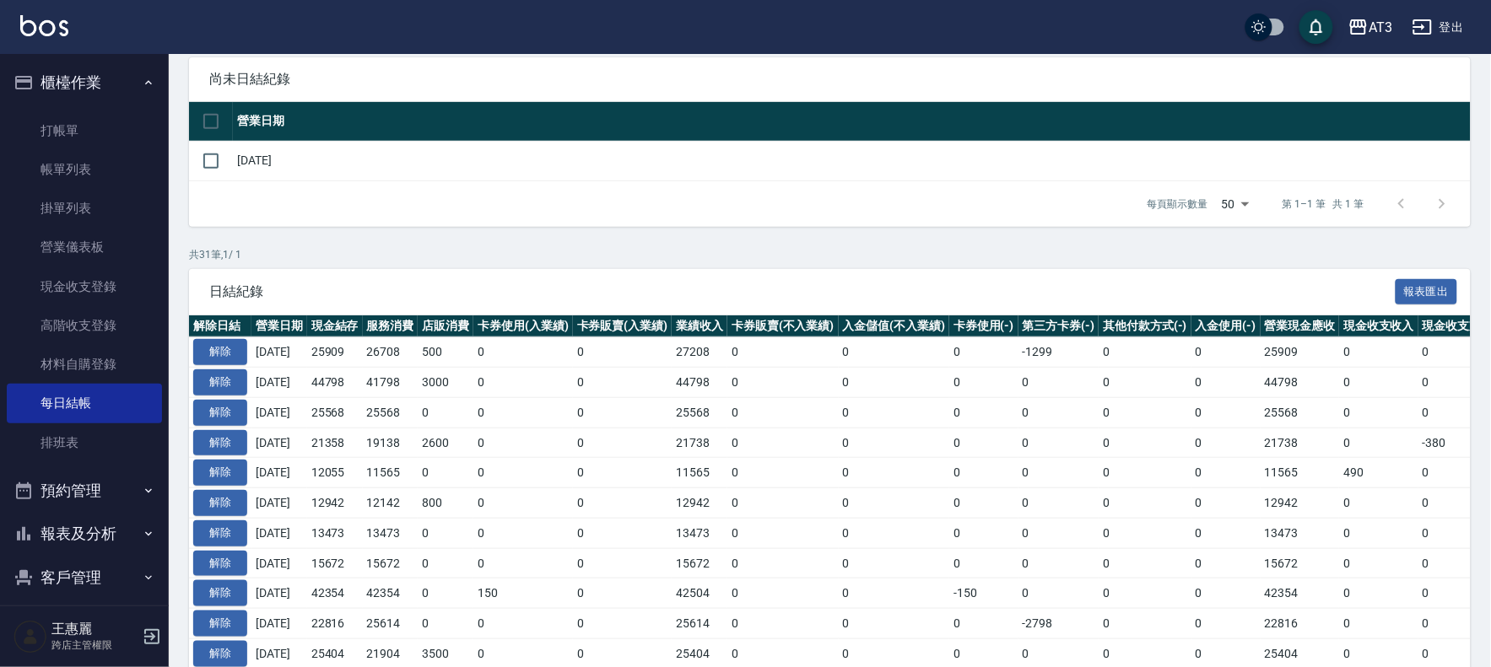
scroll to position [187, 0]
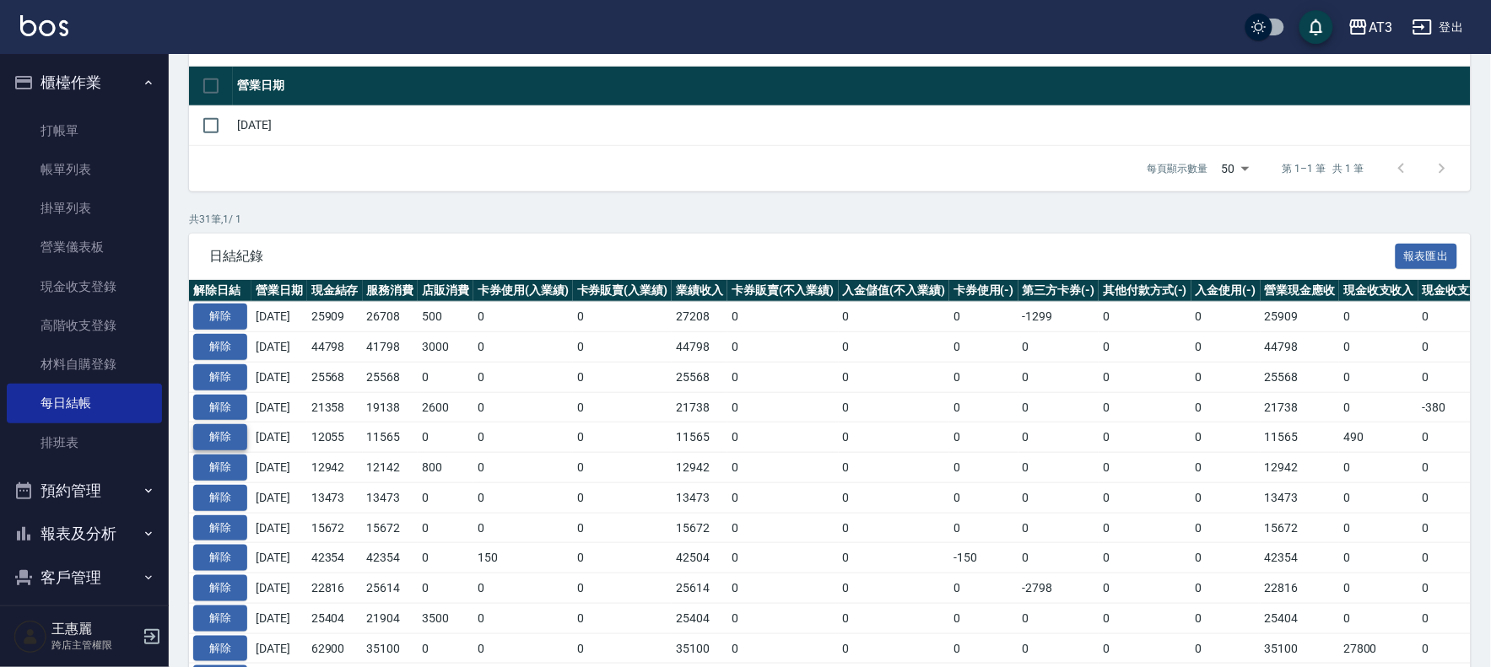
click at [225, 439] on button "解除" at bounding box center [220, 437] width 54 height 26
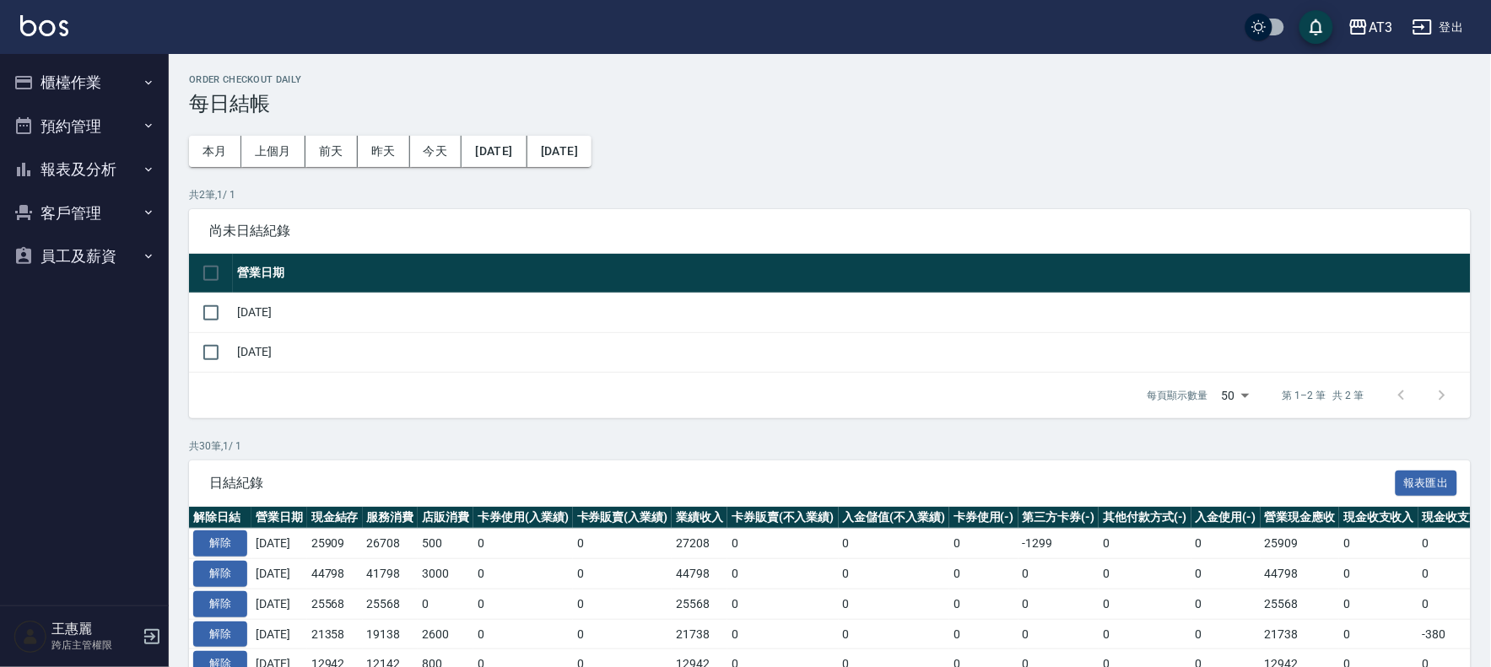
click at [70, 84] on button "櫃檯作業" at bounding box center [84, 83] width 155 height 44
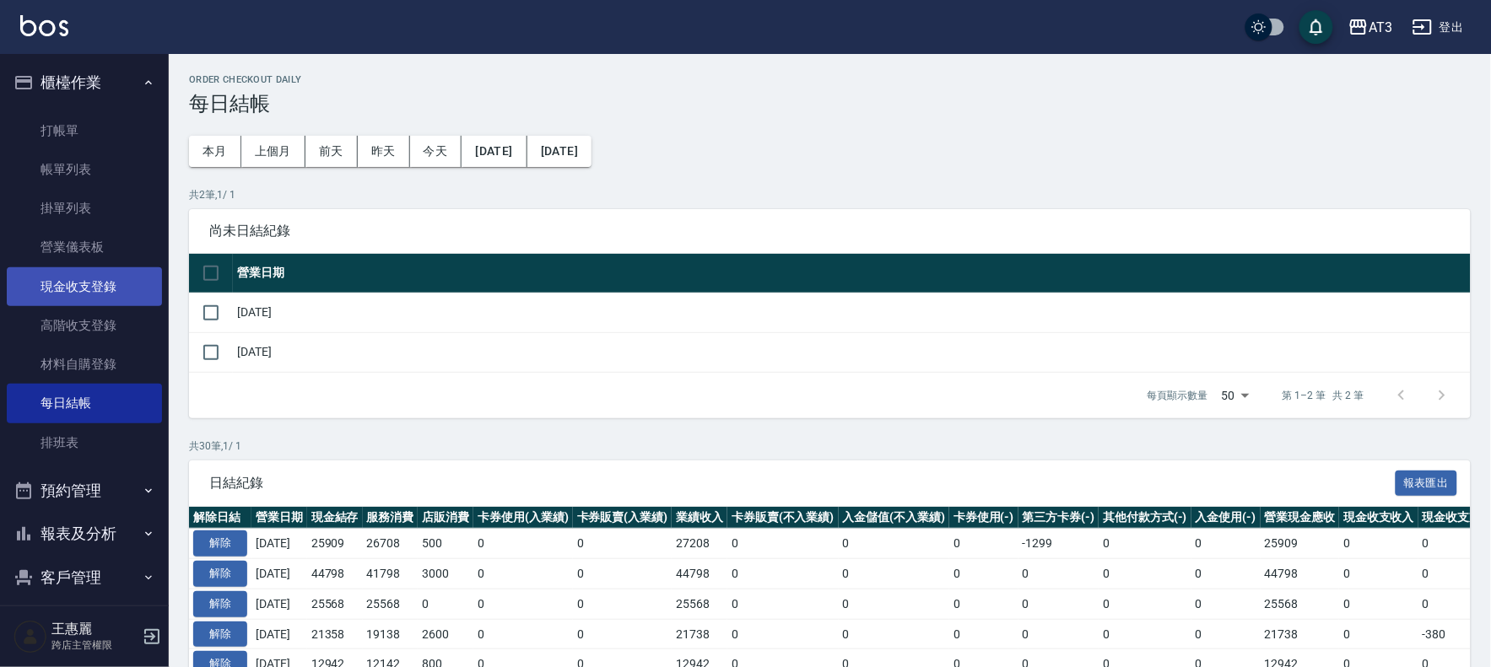
click at [100, 294] on link "現金收支登錄" at bounding box center [84, 286] width 155 height 39
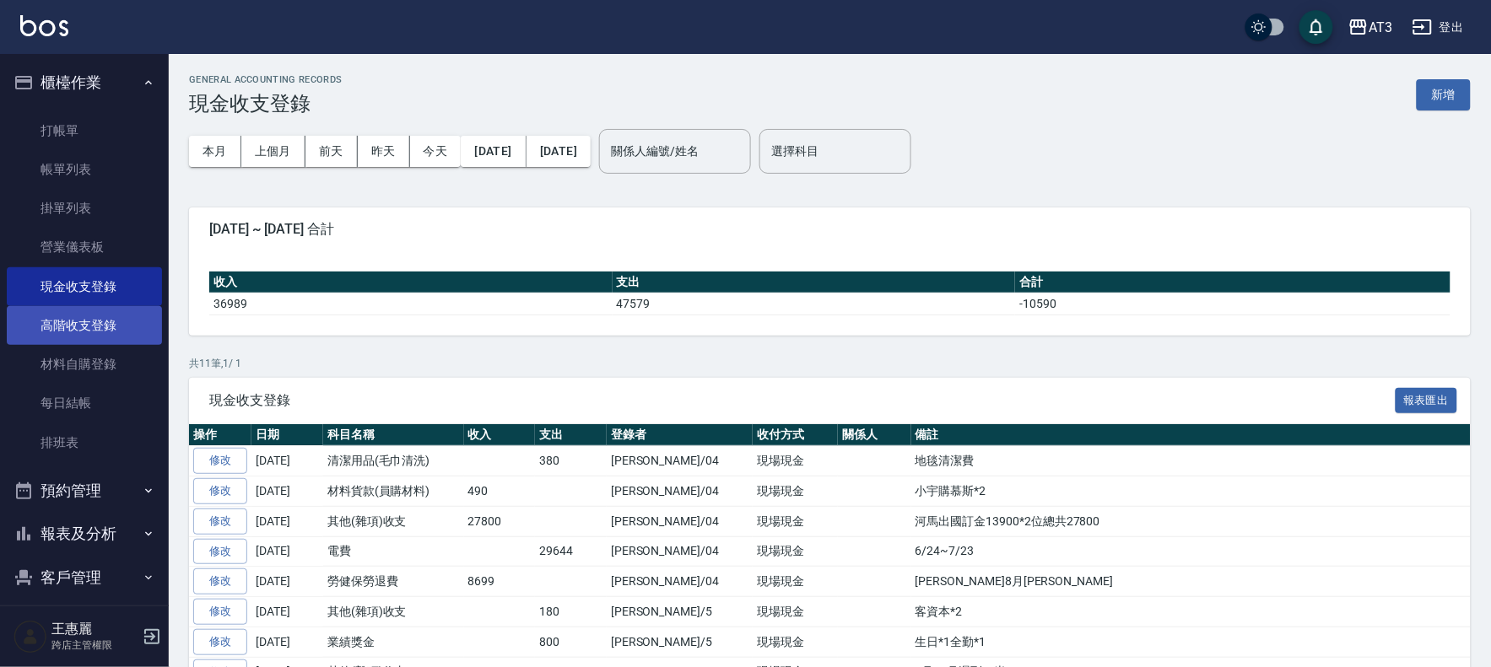
click at [55, 316] on link "高階收支登錄" at bounding box center [84, 325] width 155 height 39
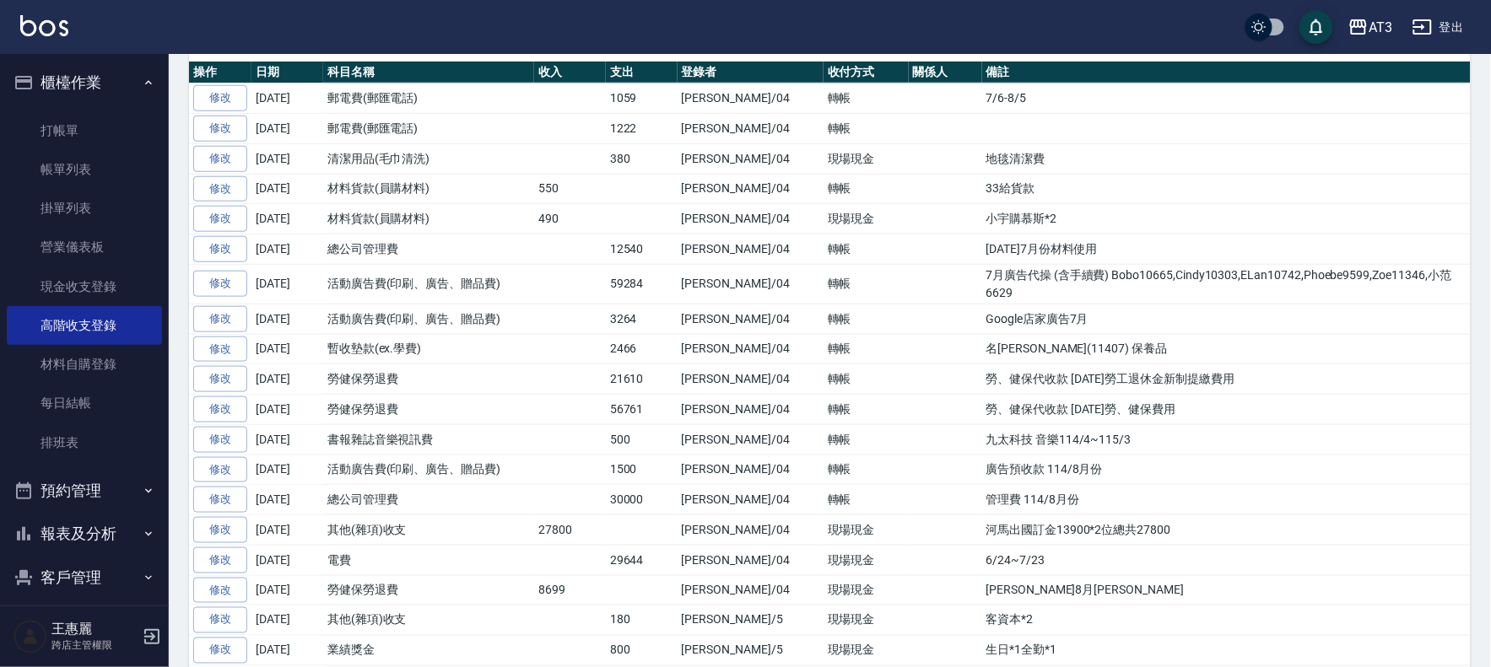
scroll to position [375, 0]
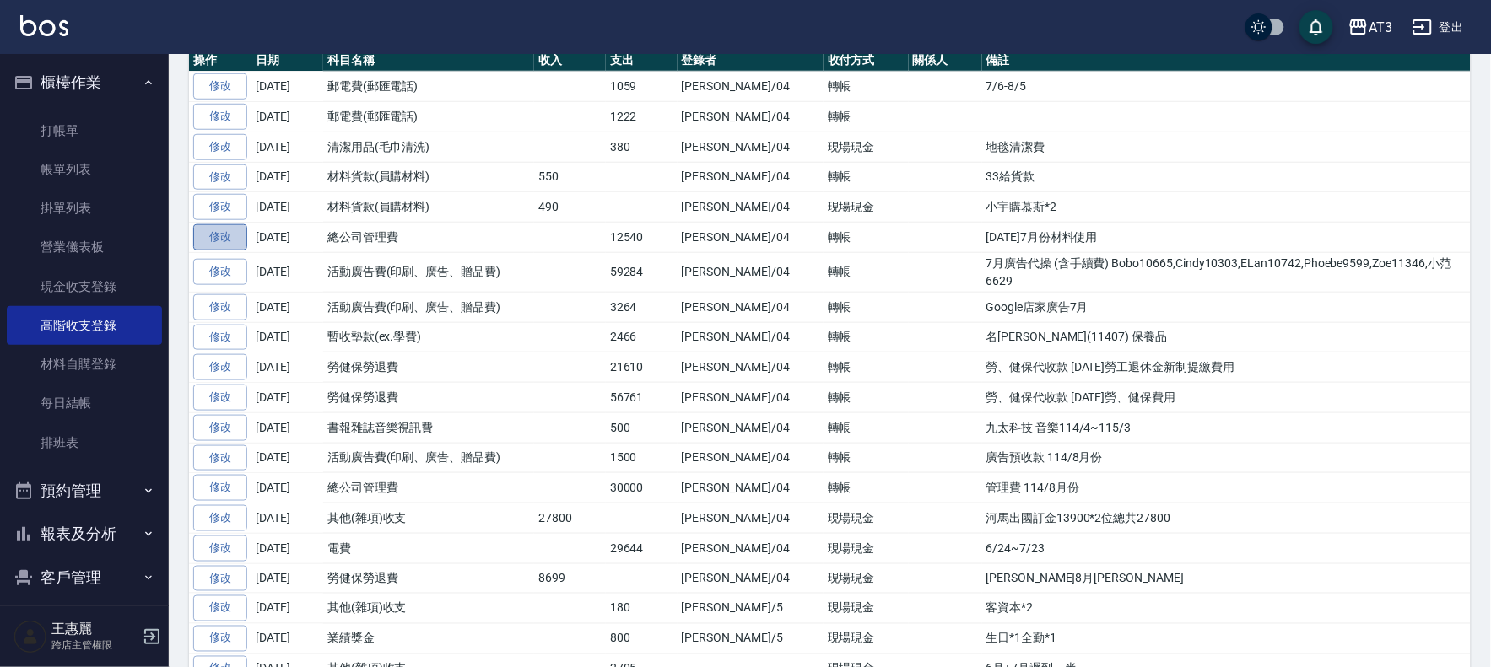
click at [225, 232] on link "修改" at bounding box center [220, 237] width 54 height 26
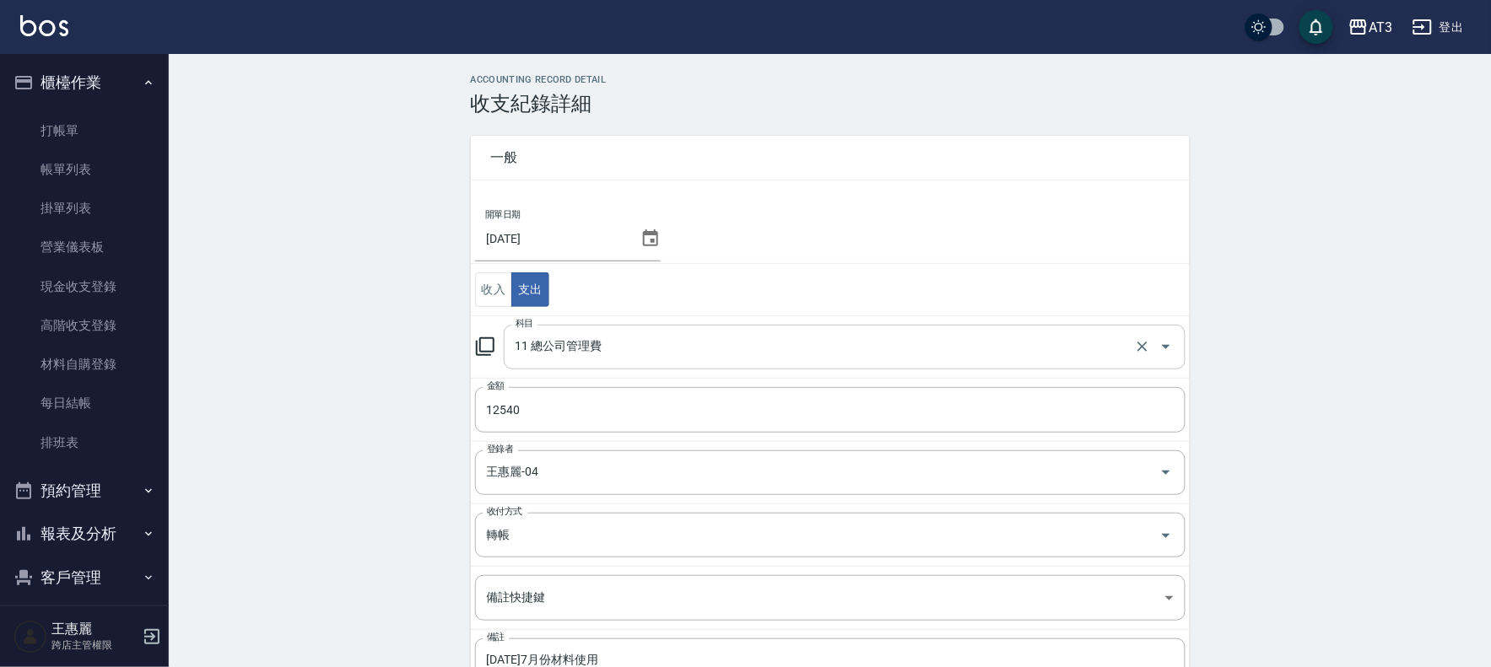
click at [532, 347] on input "11 總公司管理費" at bounding box center [820, 347] width 619 height 30
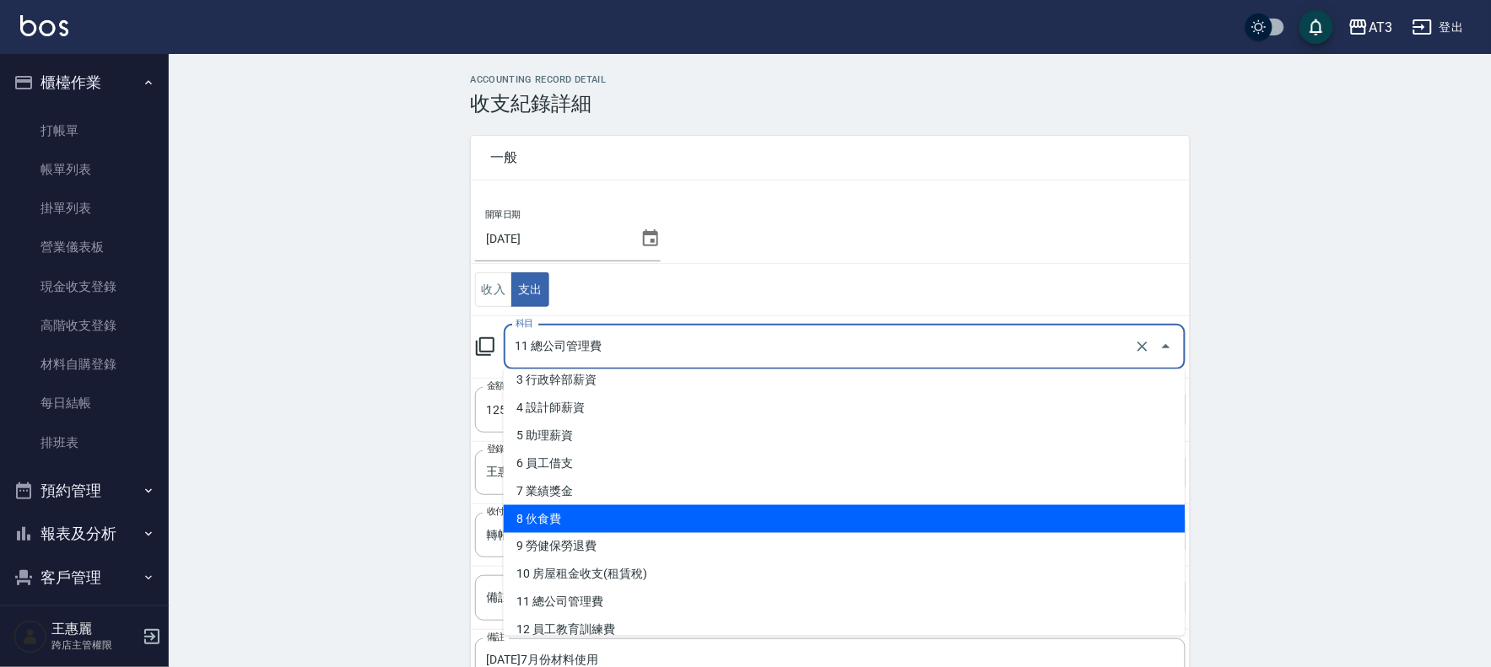
scroll to position [187, 0]
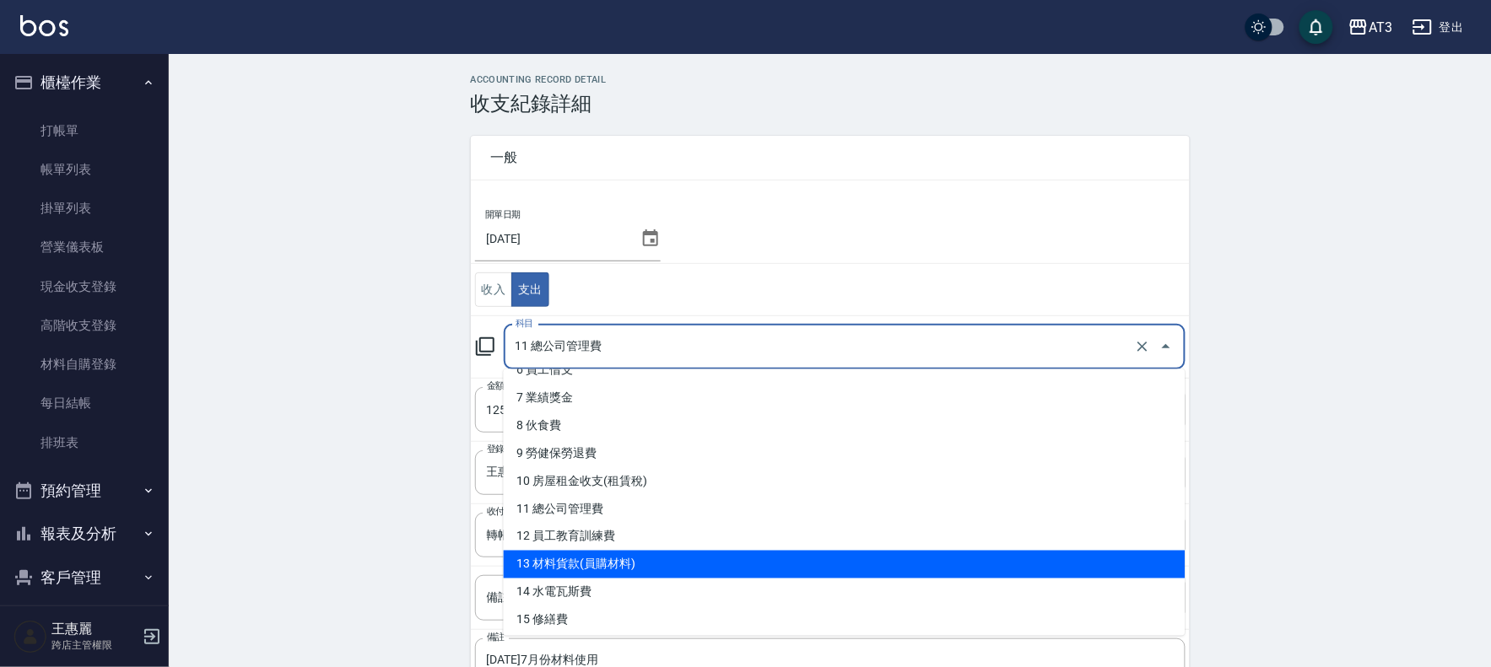
click at [574, 560] on li "13 材料貨款(員購材料)" at bounding box center [845, 565] width 682 height 28
type input "13 材料貨款(員購材料)"
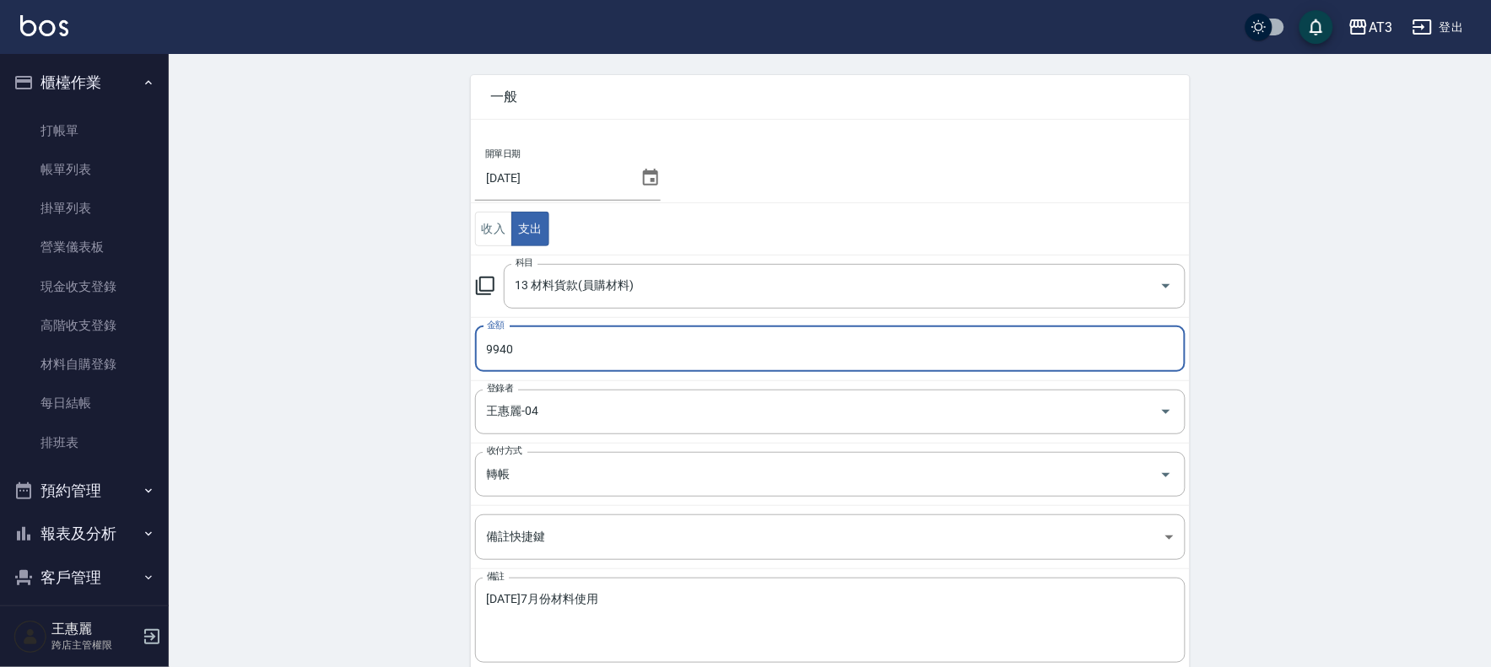
scroll to position [94, 0]
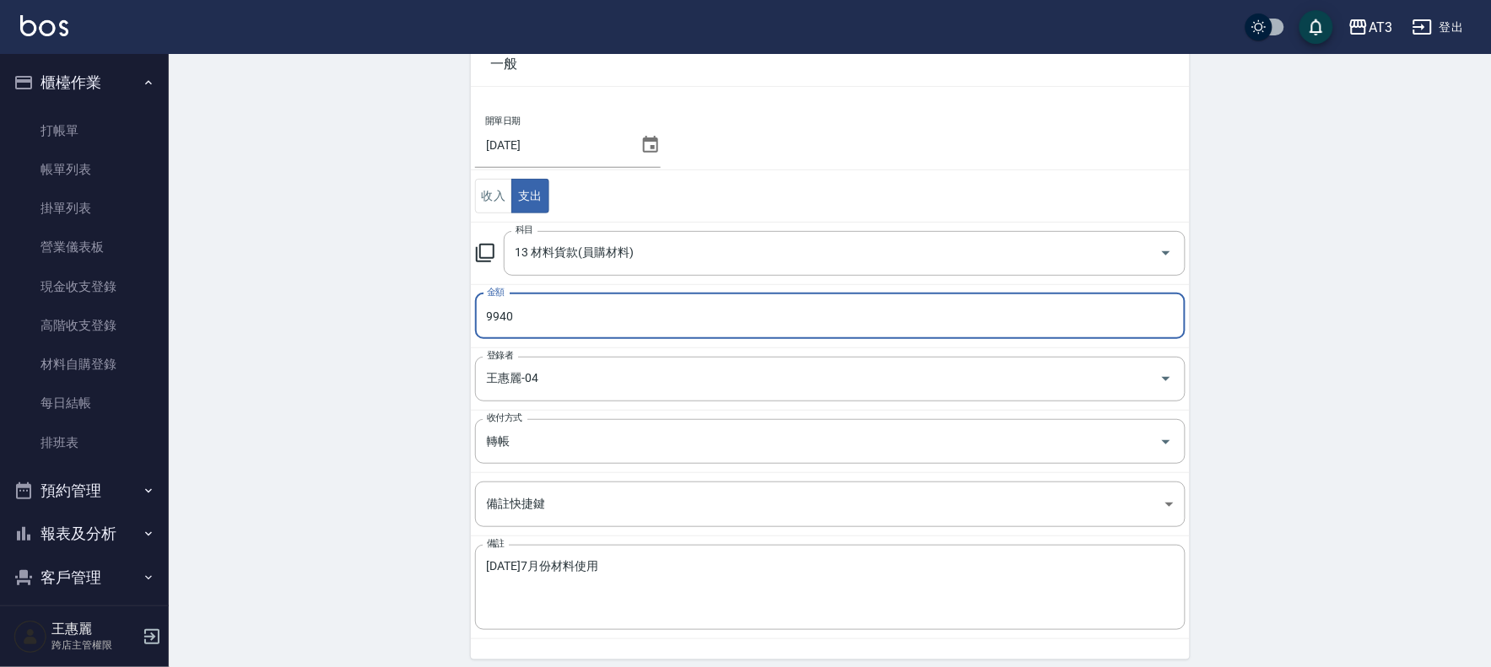
type input "9940"
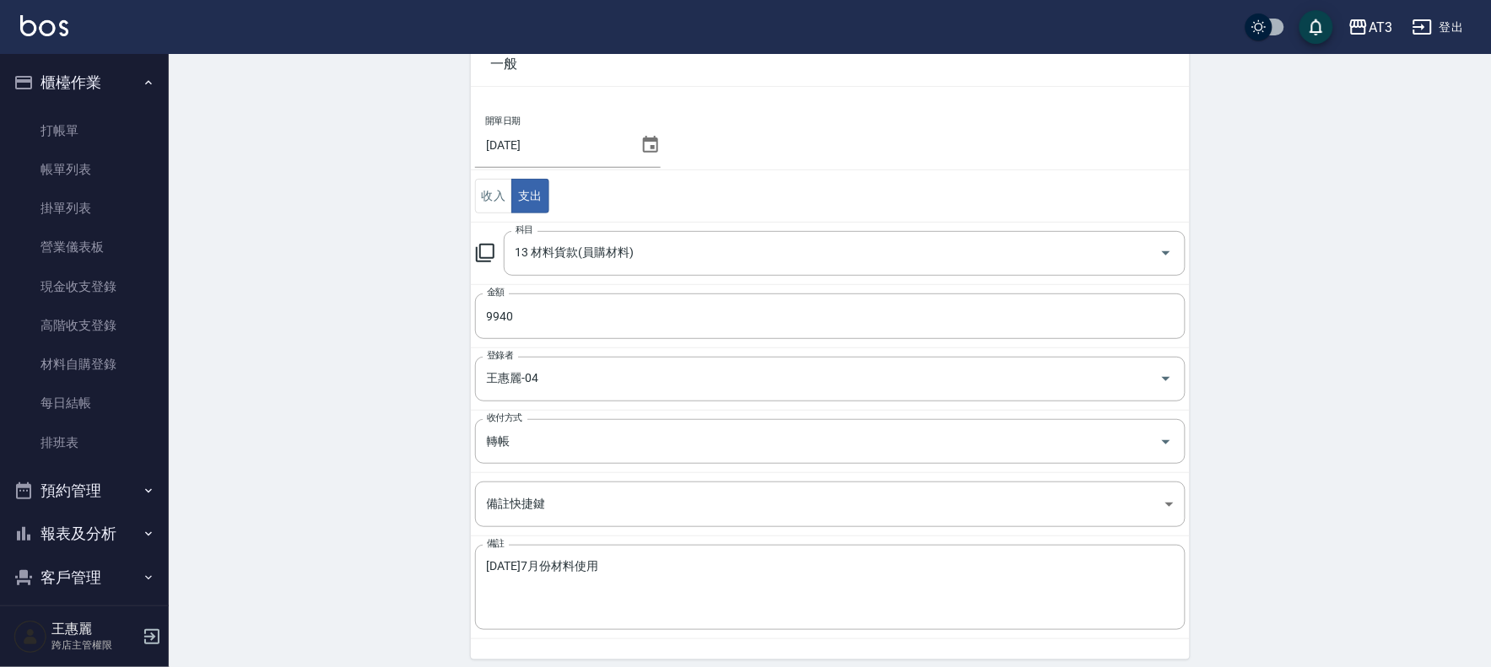
click at [413, 520] on div "ACCOUNTING RECORD DETAIL 收支紀錄詳細 一般 開單日期 [DATE] 收入 支出 科目 13 材料貨款(員購材料) 科目 金額 994…" at bounding box center [830, 356] width 1322 height 751
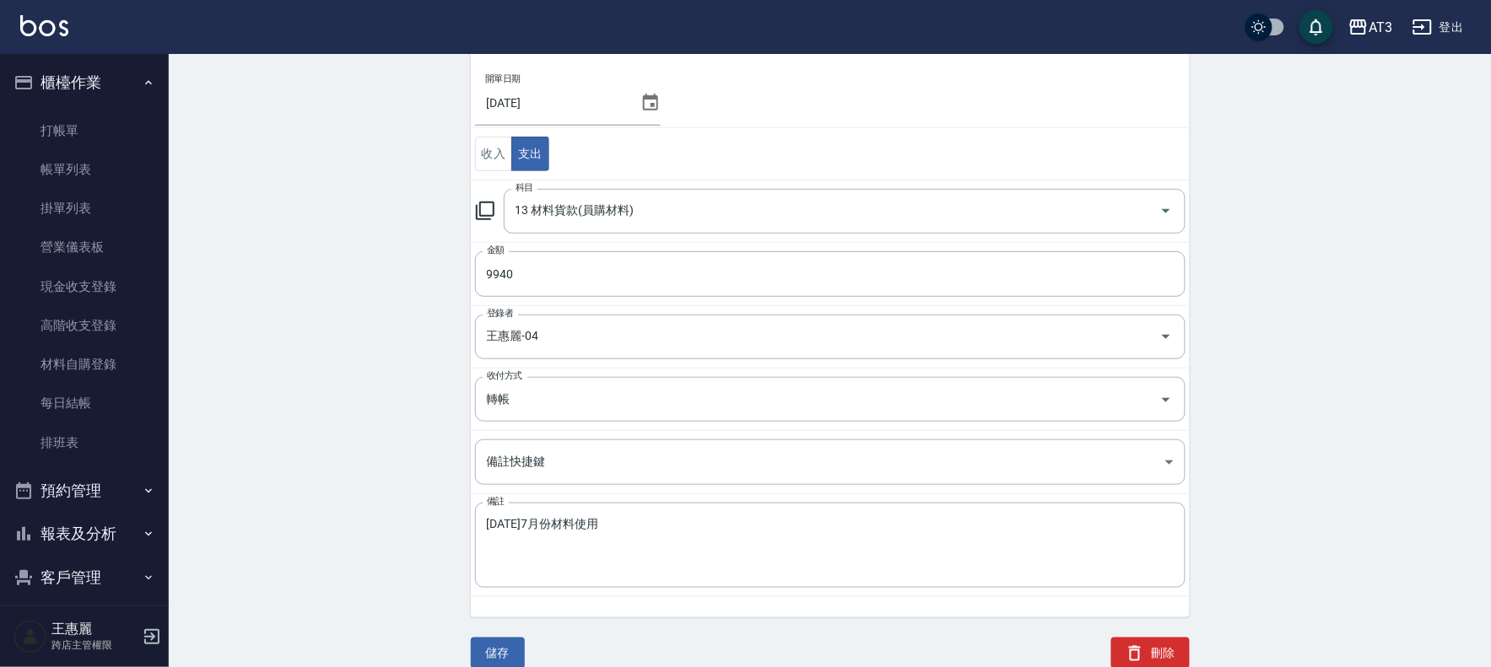
scroll to position [158, 0]
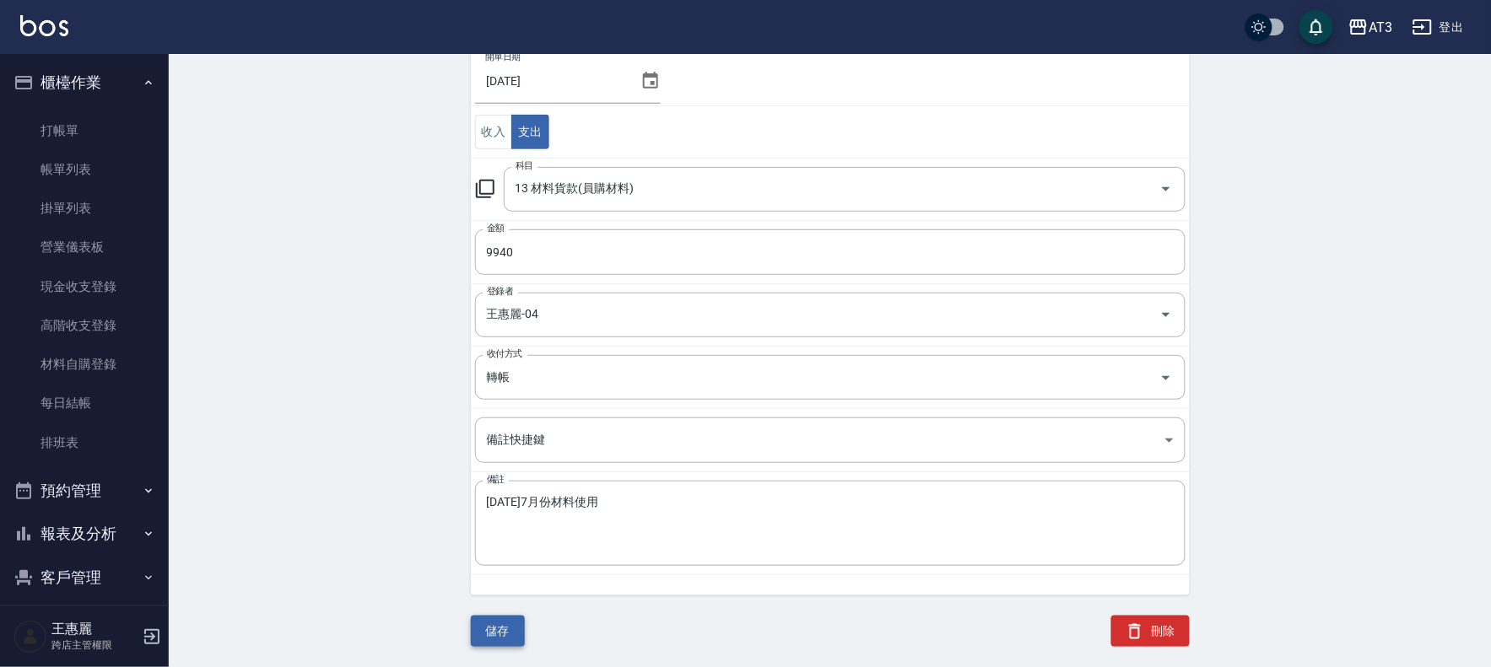
click at [496, 635] on button "儲存" at bounding box center [498, 631] width 54 height 31
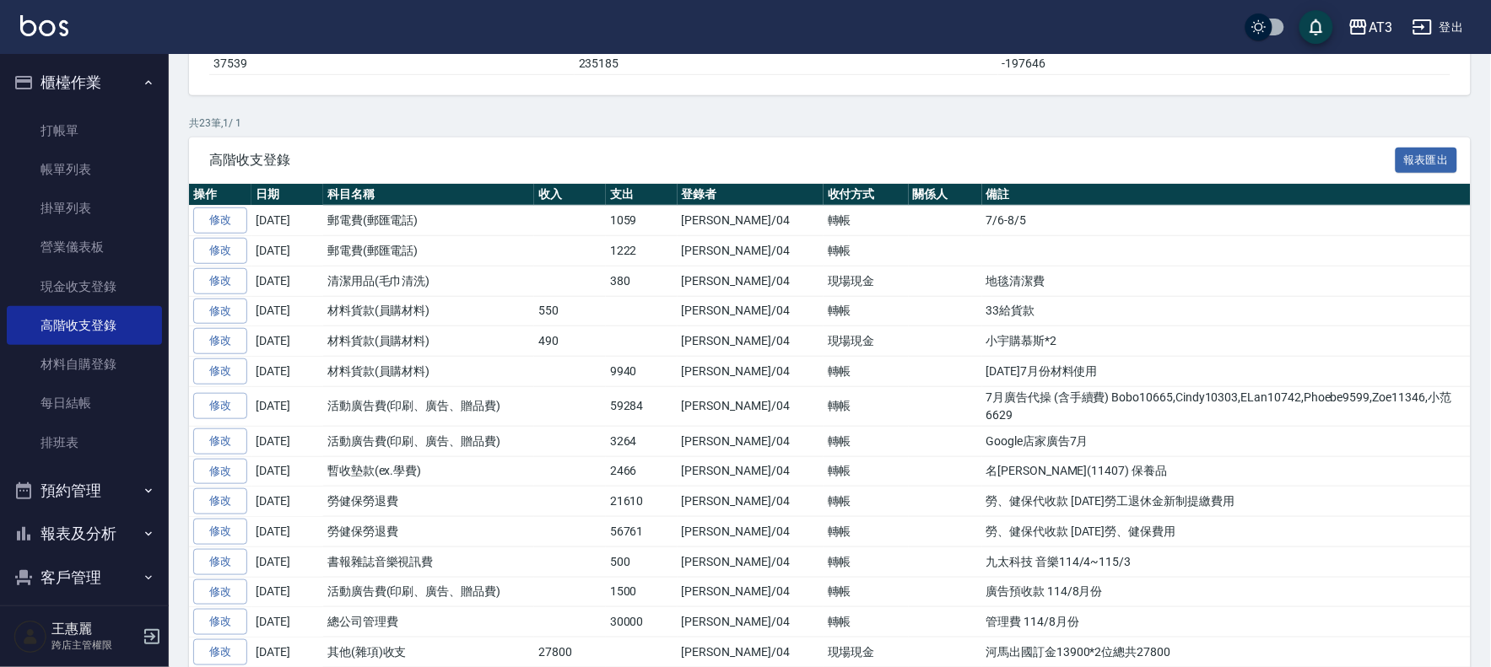
scroll to position [281, 0]
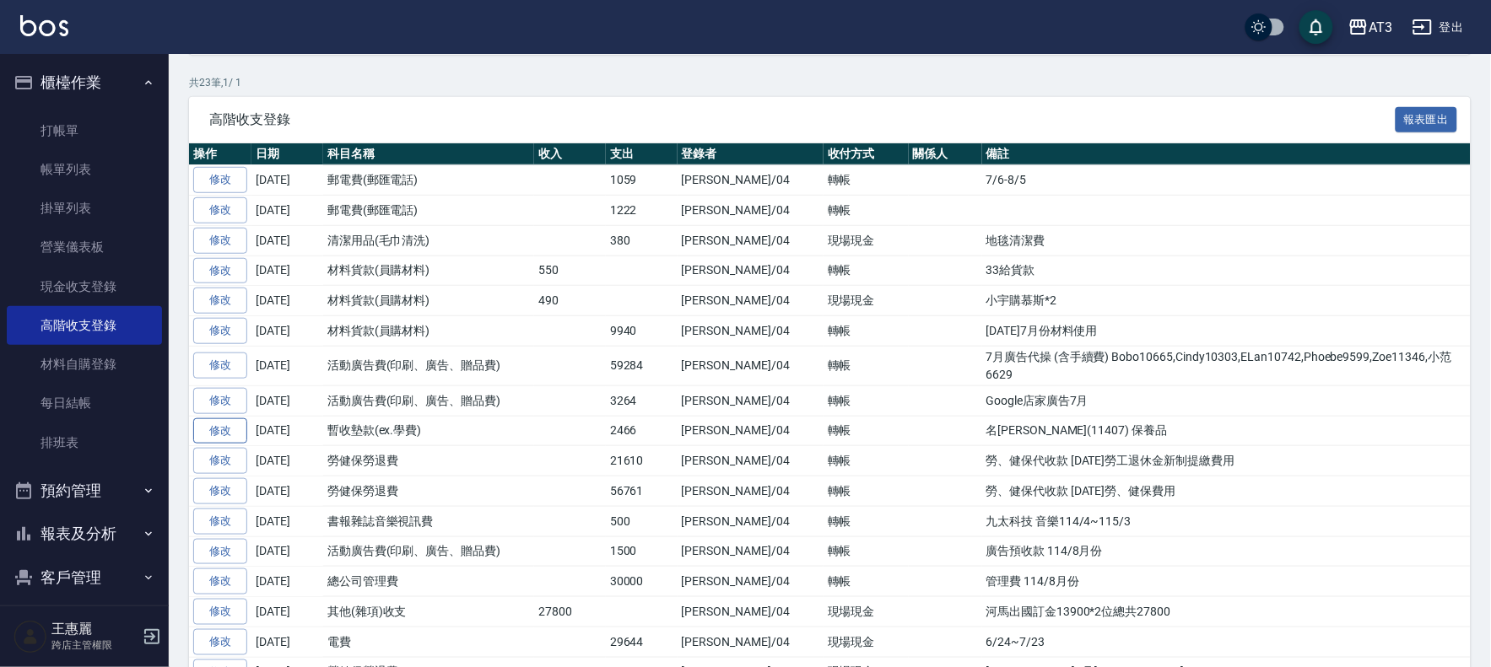
click at [215, 420] on link "修改" at bounding box center [220, 431] width 54 height 26
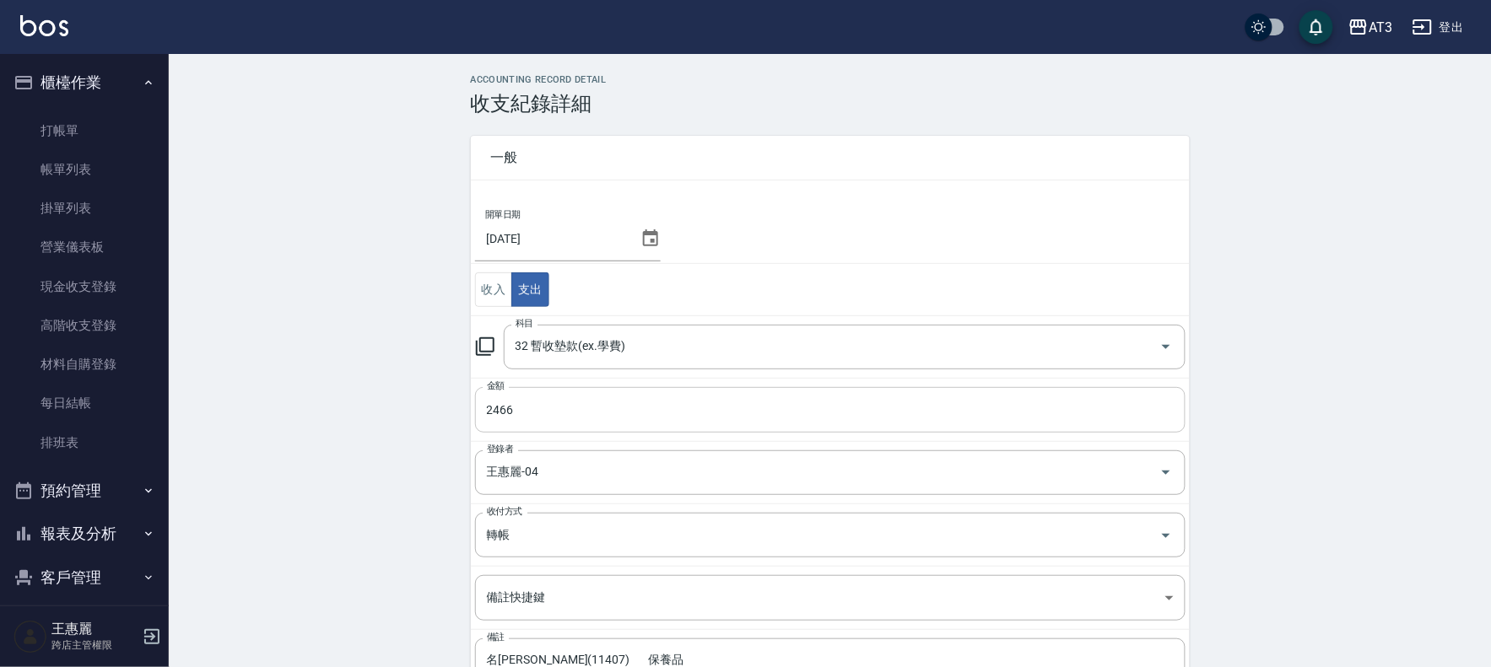
click at [540, 402] on input "2466" at bounding box center [830, 410] width 710 height 46
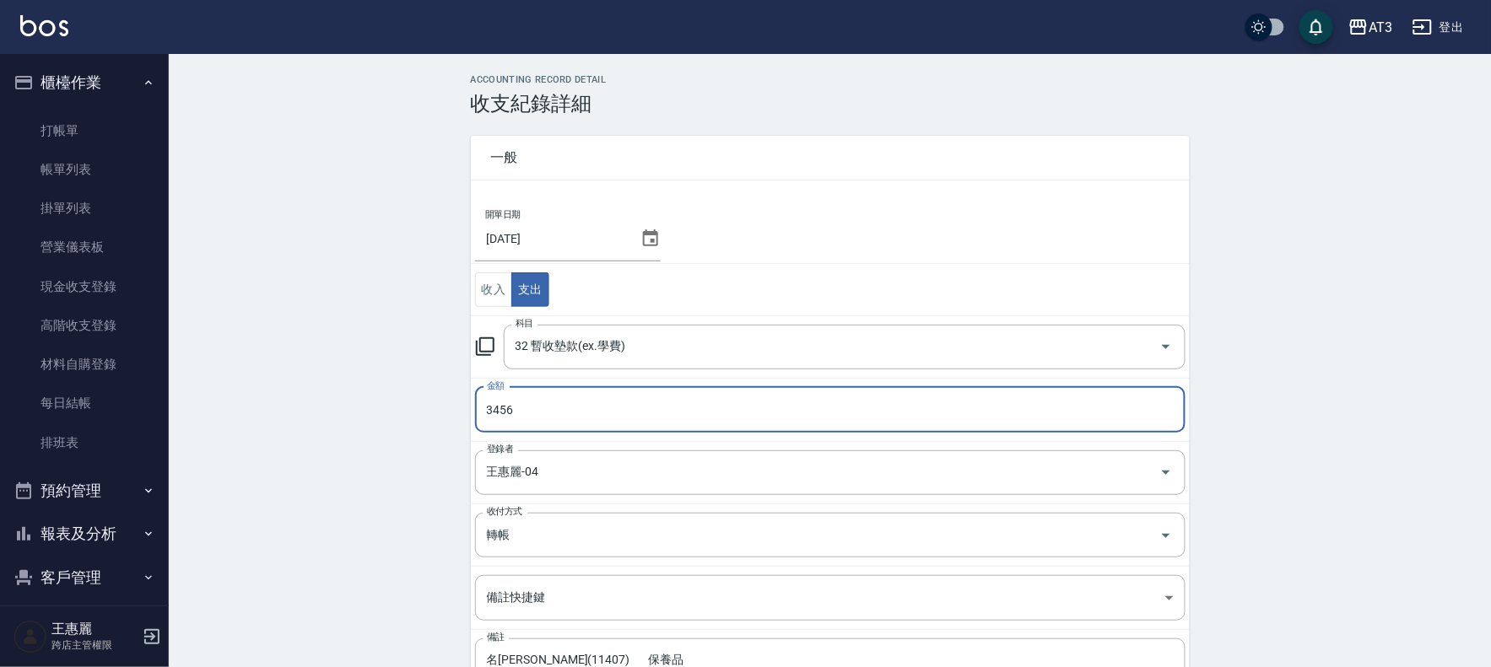
type input "3456"
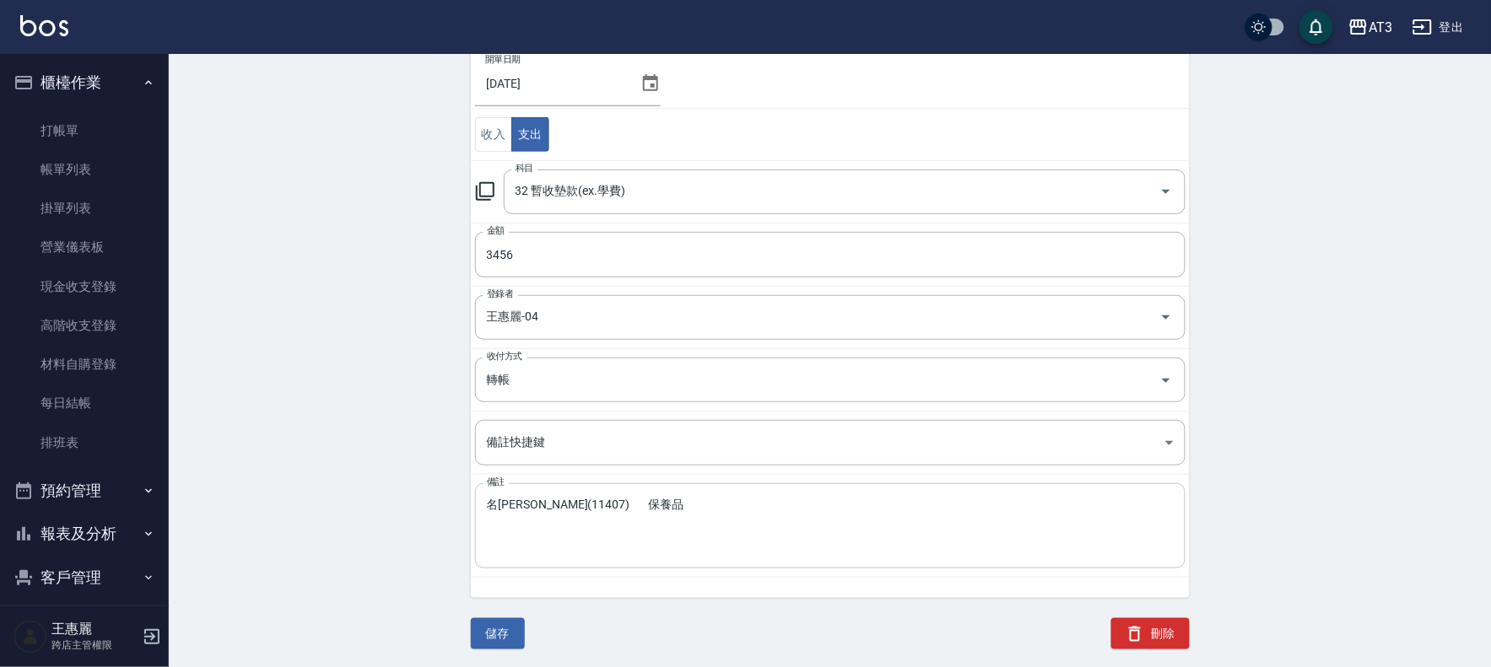
scroll to position [158, 0]
click at [503, 621] on button "儲存" at bounding box center [498, 631] width 54 height 31
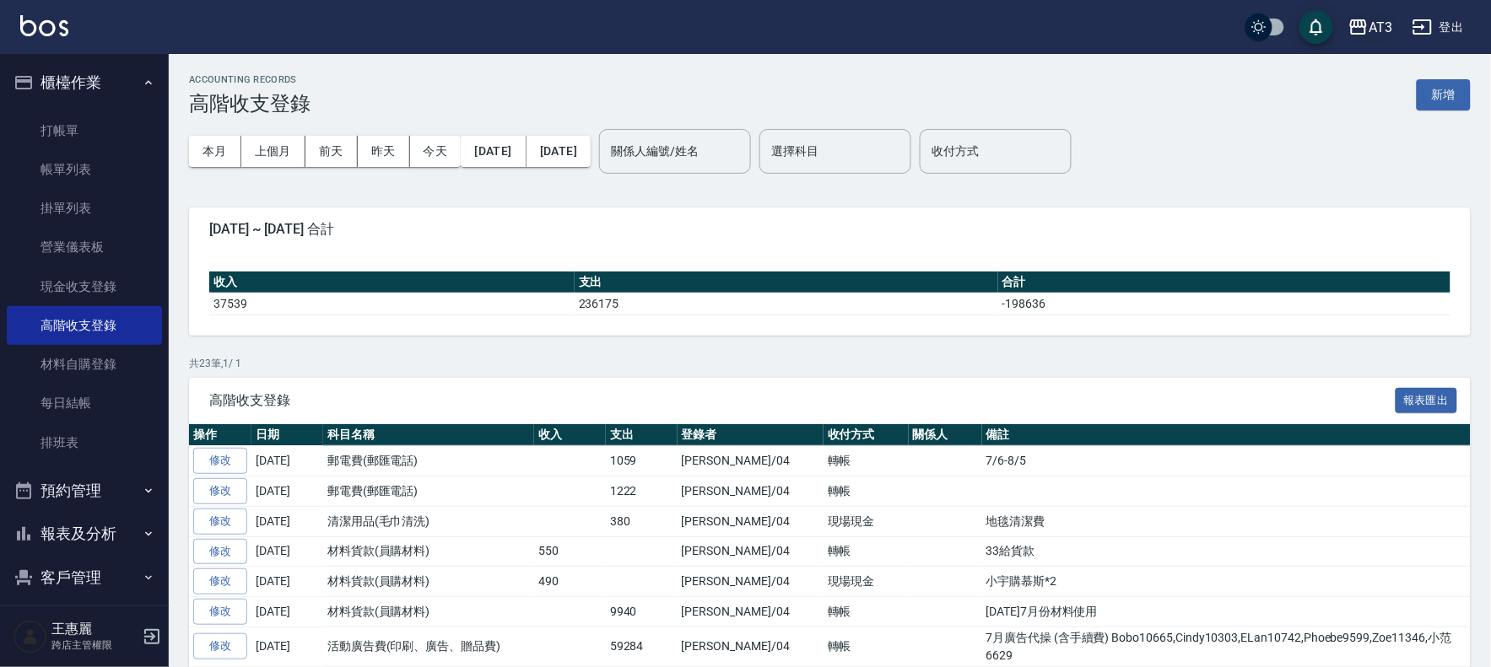
click at [1369, 22] on div "AT3" at bounding box center [1380, 27] width 24 height 21
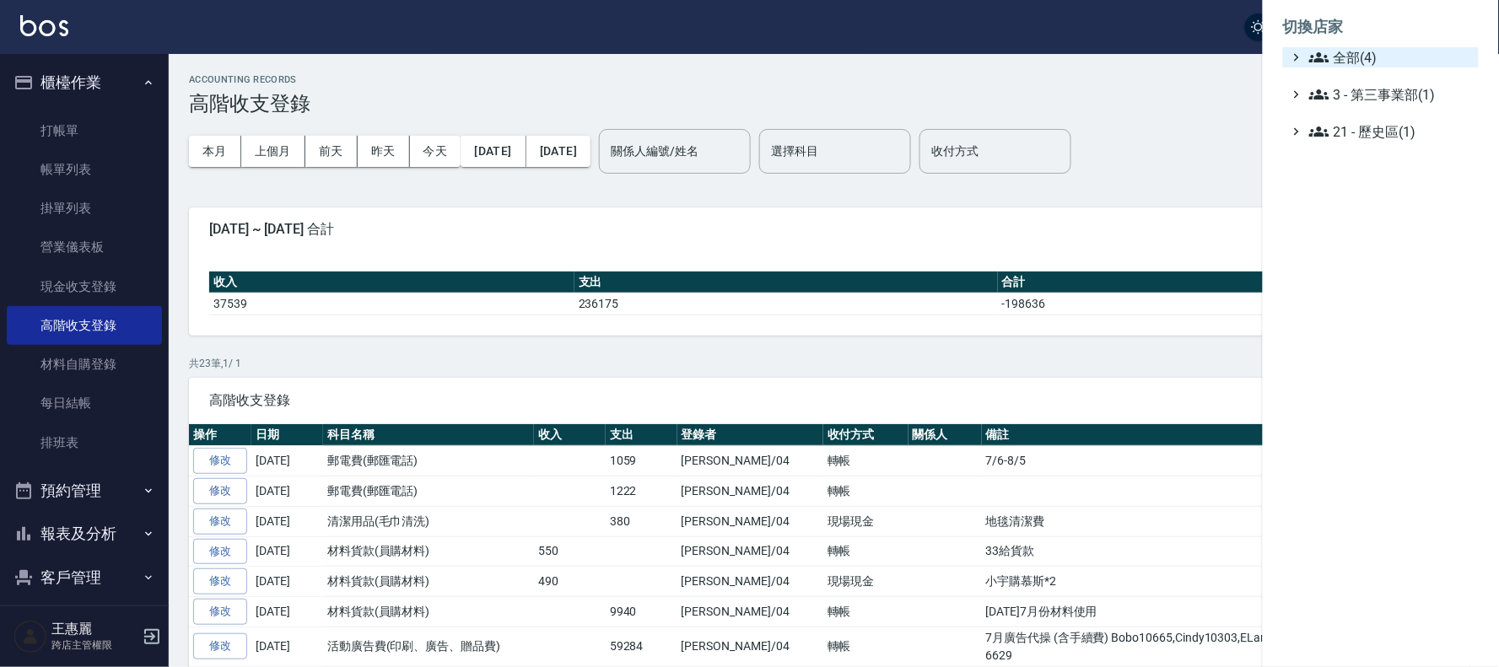
click at [1343, 52] on span "全部(4)" at bounding box center [1390, 57] width 163 height 20
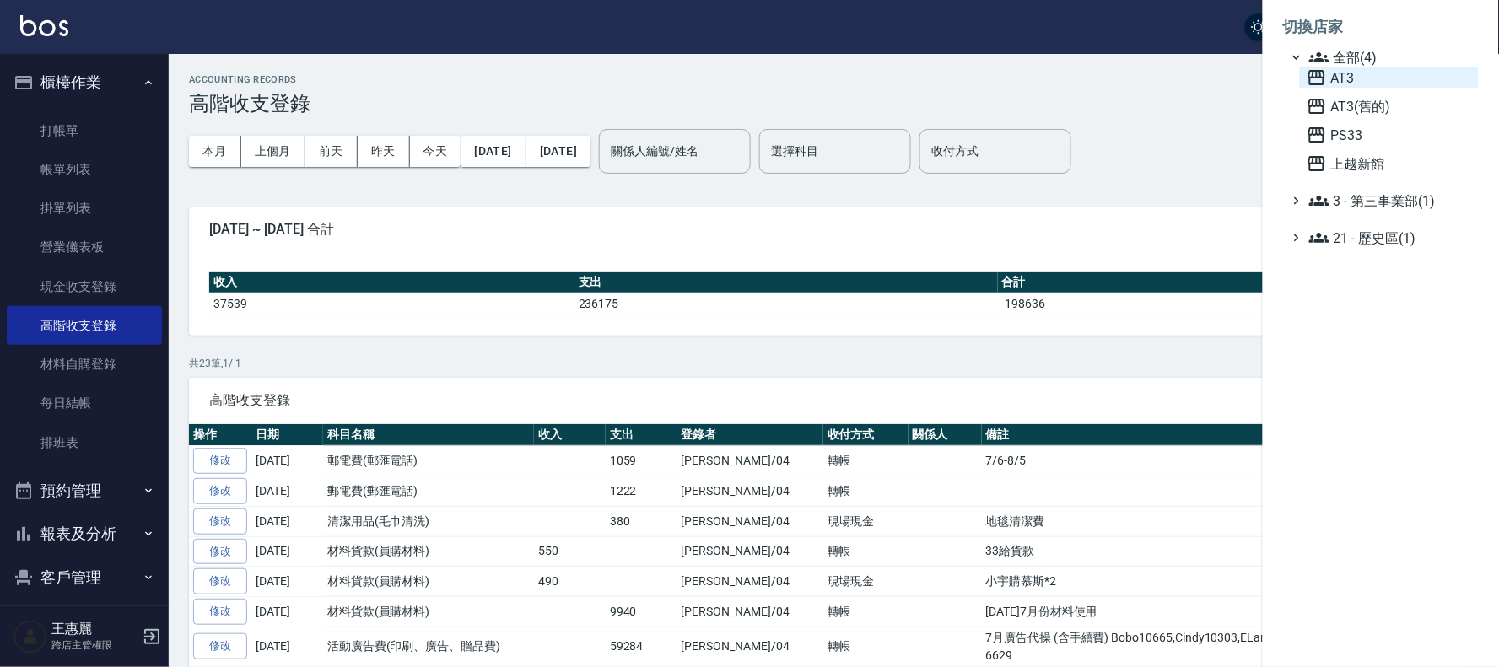
click at [1336, 80] on span "AT3" at bounding box center [1389, 77] width 165 height 20
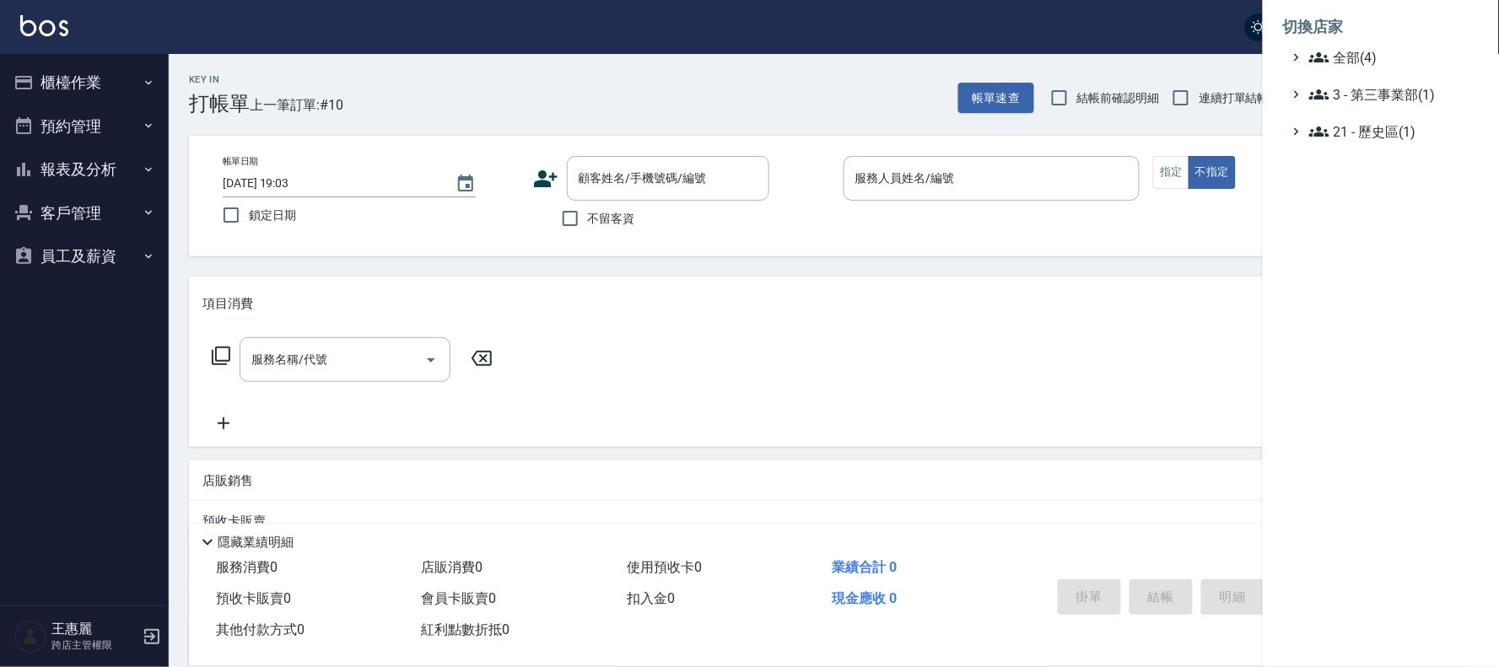
click at [1354, 42] on li "切換店家" at bounding box center [1381, 27] width 196 height 40
click at [1345, 54] on span "全部(4)" at bounding box center [1390, 57] width 163 height 20
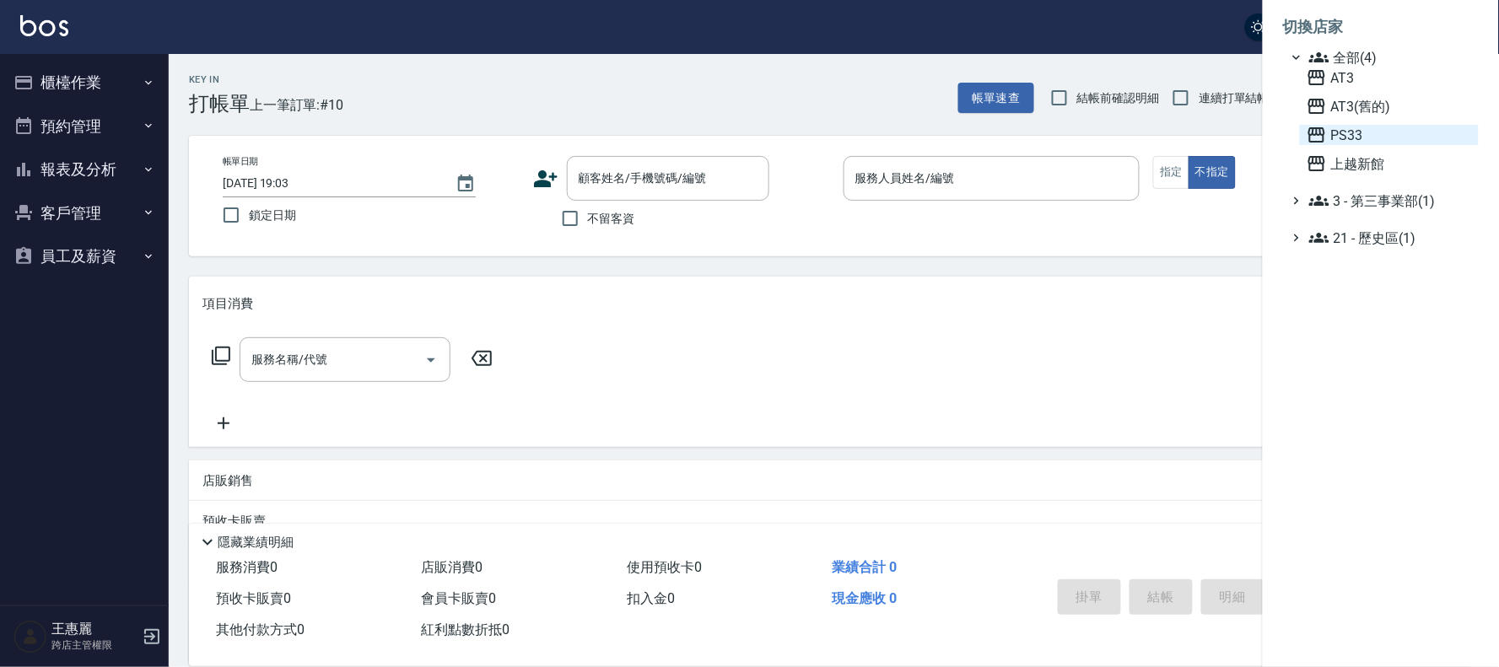
click at [1333, 140] on span "PS33" at bounding box center [1389, 135] width 165 height 20
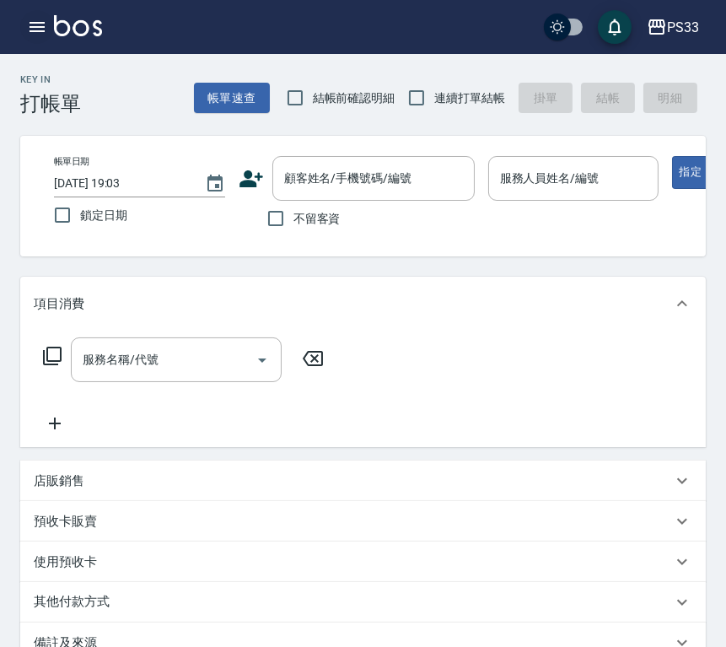
click at [34, 39] on button "button" at bounding box center [37, 27] width 34 height 34
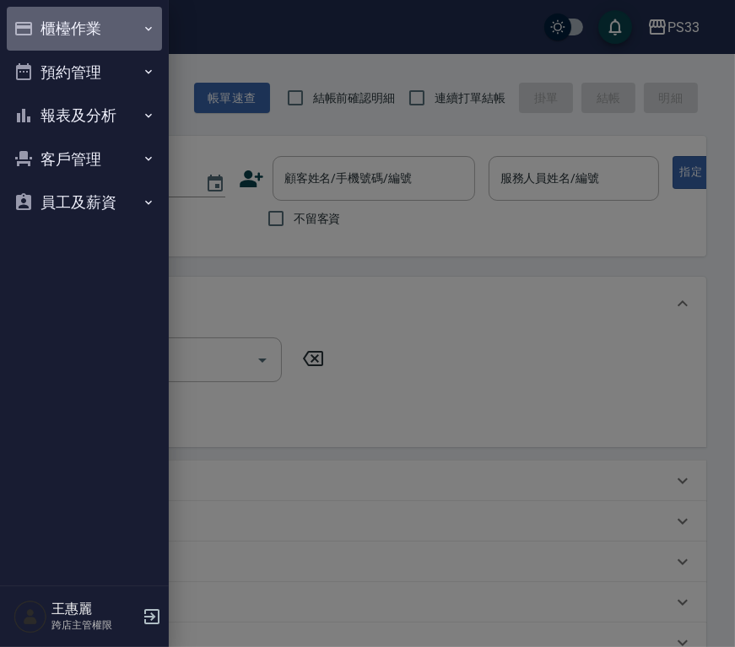
click at [80, 27] on button "櫃檯作業" at bounding box center [84, 29] width 155 height 44
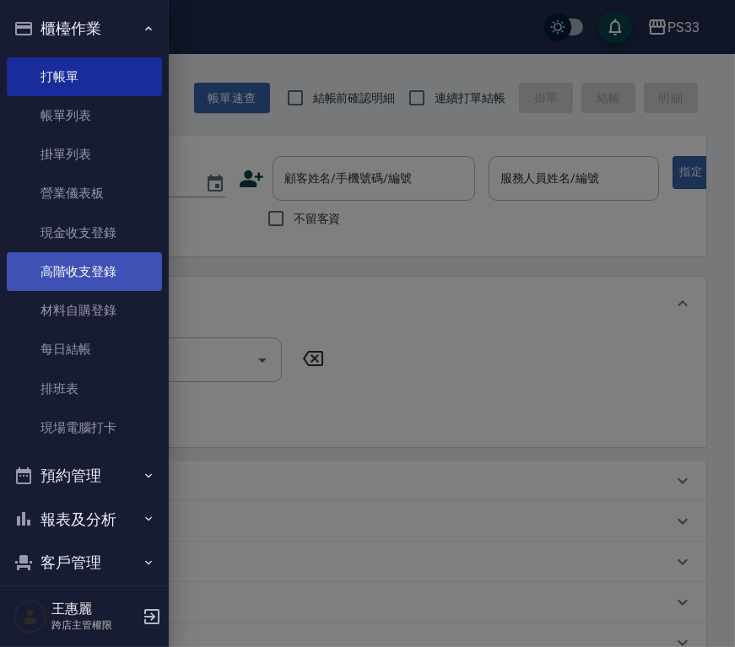
click at [96, 265] on link "高階收支登錄" at bounding box center [84, 271] width 155 height 39
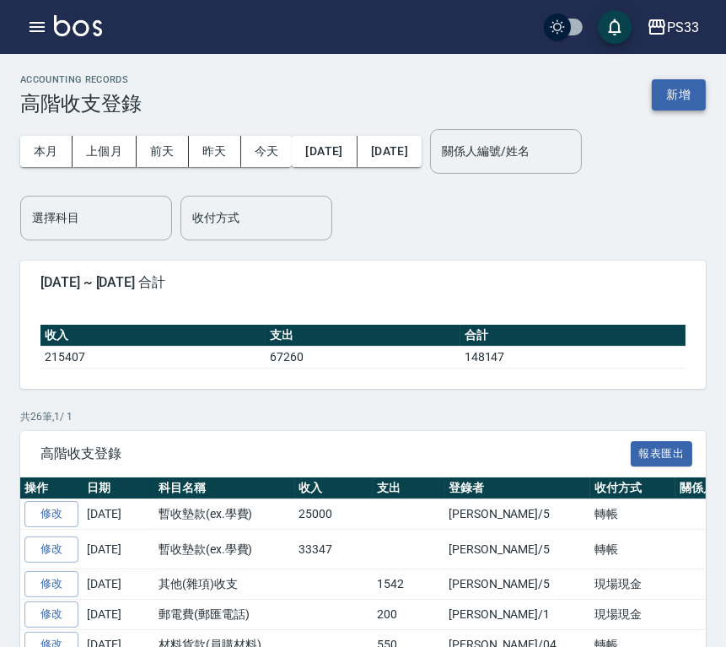
click at [682, 82] on button "新增" at bounding box center [679, 94] width 54 height 31
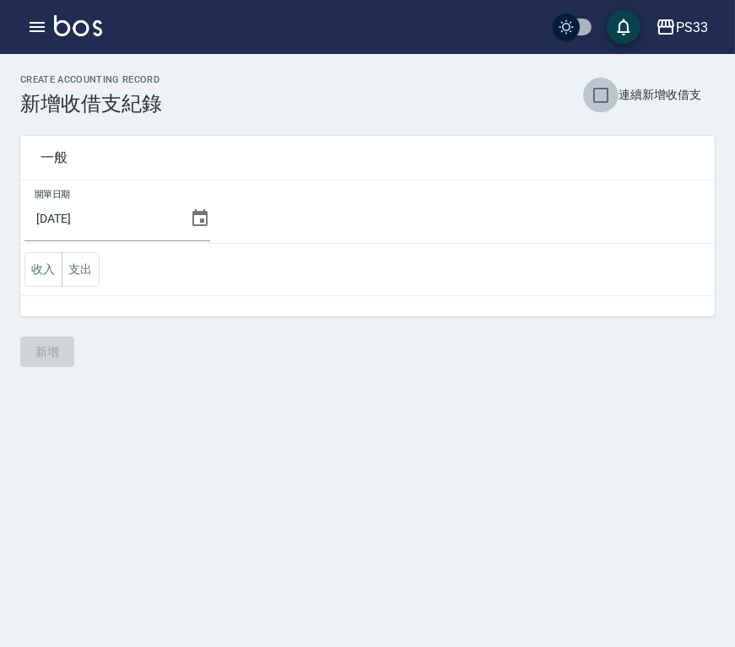
click at [589, 86] on input "連續新增收借支" at bounding box center [600, 95] width 35 height 35
checkbox input "true"
click at [207, 219] on icon at bounding box center [199, 217] width 15 height 17
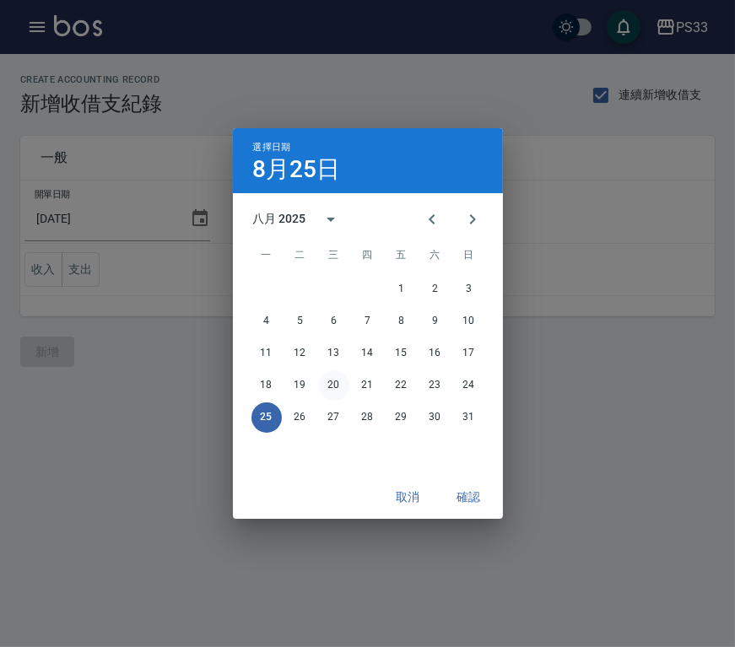
click at [334, 384] on button "20" at bounding box center [334, 385] width 30 height 30
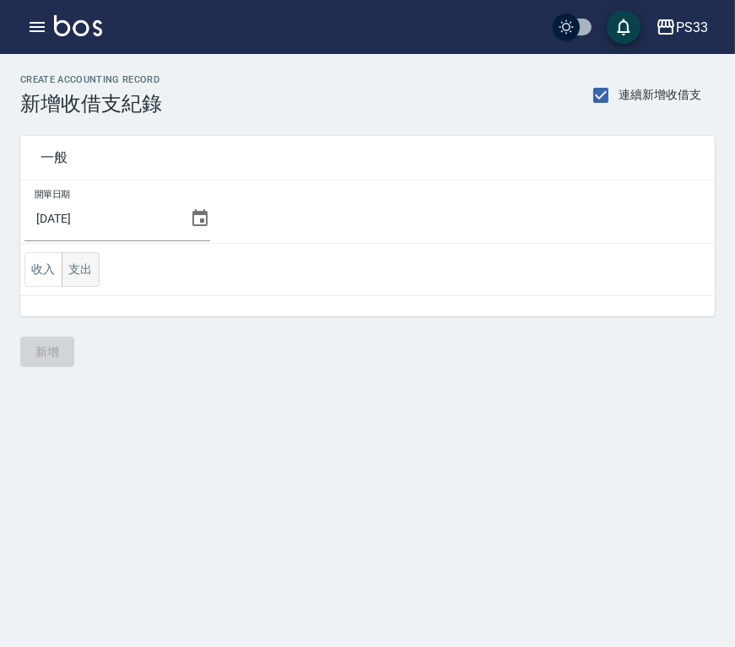
click at [68, 267] on button "支出" at bounding box center [81, 269] width 38 height 35
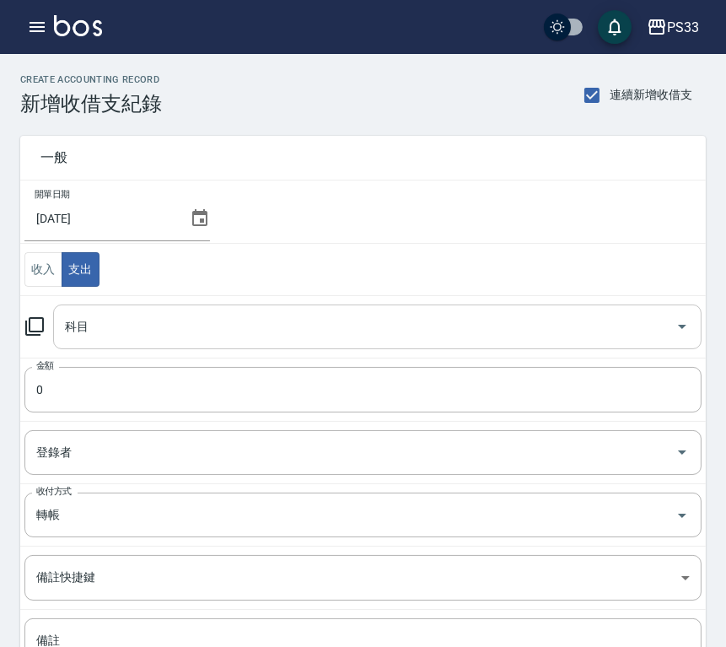
click at [77, 309] on div "科目" at bounding box center [377, 327] width 649 height 45
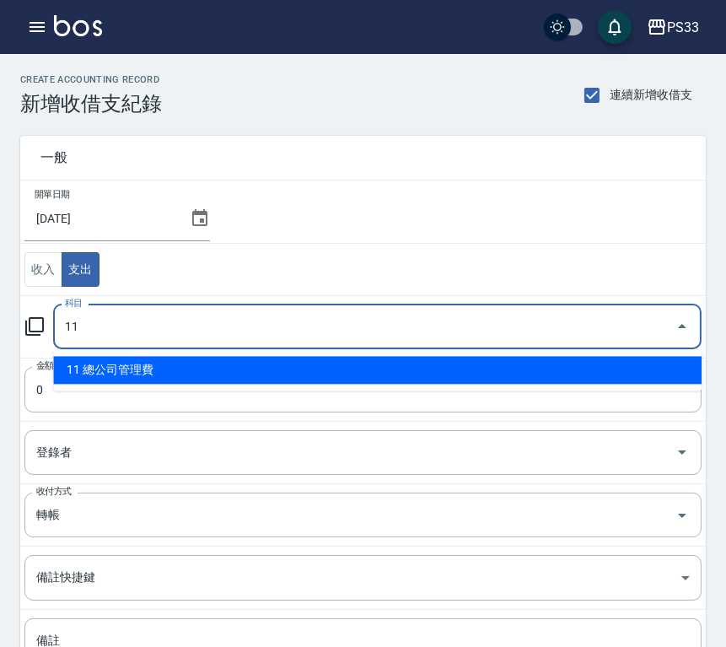
type input "11 總公司管理費"
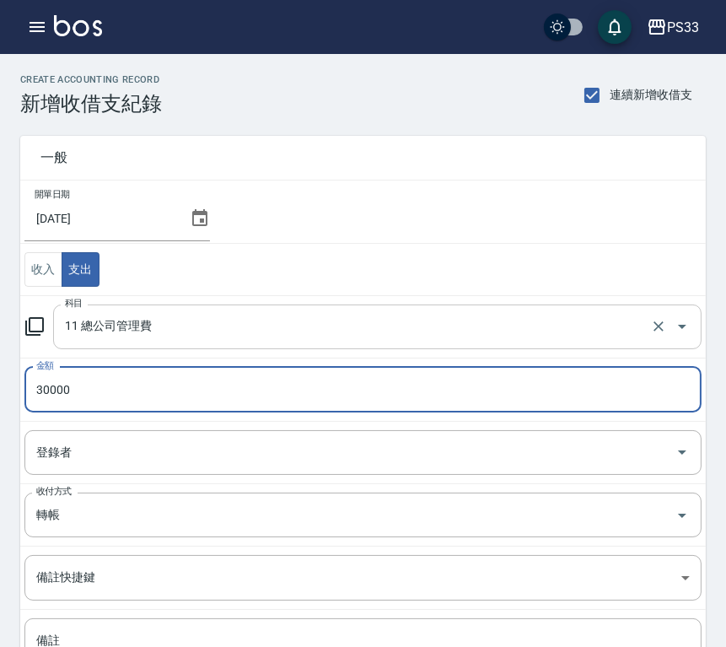
type input "30000"
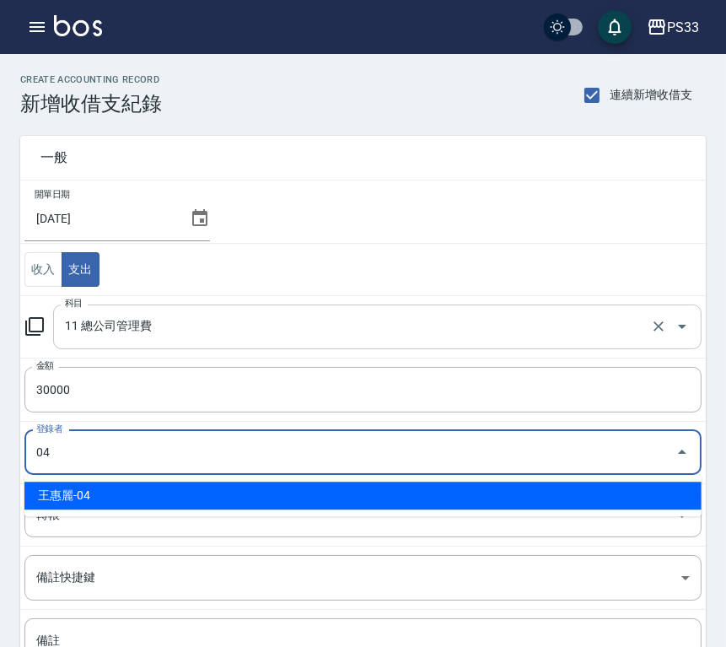
type input "王惠麗-04"
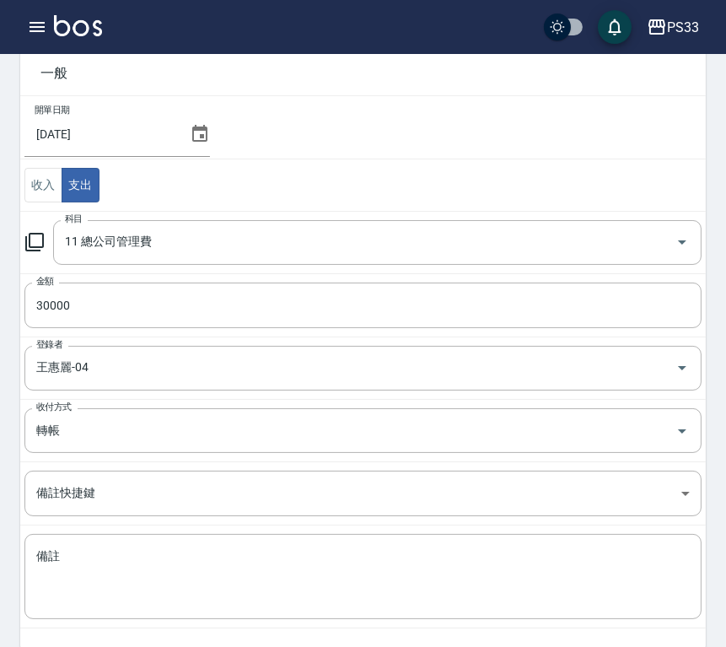
scroll to position [157, 0]
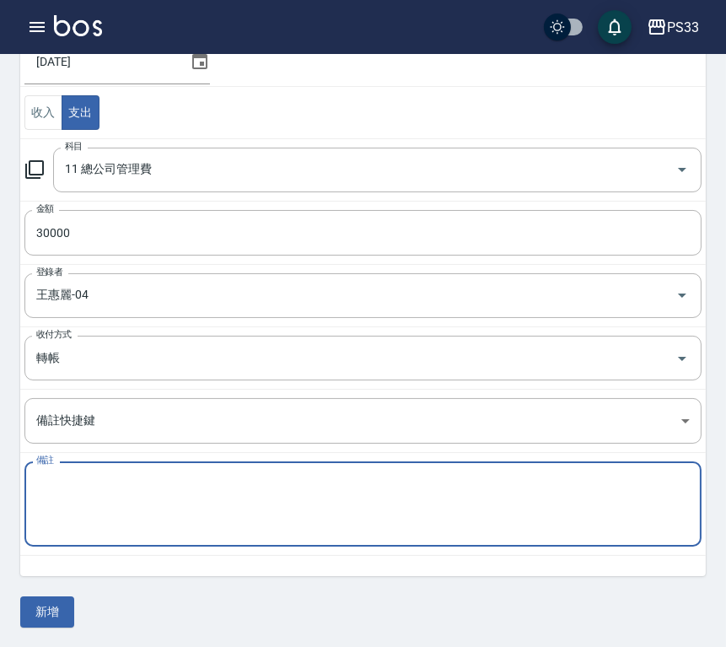
paste textarea "管理費 114/8月份"
type textarea "管理費 114/8月份"
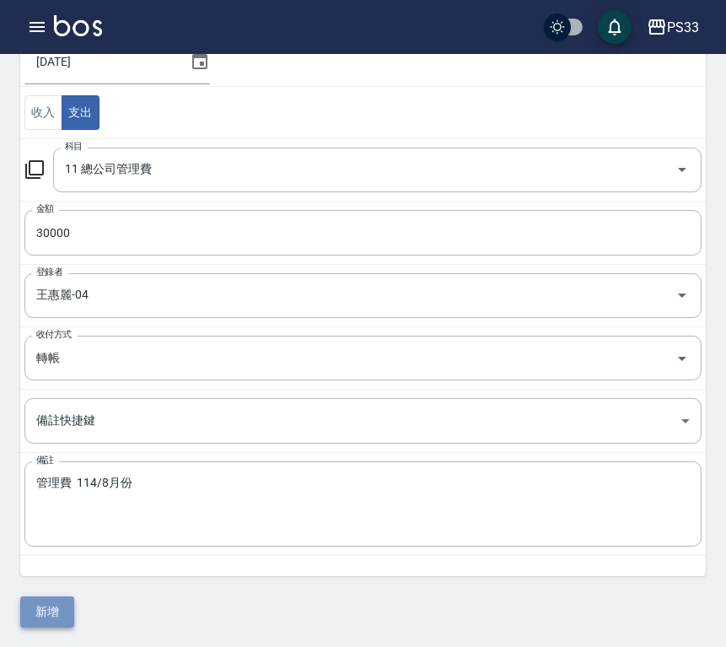
click at [55, 606] on button "新增" at bounding box center [47, 611] width 54 height 31
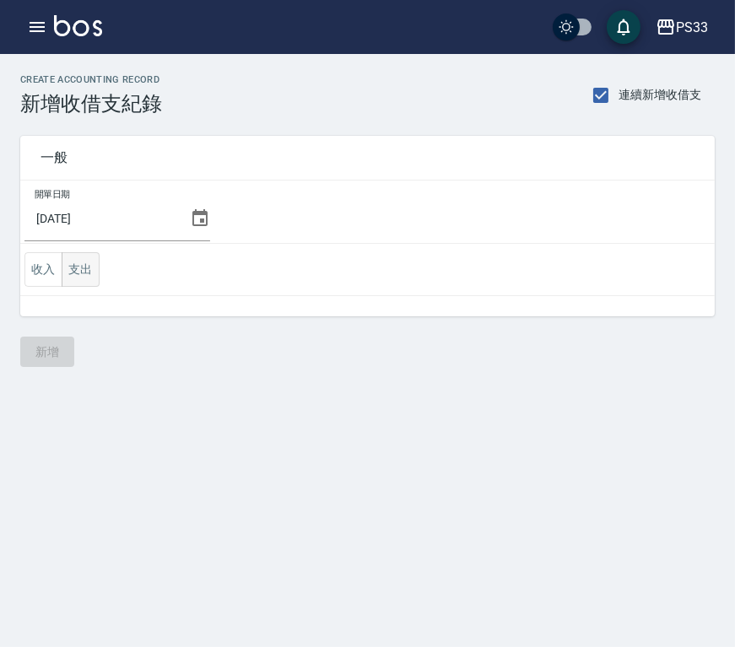
click at [73, 270] on button "支出" at bounding box center [81, 269] width 38 height 35
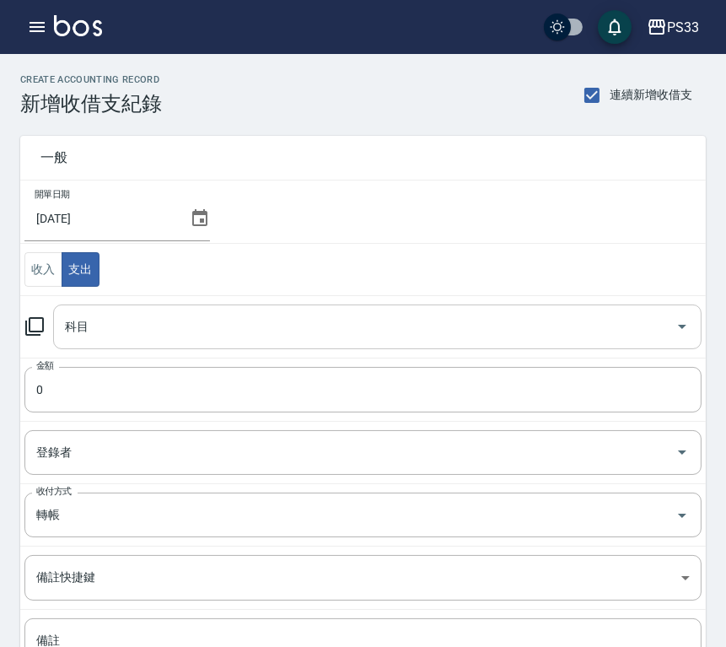
click at [96, 325] on input "科目" at bounding box center [365, 327] width 608 height 30
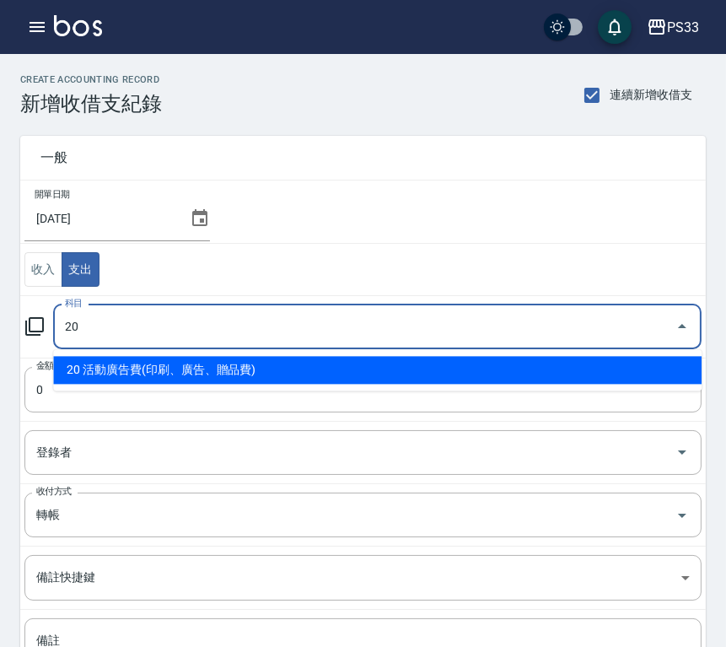
type input "20 活動廣告費(印刷、廣告、贈品費)"
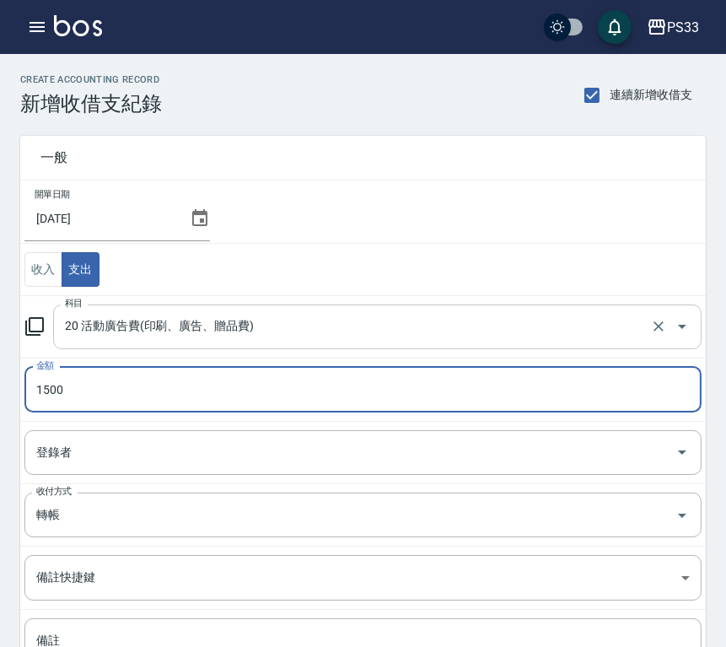
type input "1500"
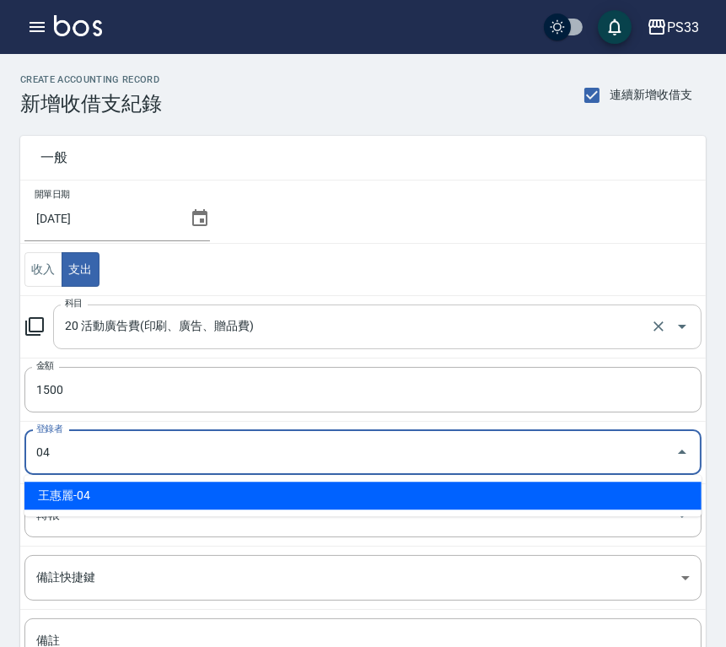
type input "王惠麗-04"
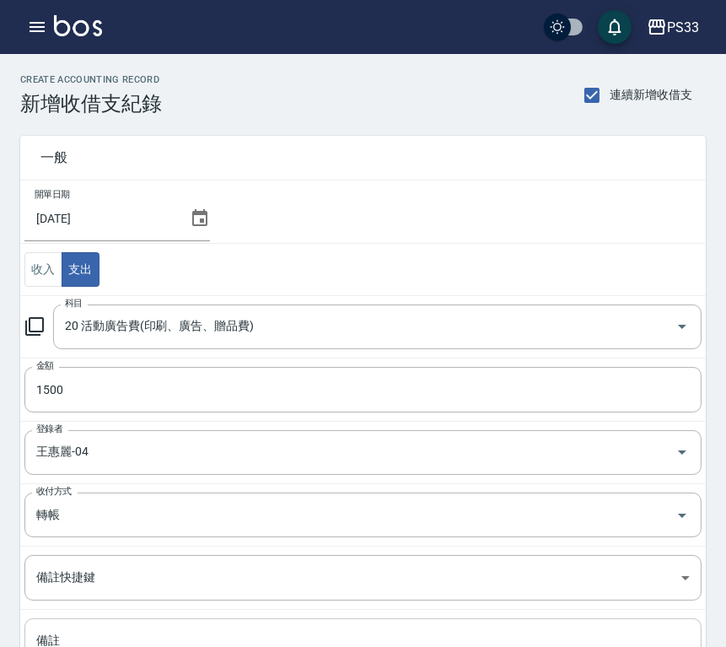
drag, startPoint x: 123, startPoint y: 630, endPoint x: 63, endPoint y: 627, distance: 60.0
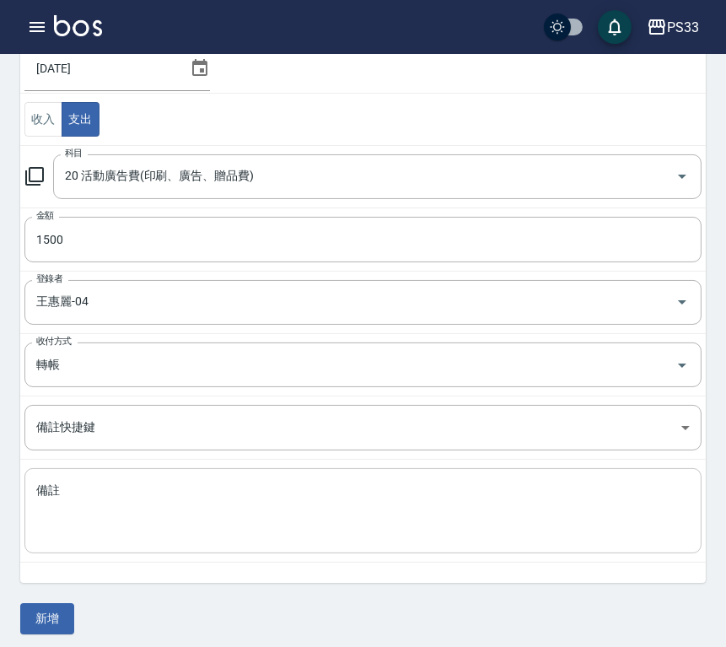
scroll to position [157, 0]
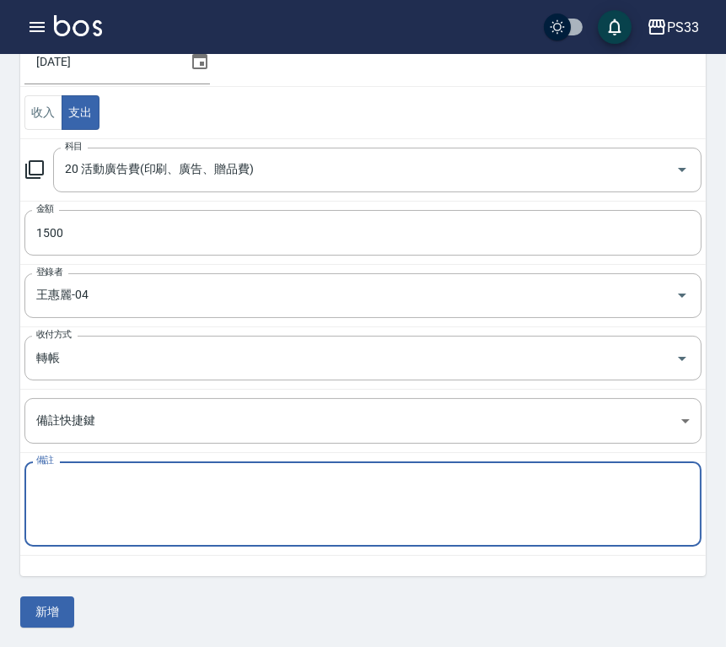
paste textarea "廣告預收款 114/8月份"
type textarea "廣告預收款 114/8月份"
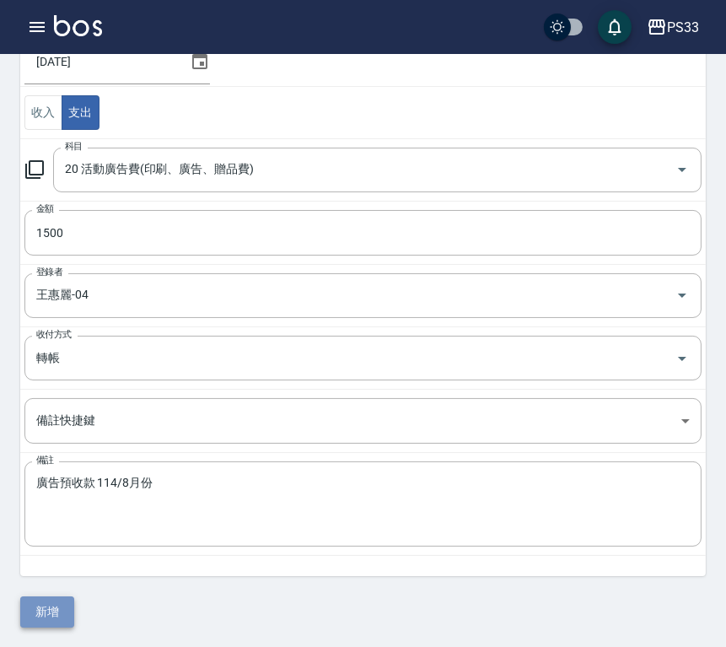
click at [62, 611] on button "新增" at bounding box center [47, 611] width 54 height 31
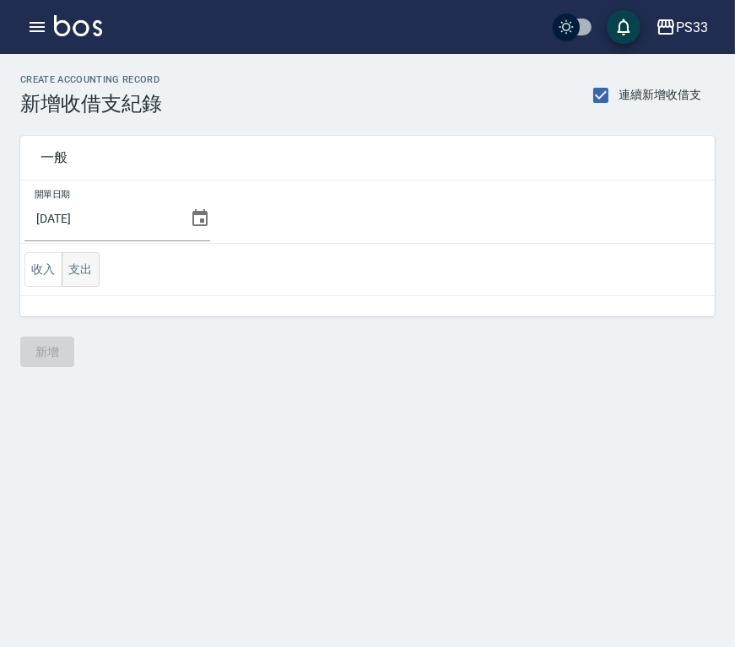
click at [74, 273] on button "支出" at bounding box center [81, 269] width 38 height 35
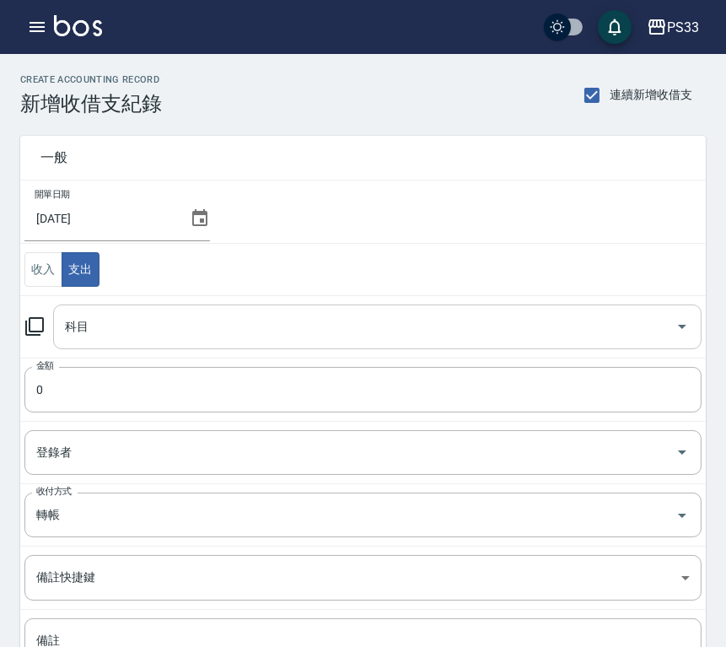
click at [85, 327] on div "科目 科目" at bounding box center [377, 327] width 649 height 45
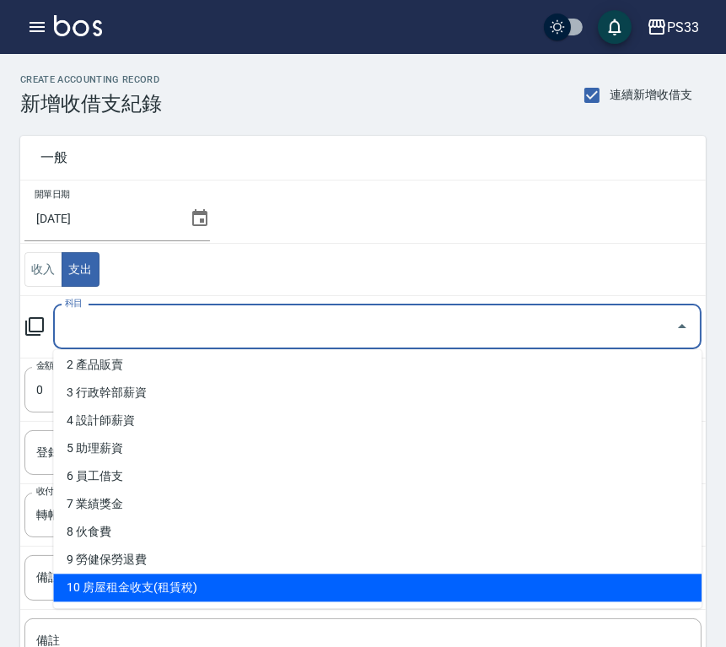
scroll to position [94, 0]
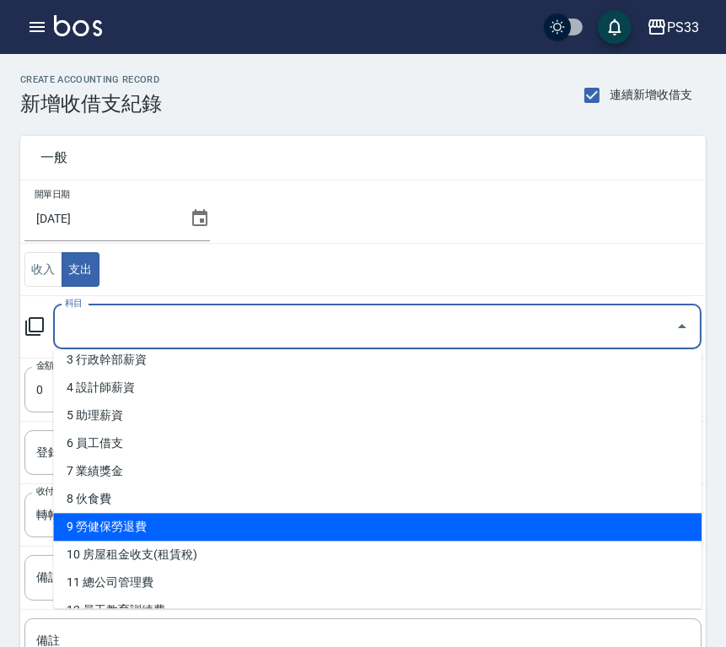
click at [142, 526] on li "9 勞健保勞退費" at bounding box center [377, 527] width 649 height 28
type input "9 勞健保勞退費"
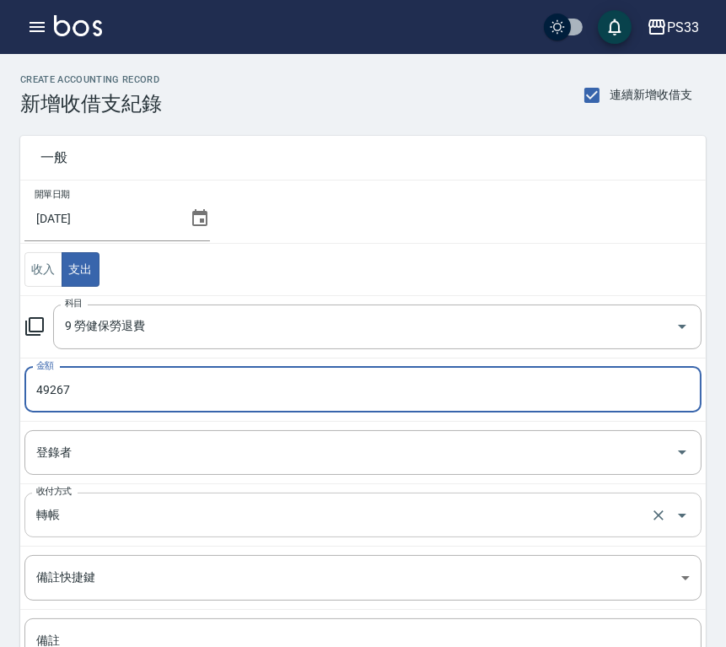
type input "49267"
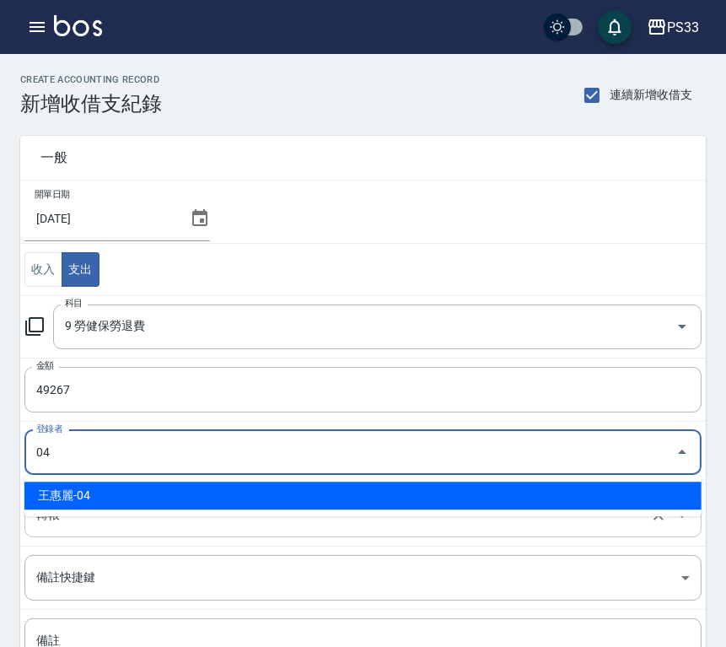
type input "王惠麗-04"
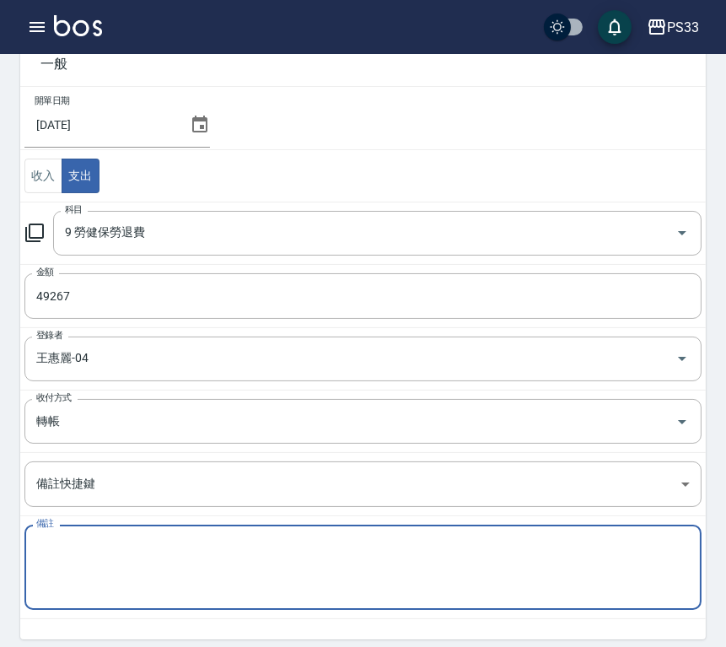
paste textarea "勞、健保代收款 114年7月勞、健保費用"
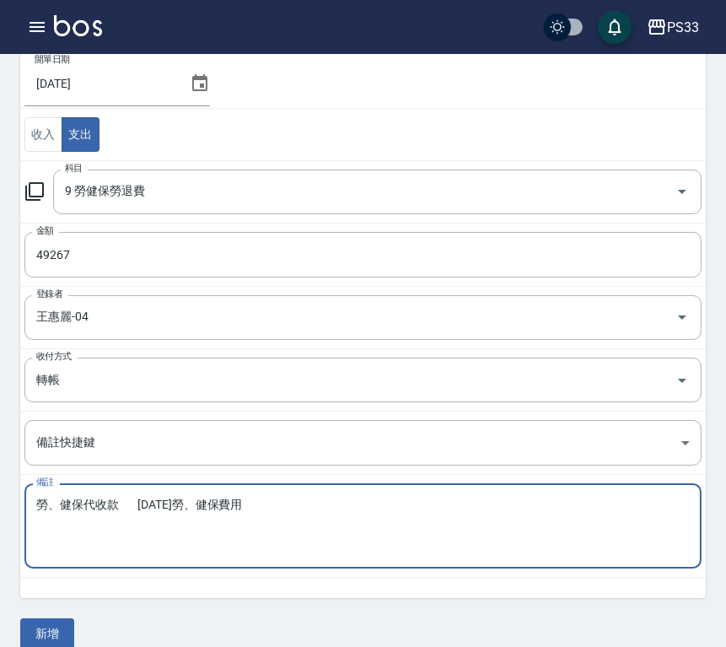
scroll to position [157, 0]
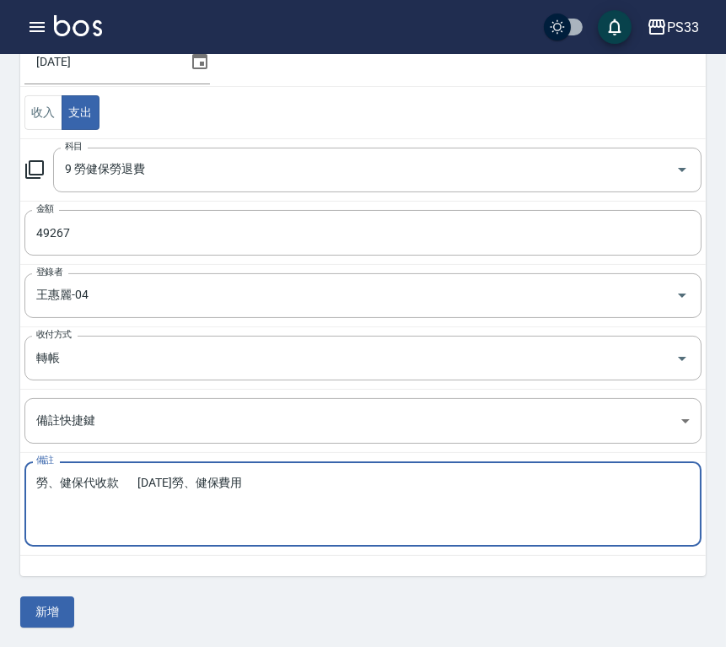
type textarea "勞、健保代收款 114年7月勞、健保費用"
click at [53, 610] on button "新增" at bounding box center [47, 611] width 54 height 31
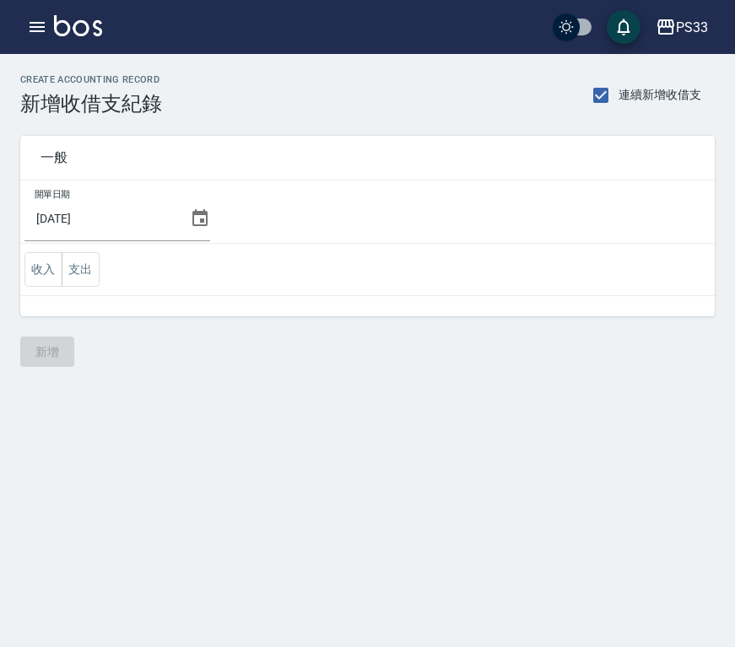
click at [84, 273] on button "支出" at bounding box center [81, 269] width 38 height 35
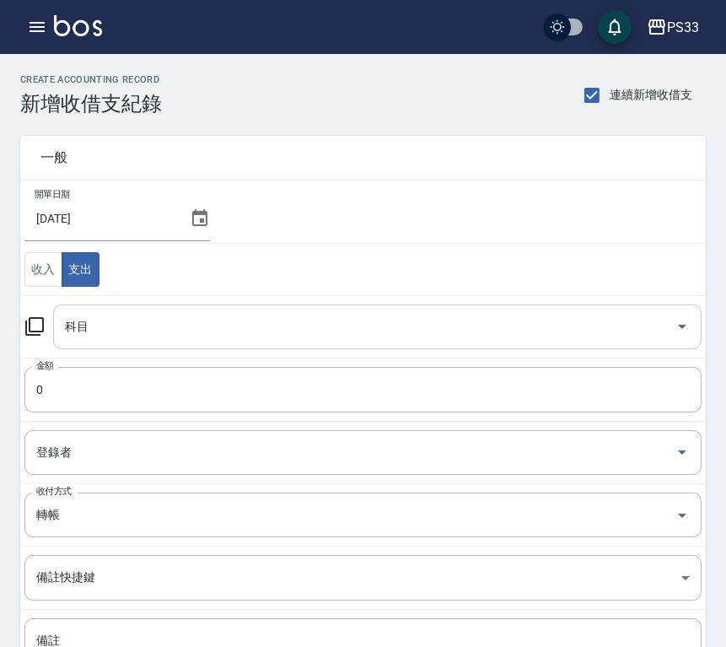
click at [93, 331] on input "科目" at bounding box center [365, 327] width 608 height 30
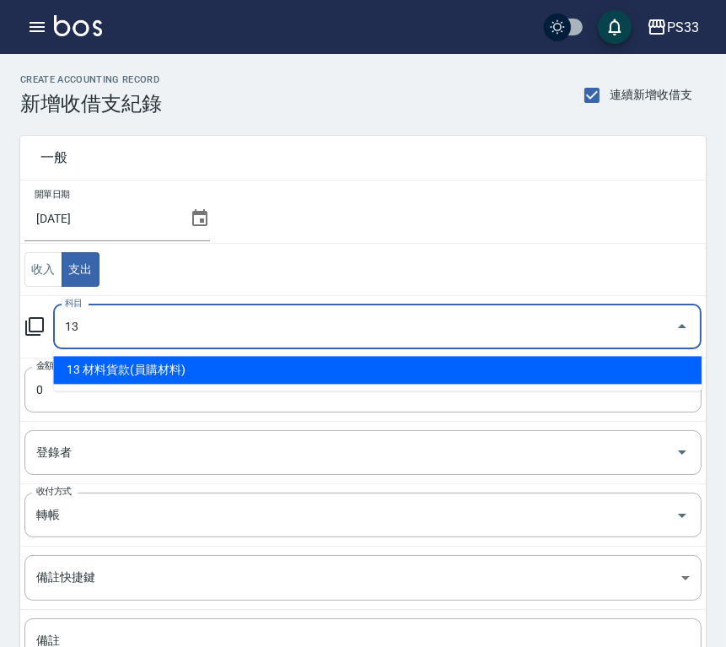
type input "13 材料貨款(員購材料)"
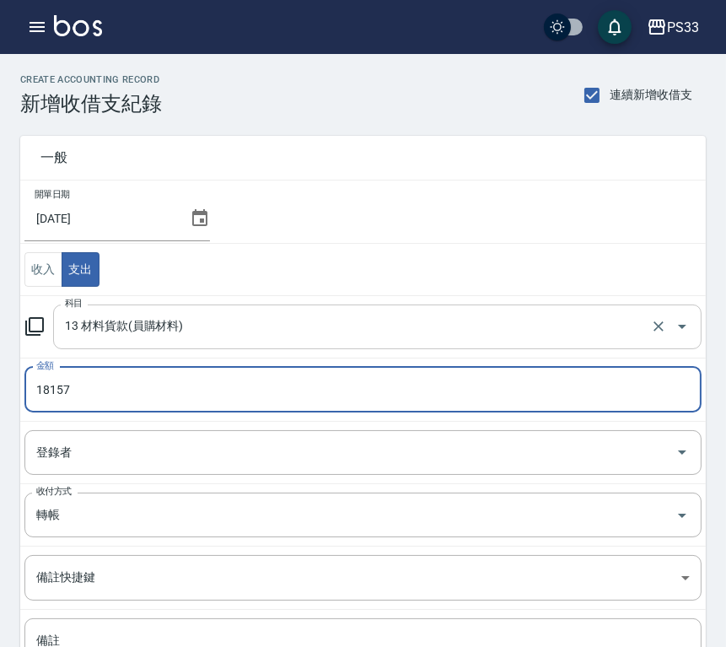
type input "18157"
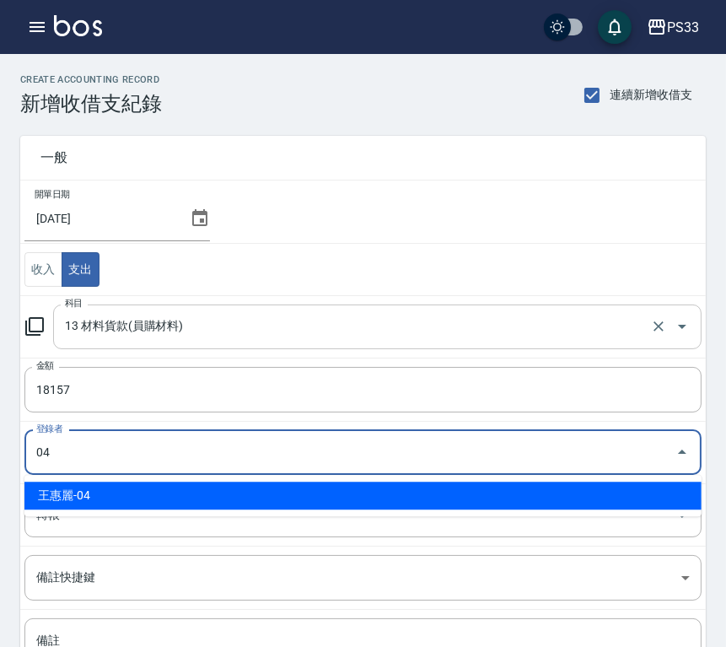
type input "王惠麗-04"
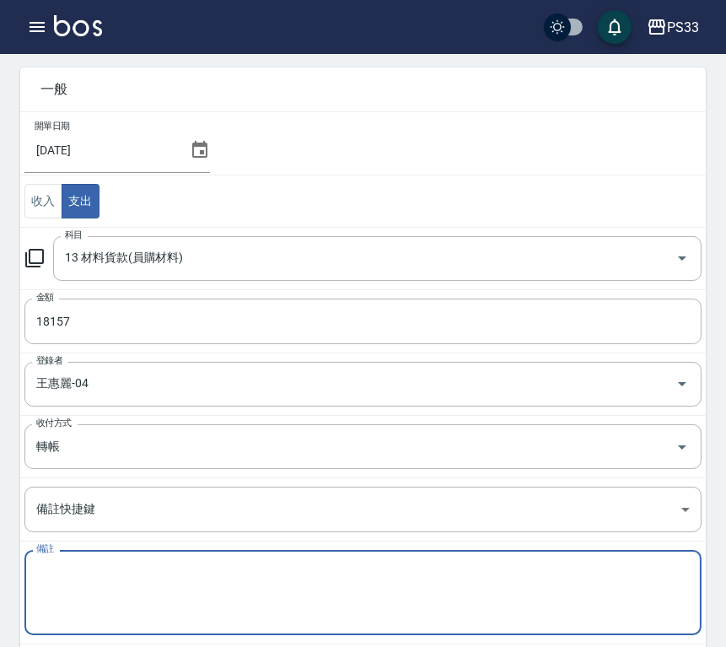
scroll to position [157, 0]
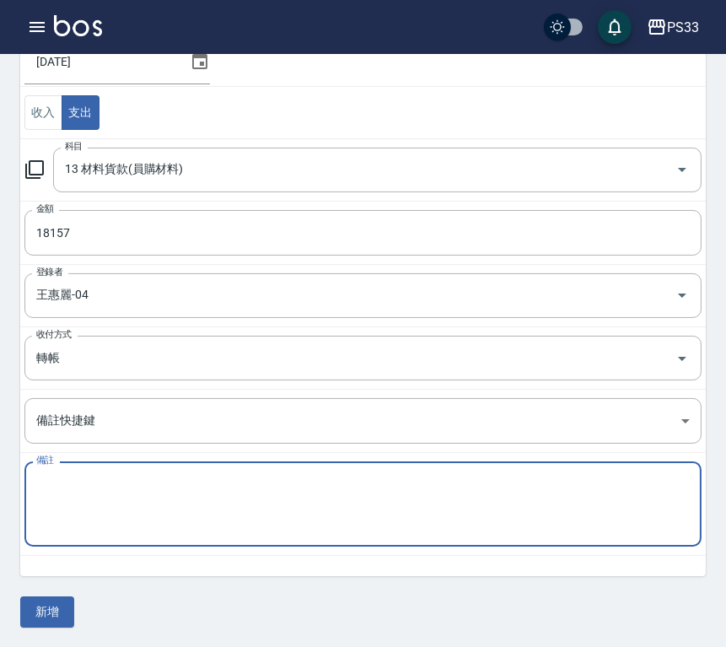
paste textarea "勞、健保代收款 [DATE]勞工退休金新制提繳費用"
type textarea "勞、健保代收款 [DATE]勞工退休金新制提繳費用"
click at [44, 608] on button "新增" at bounding box center [47, 611] width 54 height 31
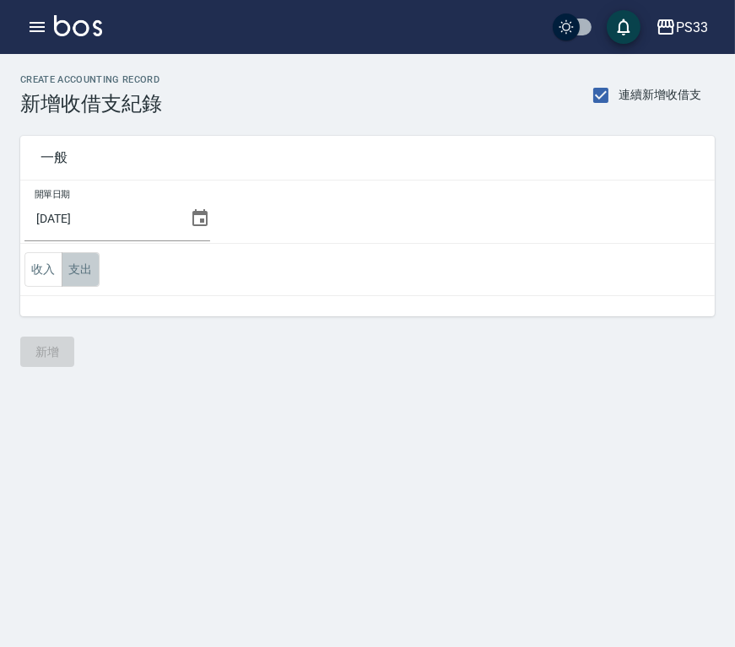
click at [94, 272] on button "支出" at bounding box center [81, 269] width 38 height 35
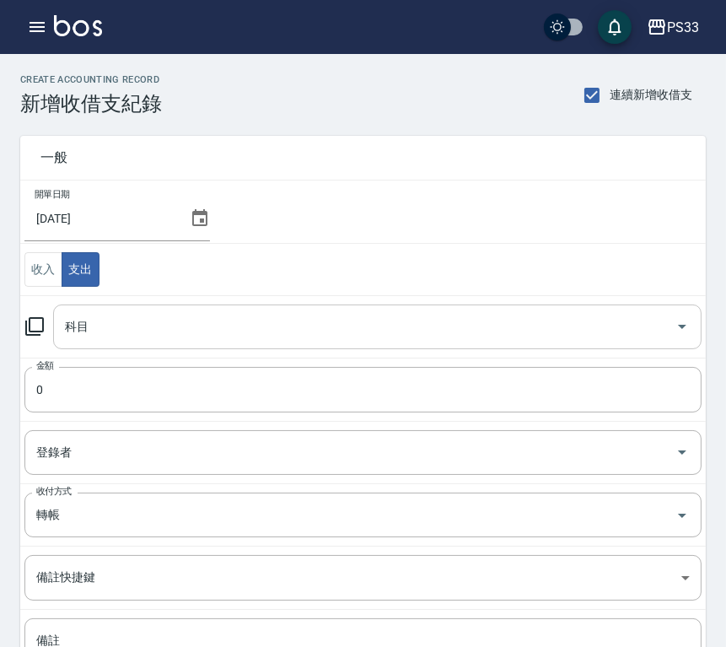
click at [132, 330] on input "科目" at bounding box center [365, 327] width 608 height 30
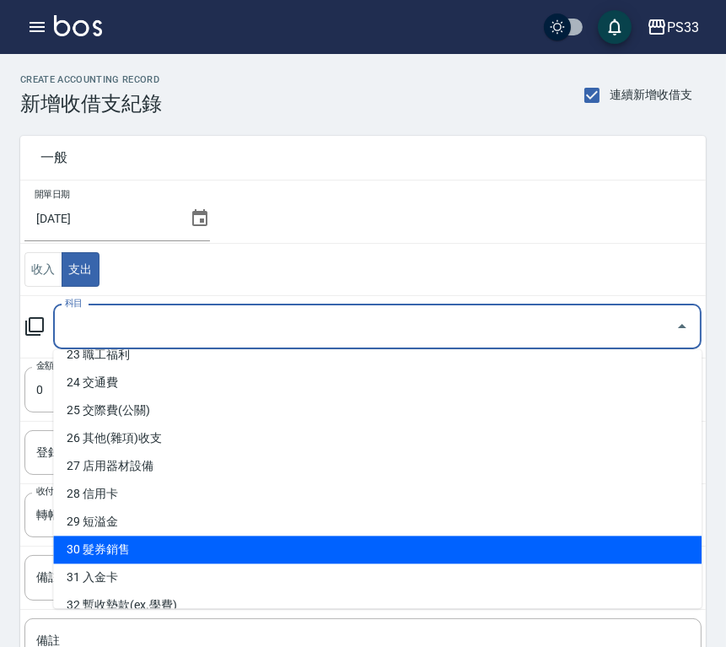
scroll to position [749, 0]
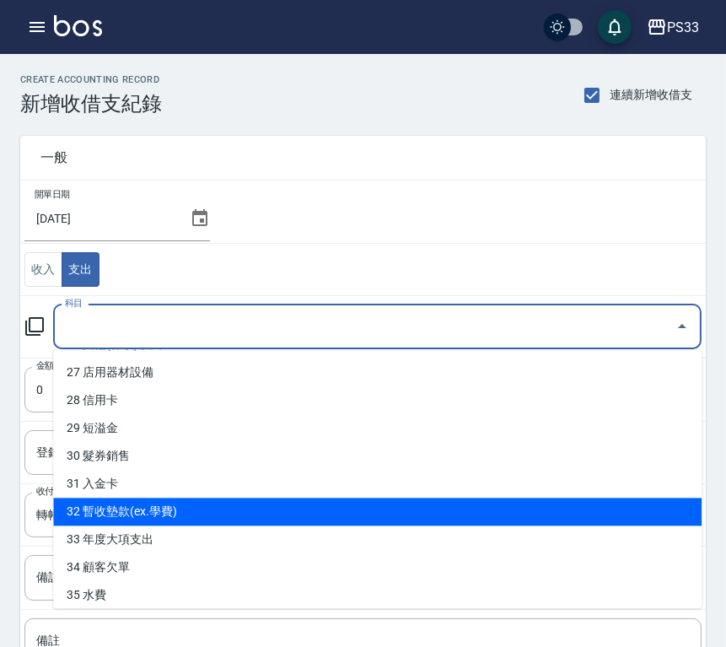
click at [195, 513] on li "32 暫收墊款(ex.學費)" at bounding box center [377, 512] width 649 height 28
type input "32 暫收墊款(ex.學費)"
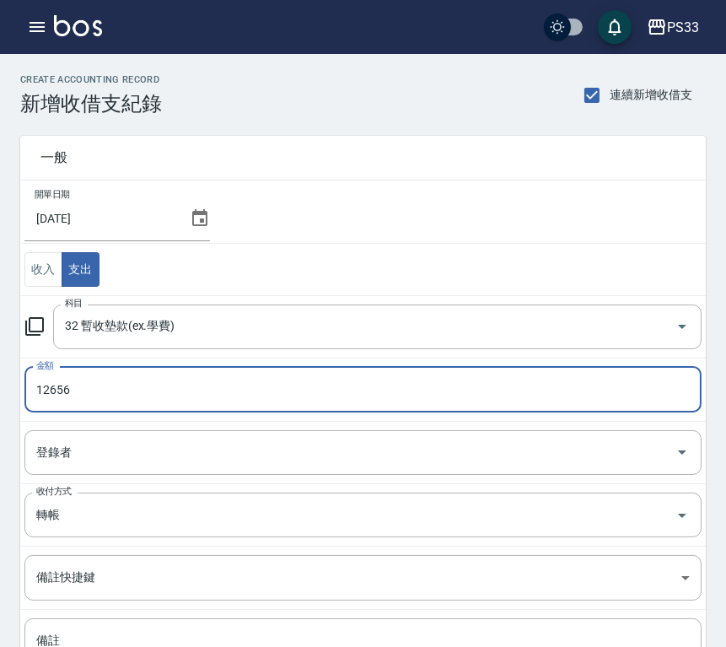
type input "12656"
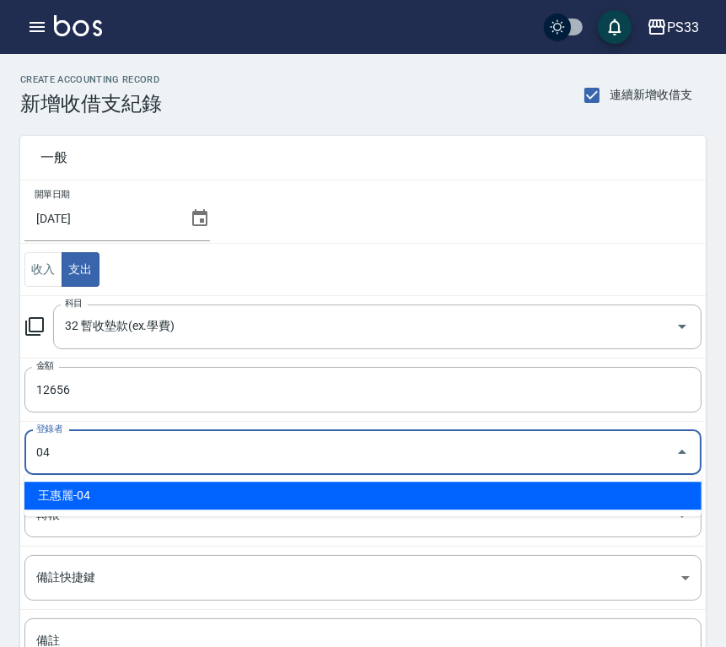
type input "王惠麗-04"
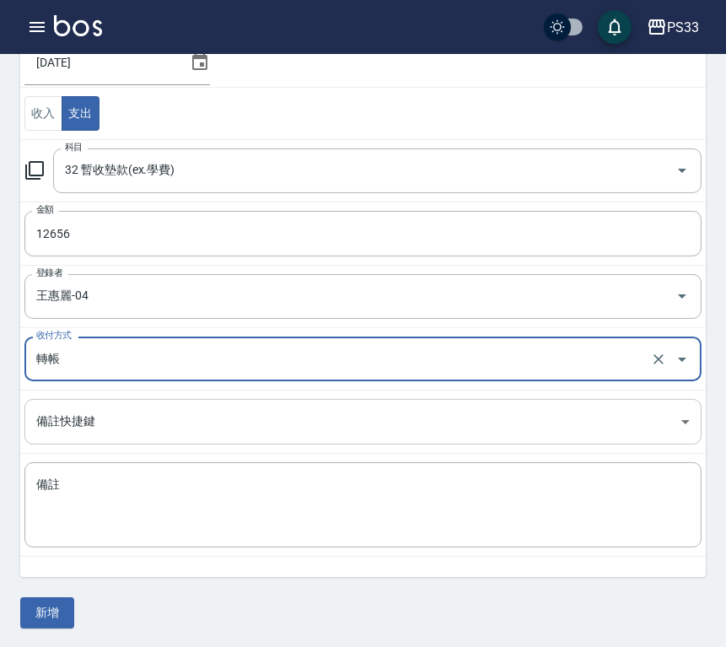
scroll to position [157, 0]
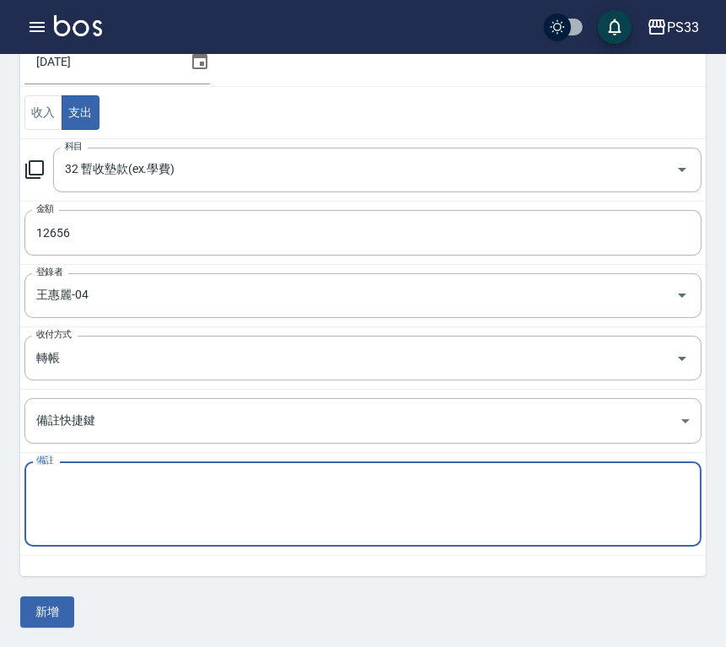
paste textarea "名麗(11407) 保養品6156面膜6500"
type textarea "名麗(11407) 保養品6156面膜6500"
click at [42, 612] on button "新增" at bounding box center [47, 611] width 54 height 31
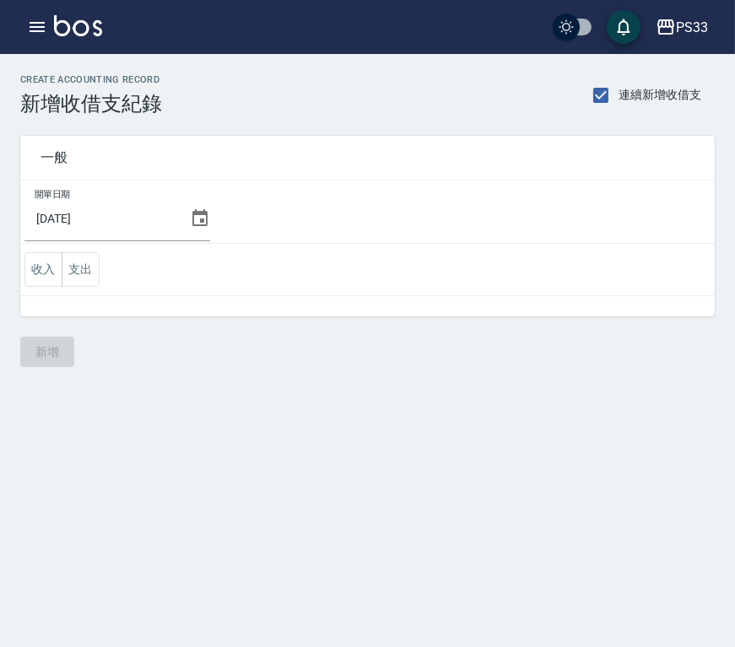
click at [85, 265] on button "支出" at bounding box center [81, 269] width 38 height 35
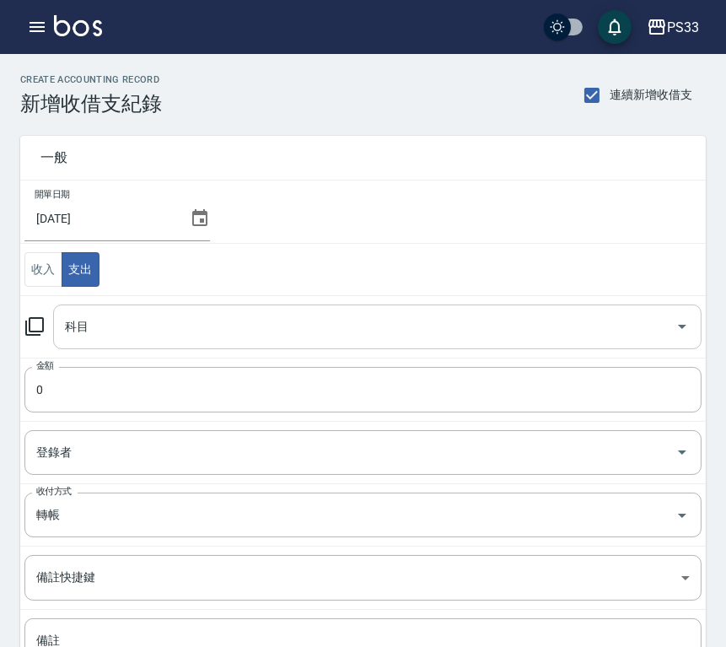
click at [94, 317] on input "科目" at bounding box center [365, 327] width 608 height 30
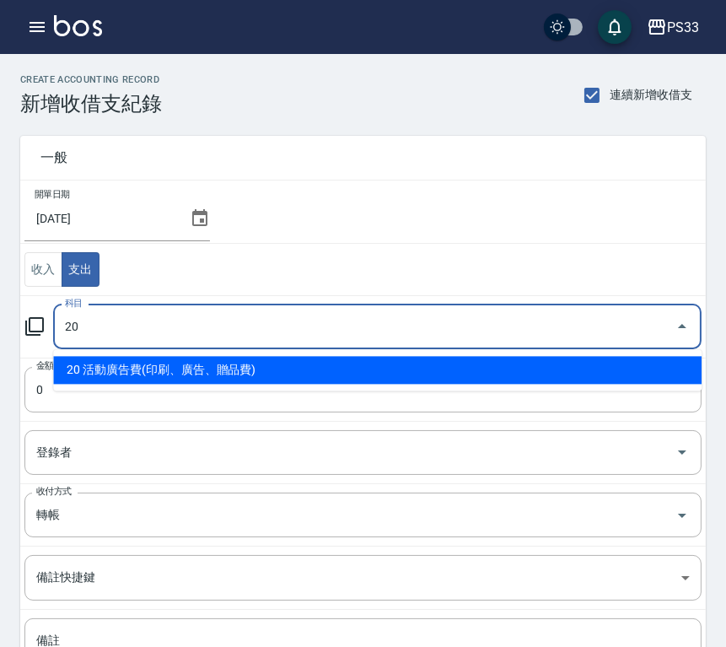
type input "20 活動廣告費(印刷、廣告、贈品費)"
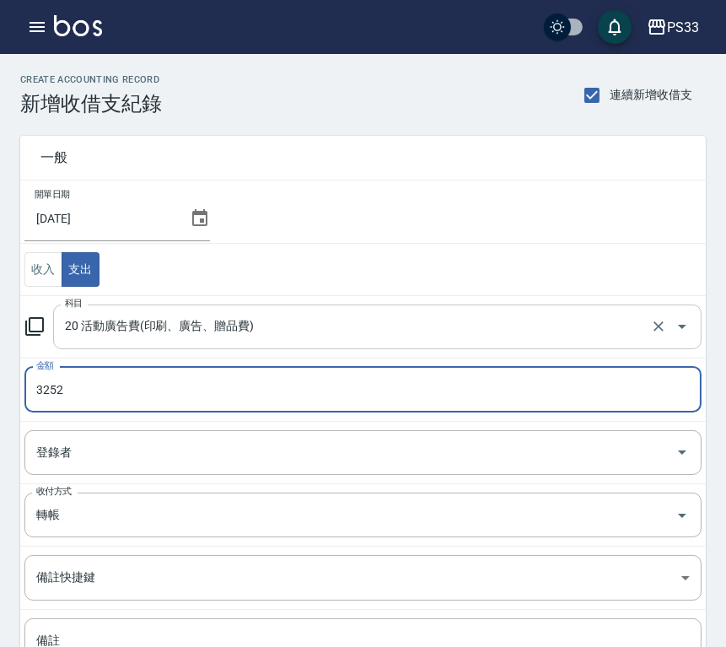
type input "3252"
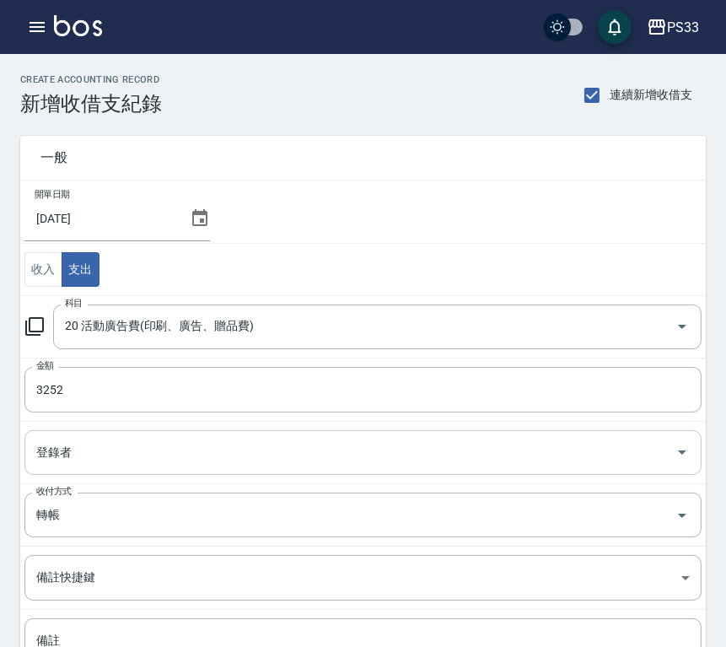
click at [94, 456] on input "登錄者" at bounding box center [350, 453] width 637 height 30
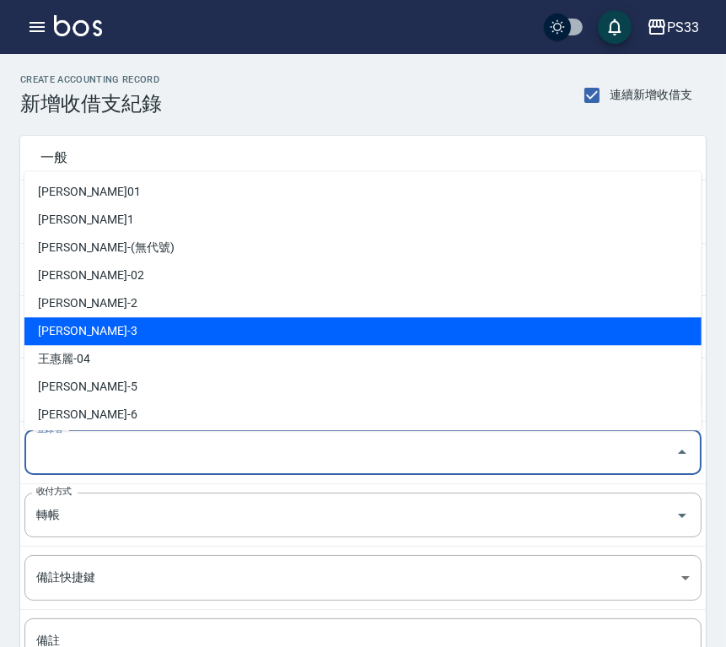
scroll to position [94, 0]
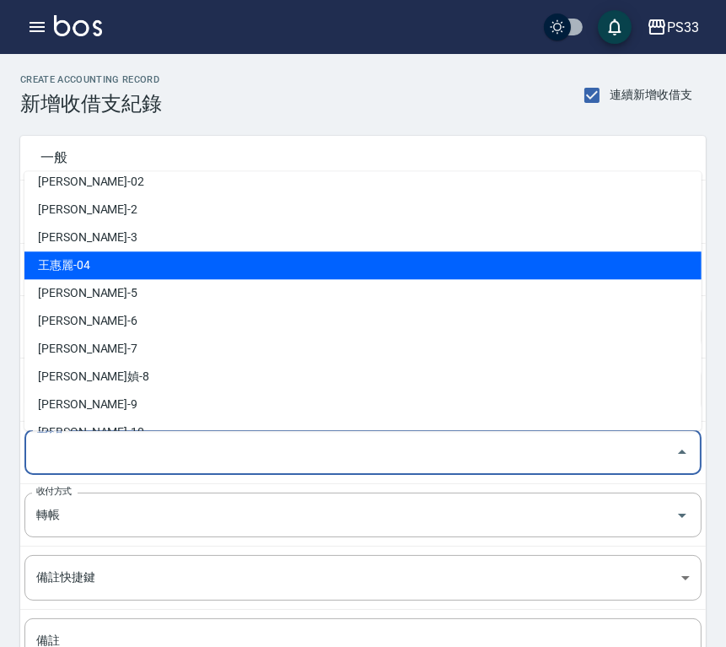
click at [130, 274] on li "王惠麗-04" at bounding box center [362, 266] width 677 height 28
type input "王惠麗-04"
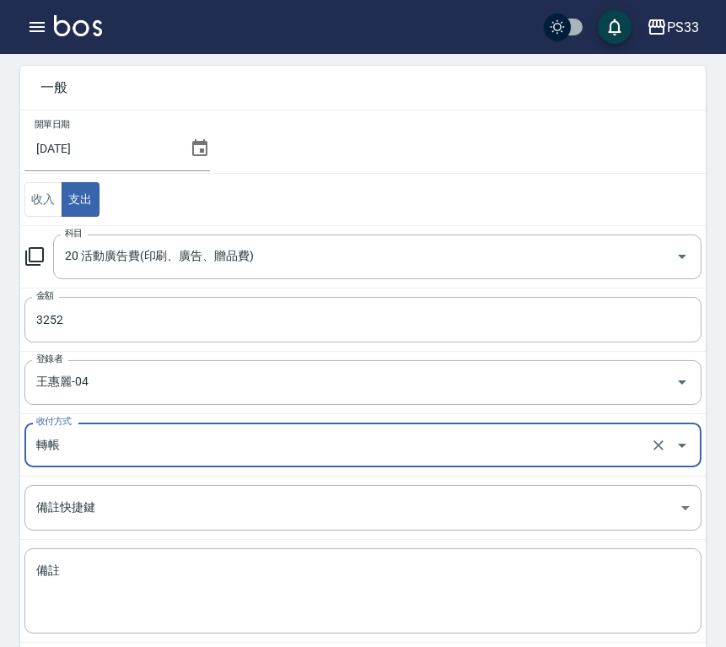
scroll to position [157, 0]
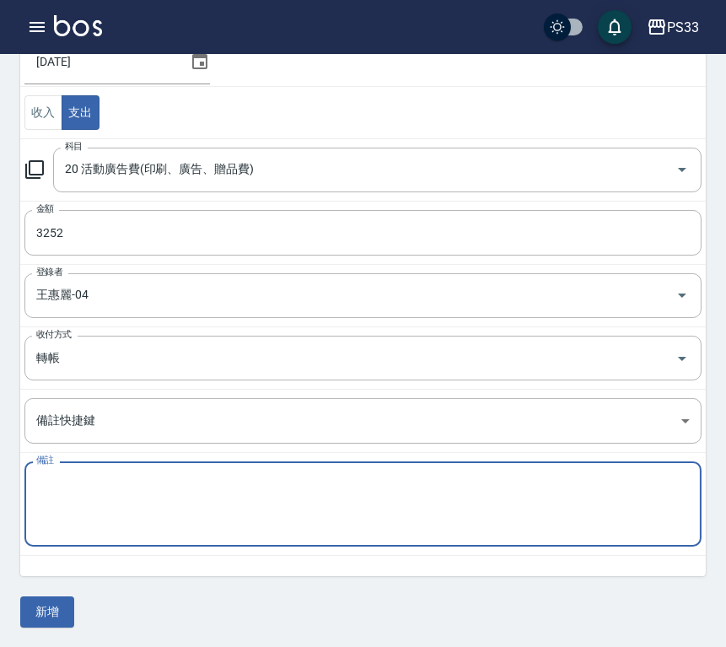
paste textarea "Google店家廣告7月"
type textarea "Google店家廣告7月"
click at [61, 609] on button "新增" at bounding box center [47, 611] width 54 height 31
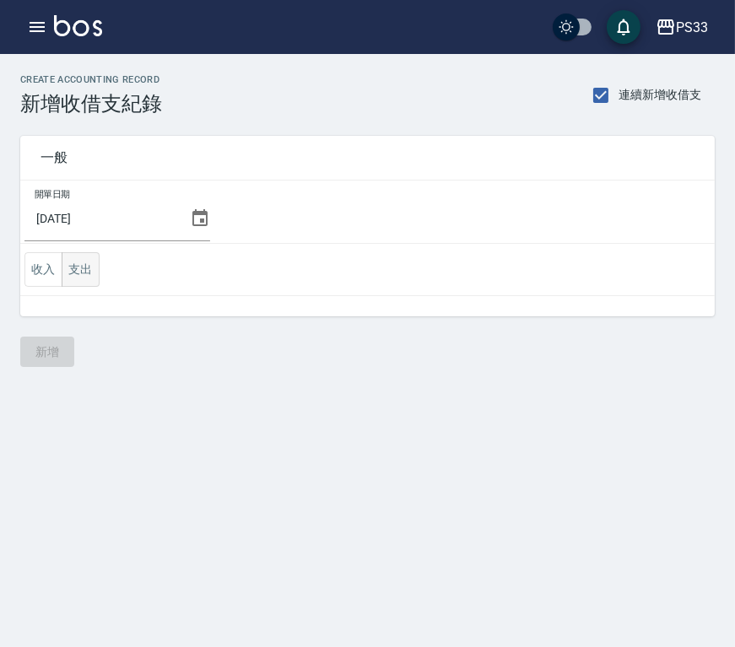
click at [81, 268] on button "支出" at bounding box center [81, 269] width 38 height 35
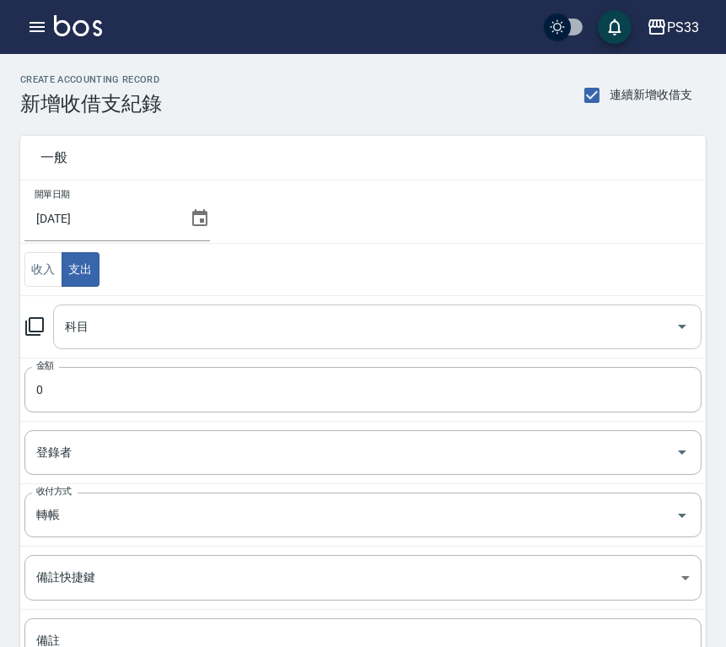
click at [93, 323] on input "科目" at bounding box center [365, 327] width 608 height 30
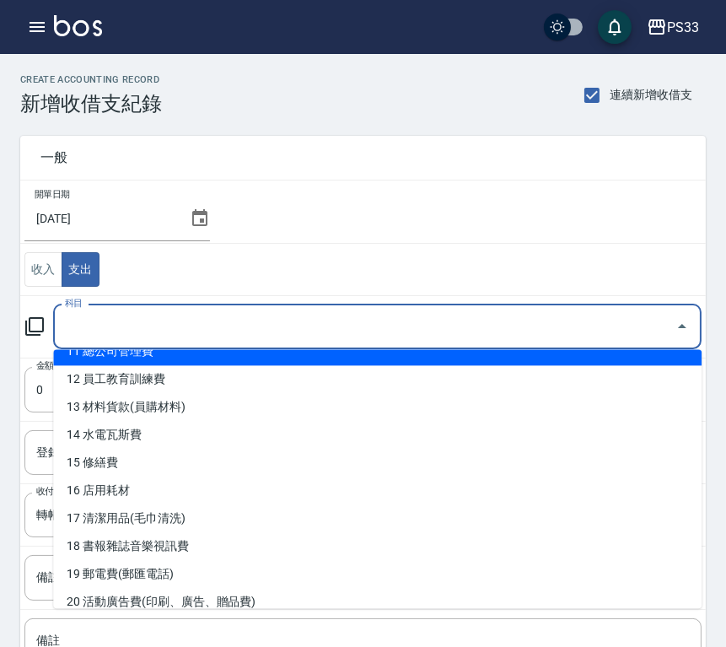
scroll to position [375, 0]
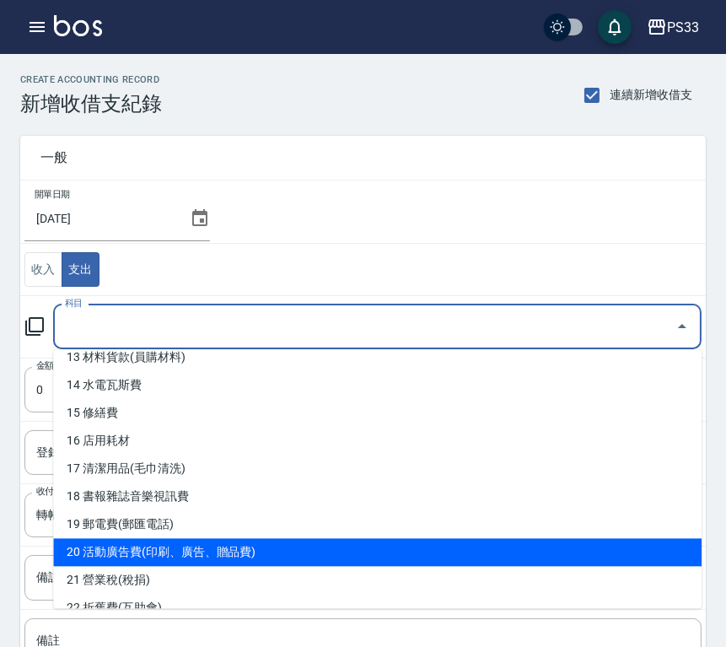
click at [111, 546] on li "20 活動廣告費(印刷、廣告、贈品費)" at bounding box center [377, 552] width 649 height 28
type input "20 活動廣告費(印刷、廣告、贈品費)"
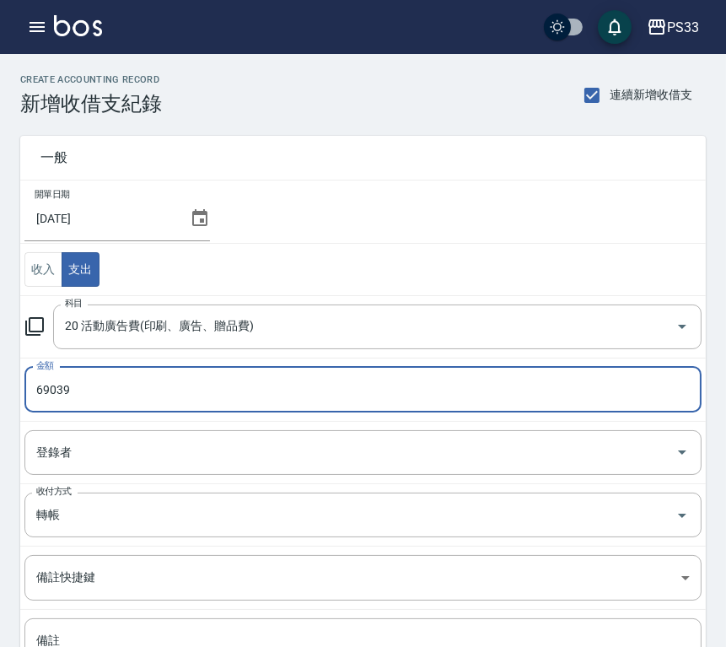
type input "69039"
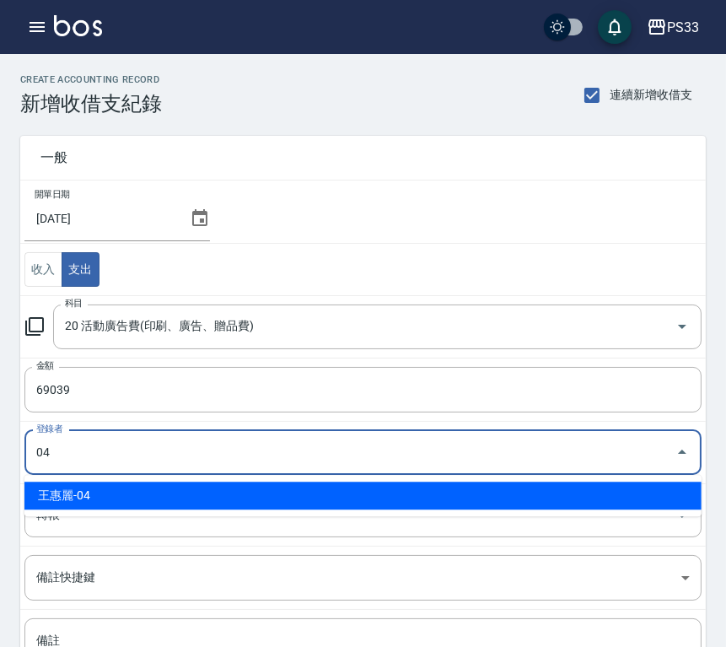
type input "王惠麗-04"
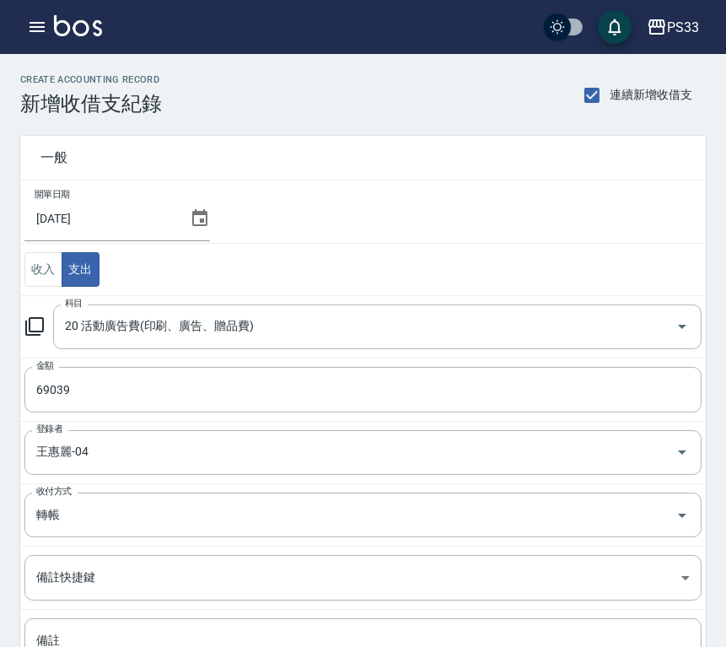
click at [398, 203] on td "開單日期 [DATE]" at bounding box center [363, 212] width 686 height 63
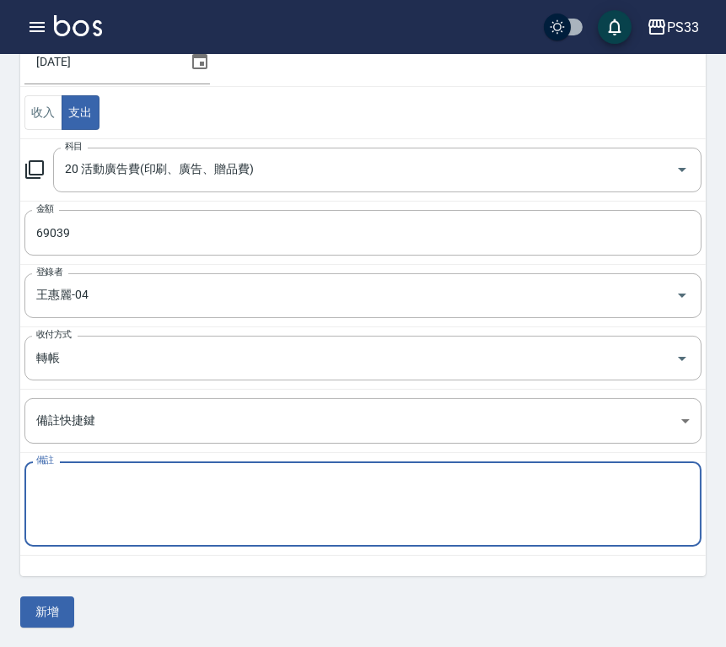
paste textarea "7月廣告代操 (含手續費) Vivi9803,9妹9523,Hana11375,Pinky21220,vava10610,[PERSON_NAME]6508"
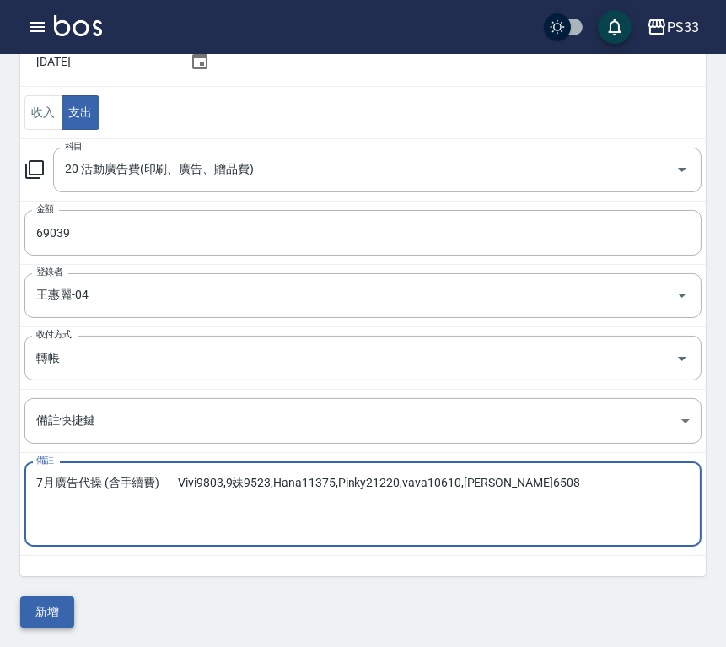
type textarea "7月廣告代操 (含手續費) Vivi9803,9妹9523,Hana11375,Pinky21220,vava10610,[PERSON_NAME]6508"
click at [47, 613] on button "新增" at bounding box center [47, 611] width 54 height 31
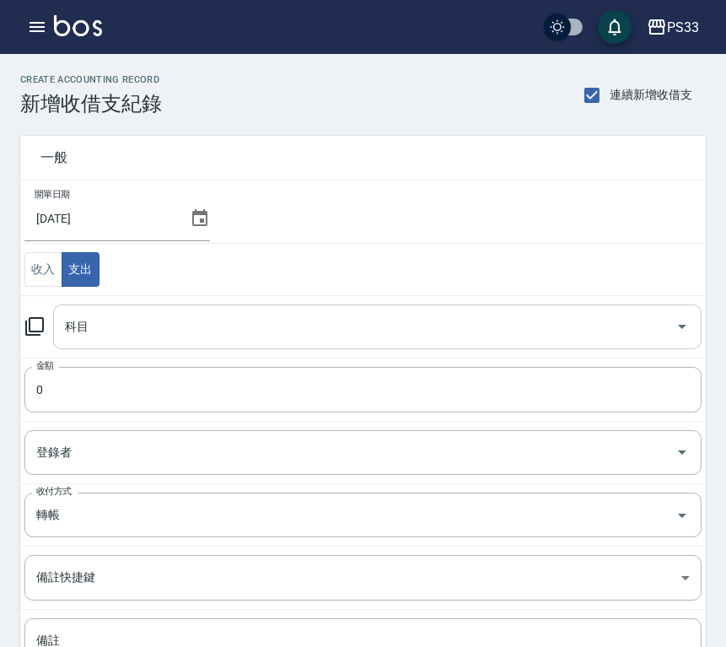
click at [91, 327] on input "科目" at bounding box center [365, 327] width 608 height 30
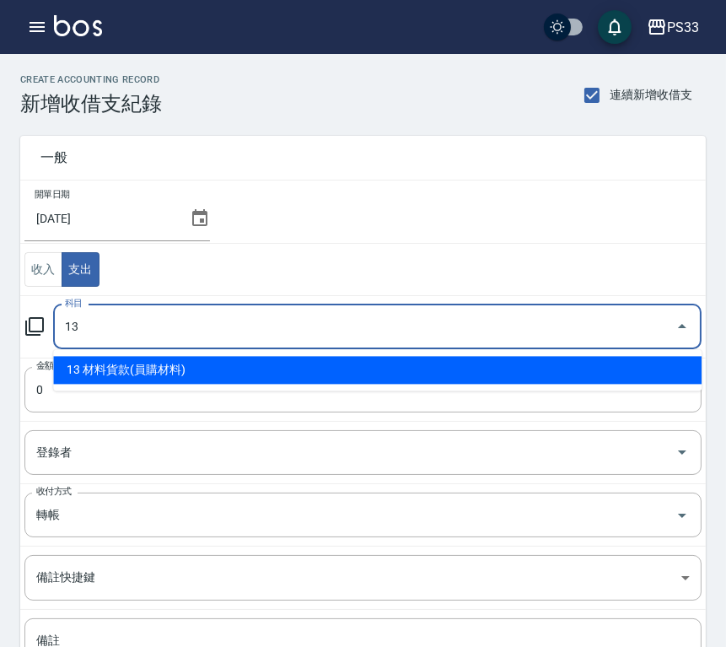
type input "13 材料貨款(員購材料)"
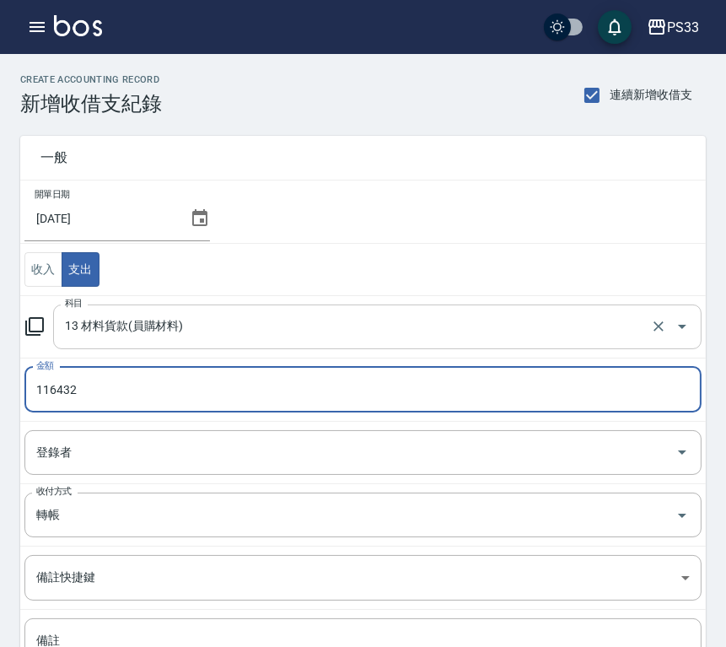
type input "116432"
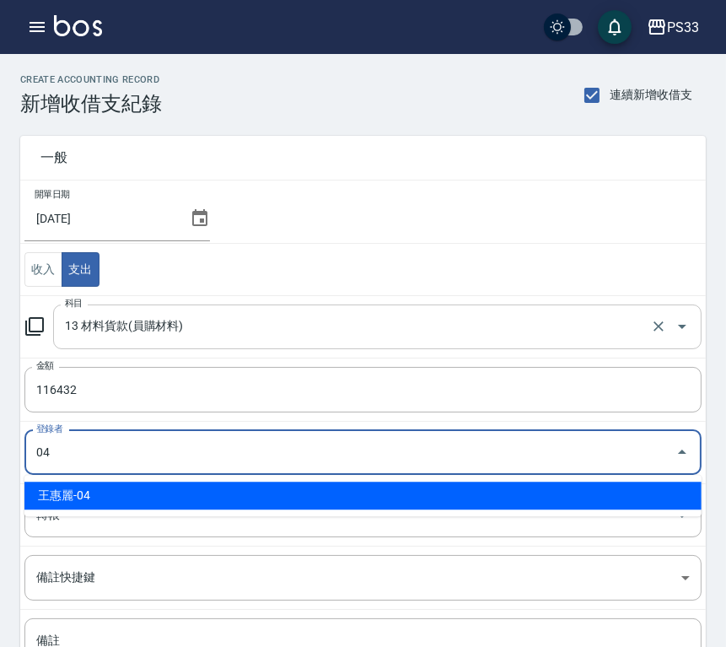
type input "王惠麗-04"
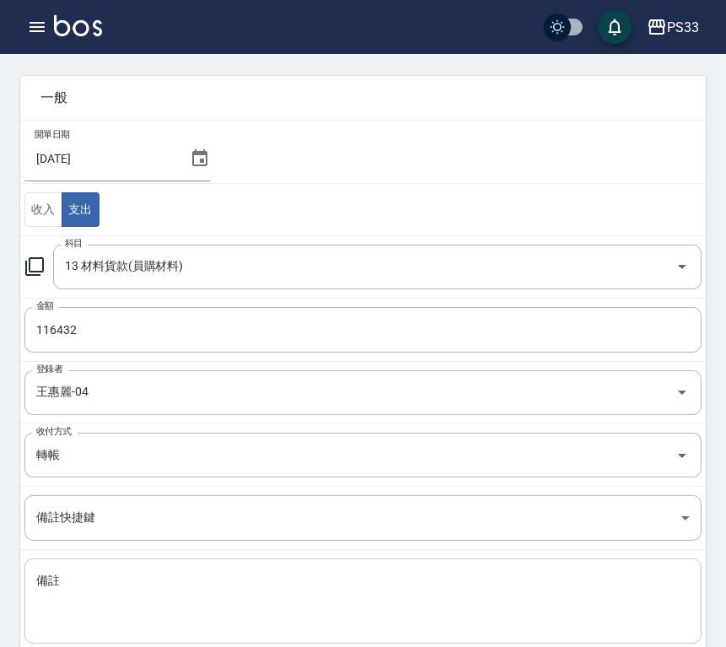
scroll to position [94, 0]
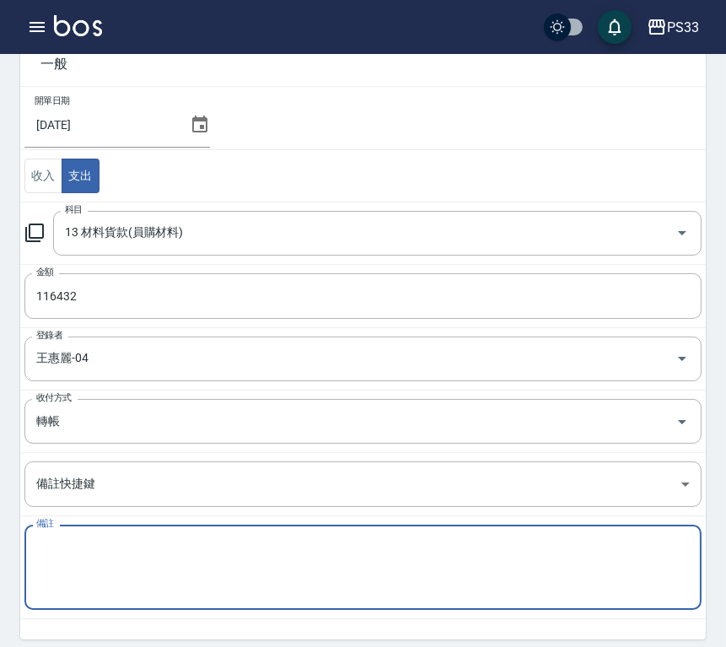
paste textarea "[DATE]7月份材料使用"
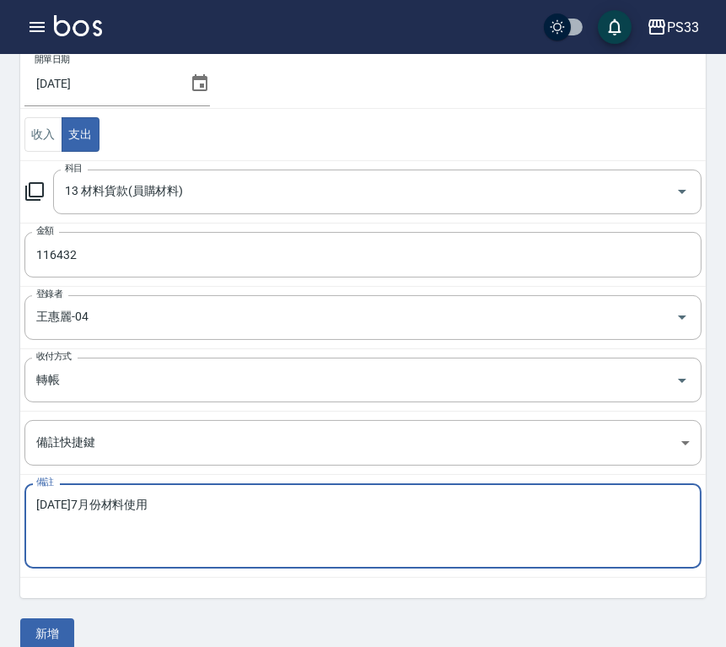
scroll to position [157, 0]
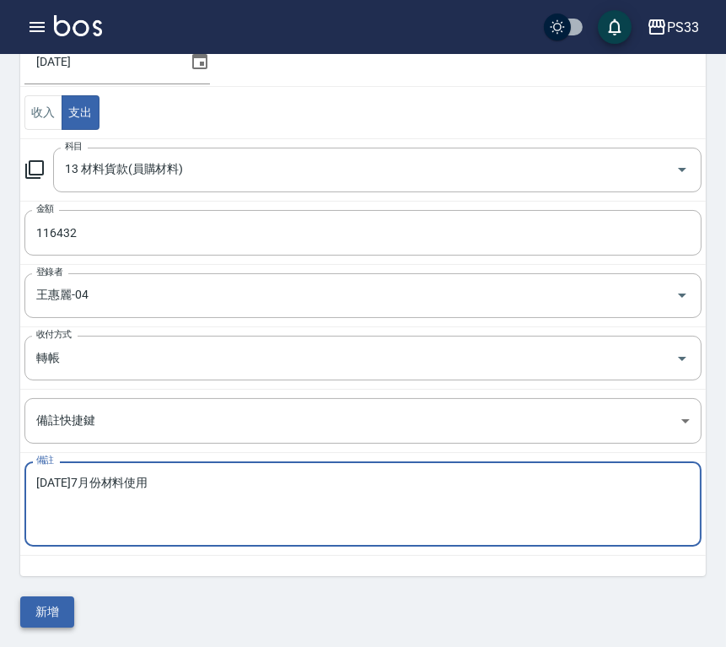
type textarea "[DATE]7月份材料使用"
click at [52, 613] on button "新增" at bounding box center [47, 611] width 54 height 31
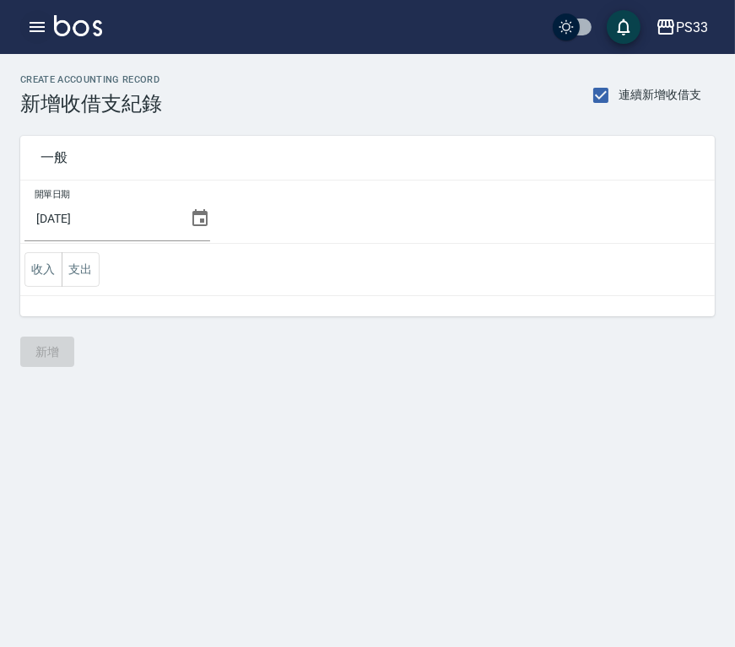
click at [30, 31] on icon "button" at bounding box center [37, 27] width 15 height 10
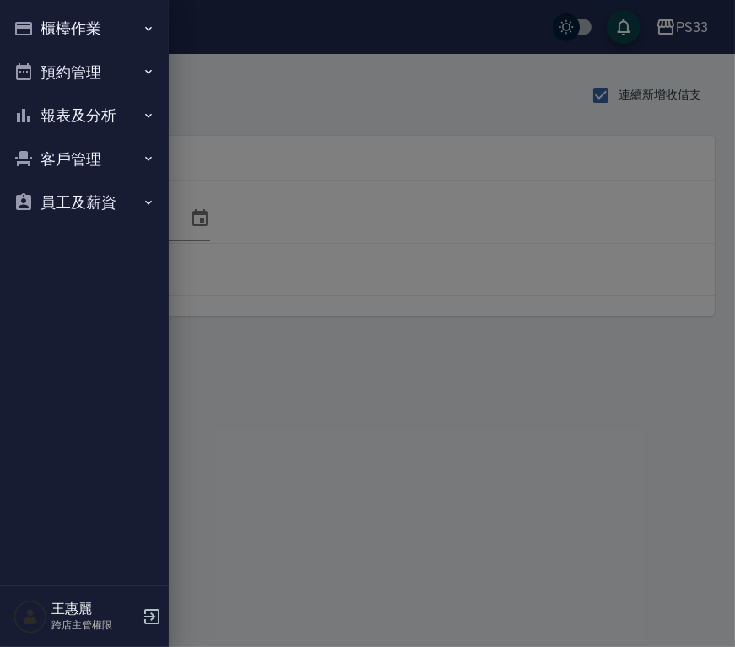
click at [83, 36] on button "櫃檯作業" at bounding box center [84, 29] width 155 height 44
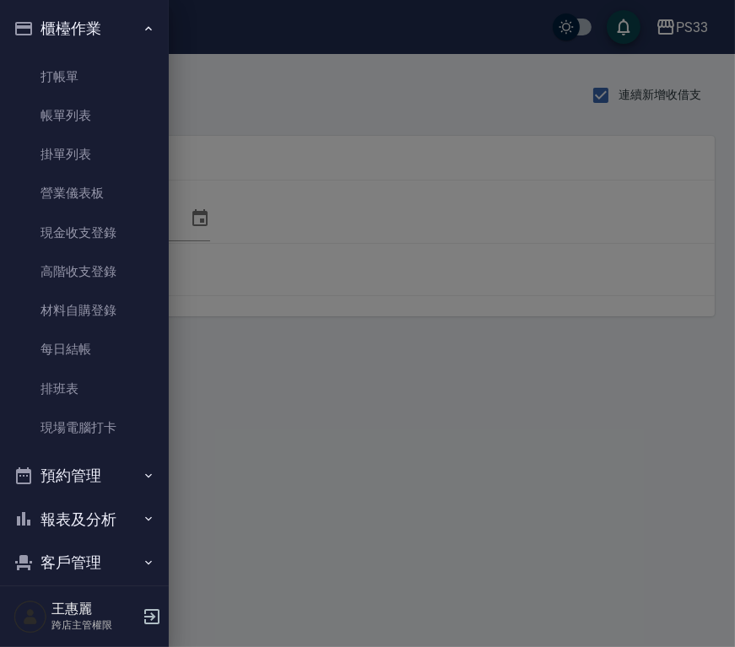
click at [81, 26] on button "櫃檯作業" at bounding box center [84, 29] width 155 height 44
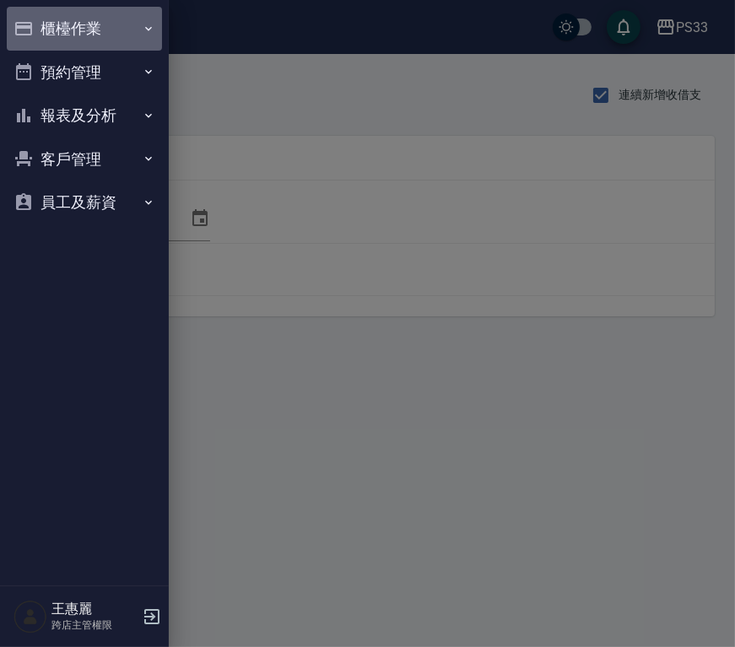
click at [84, 29] on button "櫃檯作業" at bounding box center [84, 29] width 155 height 44
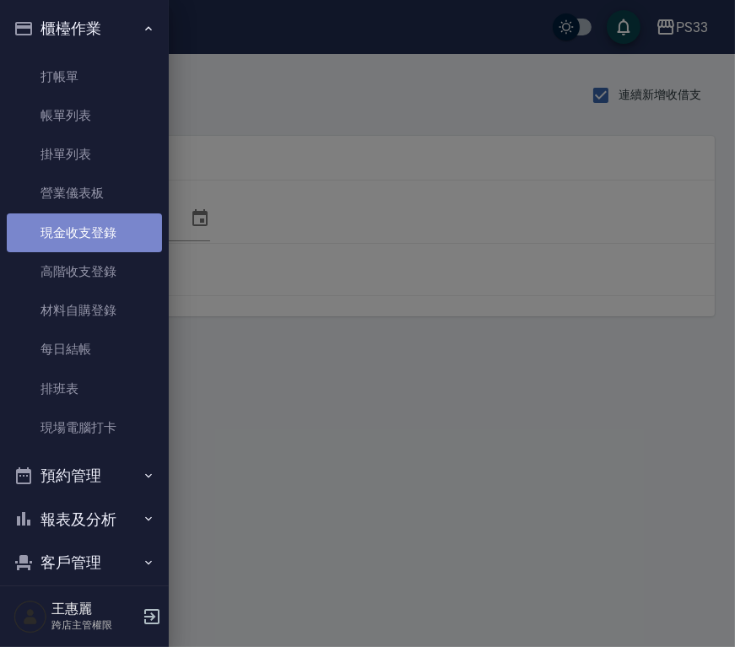
click at [90, 237] on link "現金收支登錄" at bounding box center [84, 232] width 155 height 39
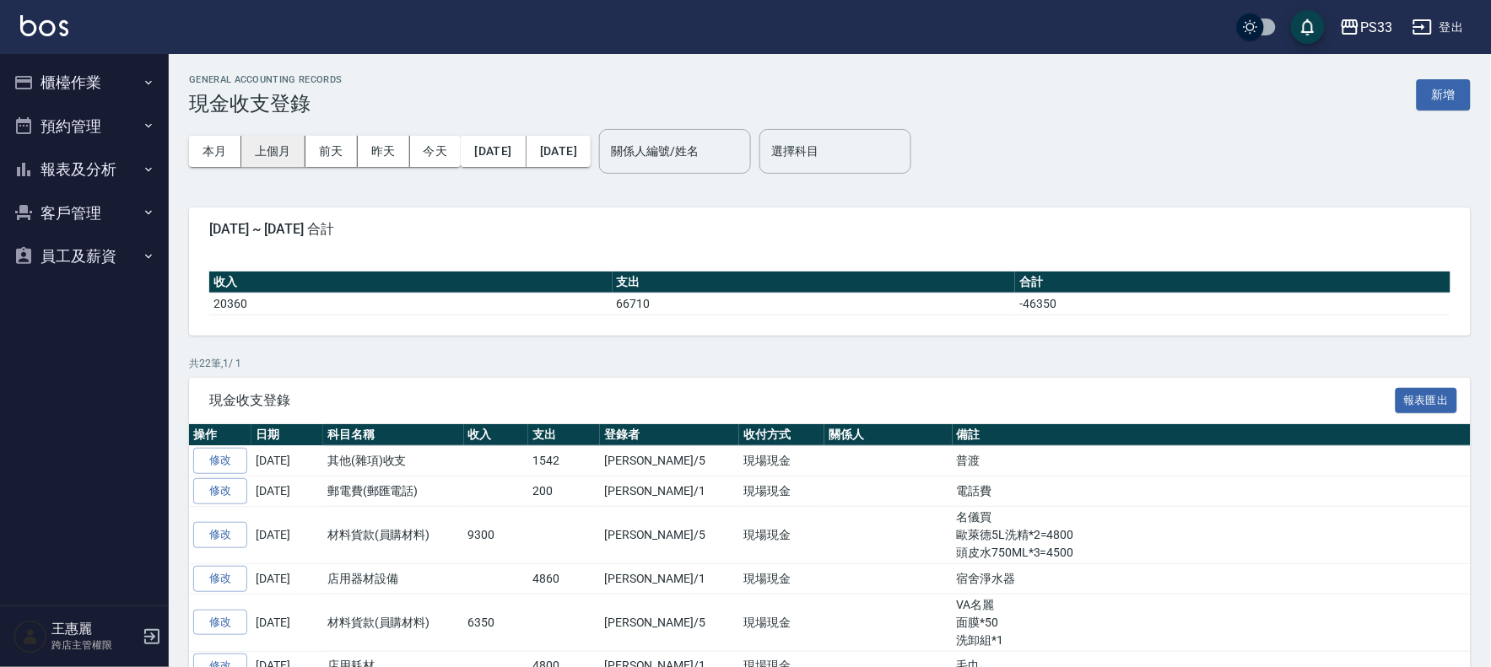
click at [262, 153] on button "上個月" at bounding box center [273, 151] width 64 height 31
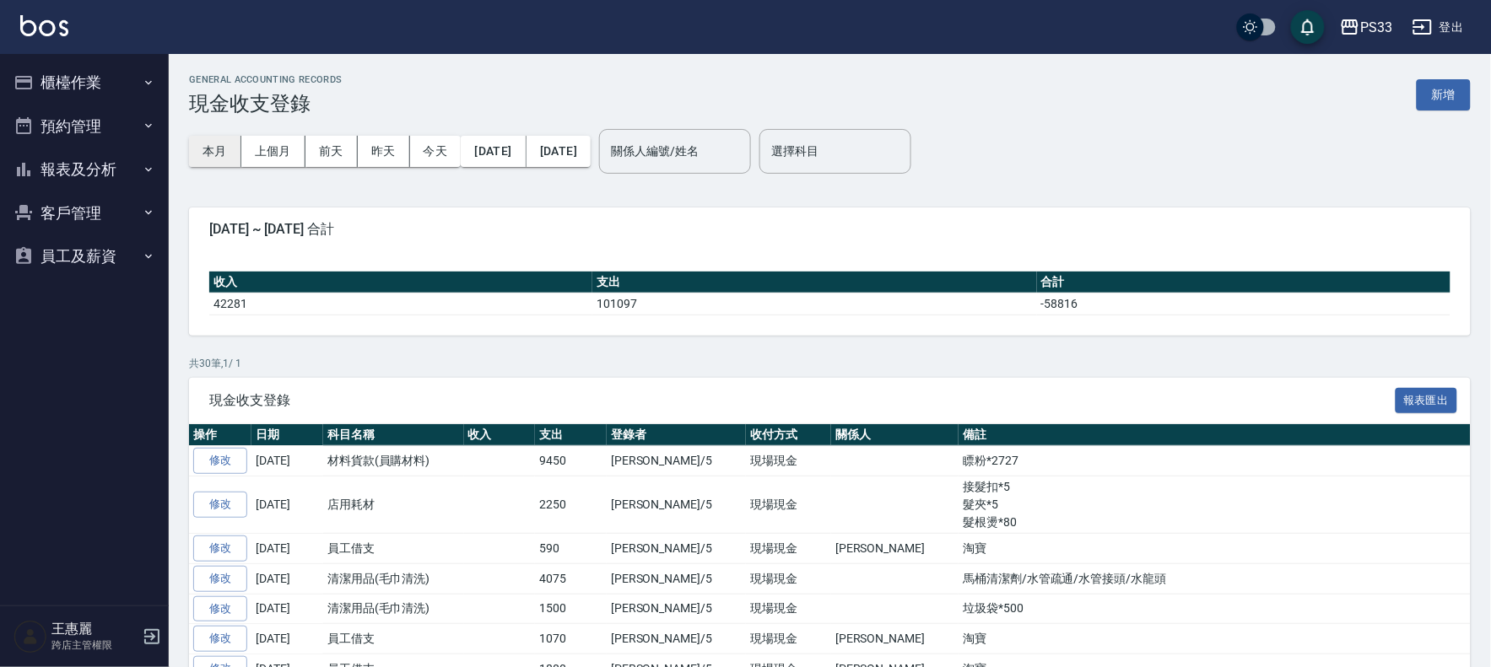
click at [222, 147] on button "本月" at bounding box center [215, 151] width 52 height 31
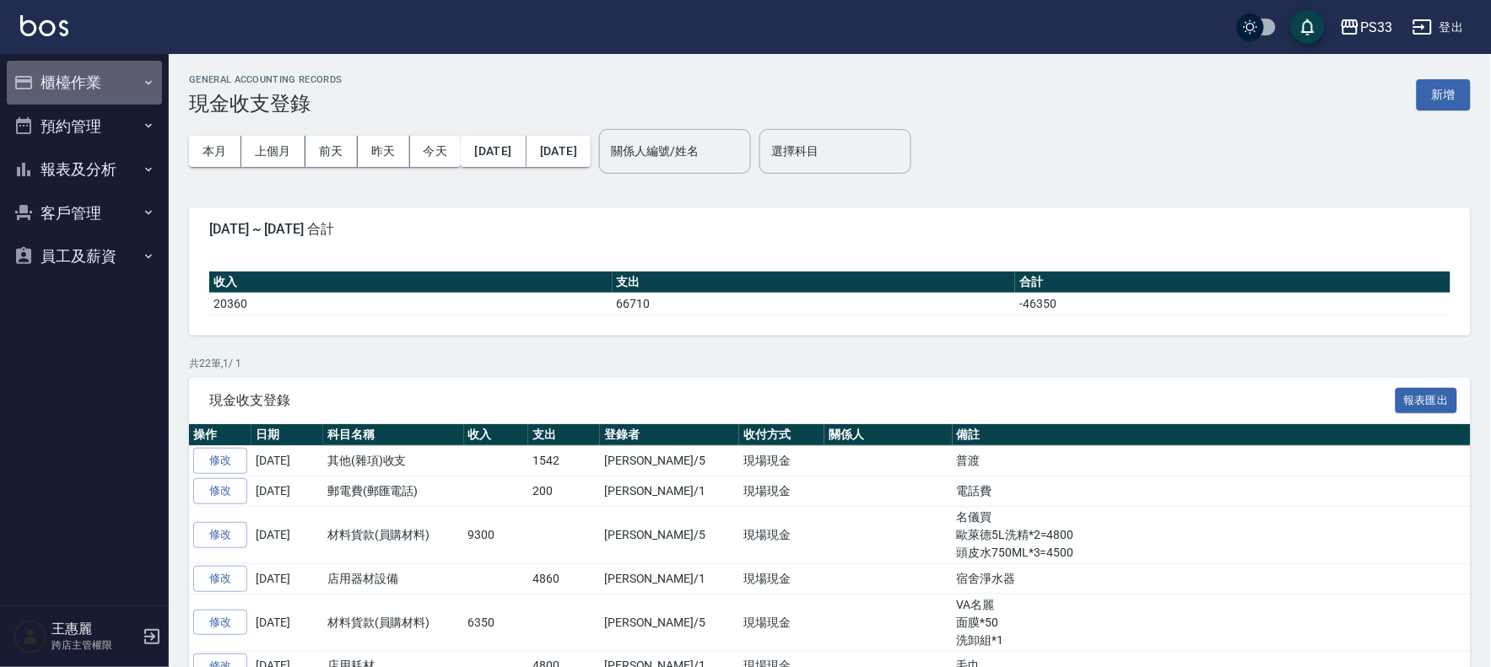
click at [53, 81] on button "櫃檯作業" at bounding box center [84, 83] width 155 height 44
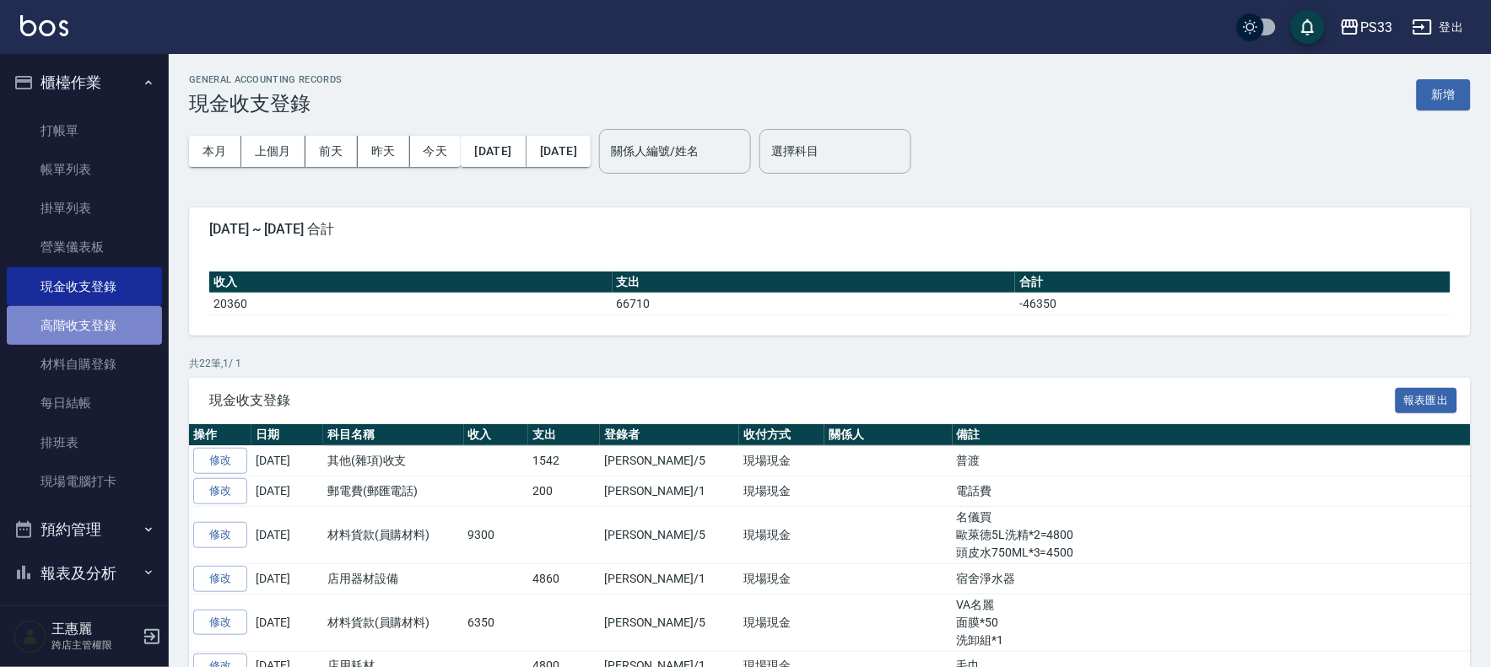
click at [90, 323] on link "高階收支登錄" at bounding box center [84, 325] width 155 height 39
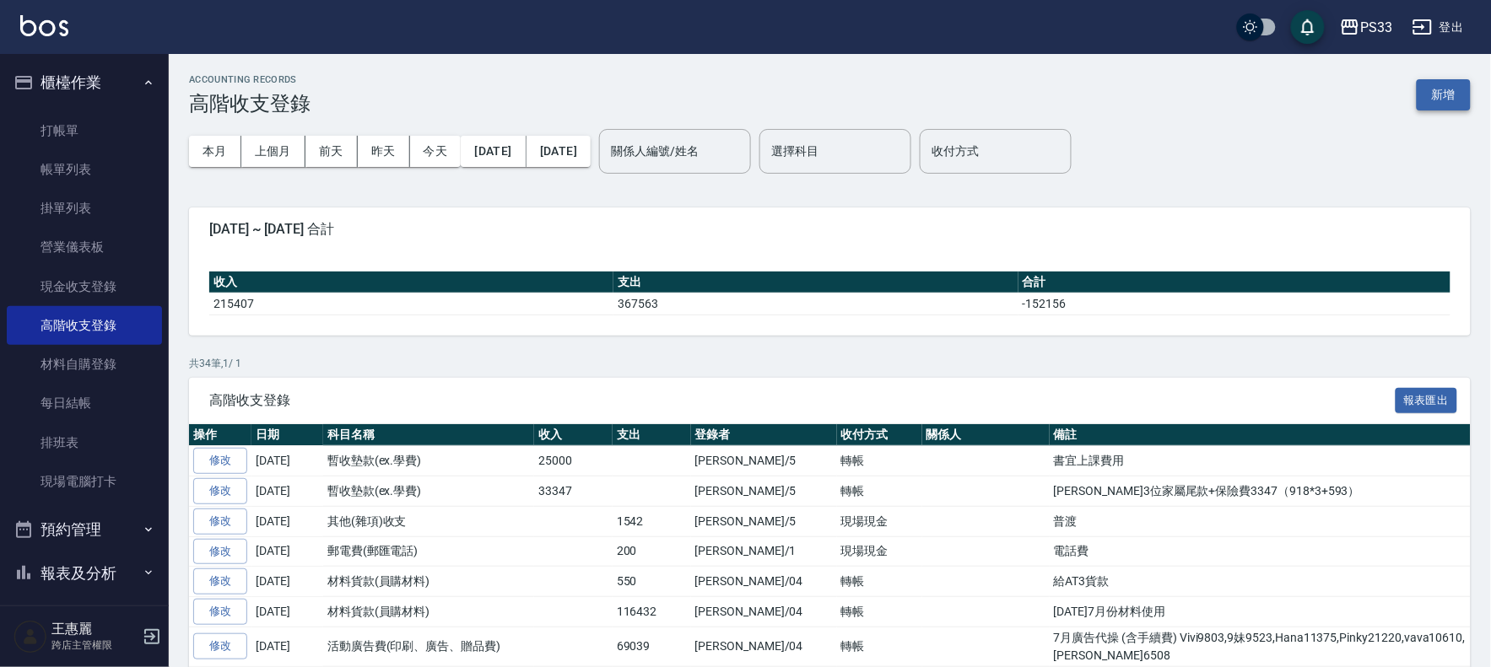
click at [734, 94] on button "新增" at bounding box center [1444, 94] width 54 height 31
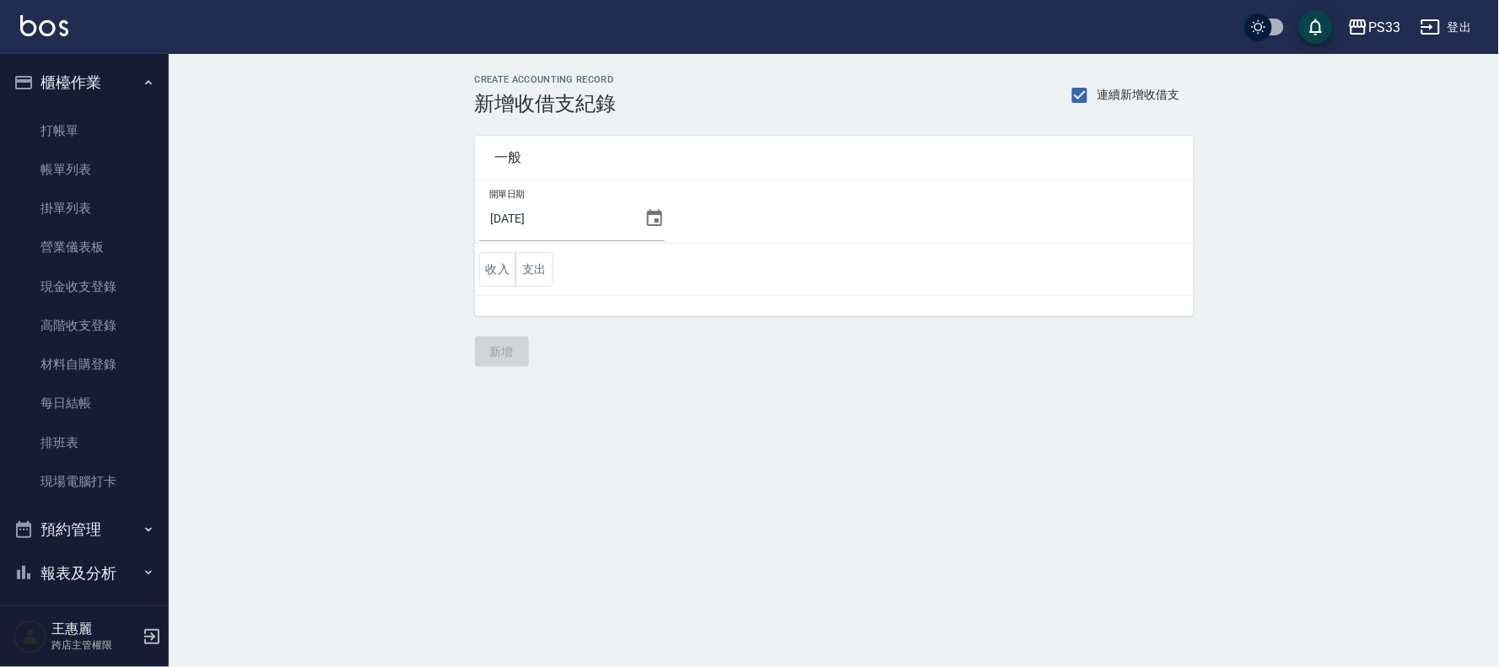
click at [662, 220] on icon at bounding box center [654, 217] width 15 height 17
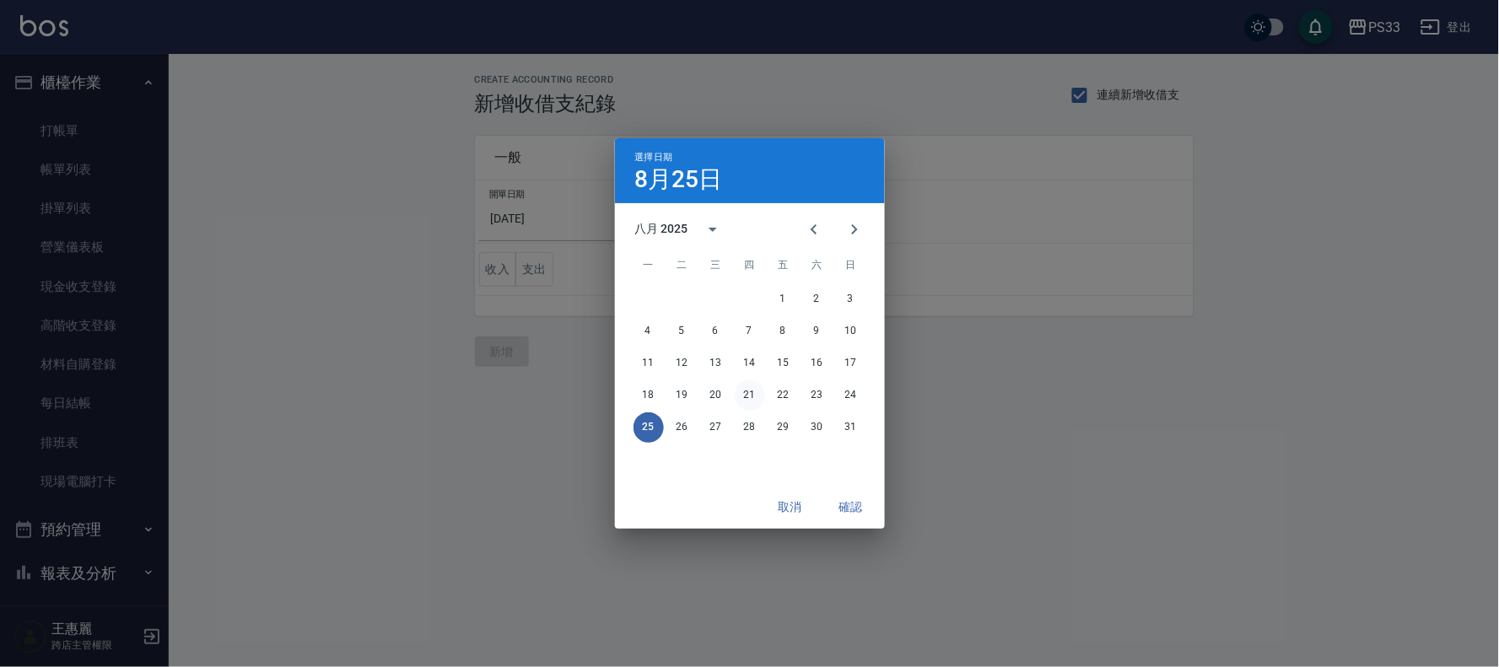
click at [734, 394] on button "21" at bounding box center [750, 396] width 30 height 30
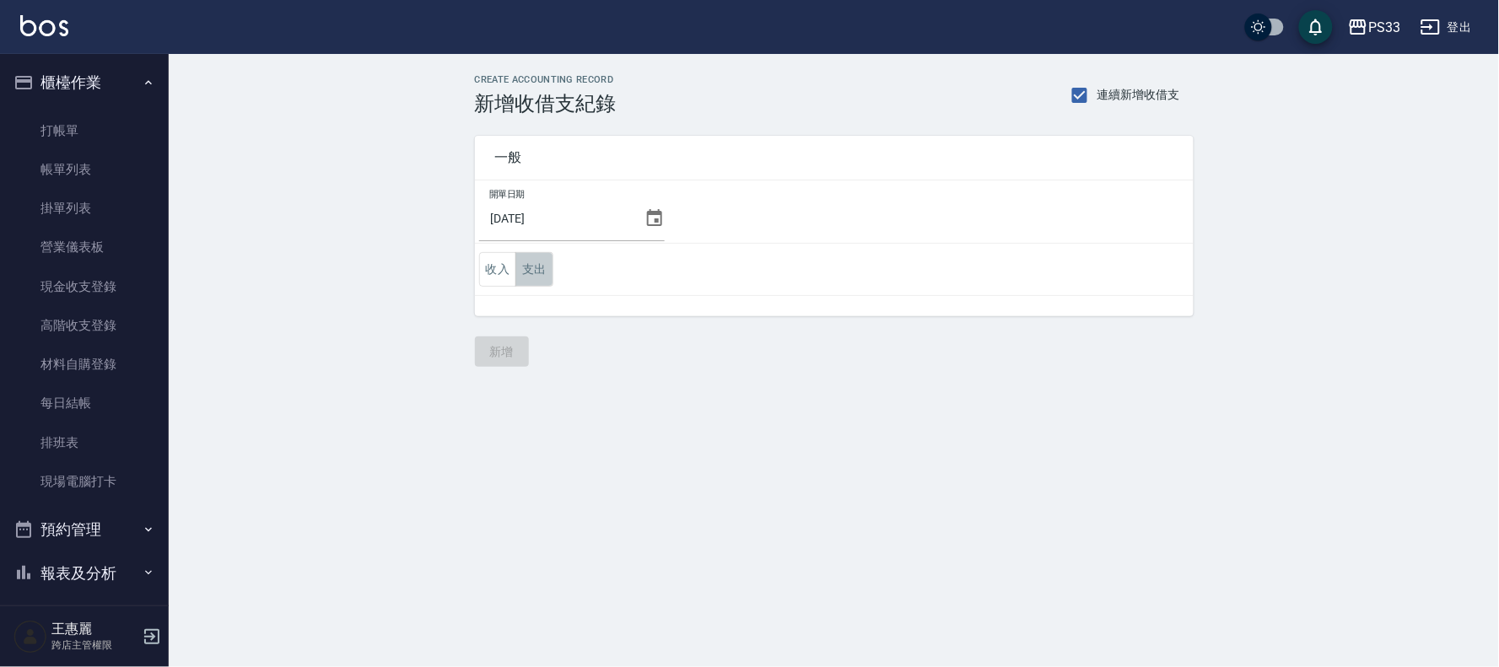
click at [537, 263] on button "支出" at bounding box center [534, 269] width 38 height 35
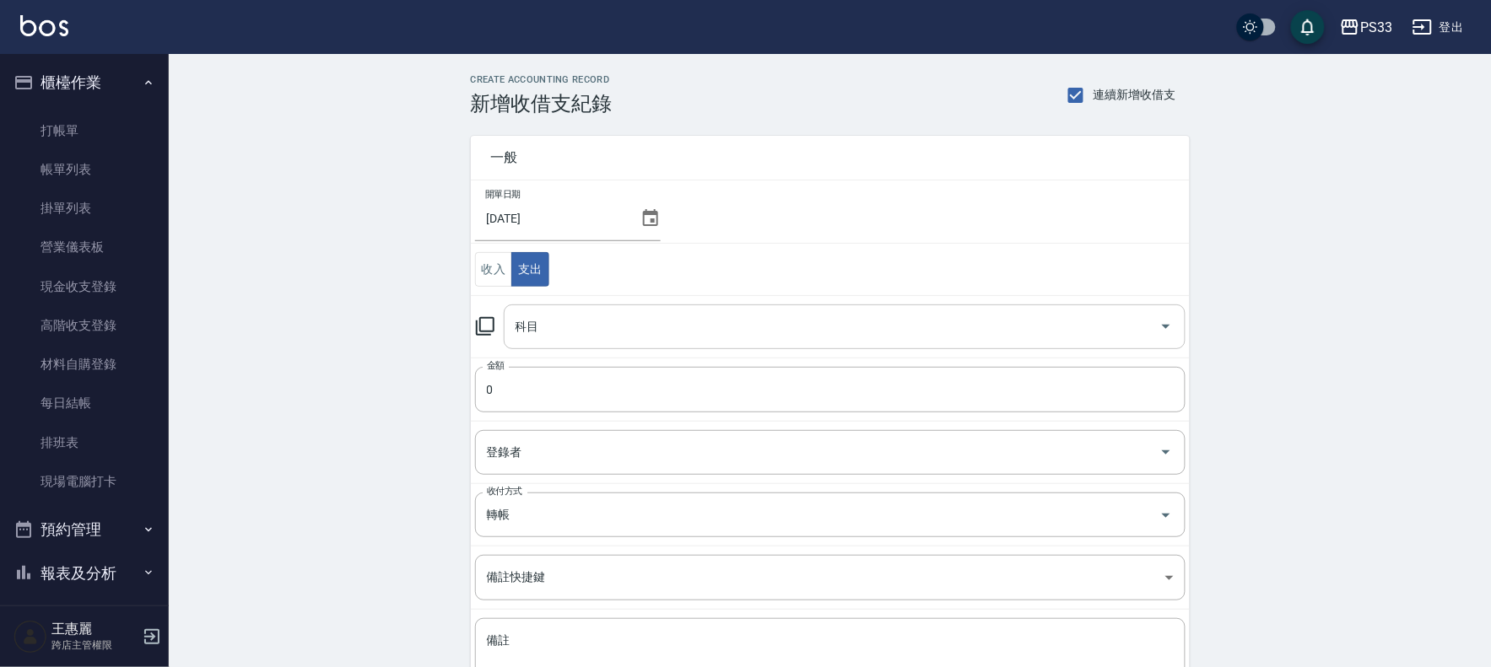
click at [542, 332] on input "科目" at bounding box center [831, 327] width 641 height 30
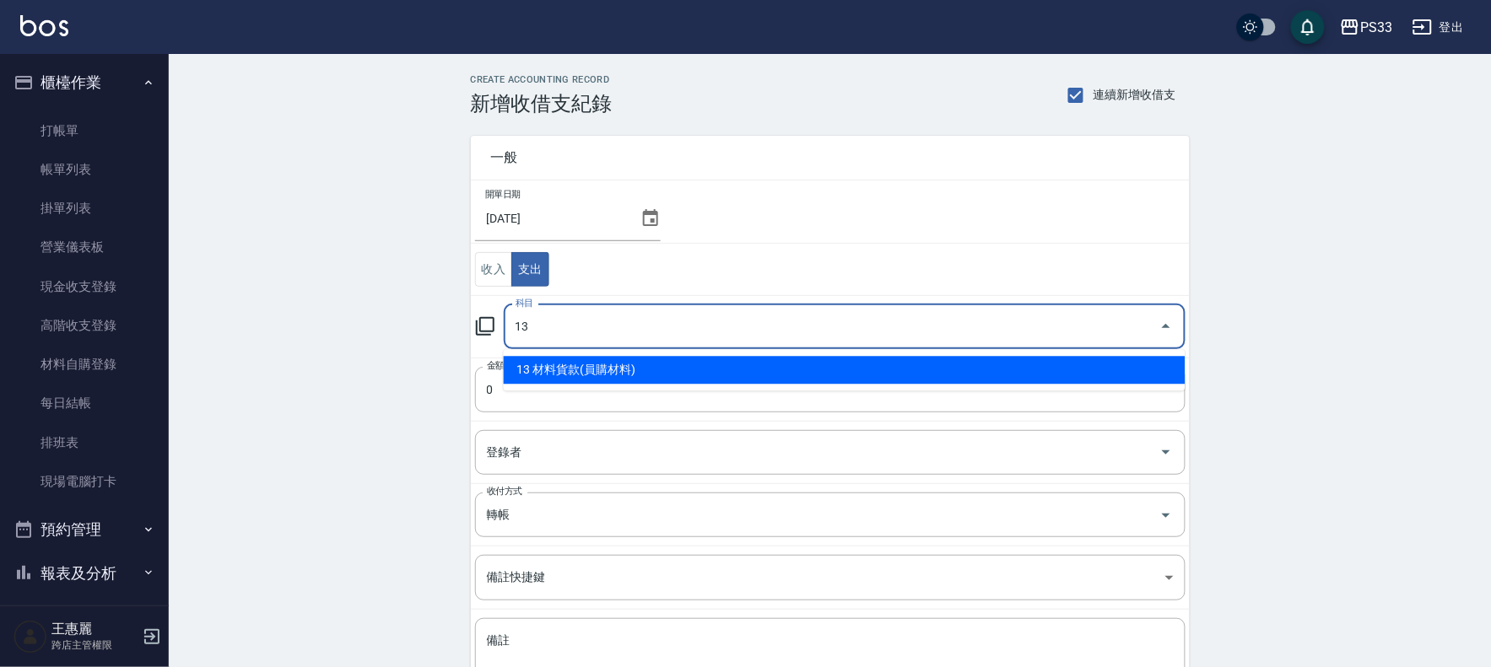
type input "13 材料貨款(員購材料)"
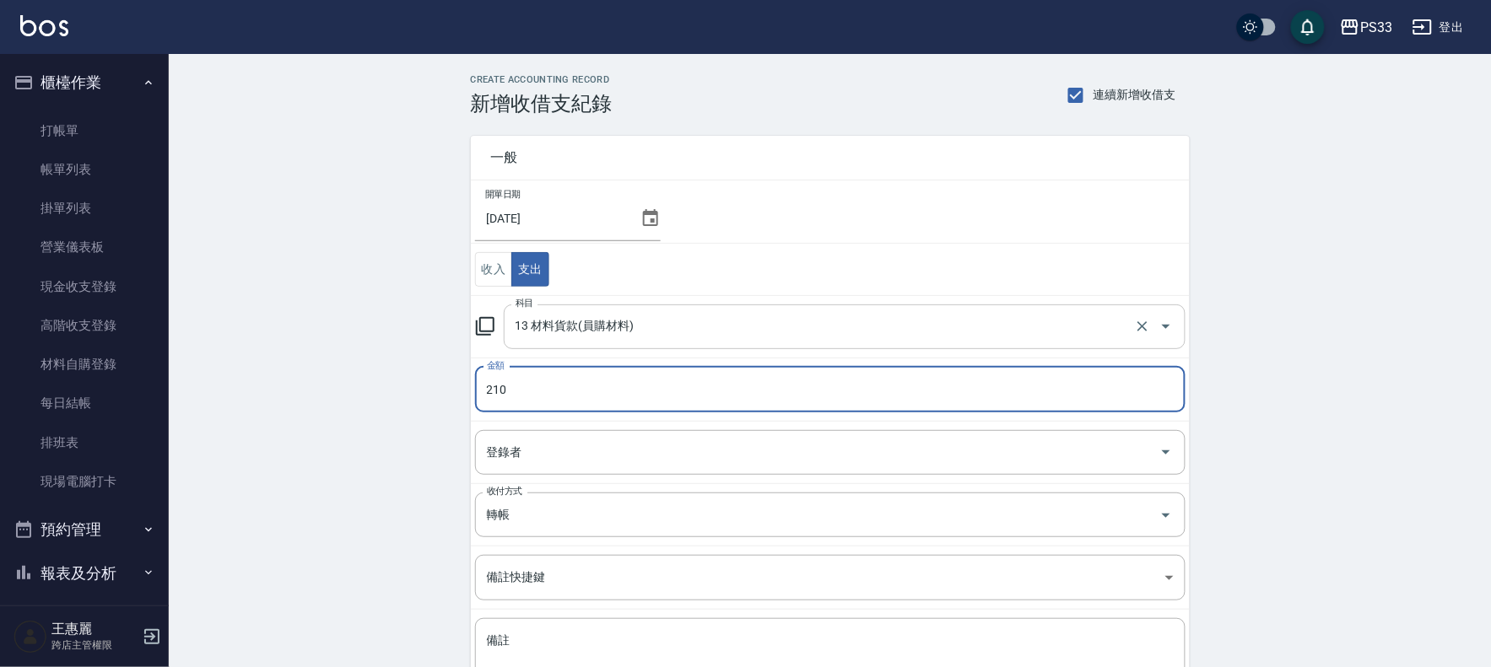
type input "210"
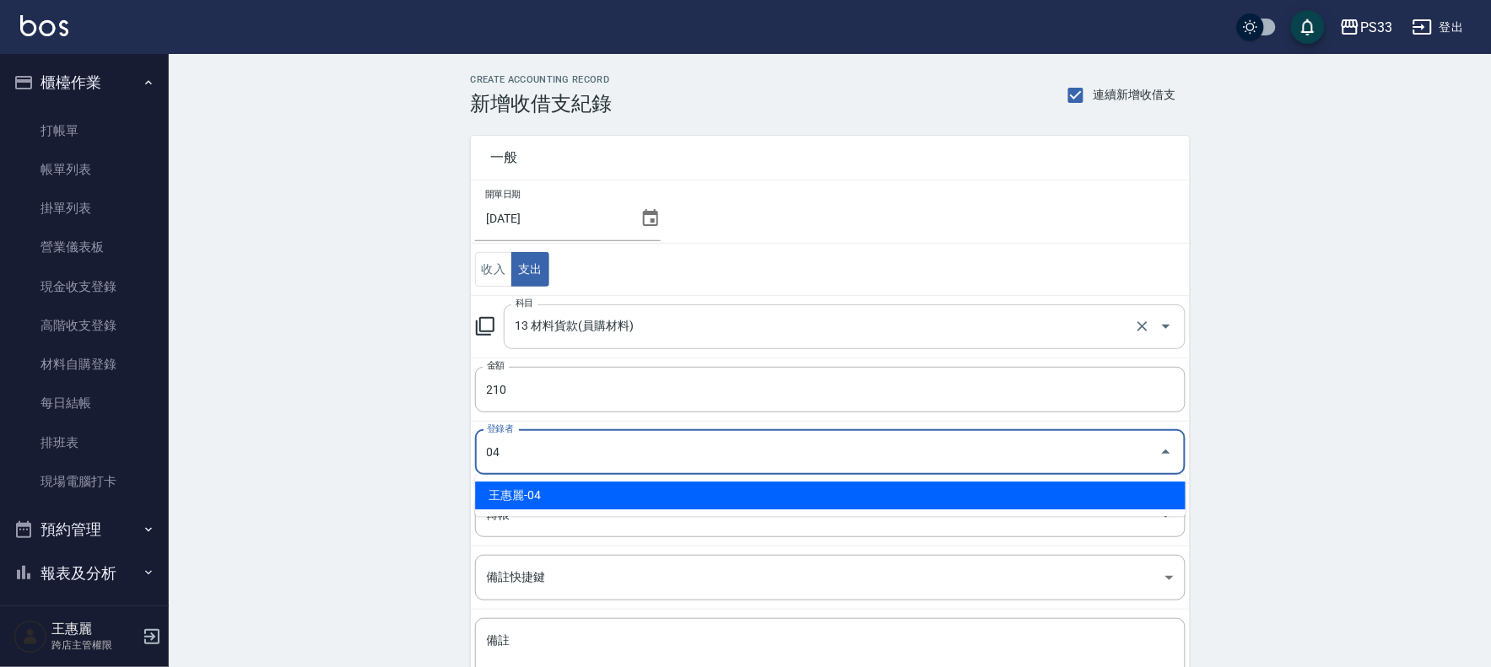
type input "王惠麗-04"
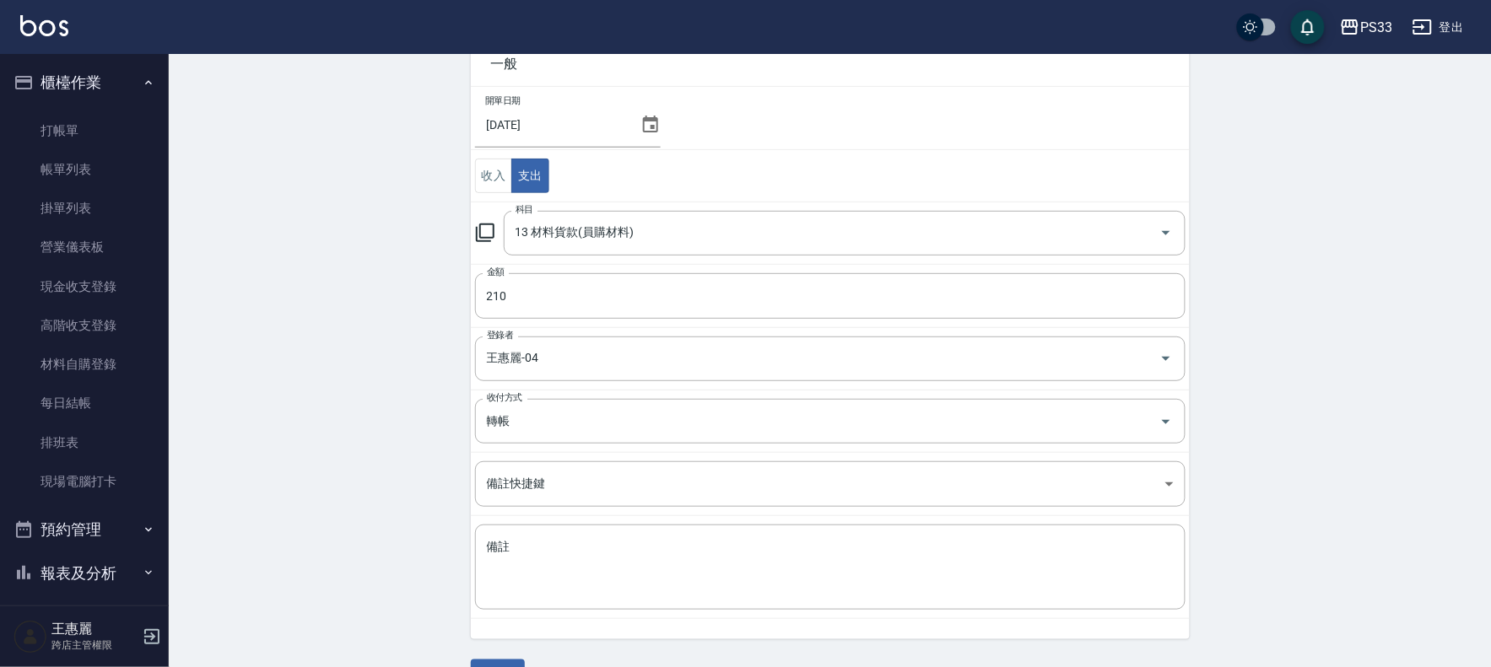
scroll to position [138, 0]
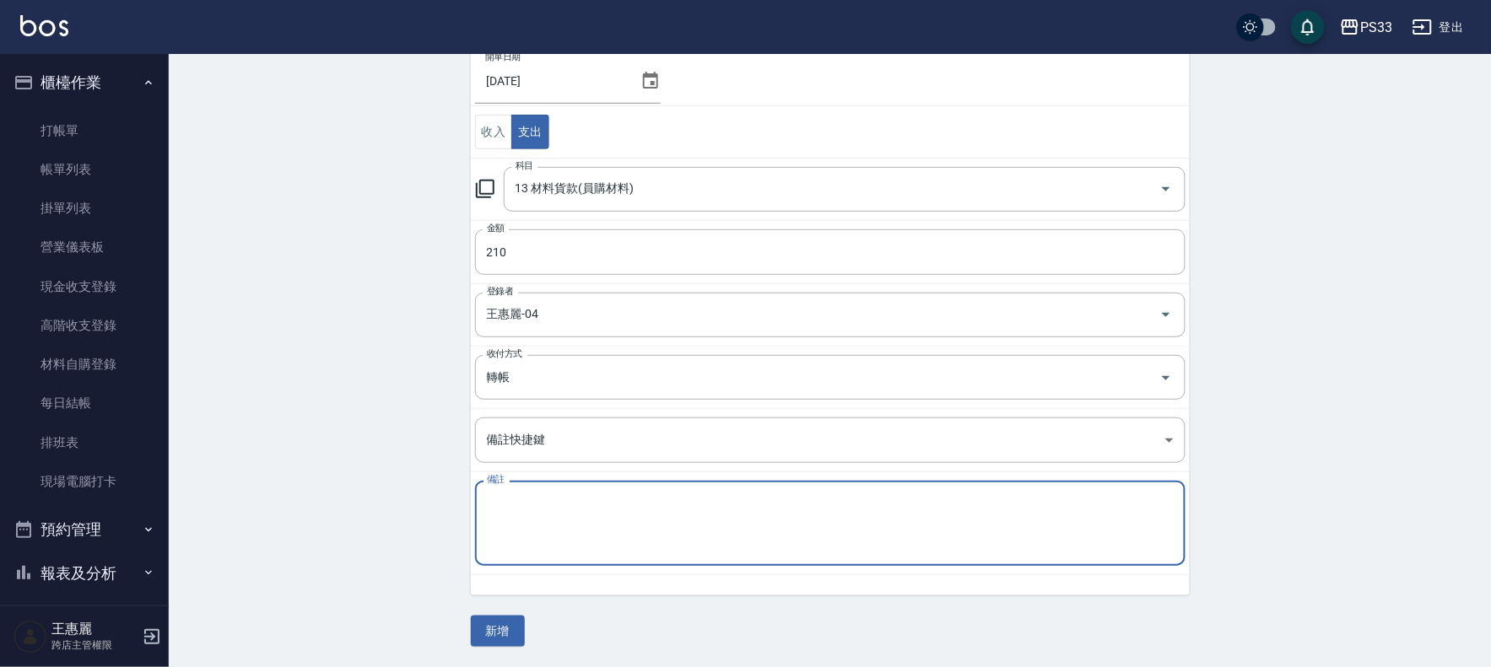
click at [582, 535] on textarea "備註" at bounding box center [830, 523] width 687 height 57
click at [494, 127] on button "收入" at bounding box center [494, 132] width 38 height 35
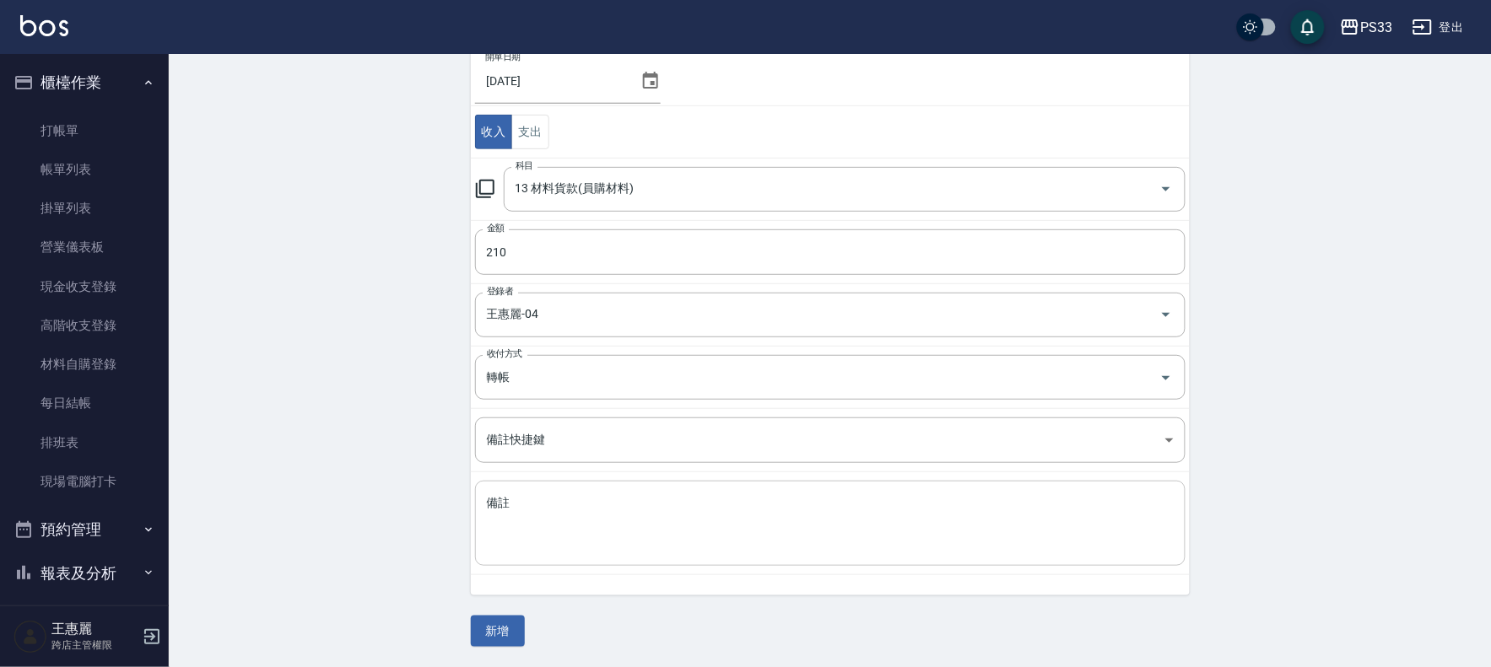
click at [563, 484] on div "x 備註" at bounding box center [830, 523] width 710 height 85
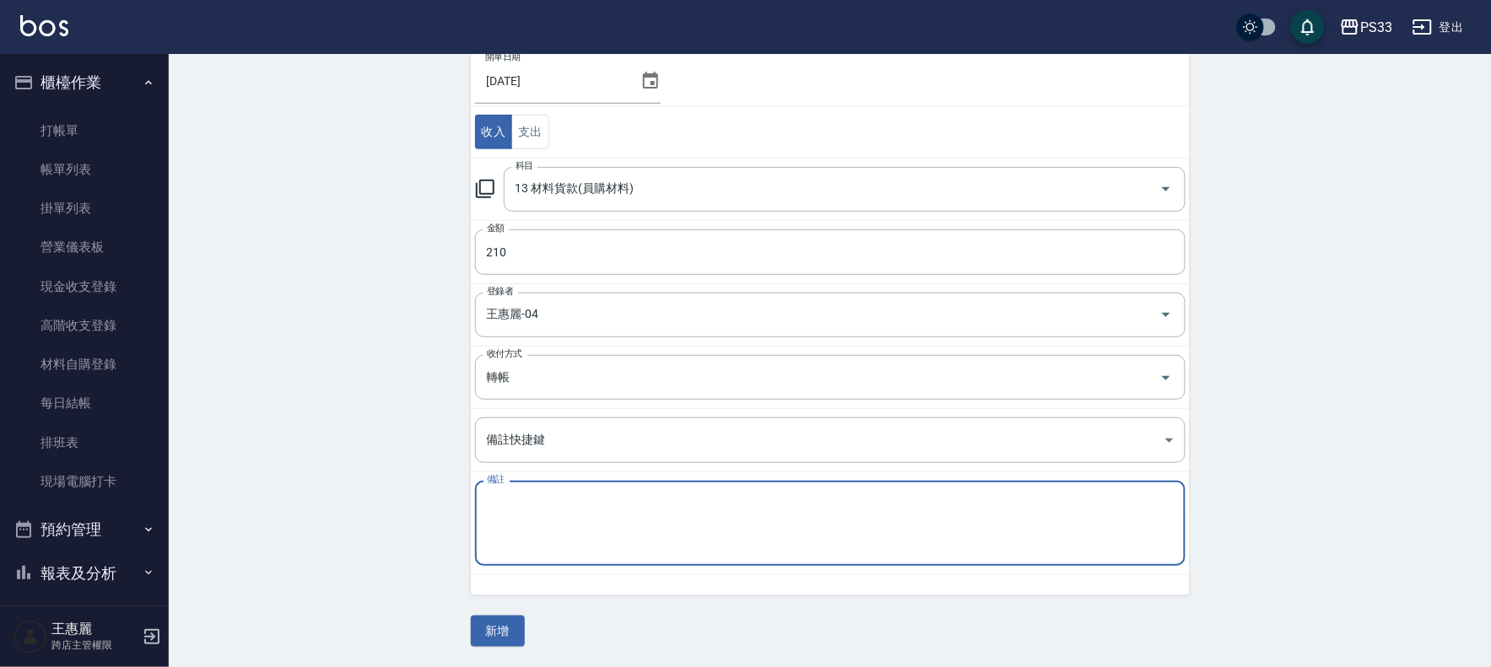
type textarea "＿"
type textarea "新館給貨款"
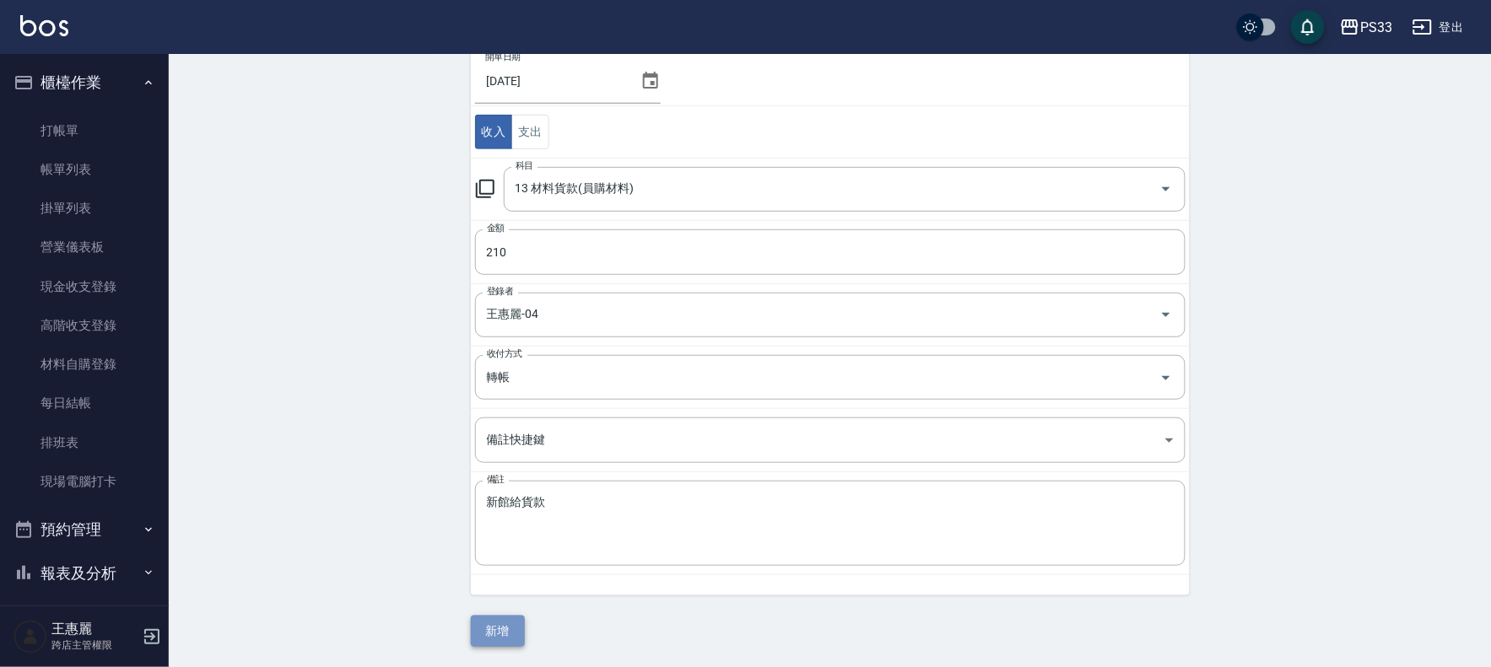
click at [507, 634] on button "新增" at bounding box center [498, 631] width 54 height 31
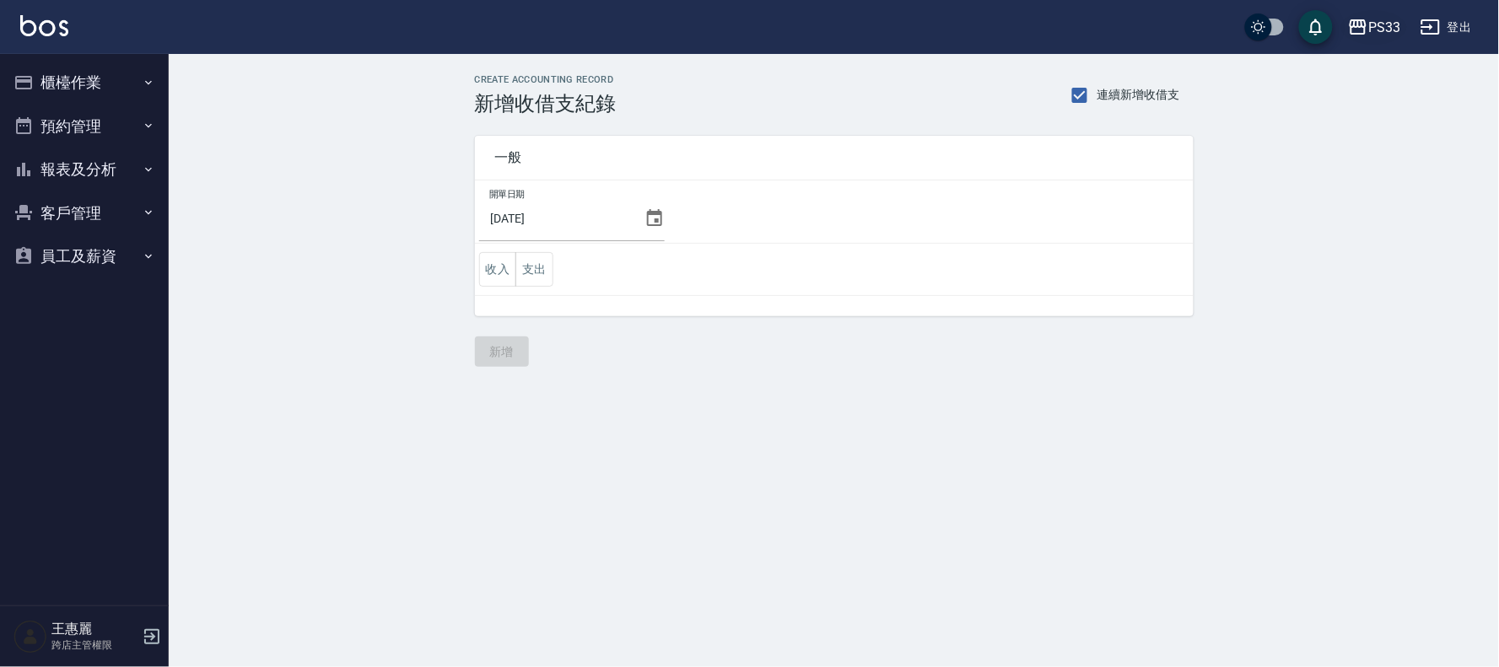
click at [1379, 18] on div "PS33" at bounding box center [1384, 27] width 32 height 21
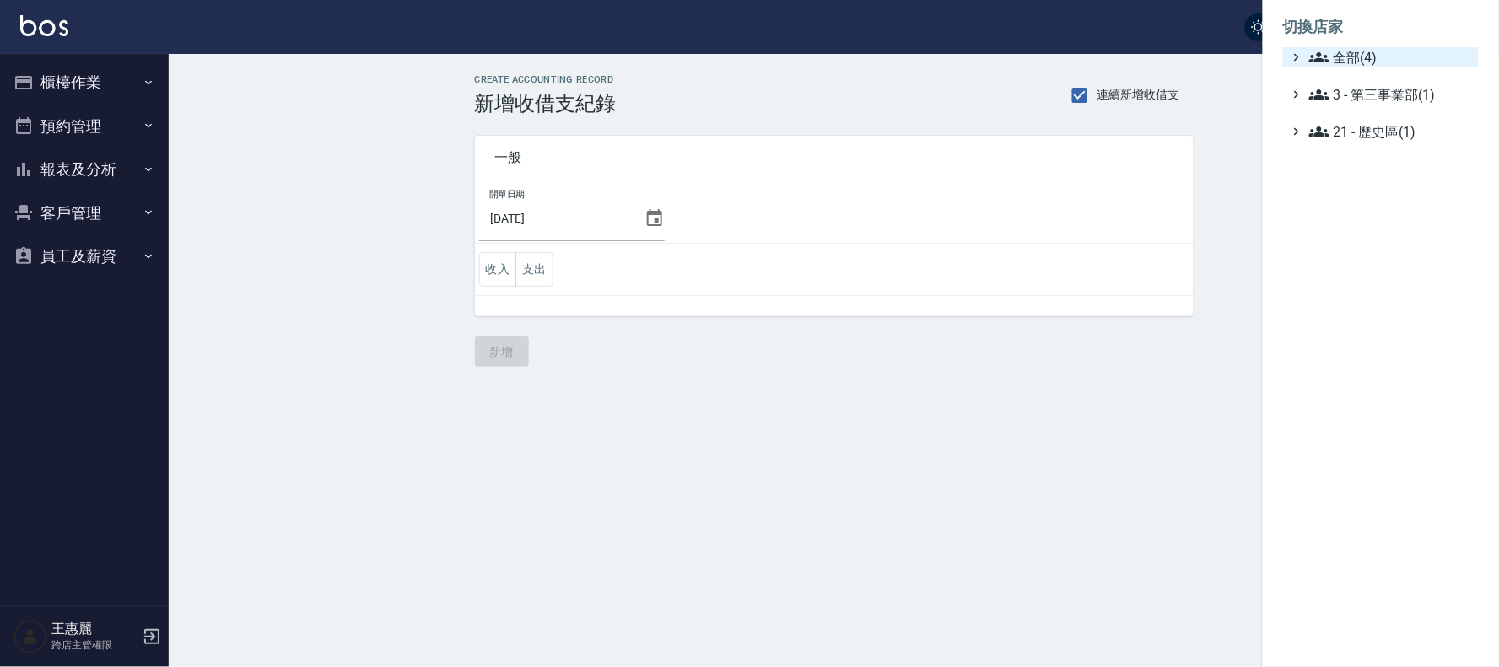
click at [1327, 60] on icon at bounding box center [1319, 57] width 20 height 10
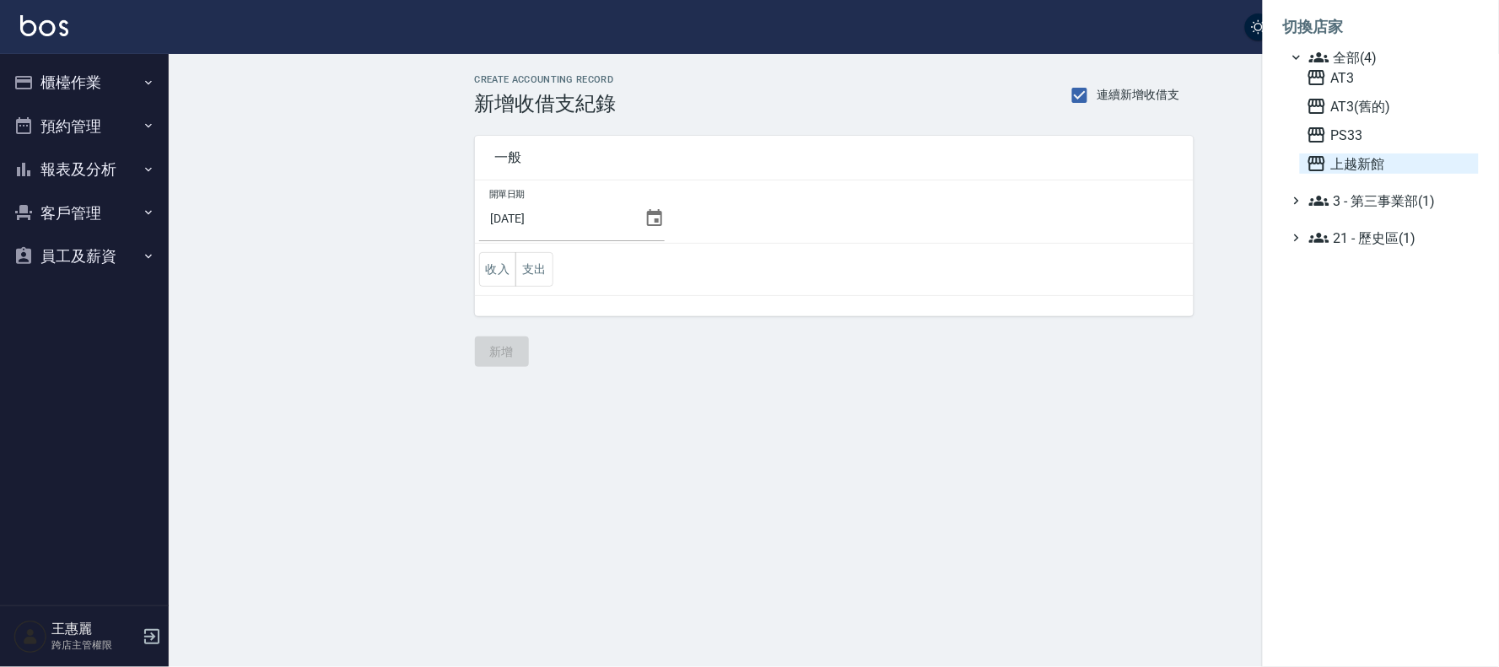
click at [1347, 165] on span "上越新館" at bounding box center [1389, 164] width 165 height 20
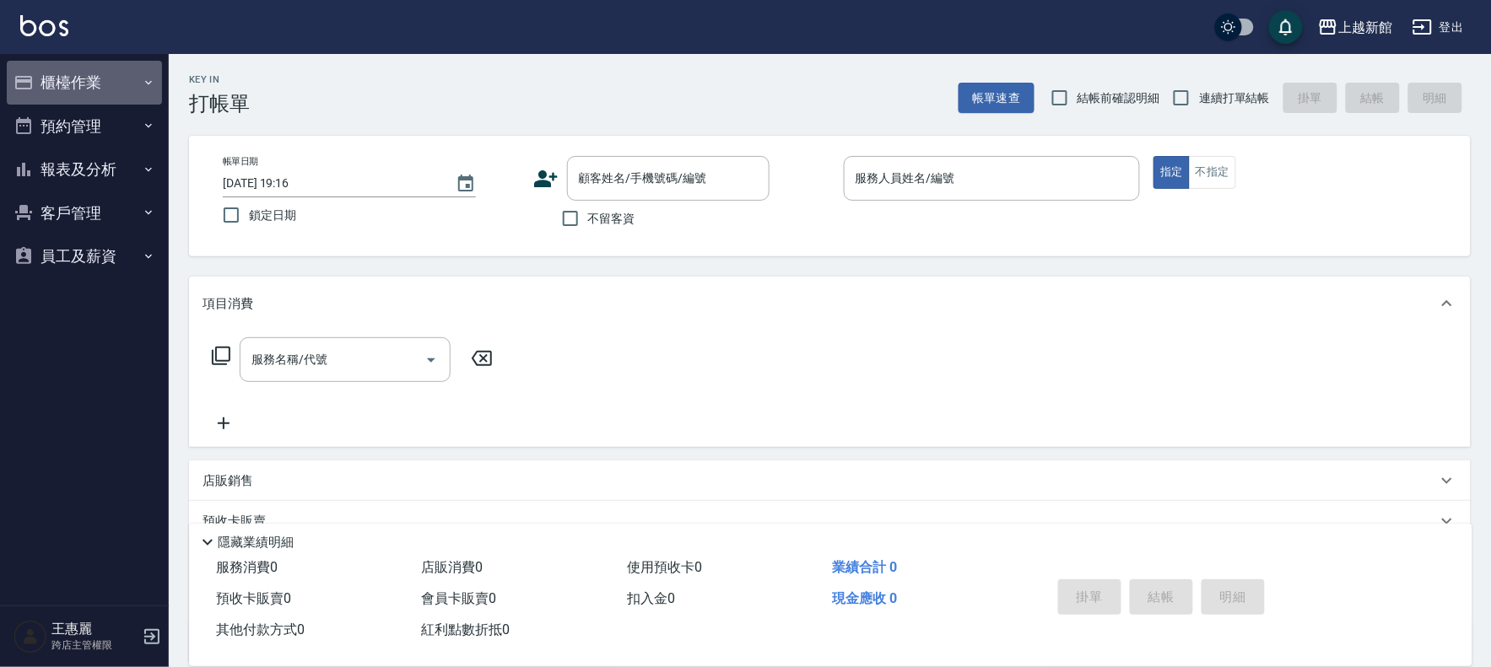
click at [118, 89] on button "櫃檯作業" at bounding box center [84, 83] width 155 height 44
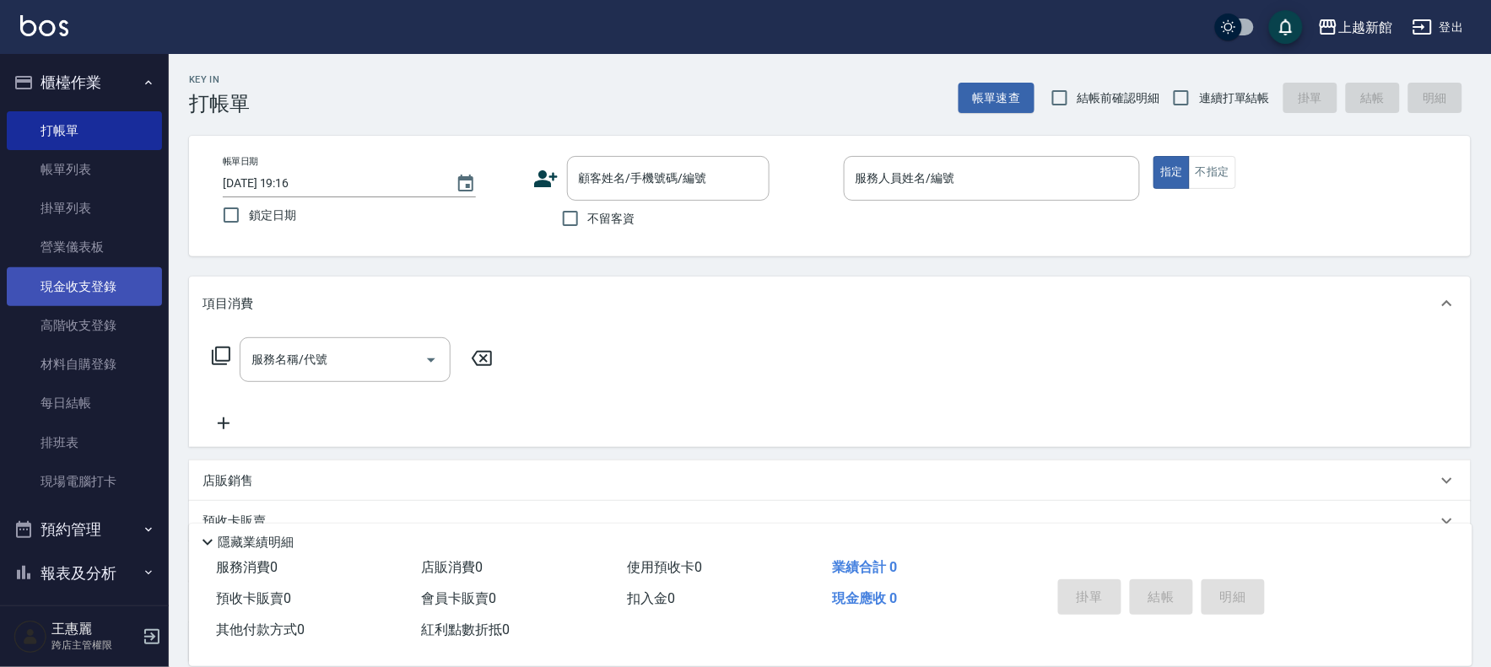
click at [94, 298] on link "現金收支登錄" at bounding box center [84, 286] width 155 height 39
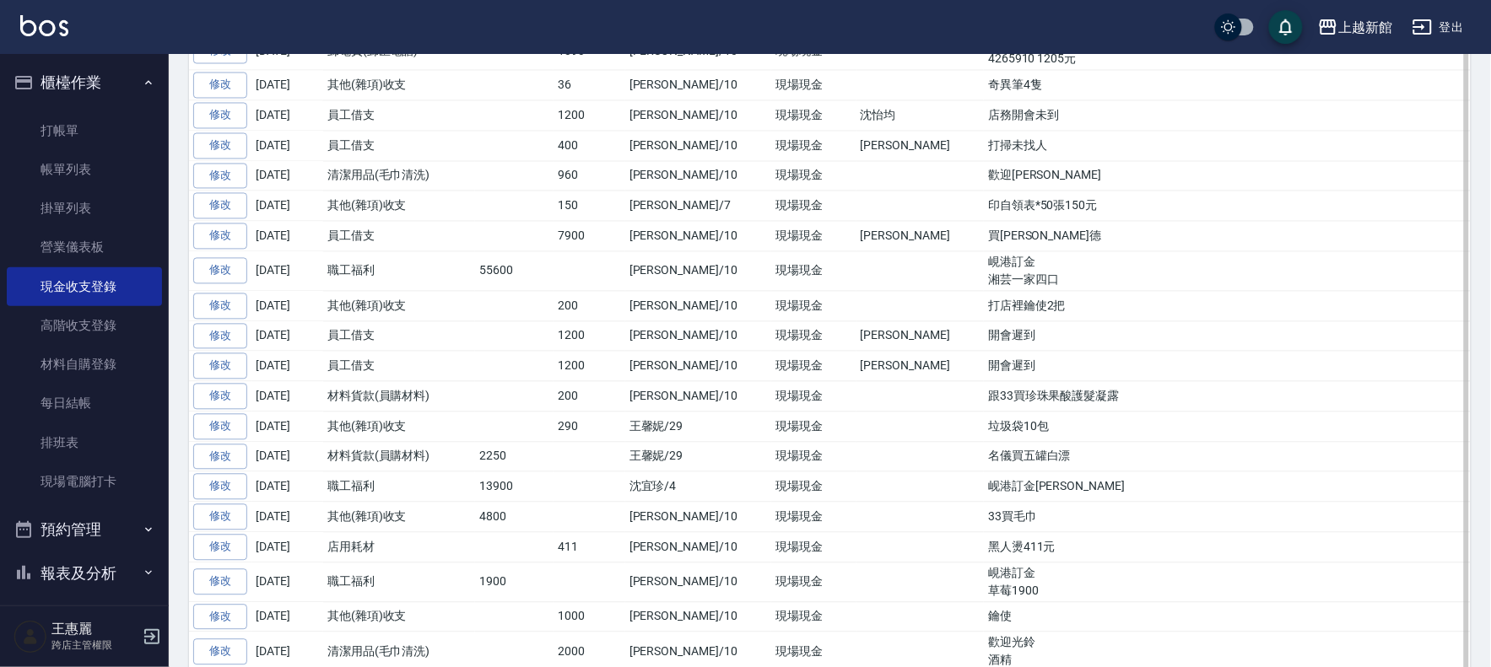
scroll to position [844, 0]
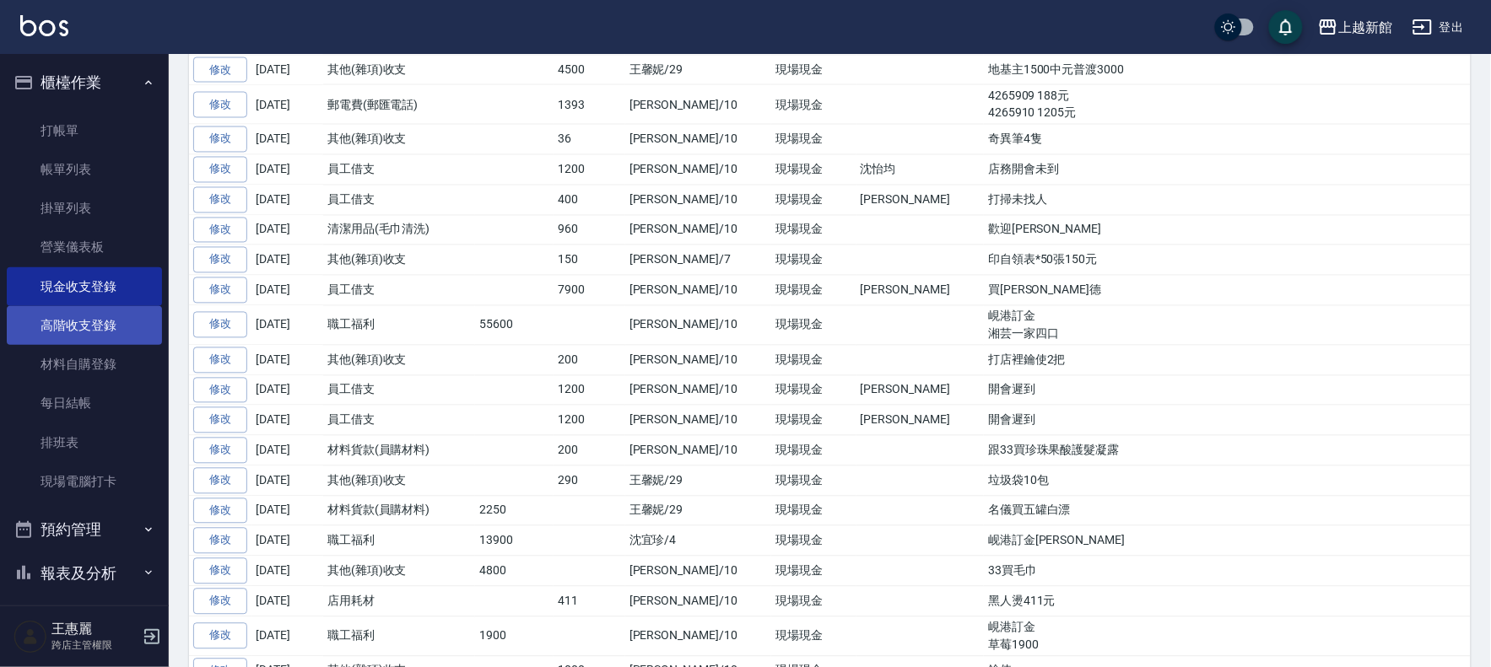
click at [91, 327] on link "高階收支登錄" at bounding box center [84, 325] width 155 height 39
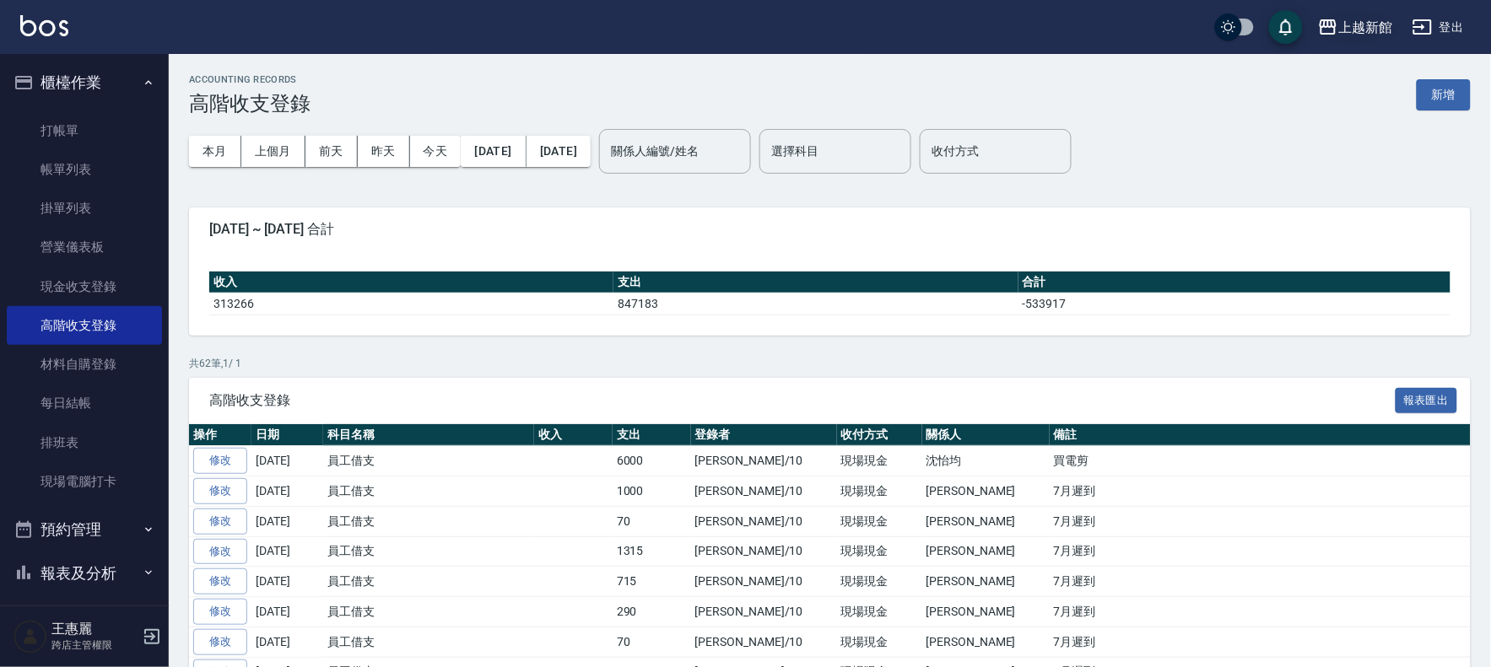
click at [1360, 28] on div "上越新館" at bounding box center [1365, 27] width 54 height 21
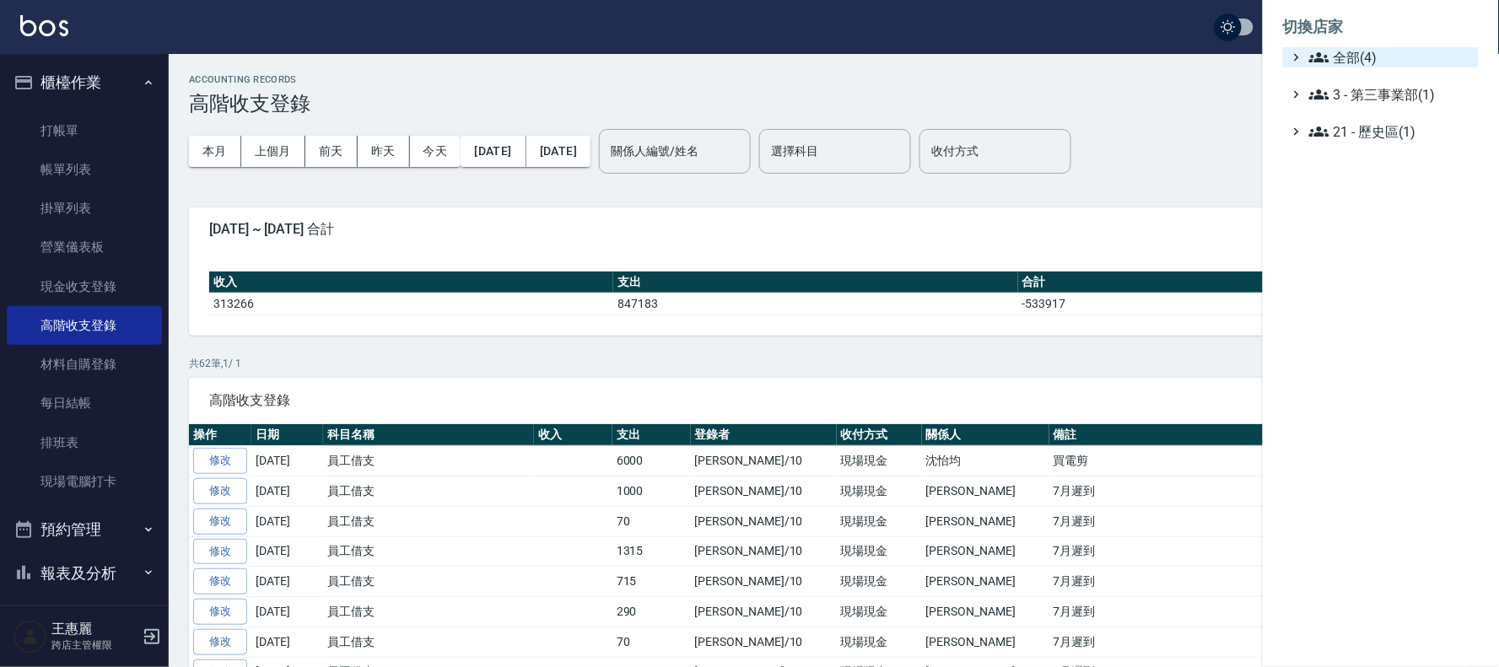
click at [1354, 48] on span "全部(4)" at bounding box center [1390, 57] width 163 height 20
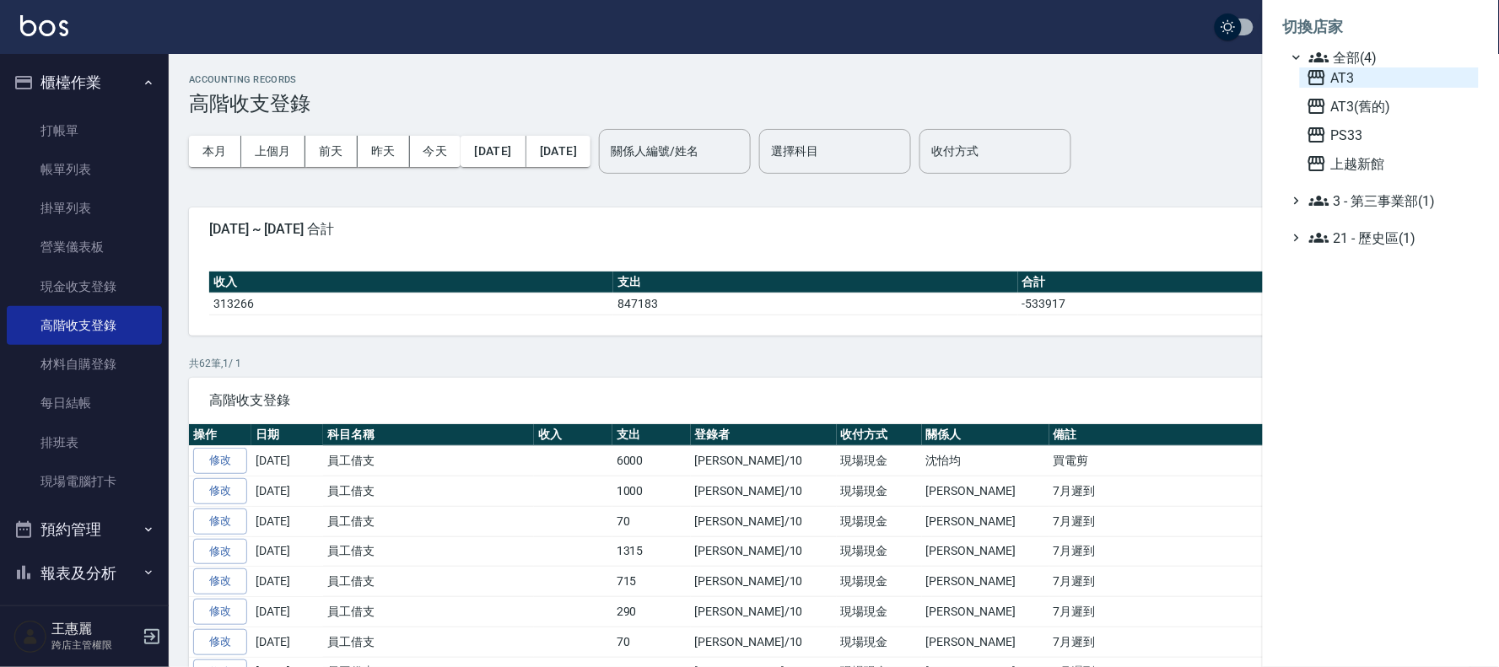
click at [1342, 67] on span "AT3" at bounding box center [1389, 77] width 165 height 20
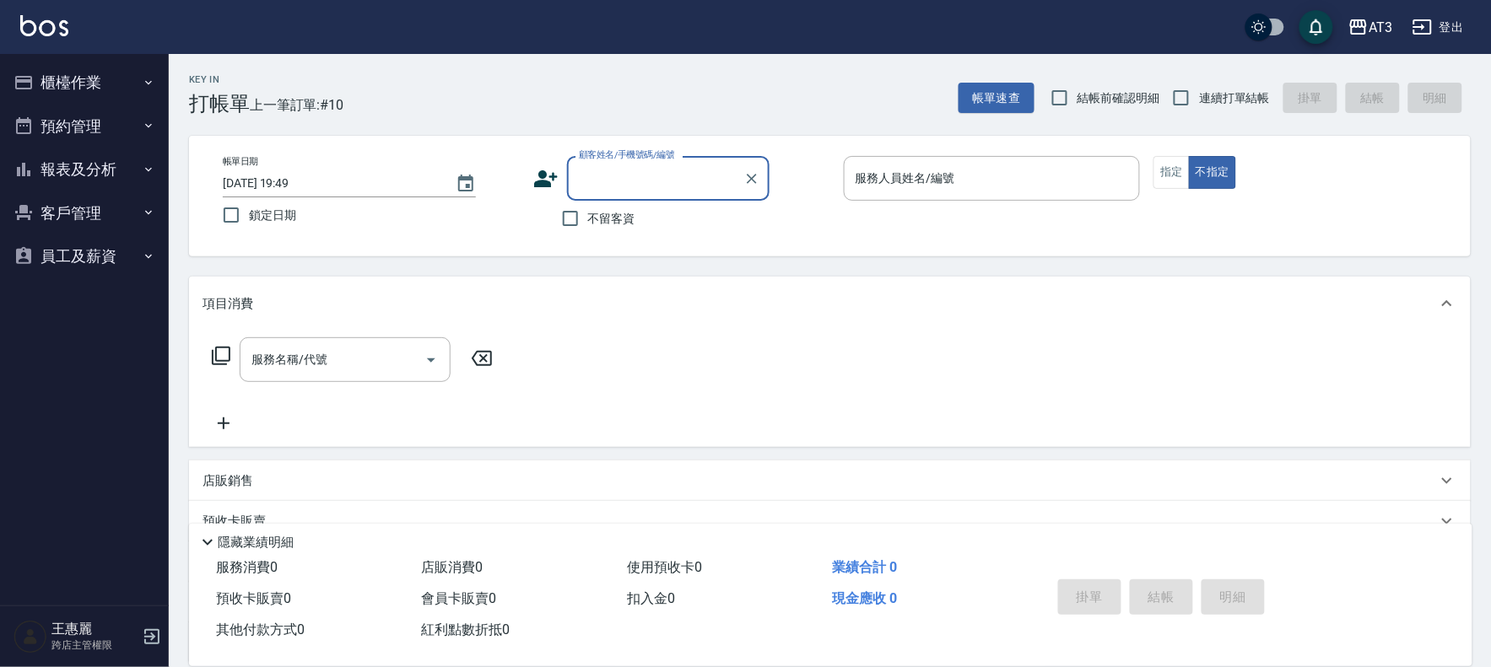
click at [544, 179] on icon at bounding box center [545, 178] width 25 height 25
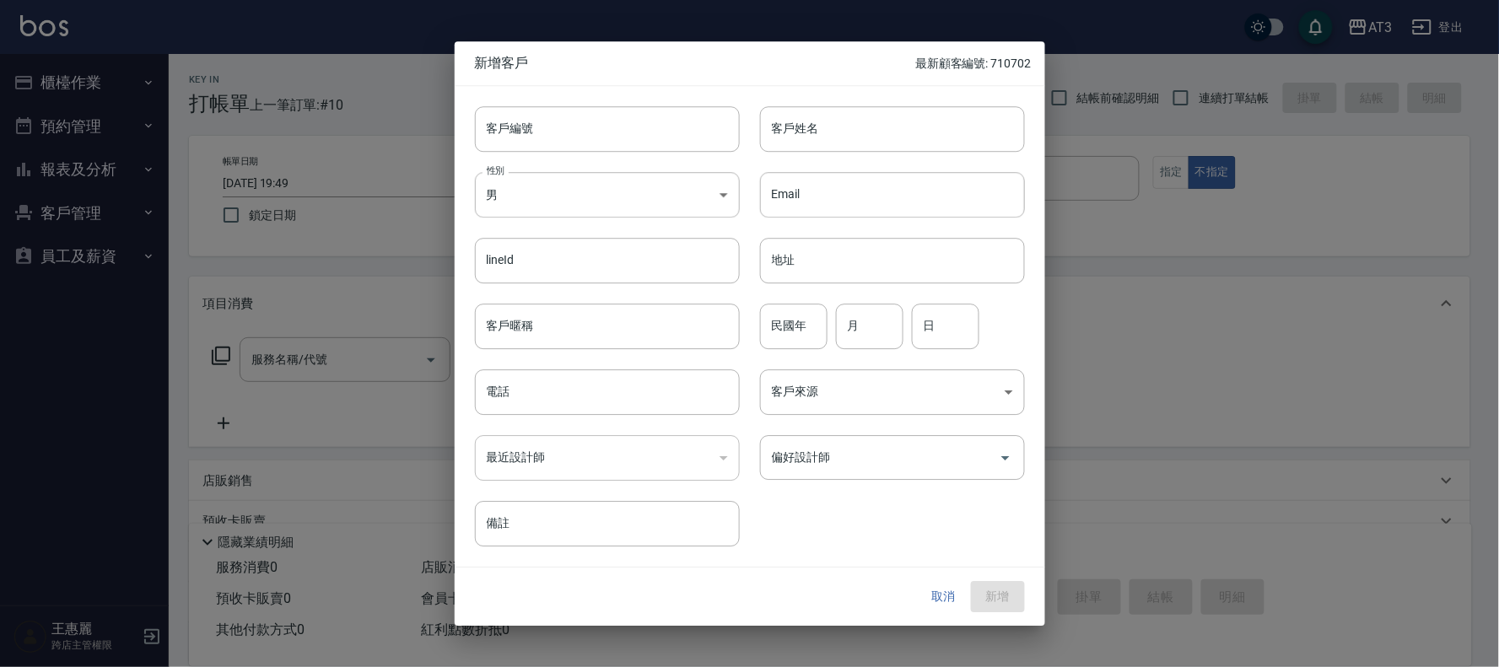
drag, startPoint x: 525, startPoint y: 135, endPoint x: 544, endPoint y: 105, distance: 36.0
click at [528, 125] on input "客戶編號" at bounding box center [607, 129] width 265 height 46
type input "00802"
type input "古立君"
click at [552, 205] on body "AT3 登出 櫃檯作業 打帳單 帳單列表 掛單列表 營業儀表板 現金收支登錄 高階收支登錄 材料自購登錄 每日結帳 排班表 預約管理 預約管理 單日預約紀錄 …" at bounding box center [749, 411] width 1499 height 823
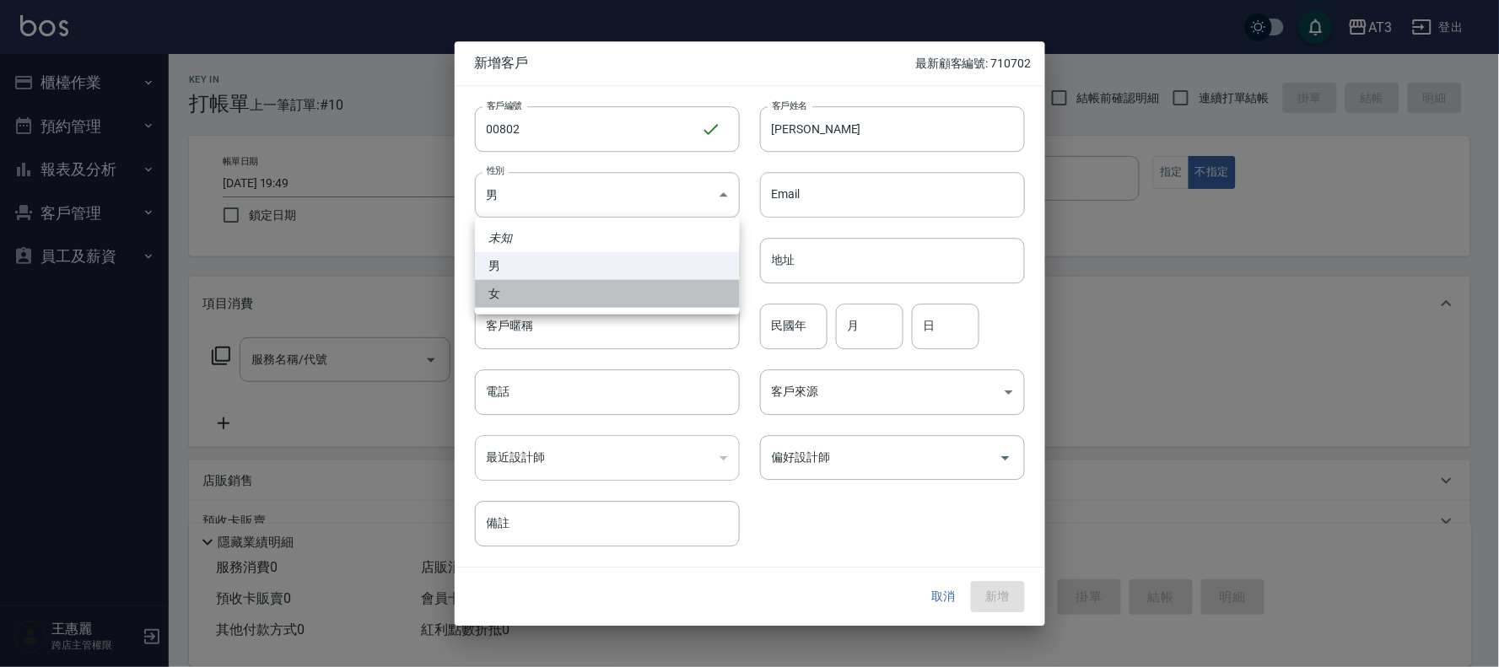
click at [560, 292] on li "女" at bounding box center [607, 294] width 265 height 28
type input "FEMALE"
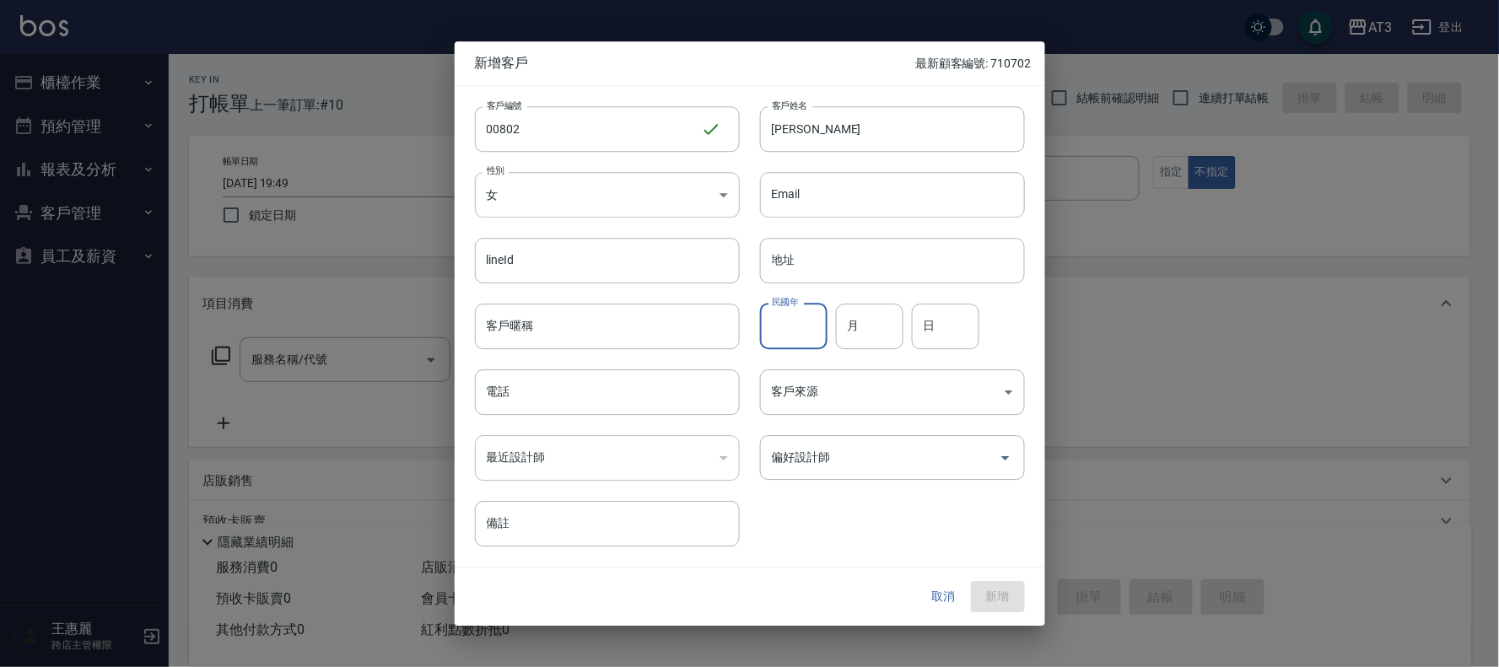
click at [786, 336] on input "民國年" at bounding box center [793, 327] width 67 height 46
type input "00"
type input "08"
type input "02"
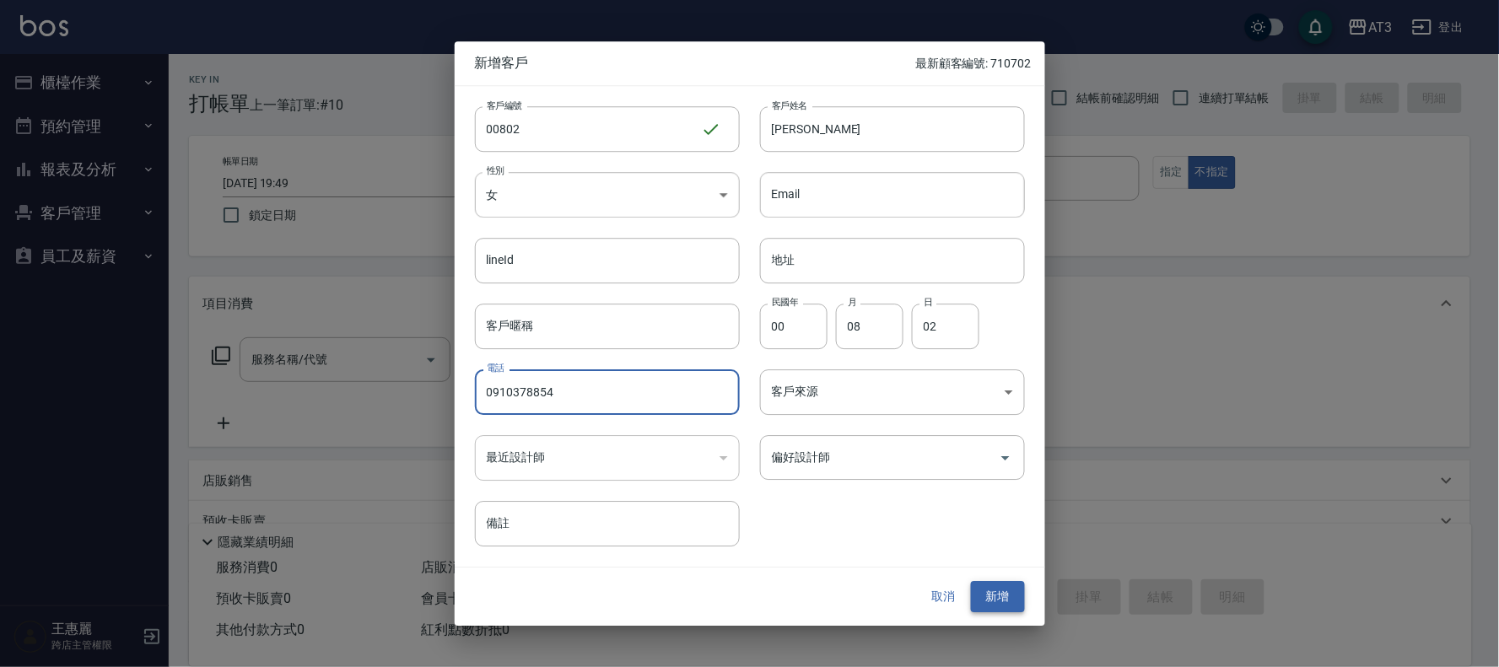
type input "0910378854"
click at [1008, 591] on button "新增" at bounding box center [998, 597] width 54 height 31
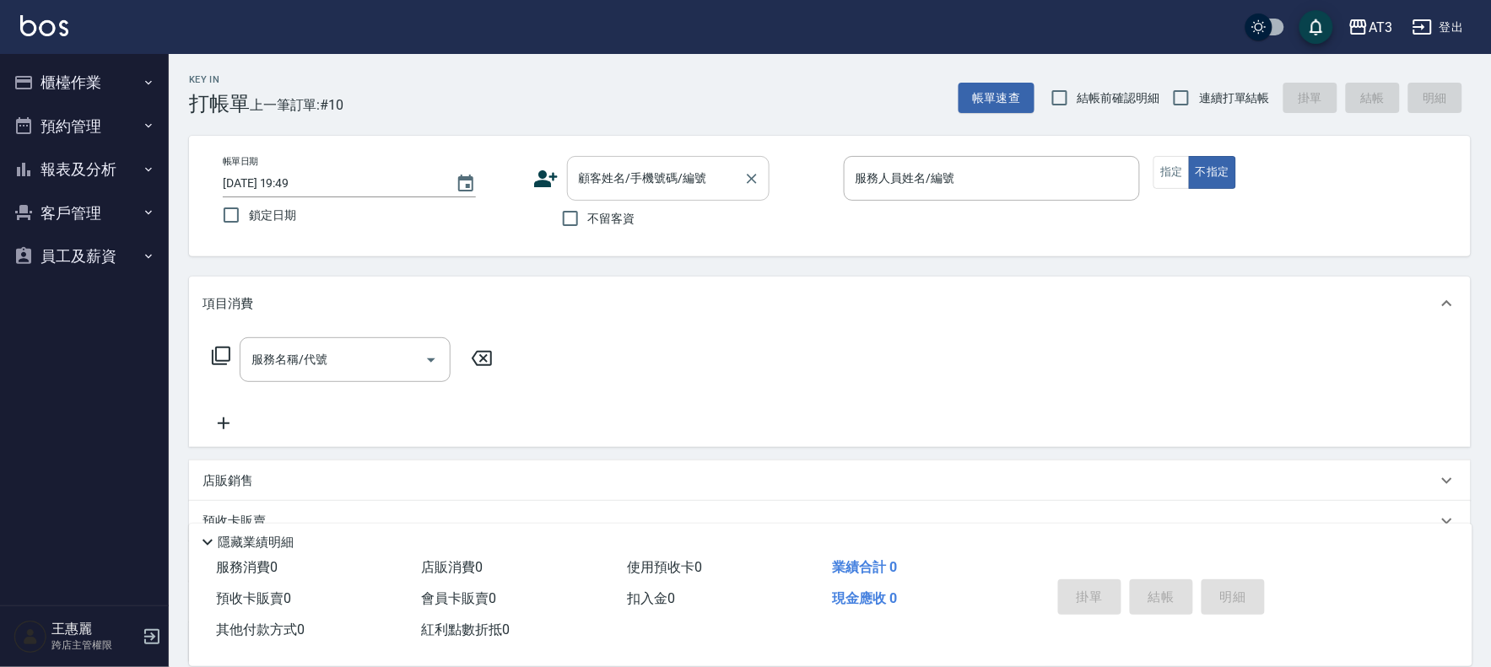
click at [667, 182] on div "顧客姓名/手機號碼/編號 顧客姓名/手機號碼/編號" at bounding box center [668, 178] width 202 height 45
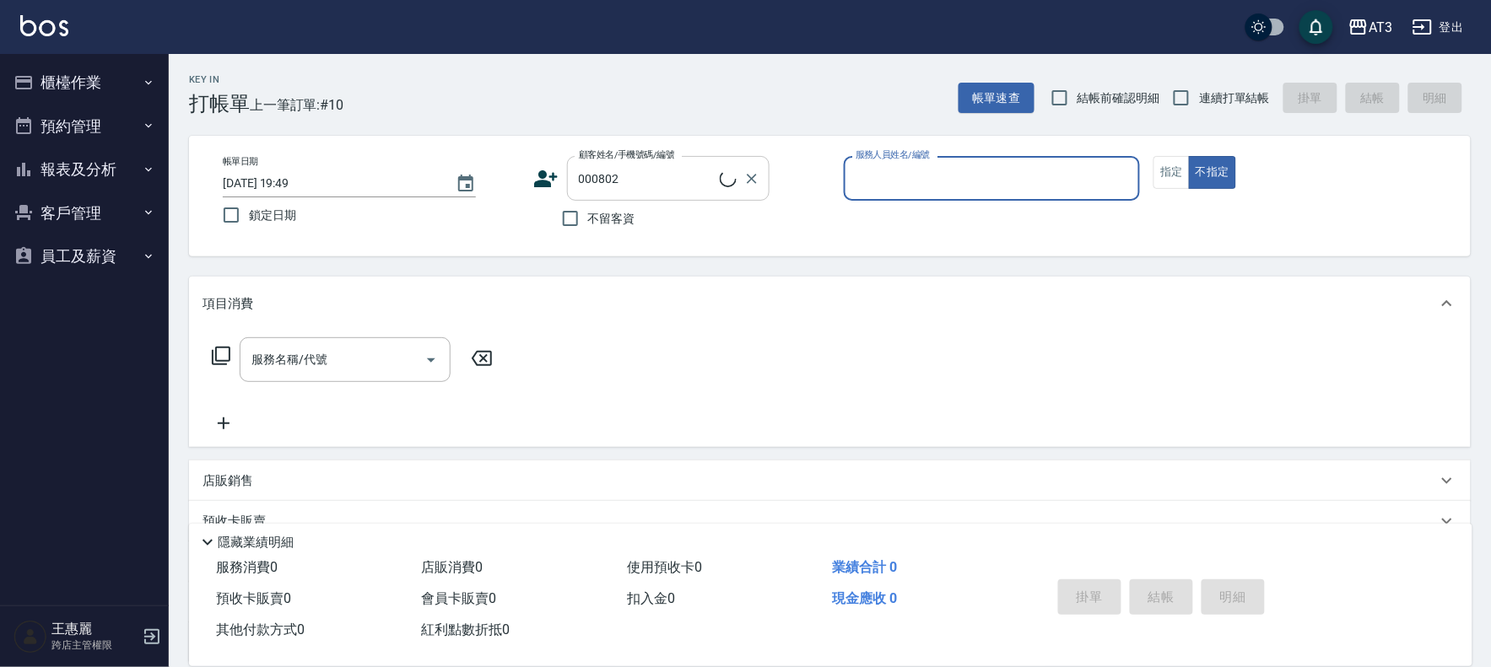
type input "黃如玉/0987276016/000802"
drag, startPoint x: 667, startPoint y: 182, endPoint x: 656, endPoint y: 179, distance: 11.5
click at [667, 182] on input "黃如玉/0987276016/000802" at bounding box center [656, 179] width 162 height 30
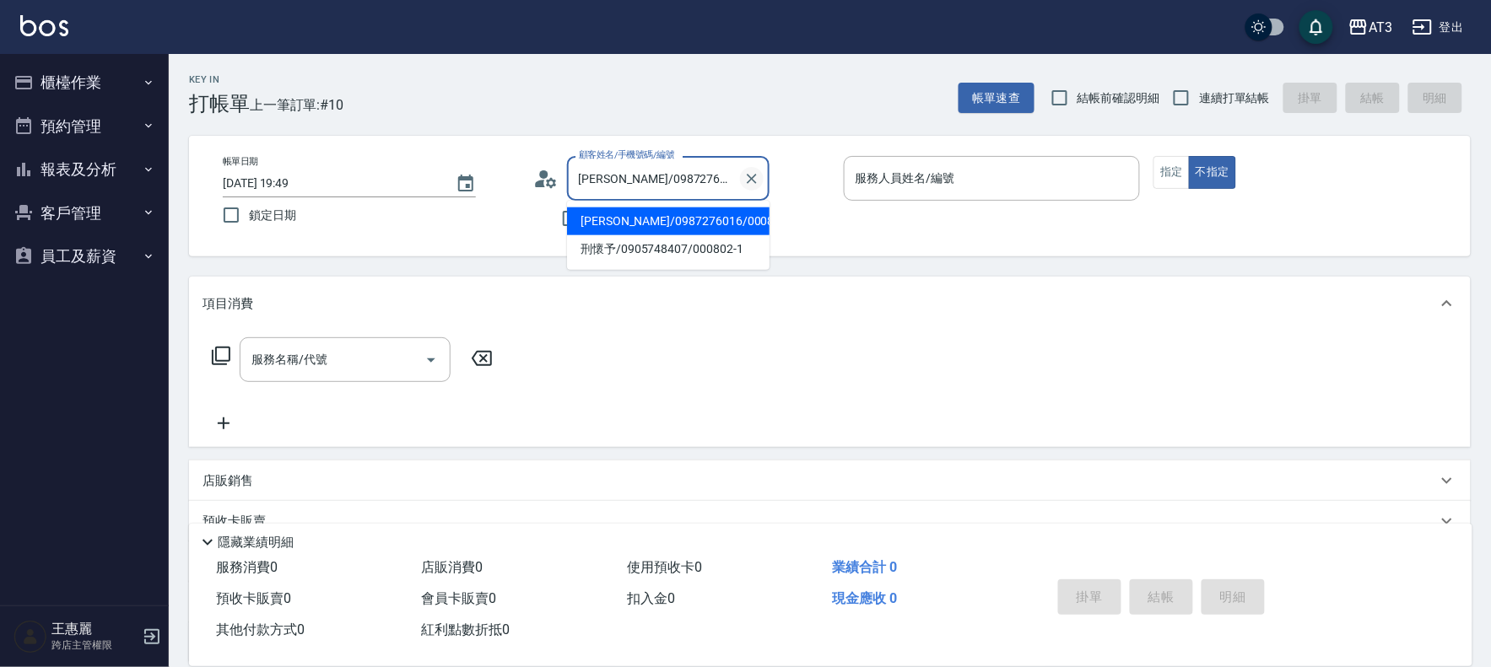
click at [751, 175] on icon "Clear" at bounding box center [751, 178] width 17 height 17
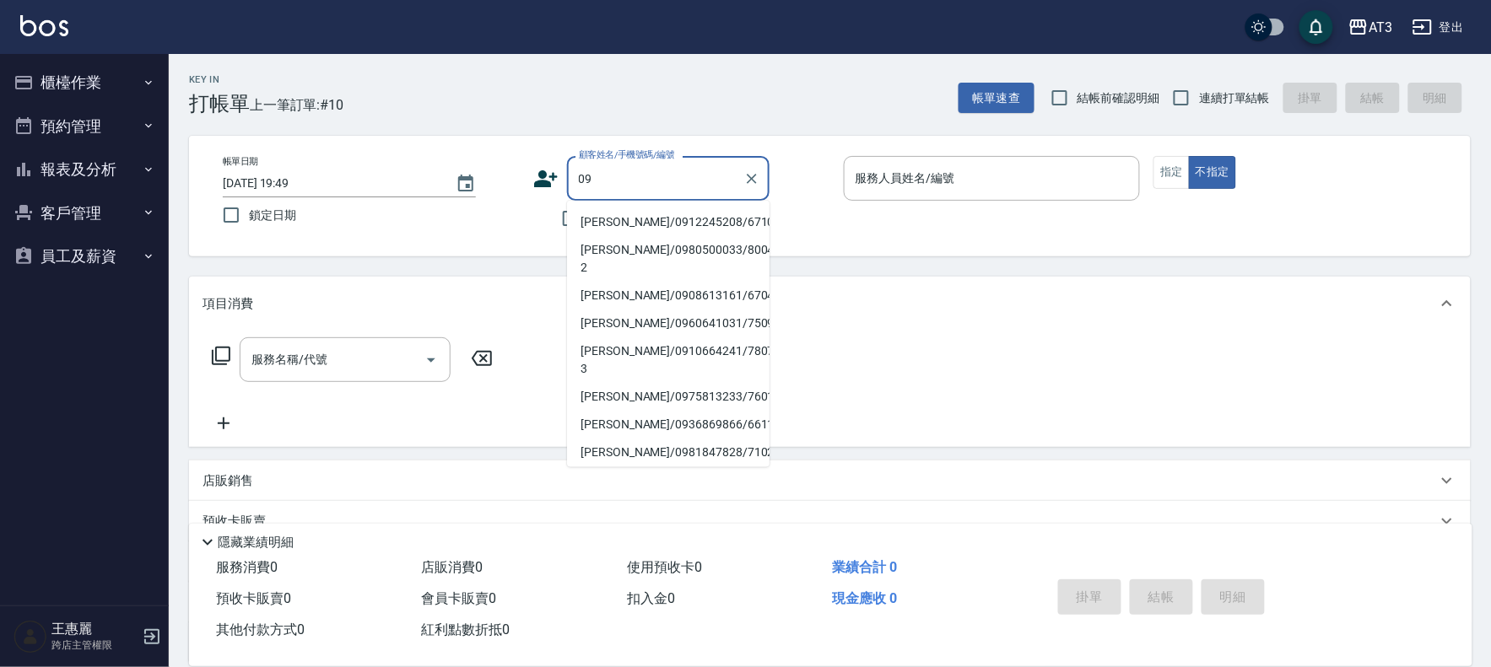
scroll to position [6, 0]
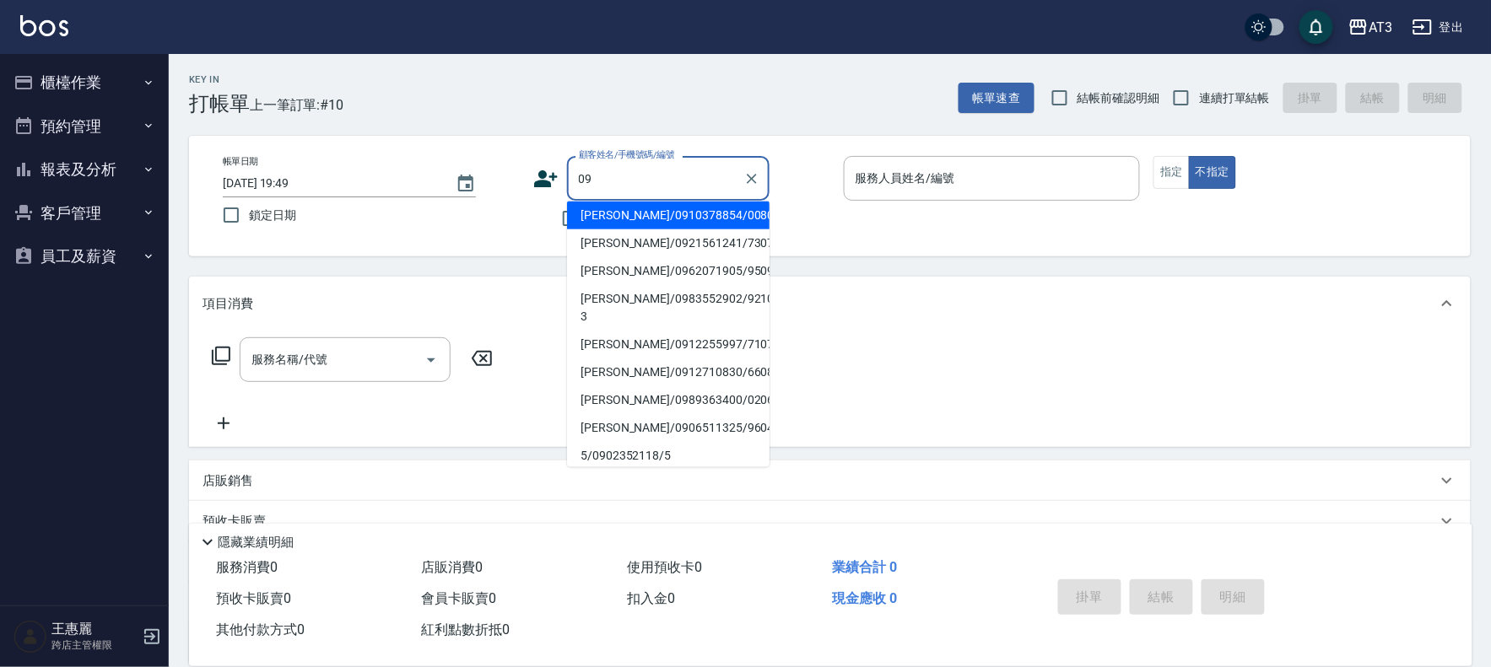
type input "古立君/0910378854/00802"
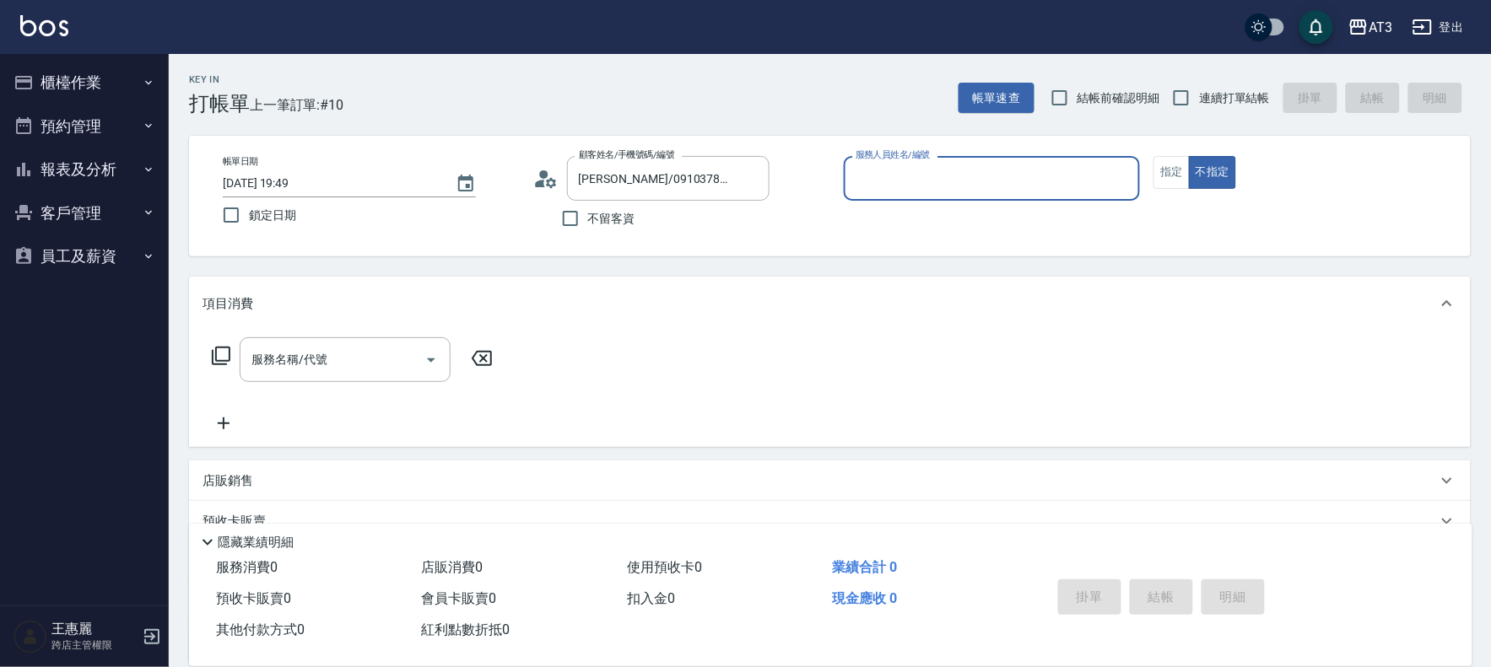
click at [538, 179] on icon at bounding box center [545, 178] width 25 height 25
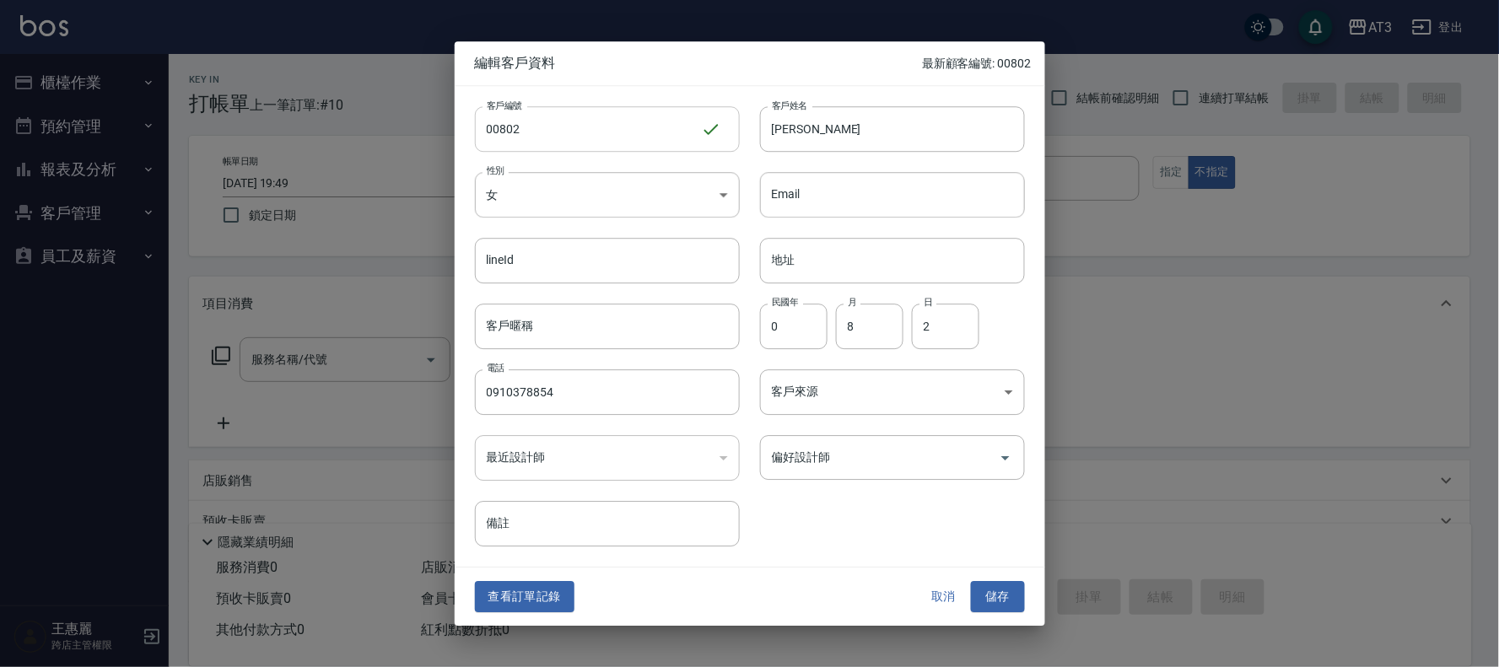
click at [499, 125] on input "00802" at bounding box center [588, 129] width 226 height 46
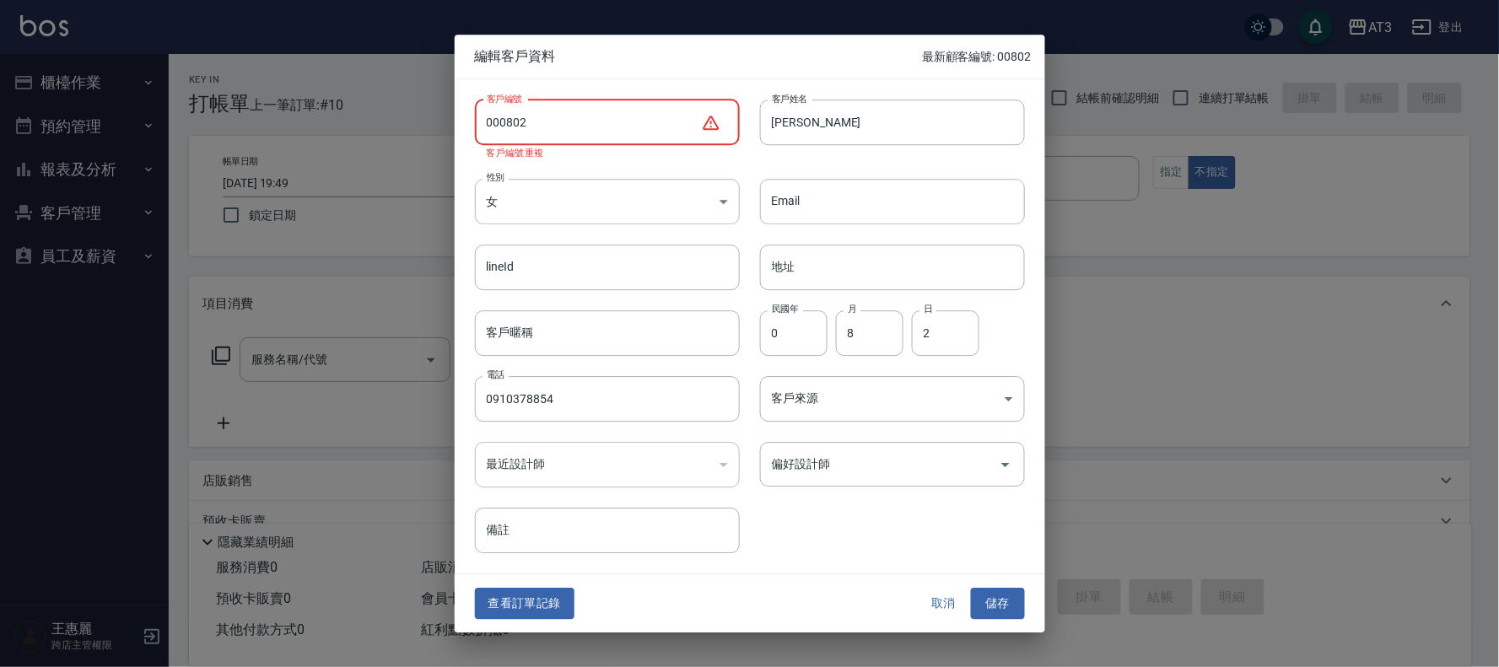
click at [549, 121] on input "000802" at bounding box center [588, 123] width 226 height 46
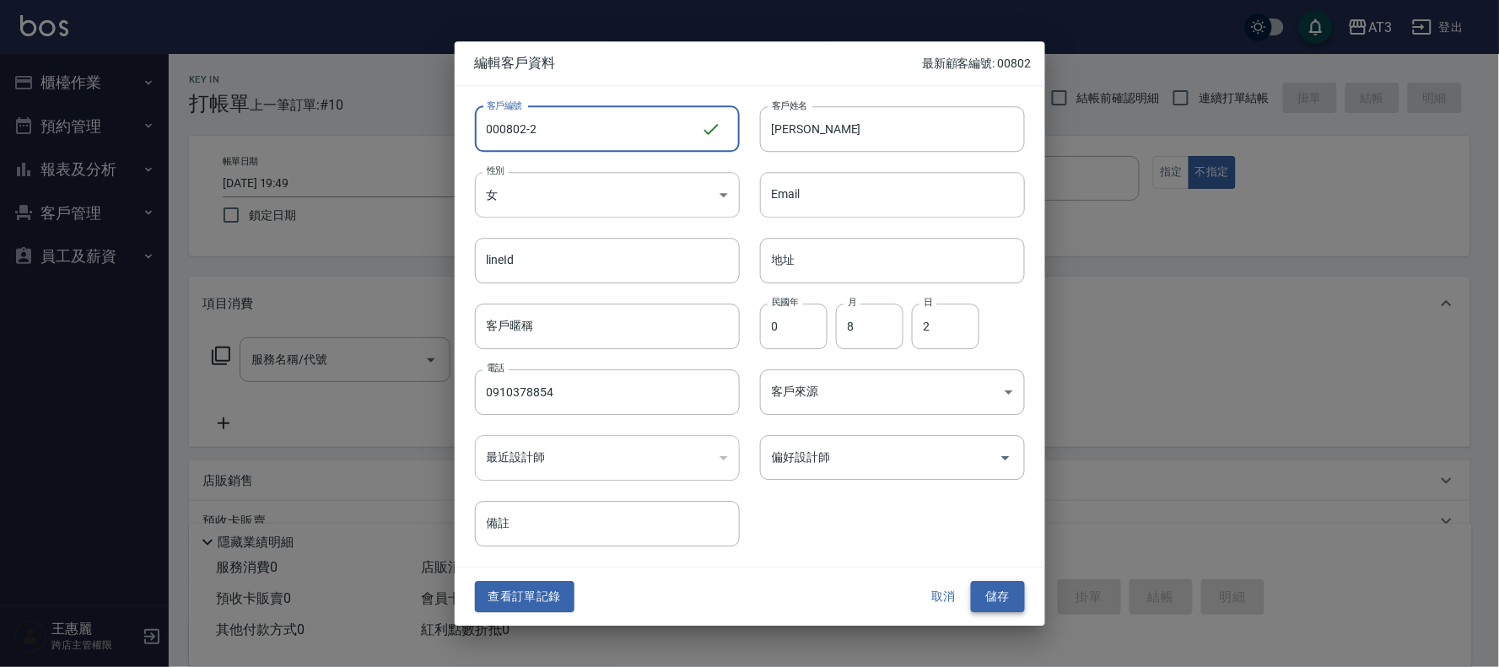
type input "000802-2"
click at [1009, 588] on button "儲存" at bounding box center [998, 597] width 54 height 31
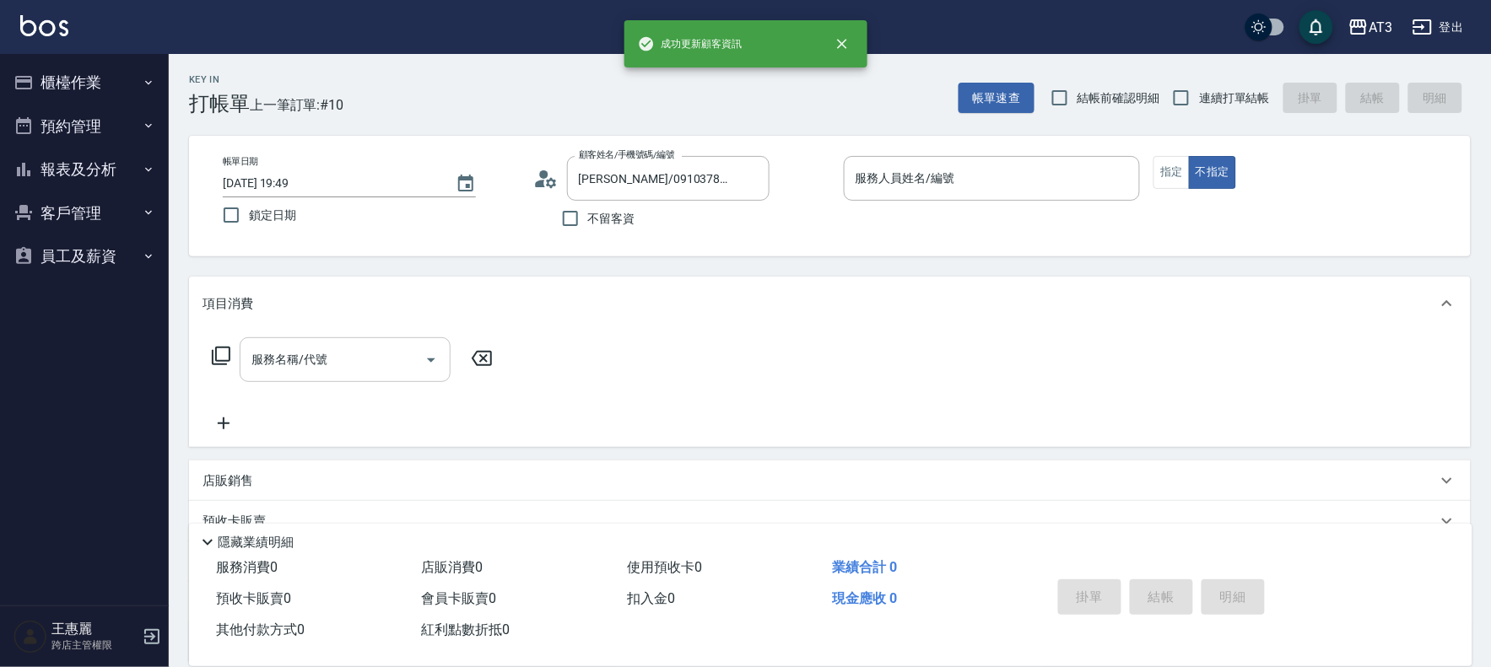
click at [388, 342] on div "服務名稱/代號" at bounding box center [345, 359] width 211 height 45
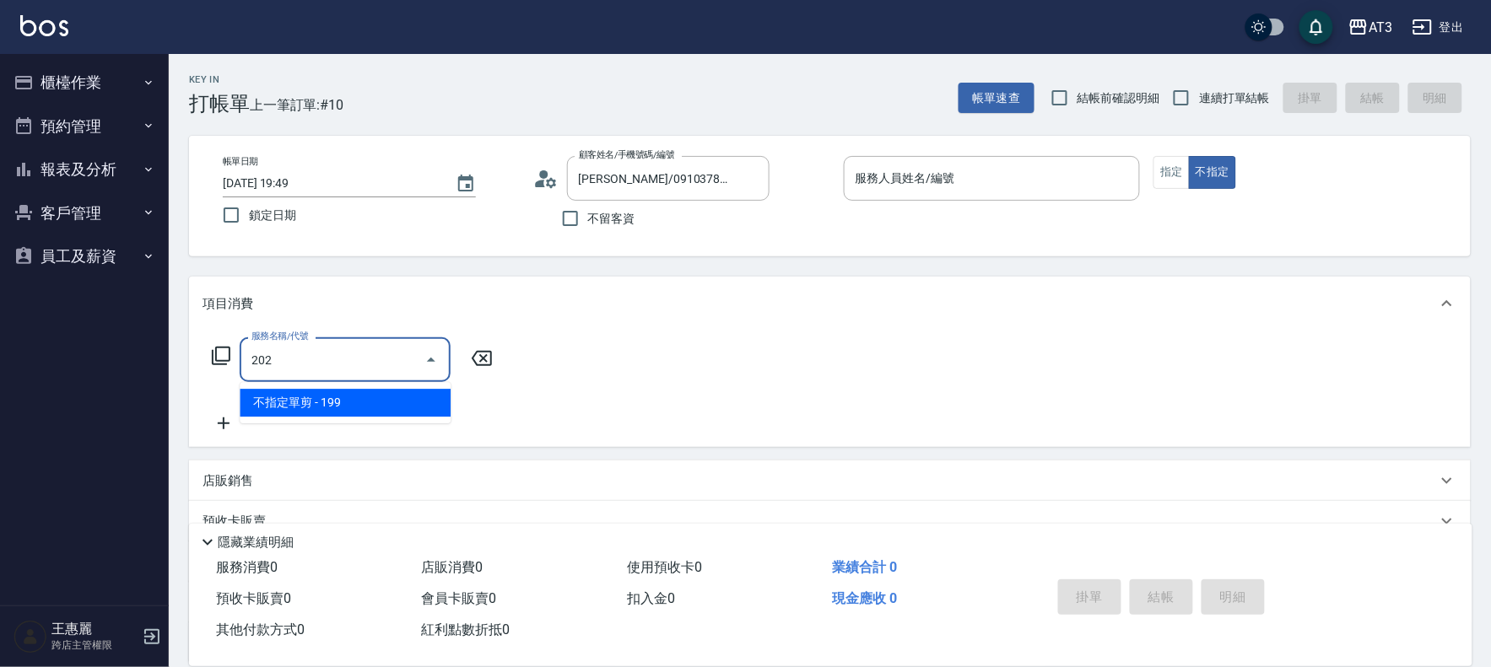
type input "不指定單剪(202)"
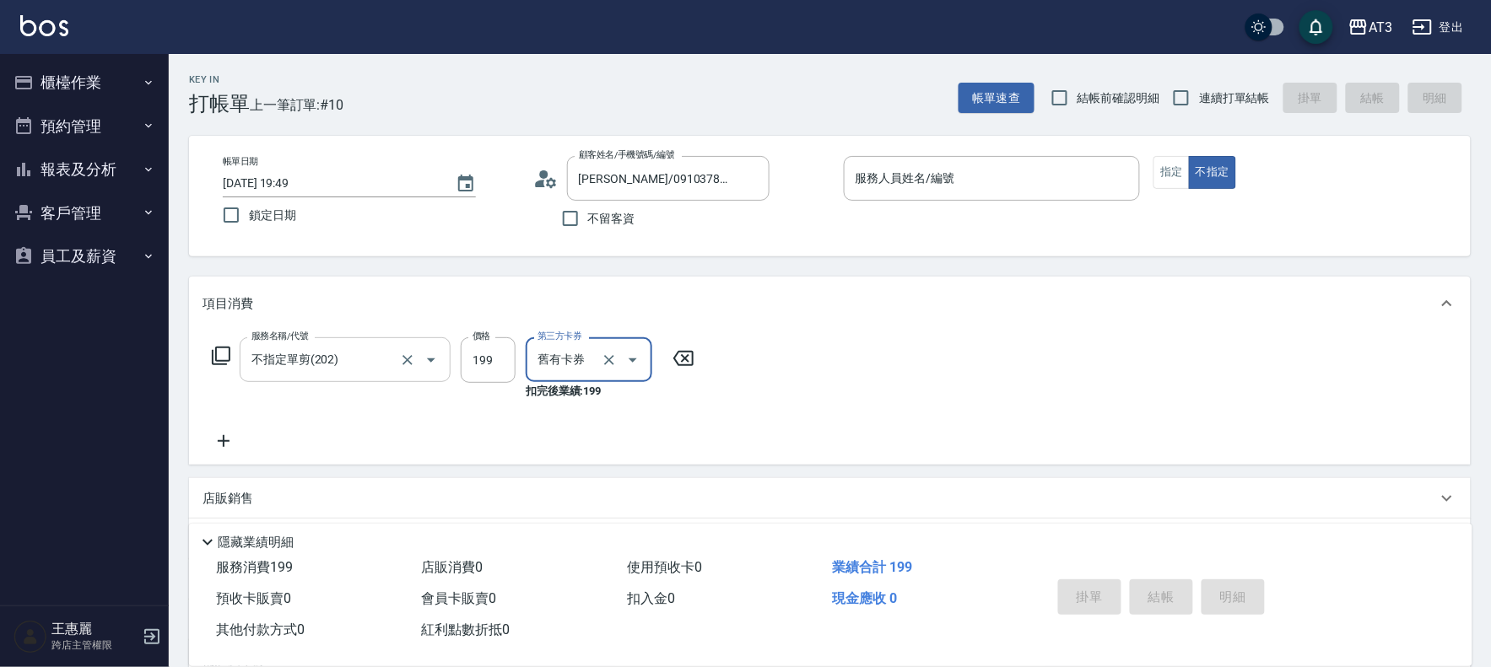
type input "舊有卡券"
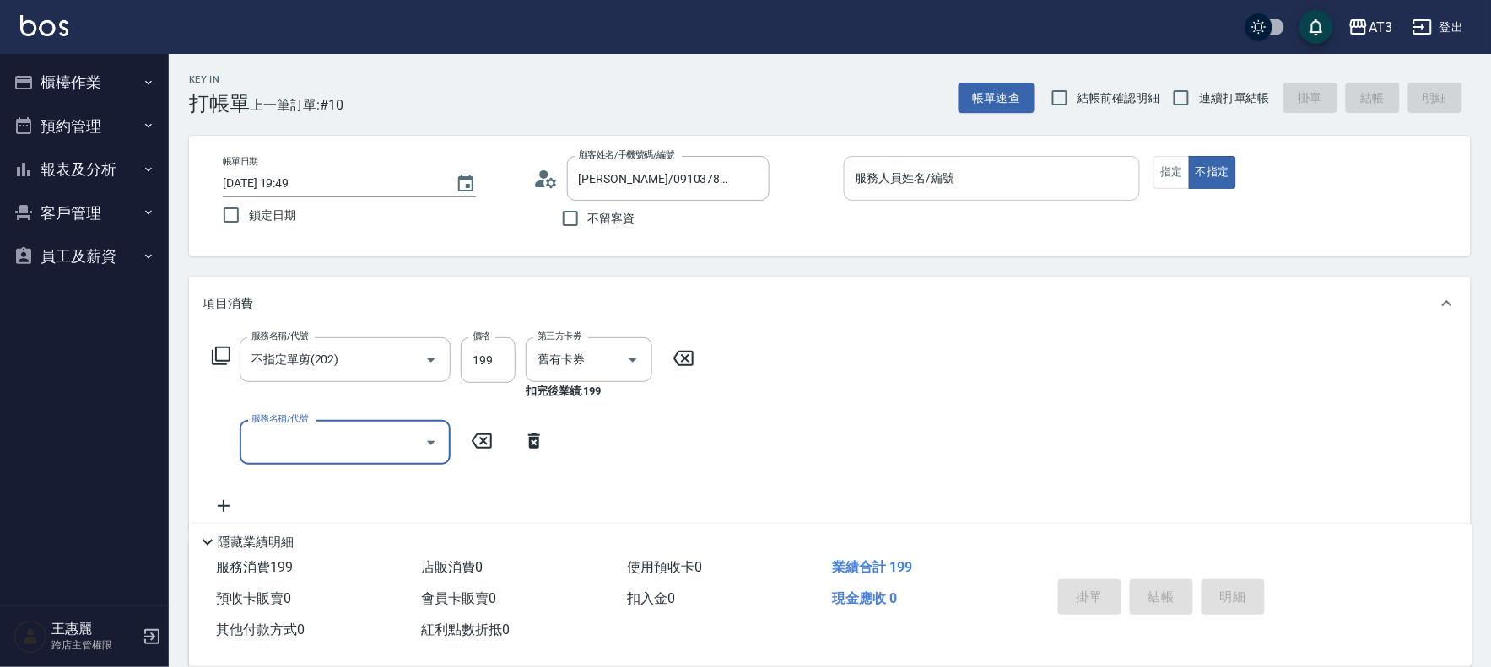
click at [974, 163] on div "服務人員姓名/編號" at bounding box center [992, 178] width 297 height 45
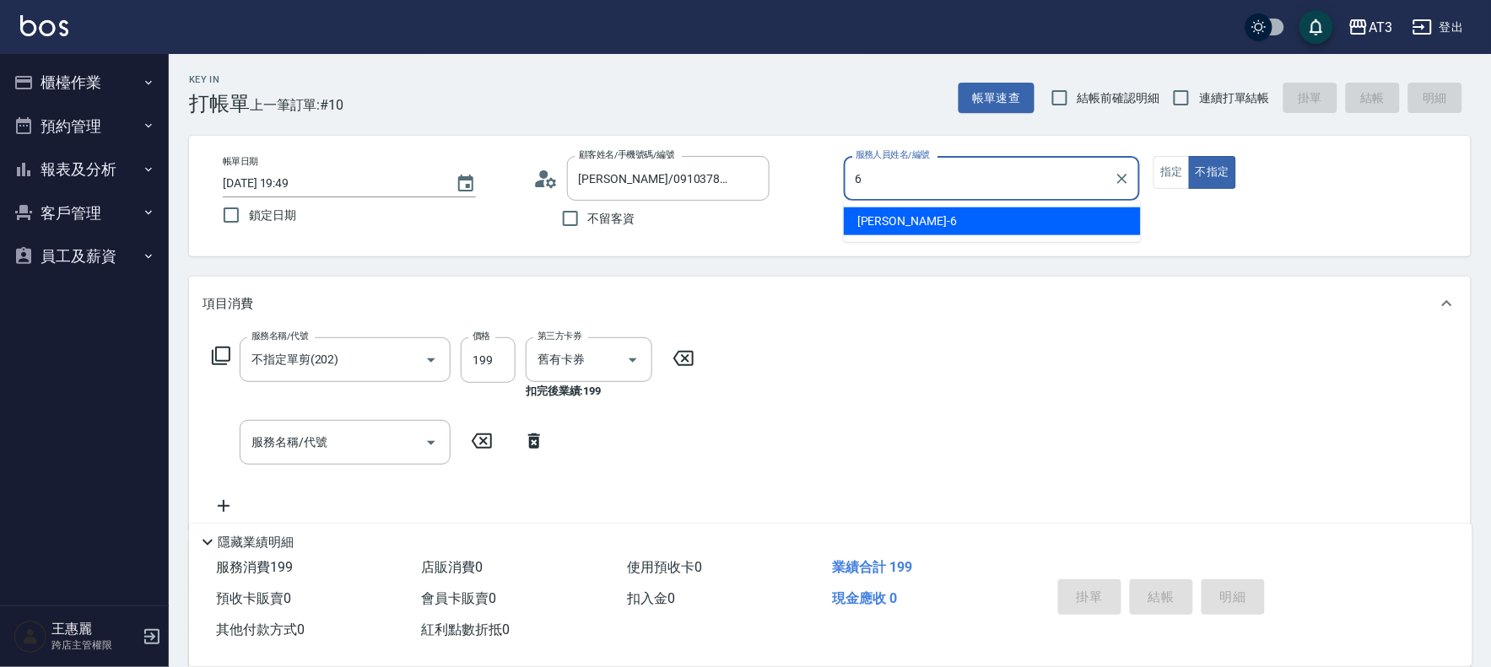
type input "6"
type button "false"
type input "詩雅-6"
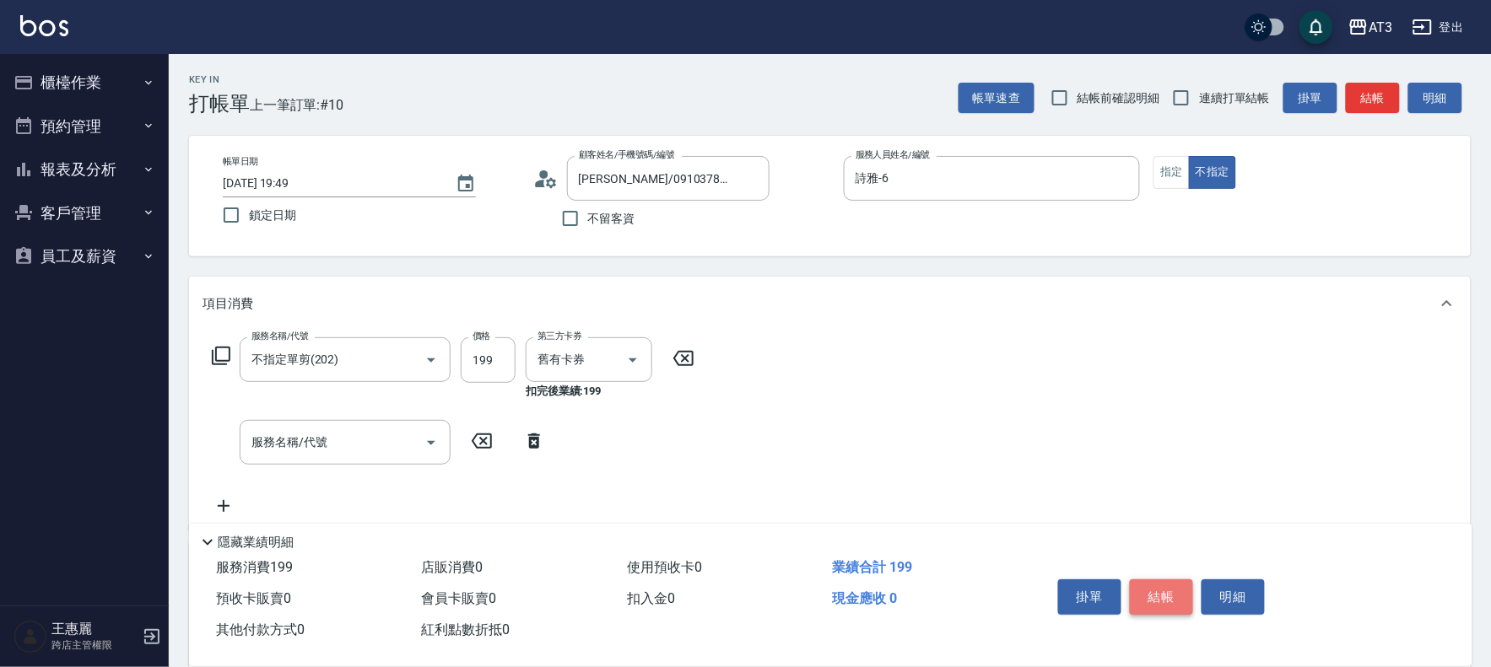
click at [1166, 580] on button "結帳" at bounding box center [1161, 597] width 63 height 35
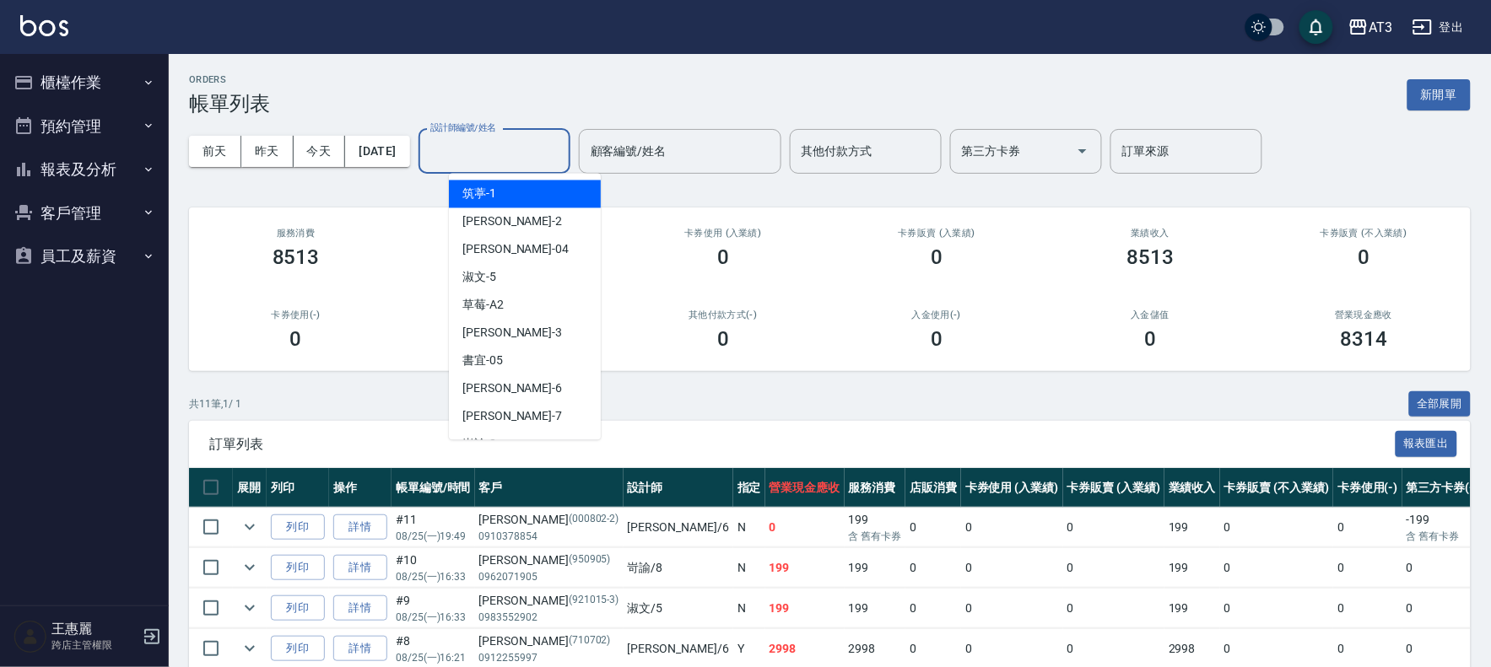
click at [484, 153] on input "設計師編號/姓名" at bounding box center [494, 152] width 137 height 30
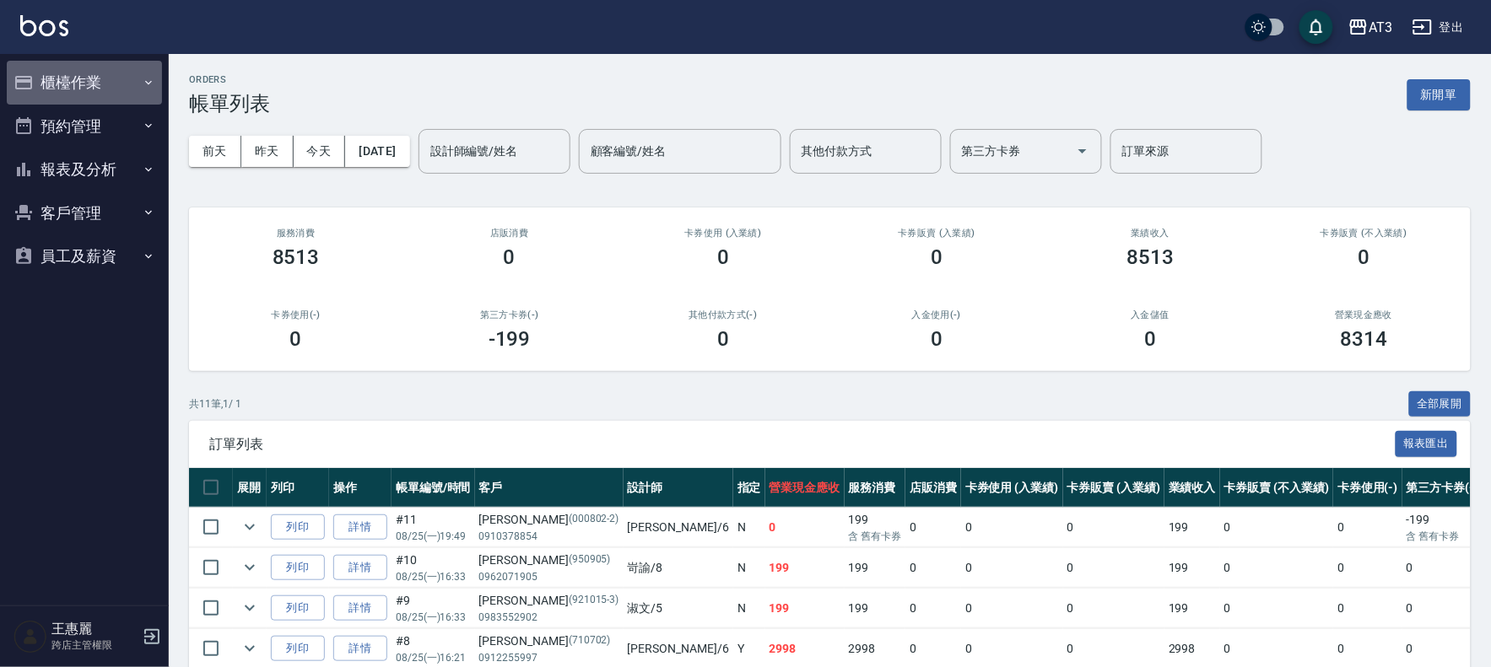
click at [56, 90] on button "櫃檯作業" at bounding box center [84, 83] width 155 height 44
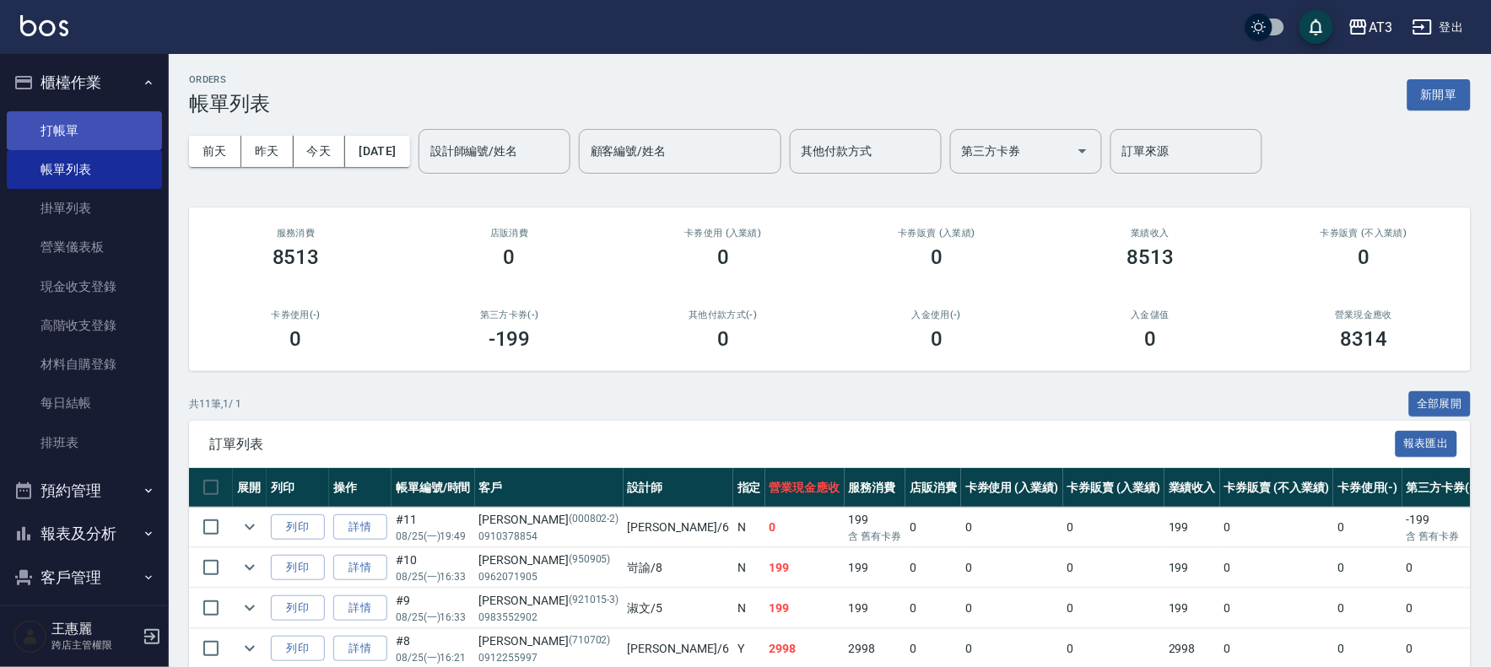
click at [85, 130] on link "打帳單" at bounding box center [84, 130] width 155 height 39
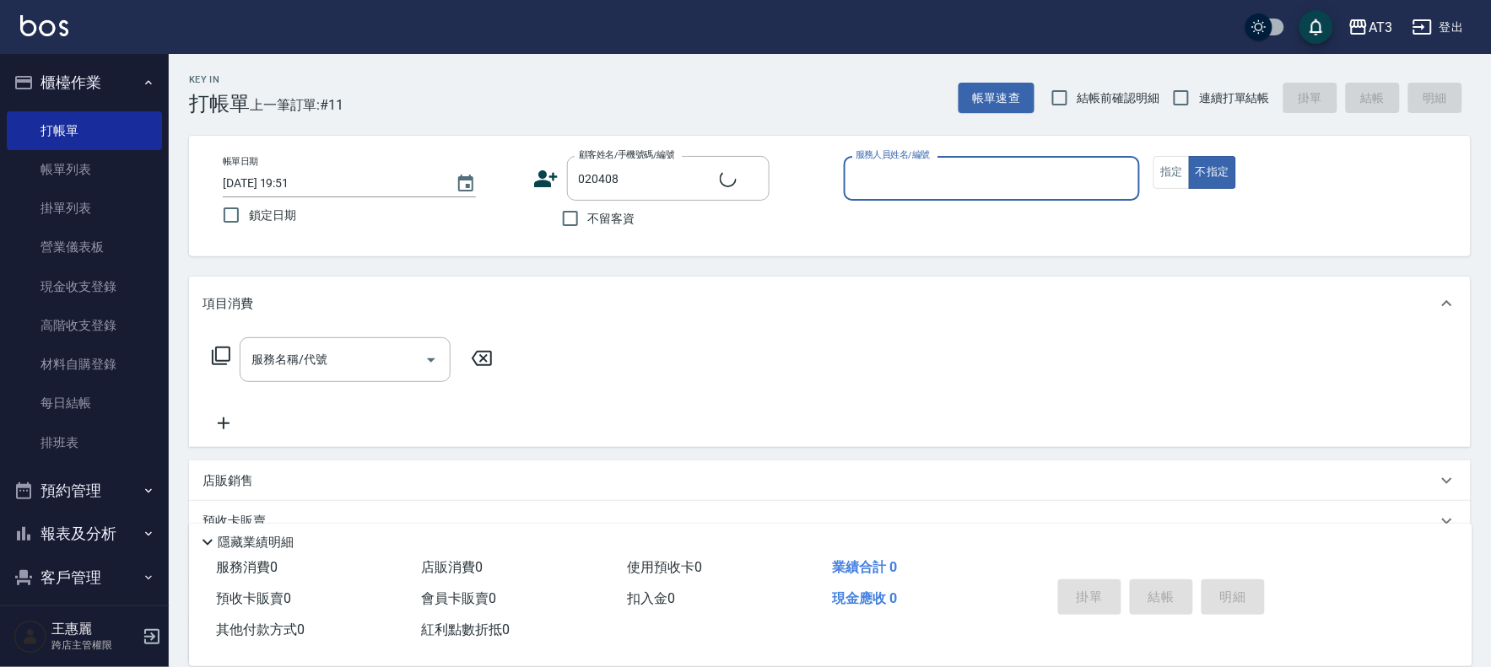
type input "[PERSON_NAME]/090331823/020408"
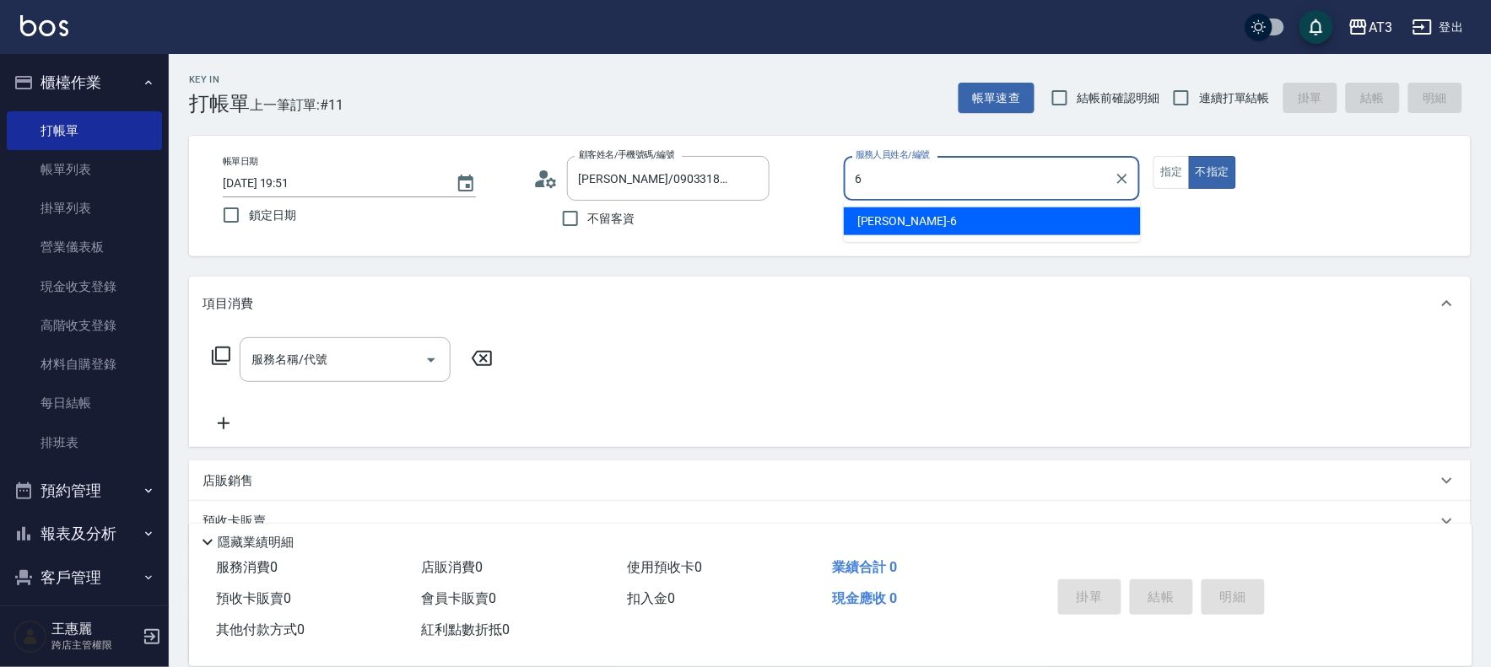
type input "詩雅-6"
type button "false"
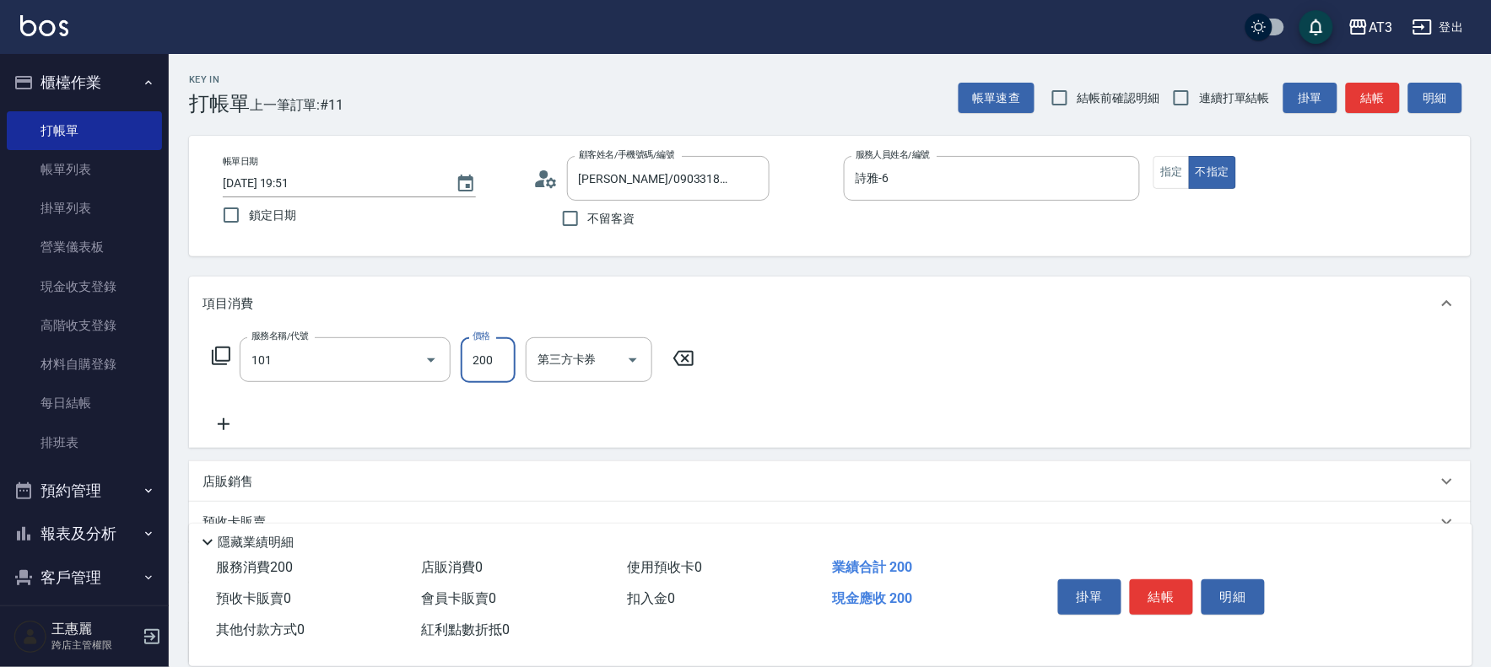
type input "洗髮(101)"
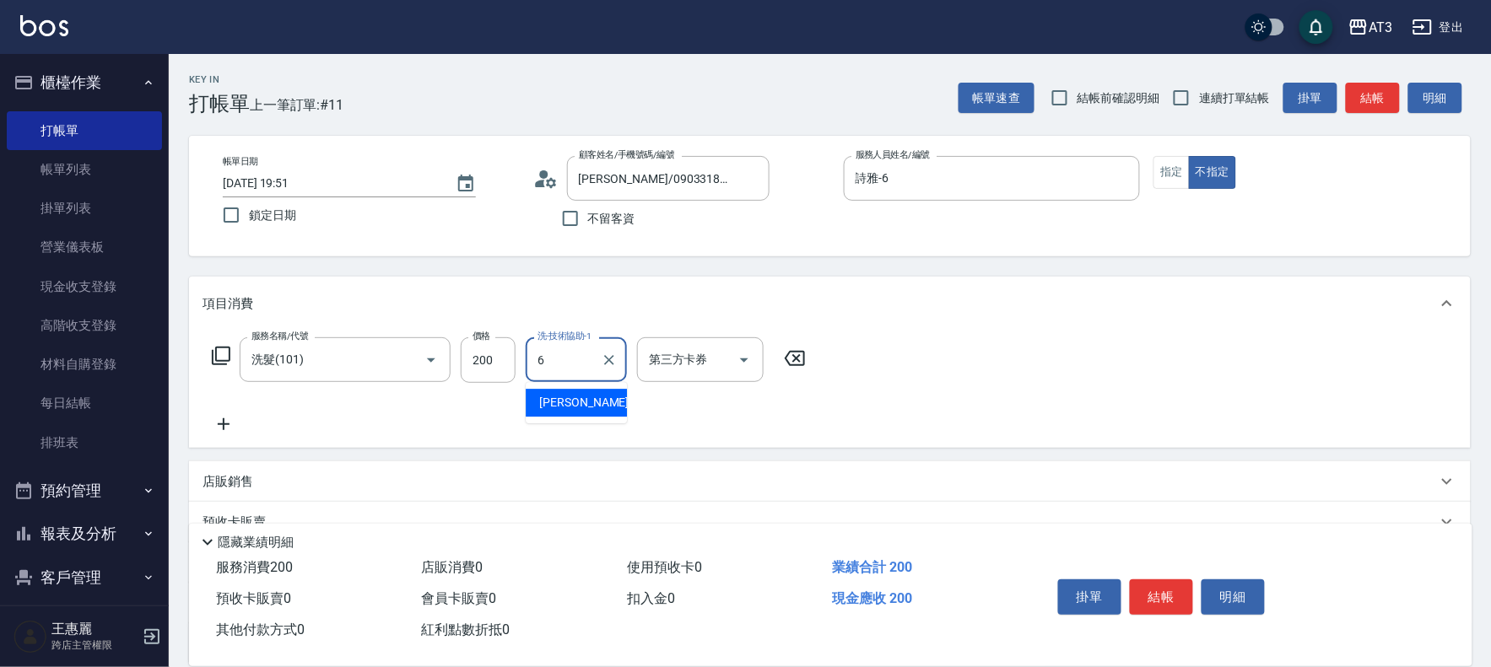
type input "詩雅-6"
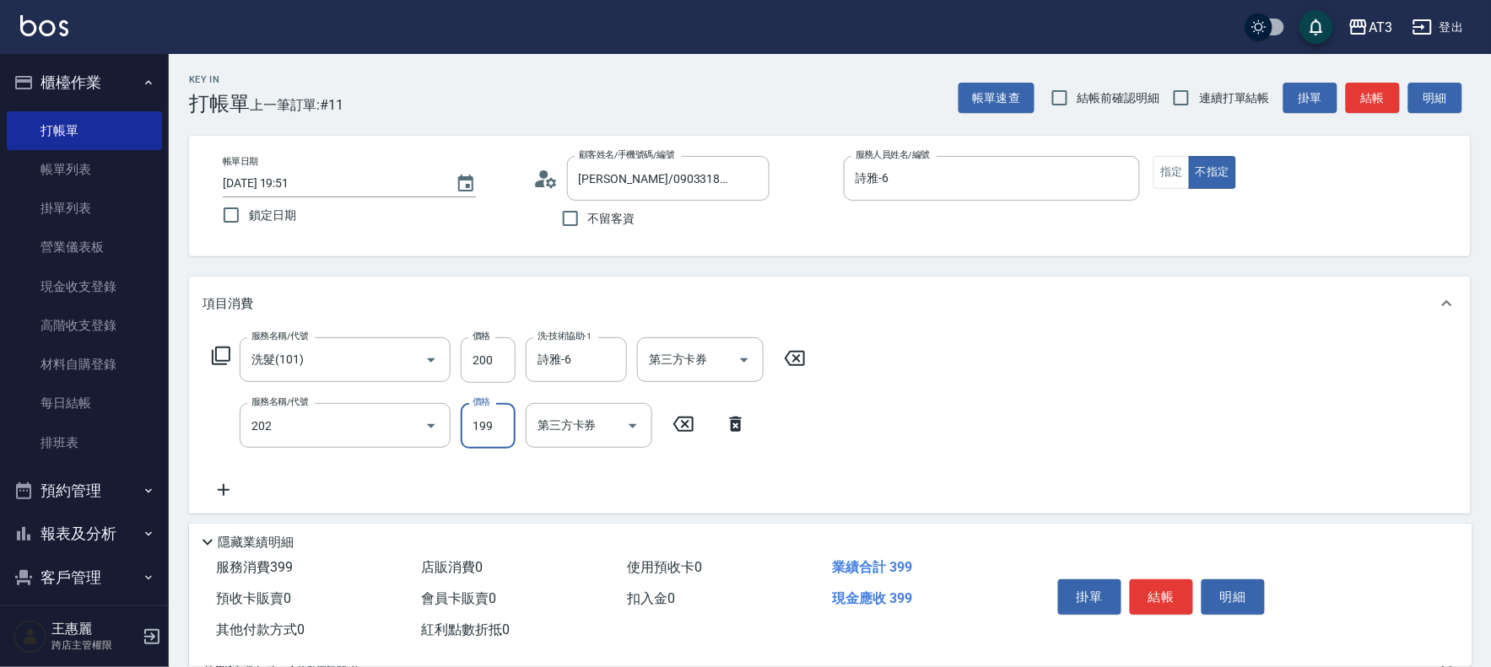
type input "不指定單剪(202)"
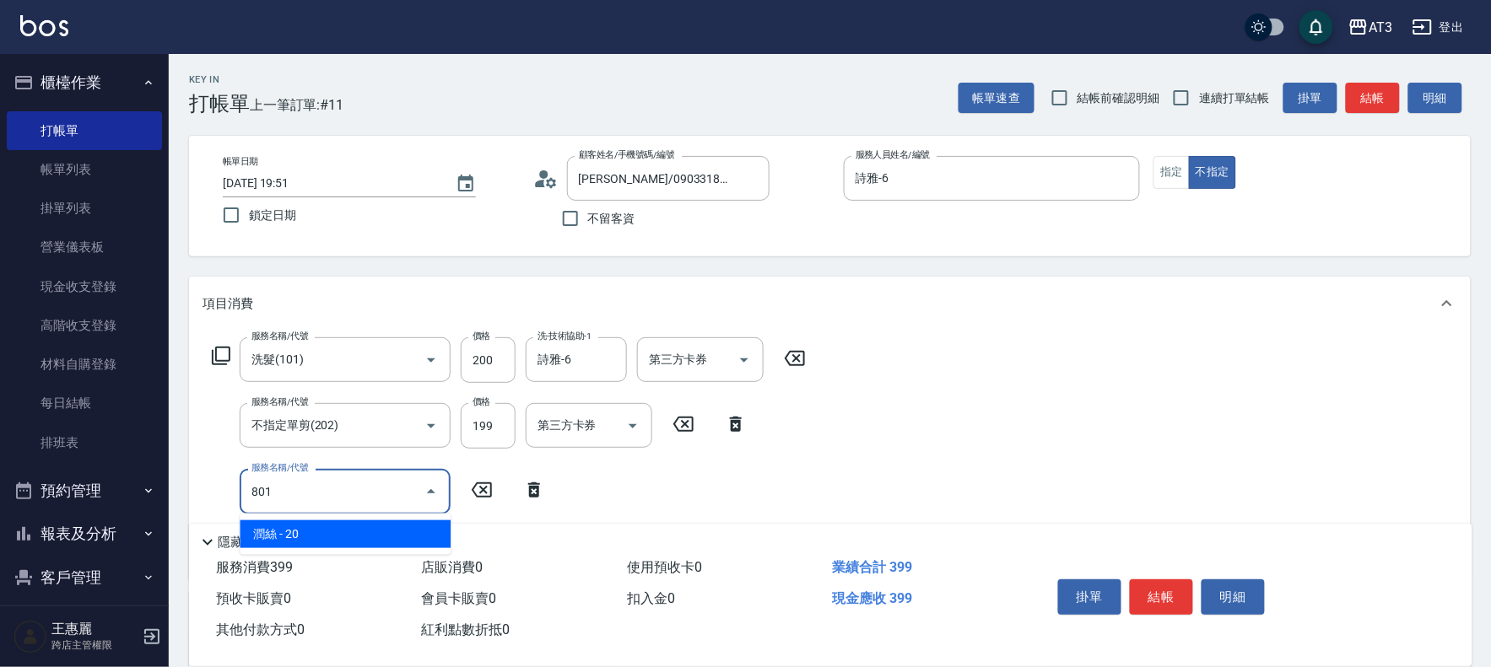
type input "潤絲(801)"
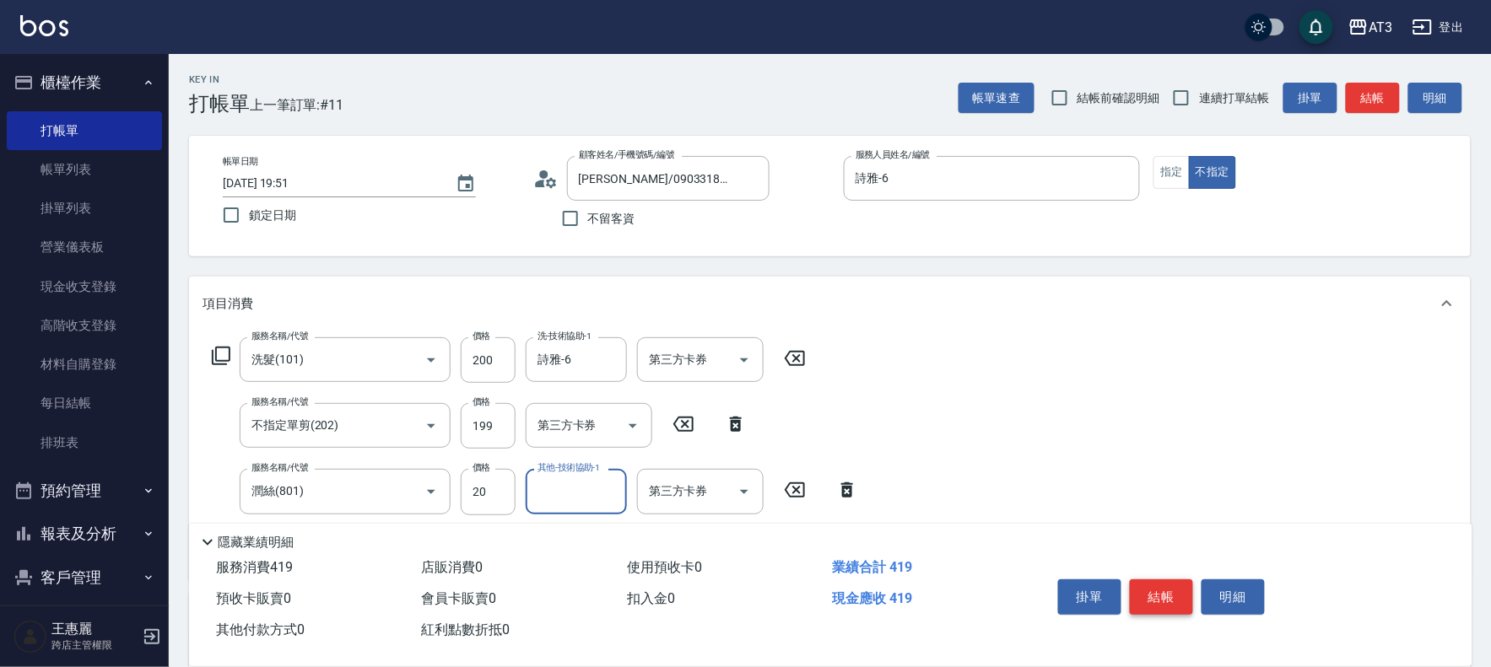
click at [1146, 580] on button "結帳" at bounding box center [1161, 597] width 63 height 35
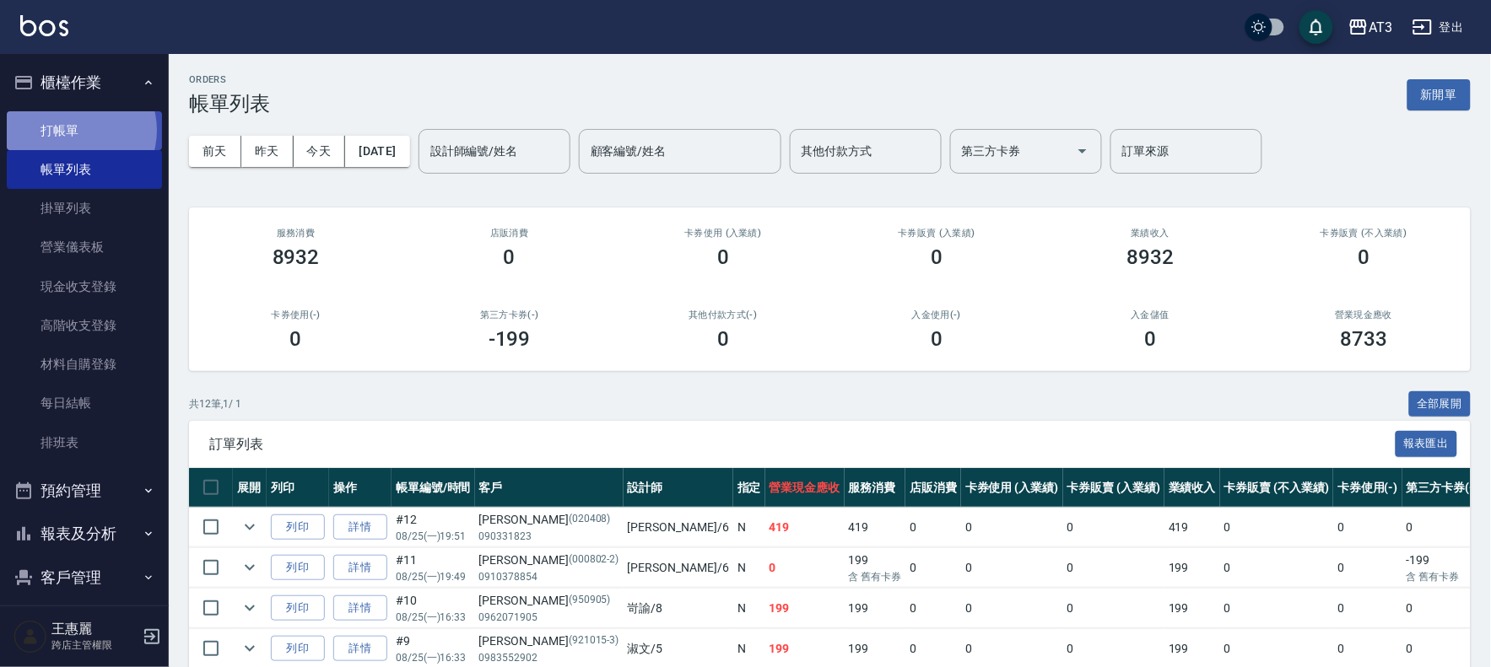
click at [78, 130] on link "打帳單" at bounding box center [84, 130] width 155 height 39
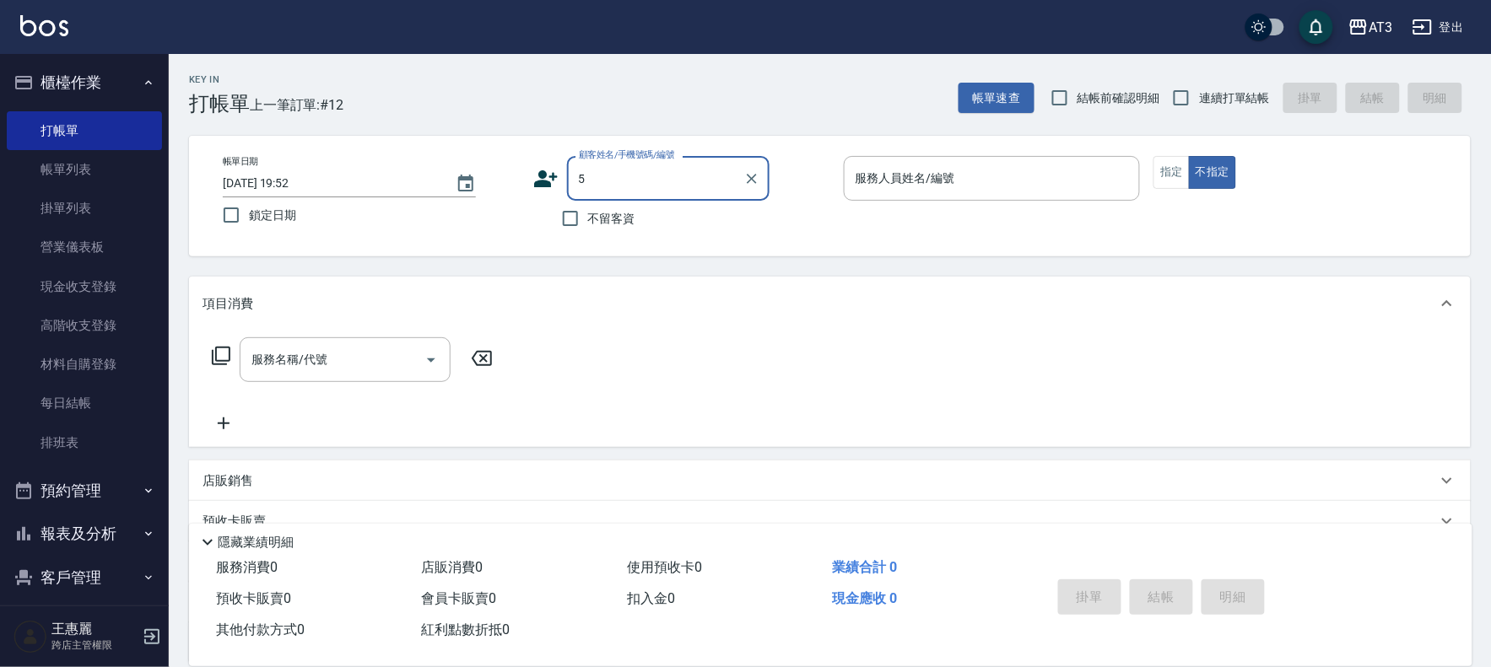
type input "5"
type button "false"
type input "古立君/0910378854/000802-2"
type input "淑文-5"
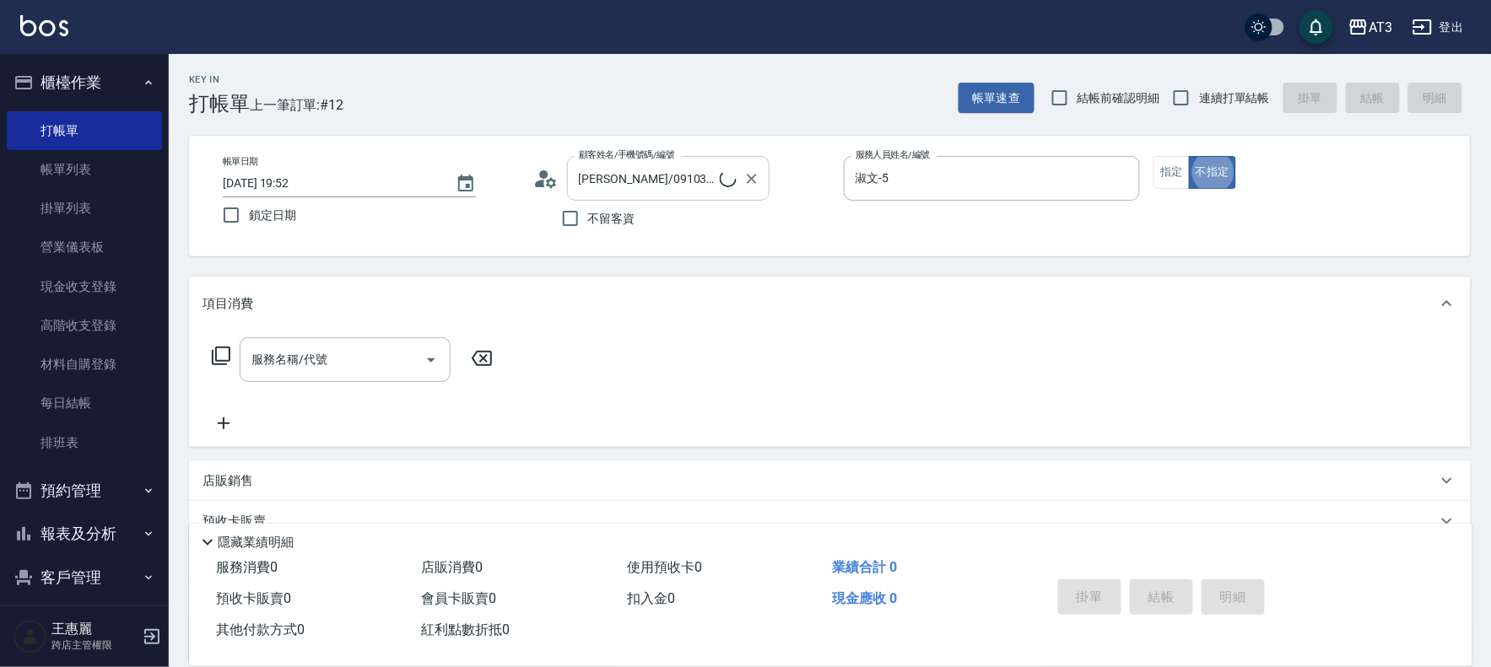
type input "5/0902352118/5"
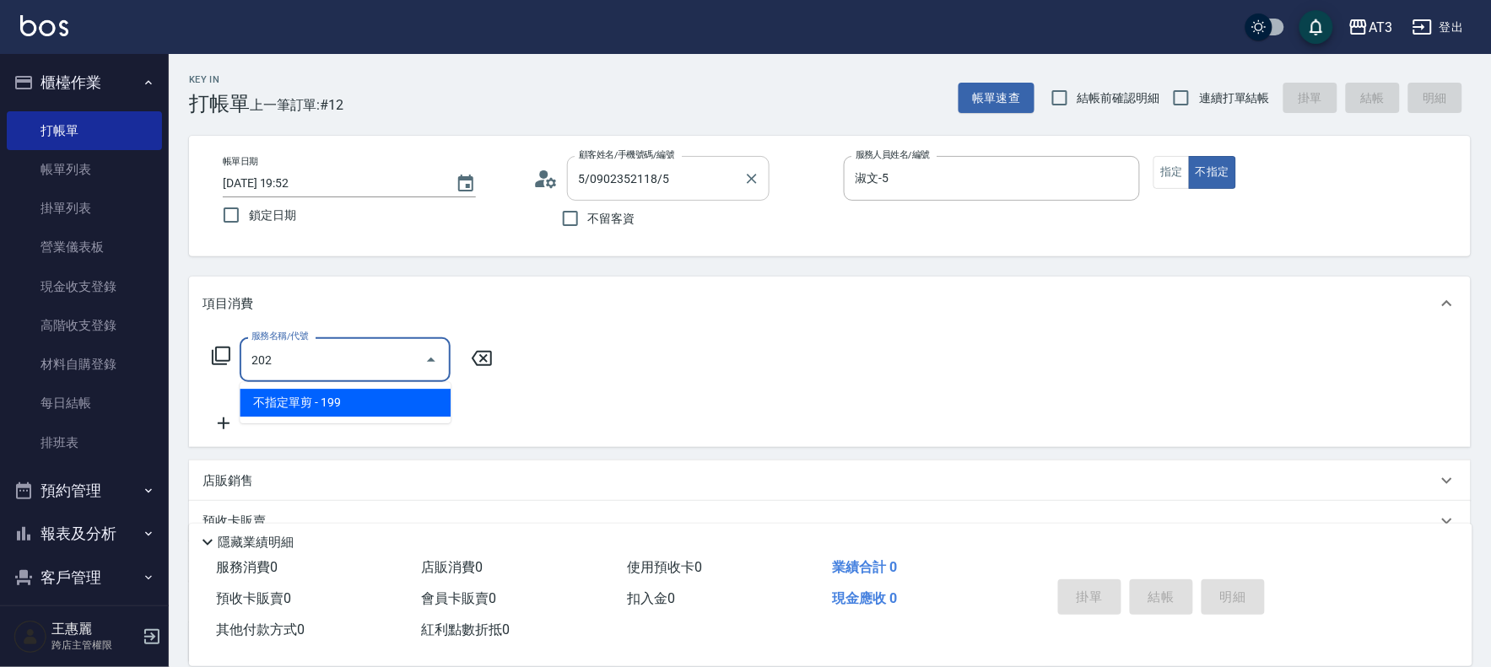
type input "不指定單剪(202)"
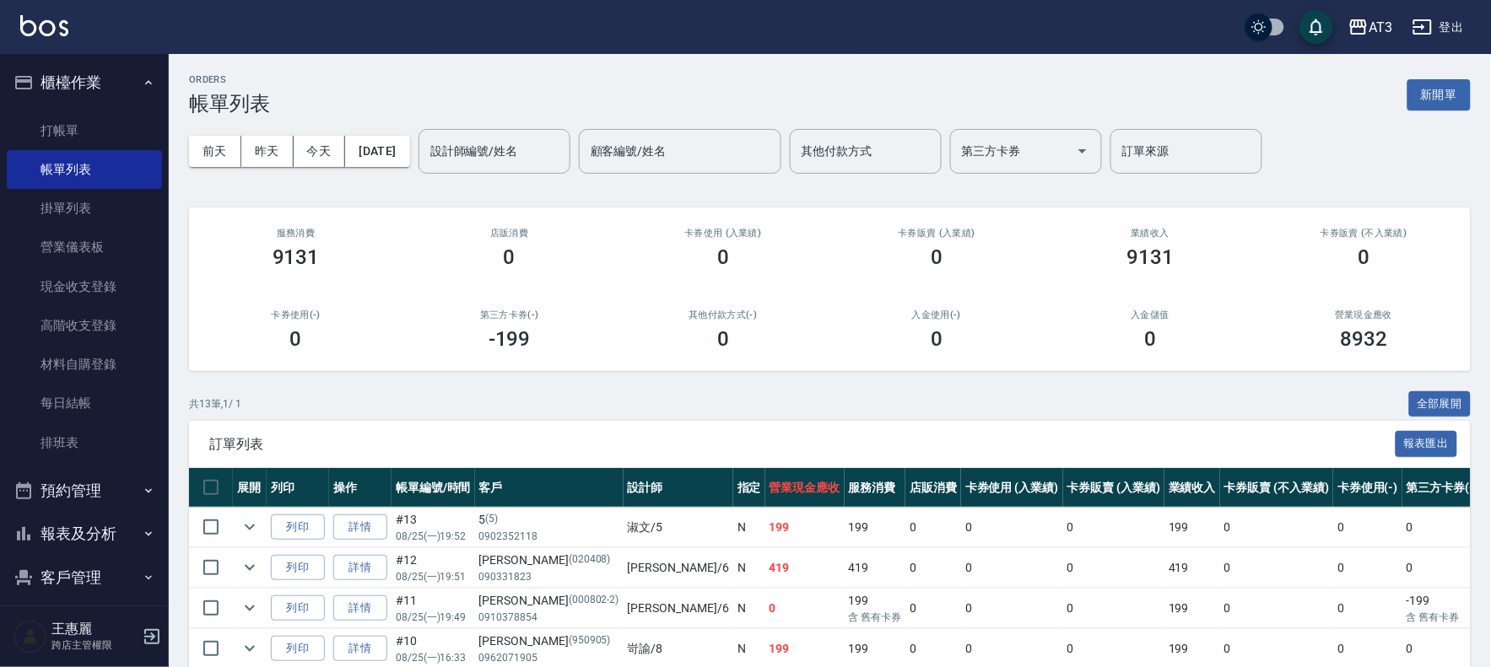
scroll to position [56, 0]
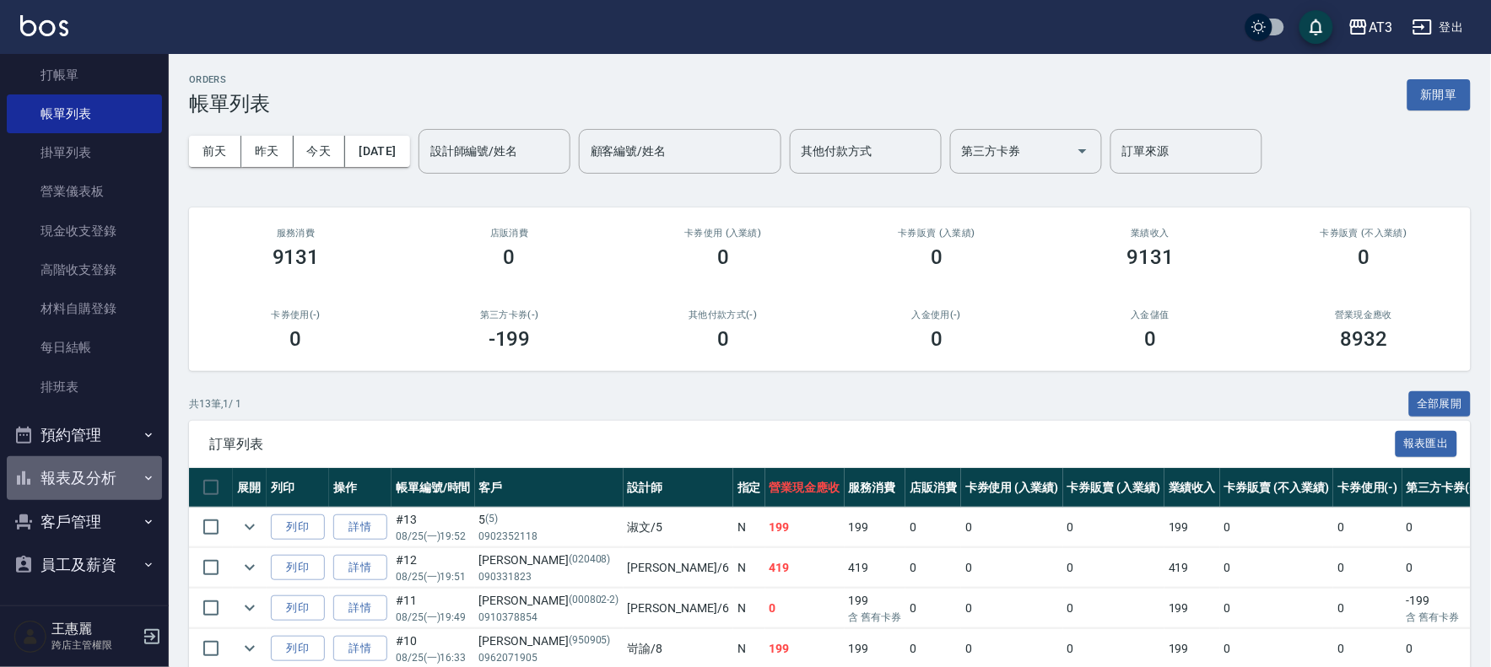
click at [97, 460] on button "報表及分析" at bounding box center [84, 478] width 155 height 44
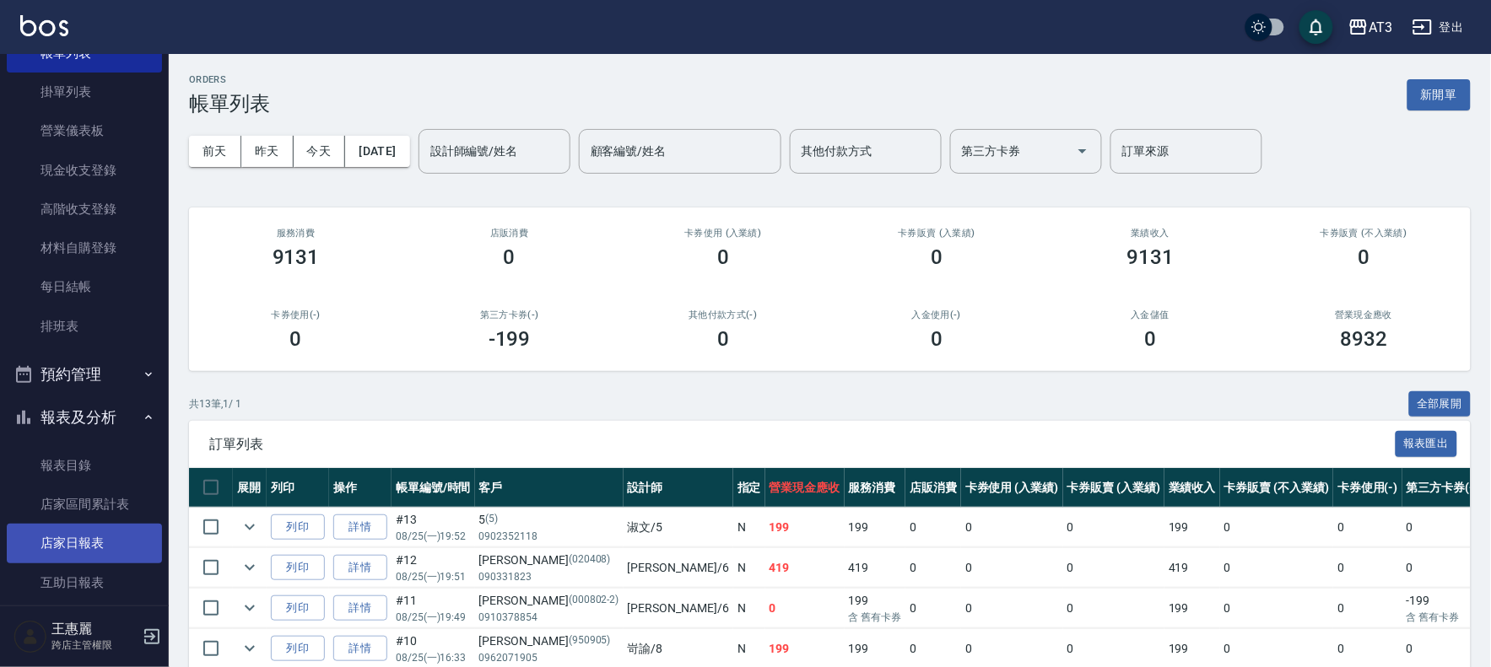
scroll to position [149, 0]
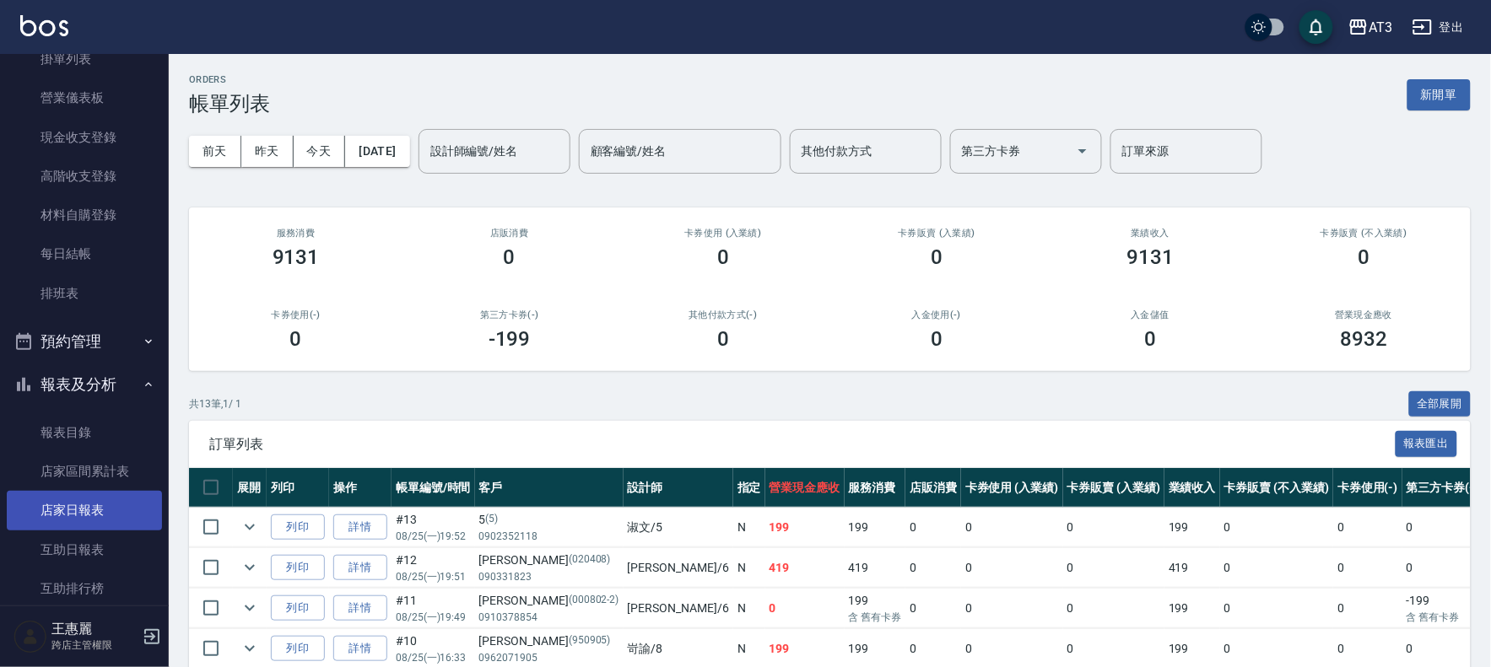
click at [120, 498] on link "店家日報表" at bounding box center [84, 510] width 155 height 39
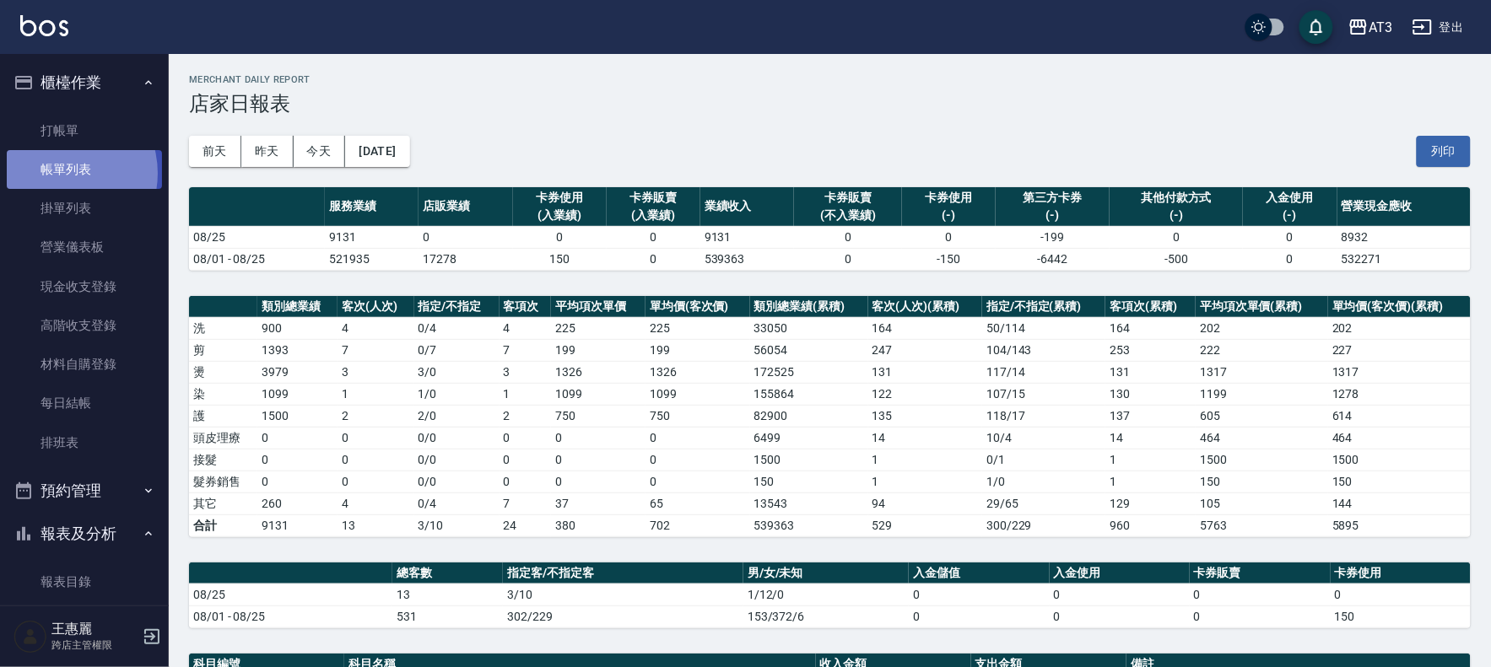
click at [56, 174] on link "帳單列表" at bounding box center [84, 169] width 155 height 39
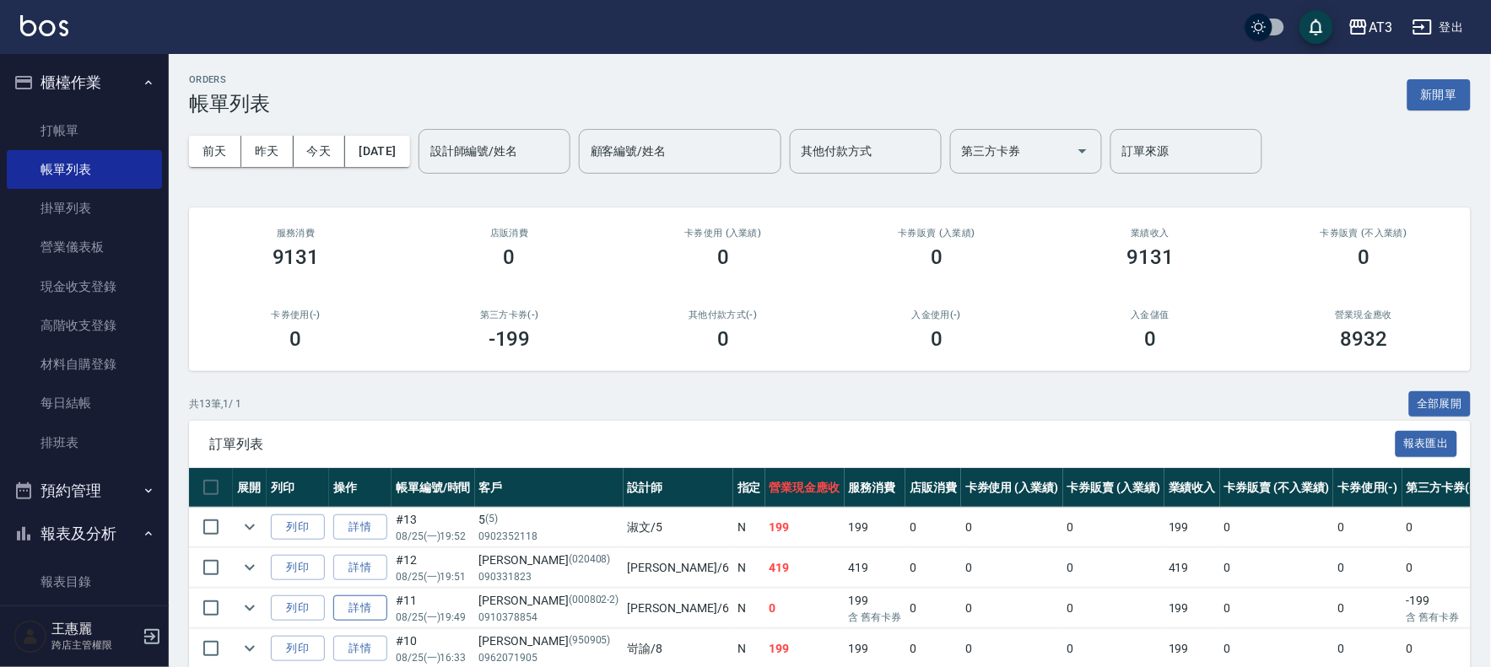
click at [347, 611] on link "詳情" at bounding box center [360, 609] width 54 height 26
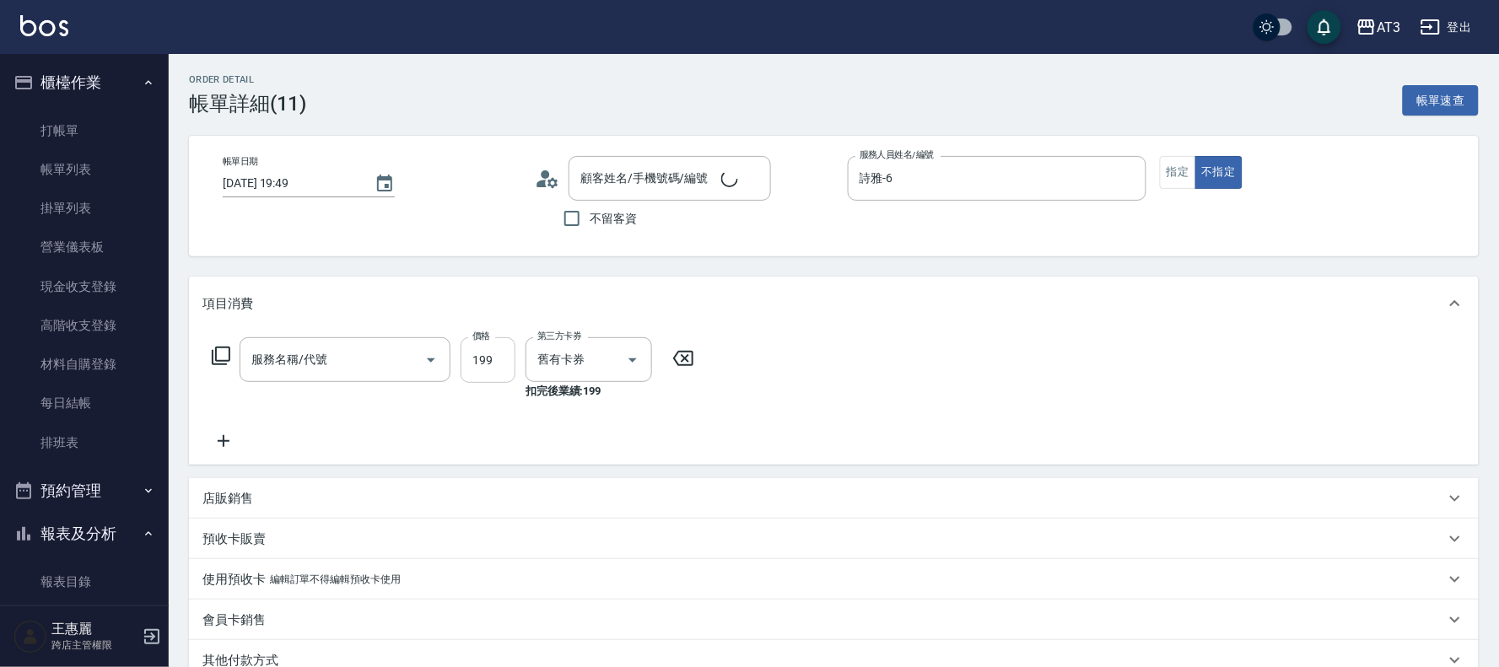
type input "2025/08/25 19:49"
type input "詩雅-6"
type input "不指定單剪(202)"
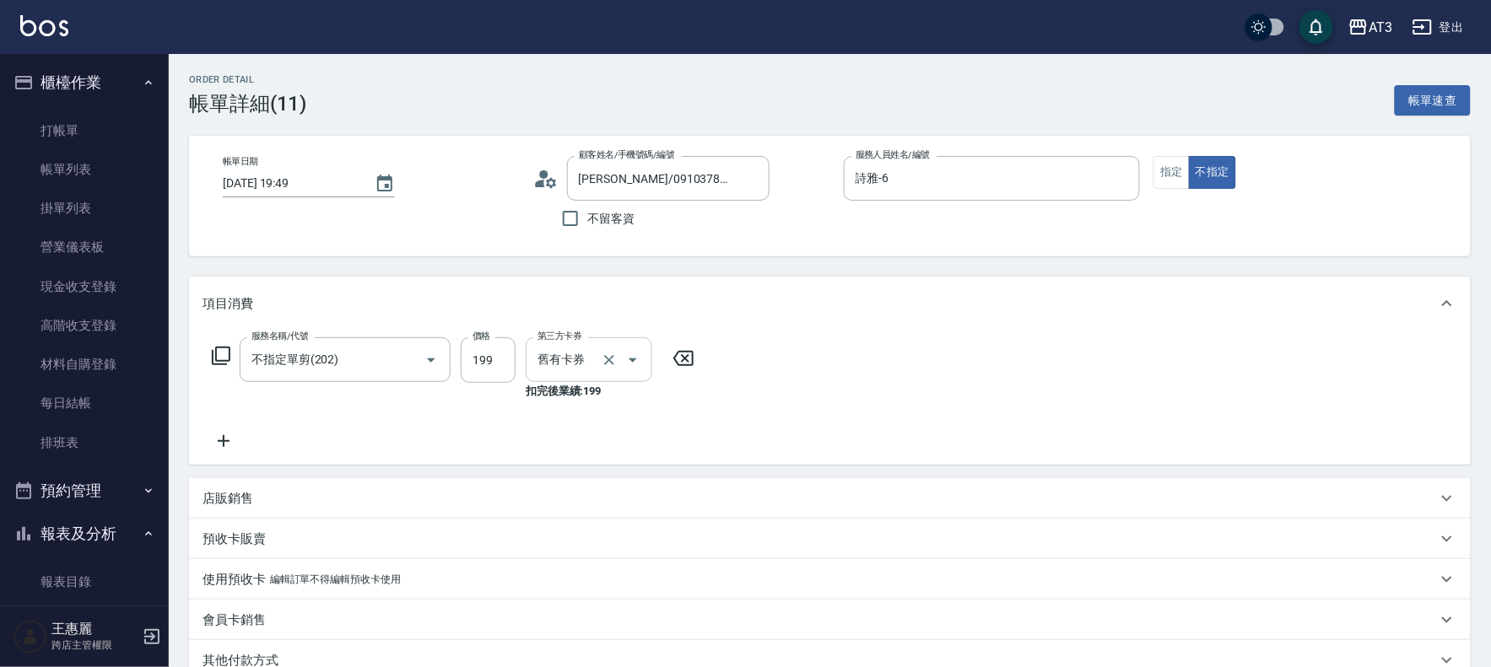
type input "古立君/0910378854/000802-2"
click at [604, 359] on icon "Clear" at bounding box center [609, 360] width 17 height 17
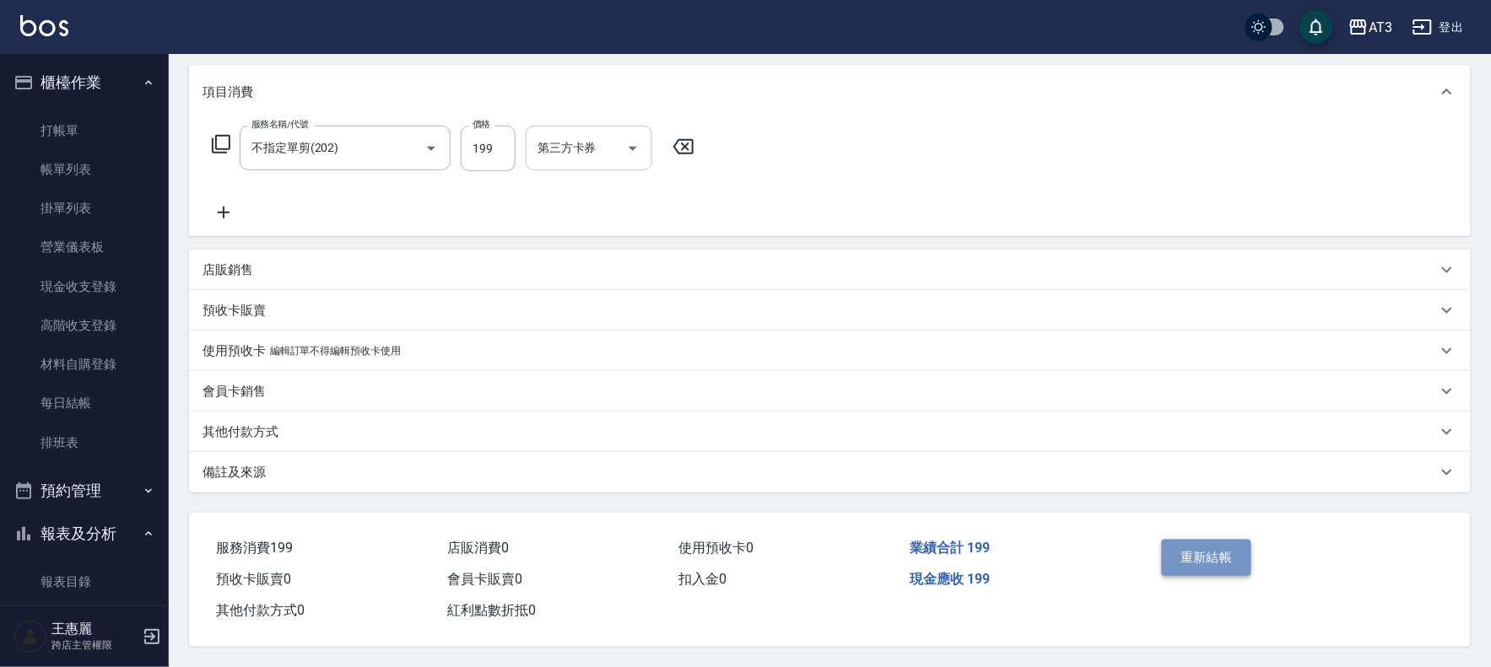
click at [1221, 548] on button "重新結帳" at bounding box center [1206, 557] width 89 height 35
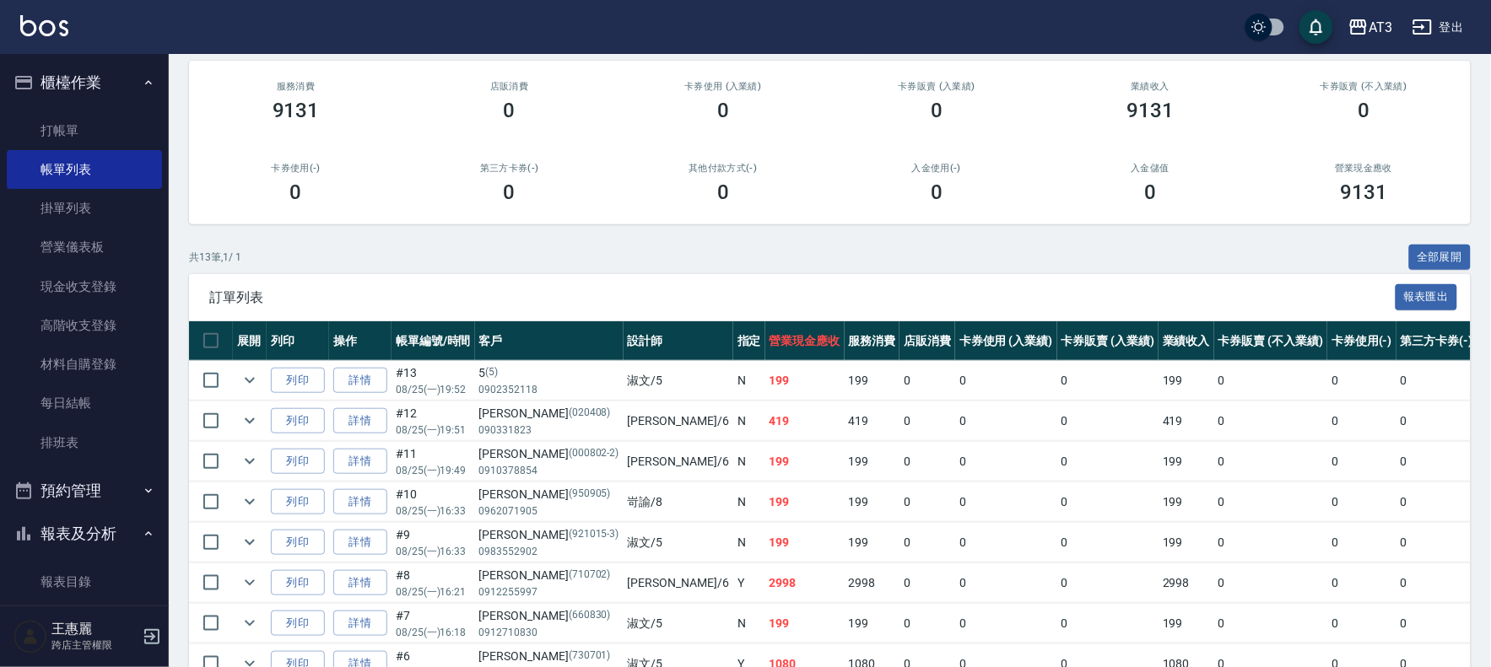
scroll to position [76, 0]
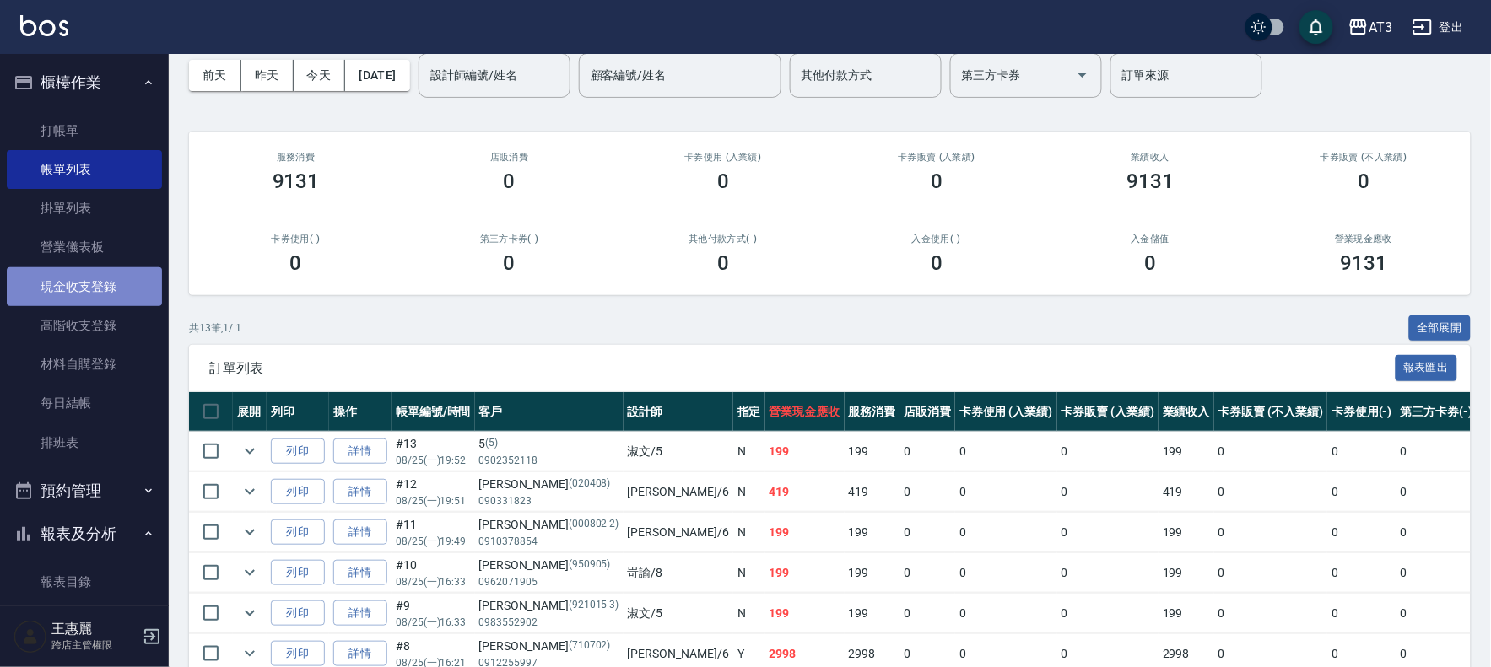
click at [106, 285] on link "現金收支登錄" at bounding box center [84, 286] width 155 height 39
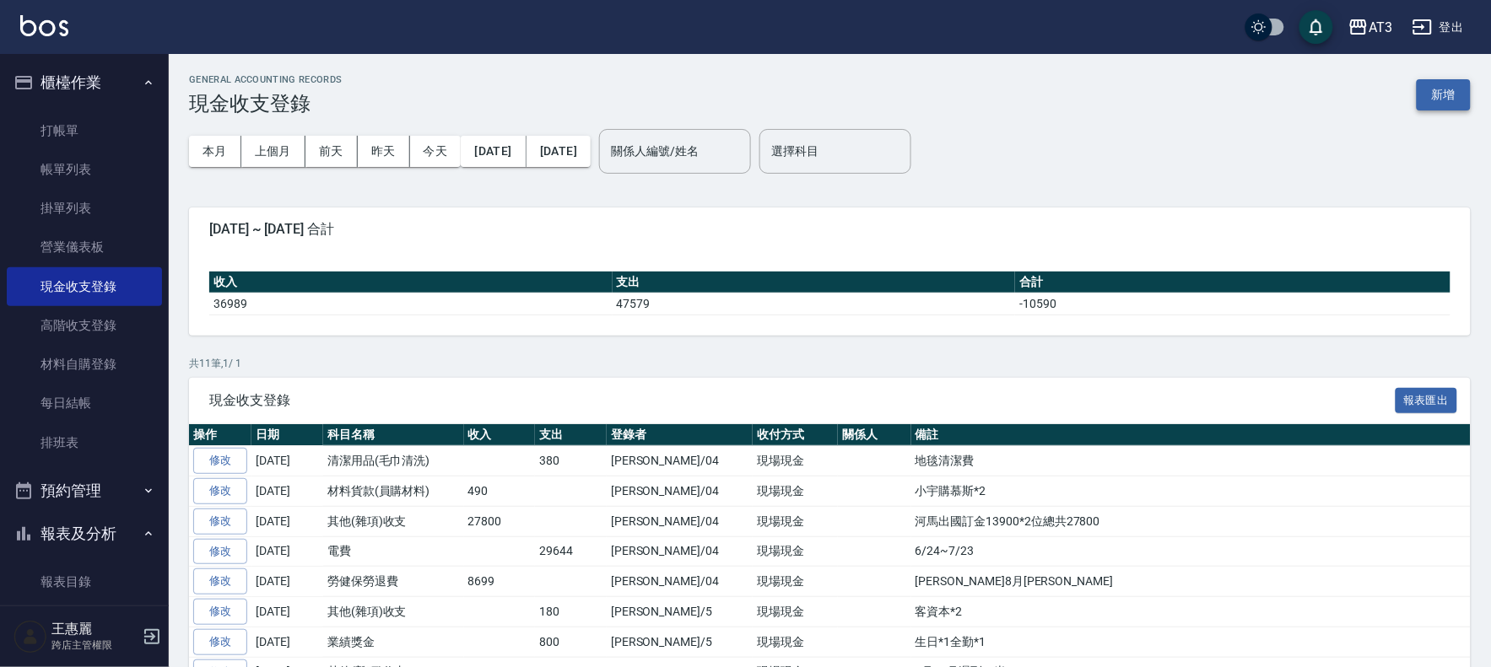
click at [1447, 94] on button "新增" at bounding box center [1444, 94] width 54 height 31
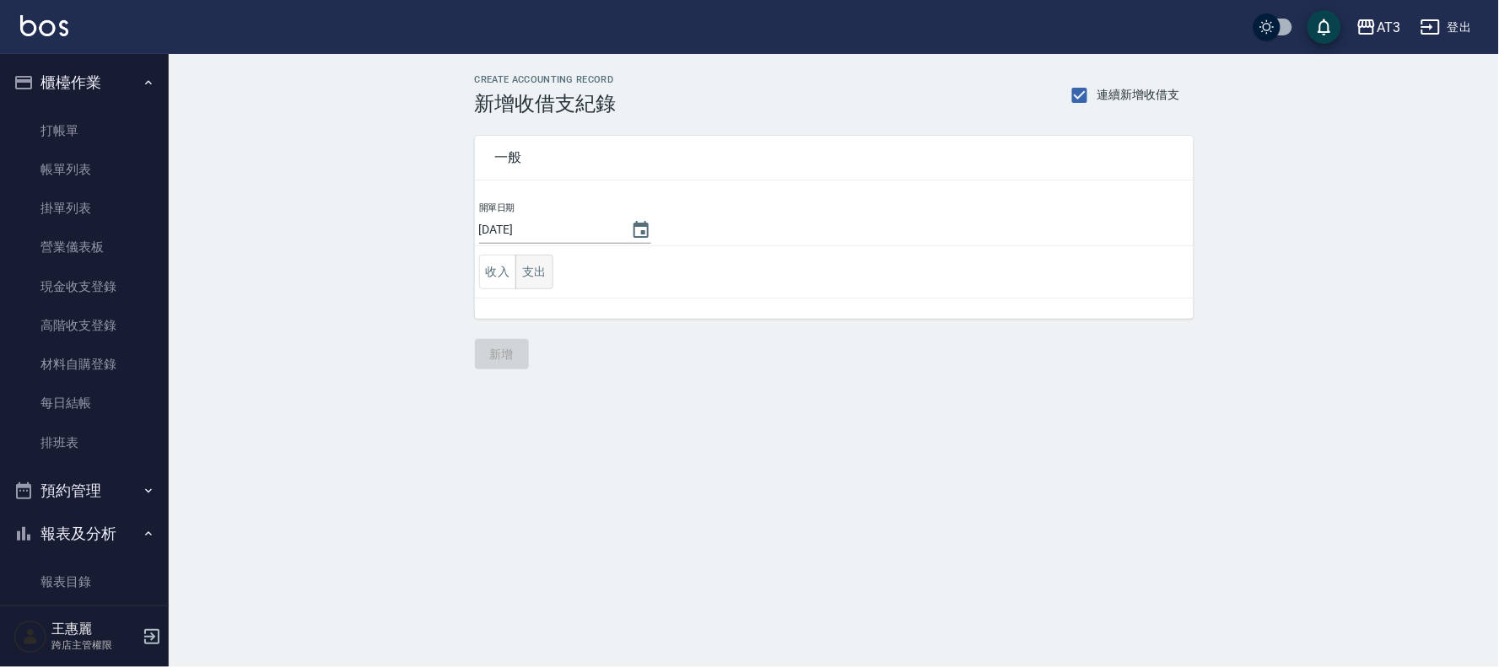
click at [537, 277] on button "支出" at bounding box center [534, 272] width 38 height 35
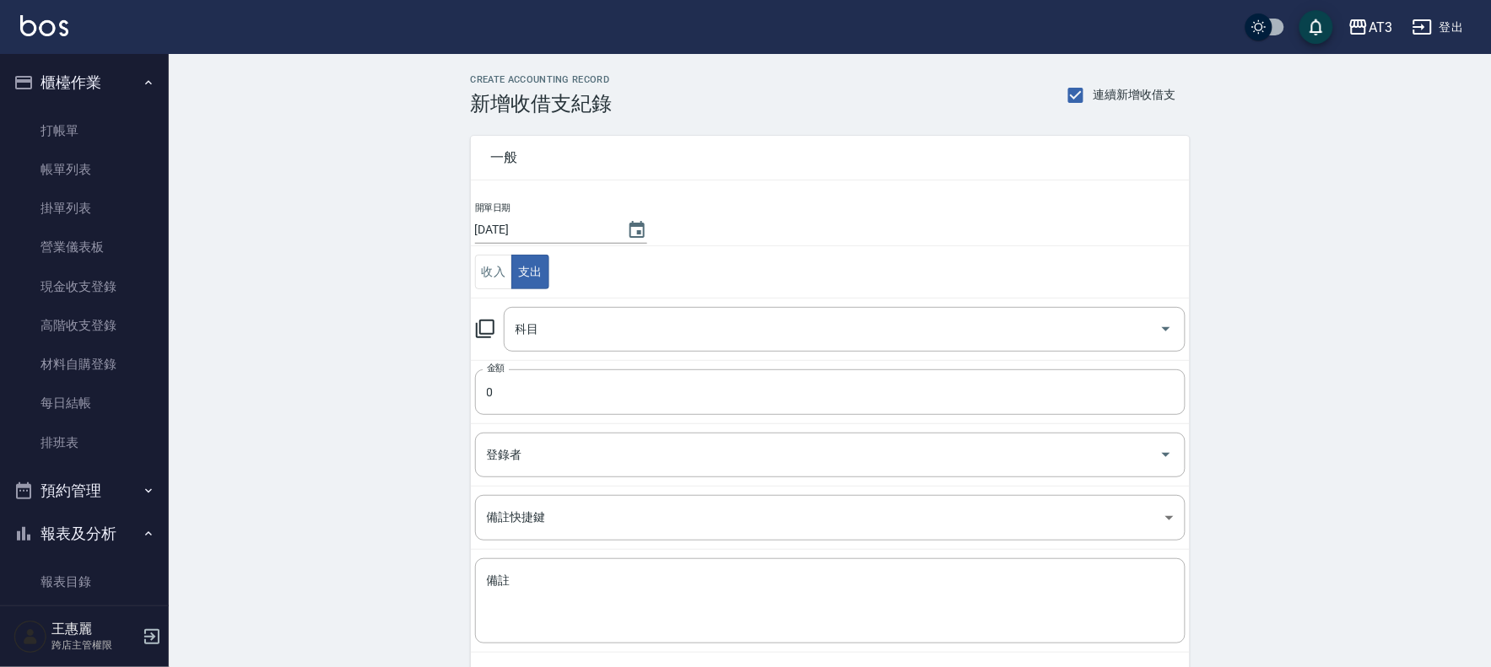
click at [483, 333] on icon at bounding box center [485, 329] width 20 height 20
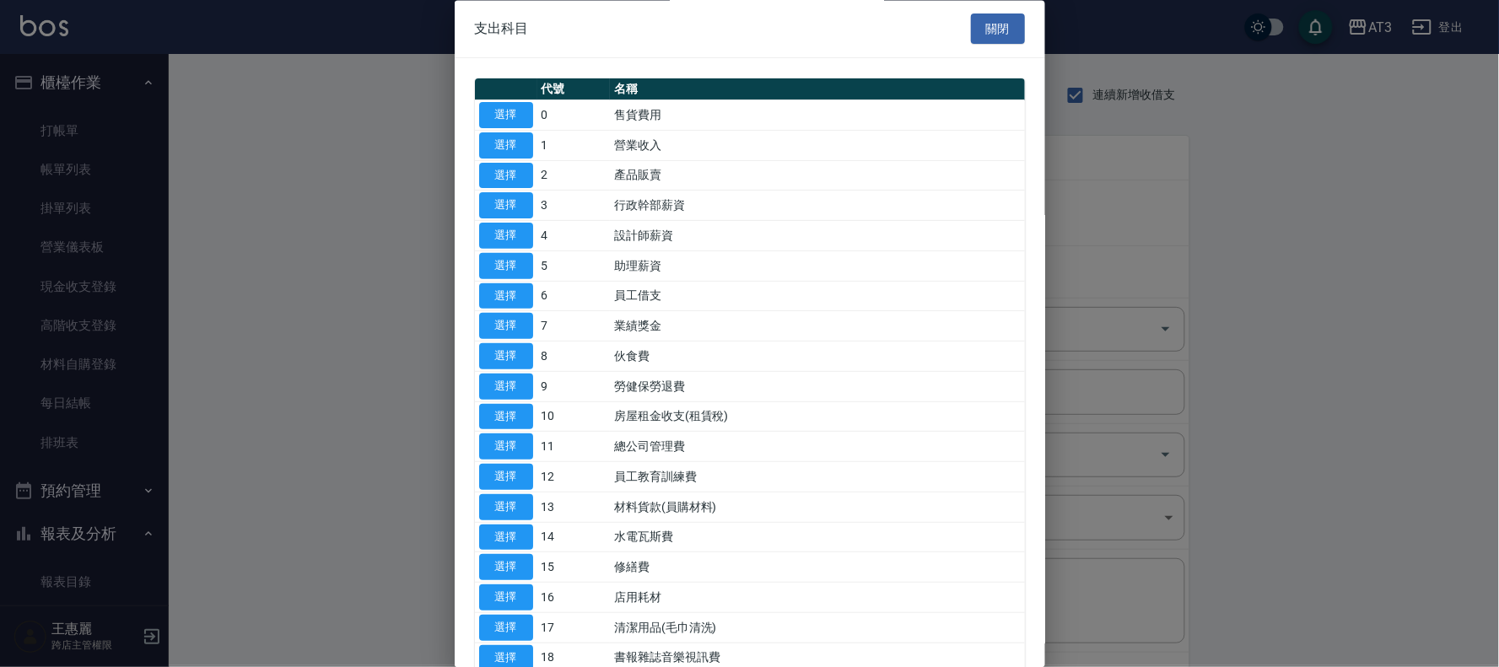
click at [1381, 27] on div at bounding box center [749, 333] width 1499 height 667
click at [996, 4] on div "支出科目 關閉" at bounding box center [750, 29] width 591 height 58
click at [983, 26] on button "關閉" at bounding box center [998, 28] width 54 height 31
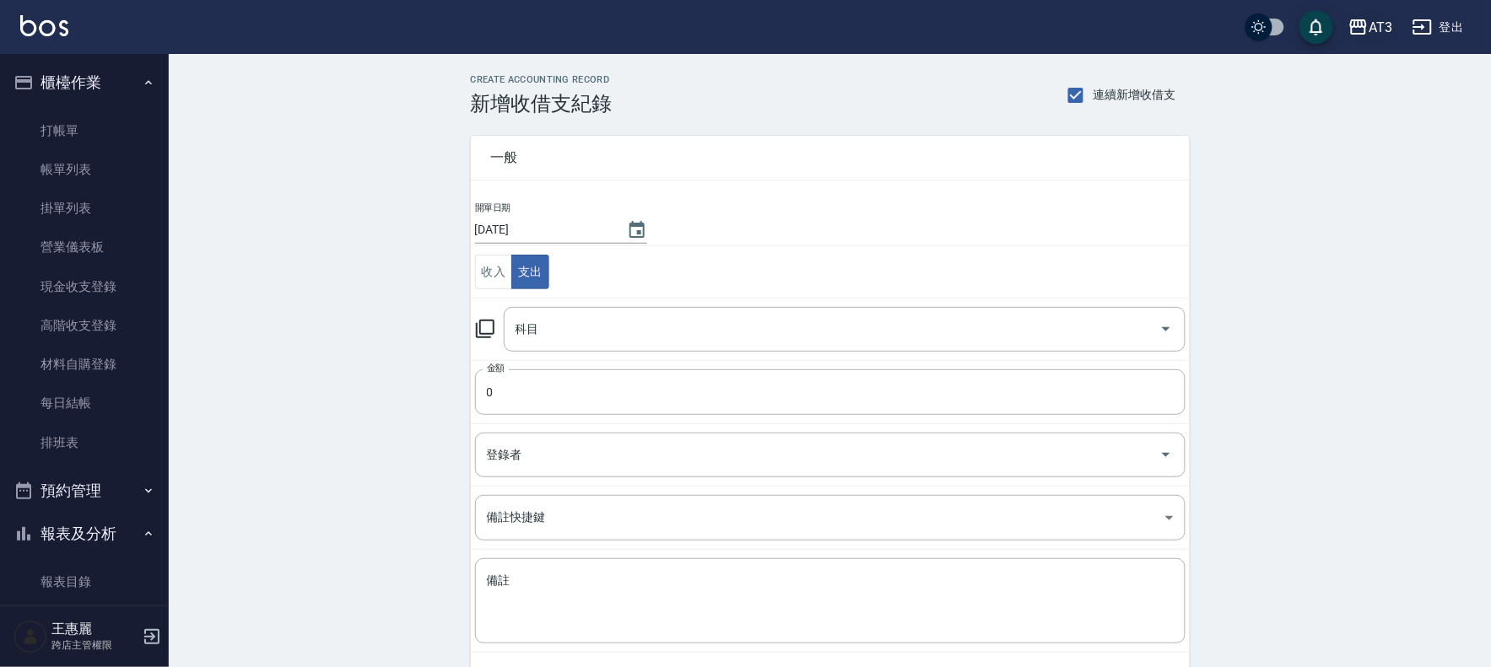
click at [1363, 28] on icon "button" at bounding box center [1358, 27] width 20 height 20
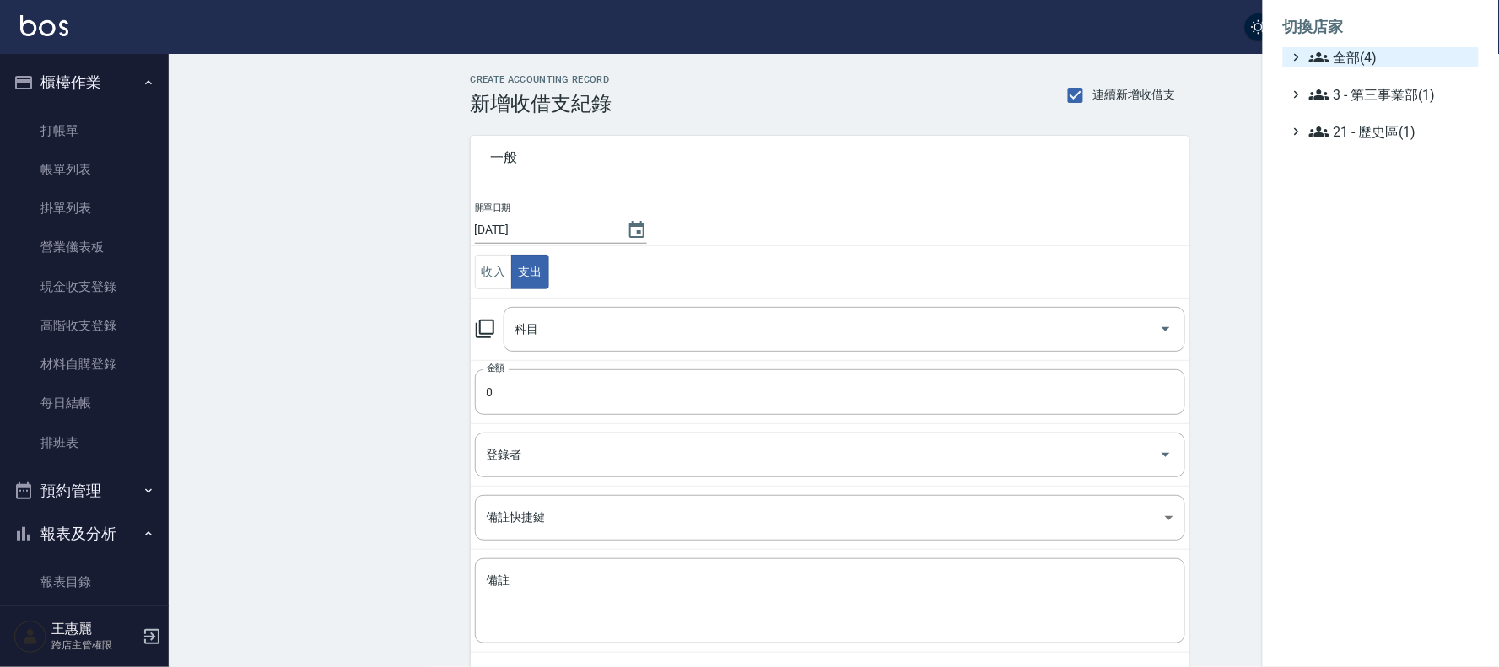
click at [1354, 56] on span "全部(4)" at bounding box center [1390, 57] width 163 height 20
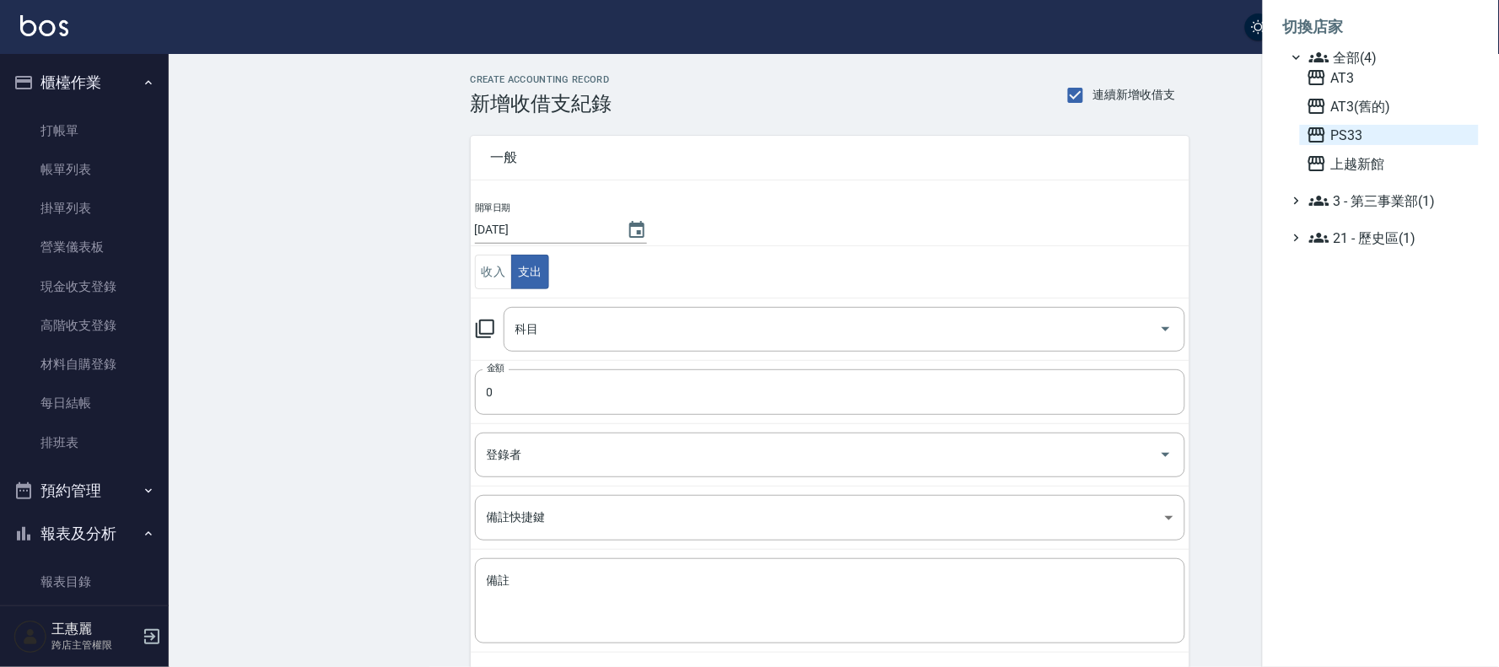
click at [1344, 131] on span "PS33" at bounding box center [1389, 135] width 165 height 20
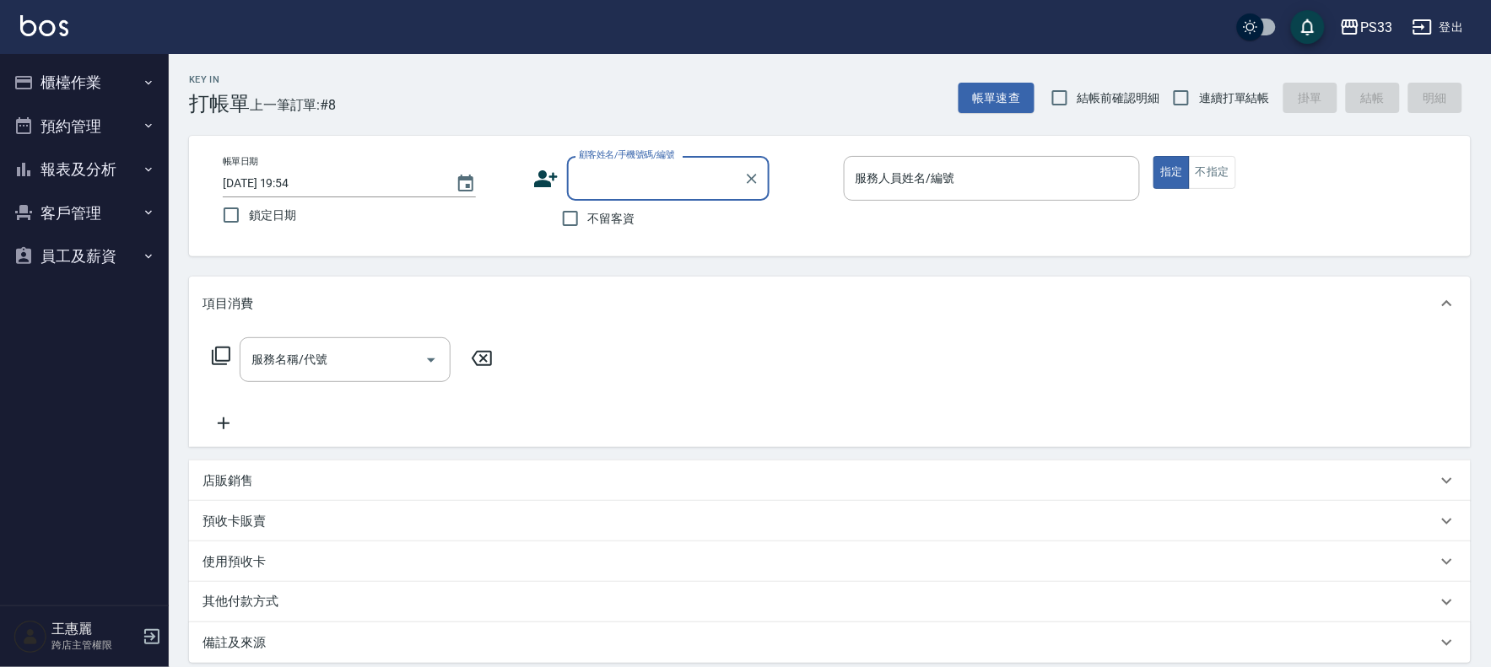
click at [94, 82] on button "櫃檯作業" at bounding box center [84, 83] width 155 height 44
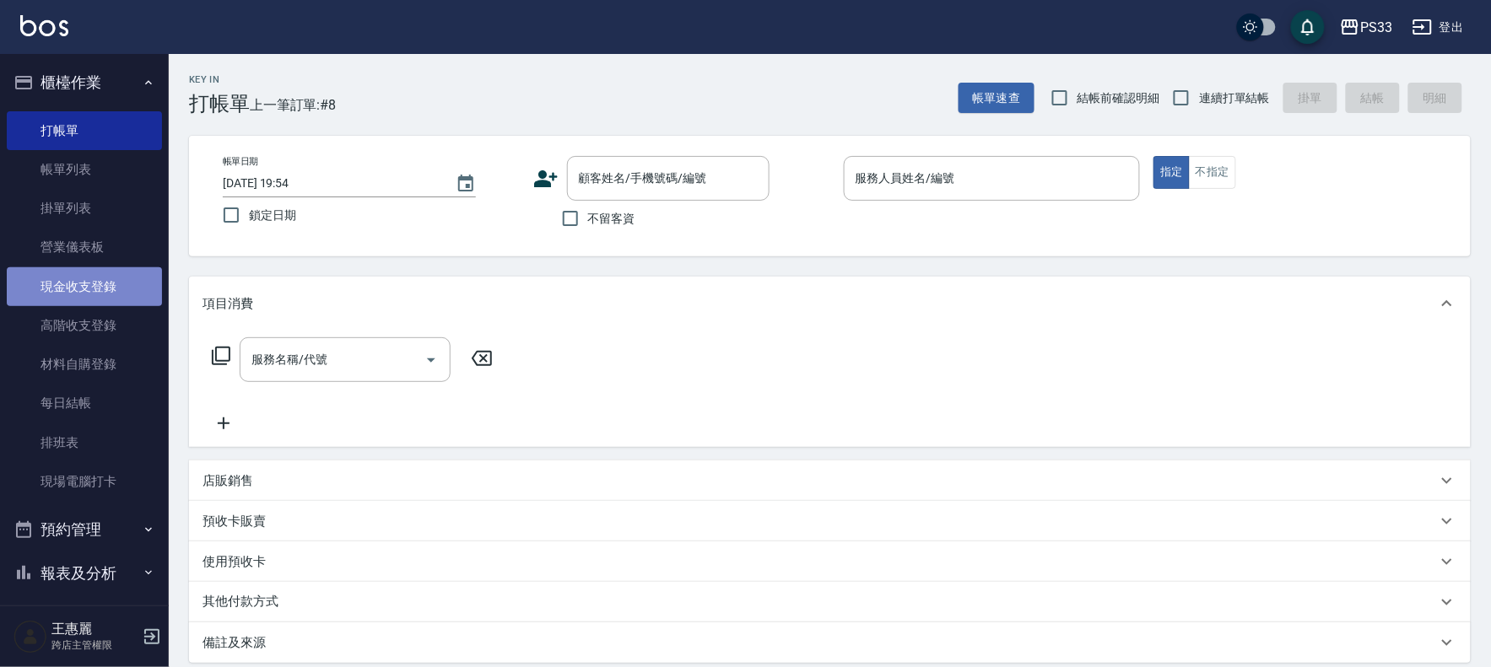
click at [97, 278] on link "現金收支登錄" at bounding box center [84, 286] width 155 height 39
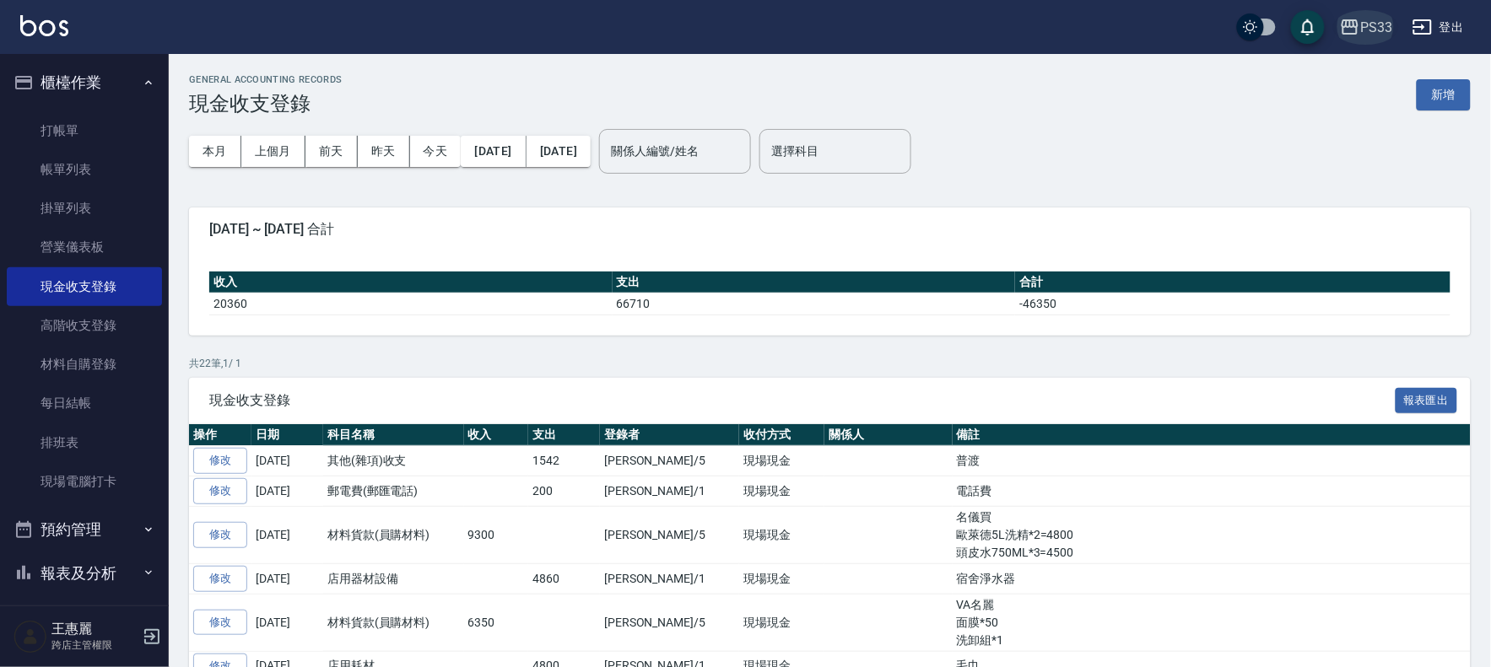
click at [1381, 26] on div "PS33" at bounding box center [1376, 27] width 32 height 21
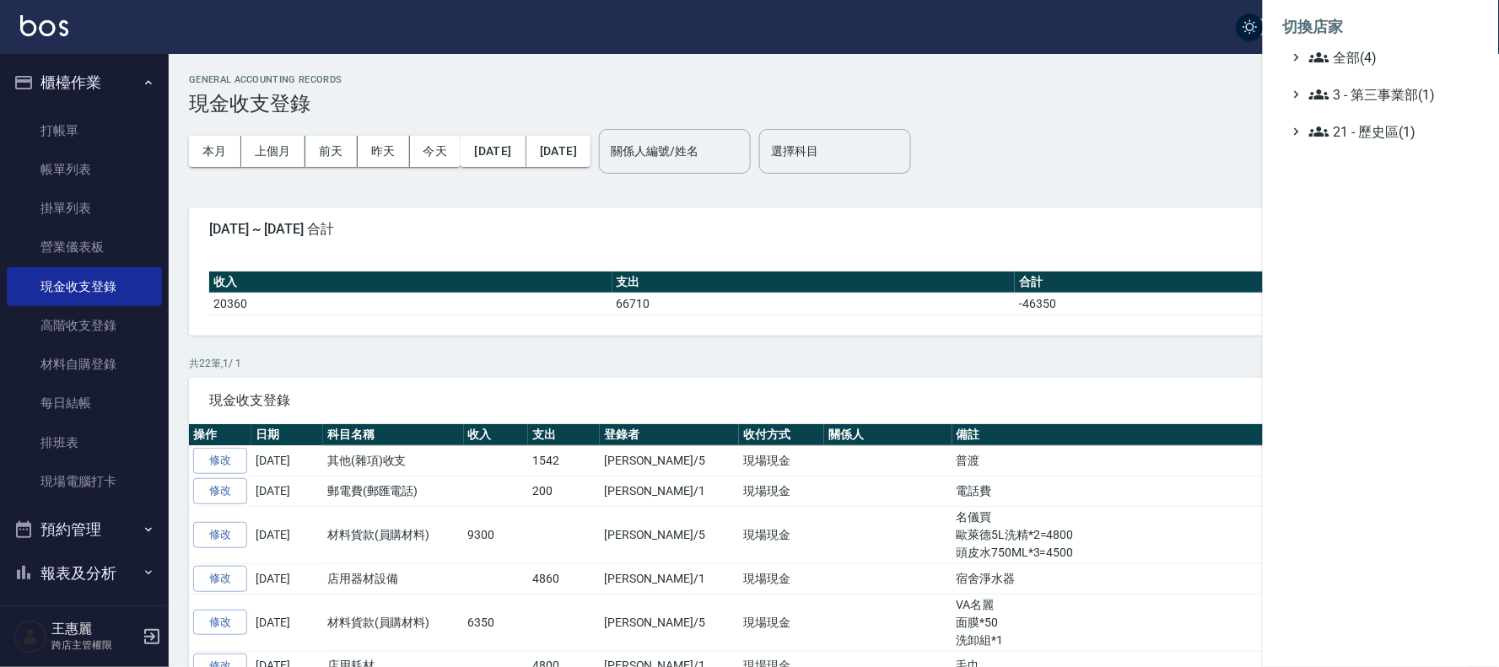
click at [72, 326] on div at bounding box center [749, 333] width 1499 height 667
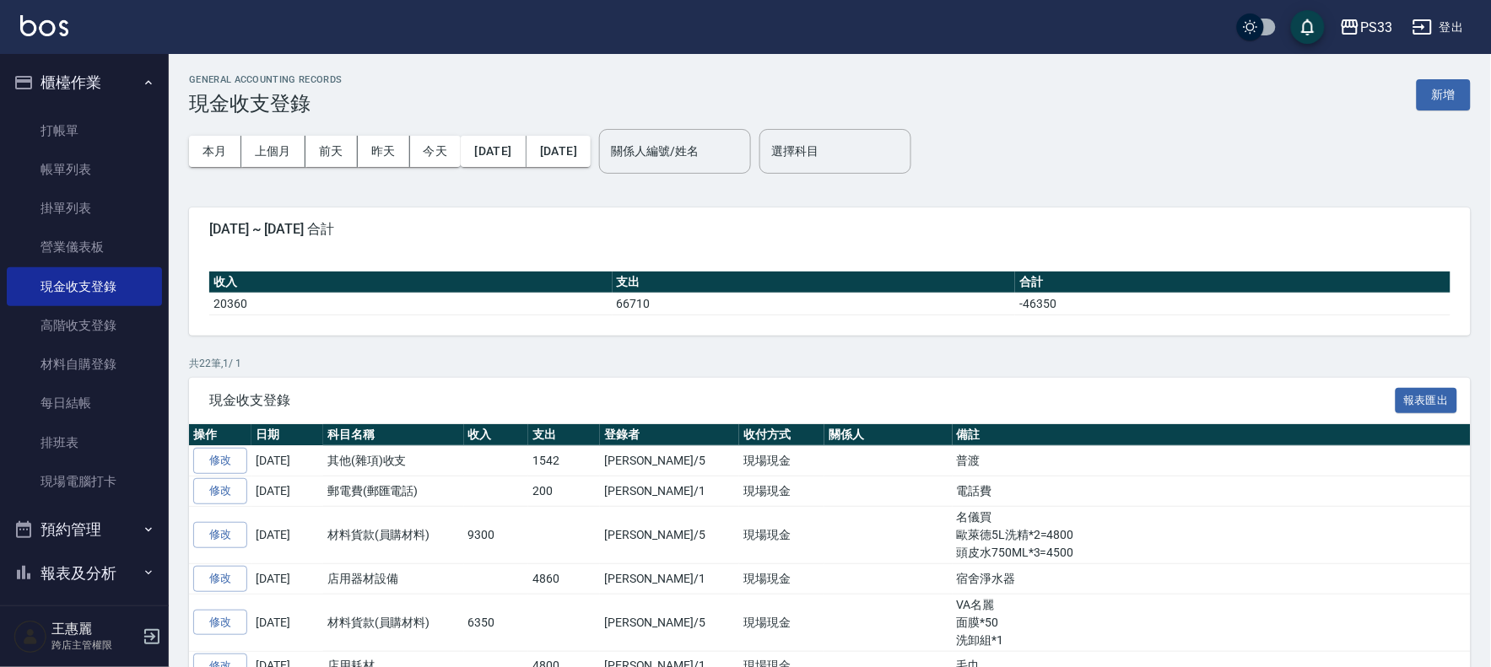
click at [72, 326] on link "高階收支登錄" at bounding box center [84, 325] width 155 height 39
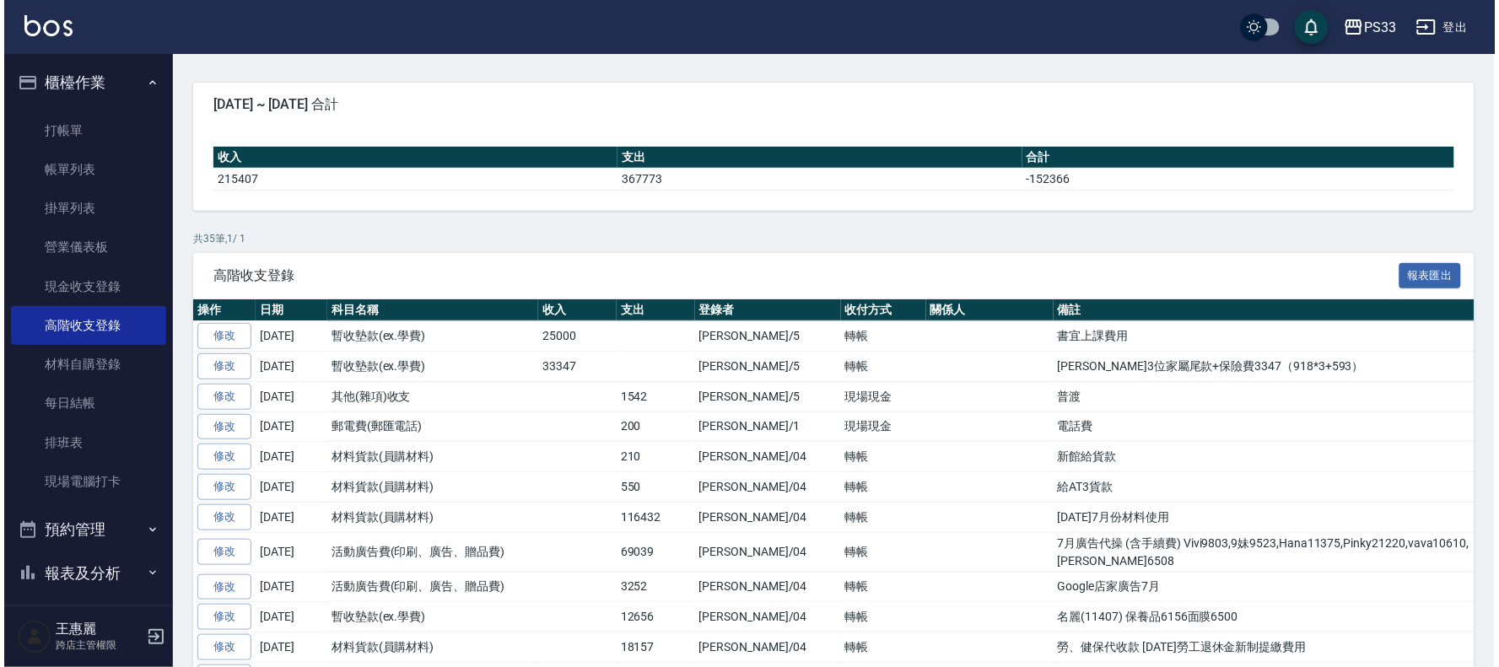
scroll to position [187, 0]
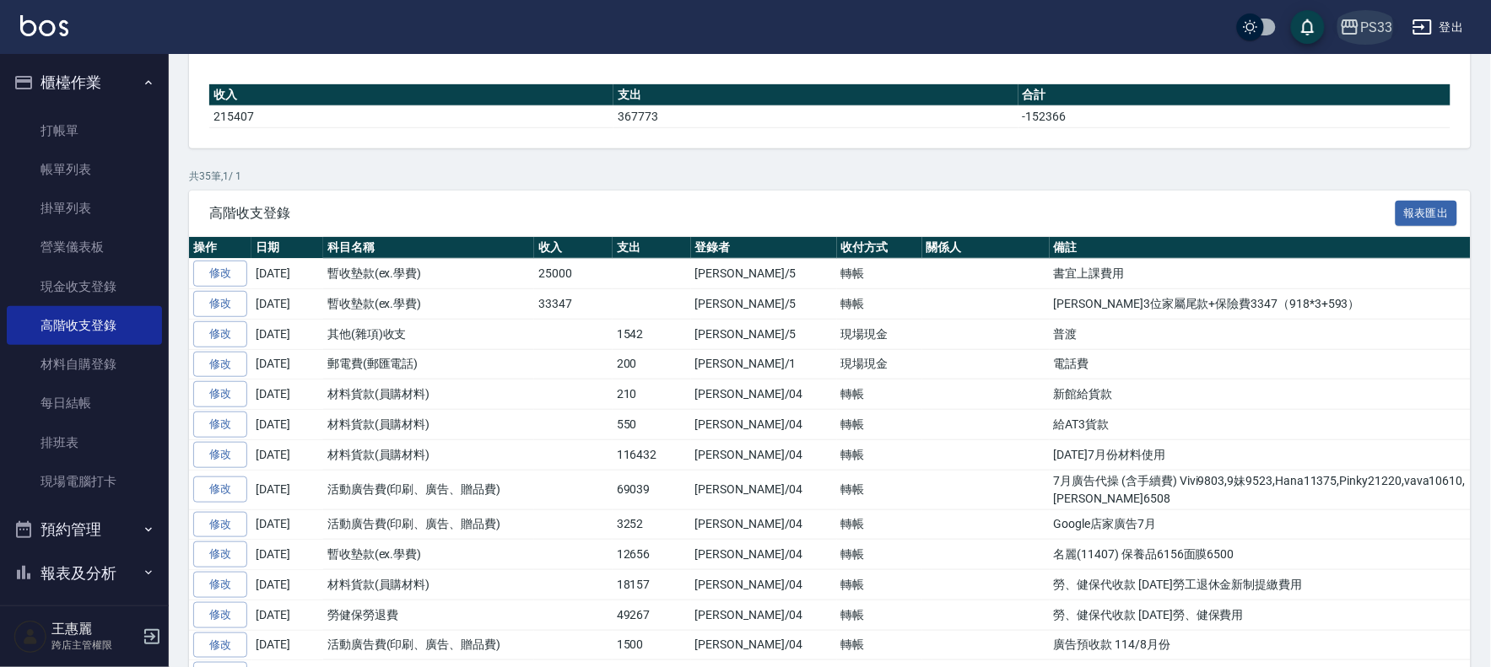
click at [1375, 24] on div "PS33" at bounding box center [1376, 27] width 32 height 21
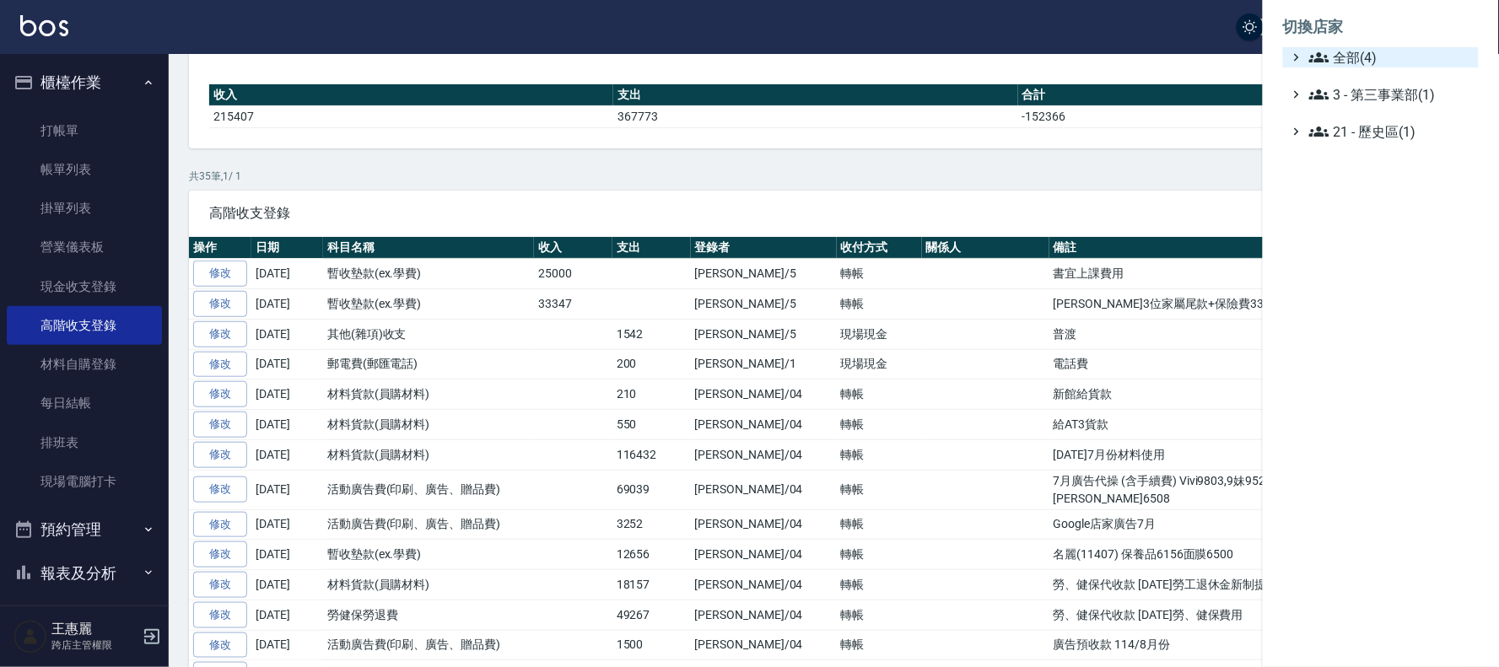
click at [1348, 61] on span "全部(4)" at bounding box center [1390, 57] width 163 height 20
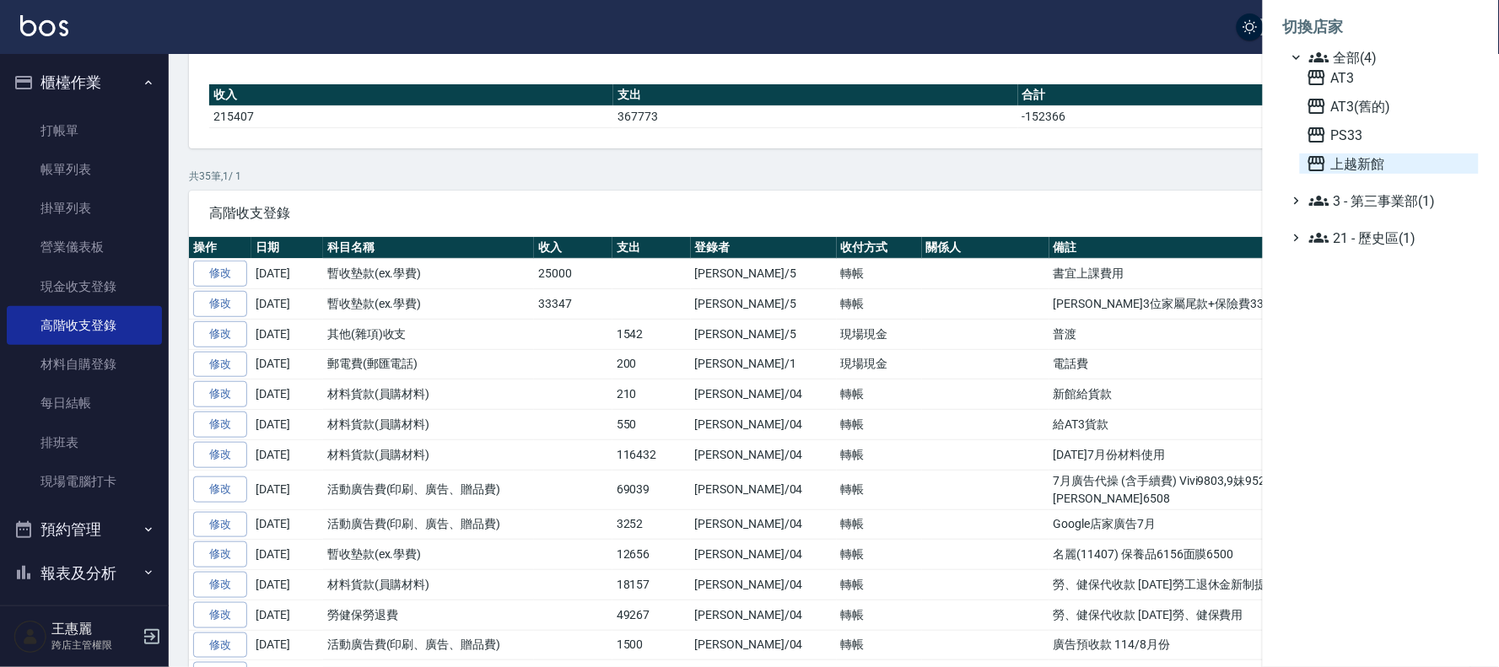
click at [1356, 160] on span "上越新館" at bounding box center [1389, 164] width 165 height 20
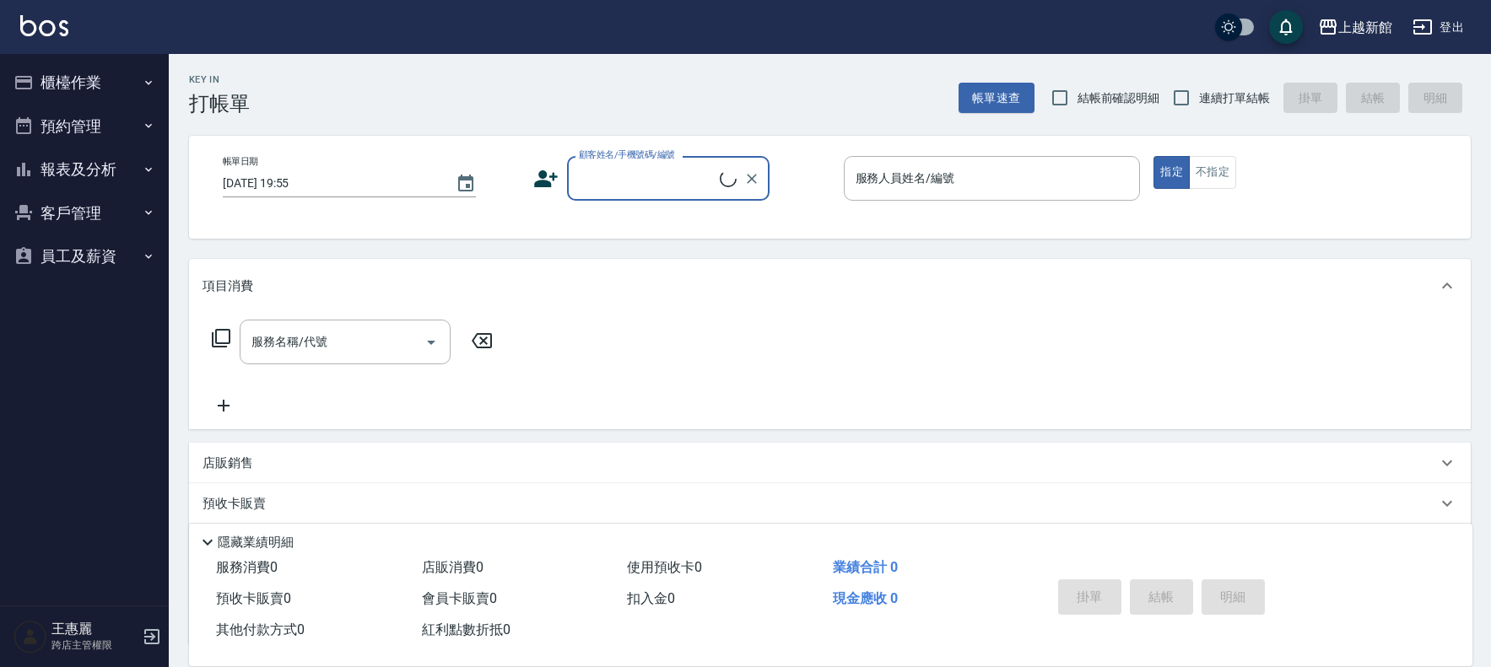
drag, startPoint x: 0, startPoint y: 0, endPoint x: 94, endPoint y: 83, distance: 125.6
click at [94, 83] on button "櫃檯作業" at bounding box center [84, 83] width 155 height 44
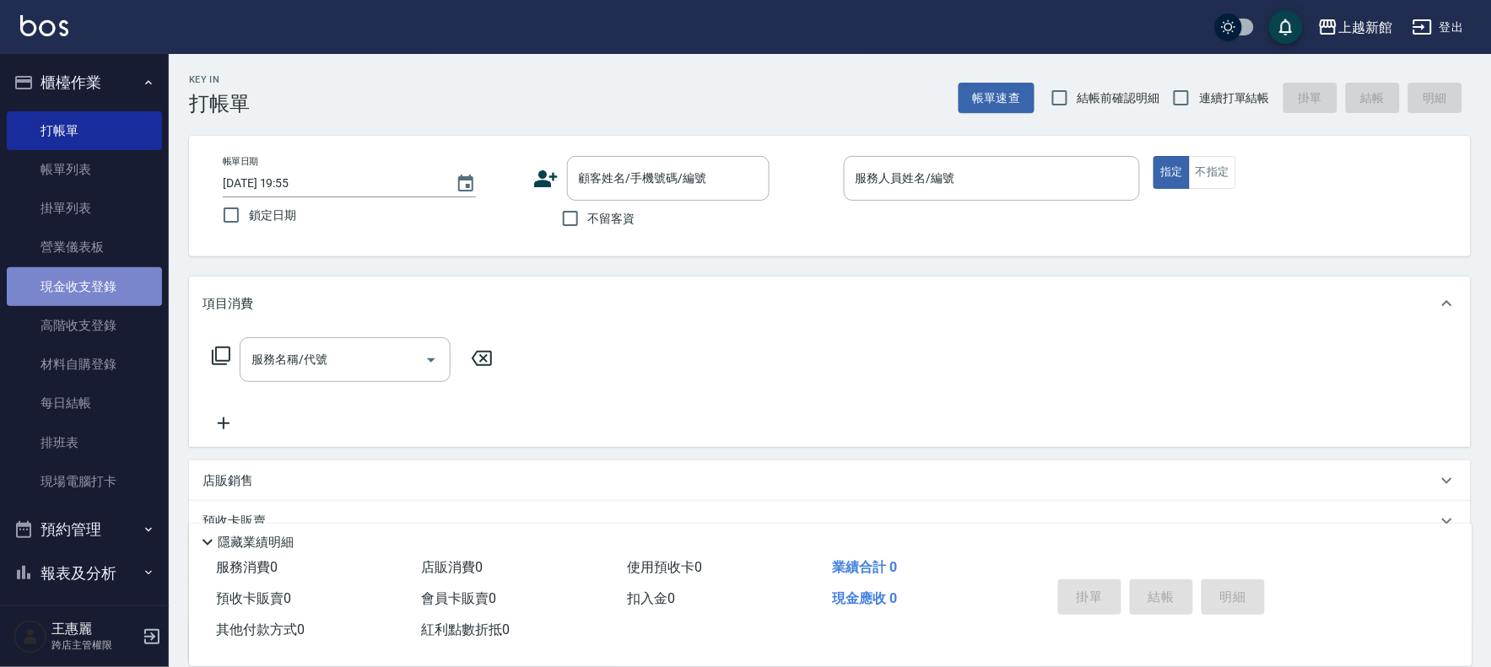
click at [93, 283] on link "現金收支登錄" at bounding box center [84, 286] width 155 height 39
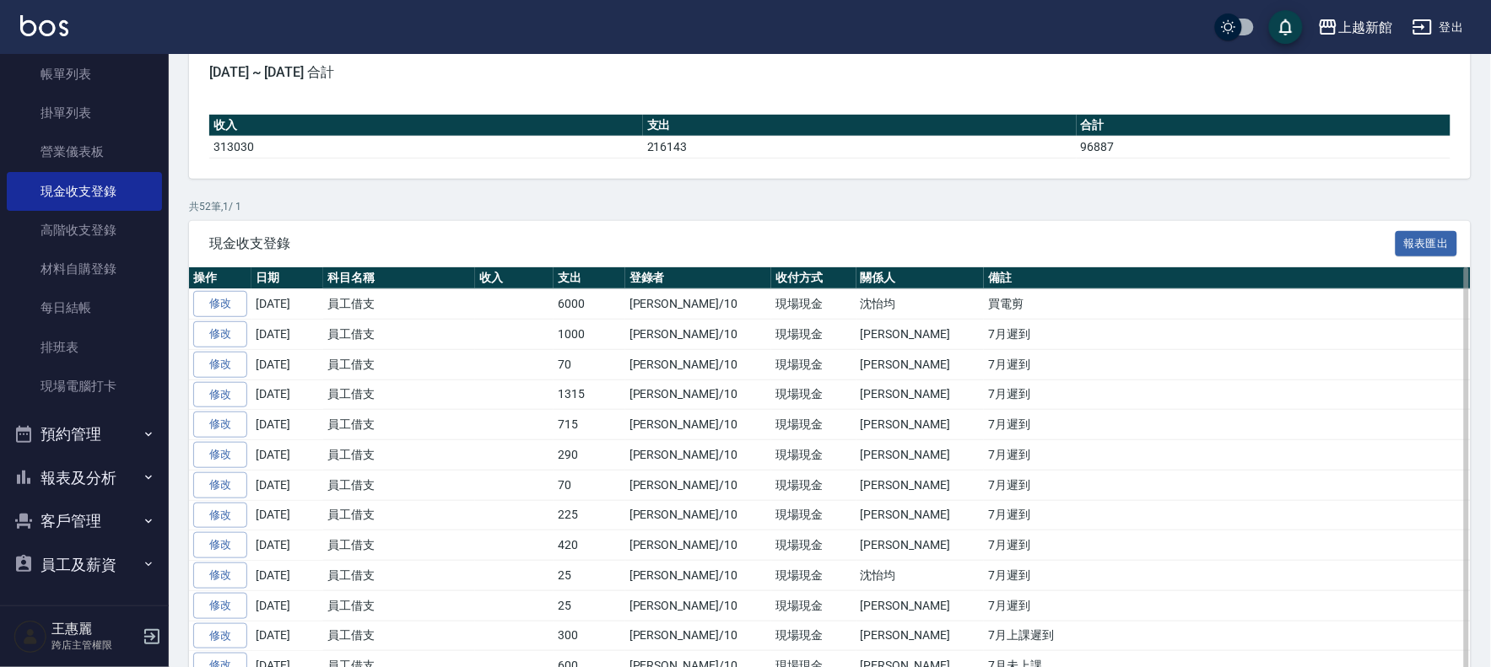
scroll to position [187, 0]
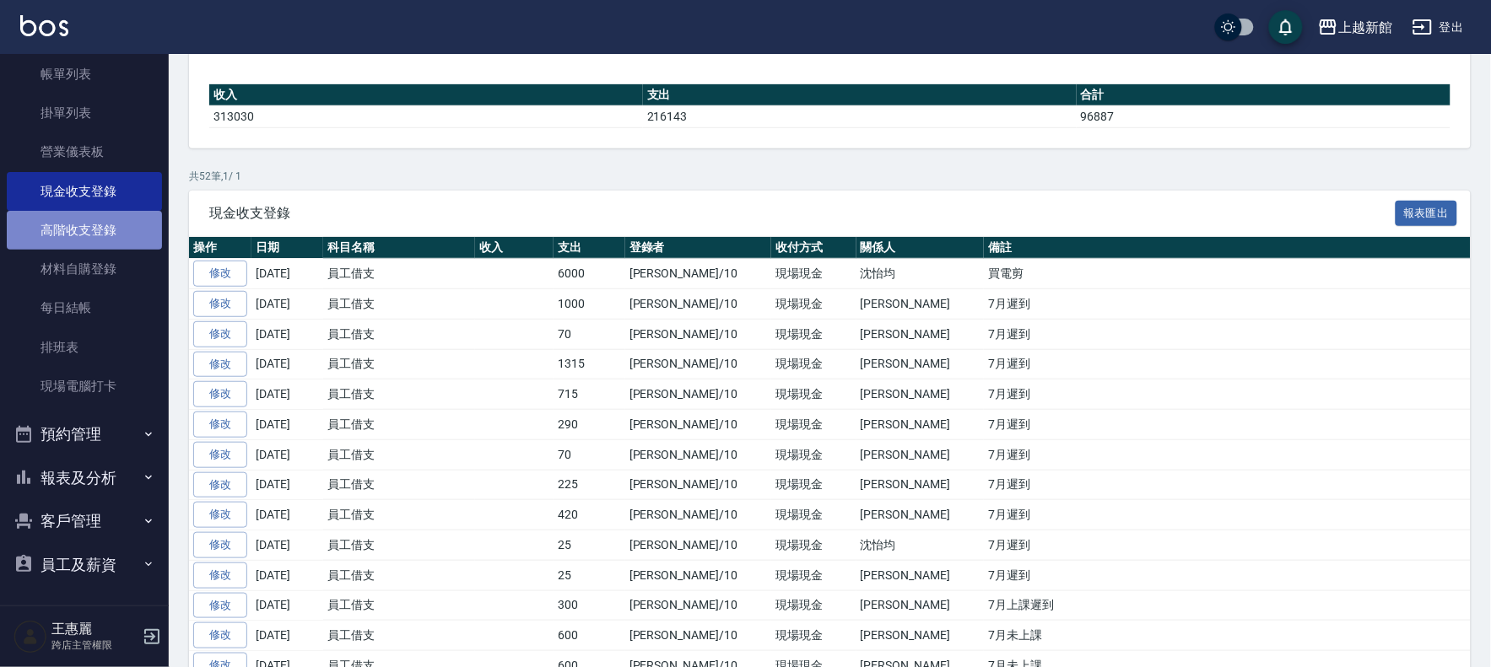
click at [93, 220] on link "高階收支登錄" at bounding box center [84, 230] width 155 height 39
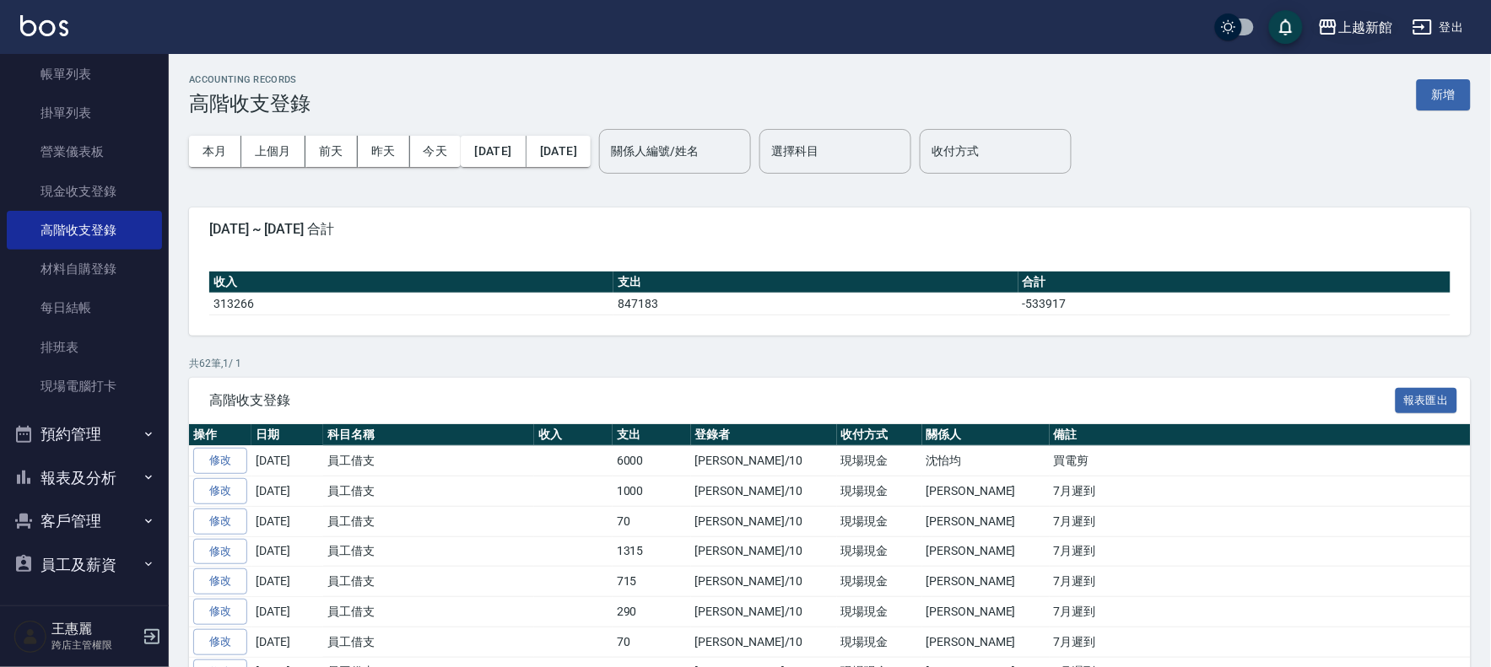
click at [1368, 23] on div "上越新館" at bounding box center [1365, 27] width 54 height 21
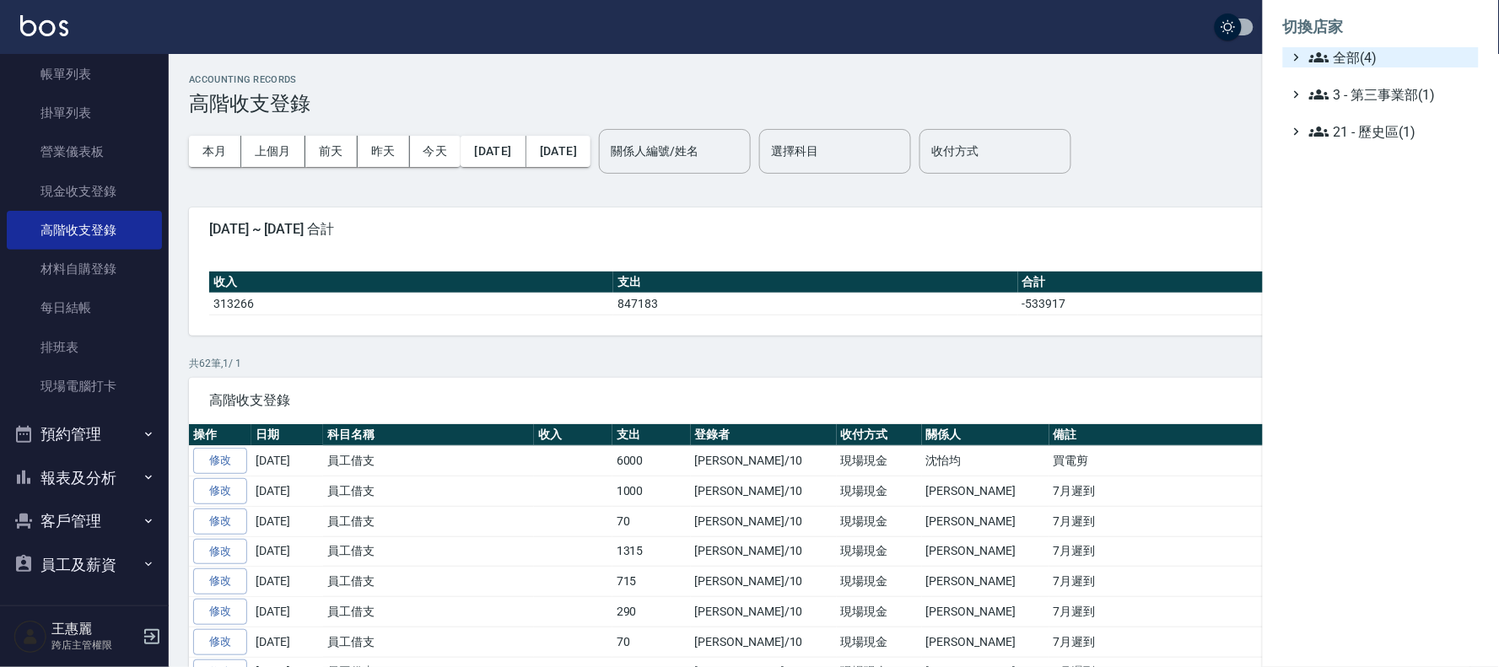
click at [1359, 57] on span "全部(4)" at bounding box center [1390, 57] width 163 height 20
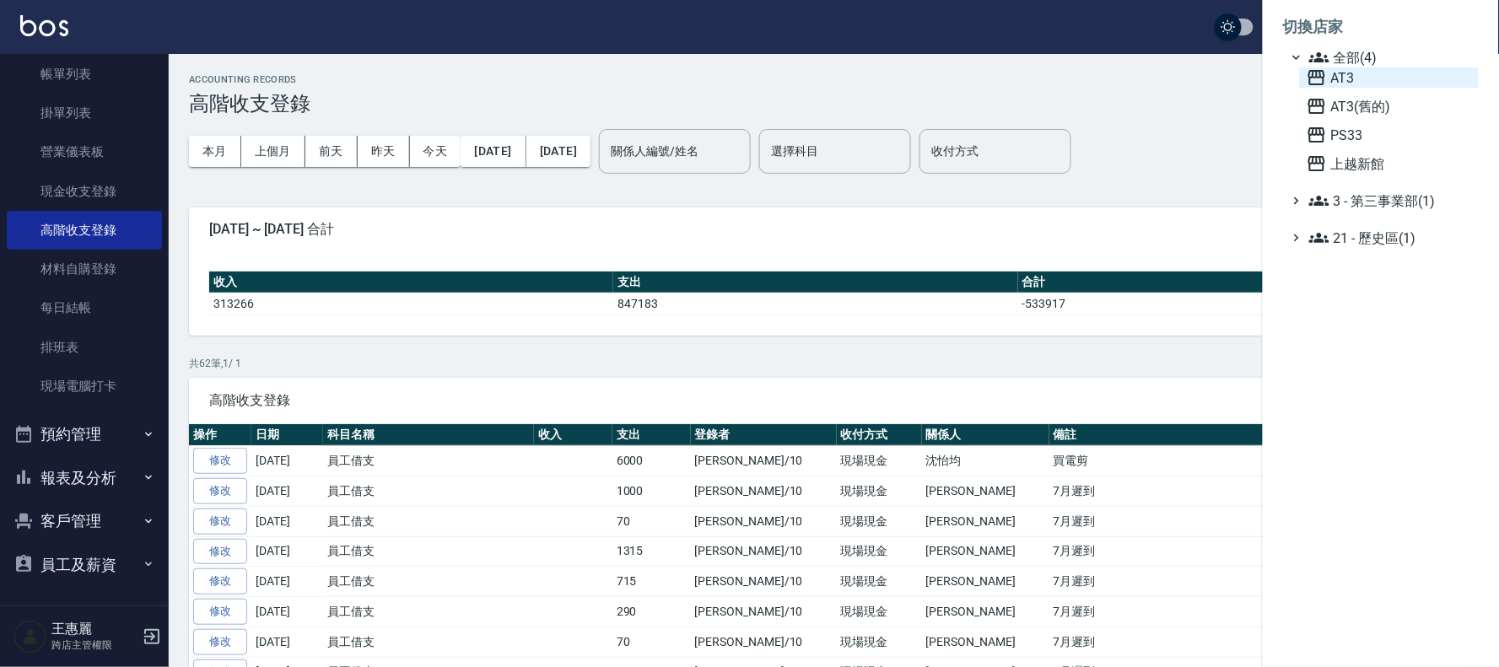
click at [1347, 85] on span "AT3" at bounding box center [1389, 77] width 165 height 20
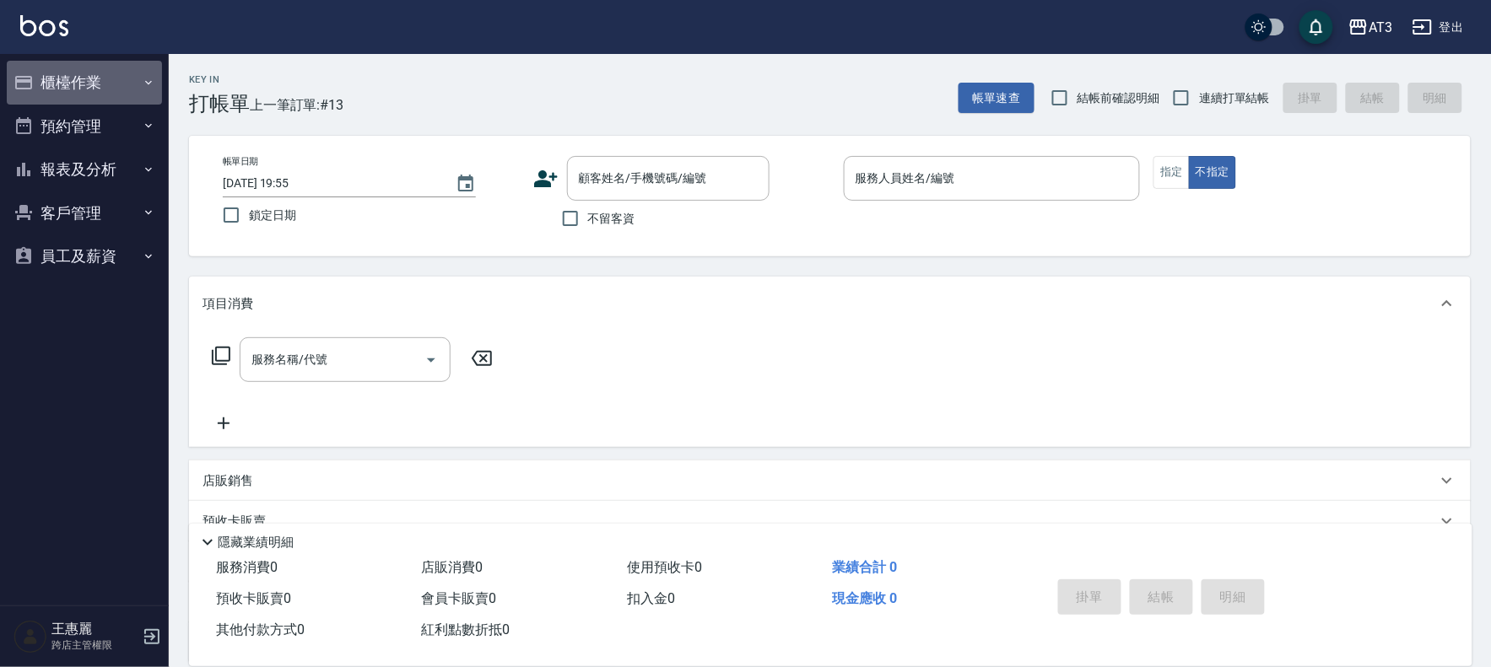
click at [104, 84] on button "櫃檯作業" at bounding box center [84, 83] width 155 height 44
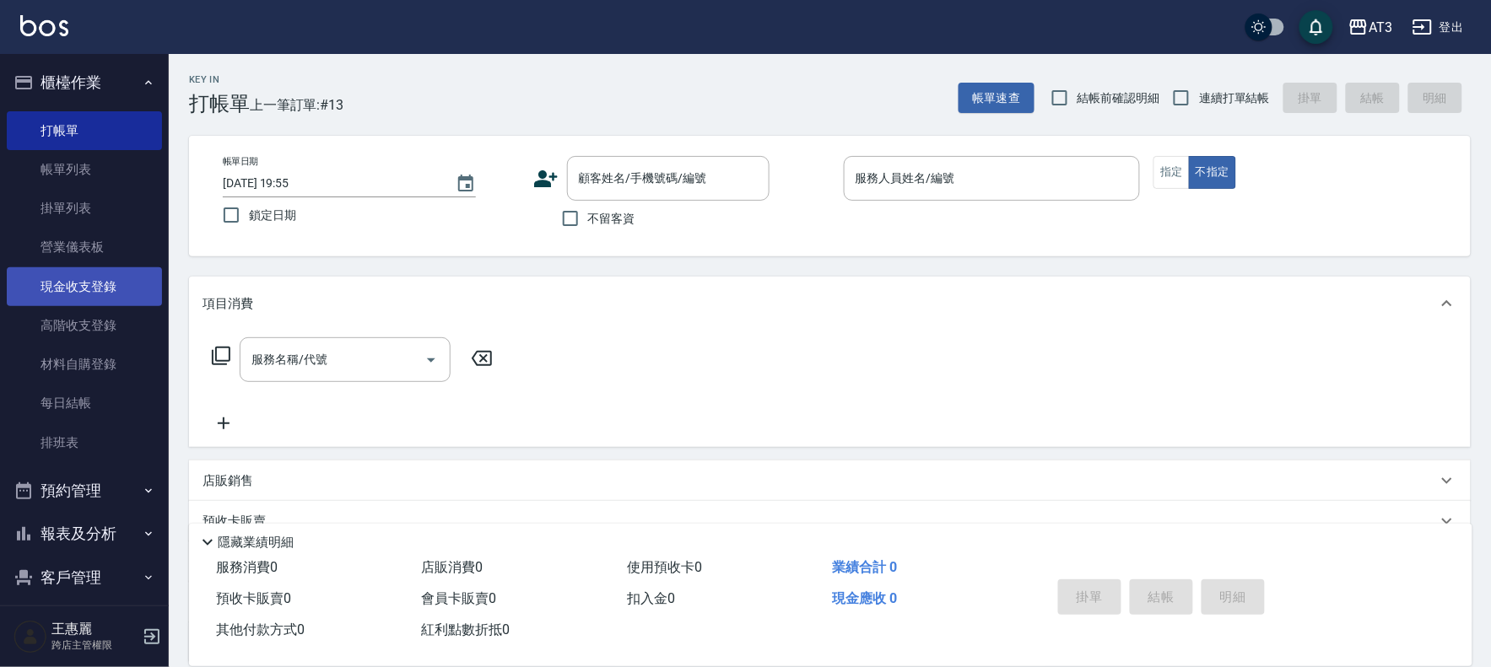
click at [78, 278] on link "現金收支登錄" at bounding box center [84, 286] width 155 height 39
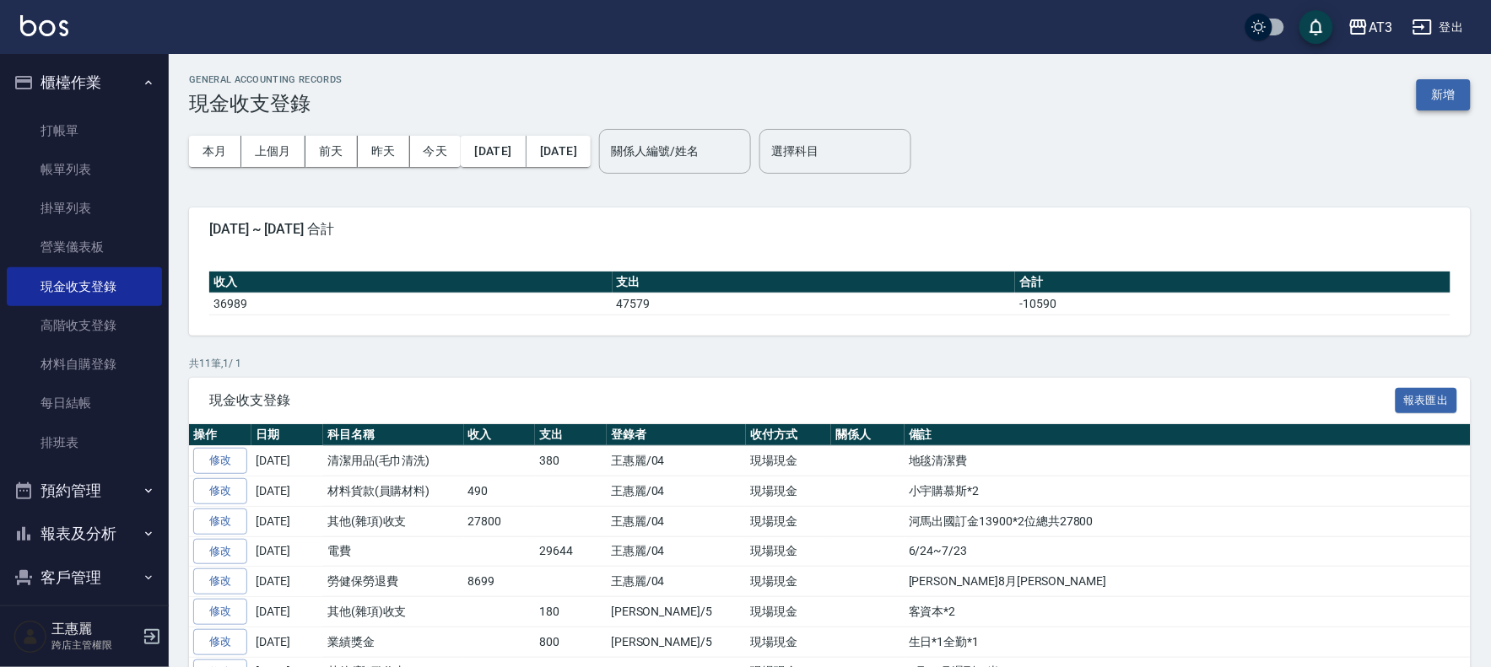
click at [1445, 96] on button "新增" at bounding box center [1444, 94] width 54 height 31
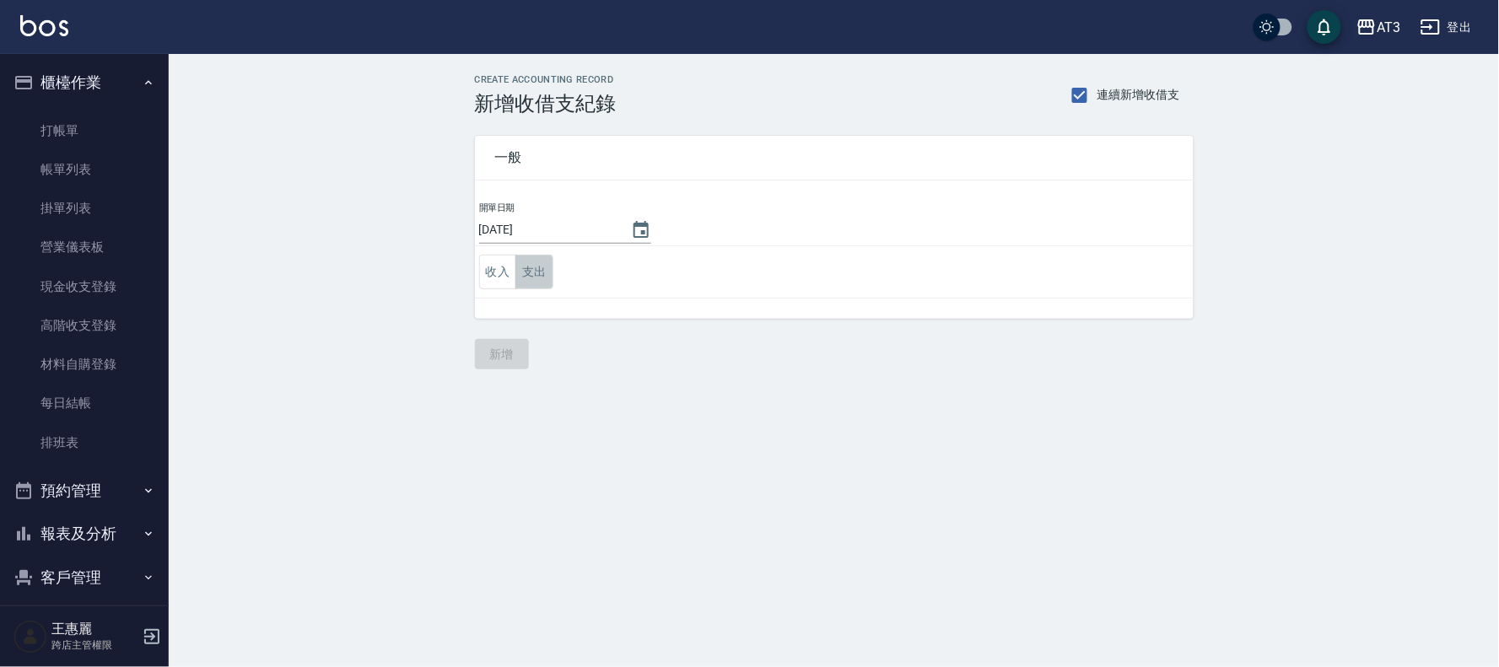
click at [543, 270] on button "支出" at bounding box center [534, 272] width 38 height 35
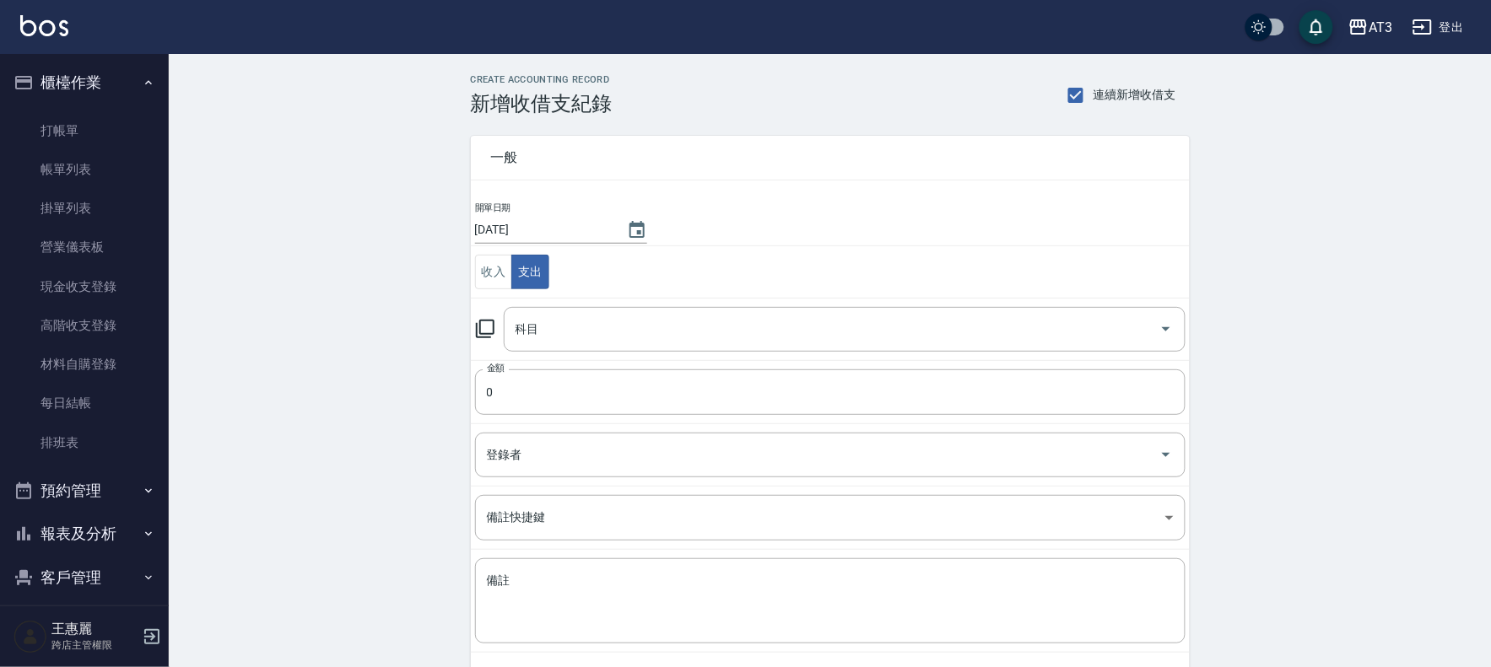
click at [481, 336] on icon at bounding box center [485, 329] width 20 height 20
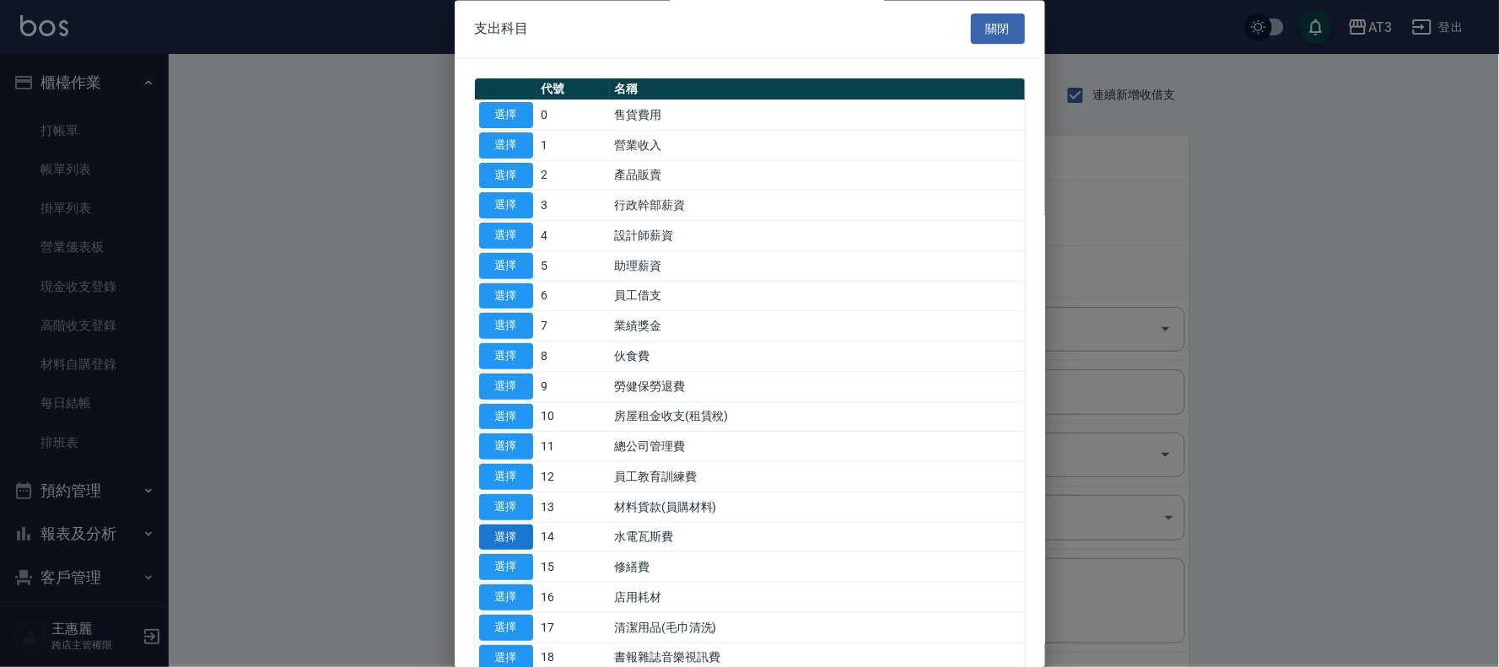
click at [512, 536] on button "選擇" at bounding box center [506, 538] width 54 height 26
type input "14 水電瓦斯費"
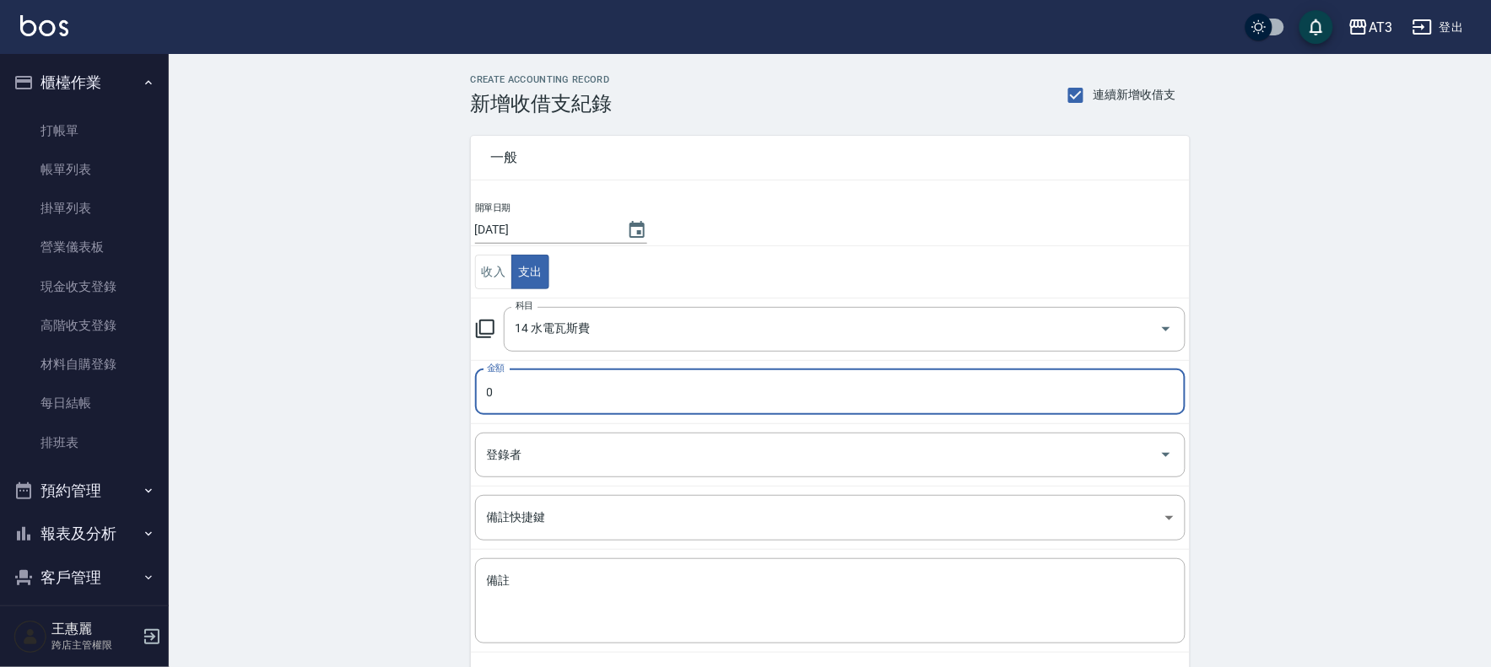
click at [559, 391] on input "0" at bounding box center [830, 393] width 710 height 46
type input "2281"
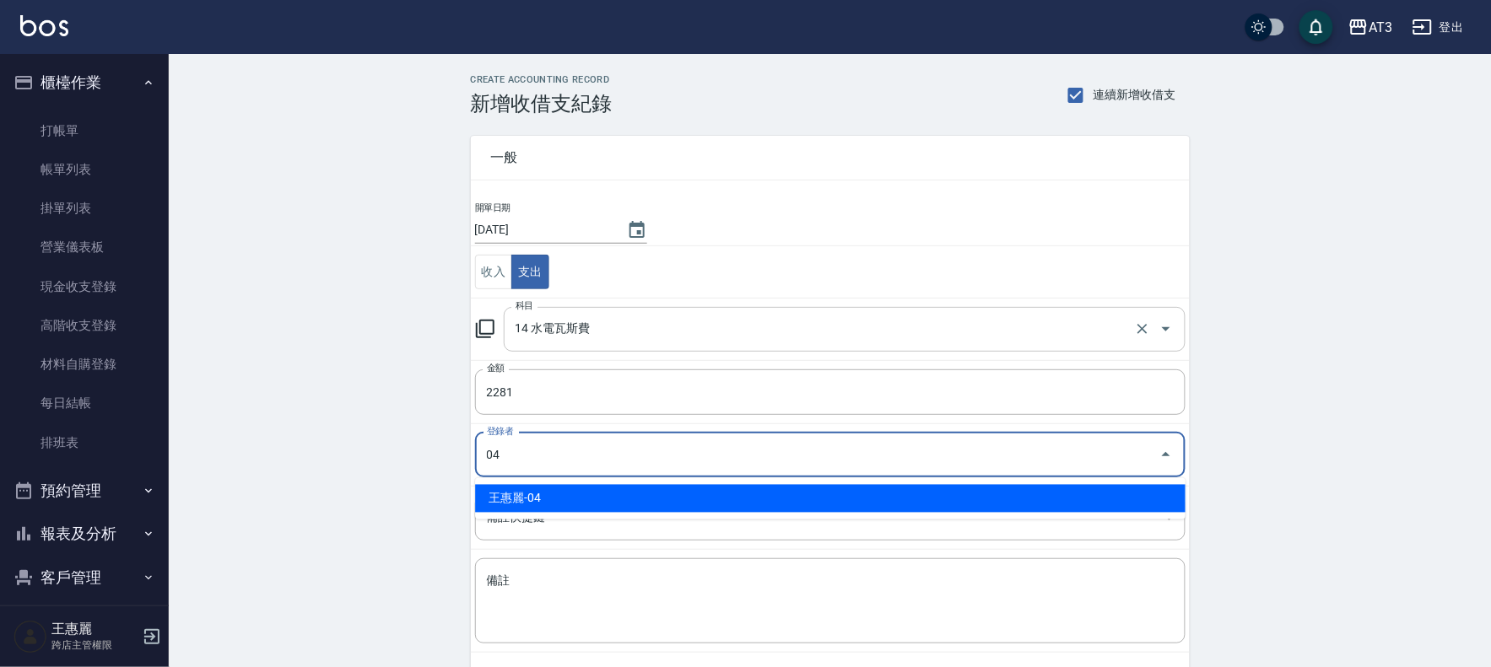
type input "王惠麗-04"
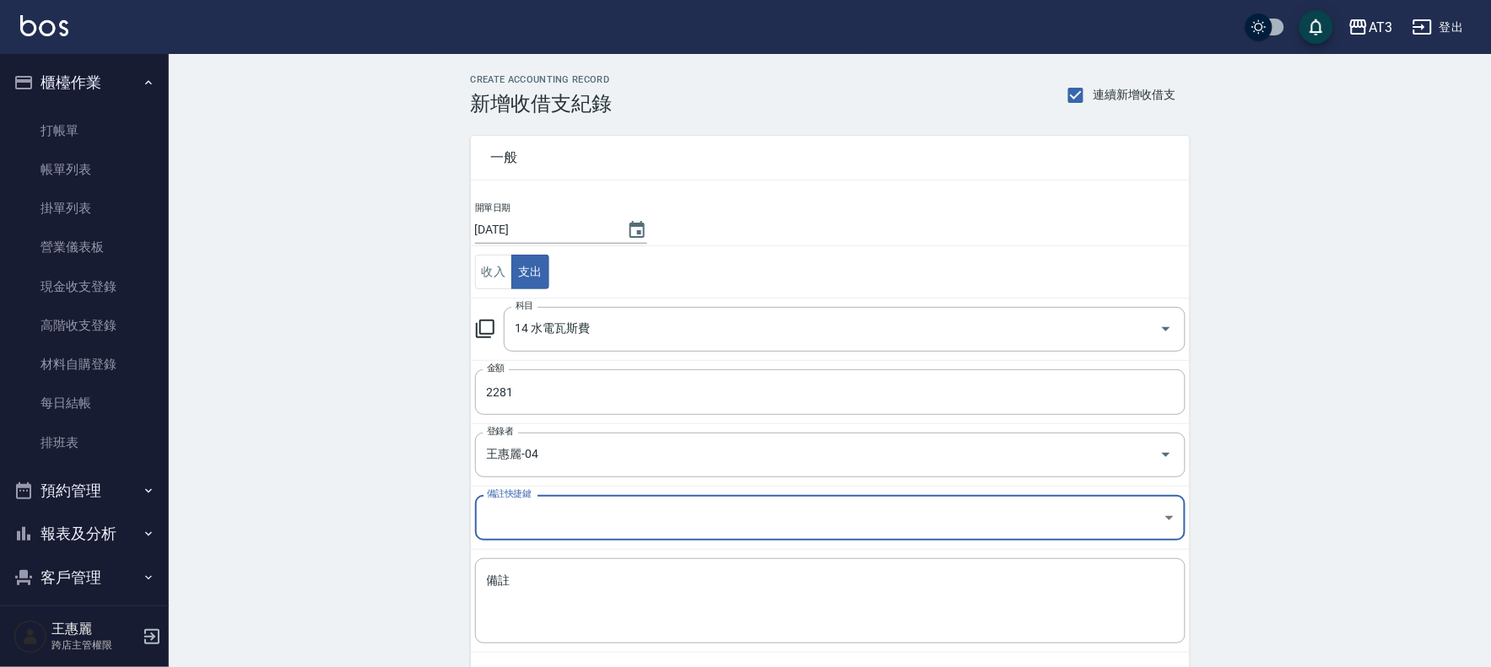
scroll to position [78, 0]
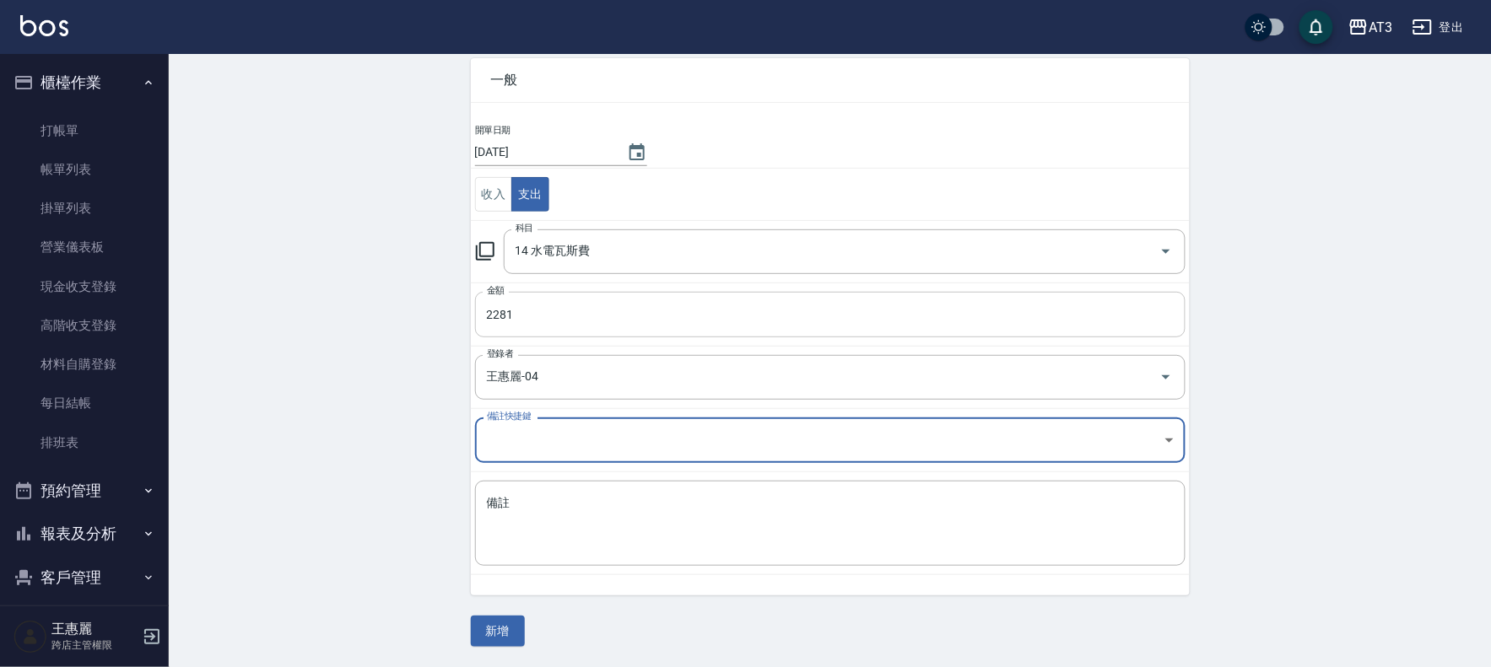
click at [521, 316] on input "2281" at bounding box center [830, 315] width 710 height 46
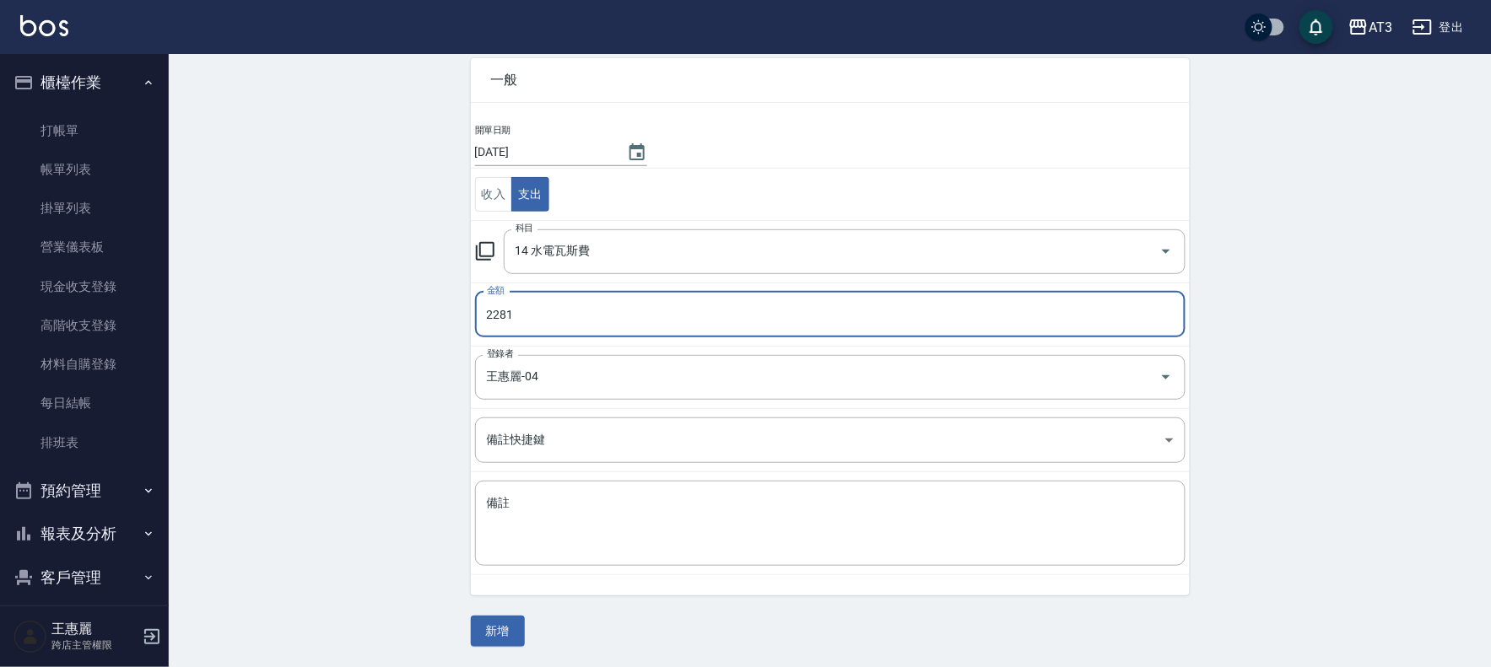
click at [521, 316] on input "2281" at bounding box center [830, 315] width 710 height 46
type input "1059"
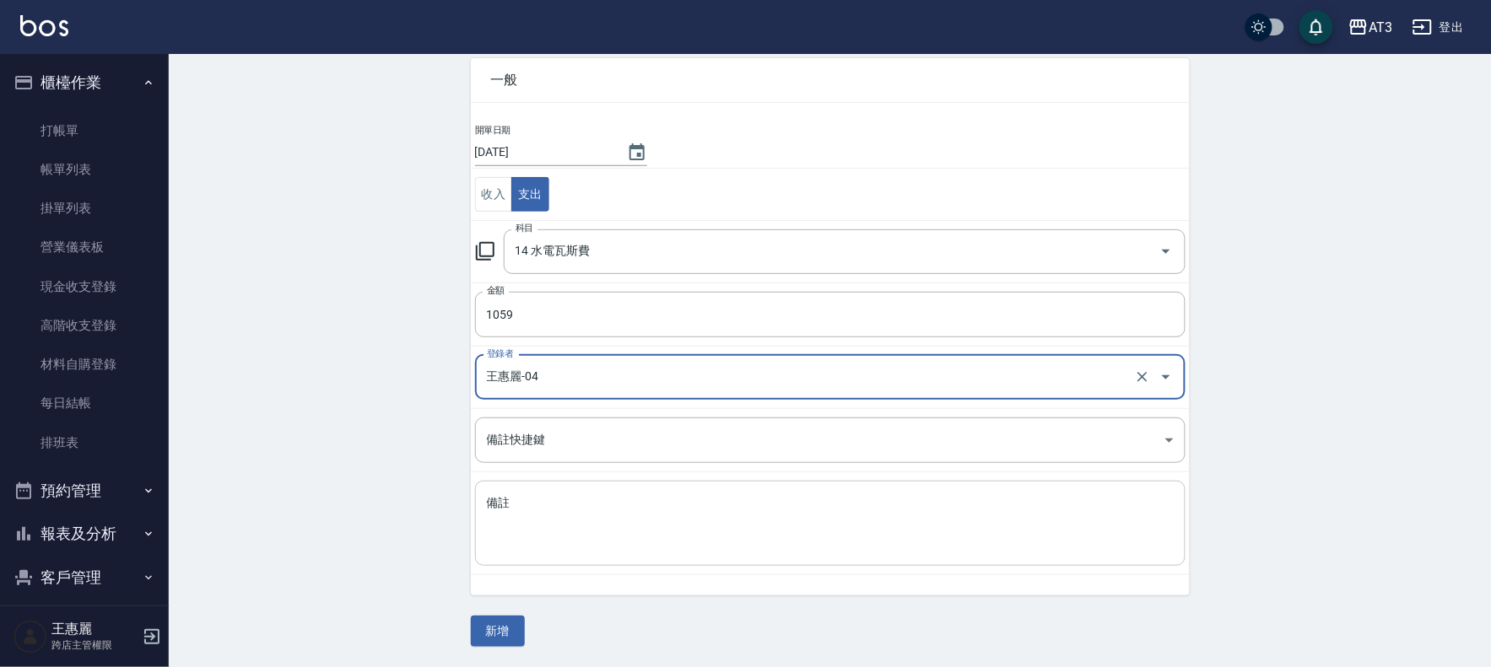
click at [669, 536] on textarea "備註" at bounding box center [830, 523] width 687 height 57
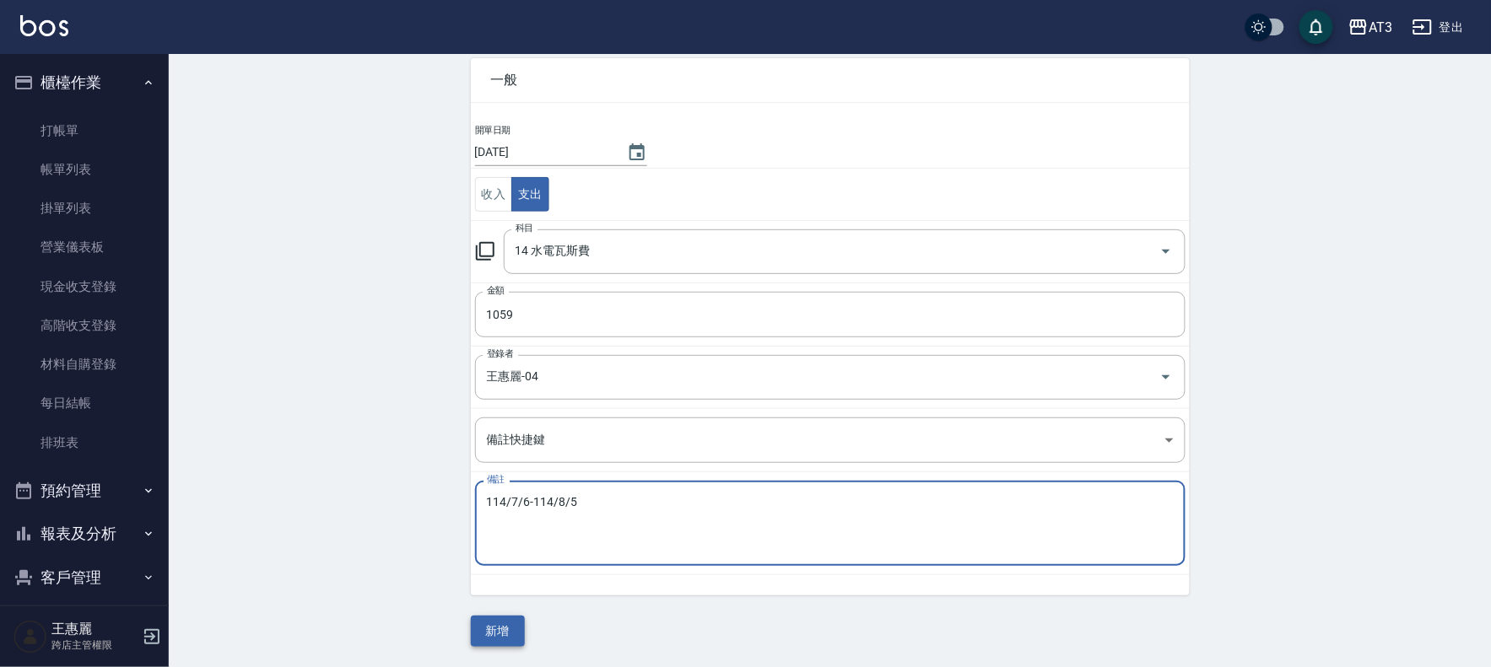
type textarea "114/7/6-114/8/5"
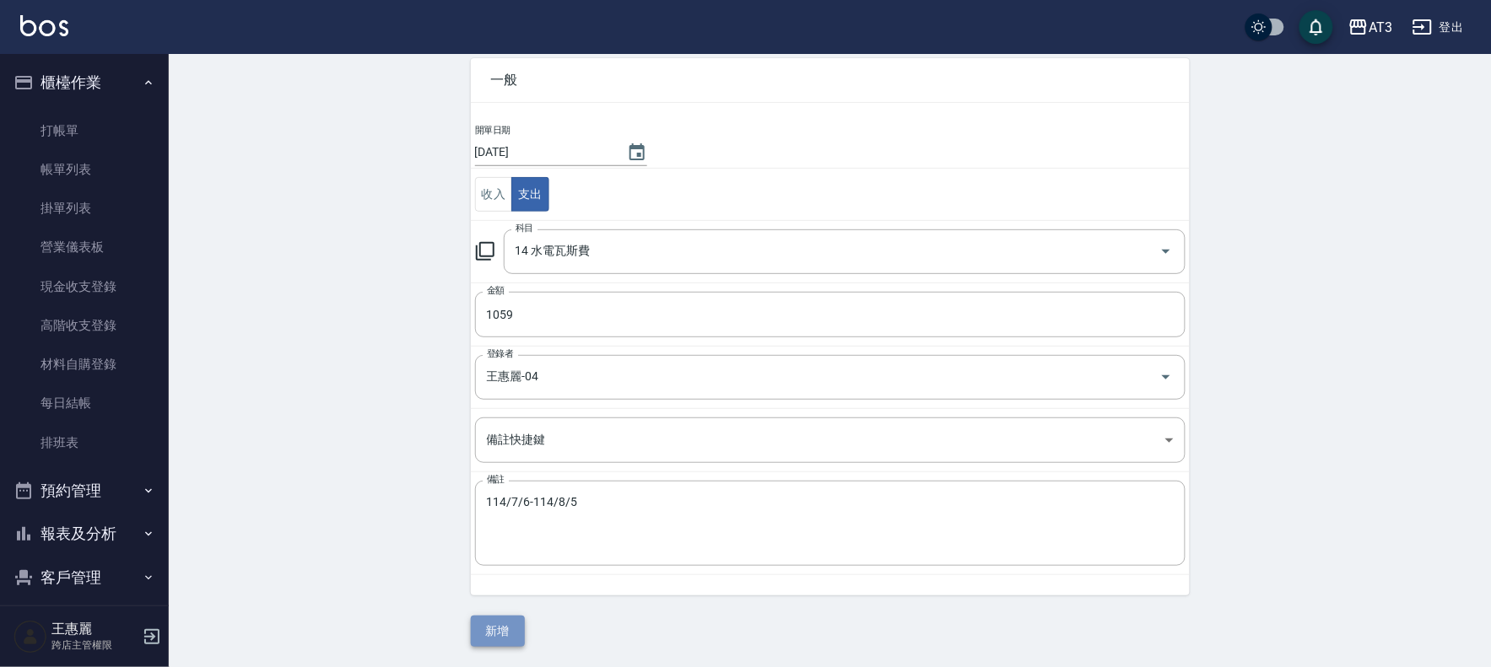
click at [500, 617] on button "新增" at bounding box center [498, 631] width 54 height 31
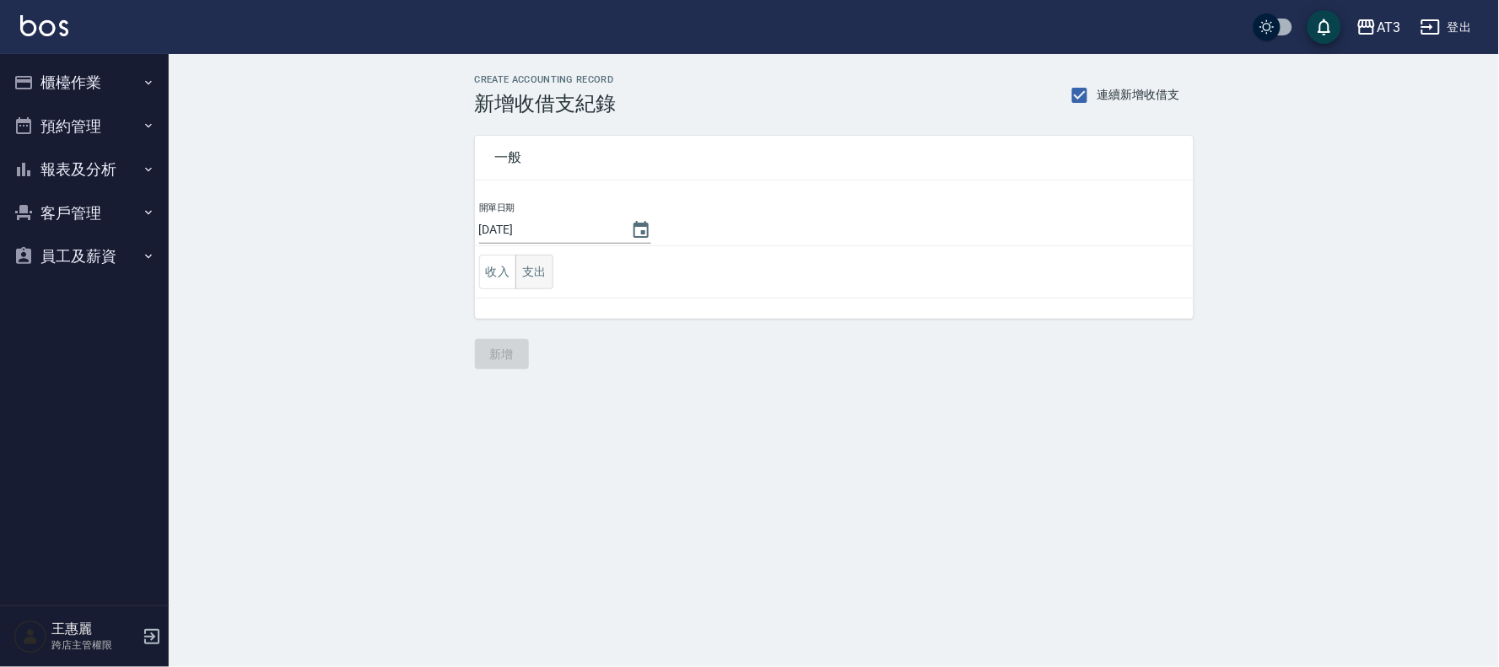
click at [532, 267] on button "支出" at bounding box center [534, 272] width 38 height 35
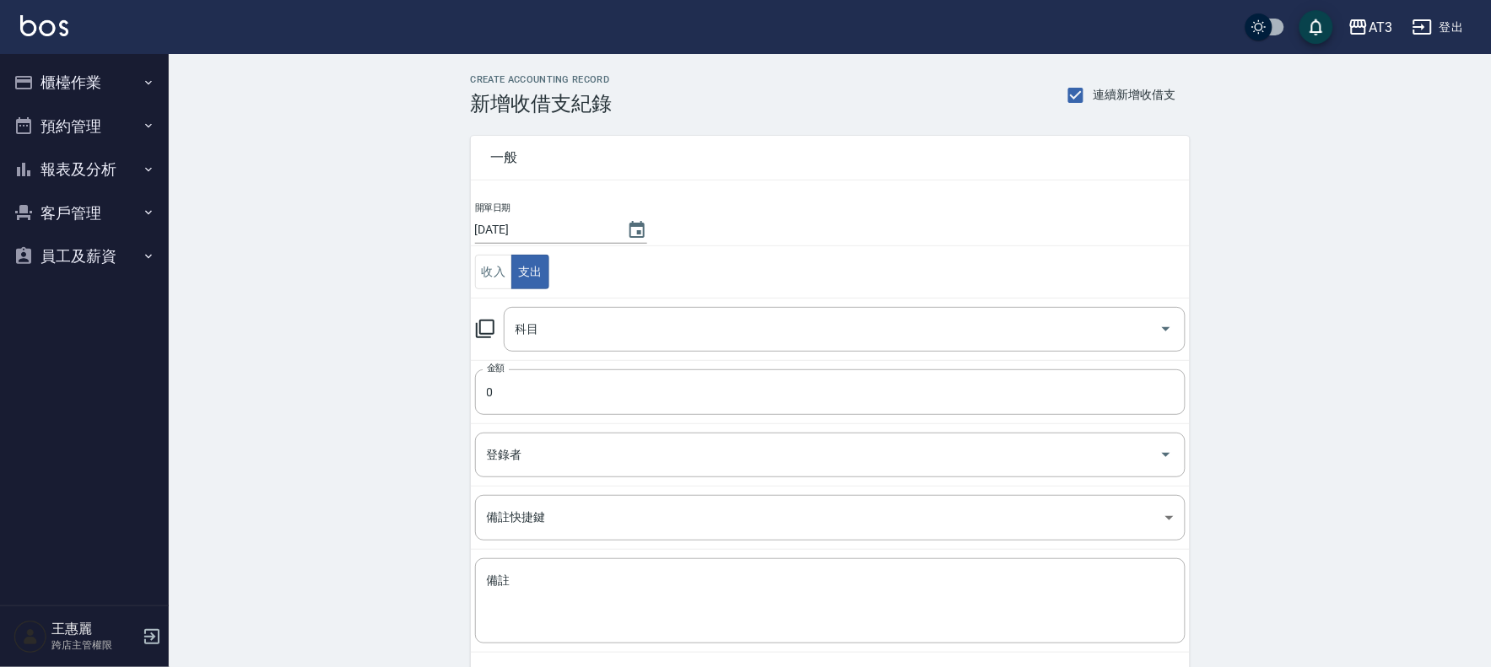
click at [487, 326] on icon at bounding box center [485, 329] width 20 height 20
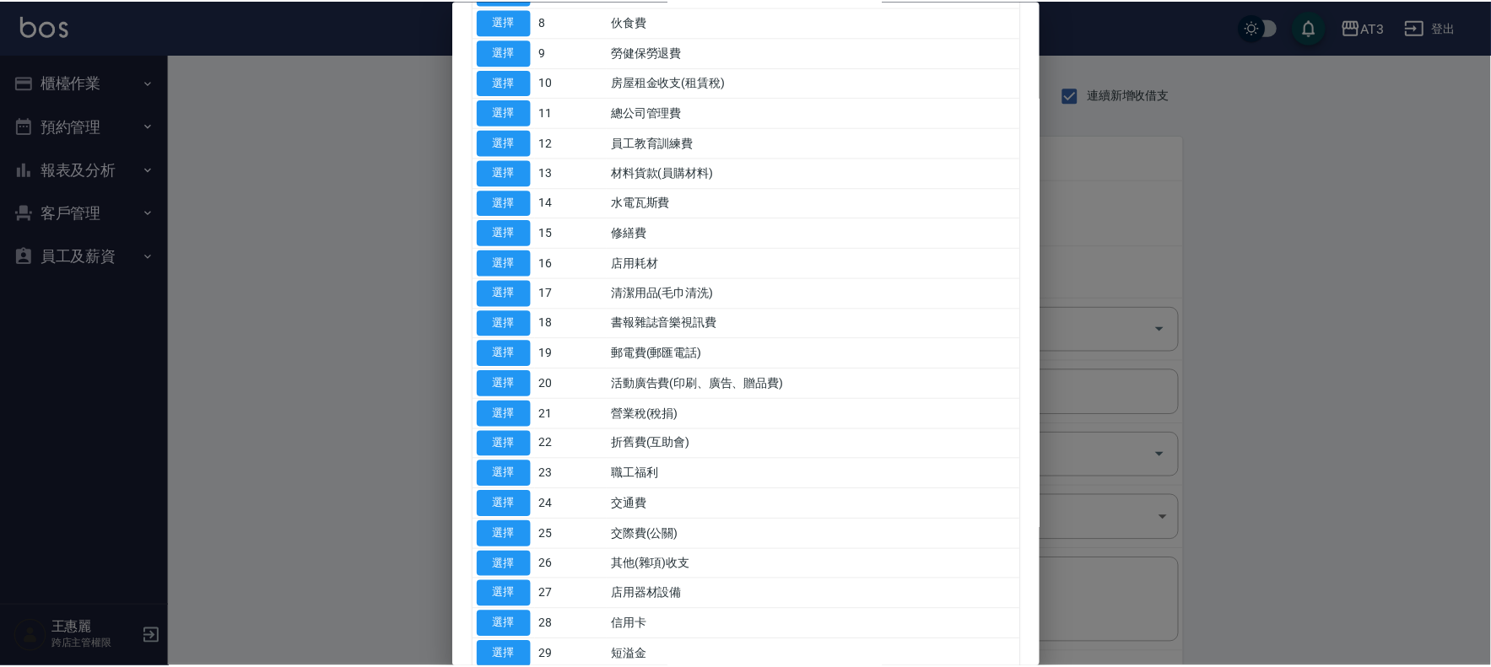
scroll to position [375, 0]
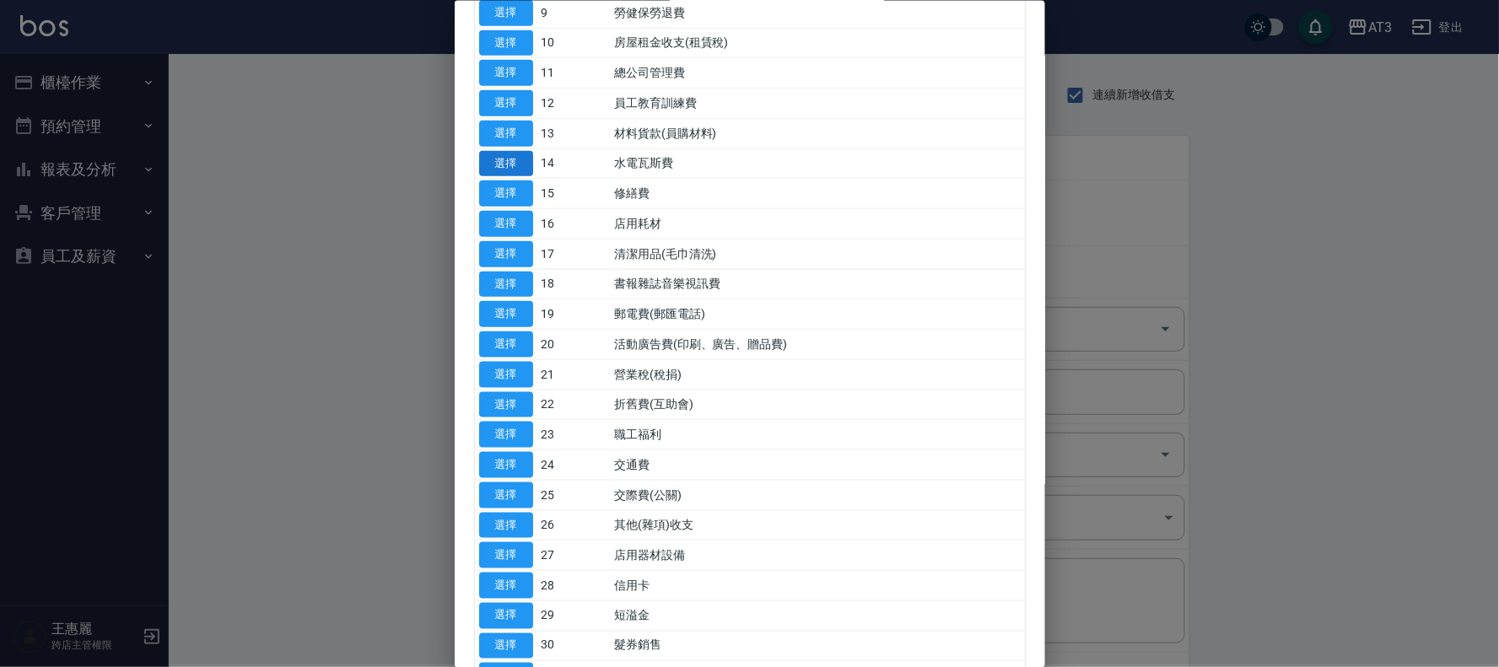
click at [505, 162] on button "選擇" at bounding box center [506, 163] width 54 height 26
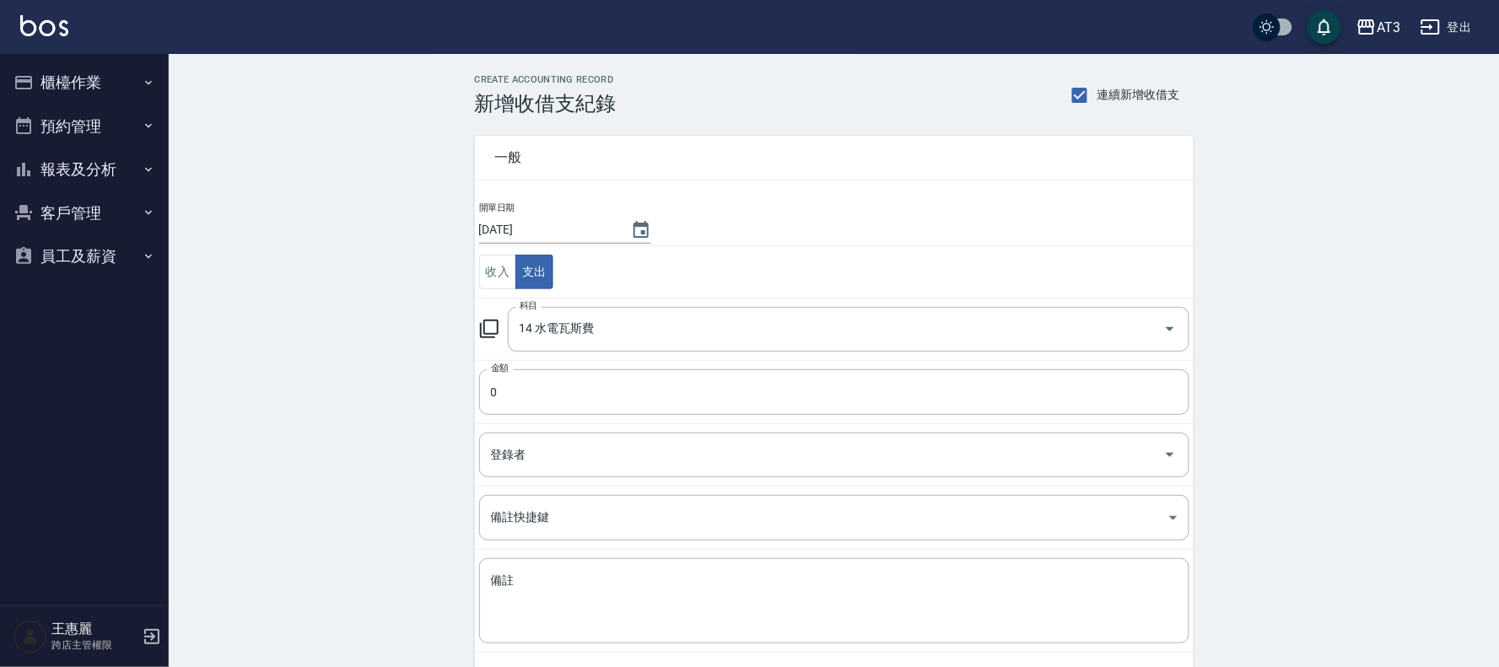
type input "14 水電瓦斯費"
click at [540, 391] on input "0" at bounding box center [830, 393] width 710 height 46
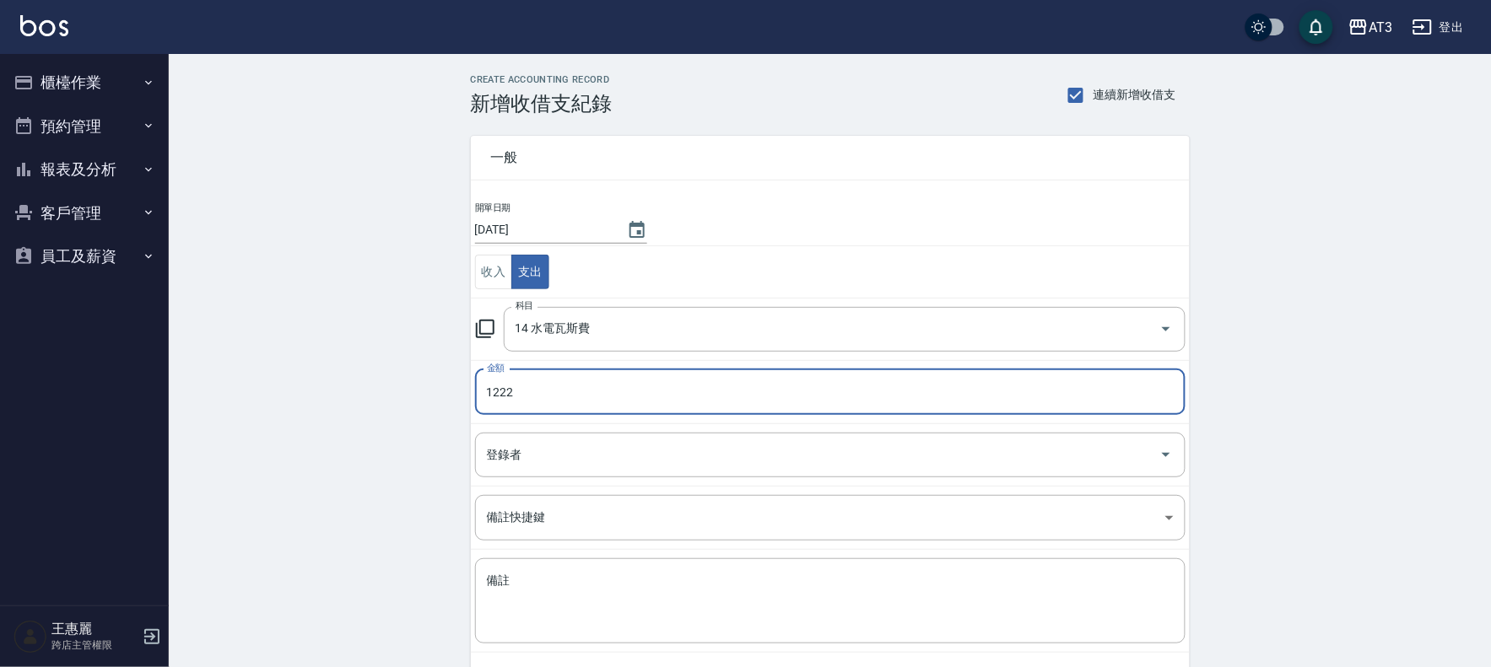
type input "1222"
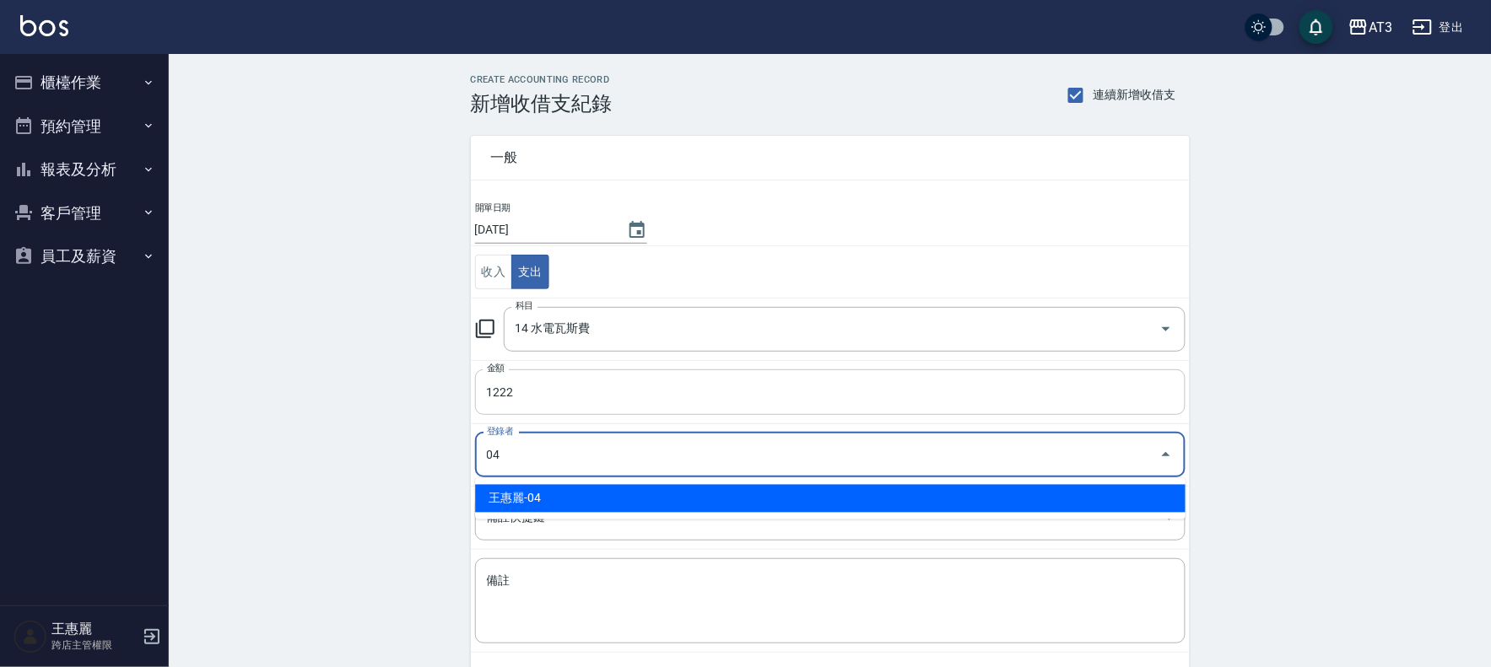
type input "王惠麗-04"
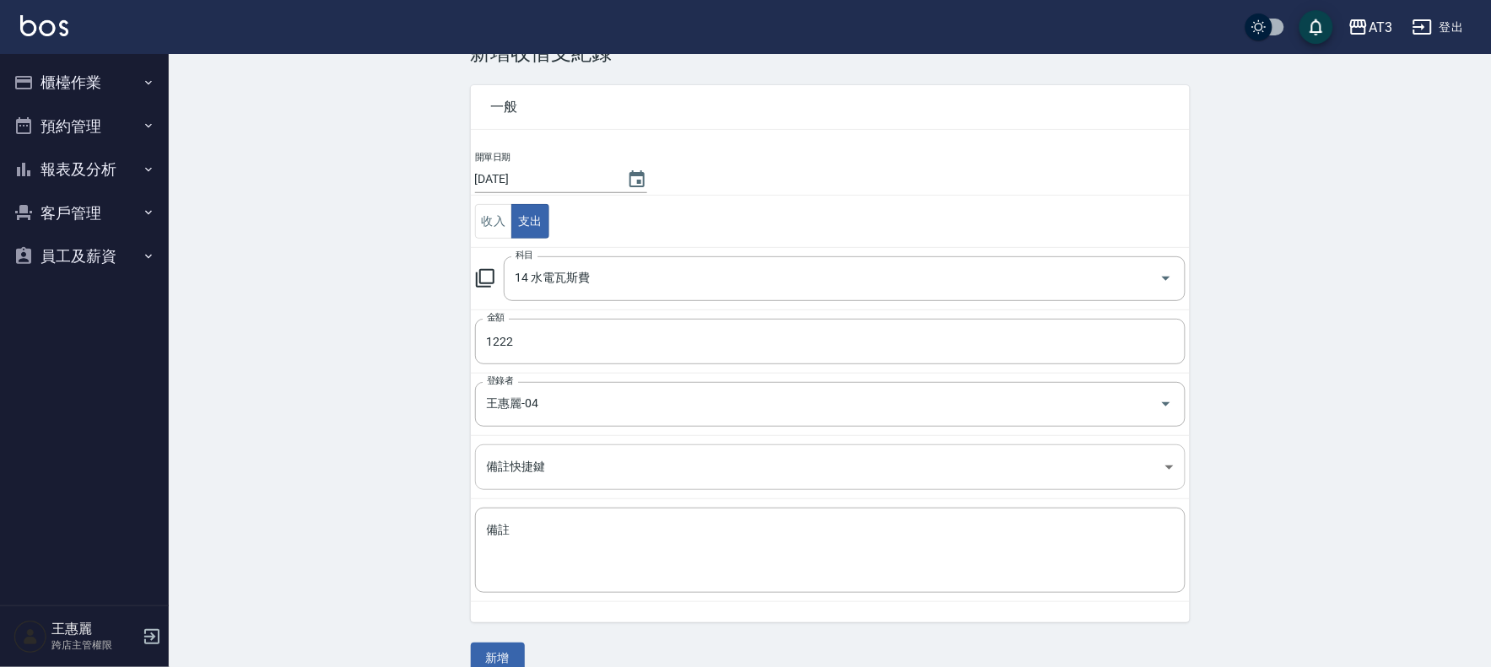
scroll to position [78, 0]
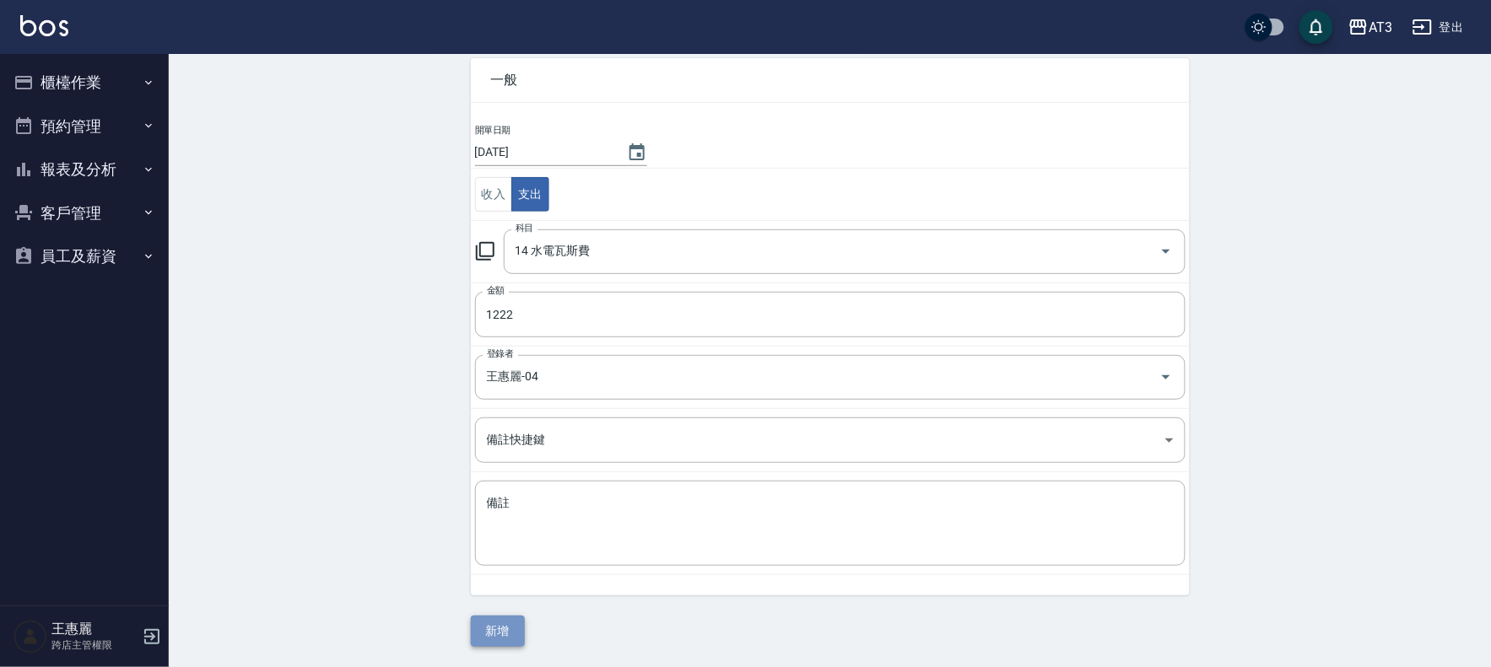
click at [490, 638] on button "新增" at bounding box center [498, 631] width 54 height 31
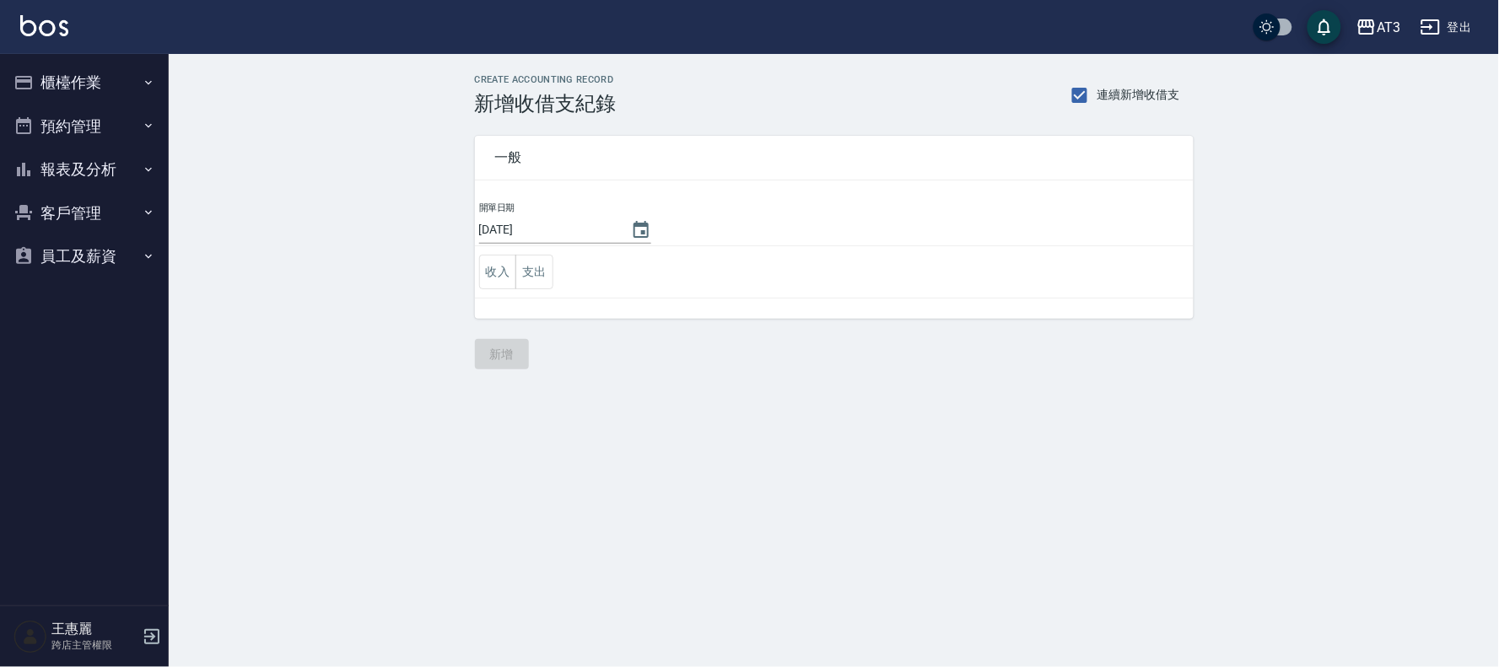
click at [56, 89] on button "櫃檯作業" at bounding box center [84, 83] width 155 height 44
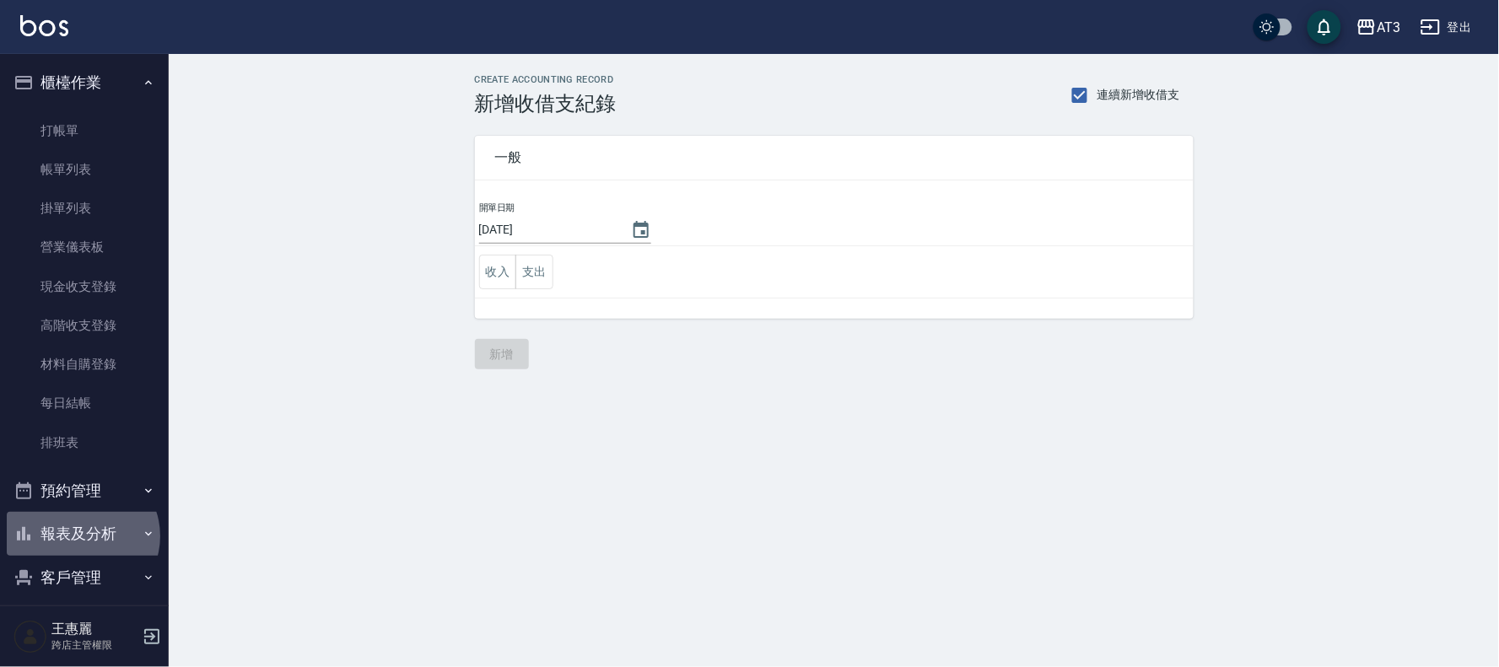
click at [81, 537] on button "報表及分析" at bounding box center [84, 534] width 155 height 44
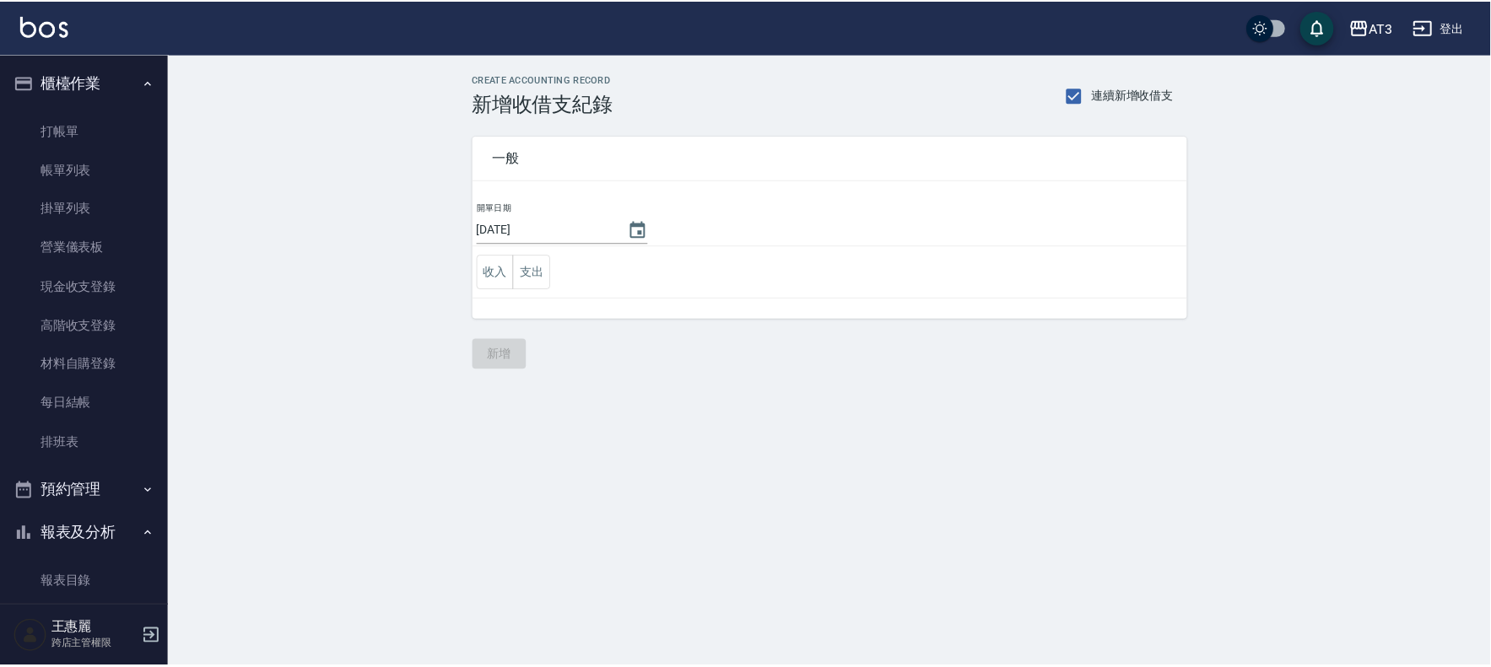
scroll to position [187, 0]
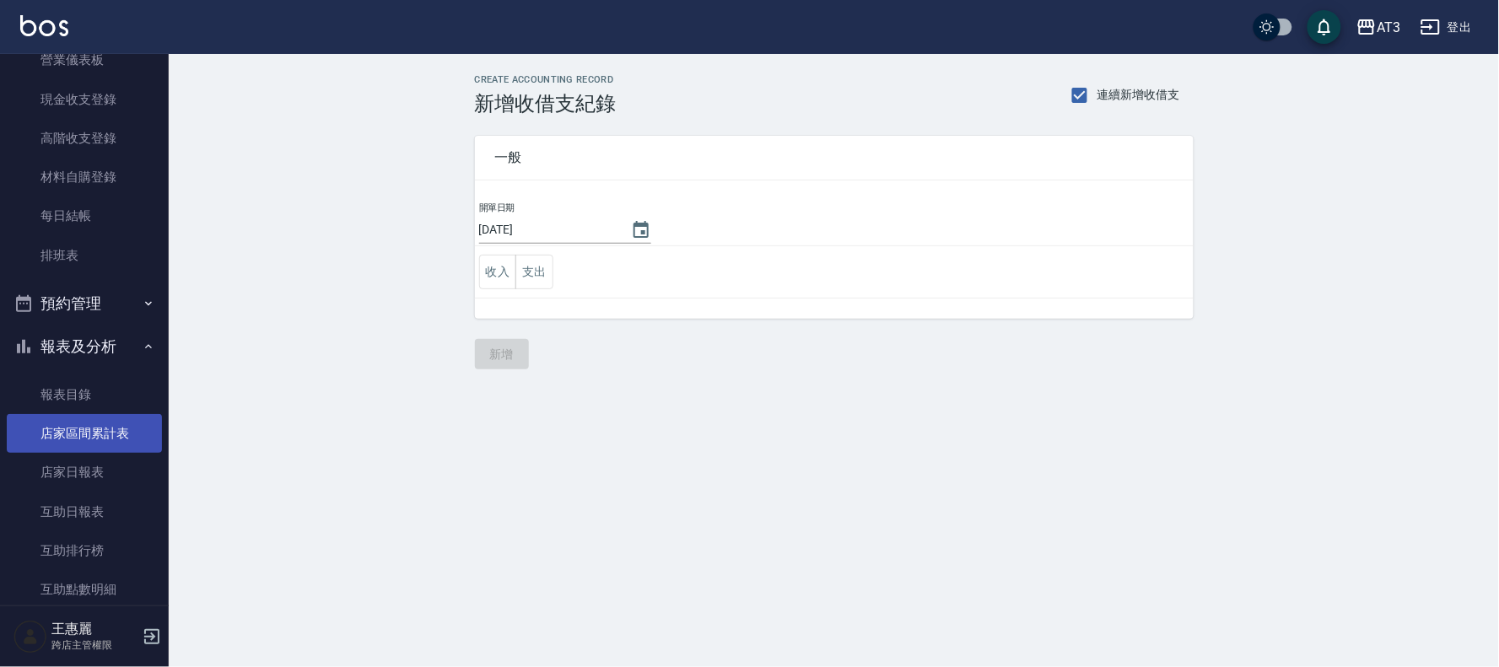
click at [95, 434] on link "店家區間累計表" at bounding box center [84, 433] width 155 height 39
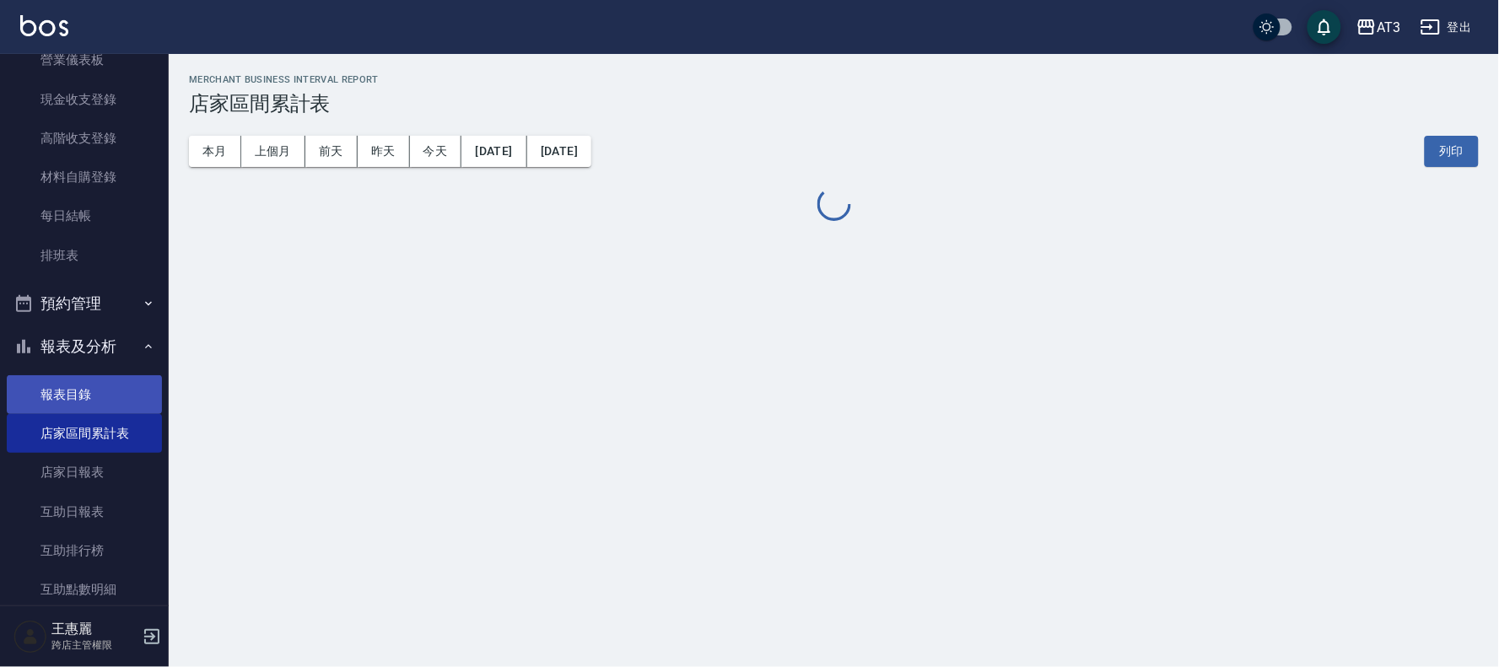
click at [79, 392] on link "報表目錄" at bounding box center [84, 394] width 155 height 39
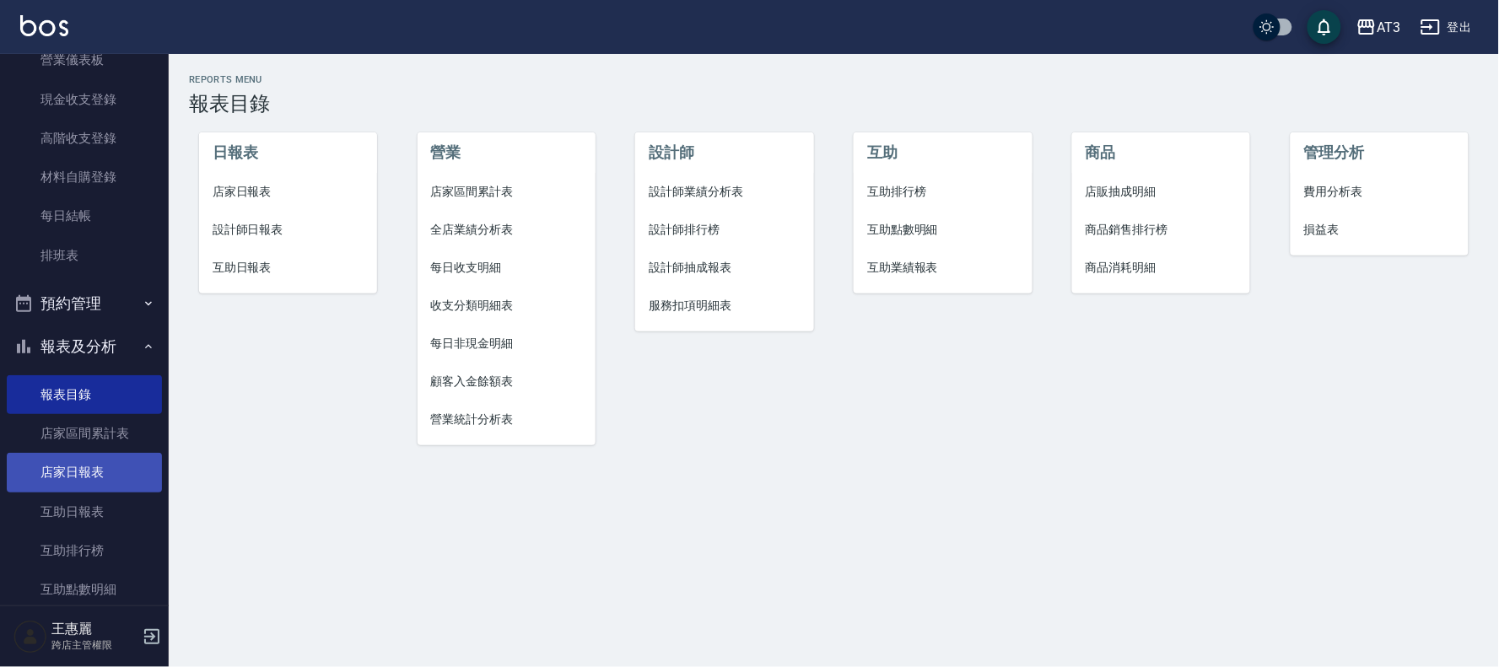
click at [72, 487] on link "店家日報表" at bounding box center [84, 472] width 155 height 39
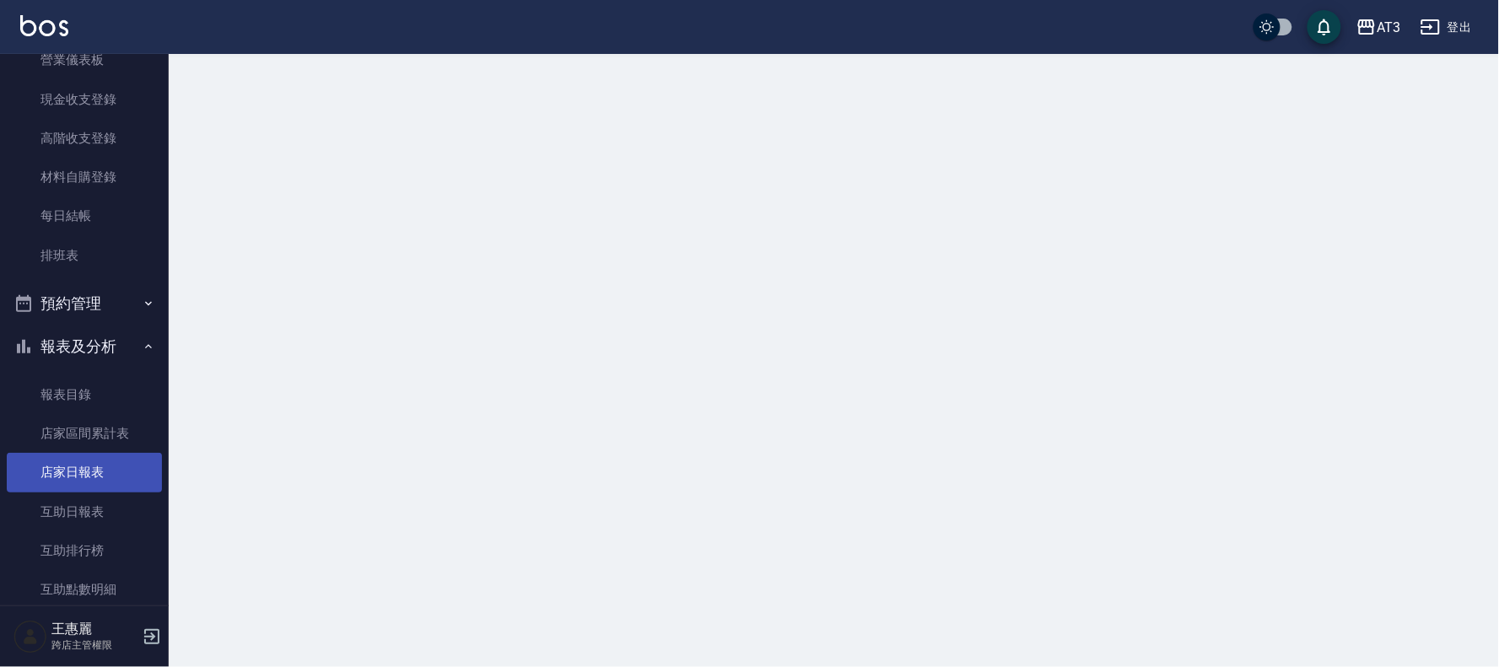
click at [72, 487] on link "店家日報表" at bounding box center [84, 472] width 155 height 39
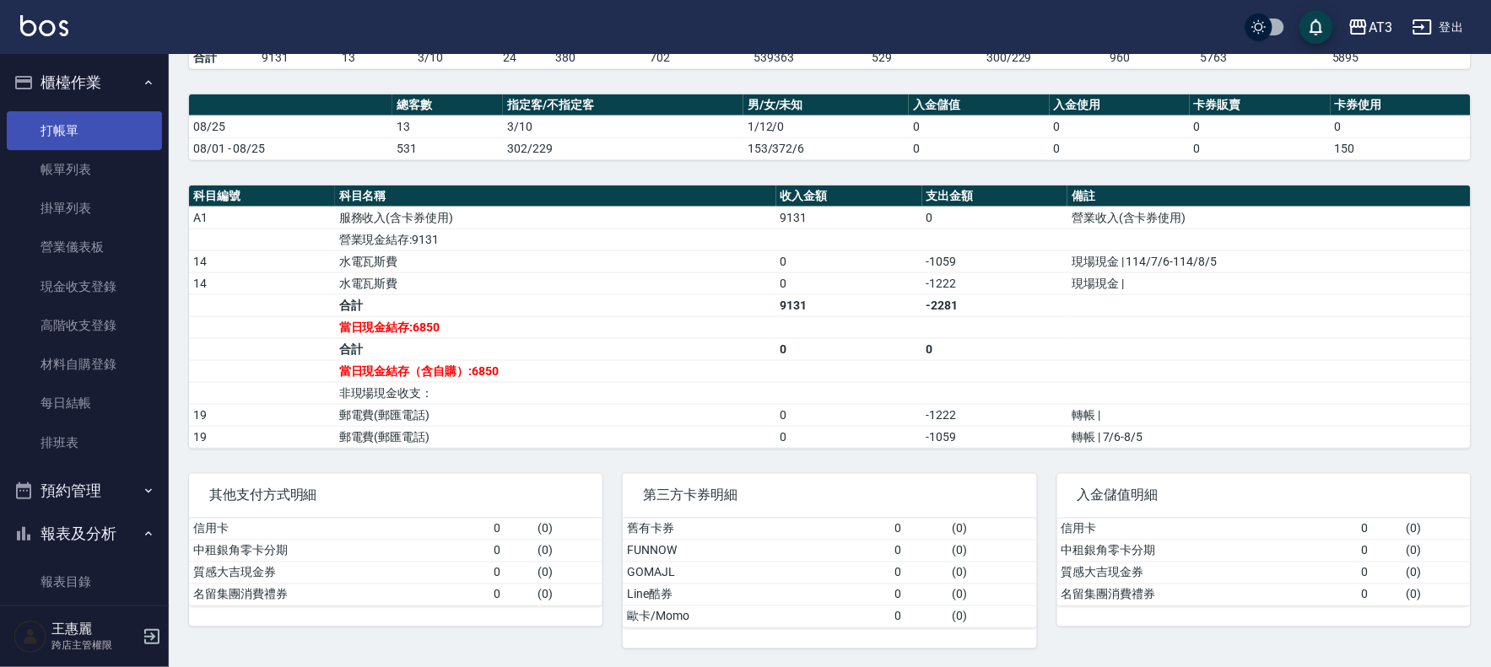
click at [77, 148] on link "打帳單" at bounding box center [84, 130] width 155 height 39
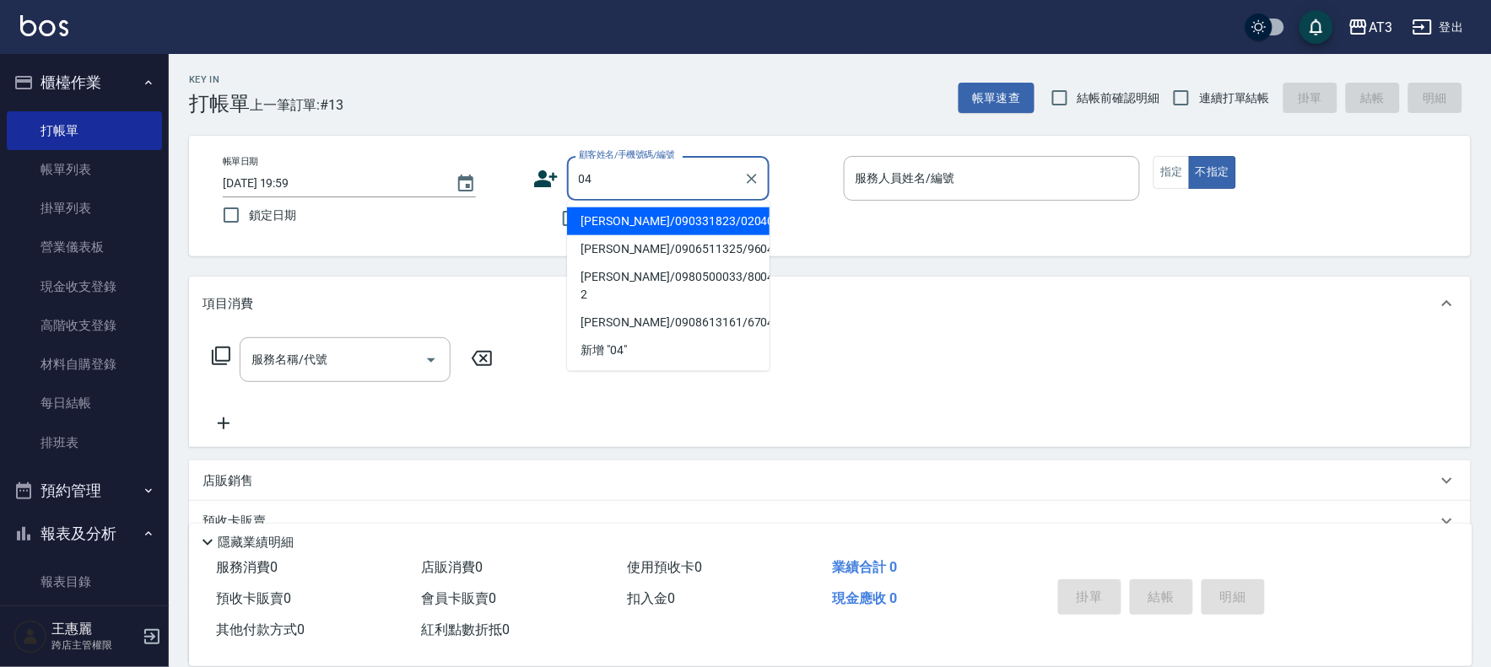
type input "04"
type input "0"
type input "[PERSON_NAME]/090331823/020408"
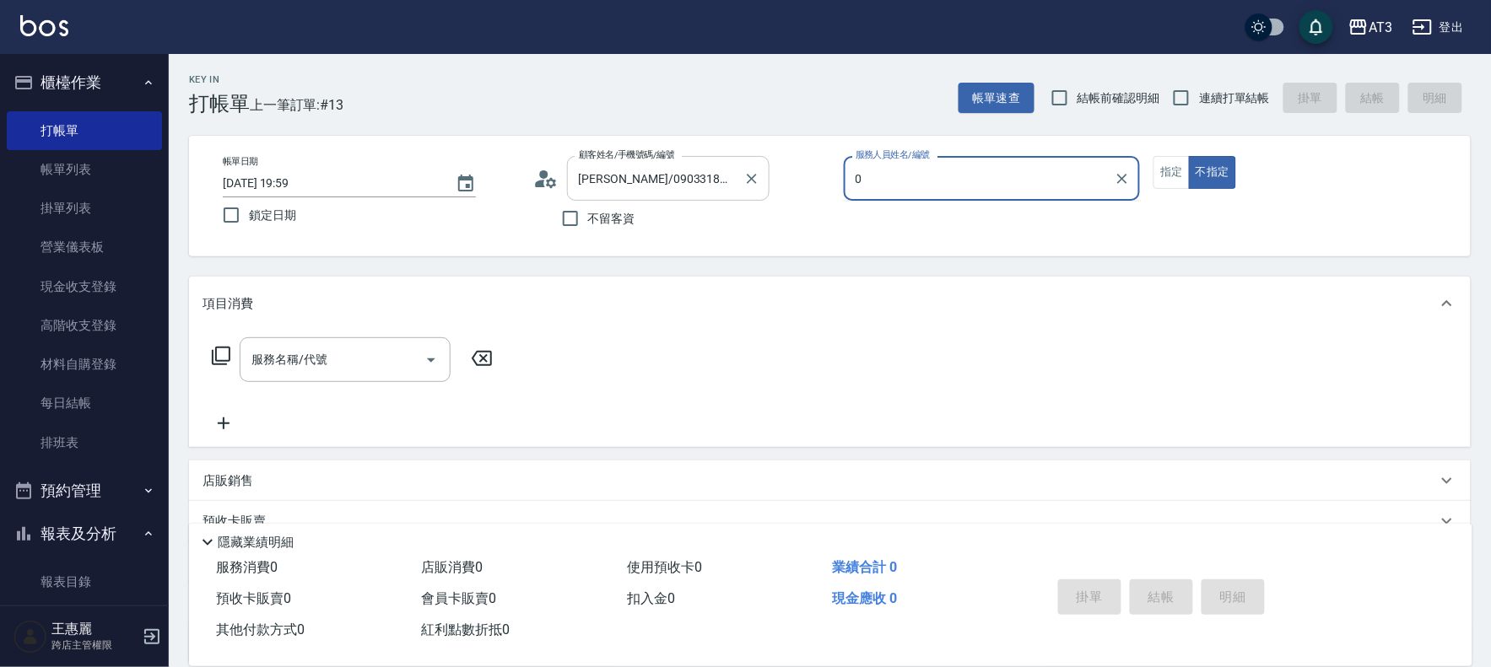
type input "04"
type input "[PERSON_NAME]/04_[PERSON_NAME]/04"
type input "04"
type button "false"
type input "惠麗-04"
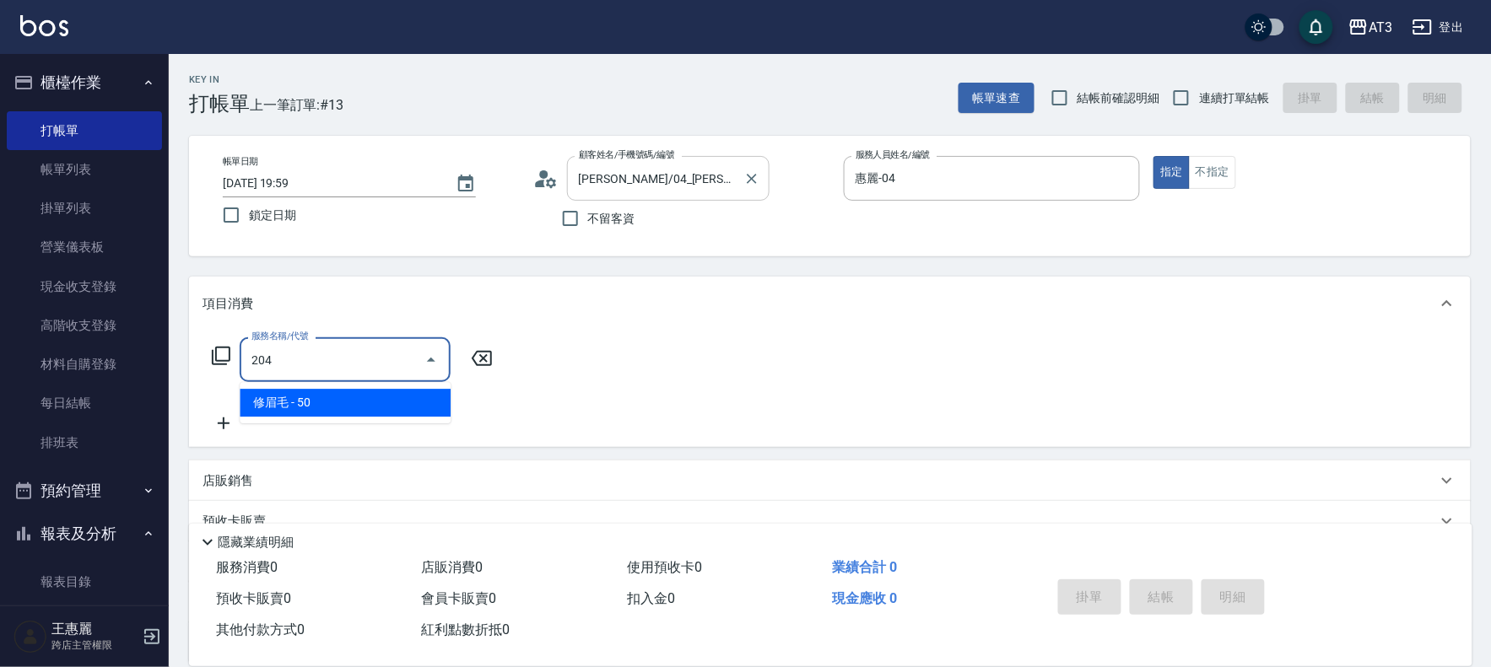
type input "修眉毛(204)"
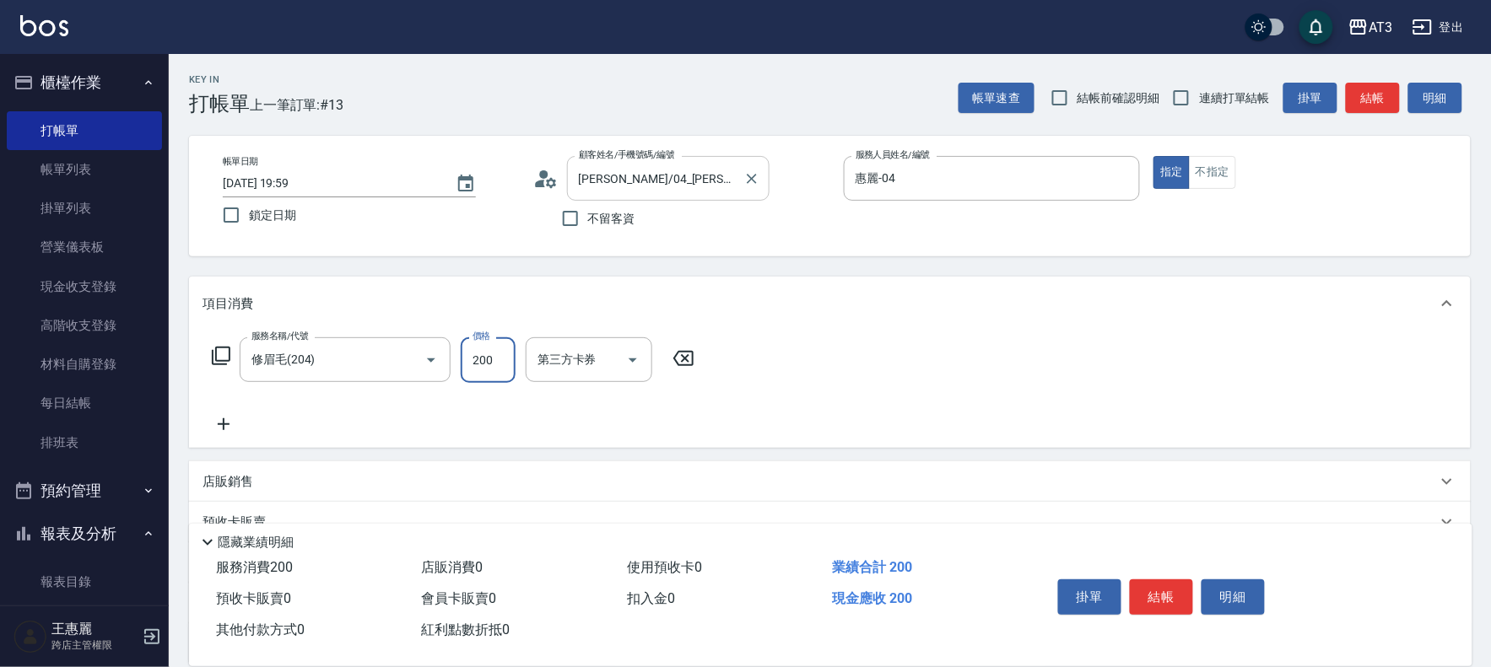
type input "200"
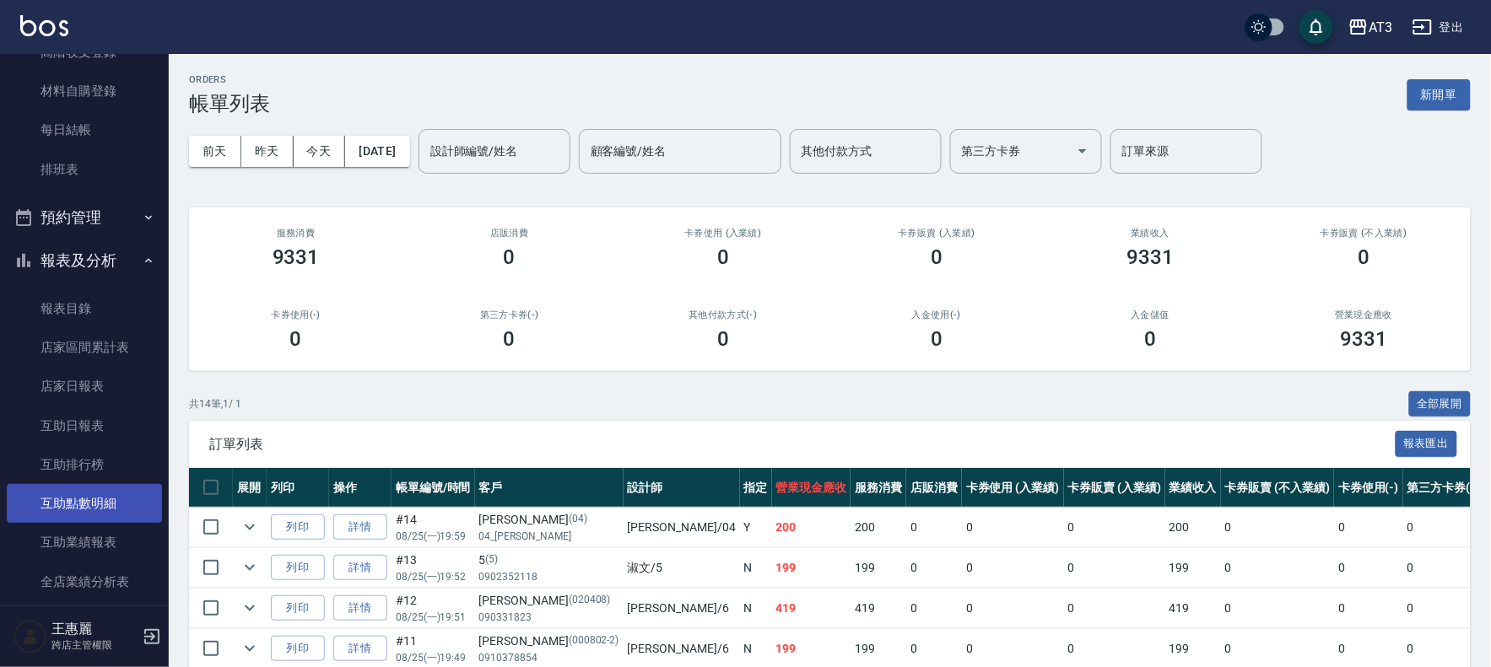
scroll to position [281, 0]
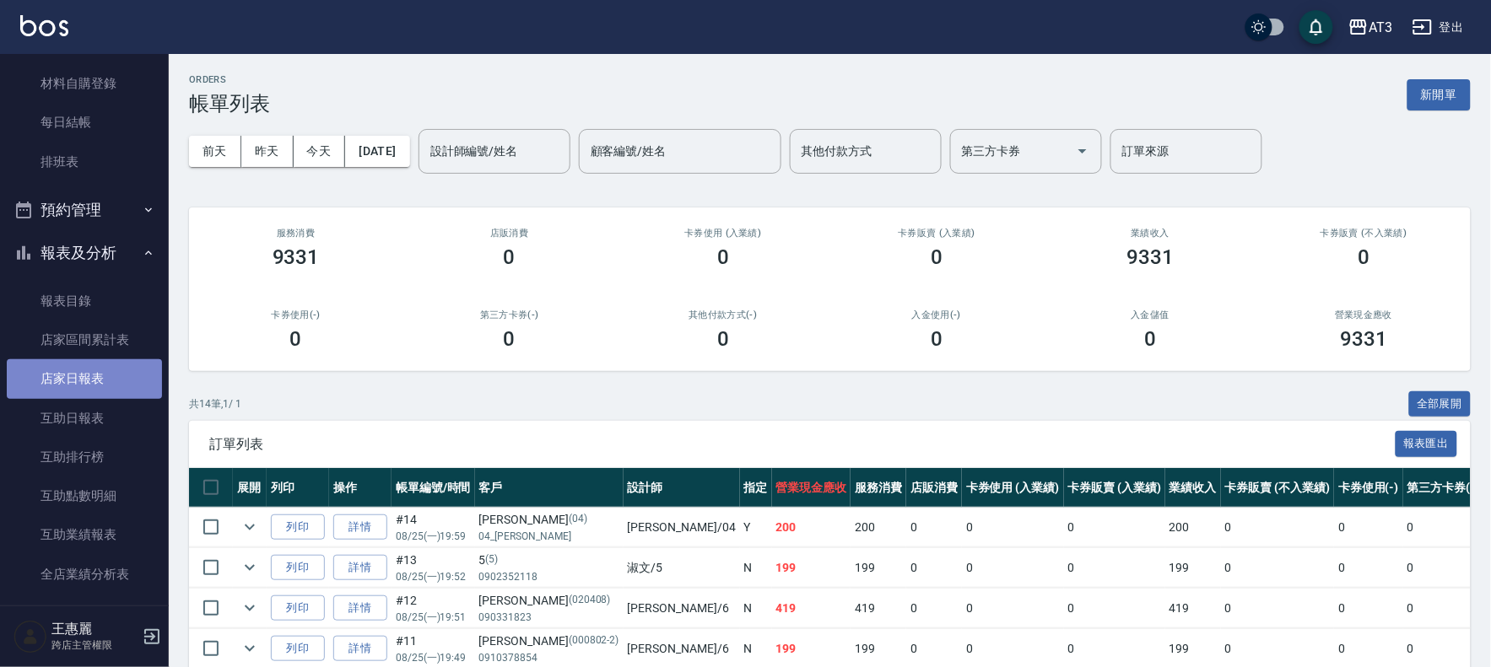
click at [122, 381] on link "店家日報表" at bounding box center [84, 378] width 155 height 39
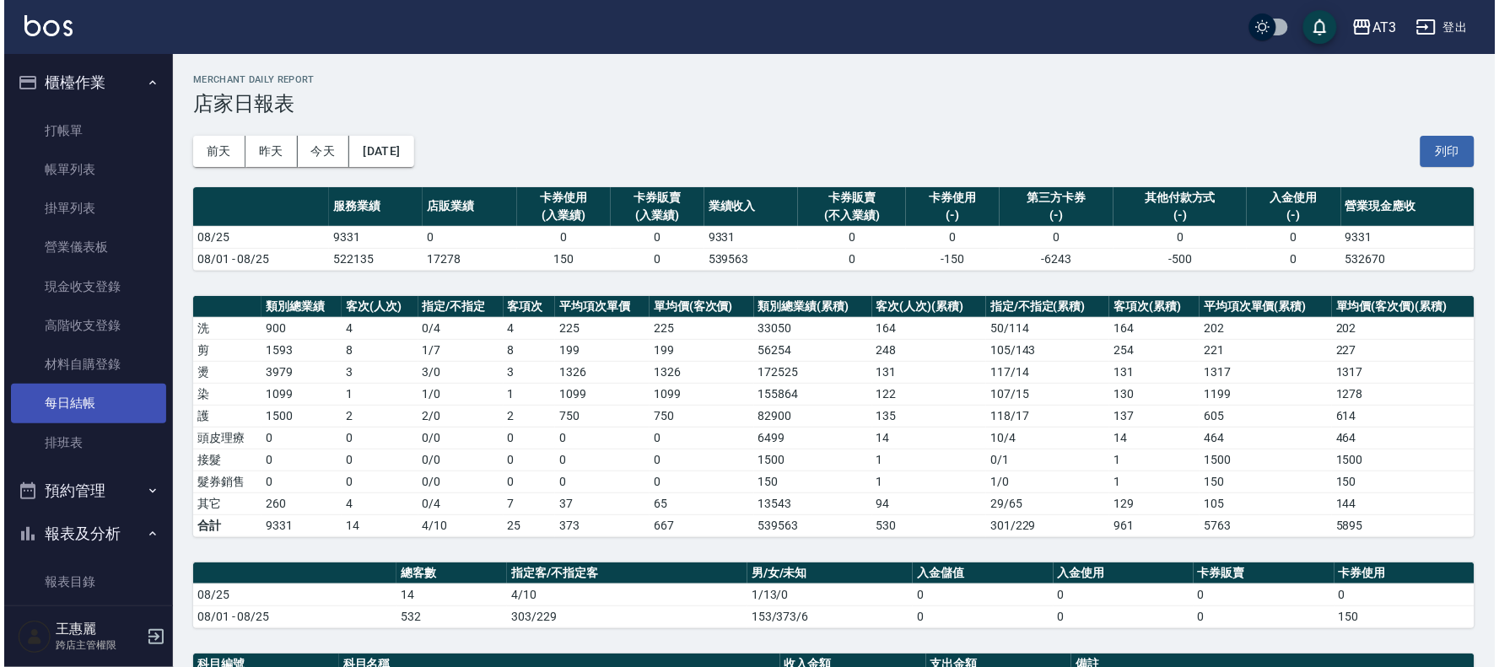
scroll to position [94, 0]
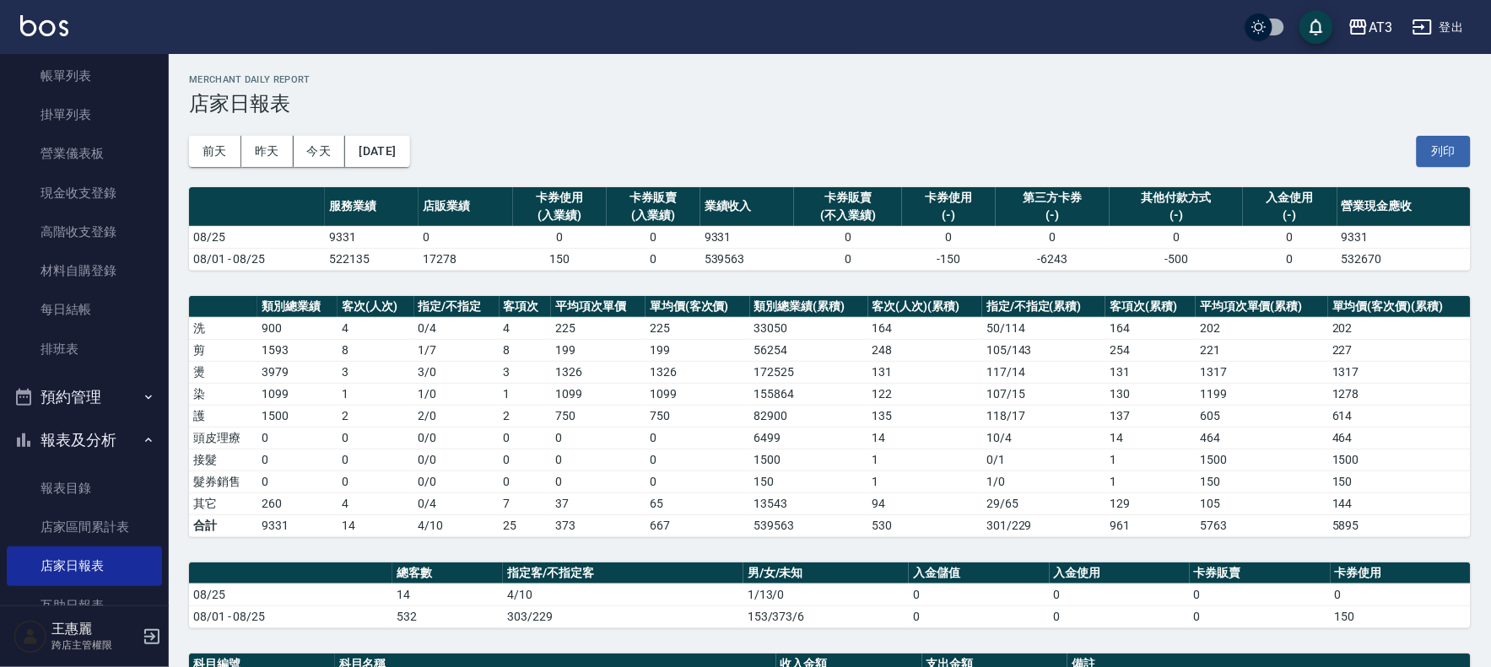
click at [1437, 29] on button "登出" at bounding box center [1438, 27] width 65 height 31
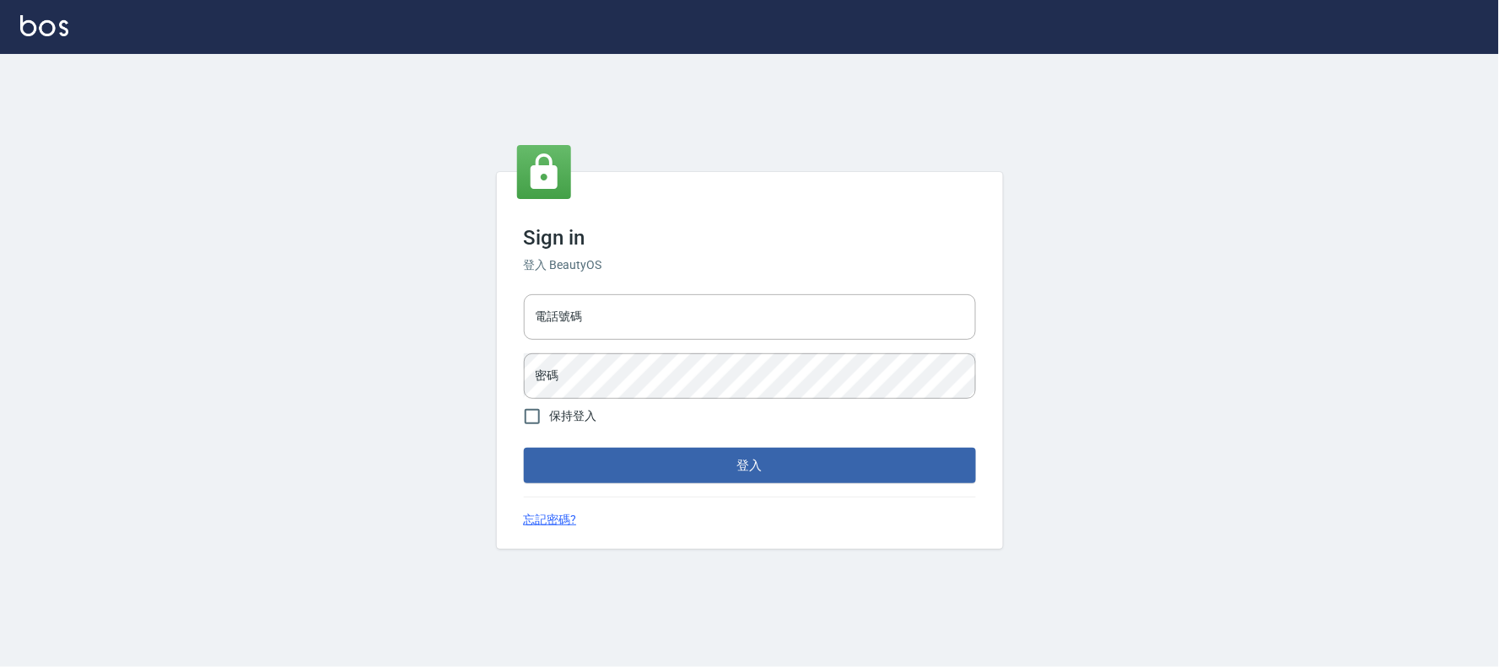
type input "032805930"
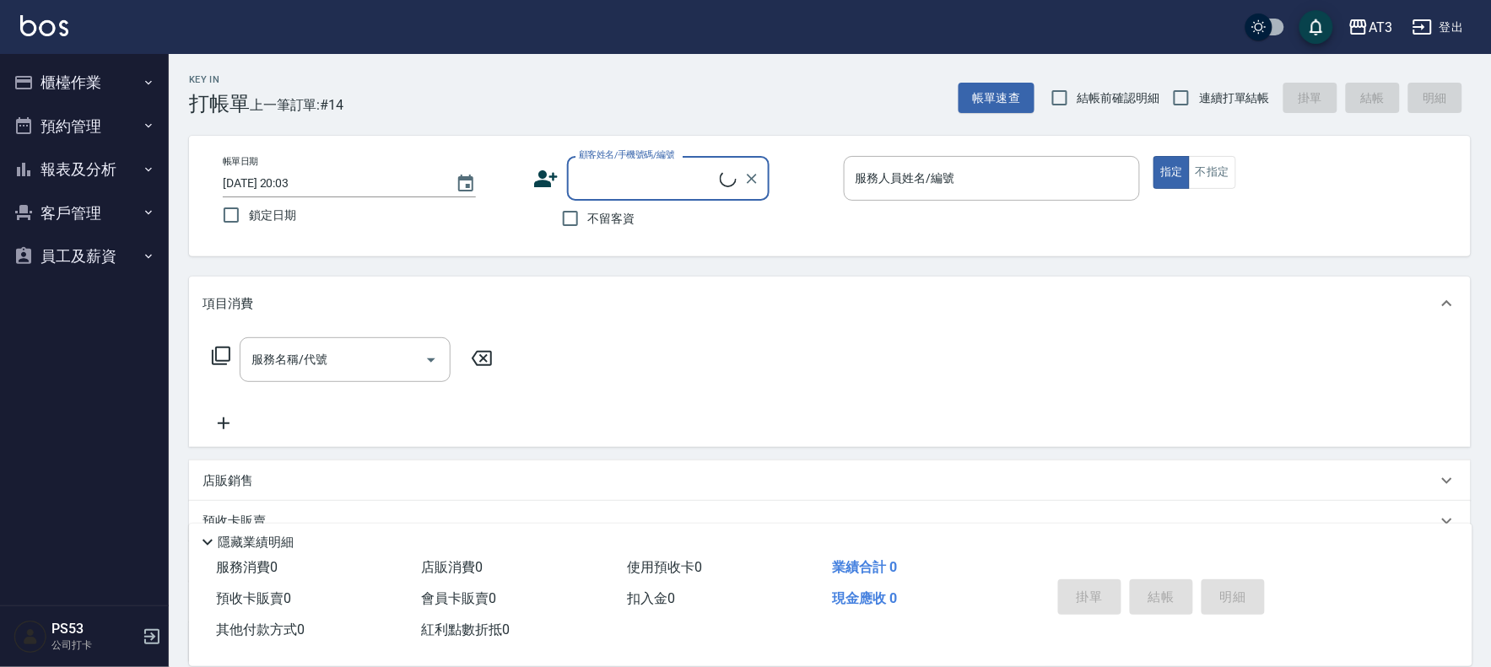
click at [70, 79] on button "櫃檯作業" at bounding box center [84, 83] width 155 height 44
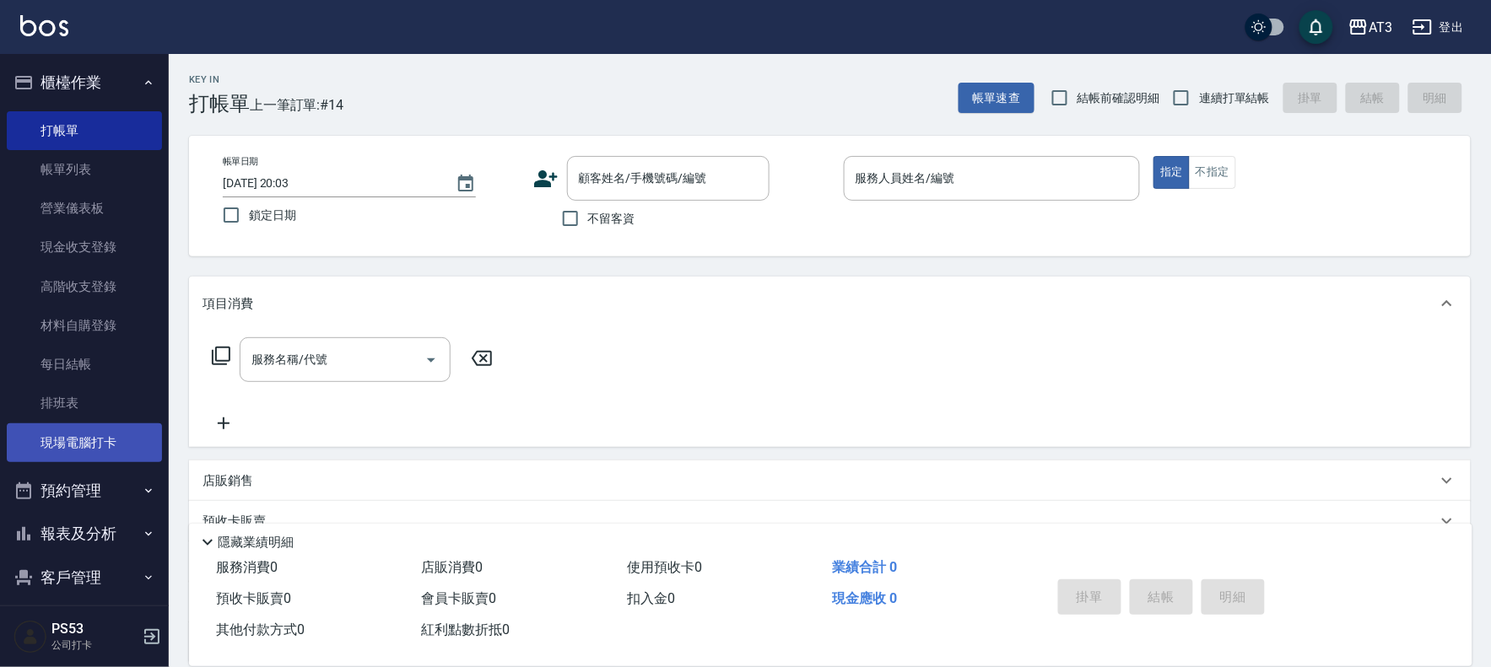
click at [89, 436] on link "現場電腦打卡" at bounding box center [84, 443] width 155 height 39
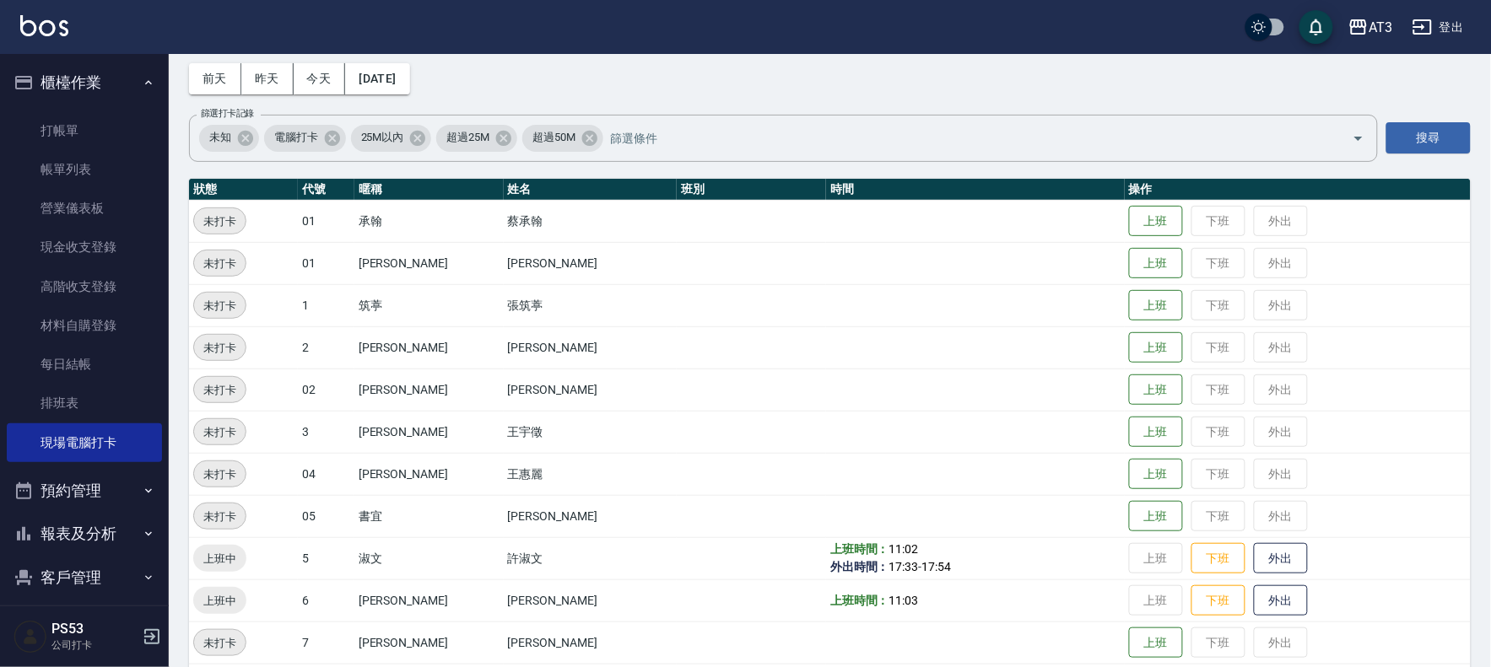
scroll to position [187, 0]
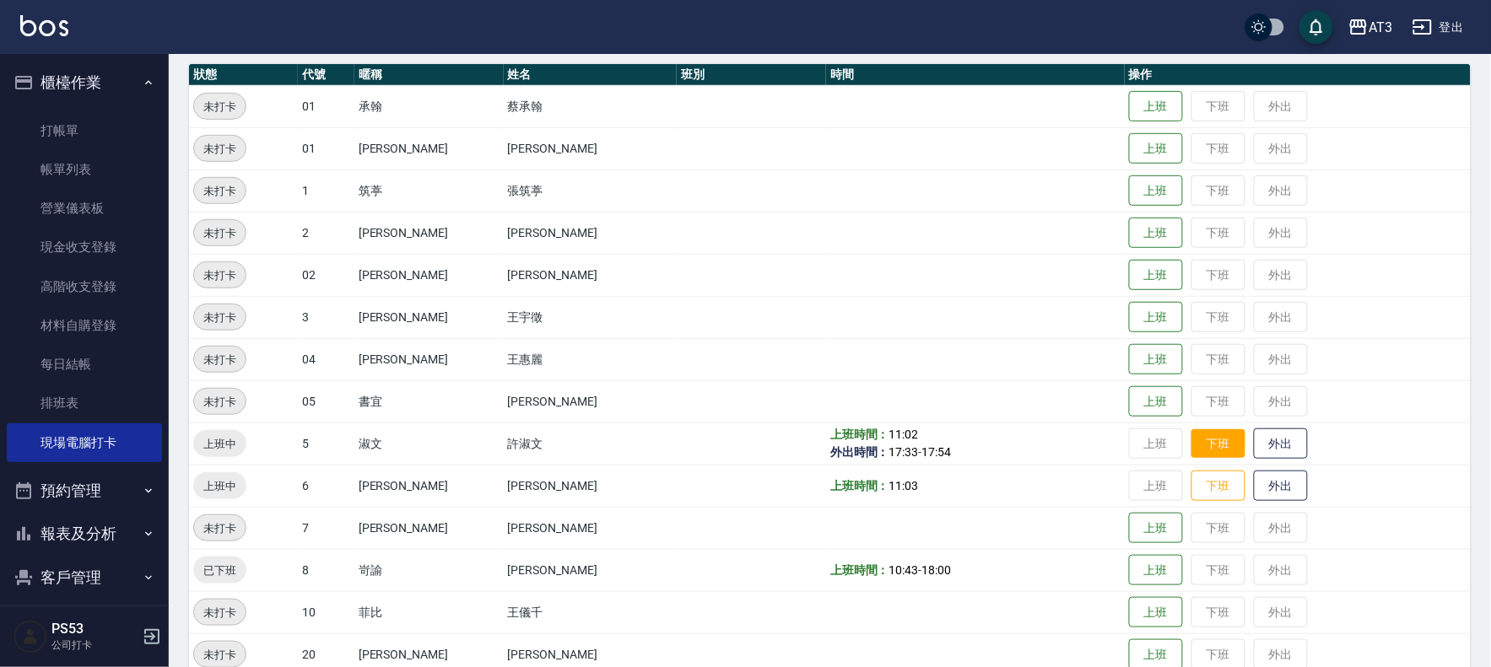
click at [1191, 447] on button "下班" at bounding box center [1218, 444] width 54 height 30
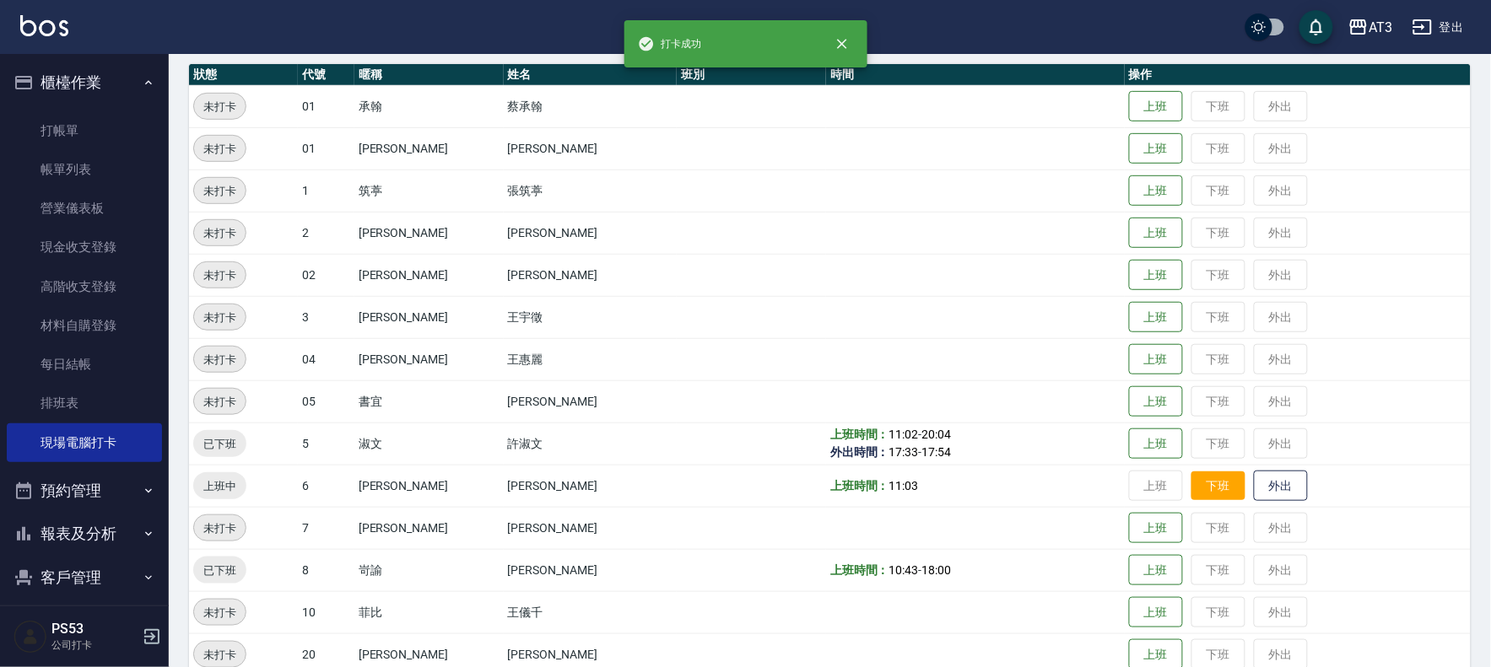
click at [1191, 482] on button "下班" at bounding box center [1218, 487] width 54 height 30
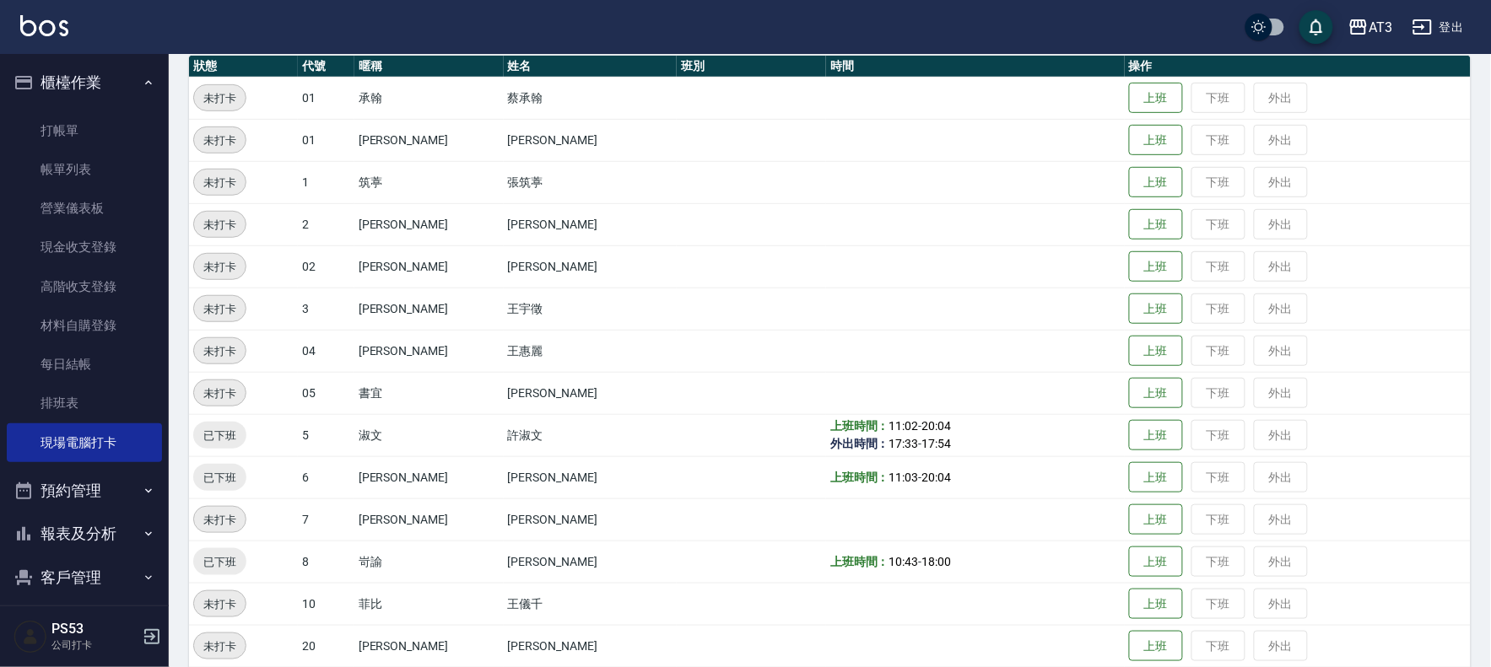
scroll to position [94, 0]
